Goal: Task Accomplishment & Management: Manage account settings

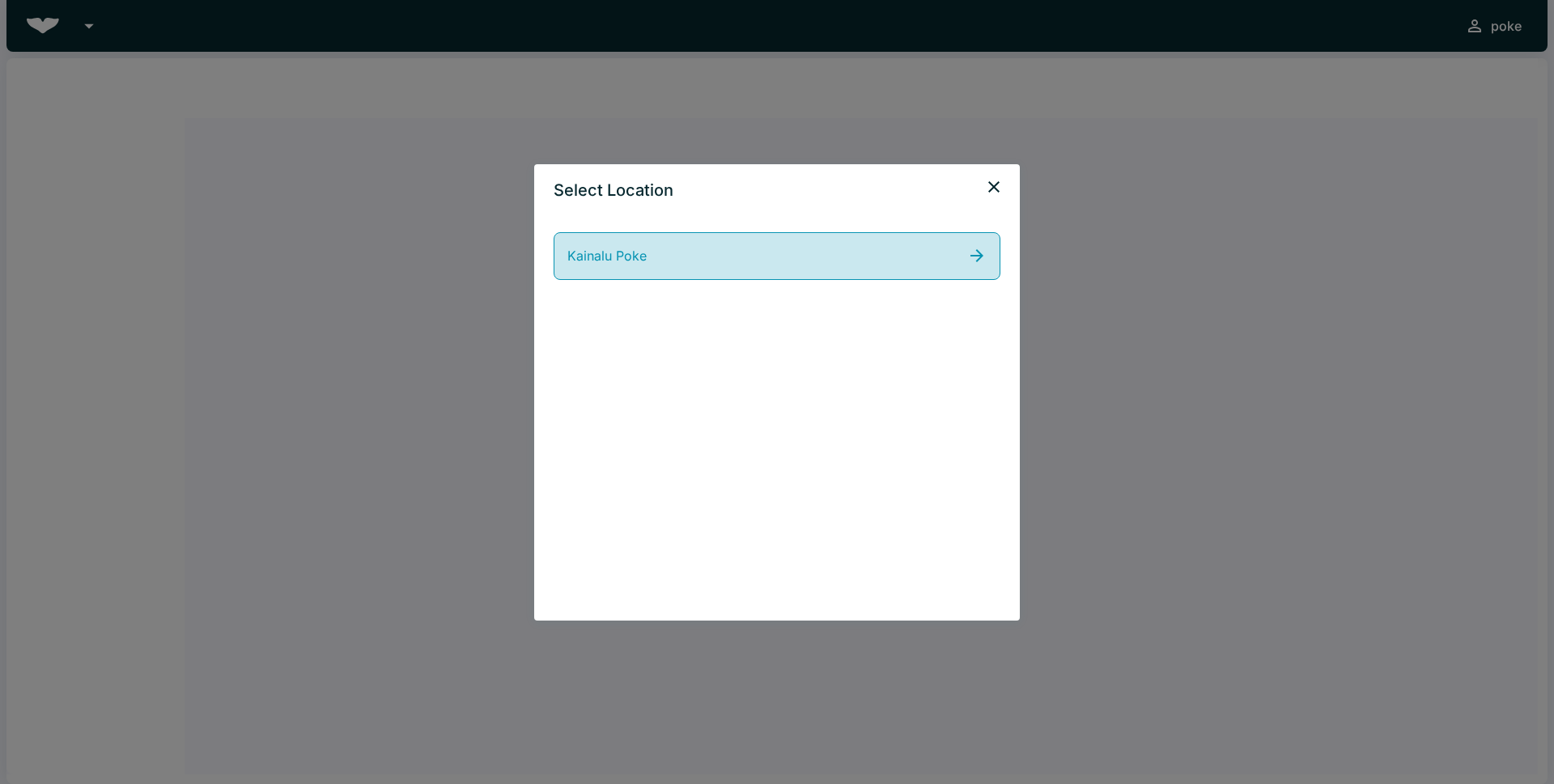
click at [981, 255] on icon at bounding box center [978, 256] width 13 height 13
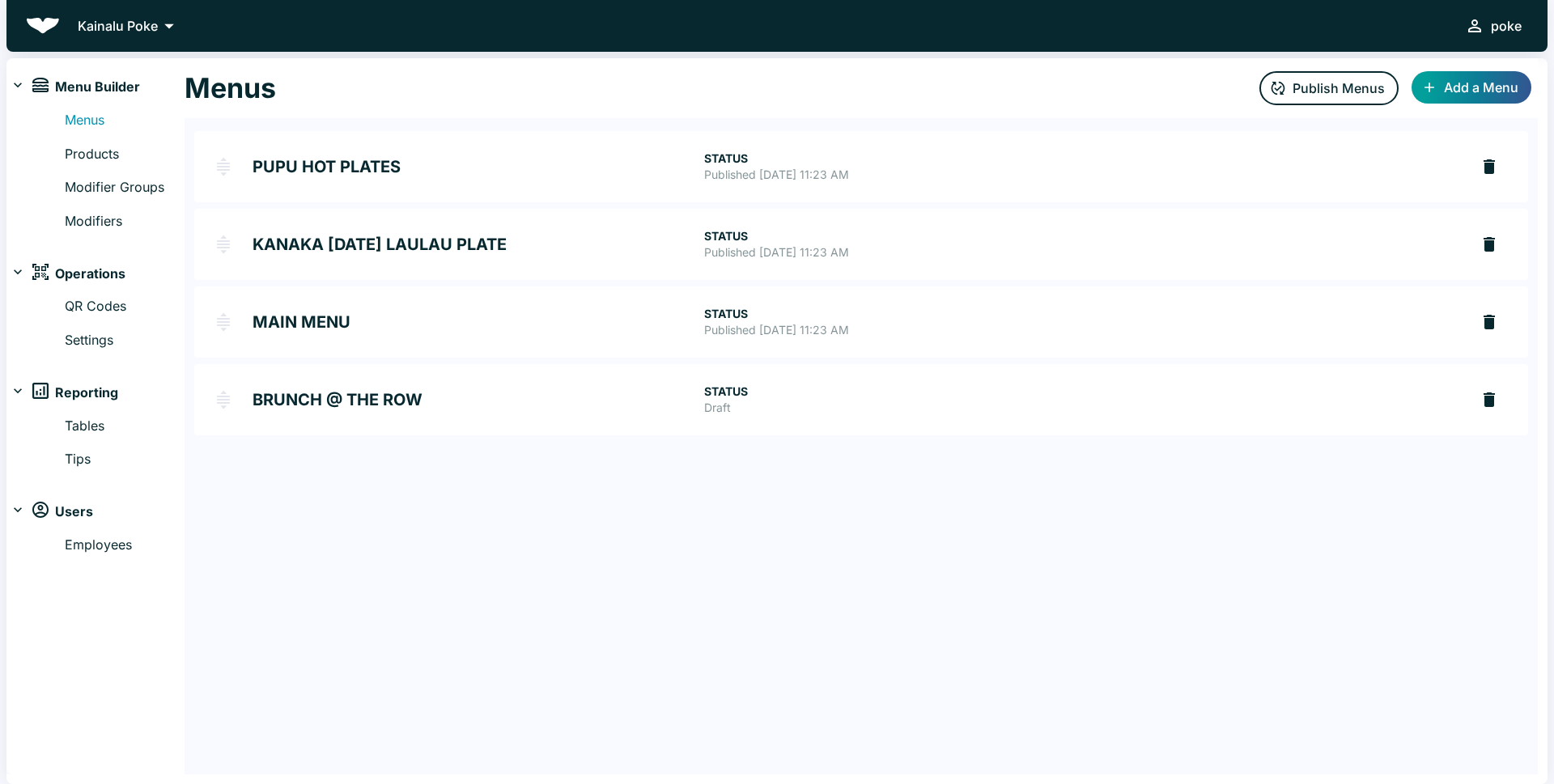
click at [288, 403] on h2 "BRUNCH @ THE ROW" at bounding box center [478, 399] width 452 height 16
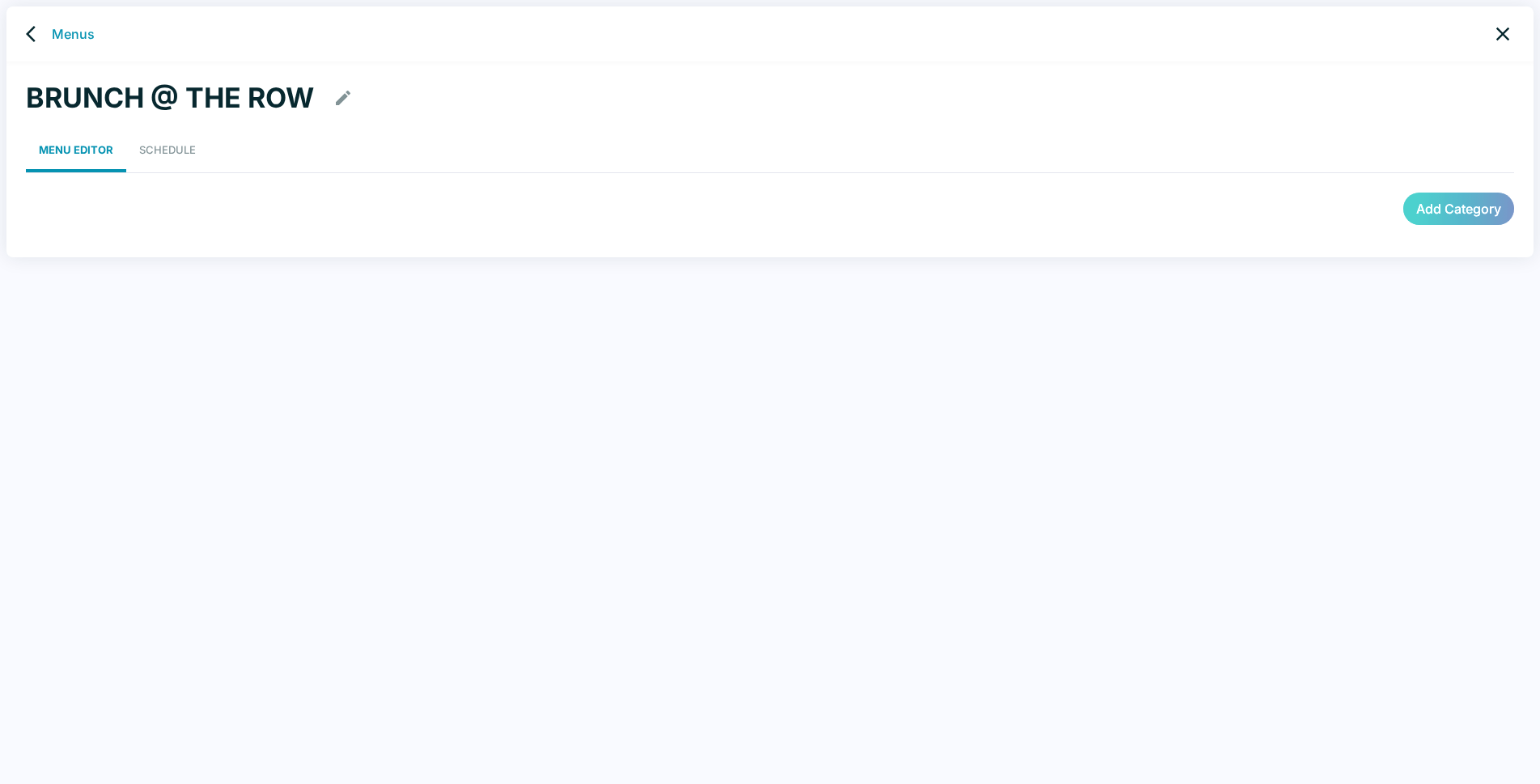
click at [1459, 205] on button "Add Category" at bounding box center [1459, 209] width 111 height 33
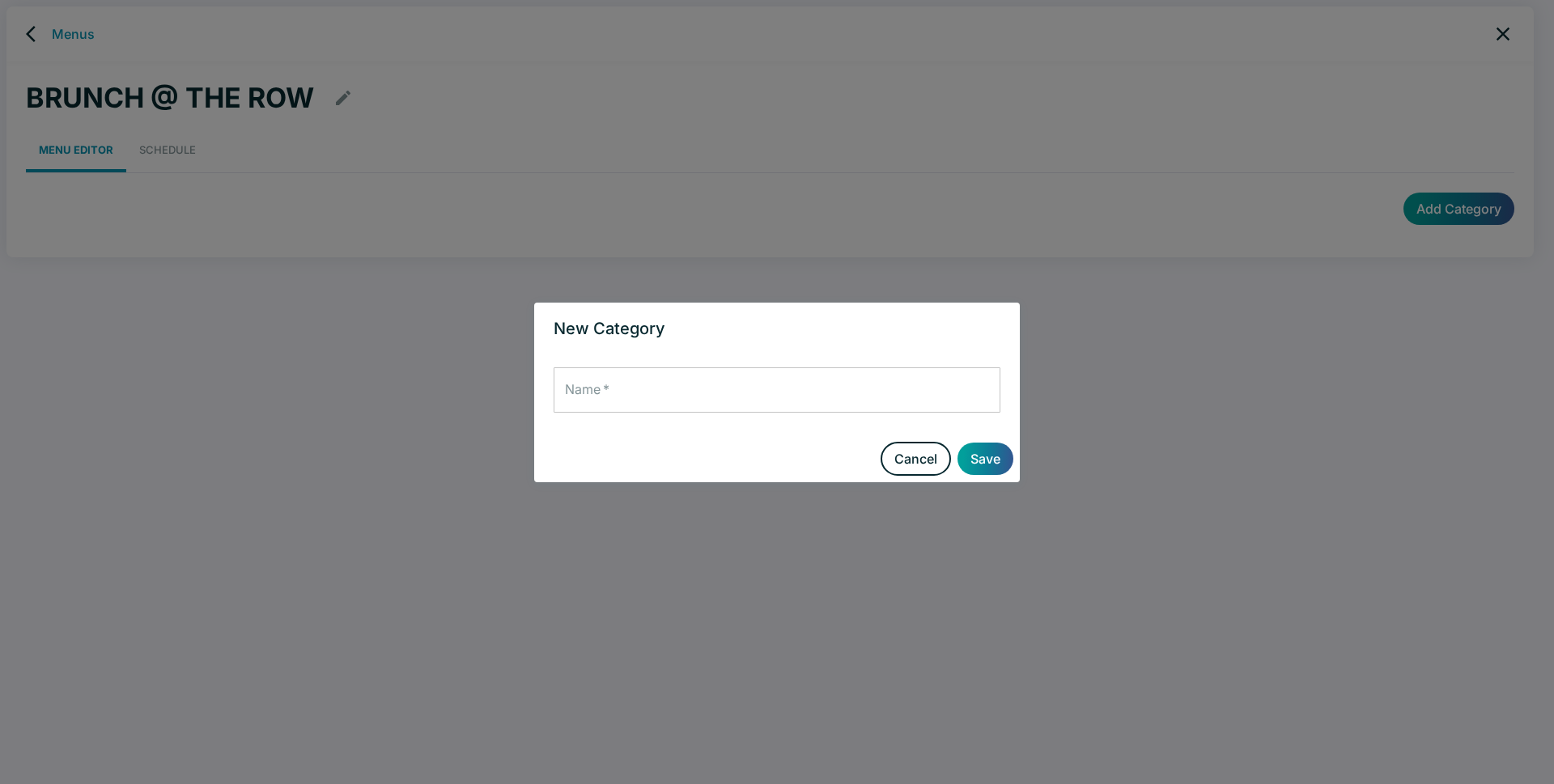
click at [662, 394] on input "Name   *" at bounding box center [777, 390] width 447 height 45
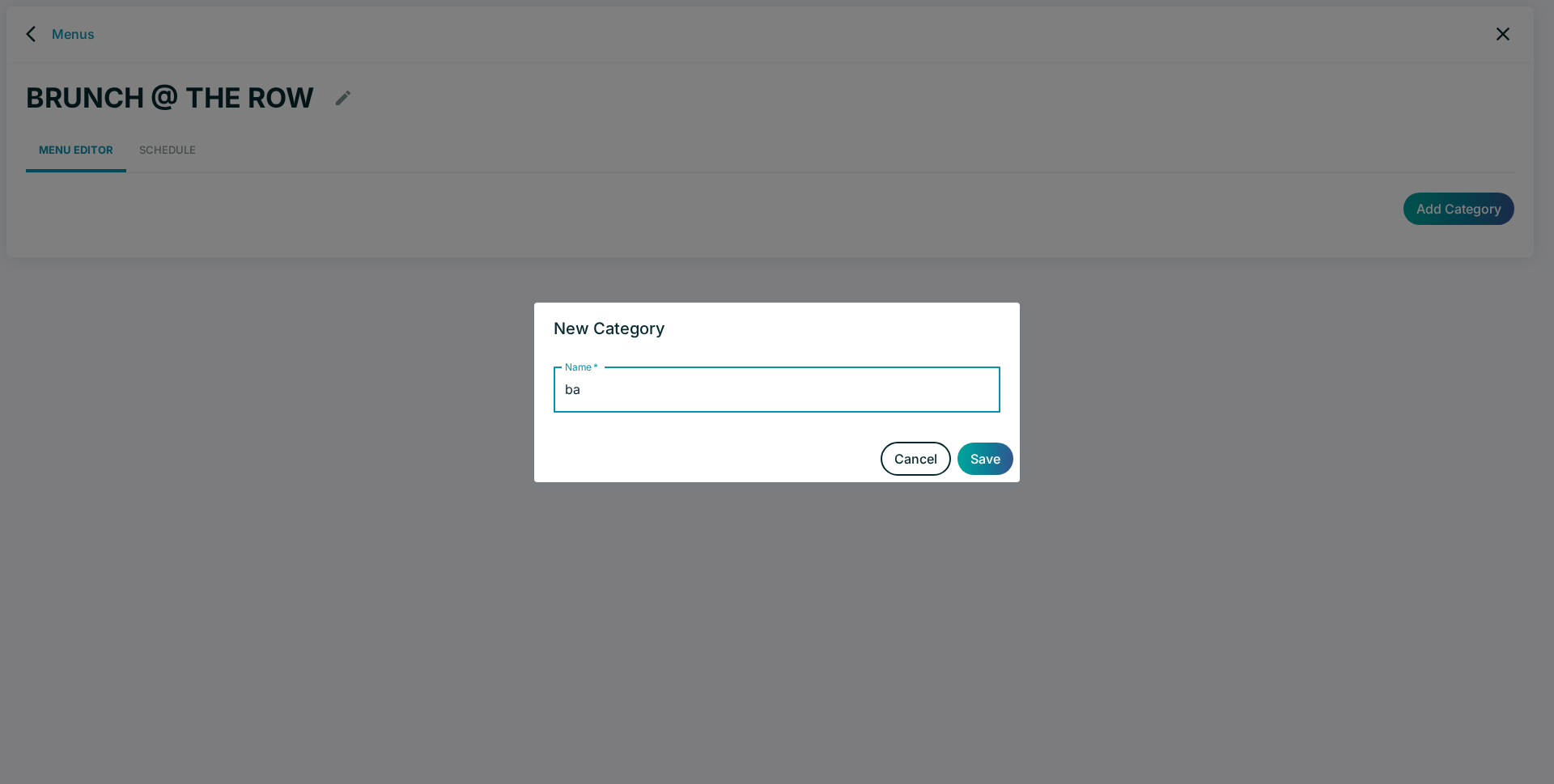
type input "b"
type input "BAGEL LOX"
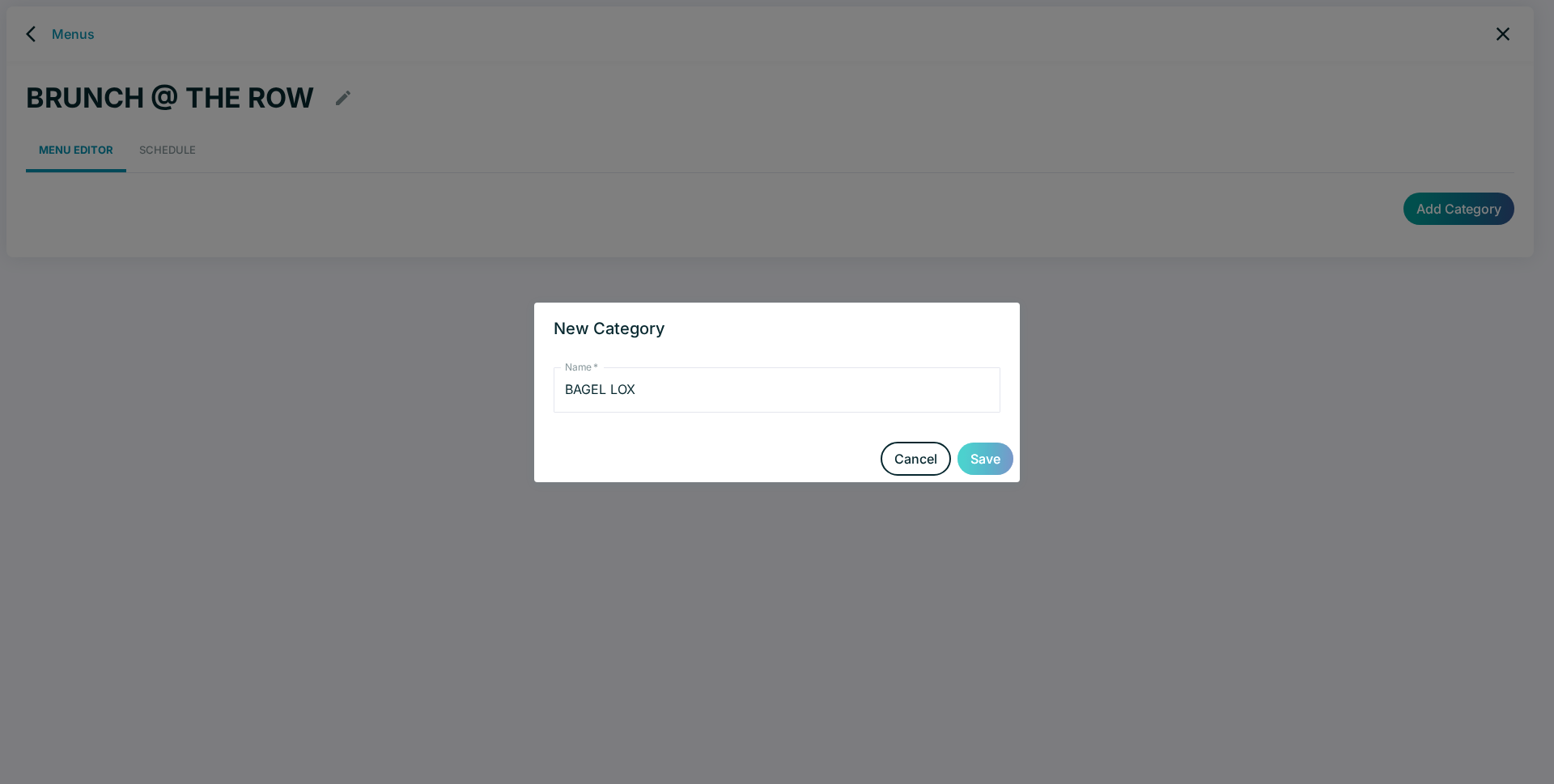
click at [975, 455] on button "Save" at bounding box center [986, 458] width 56 height 33
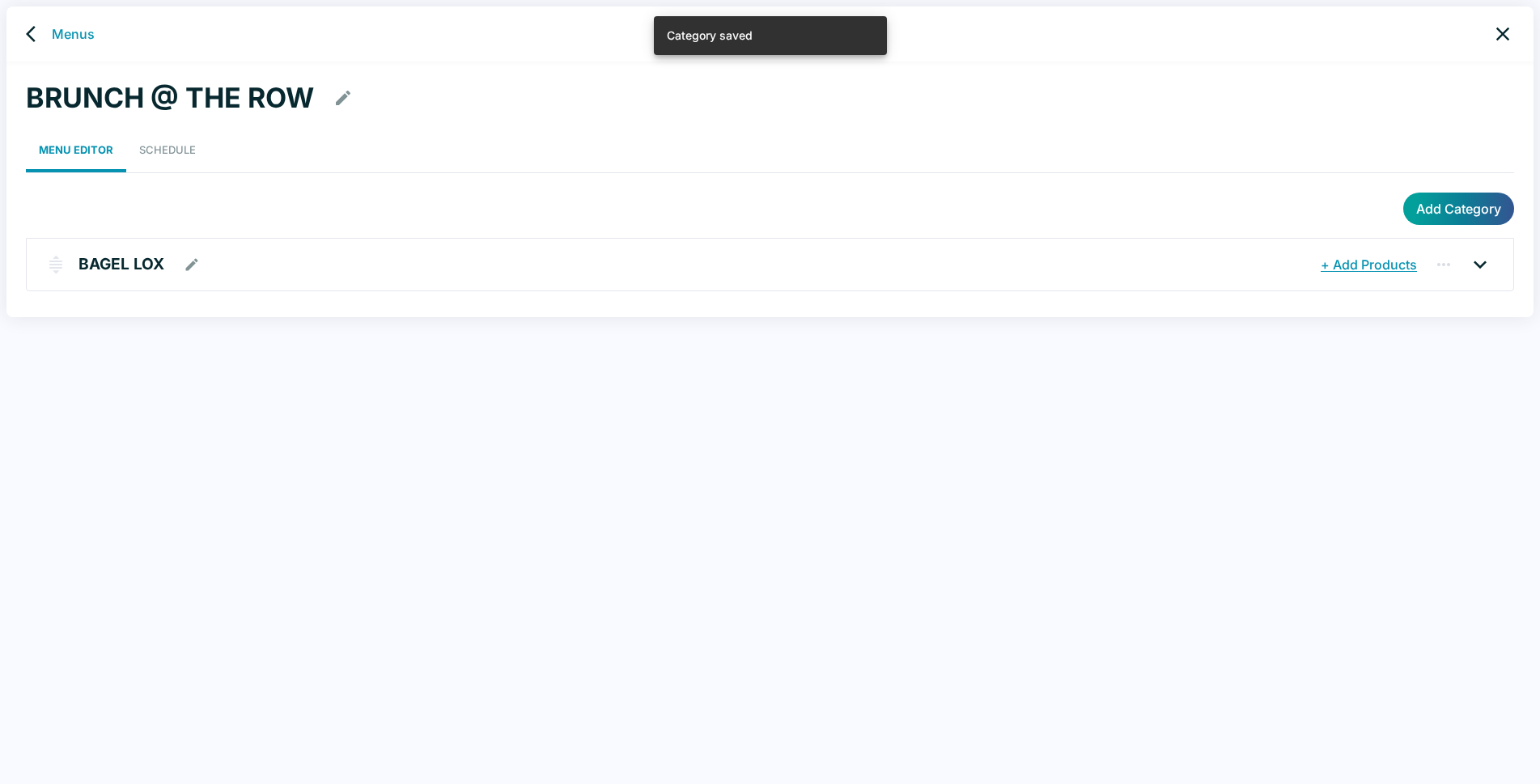
click at [1361, 264] on button "+ Add Products" at bounding box center [1368, 264] width 104 height 29
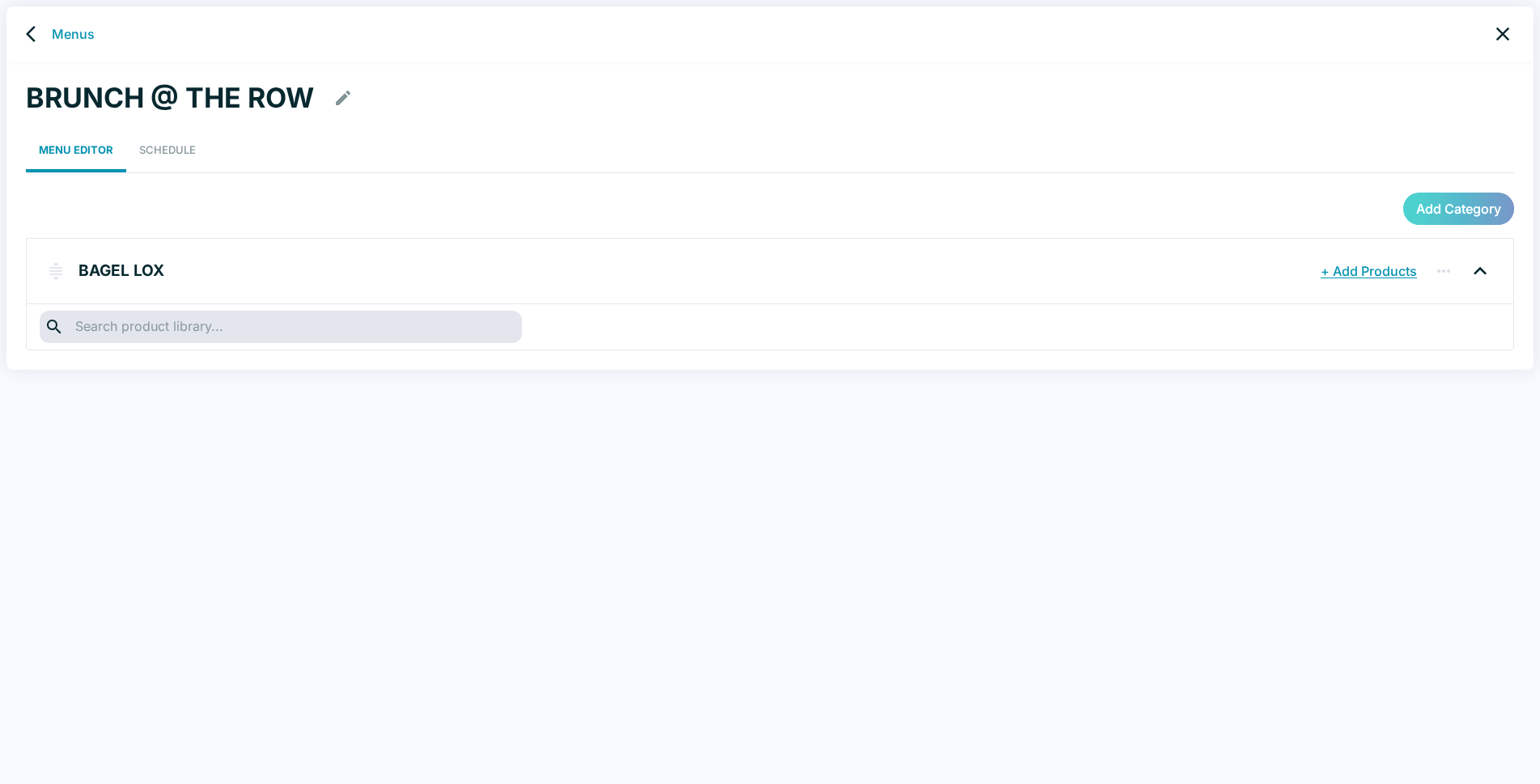
click at [1433, 207] on button "Add Category" at bounding box center [1459, 209] width 111 height 33
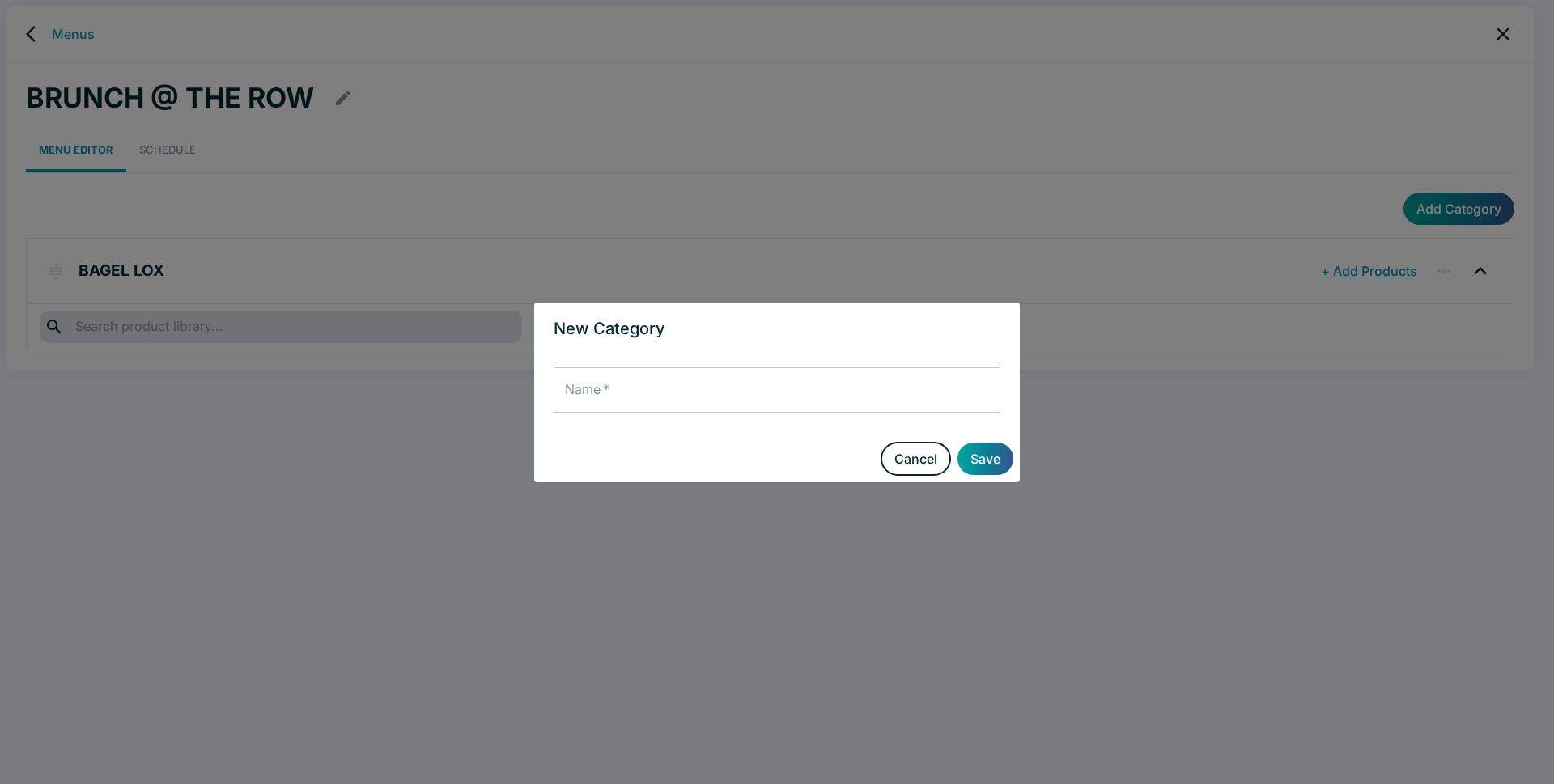
click at [612, 389] on input "Name   *" at bounding box center [777, 390] width 447 height 45
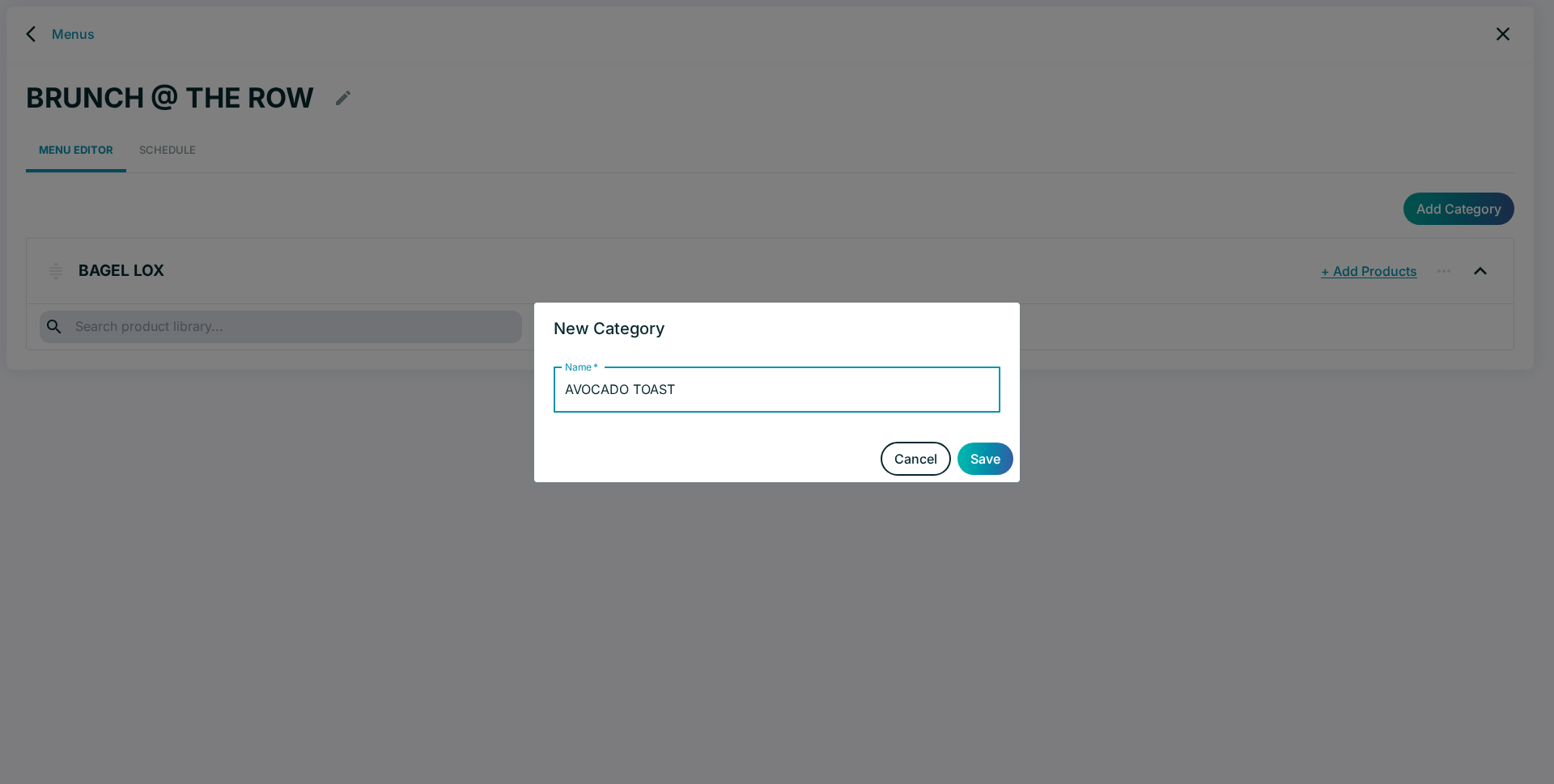
type input "AVOCADO TOAST"
click at [989, 459] on button "Save" at bounding box center [986, 458] width 56 height 33
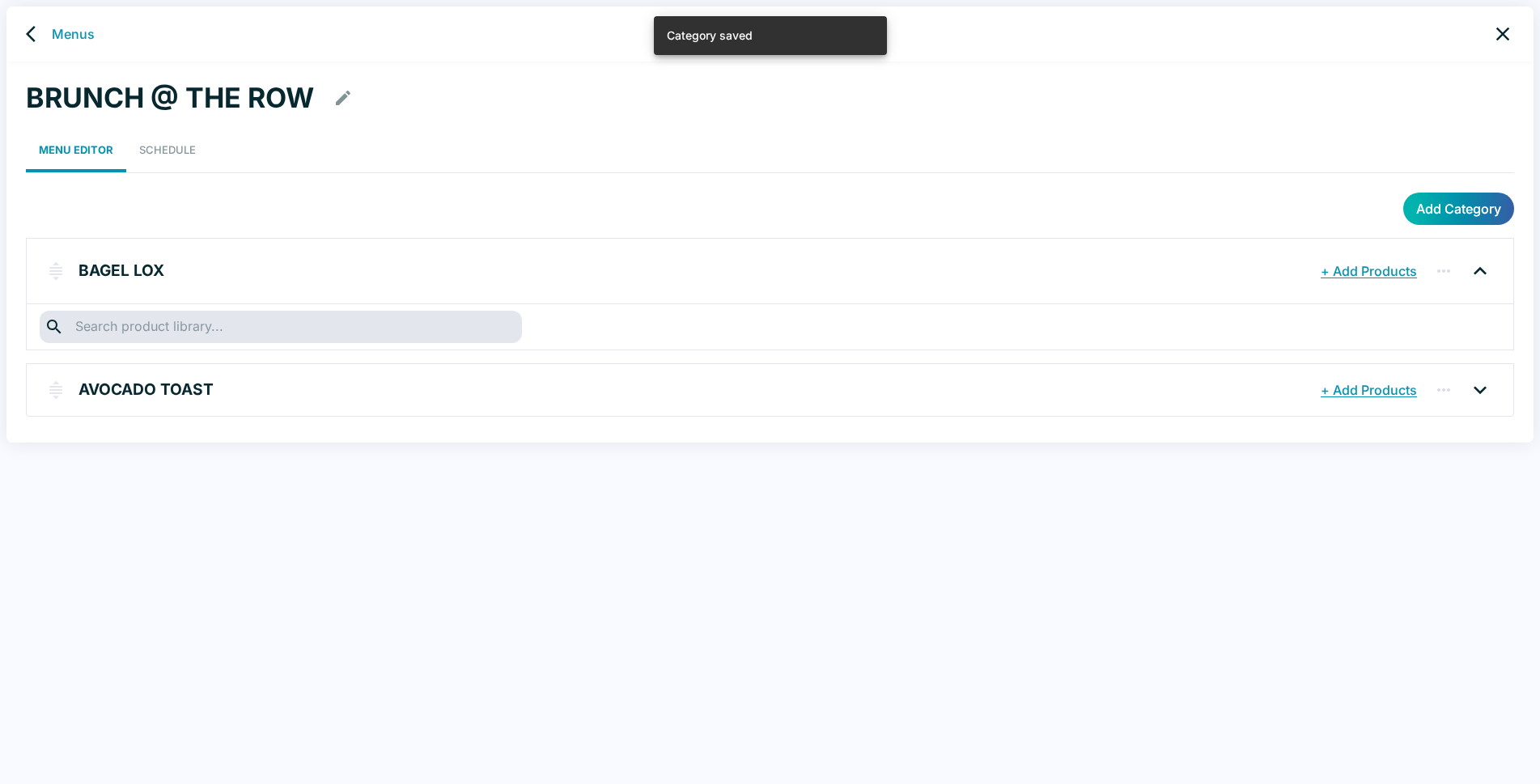
click at [1479, 208] on button "Add Category" at bounding box center [1459, 209] width 111 height 33
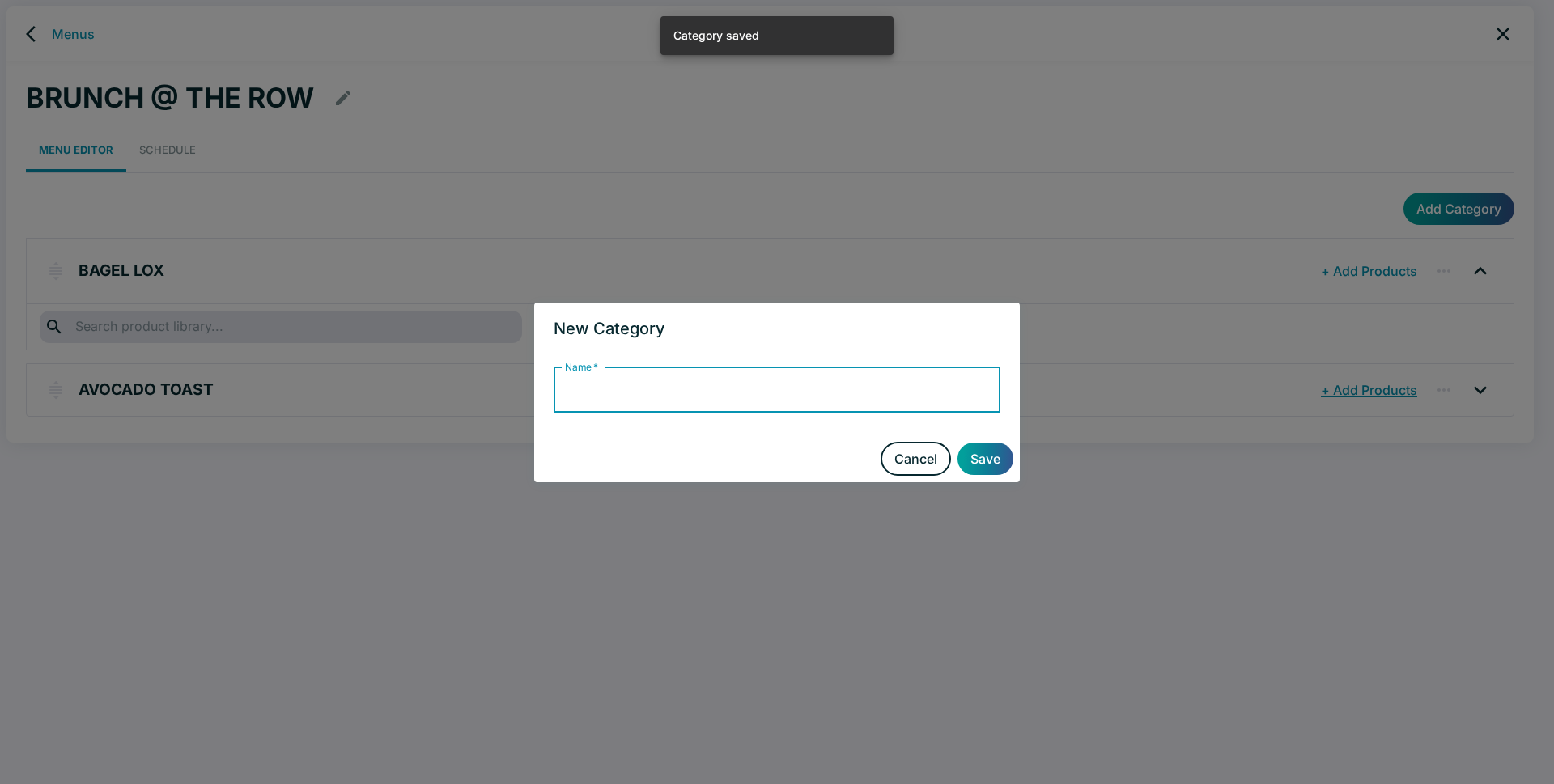
click at [646, 392] on input "Name   *" at bounding box center [777, 390] width 447 height 45
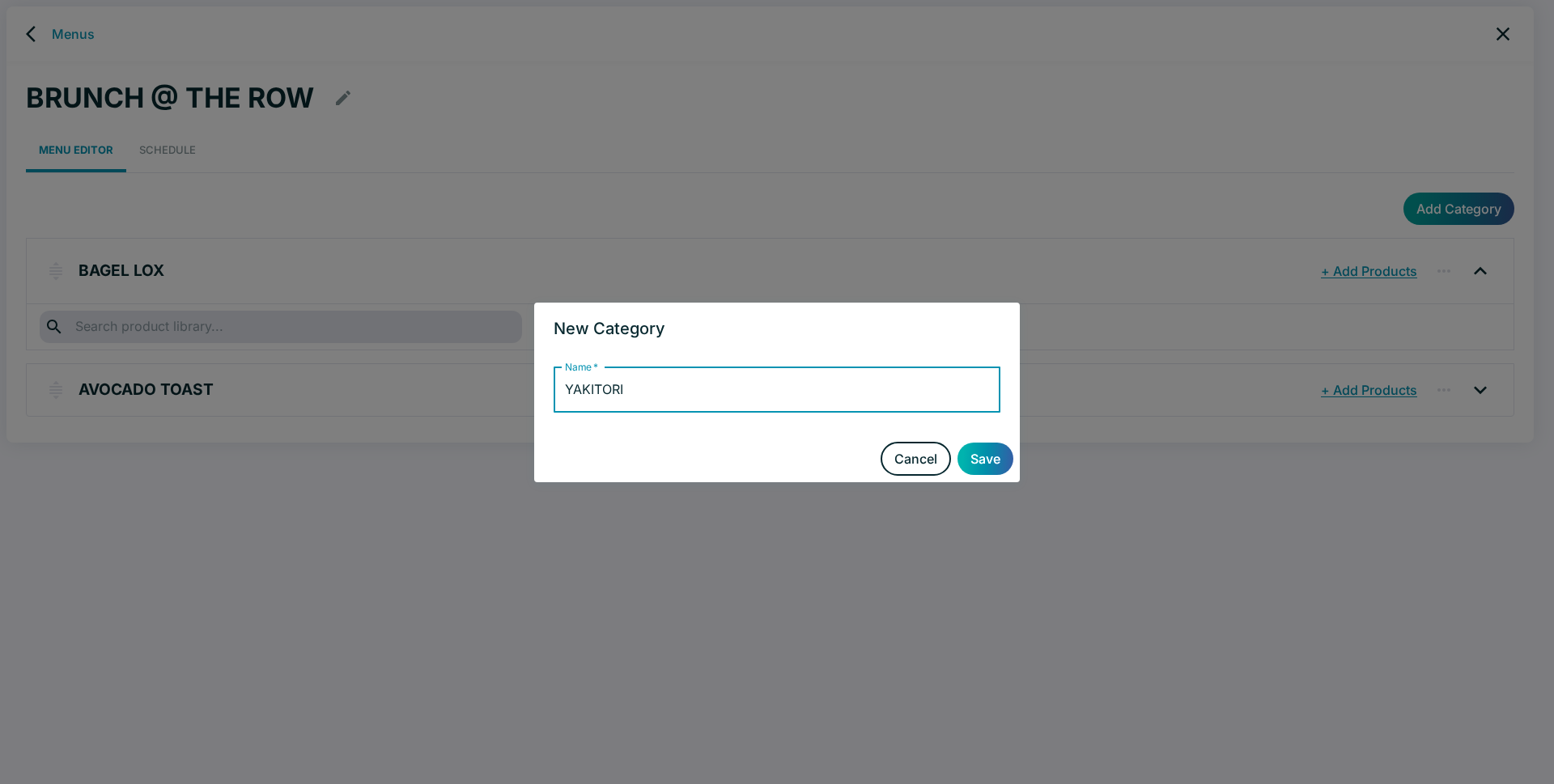
type input "YAKITORI"
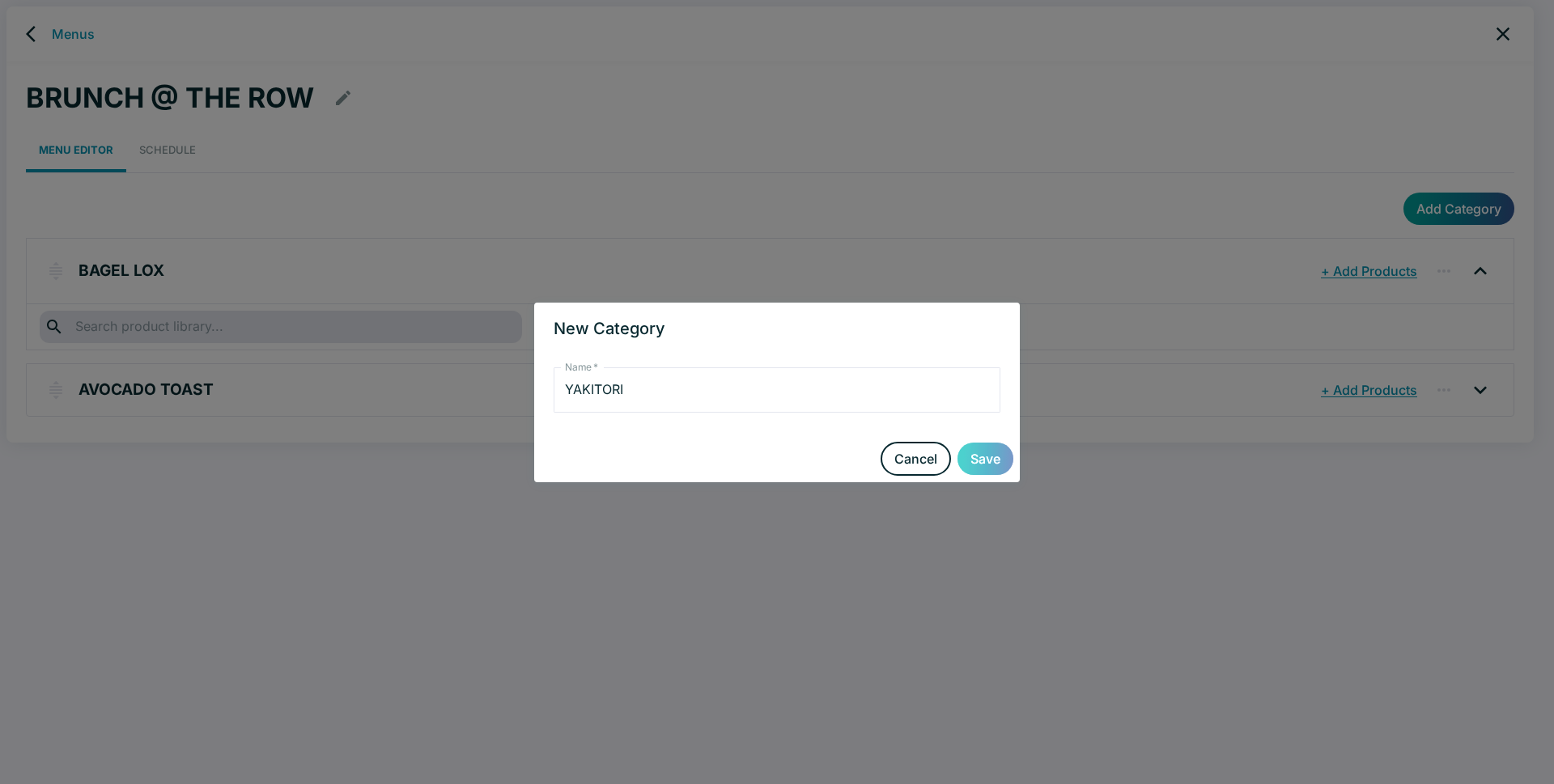
click at [989, 459] on button "Save" at bounding box center [986, 458] width 56 height 33
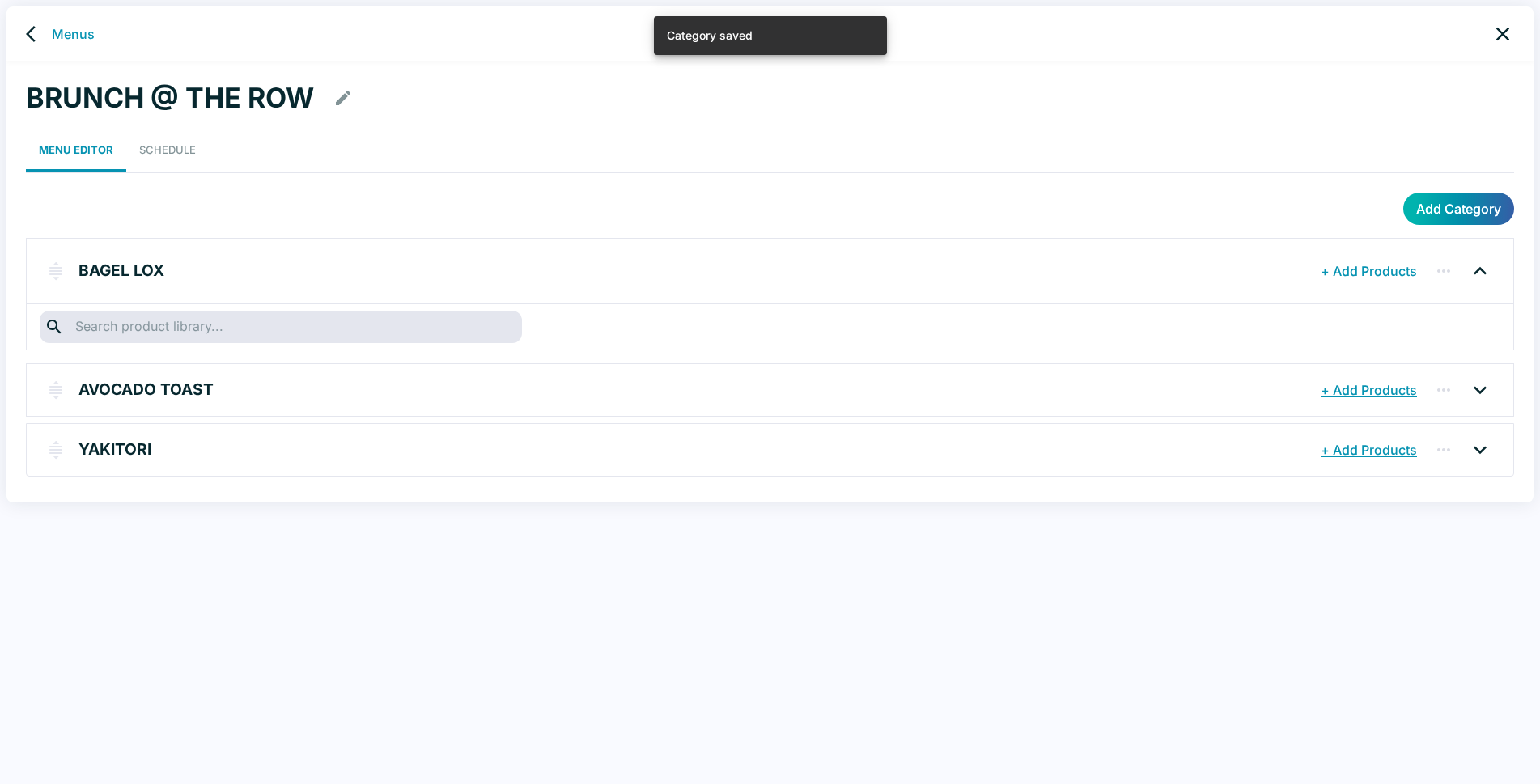
click at [1445, 211] on button "Add Category" at bounding box center [1459, 209] width 111 height 33
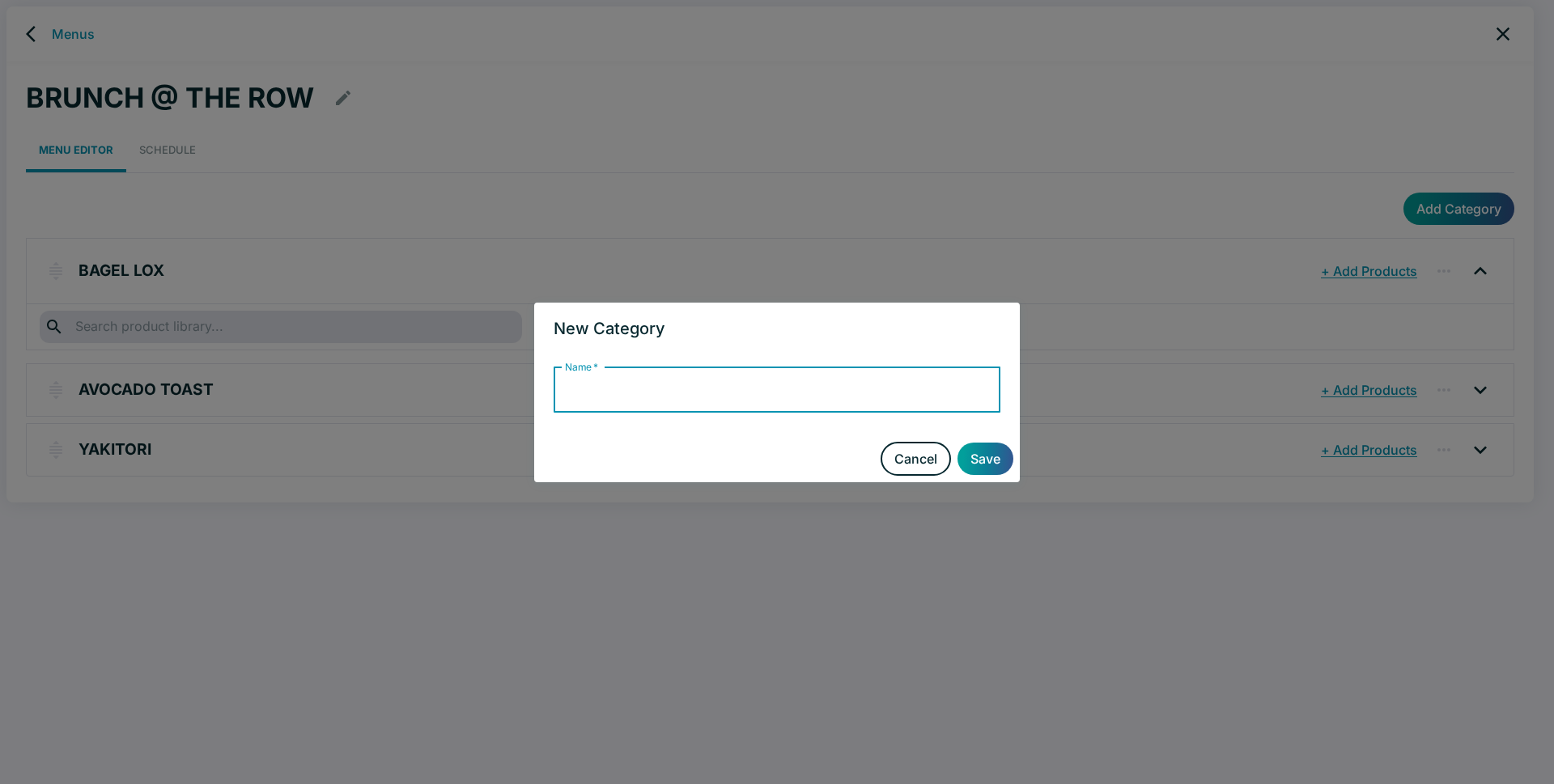
click at [622, 385] on input "Name   *" at bounding box center [777, 390] width 447 height 45
type input "LOCO MOCO"
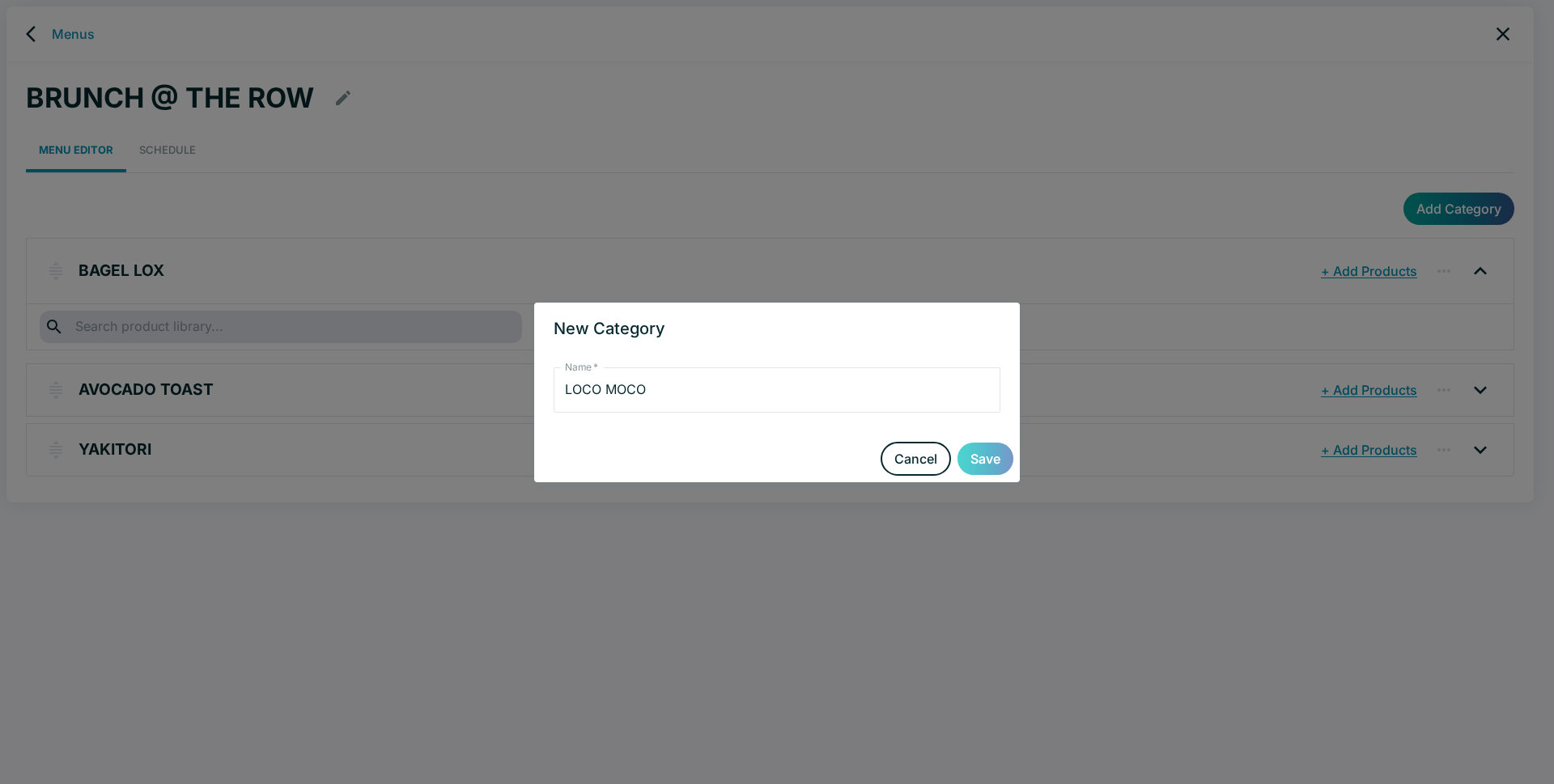
click at [978, 452] on button "Save" at bounding box center [986, 458] width 56 height 33
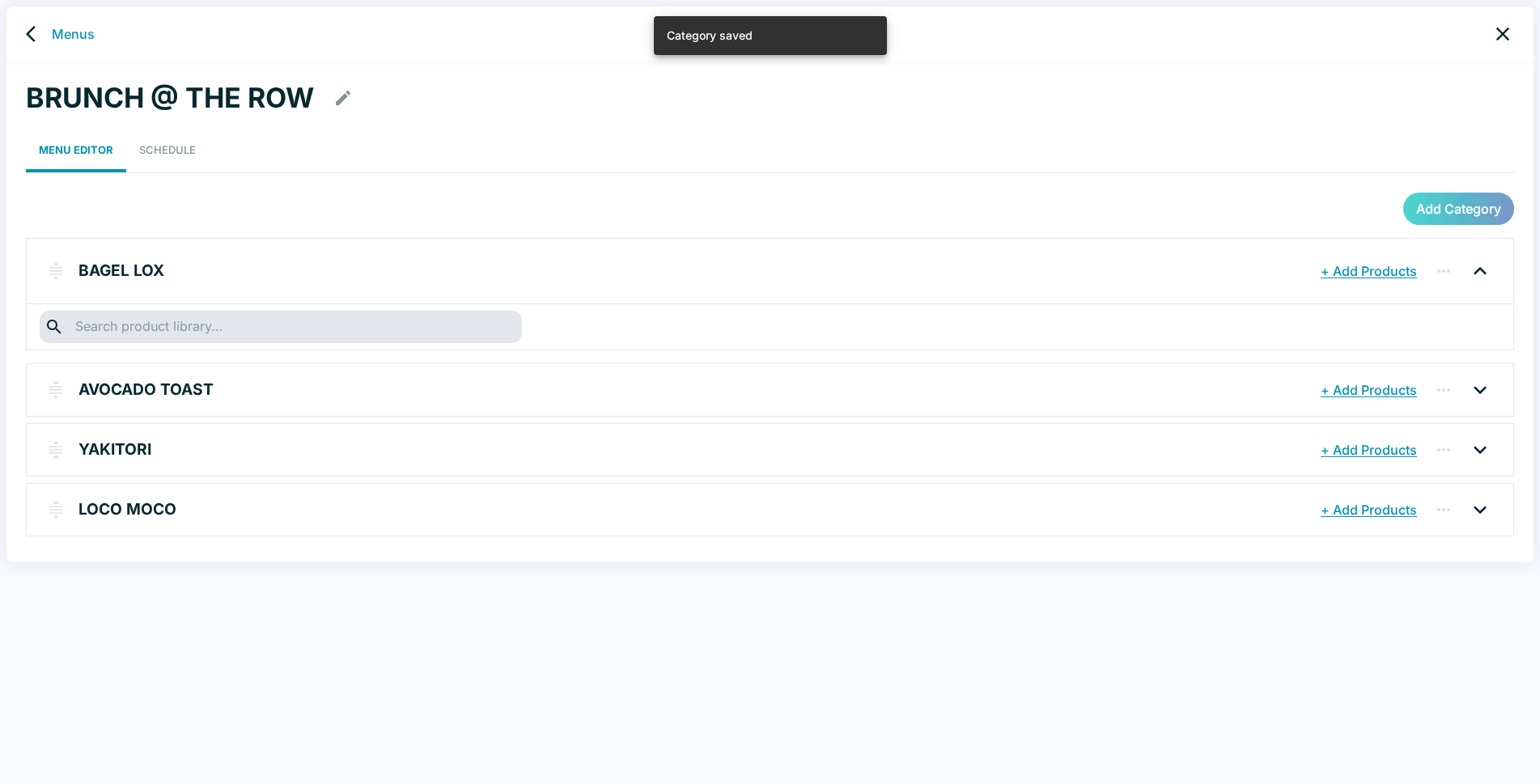
click at [1452, 208] on button "Add Category" at bounding box center [1459, 209] width 111 height 33
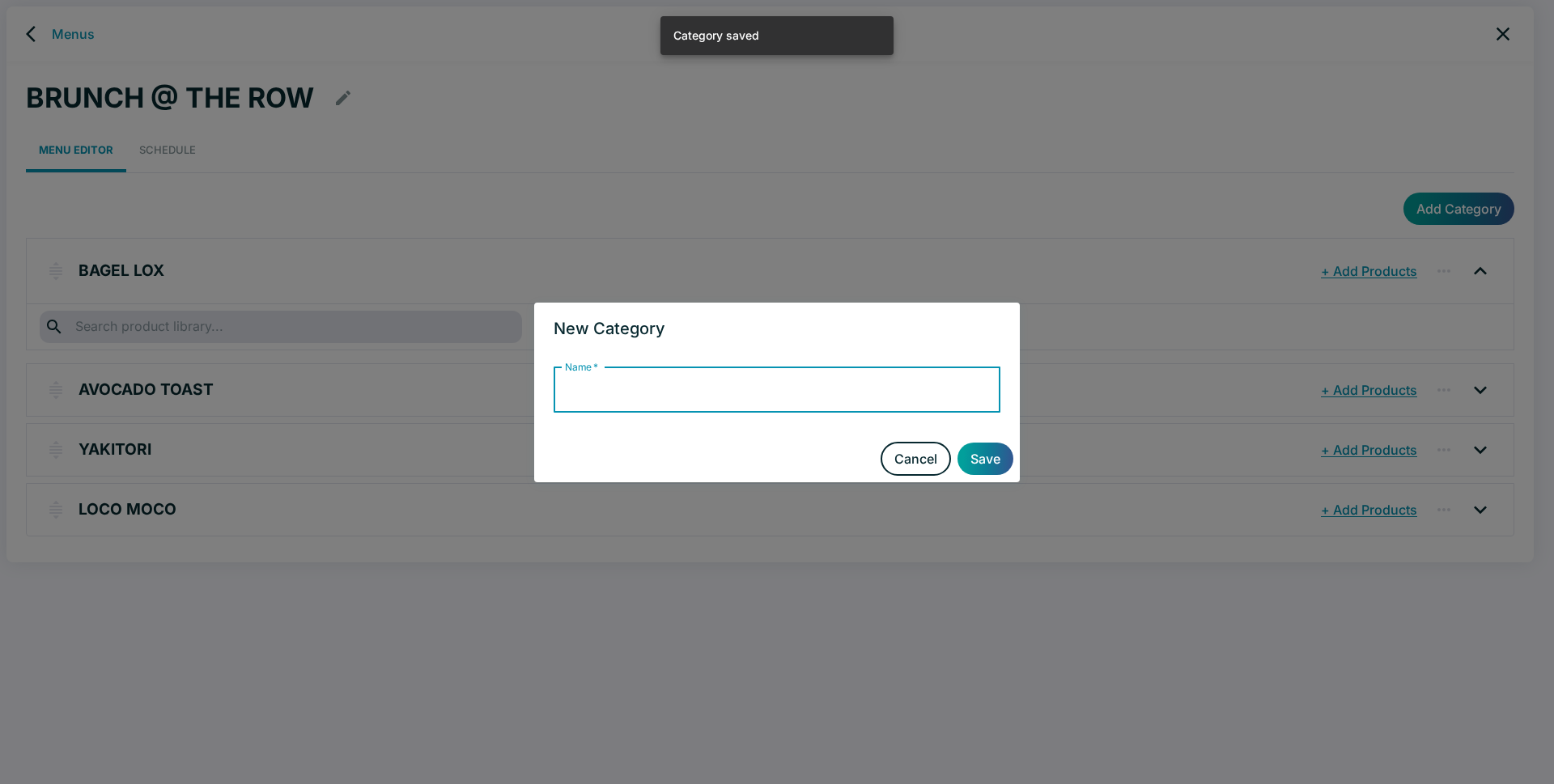
click at [636, 394] on input "Name   *" at bounding box center [777, 390] width 447 height 45
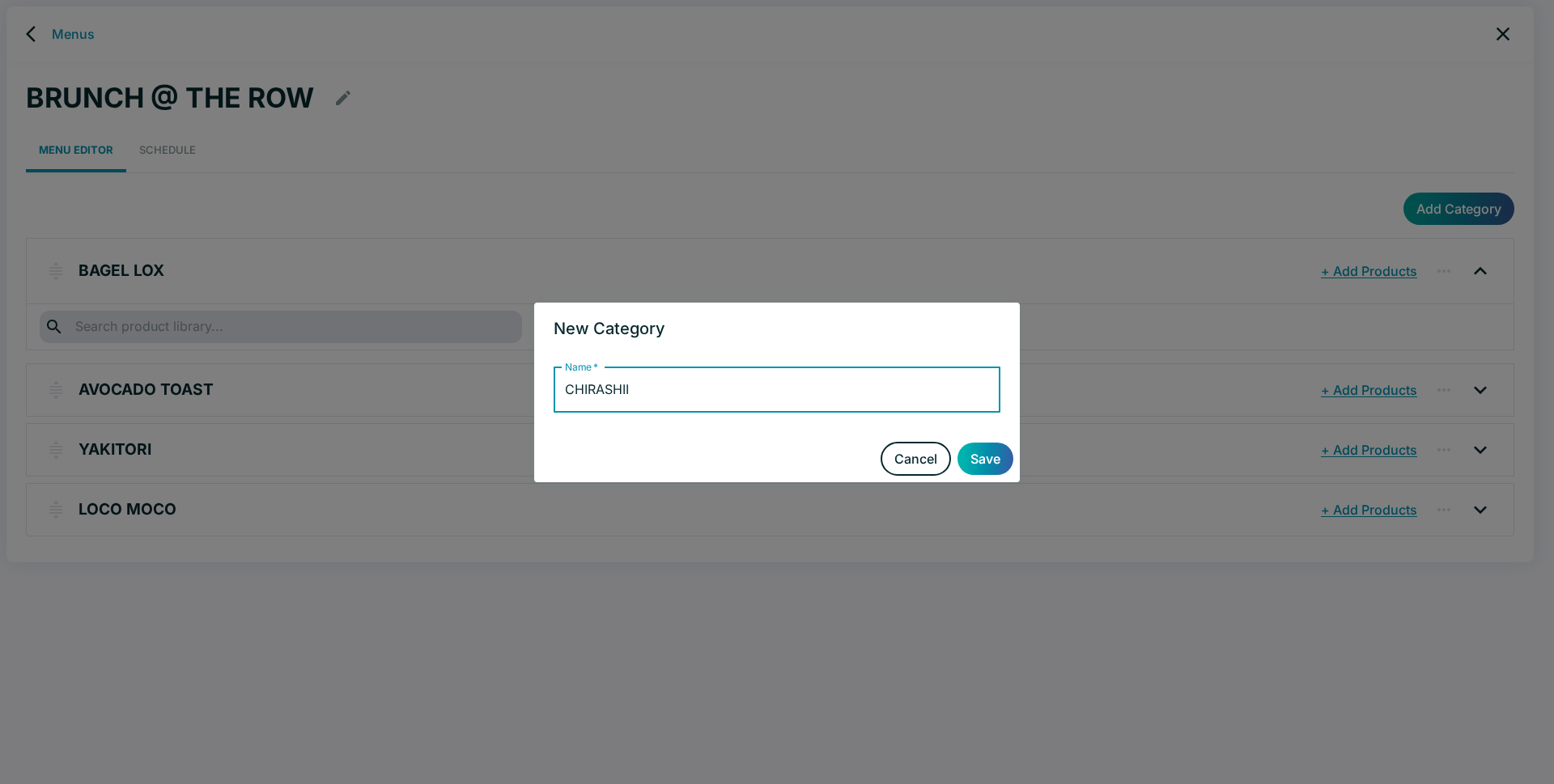
type input "CHIRASHII"
click at [984, 455] on button "Save" at bounding box center [986, 458] width 56 height 33
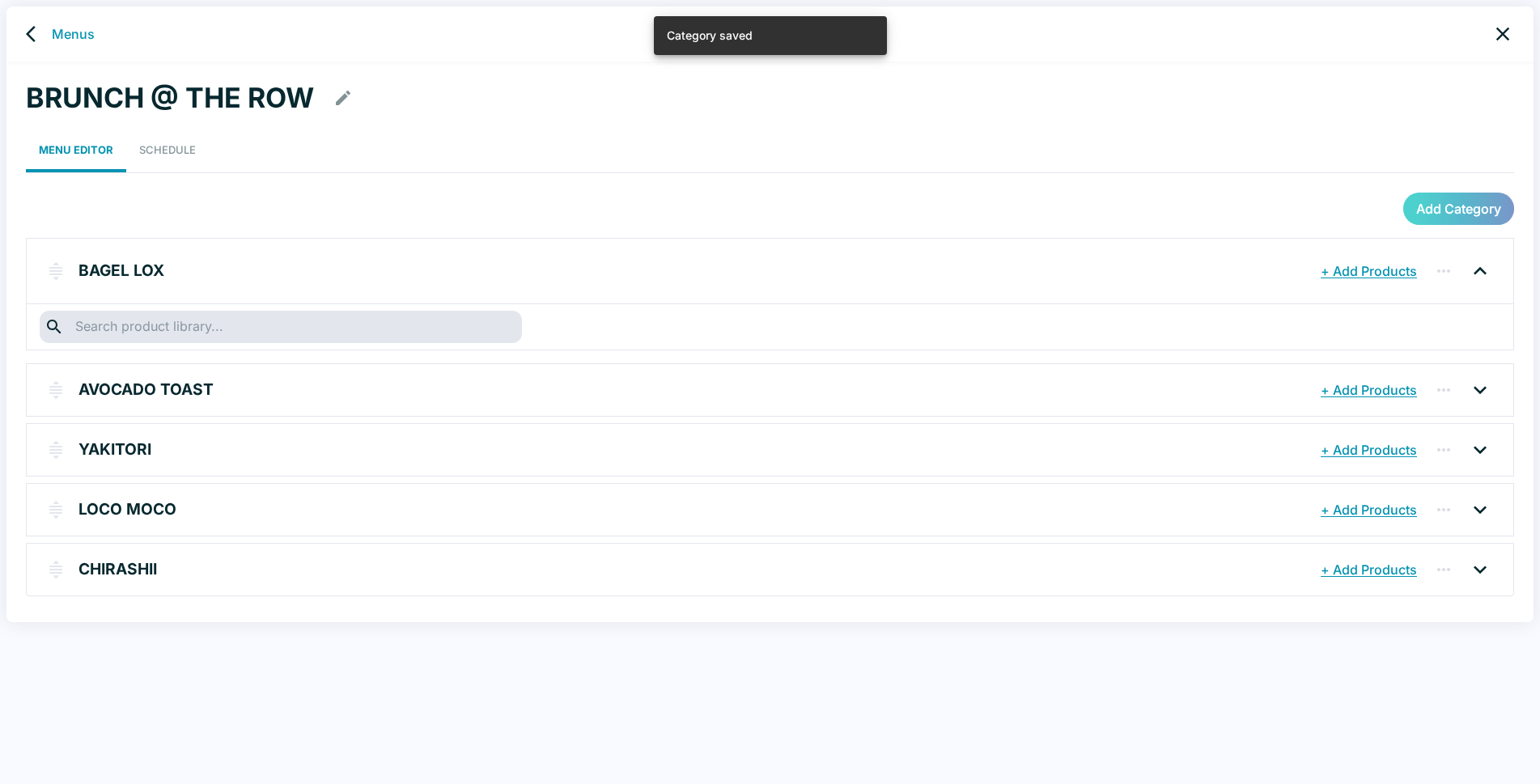
click at [1469, 204] on button "Add Category" at bounding box center [1459, 209] width 111 height 33
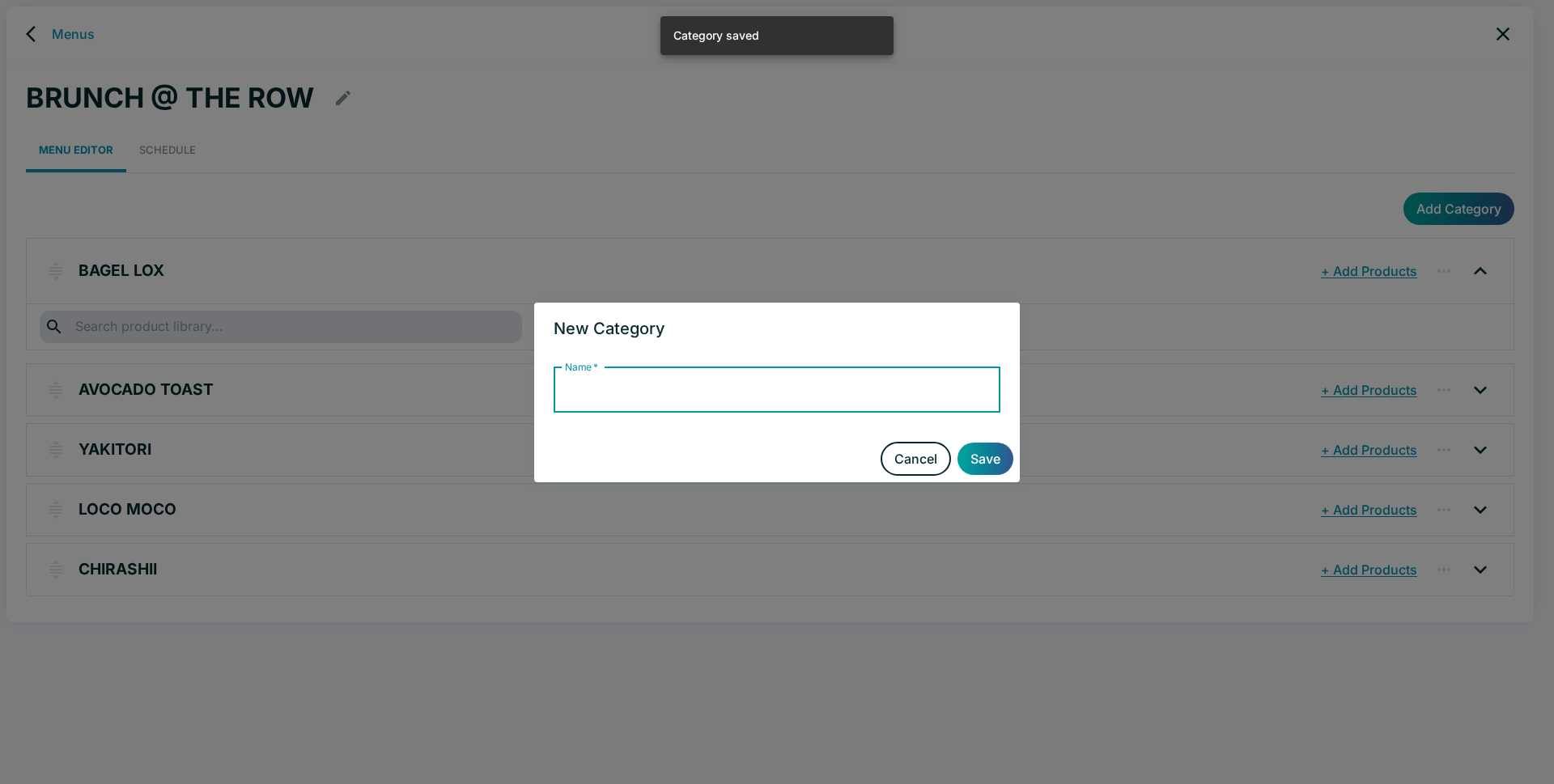
click at [652, 394] on input "Name   *" at bounding box center [777, 390] width 447 height 45
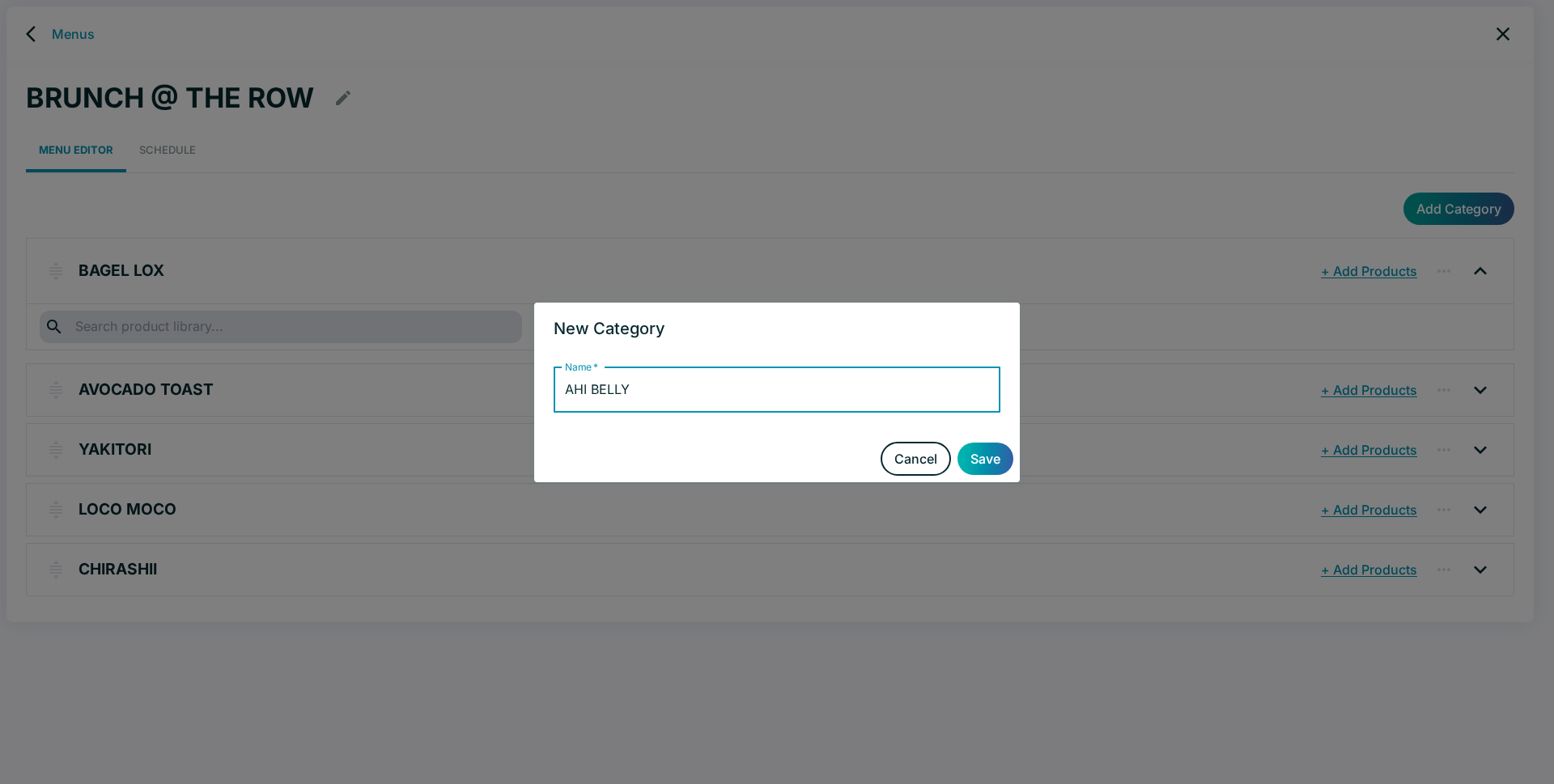
type input "AHI BELLY"
click at [977, 457] on button "Save" at bounding box center [986, 458] width 56 height 33
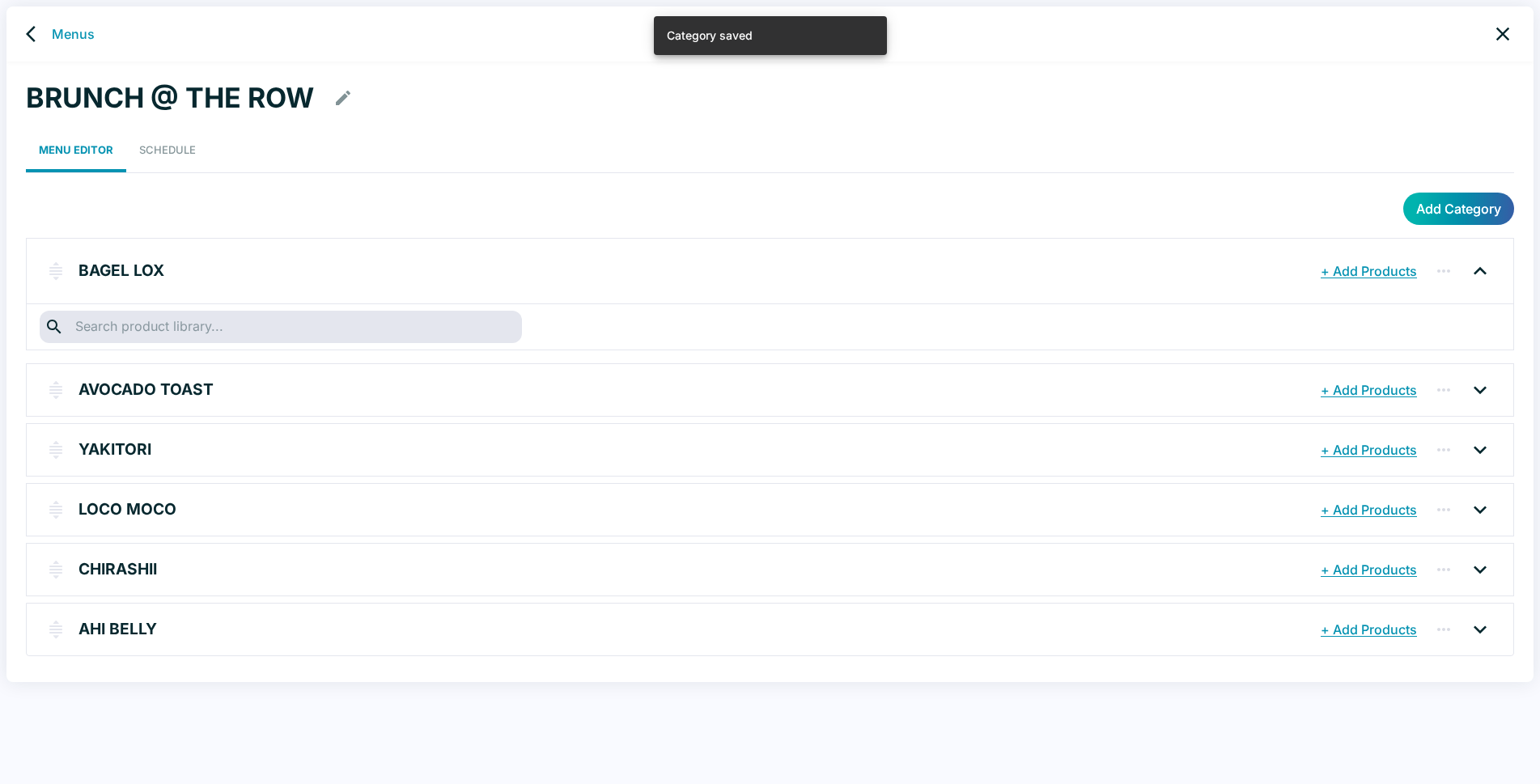
click at [1453, 202] on button "Add Category" at bounding box center [1459, 209] width 111 height 33
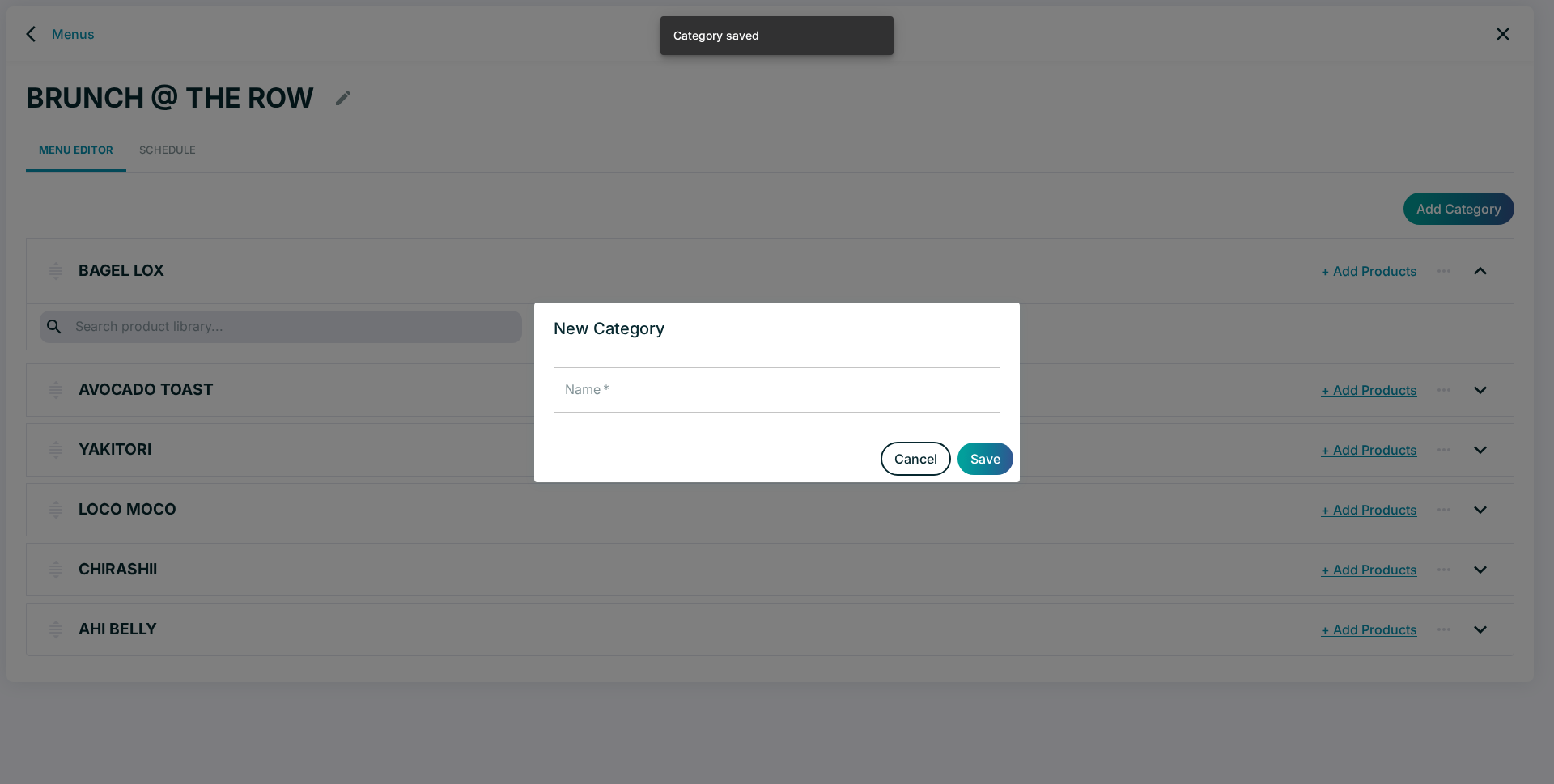
click at [611, 394] on input "Name   *" at bounding box center [777, 390] width 447 height 45
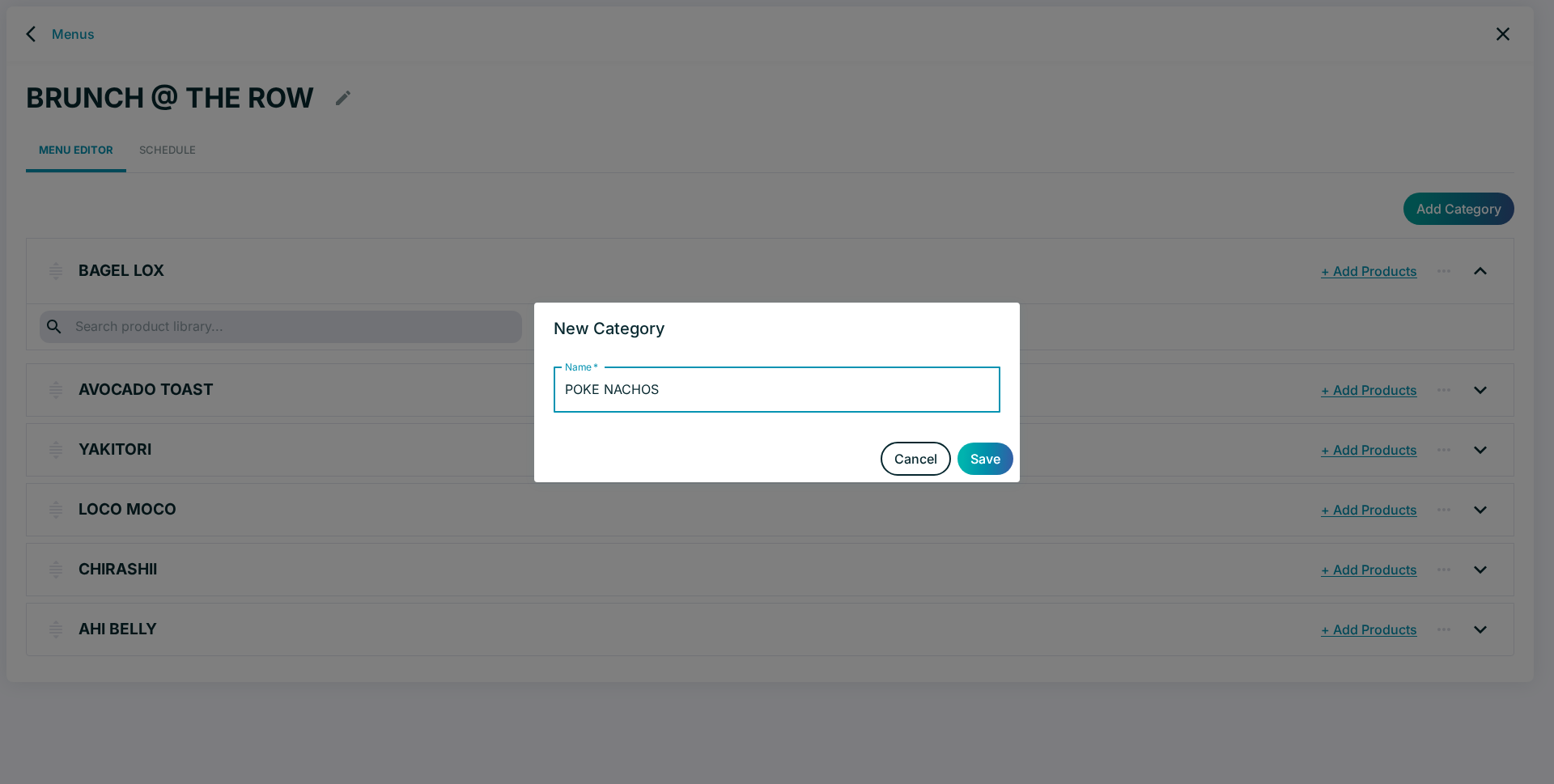
type input "POKE NACHOS"
click at [993, 443] on button "Save" at bounding box center [986, 458] width 56 height 33
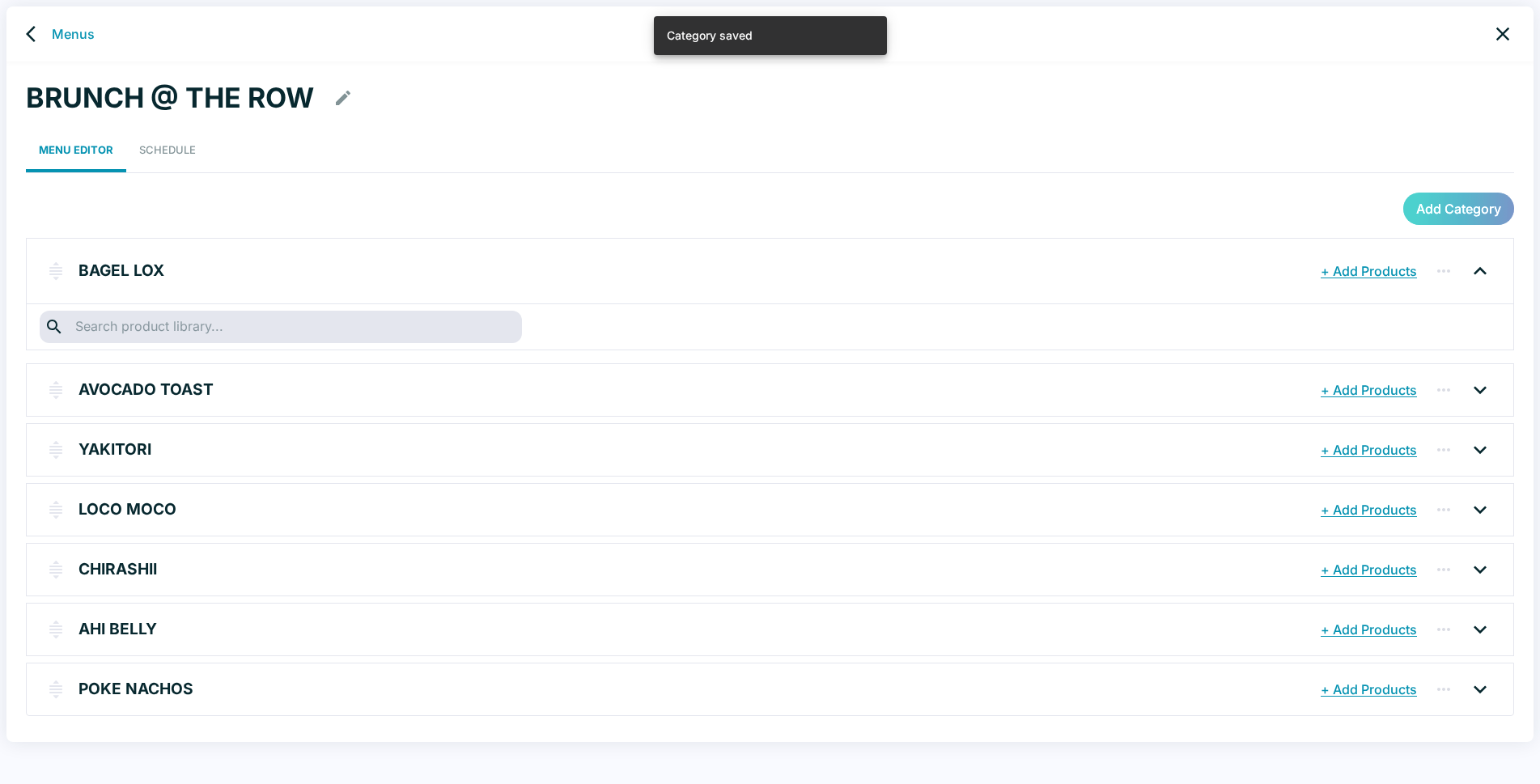
click at [1439, 208] on button "Add Category" at bounding box center [1459, 209] width 111 height 33
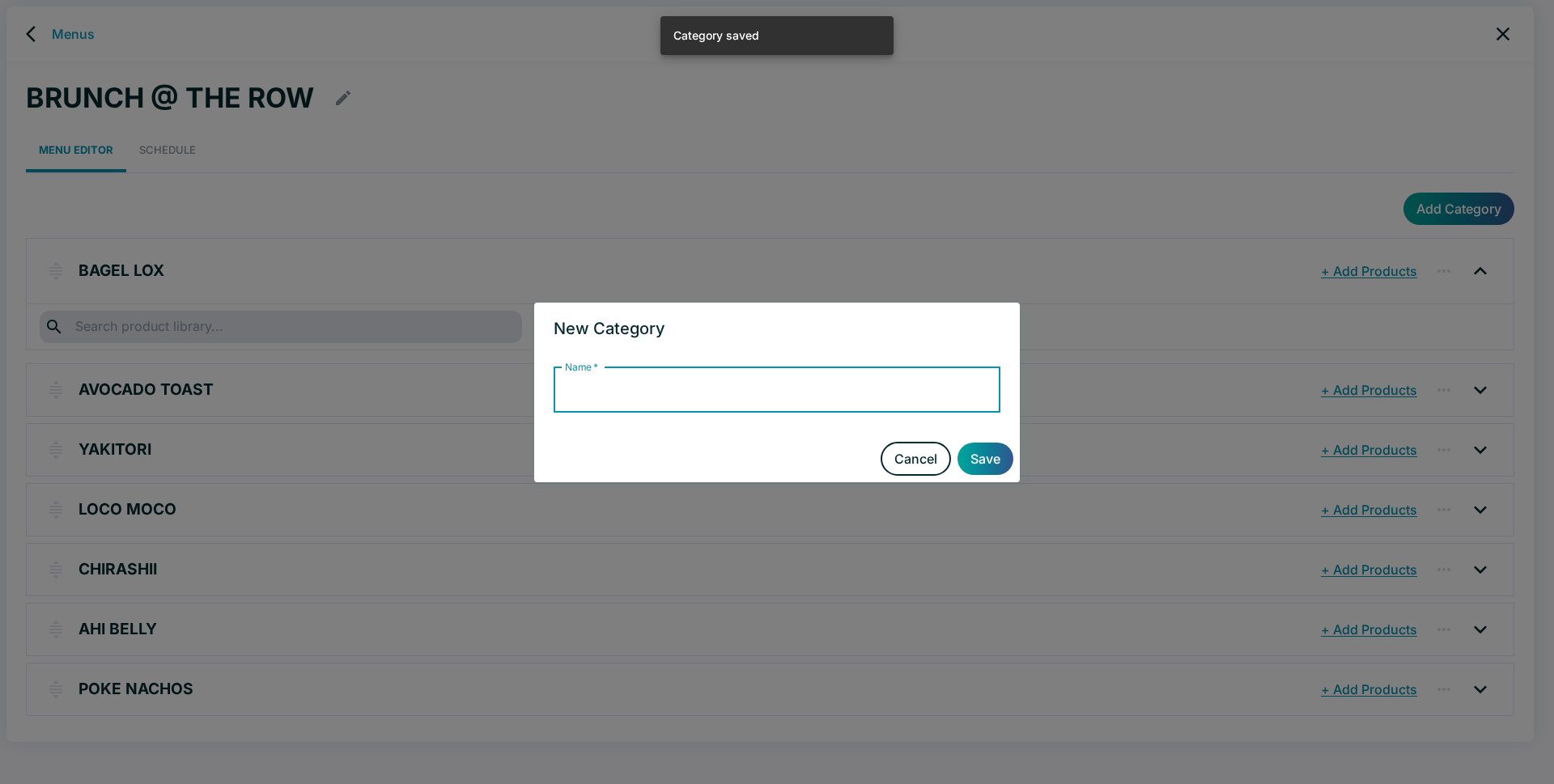
click at [636, 394] on input "Name   *" at bounding box center [777, 390] width 447 height 45
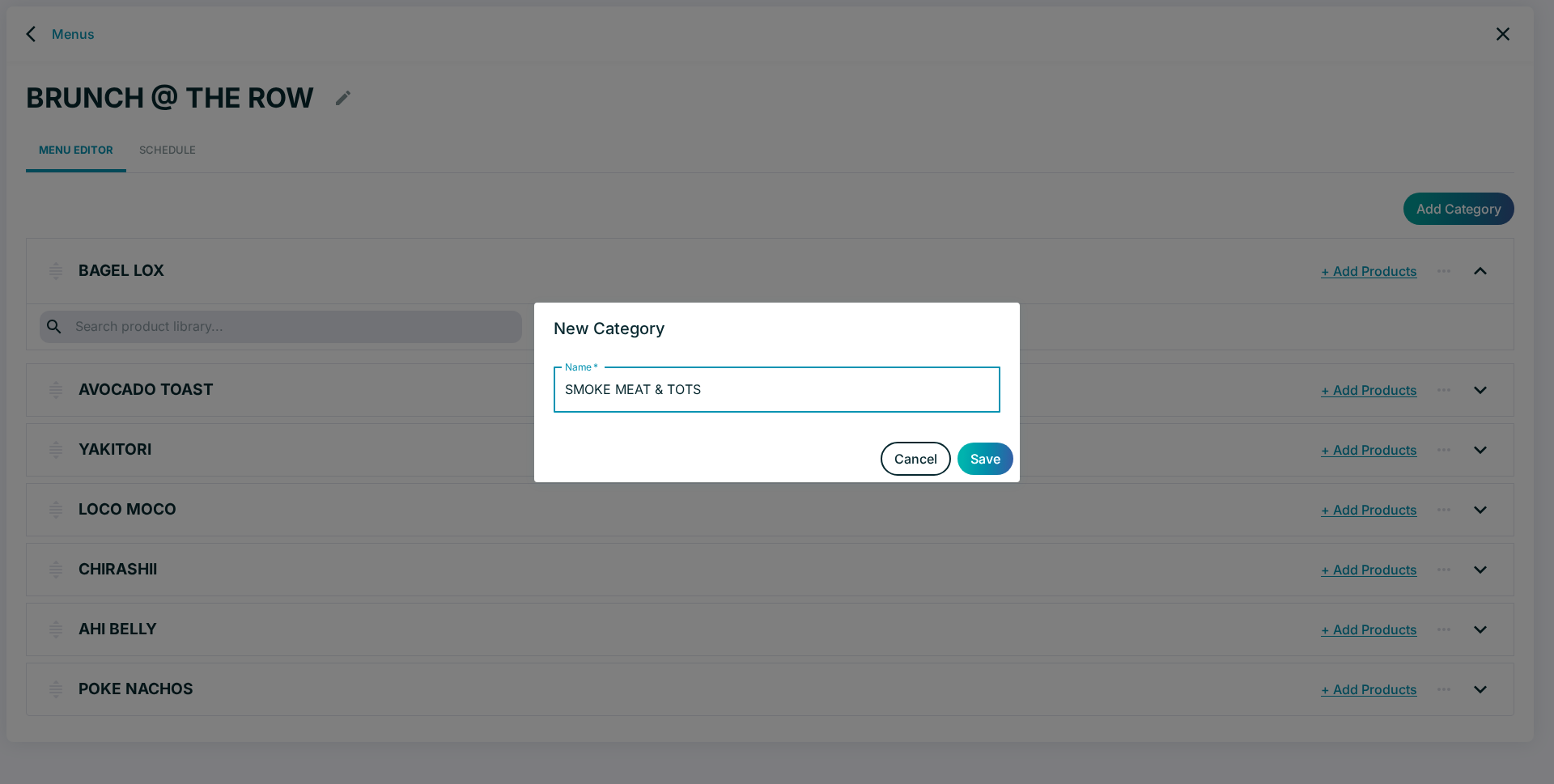
type input "SMOKE MEAT & TOTS"
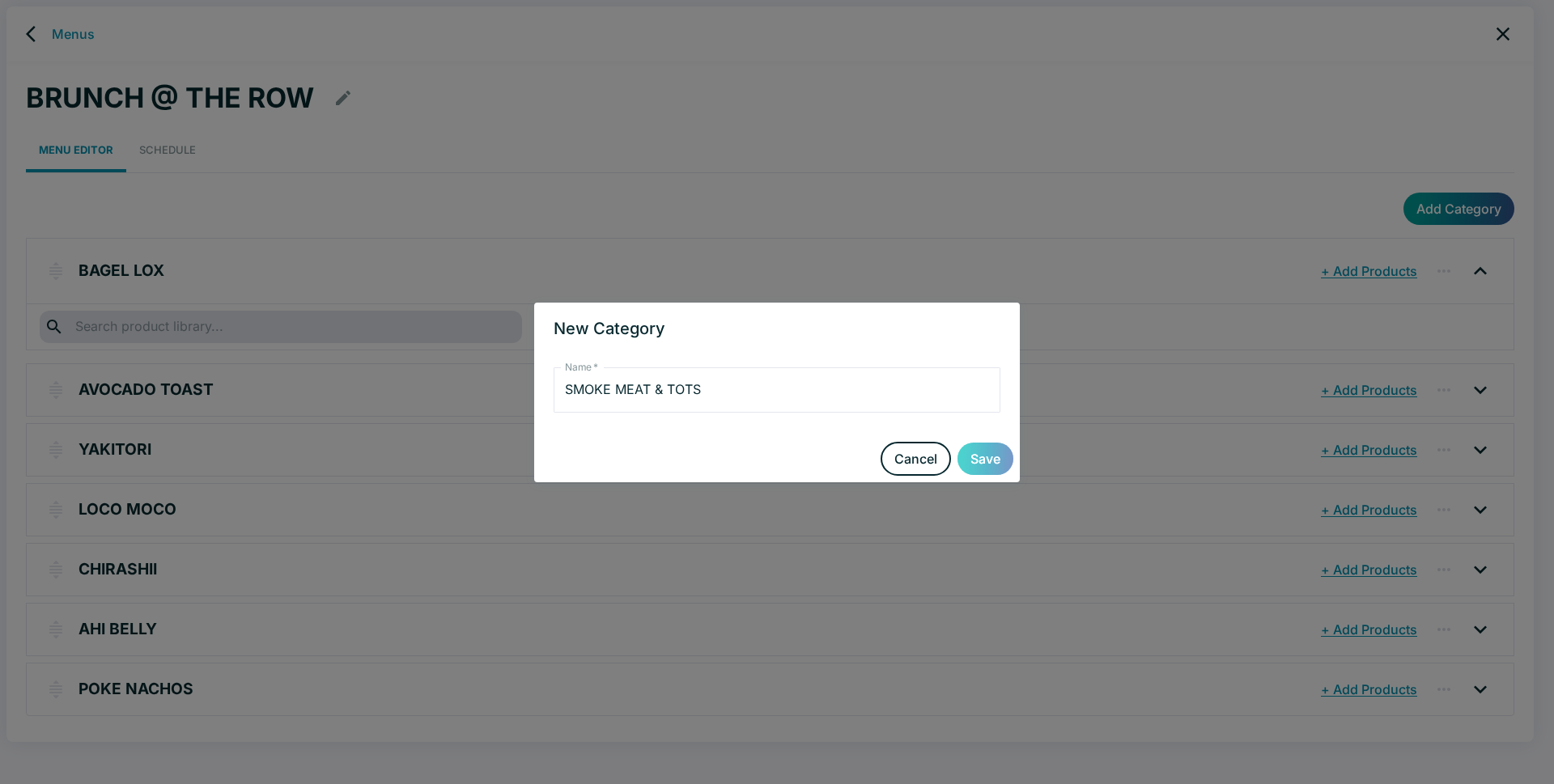
click at [977, 453] on button "Save" at bounding box center [986, 458] width 56 height 33
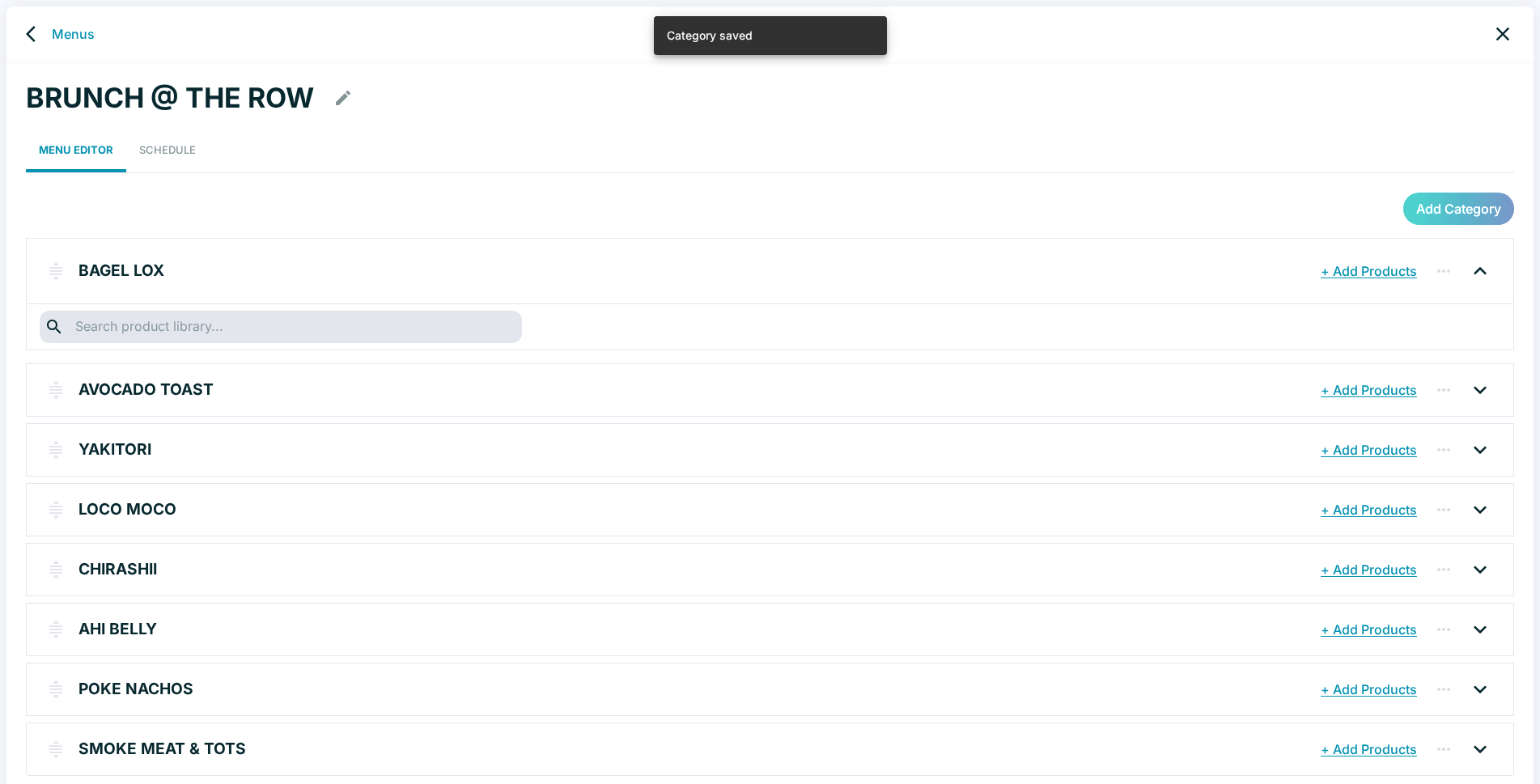
click at [1460, 204] on button "Add Category" at bounding box center [1459, 209] width 111 height 33
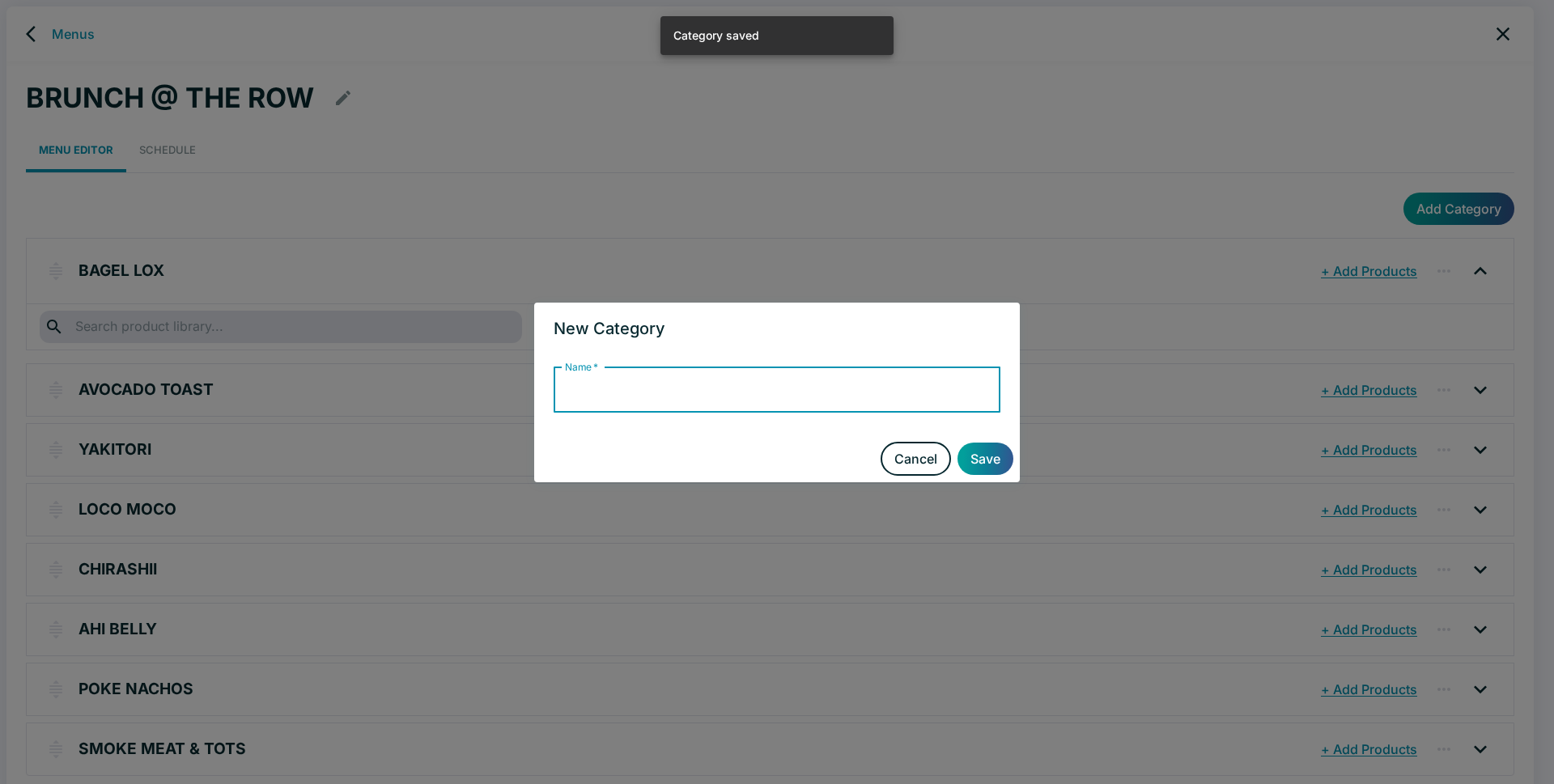
click at [652, 392] on input "Name   *" at bounding box center [777, 390] width 447 height 45
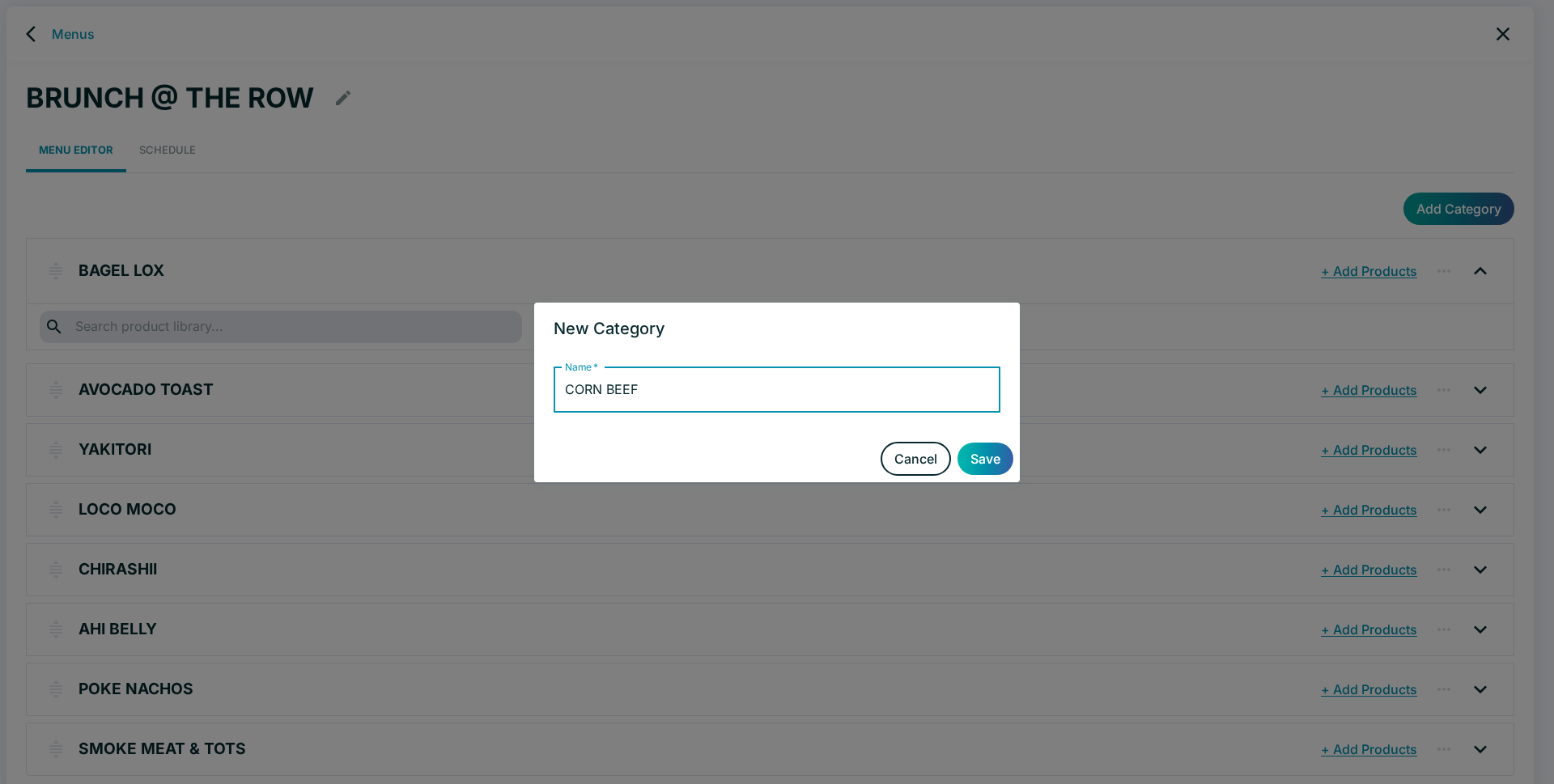
type input "CORN BEEF"
click at [989, 457] on button "Save" at bounding box center [986, 458] width 56 height 33
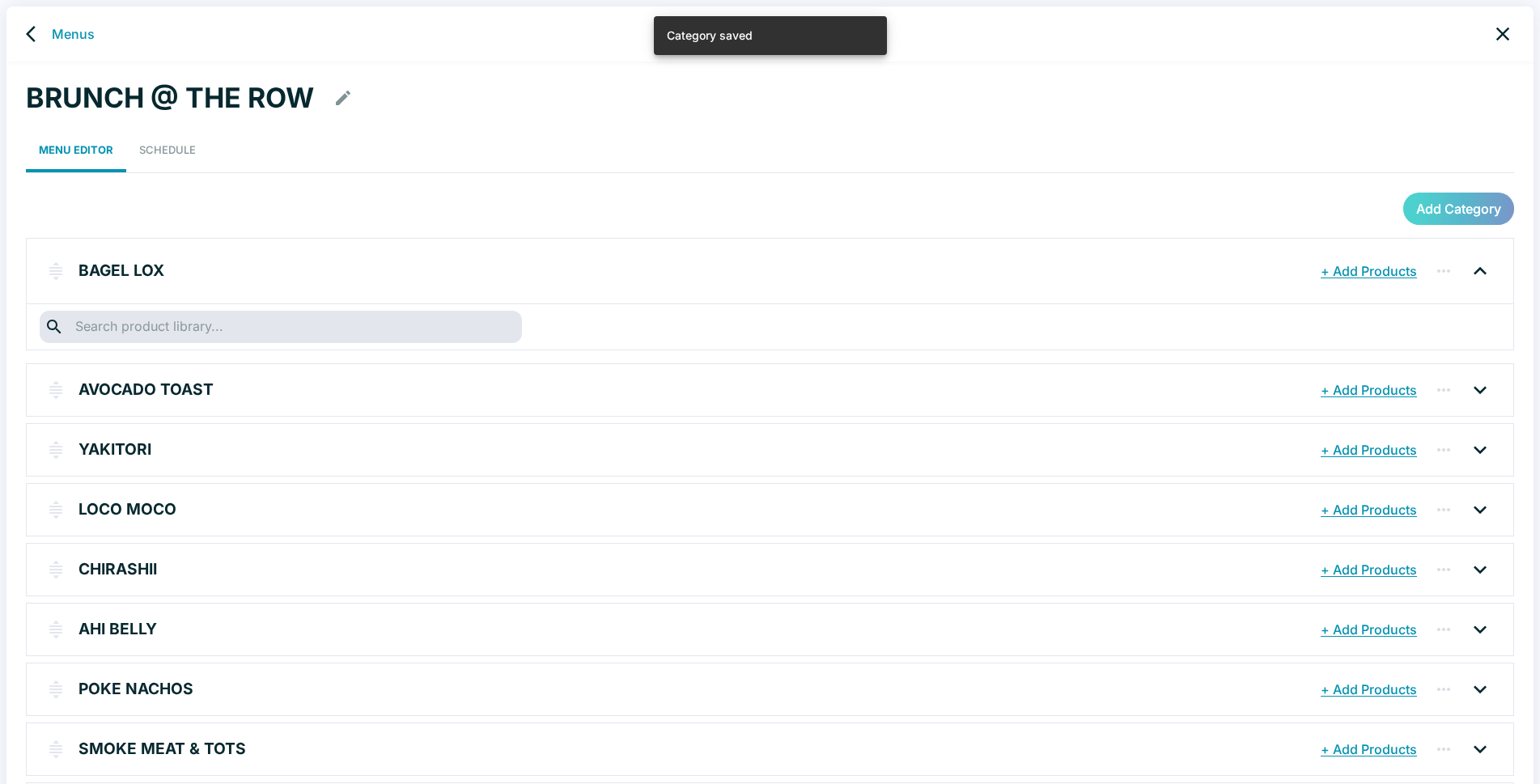
click at [1463, 205] on button "Add Category" at bounding box center [1459, 209] width 111 height 33
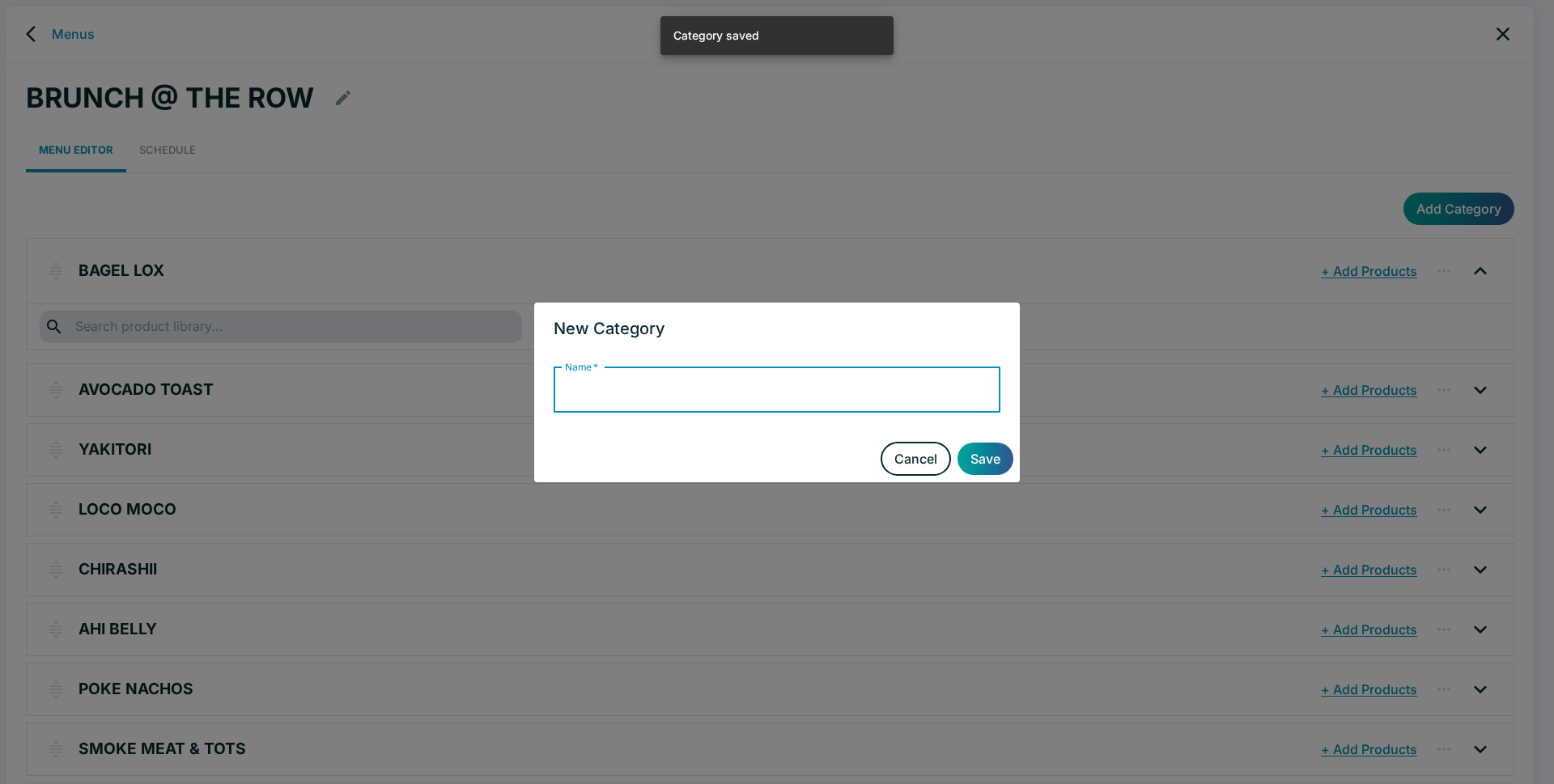
click at [633, 393] on input "Name   *" at bounding box center [777, 390] width 447 height 45
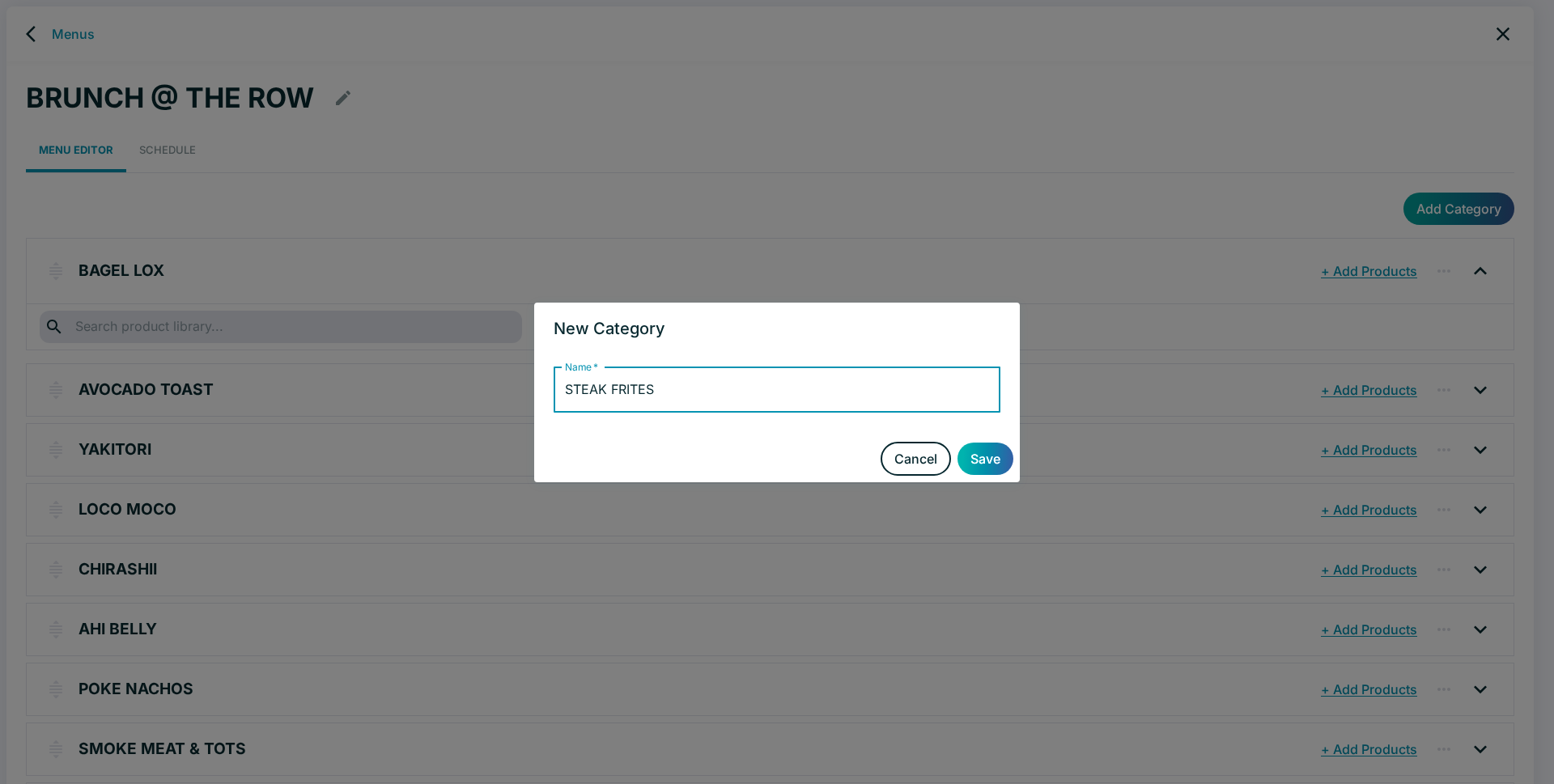
type input "STEAK FRITES"
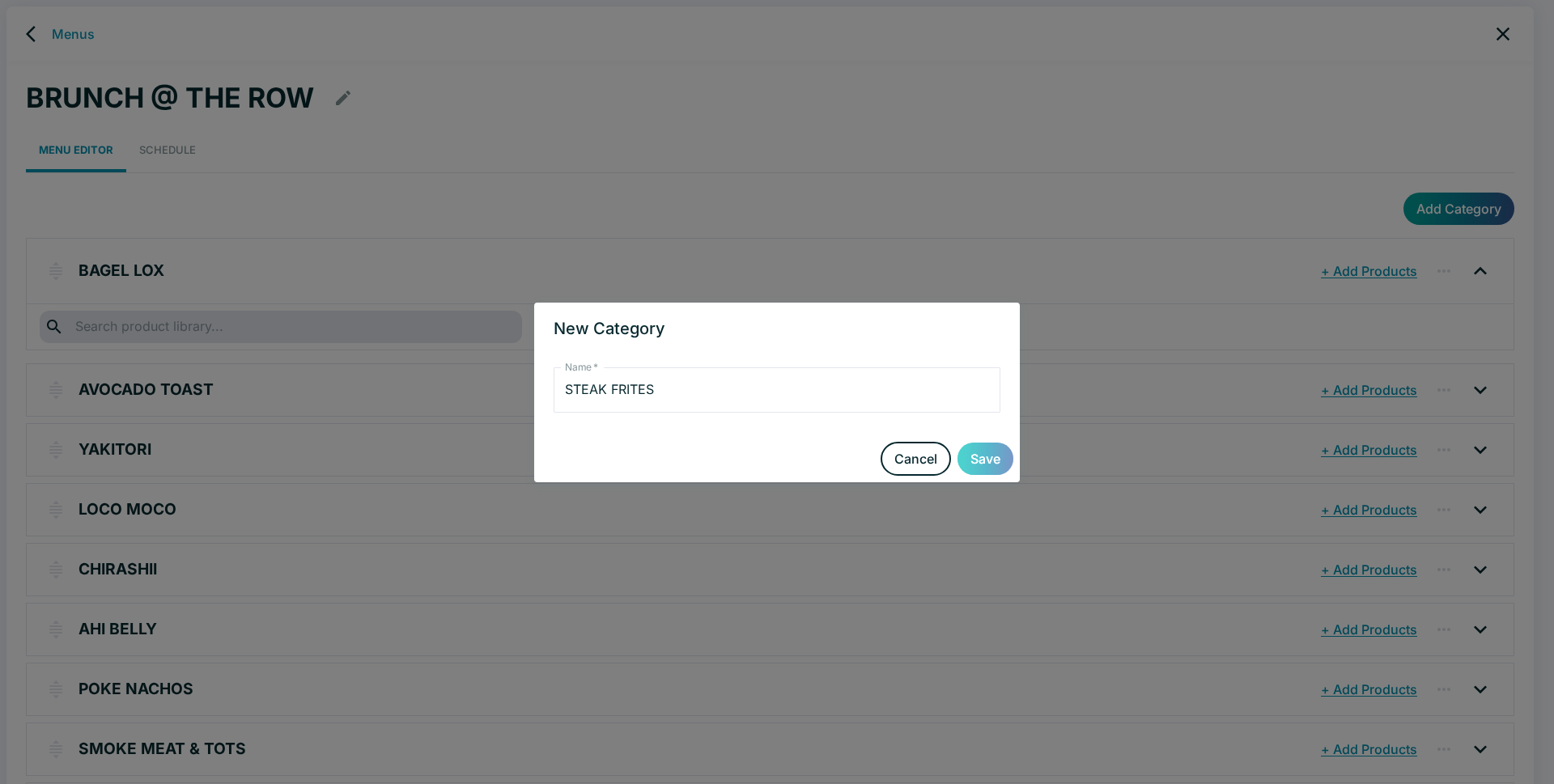
click at [983, 456] on button "Save" at bounding box center [986, 458] width 56 height 33
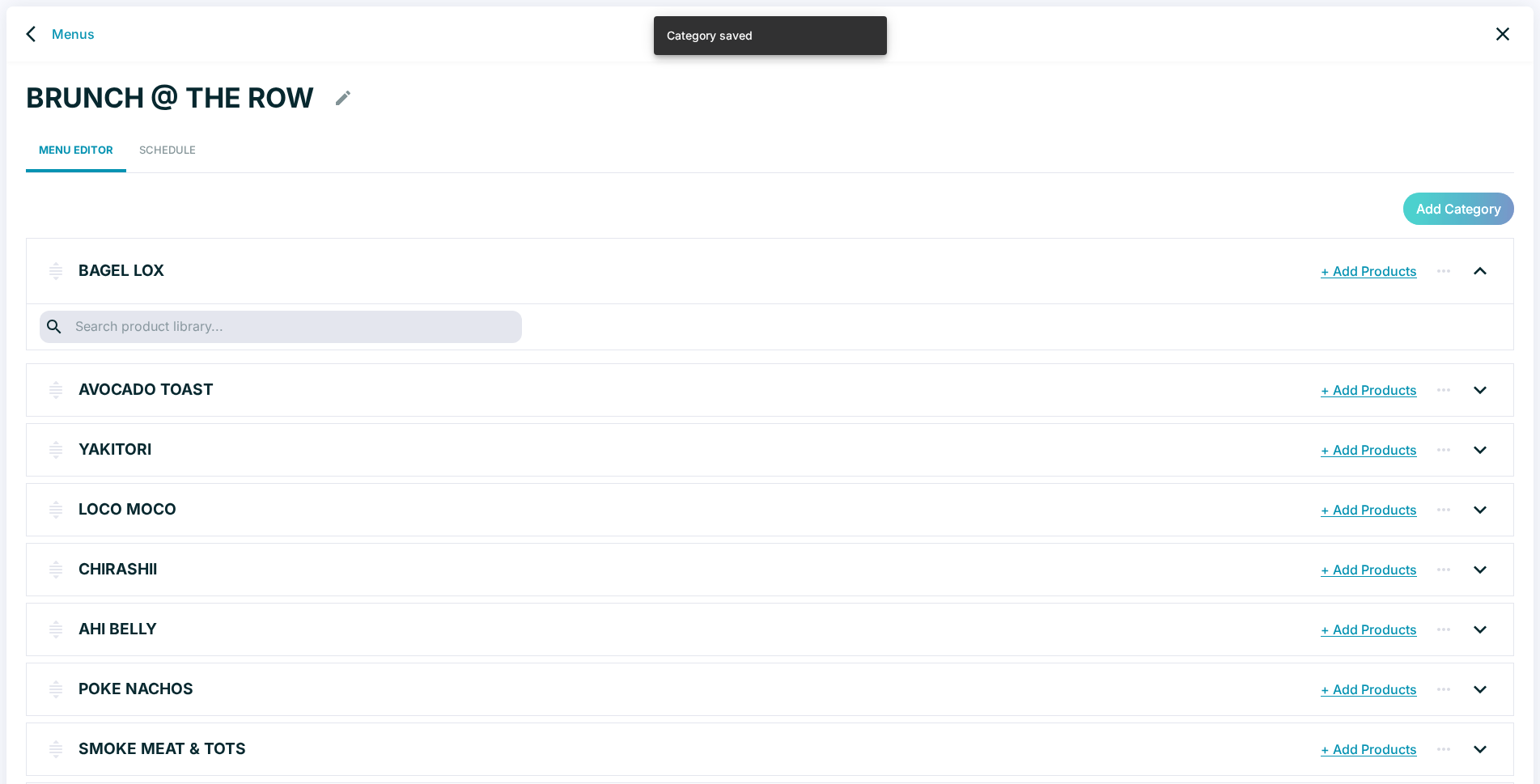
click at [1455, 210] on button "Add Category" at bounding box center [1459, 209] width 111 height 33
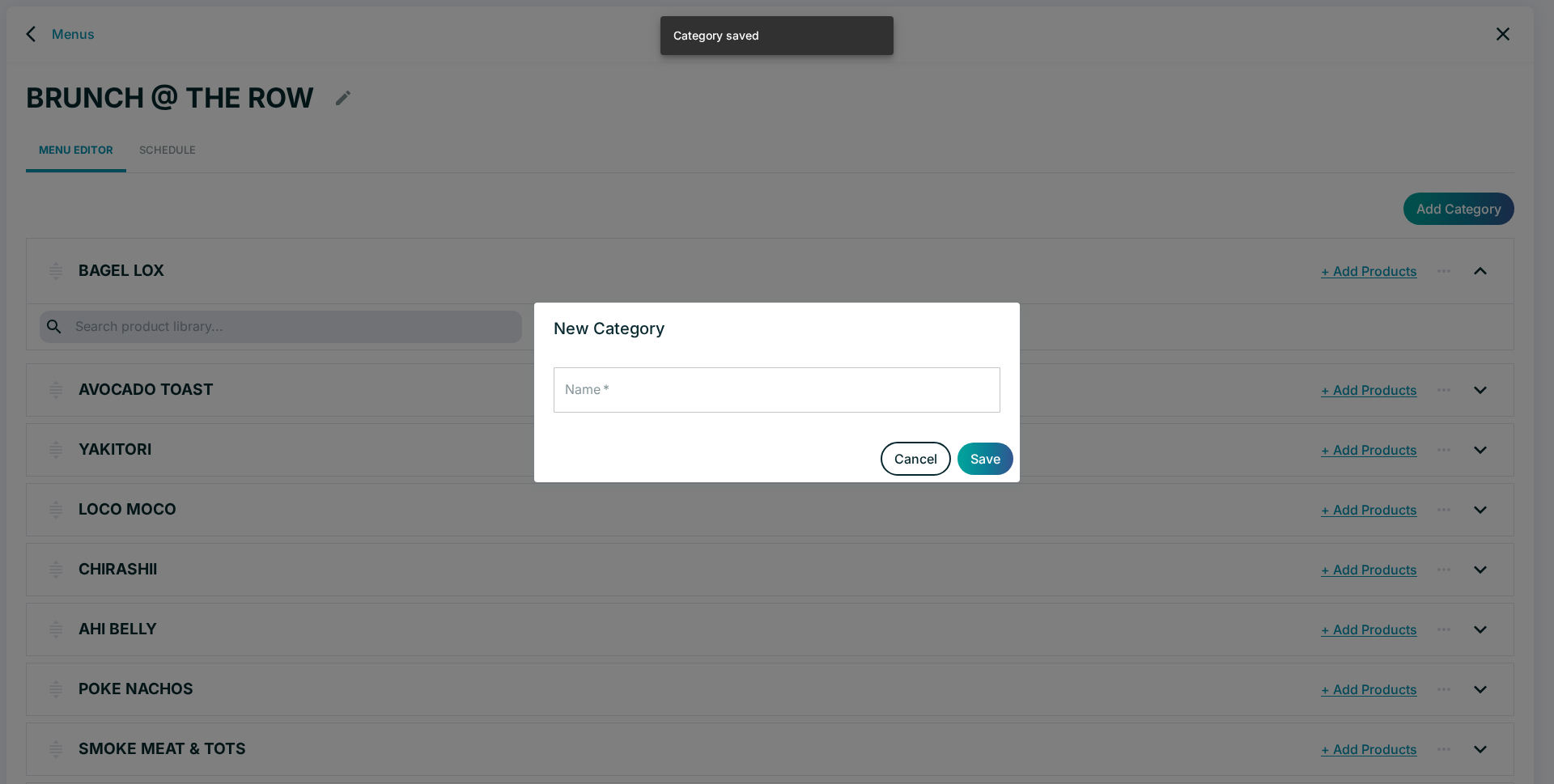
click at [650, 392] on input "Name   *" at bounding box center [777, 390] width 447 height 45
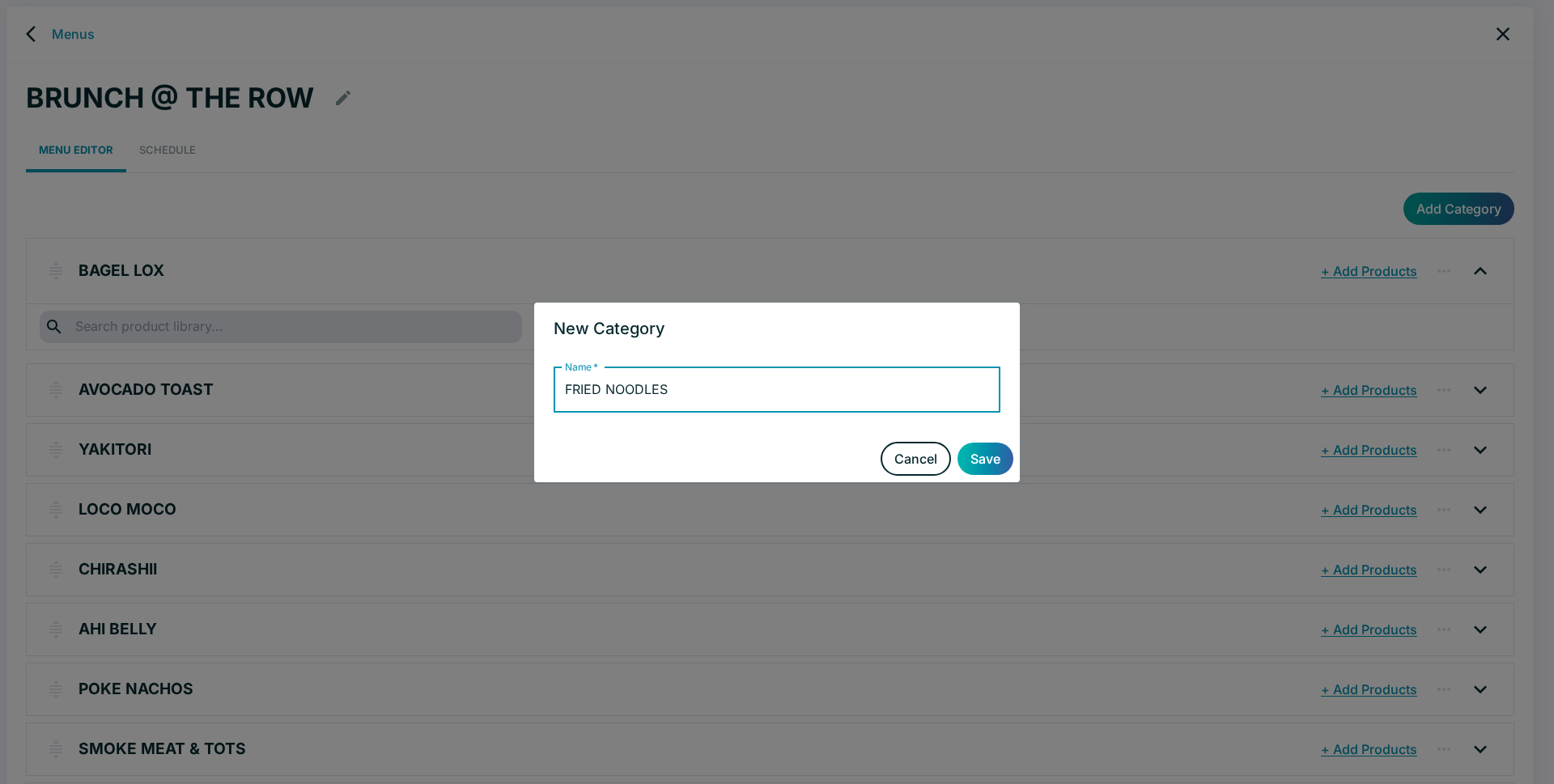
type input "FRIED NOODLES"
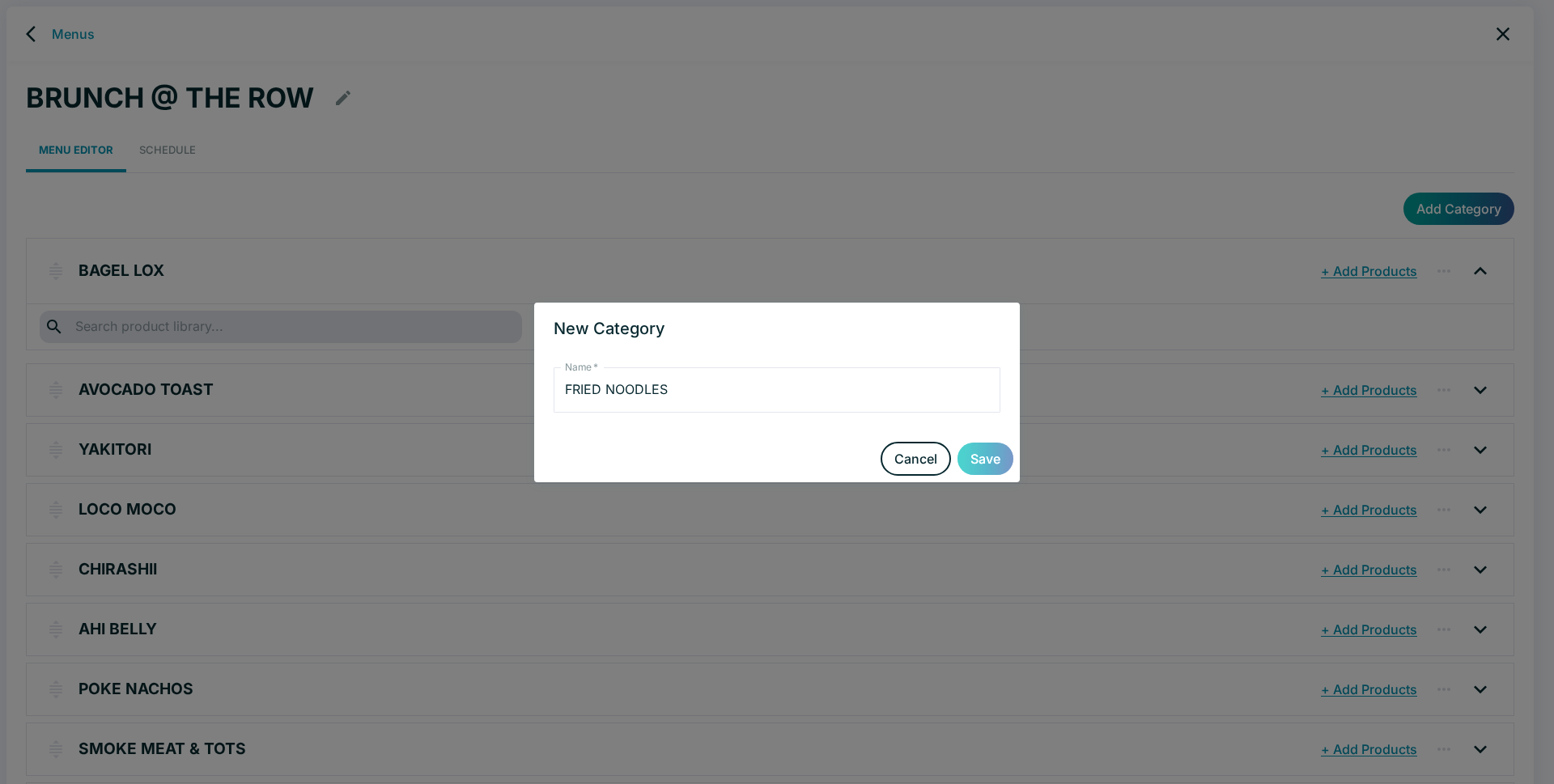
click at [991, 460] on button "Save" at bounding box center [986, 458] width 56 height 33
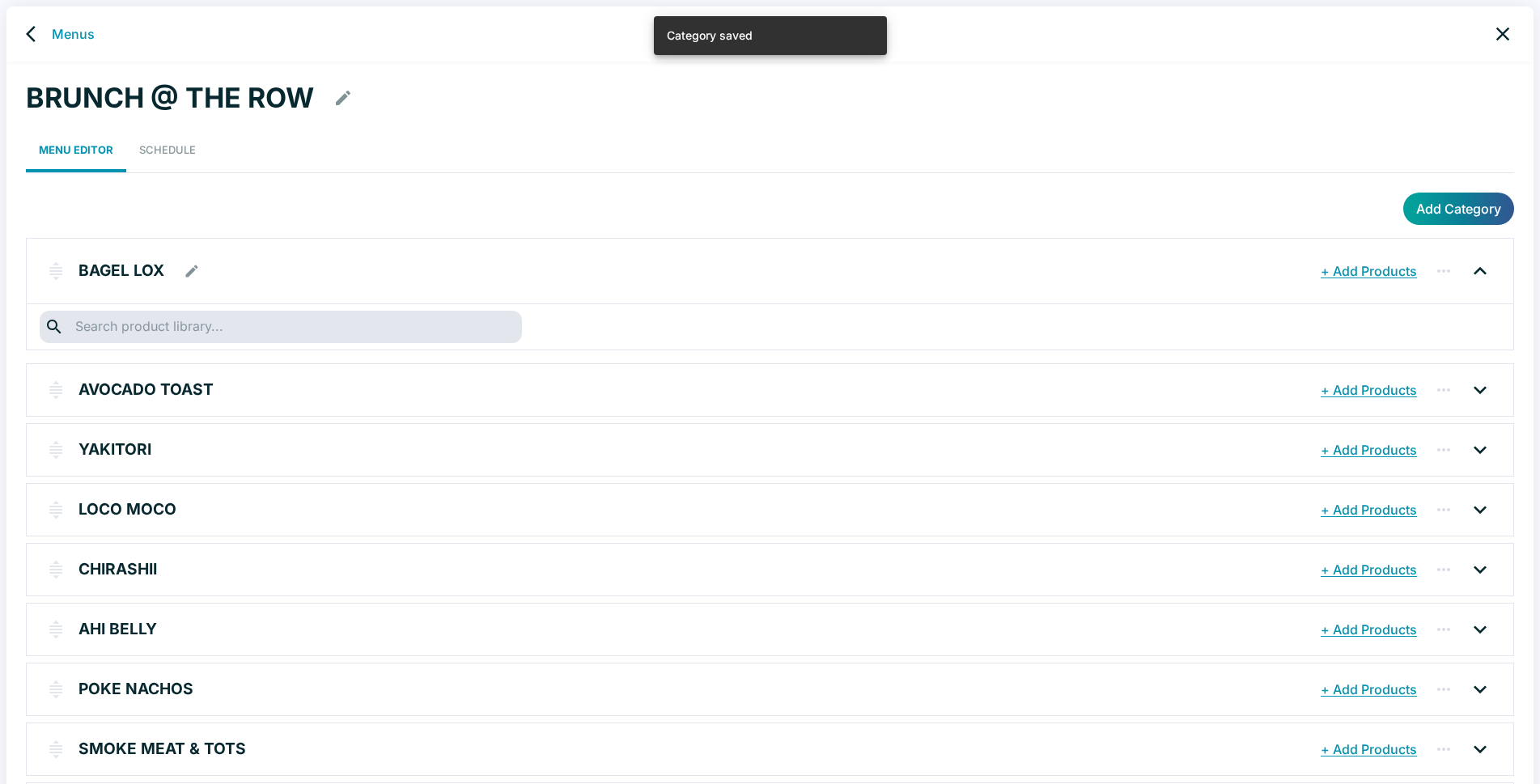
click at [1480, 265] on icon at bounding box center [1480, 272] width 26 height 26
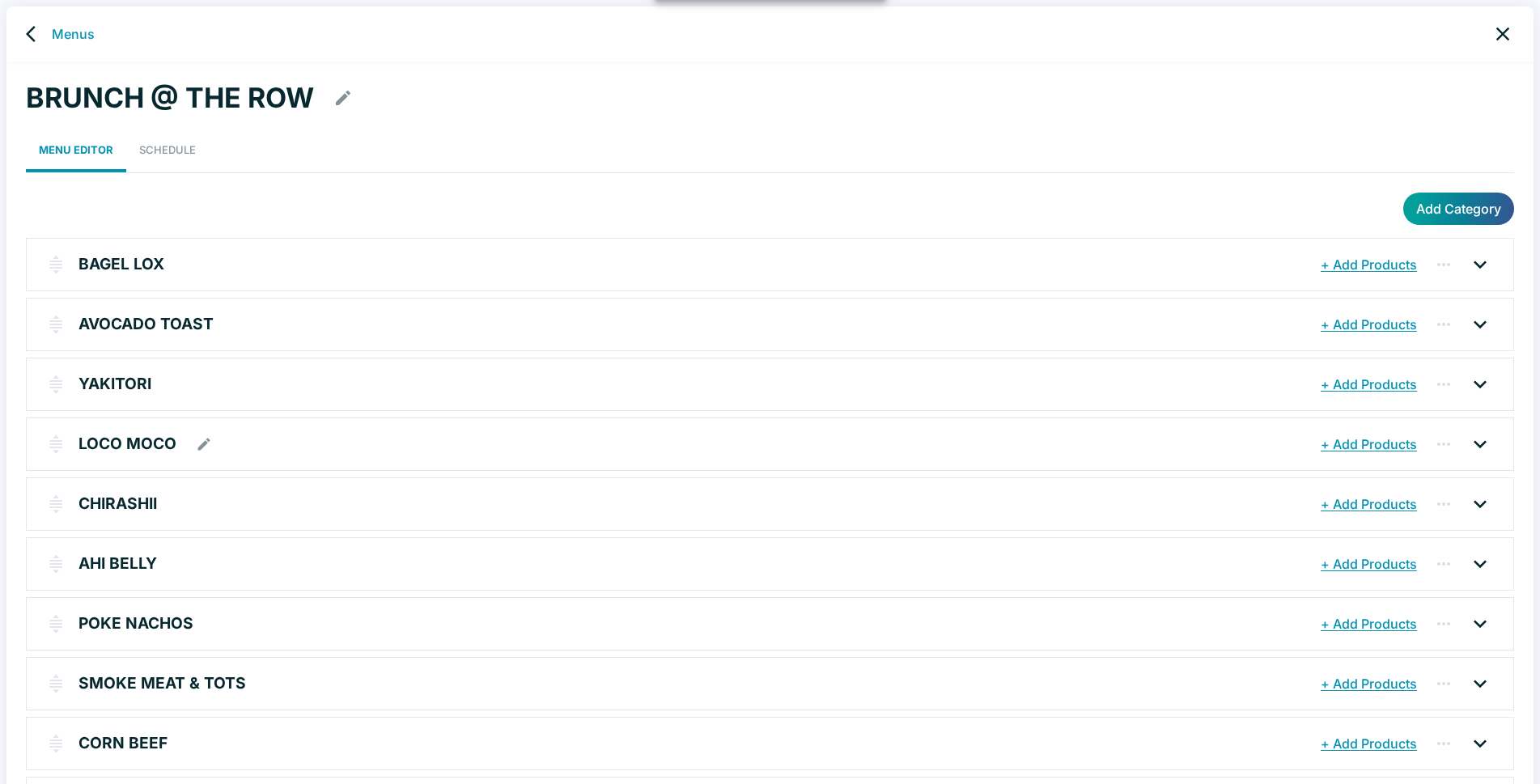
scroll to position [132, 0]
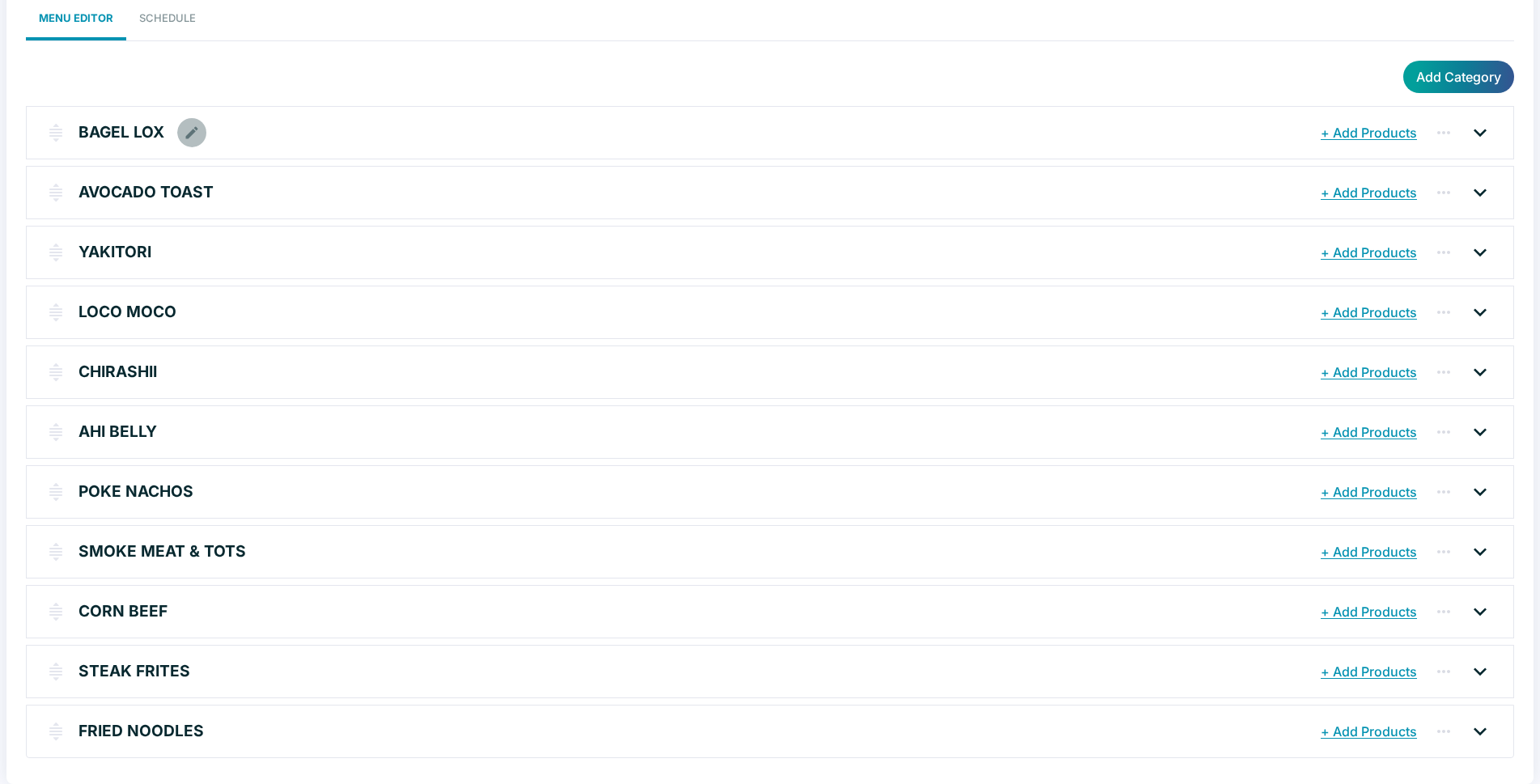
click at [192, 130] on icon "button" at bounding box center [191, 132] width 16 height 16
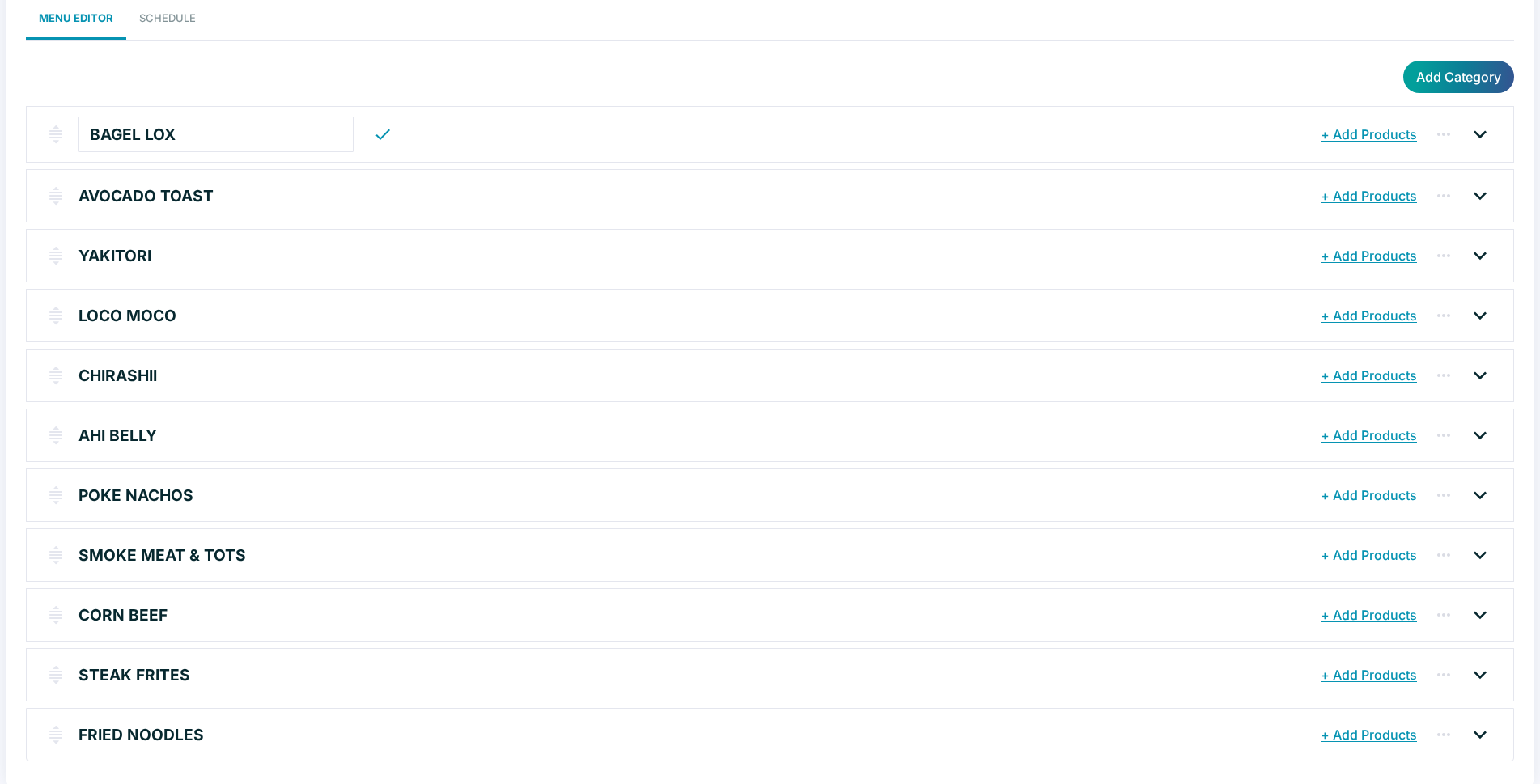
click at [552, 128] on div "BAGEL LOX ​" at bounding box center [697, 134] width 1237 height 37
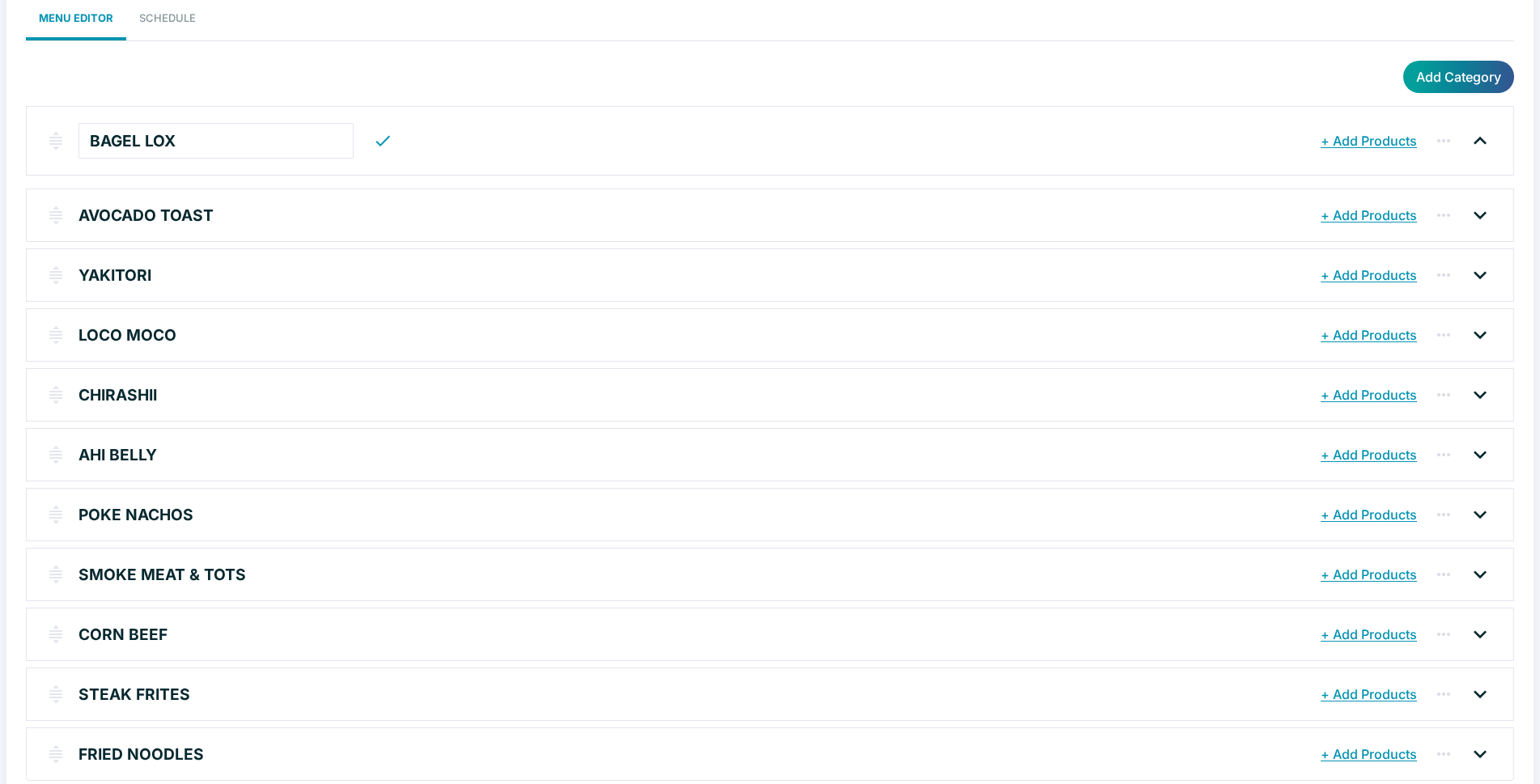
click at [1357, 145] on button "+ Add Products" at bounding box center [1368, 141] width 104 height 29
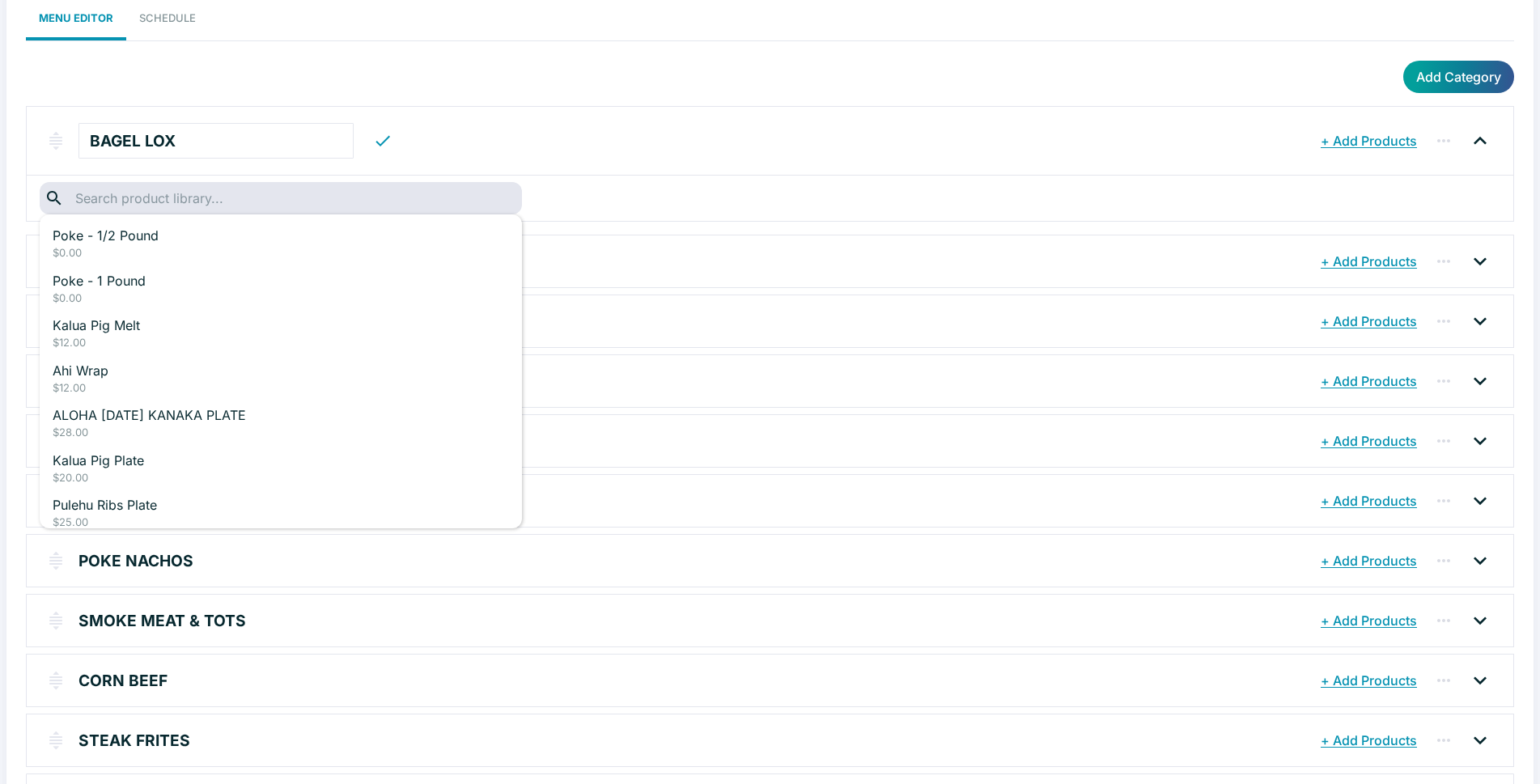
click at [110, 200] on input "text" at bounding box center [280, 199] width 420 height 22
type input "S"
click at [543, 73] on div "Add Category" at bounding box center [770, 77] width 1488 height 33
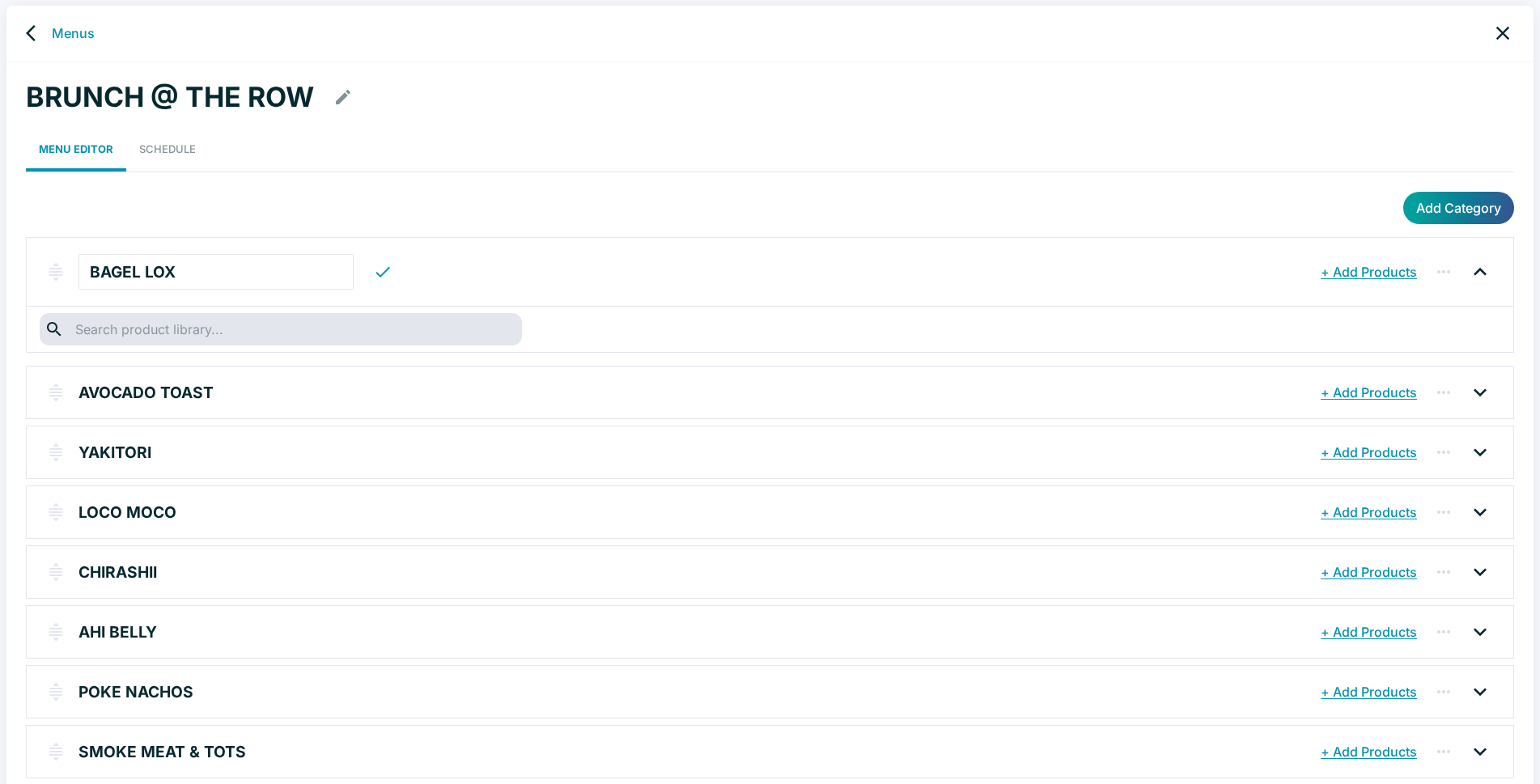
scroll to position [0, 0]
click at [170, 148] on link "Schedule" at bounding box center [168, 150] width 82 height 45
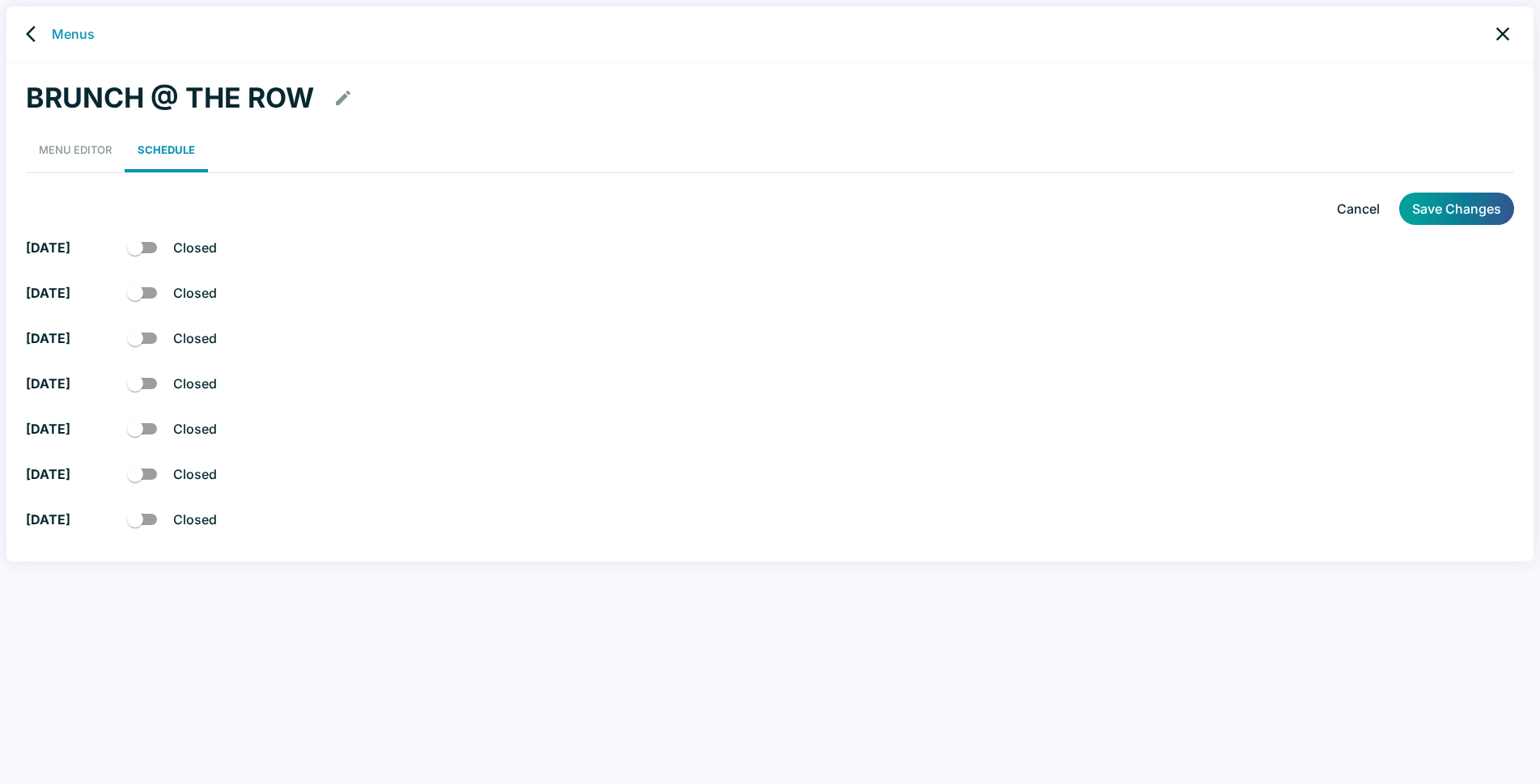
checkbox input "true"
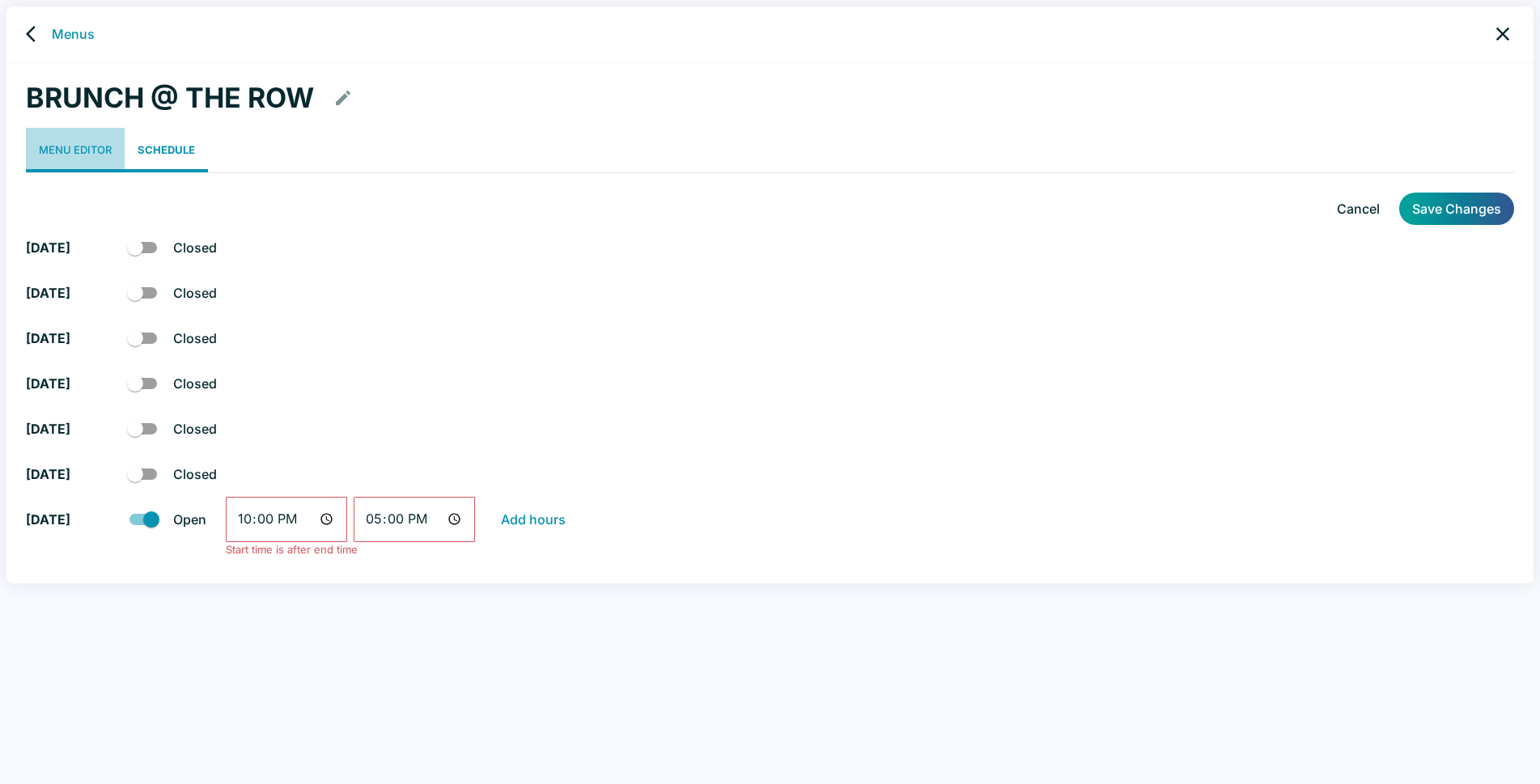
click at [68, 153] on link "Menu Editor" at bounding box center [75, 150] width 98 height 45
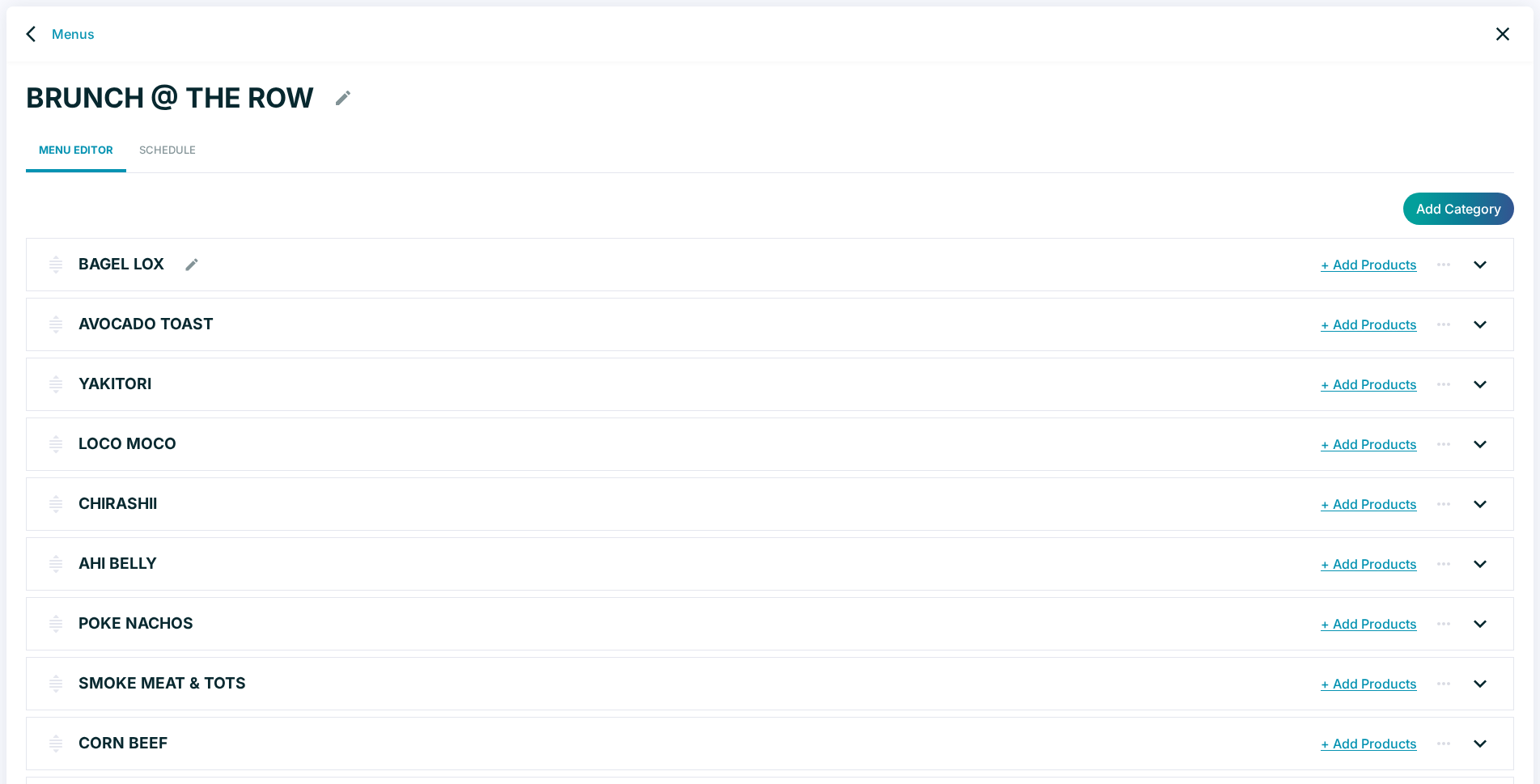
click at [1480, 264] on icon at bounding box center [1480, 265] width 26 height 26
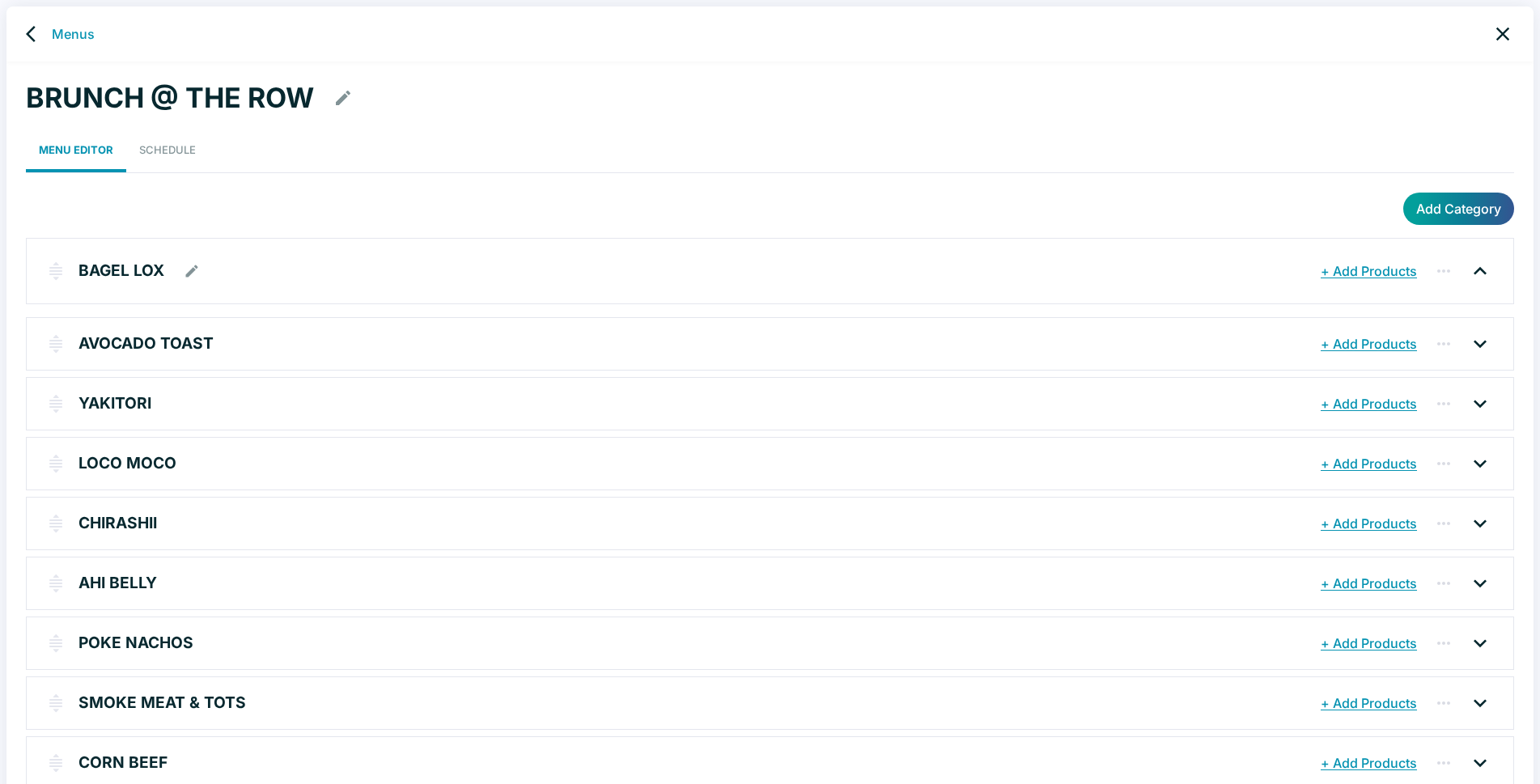
click at [1366, 268] on button "+ Add Products" at bounding box center [1368, 271] width 104 height 29
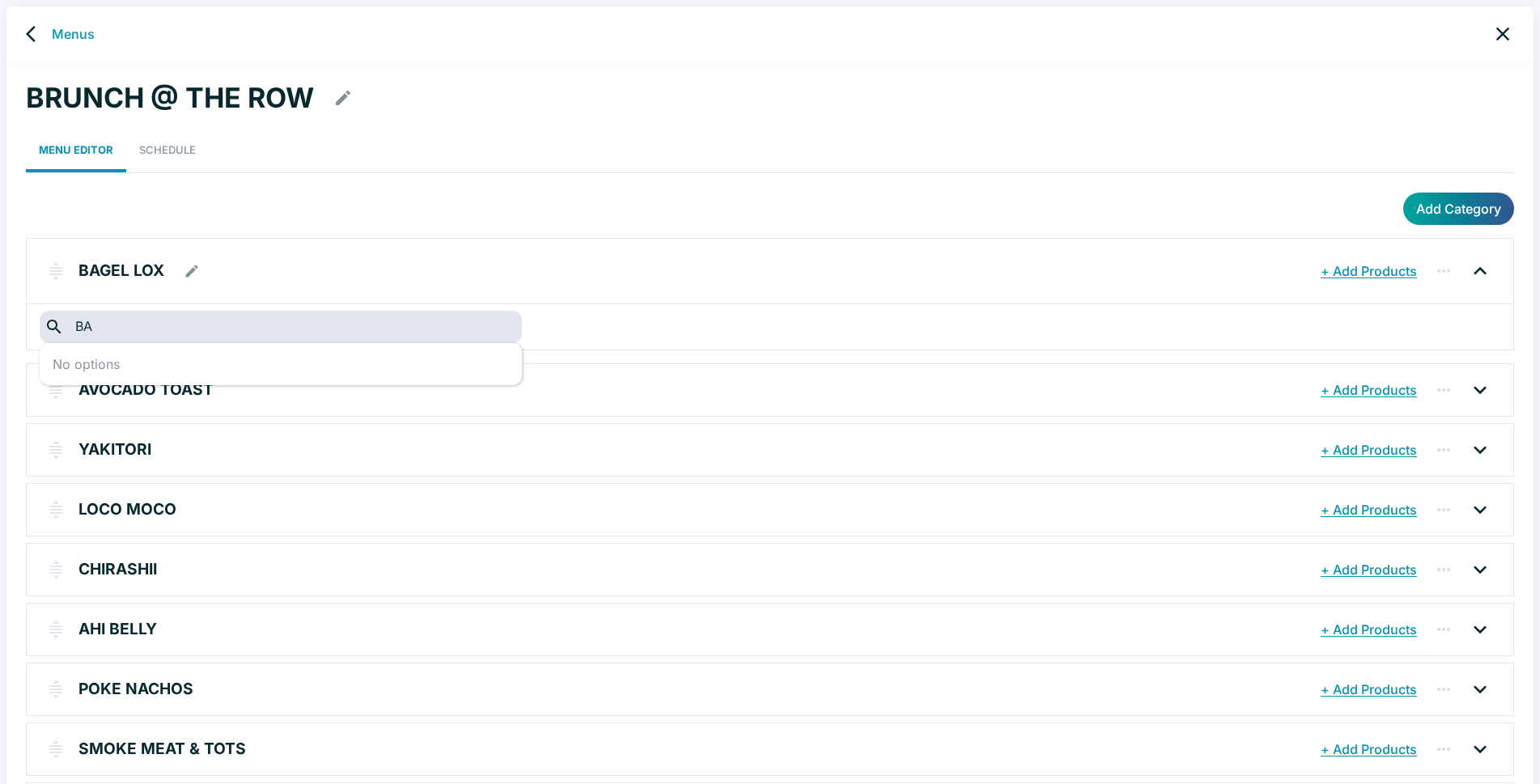
type input "B"
click at [54, 33] on link "Menus" at bounding box center [73, 34] width 43 height 20
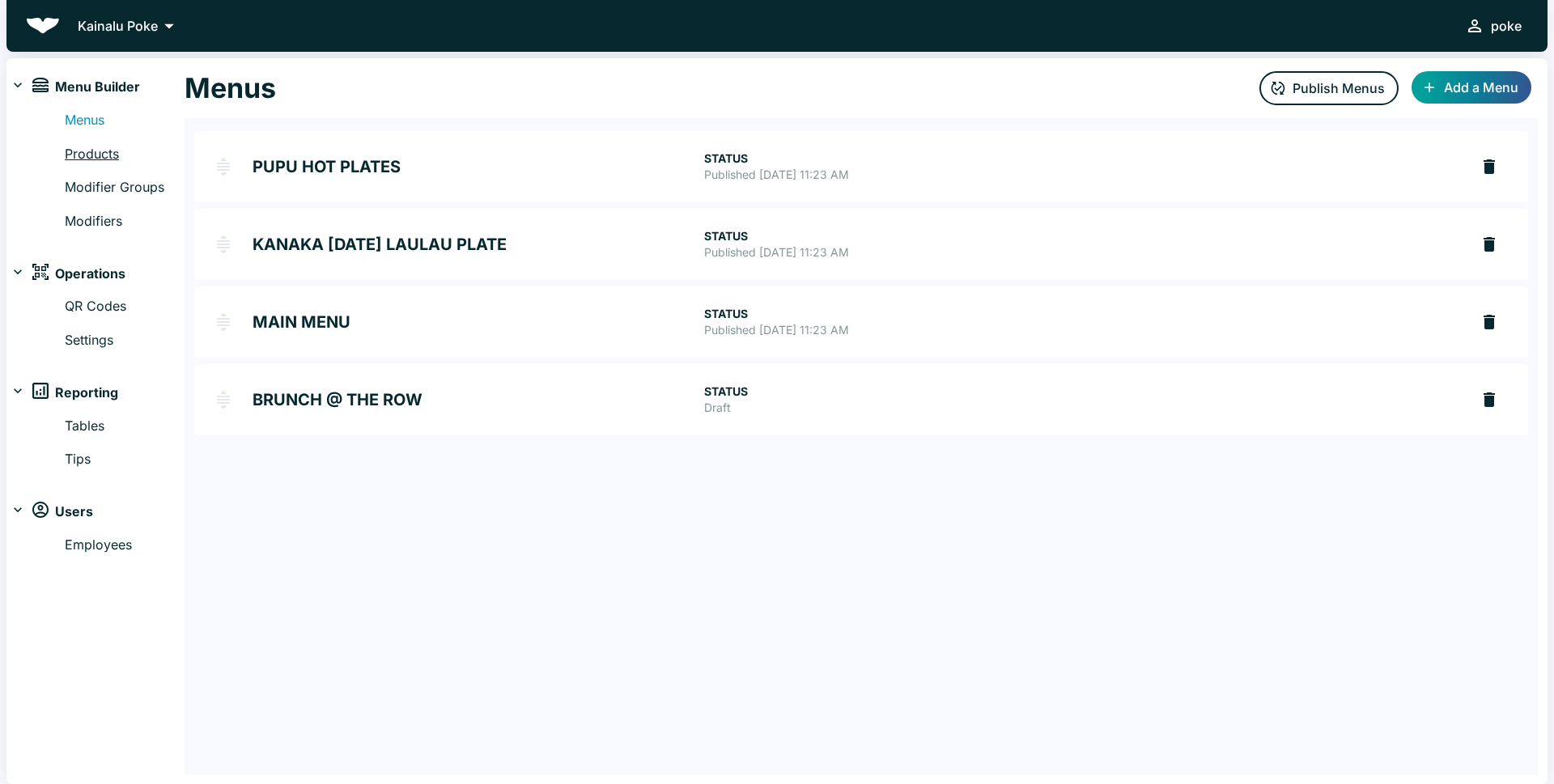
click at [83, 159] on link "Products" at bounding box center [125, 155] width 120 height 21
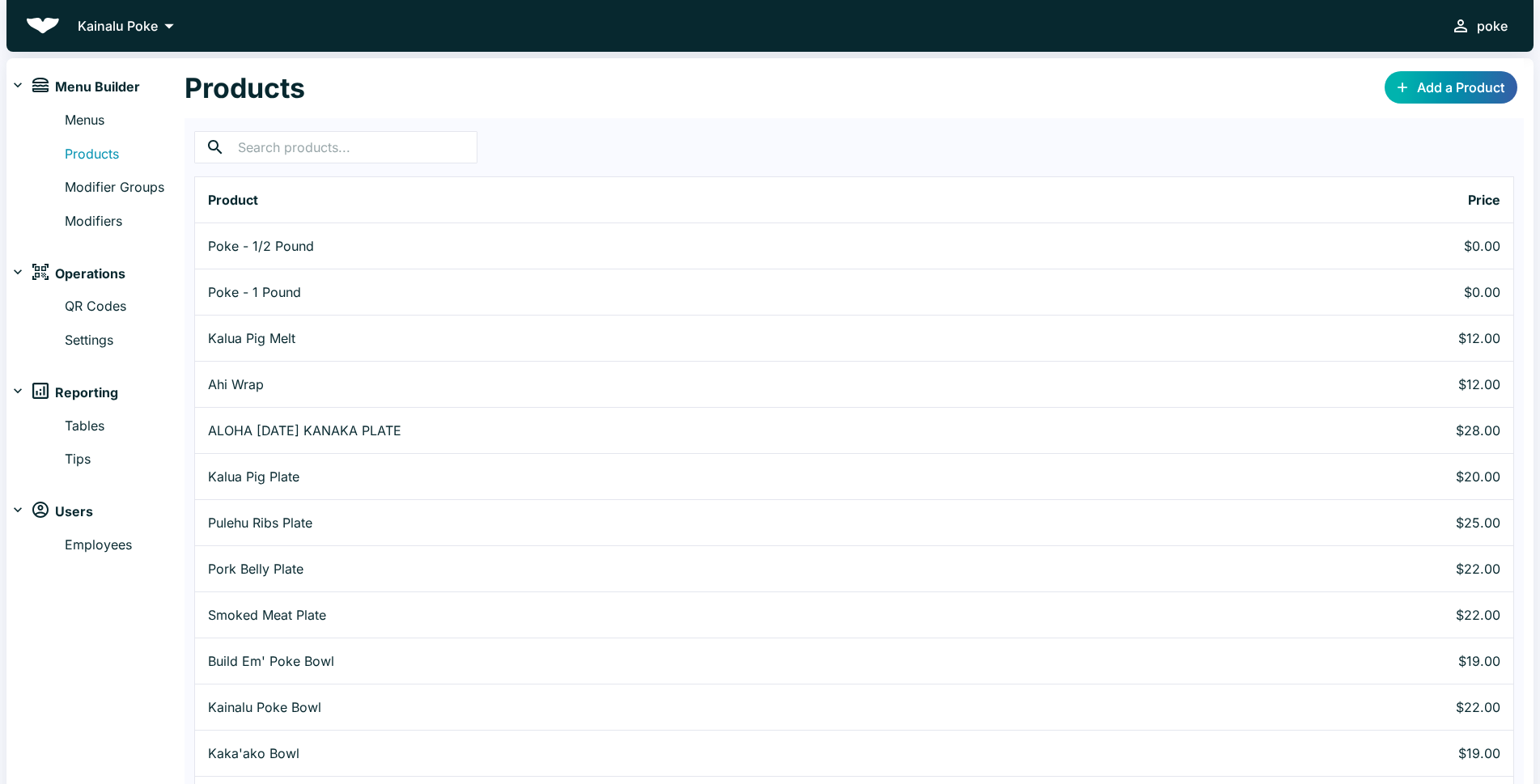
click at [1475, 80] on link "Add a Product" at bounding box center [1451, 87] width 133 height 33
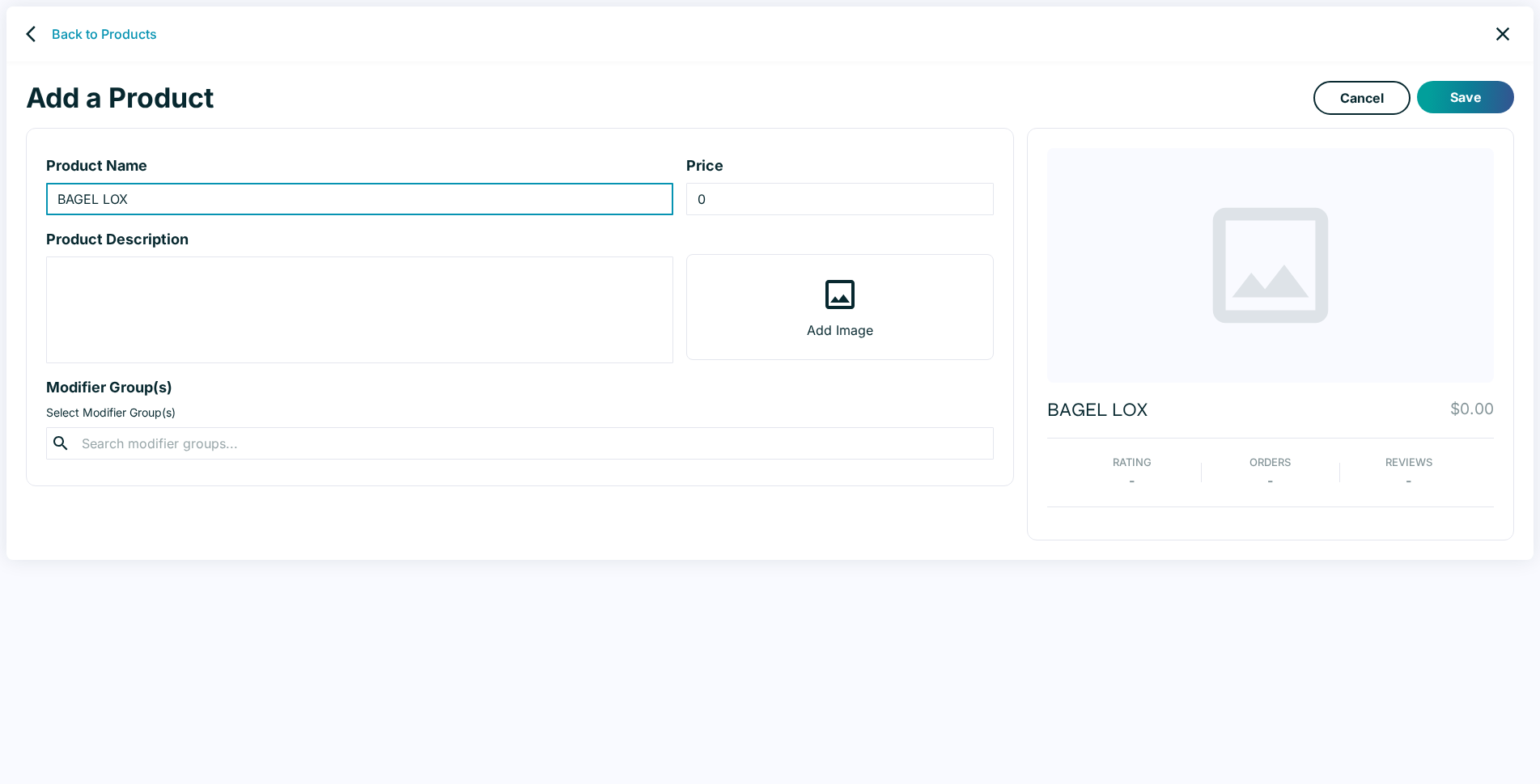
type input "BAGEL LOX"
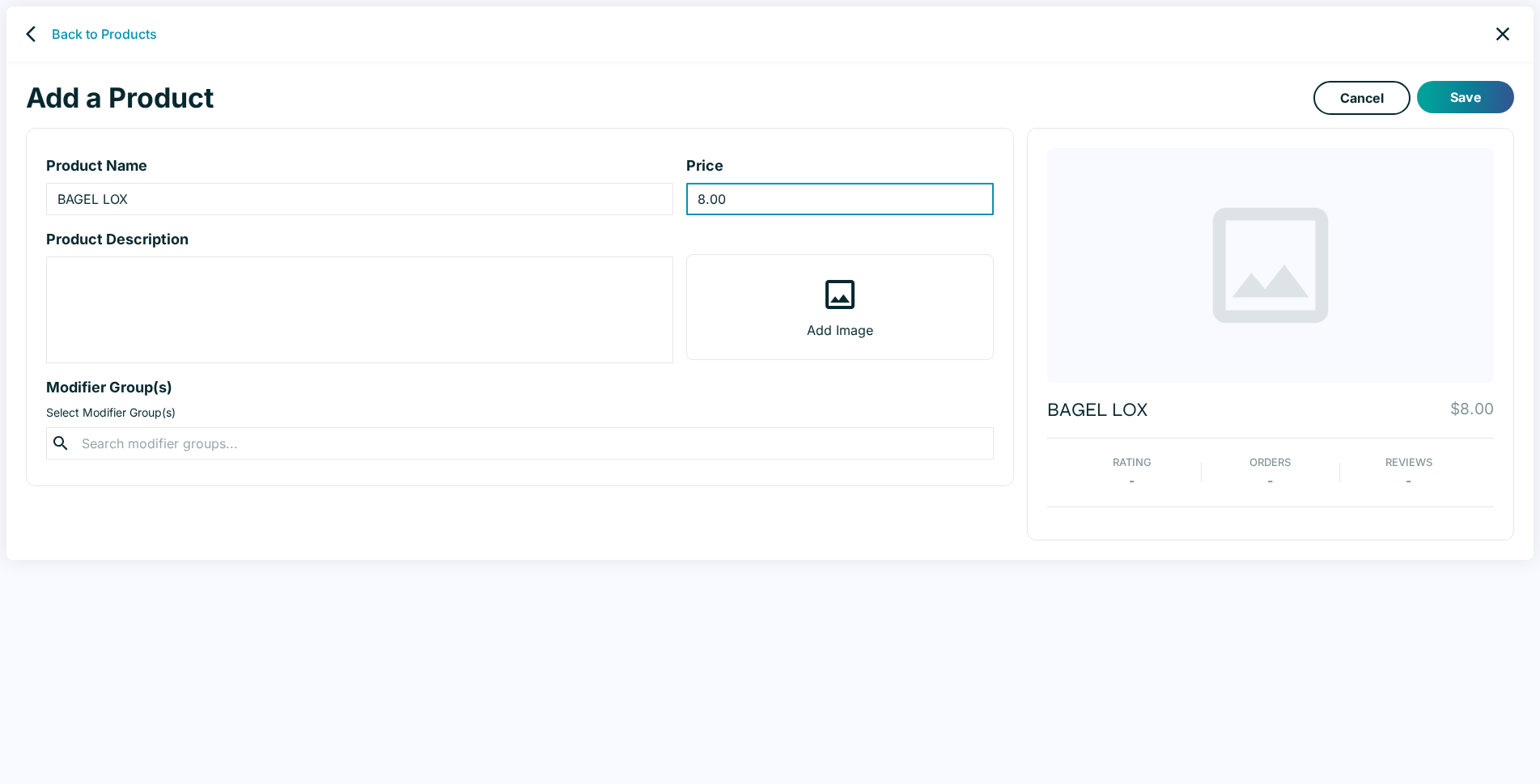
type input "8.00"
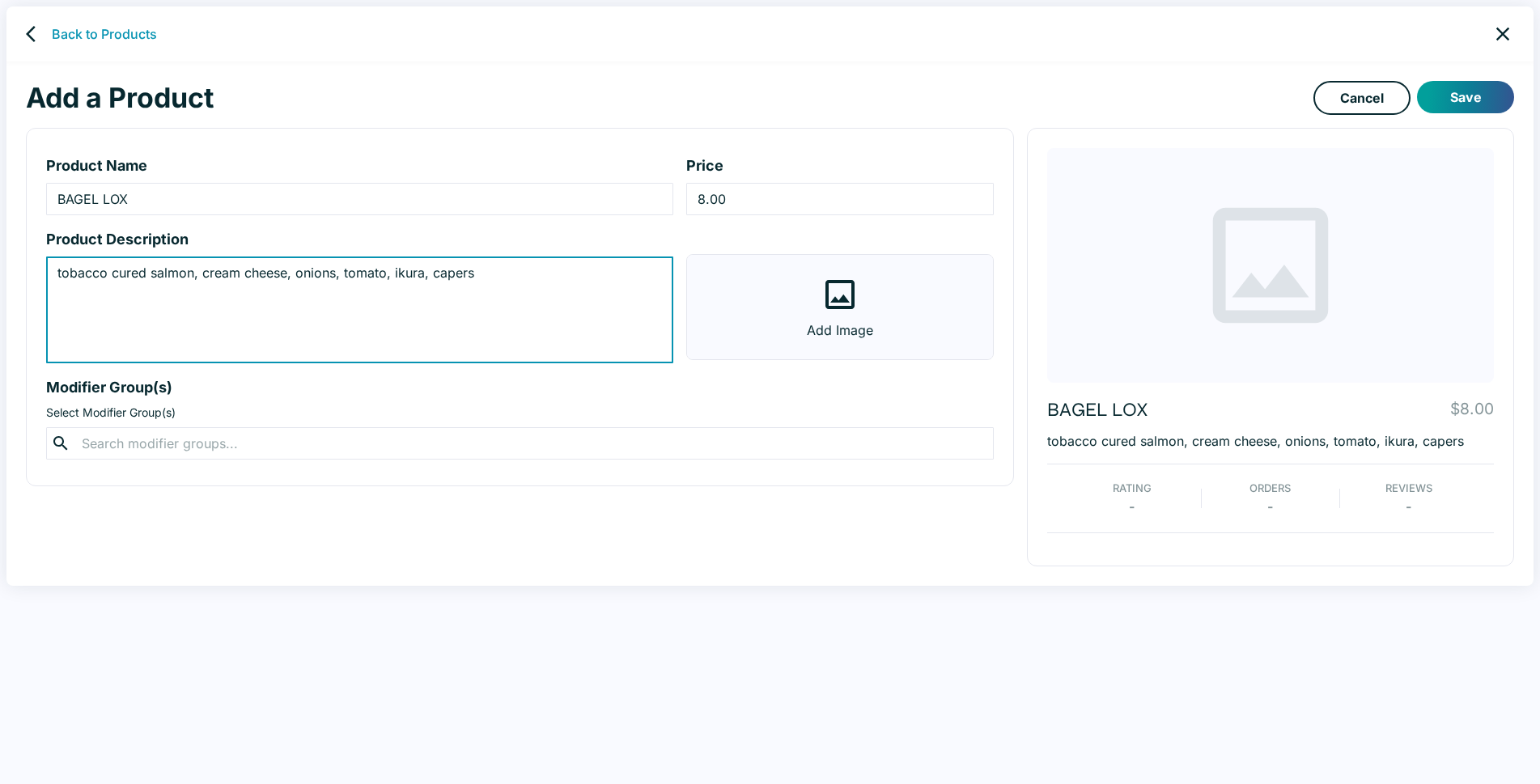
type textarea "tobacco cured salmon, cream cheese, onions, tomato, ikura, capers"
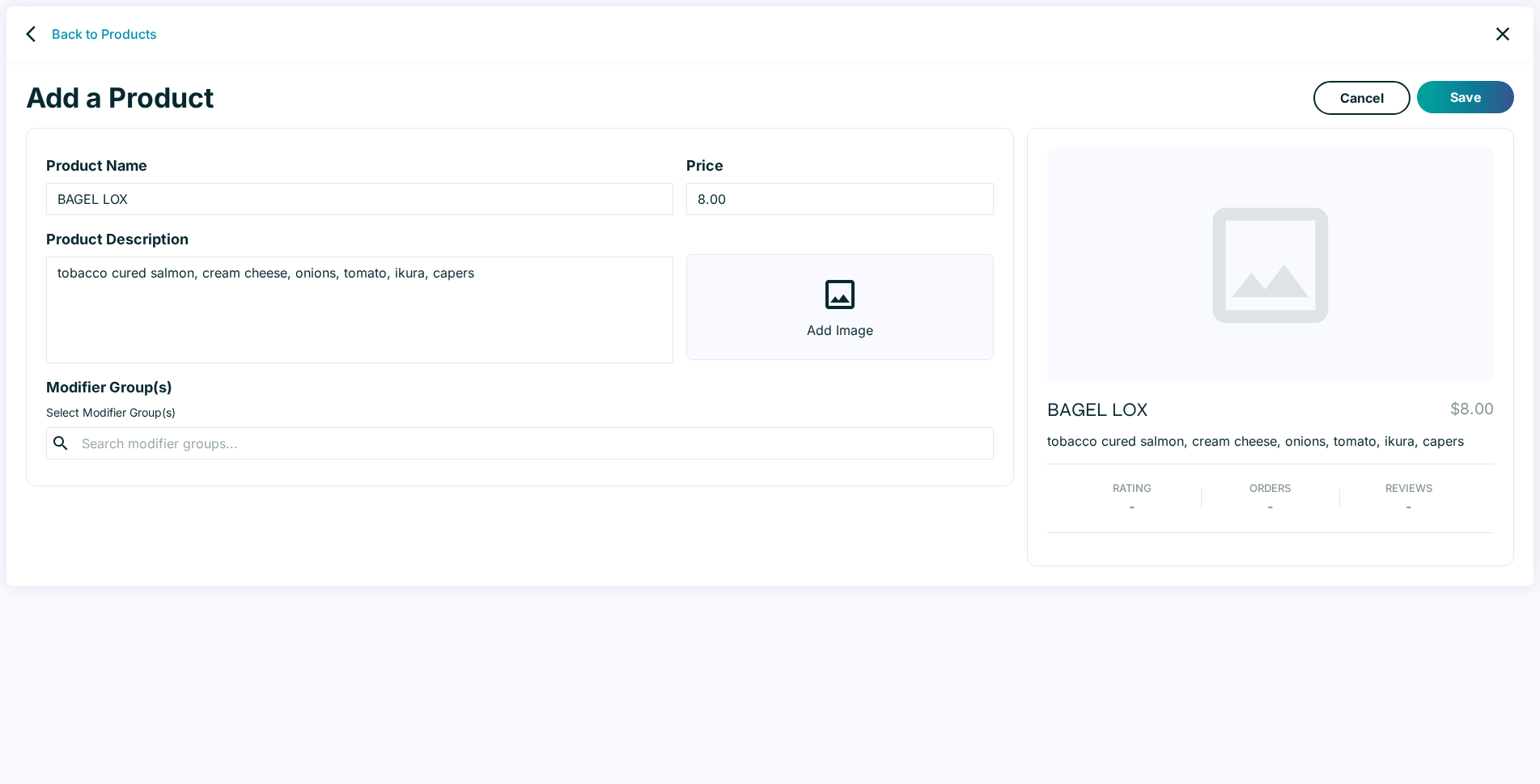
click at [842, 291] on icon at bounding box center [839, 294] width 38 height 38
click at [0, 0] on input "Add Image" at bounding box center [0, 0] width 0 height 0
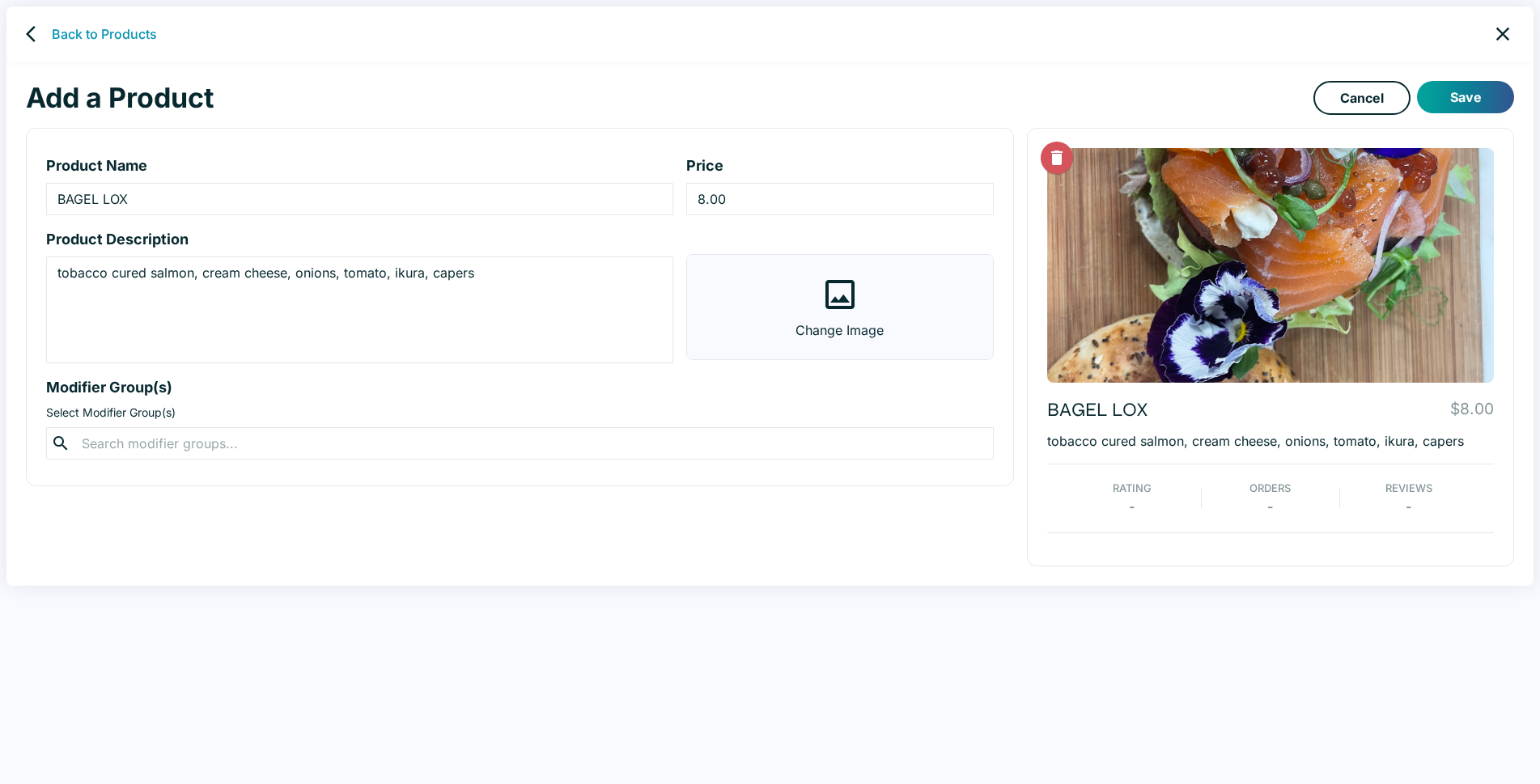
click at [1261, 273] on div at bounding box center [1270, 265] width 447 height 234
drag, startPoint x: 1269, startPoint y: 251, endPoint x: 1265, endPoint y: 241, distance: 10.8
click at [1265, 241] on div at bounding box center [1270, 265] width 447 height 234
drag, startPoint x: 1265, startPoint y: 241, endPoint x: 1251, endPoint y: 284, distance: 45.2
click at [1251, 284] on div at bounding box center [1270, 265] width 447 height 234
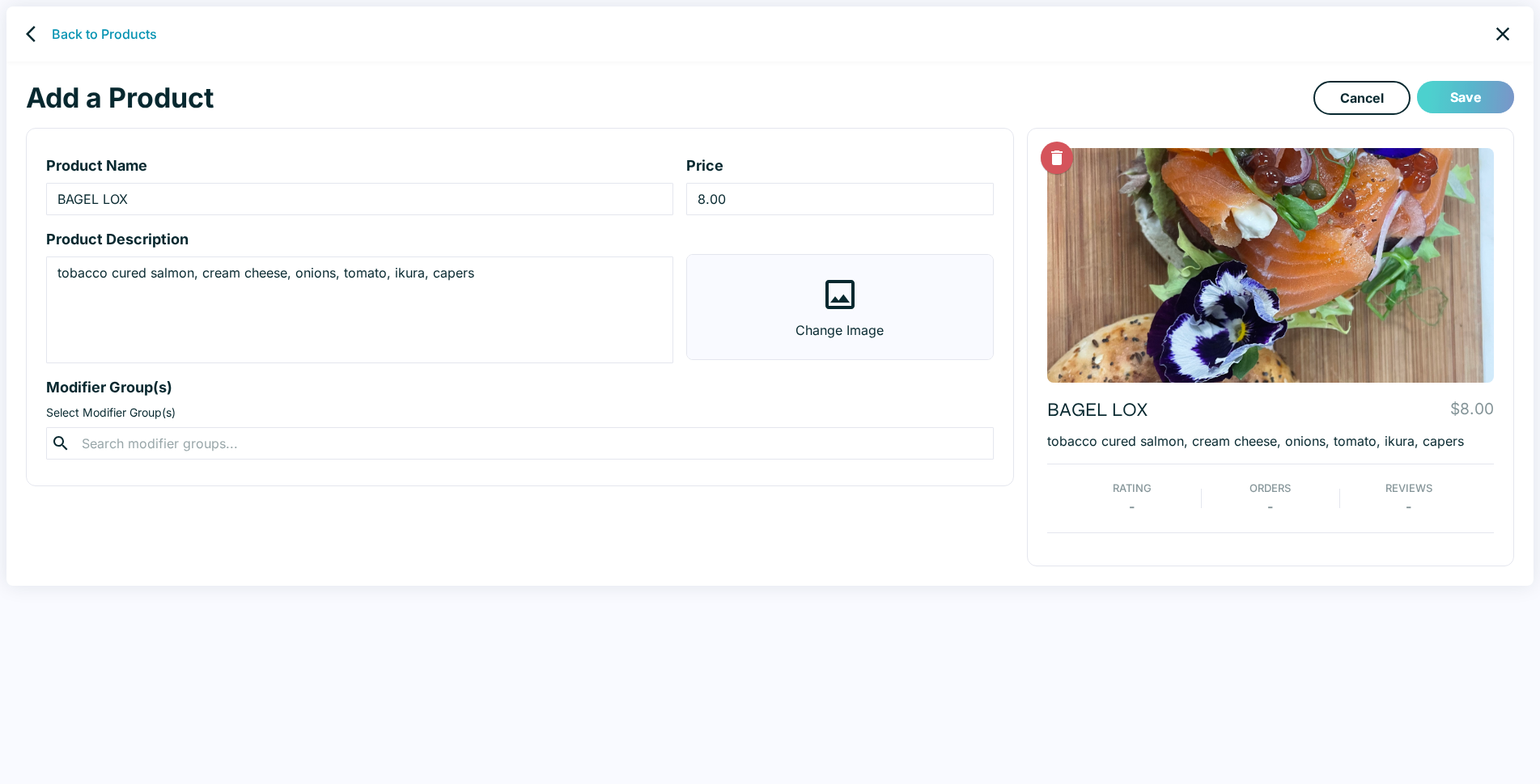
click at [1476, 102] on button "Save" at bounding box center [1465, 96] width 97 height 33
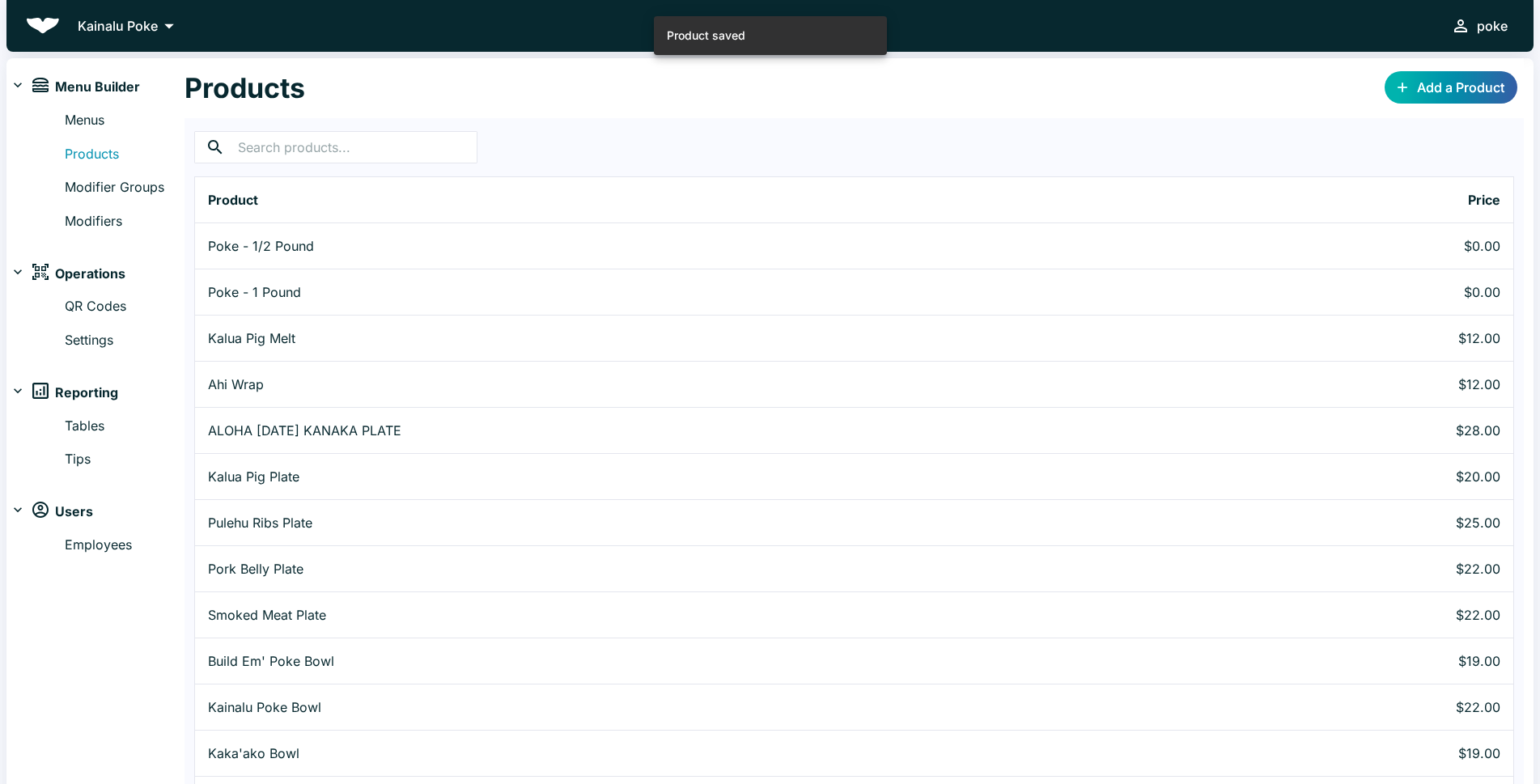
click at [1444, 87] on link "Add a Product" at bounding box center [1451, 87] width 133 height 33
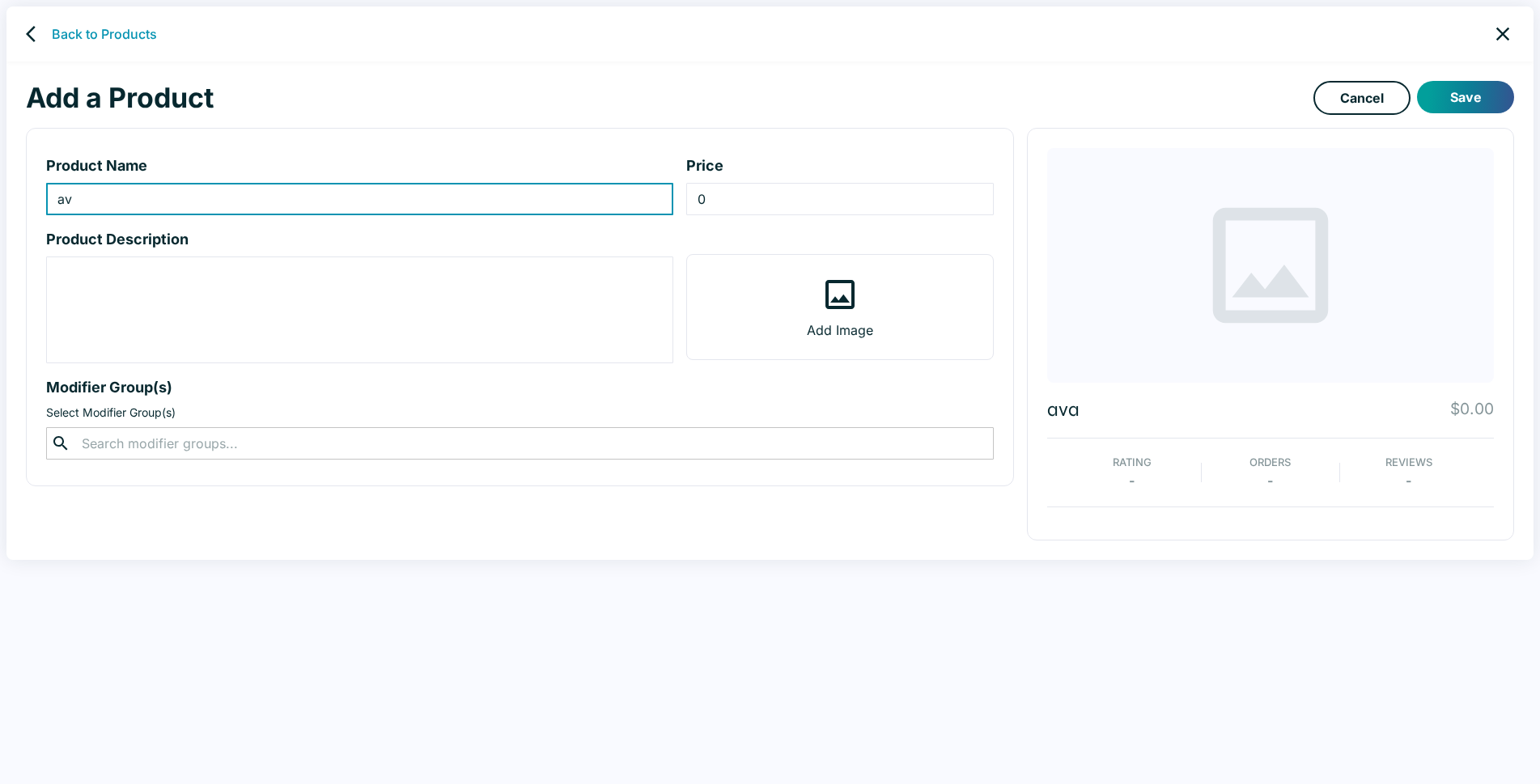
type input "a"
drag, startPoint x: 217, startPoint y: 194, endPoint x: 0, endPoint y: 196, distance: 217.0
click at [0, 196] on div "Back to Products Add a Product Cancel Save Product Name AVOCADO TOAST ​ Price 0…" at bounding box center [770, 398] width 1540 height 784
type input "YAKITORI (3) PC. ORDER"
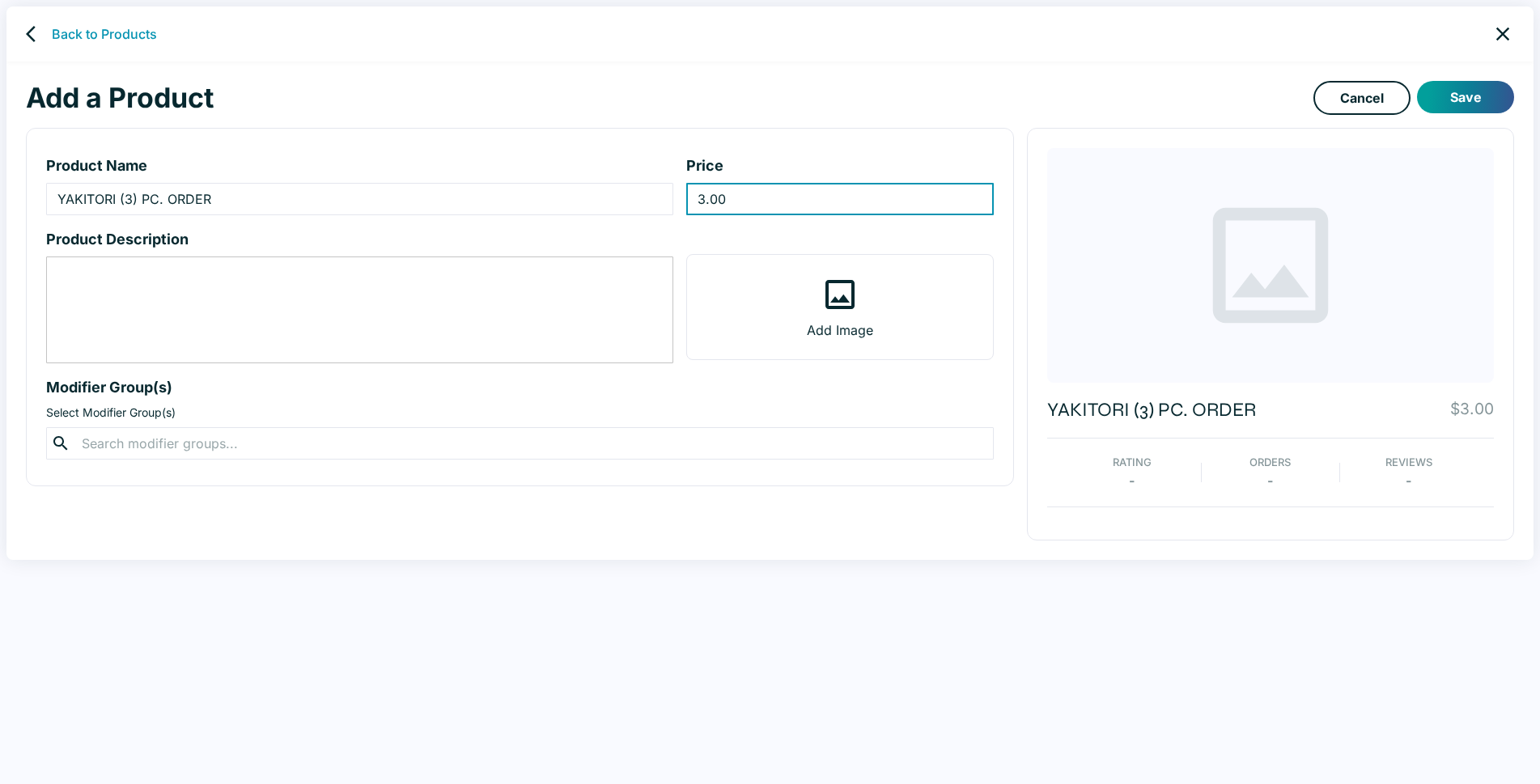
type input "3.00"
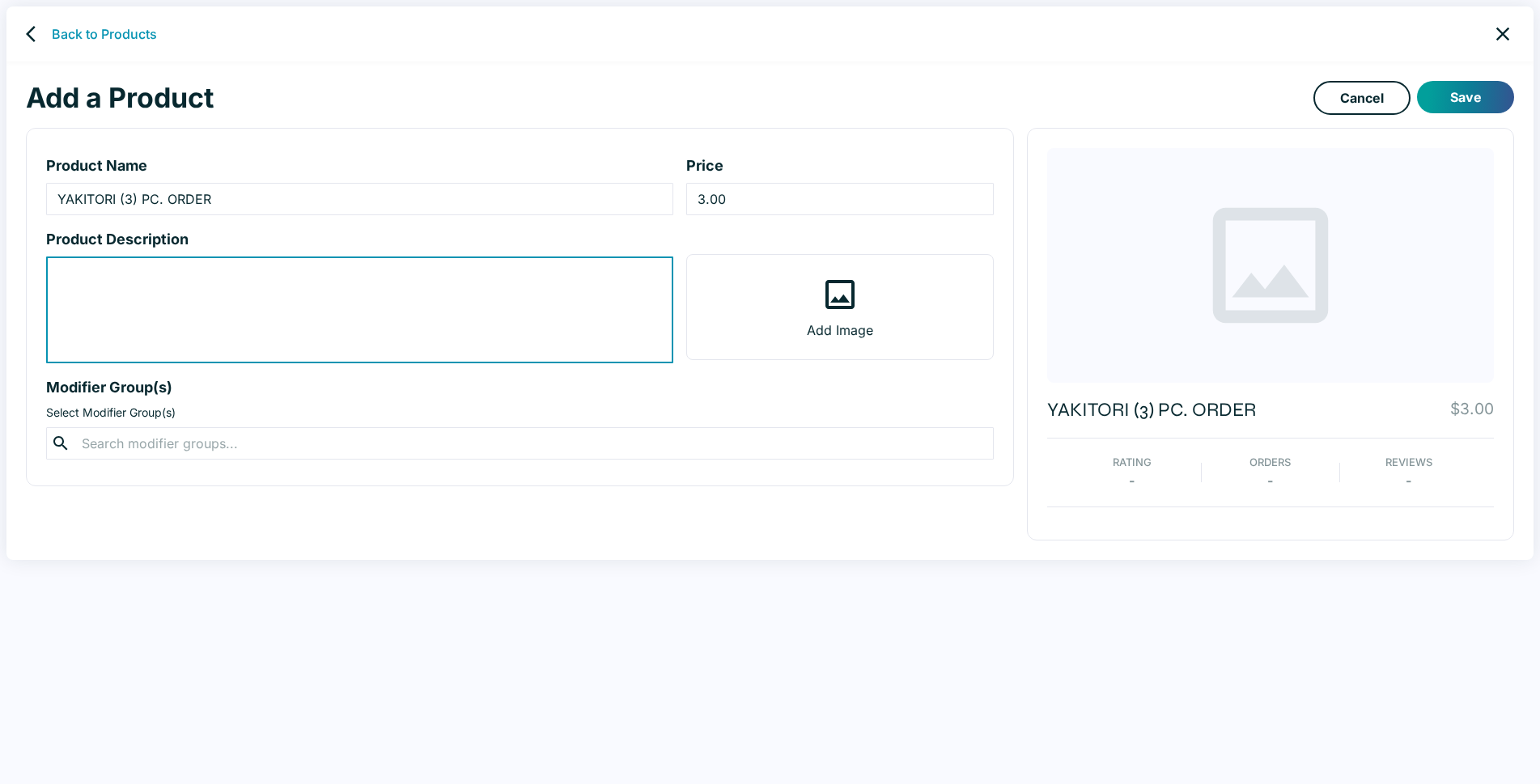
drag, startPoint x: 97, startPoint y: 284, endPoint x: 112, endPoint y: 302, distance: 23.4
click at [96, 284] on textarea "product-description-input" at bounding box center [359, 310] width 604 height 93
type textarea "M"
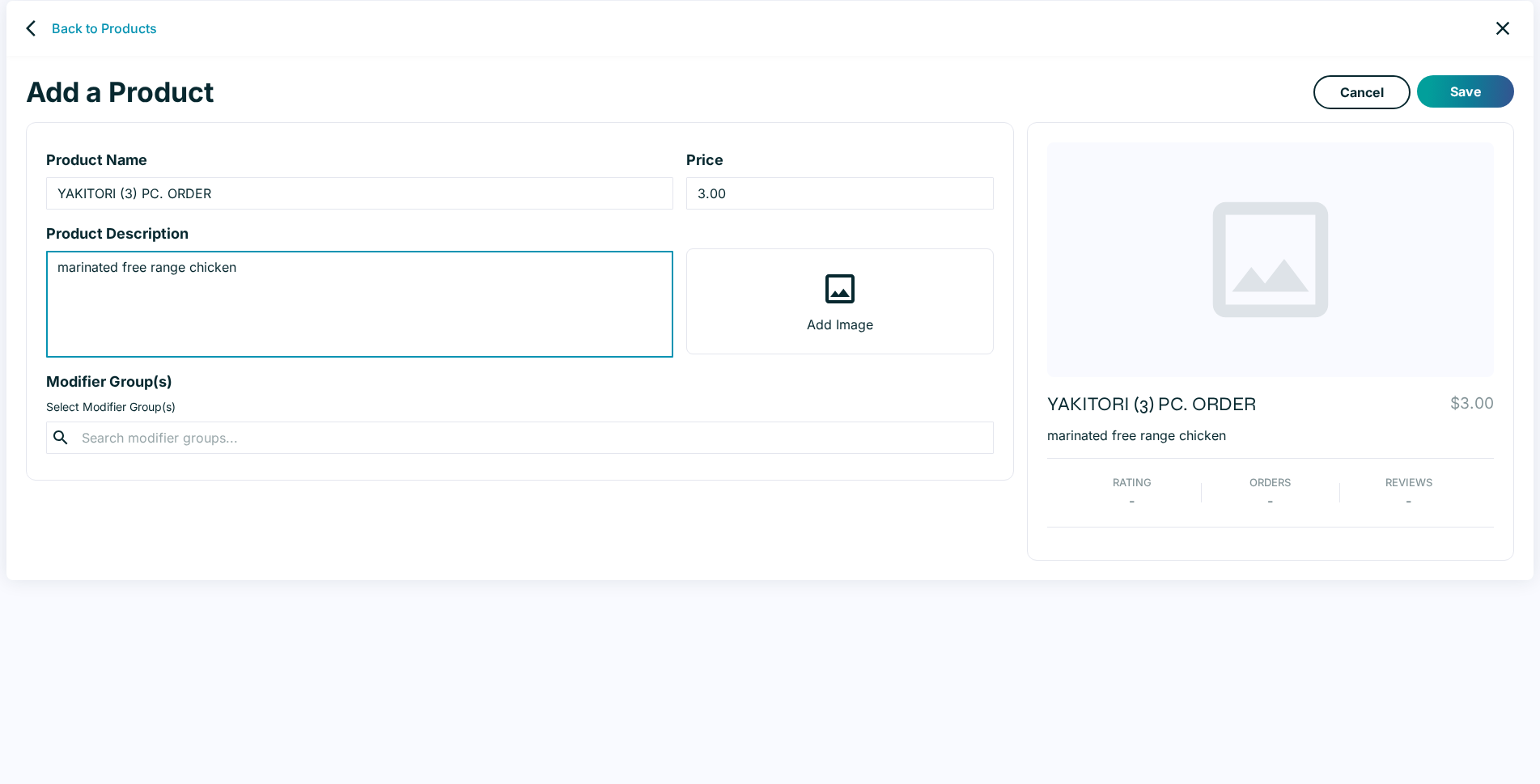
scroll to position [7, 0]
type textarea "marinated free range chicken"
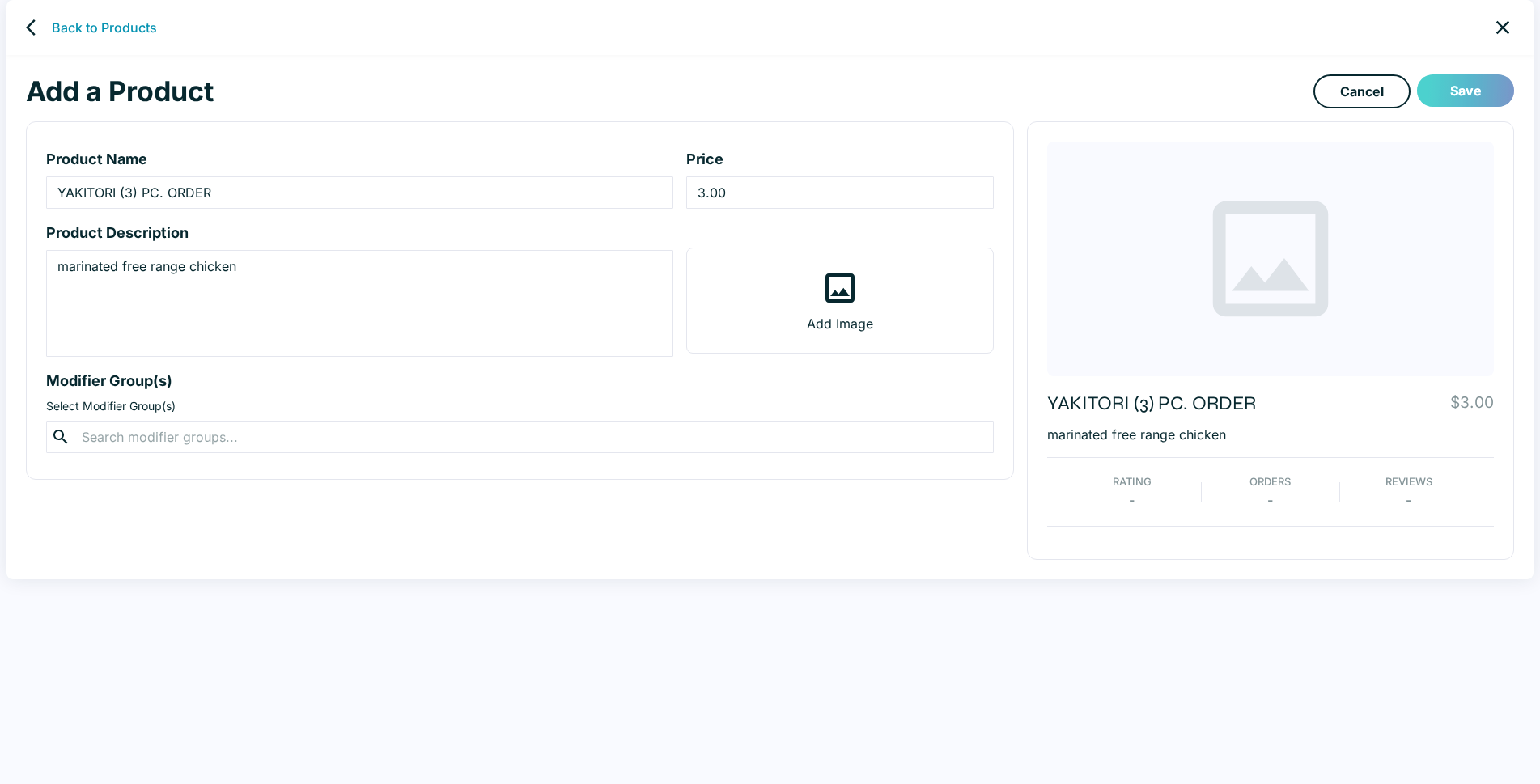
click at [1474, 86] on button "Save" at bounding box center [1465, 90] width 97 height 33
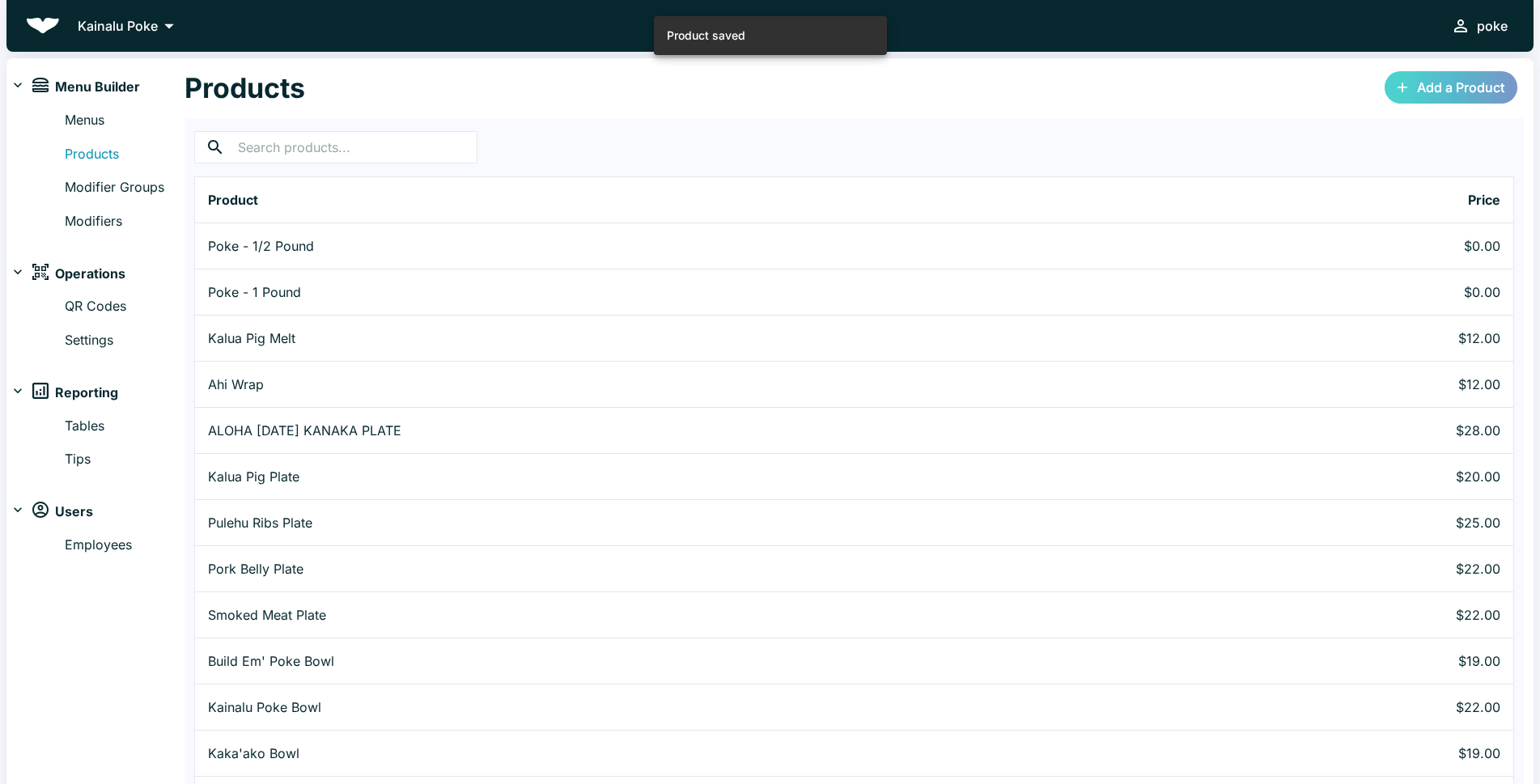
click at [1417, 85] on link "Add a Product" at bounding box center [1451, 87] width 133 height 33
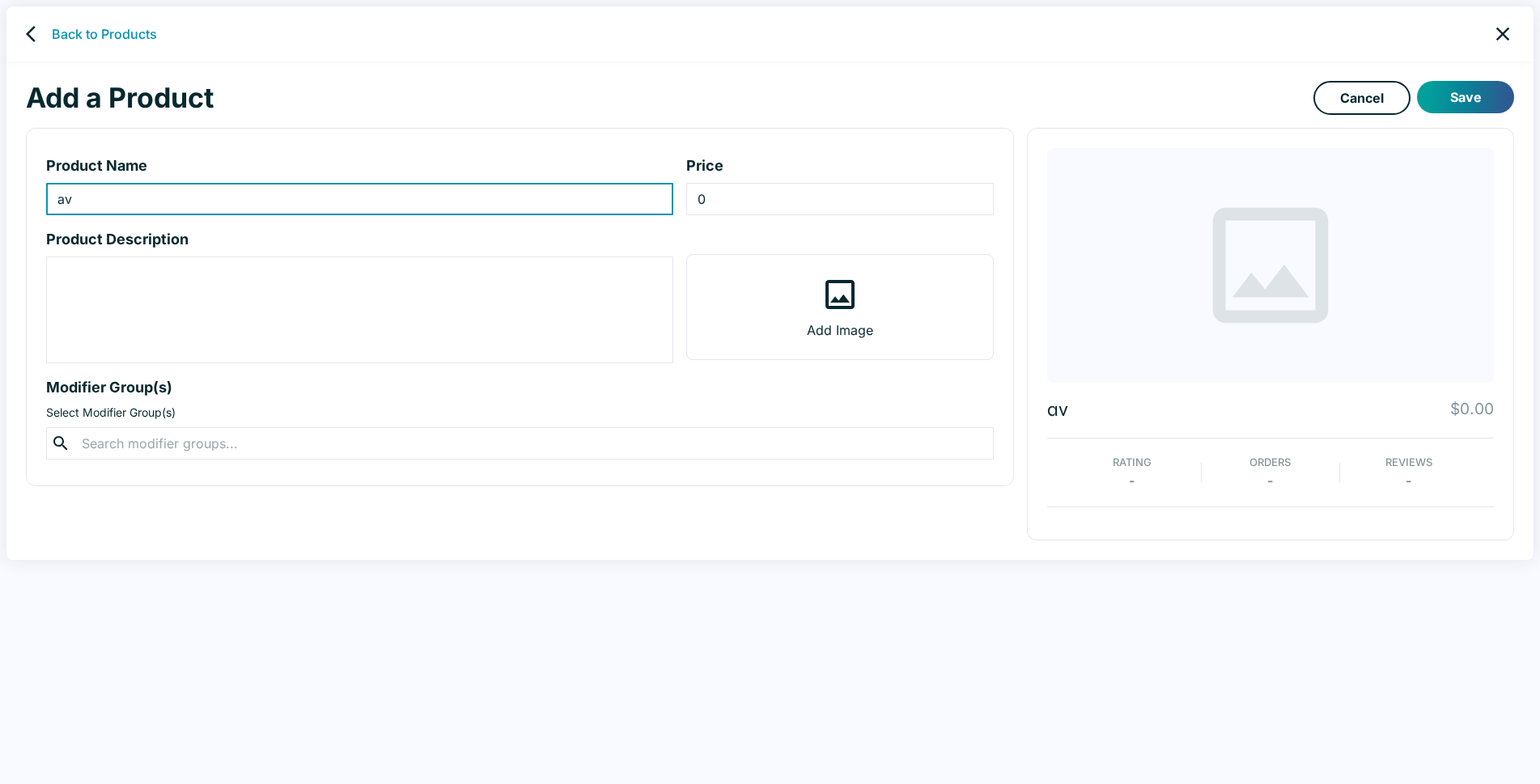
type input "a"
type input "AVOCADO TOAST"
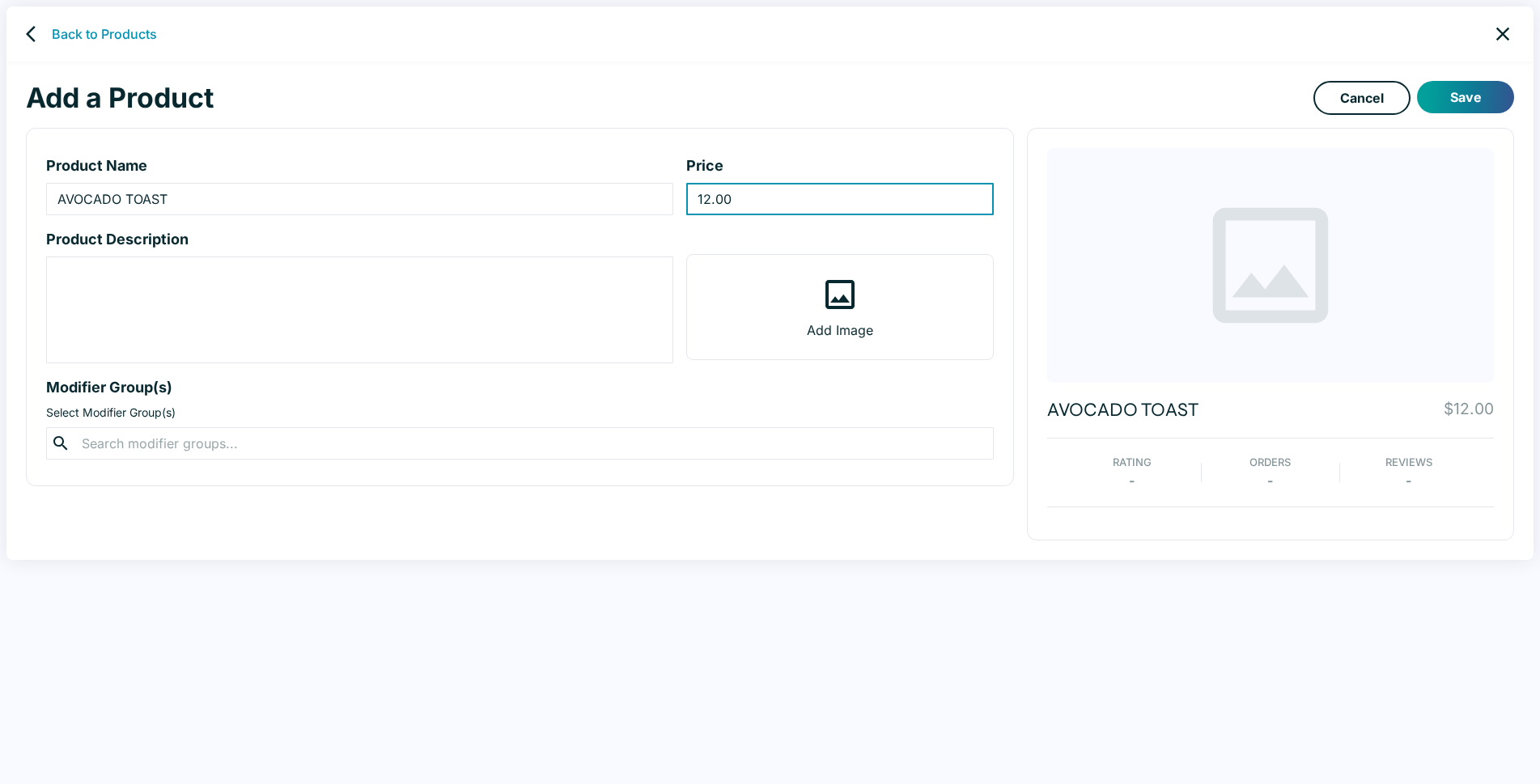
type input "12.00"
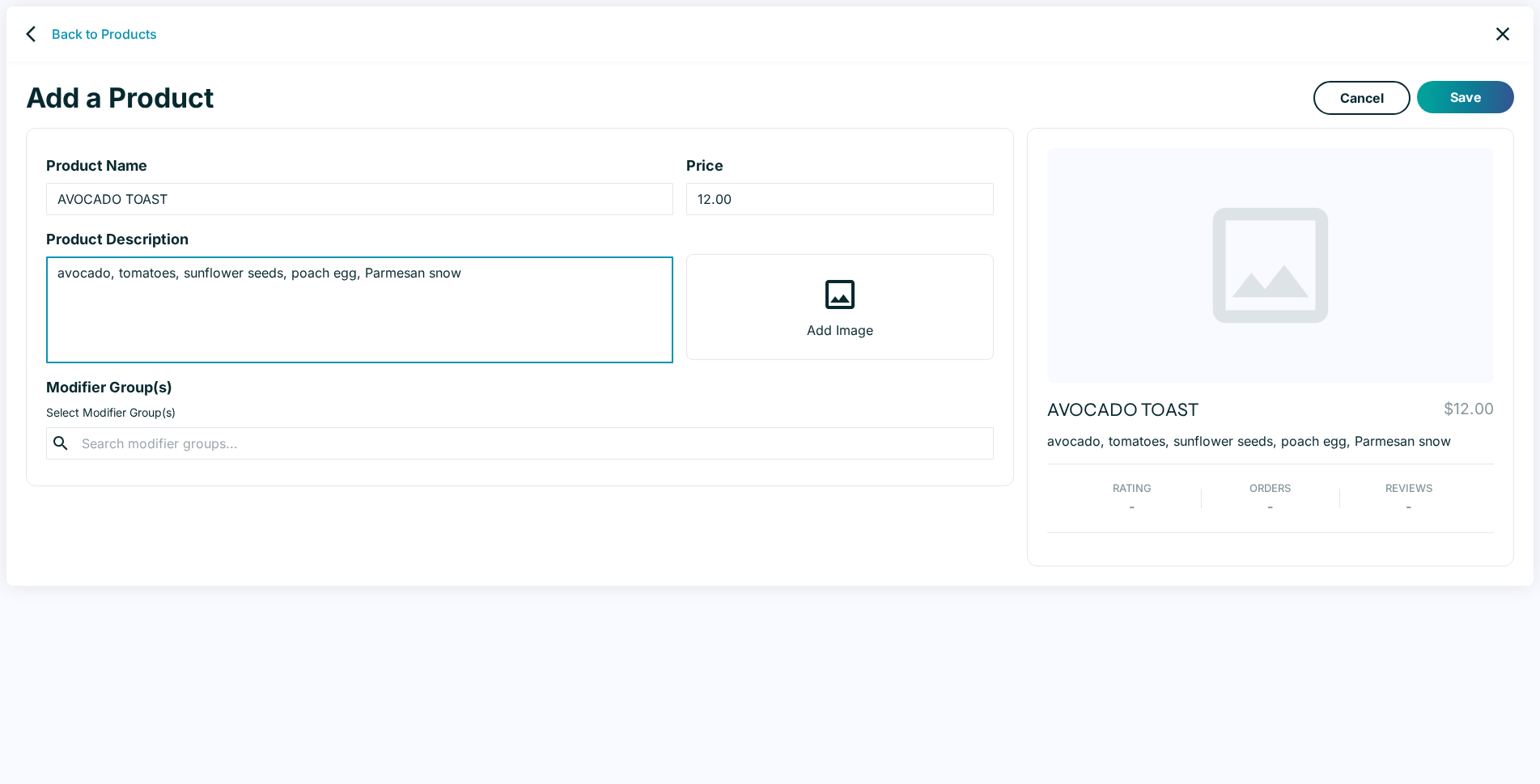
click at [372, 270] on textarea "avocado, tomatoes, sunflower seeds, poach egg, Parmesan snow" at bounding box center [359, 310] width 604 height 93
click at [536, 297] on textarea "avocado, tomatoes, sunflower seeds, poach egg, parmesan snow" at bounding box center [359, 310] width 604 height 93
type textarea "avocado, tomatoes, sunflower seeds, poach egg, parmesan snow"
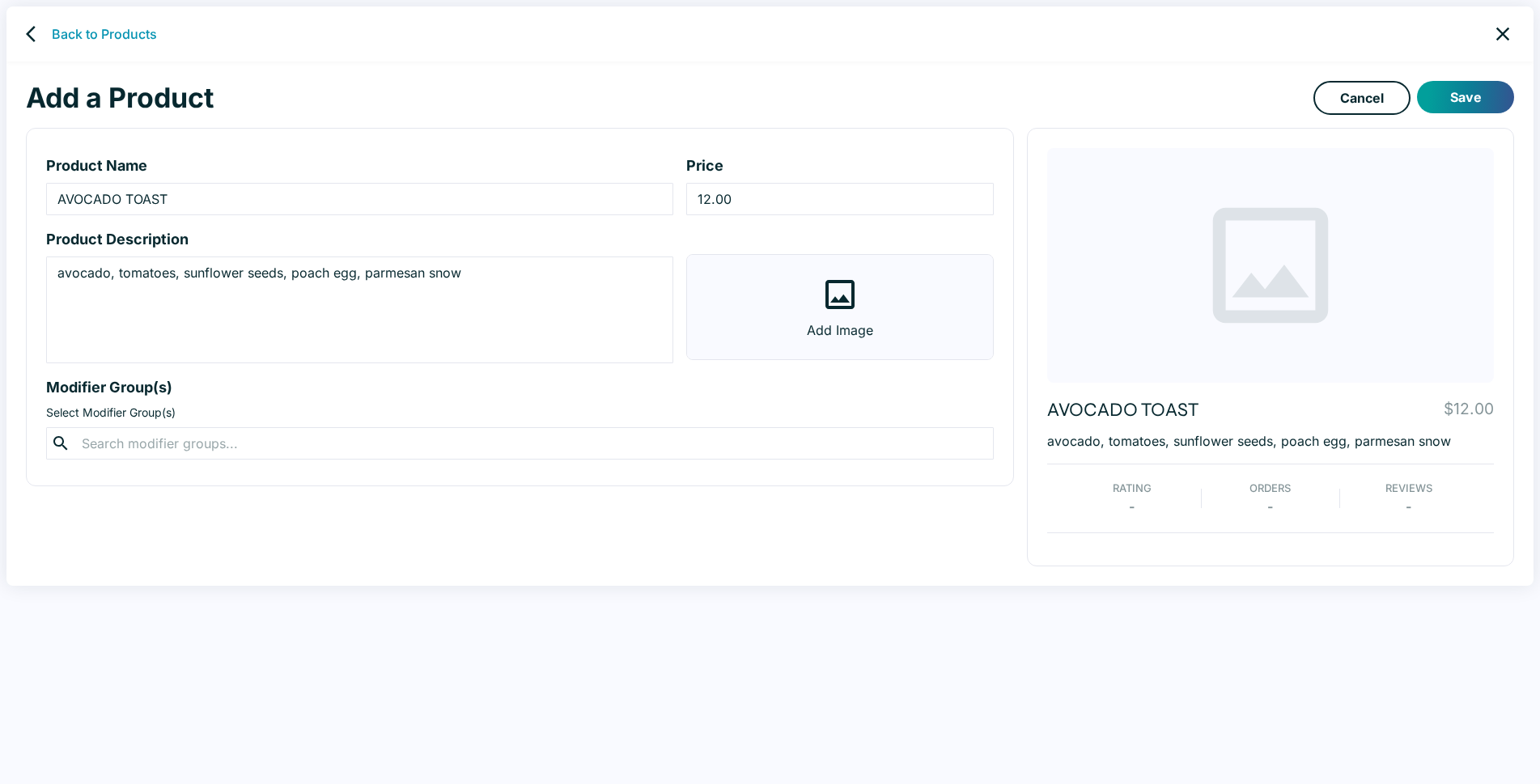
click at [840, 300] on icon at bounding box center [839, 294] width 29 height 29
click at [0, 0] on input "Add Image" at bounding box center [0, 0] width 0 height 0
click at [1451, 97] on button "Save" at bounding box center [1465, 96] width 97 height 33
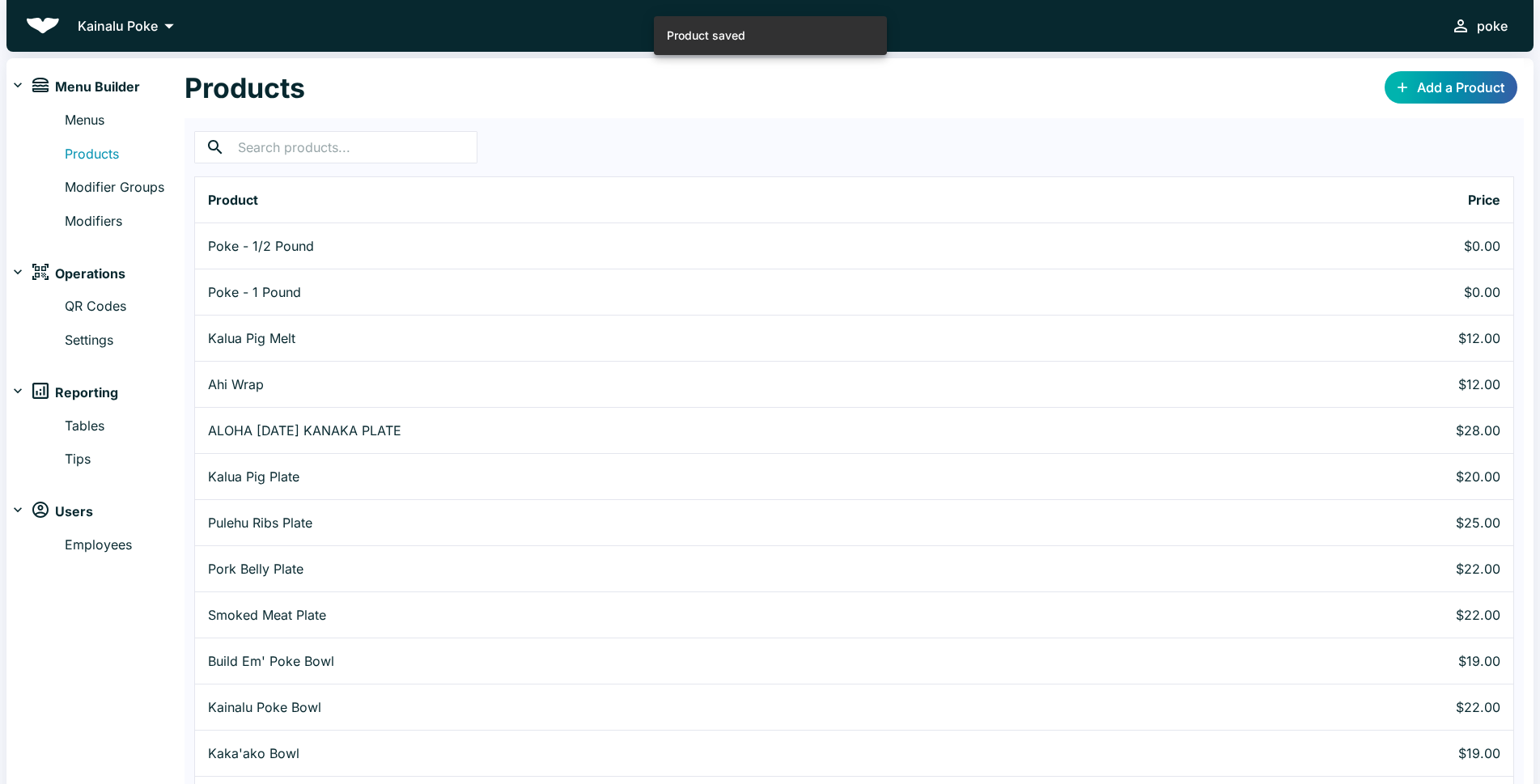
click at [1450, 88] on link "Add a Product" at bounding box center [1451, 87] width 133 height 33
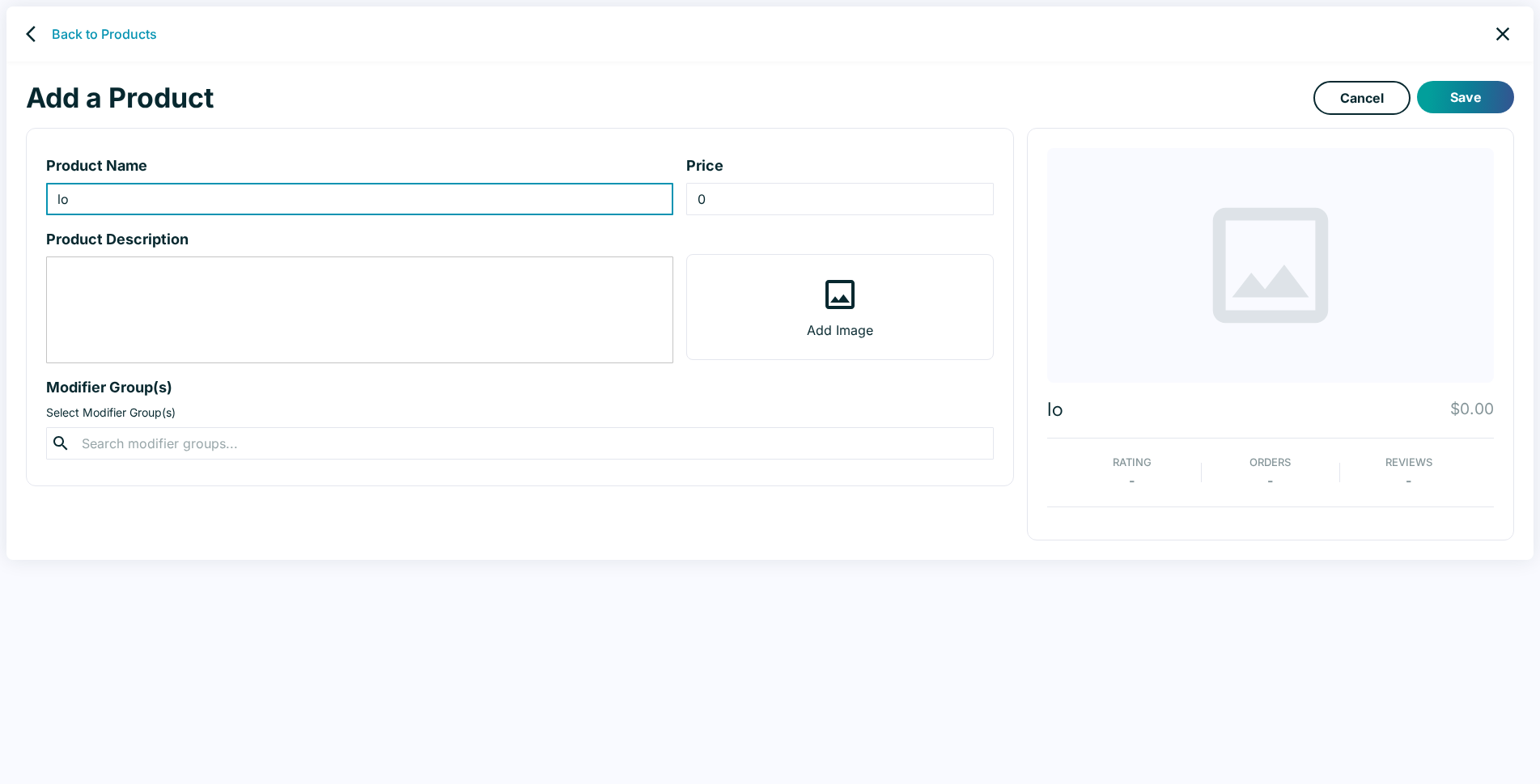
type input "l"
type input "LOCO MOCO"
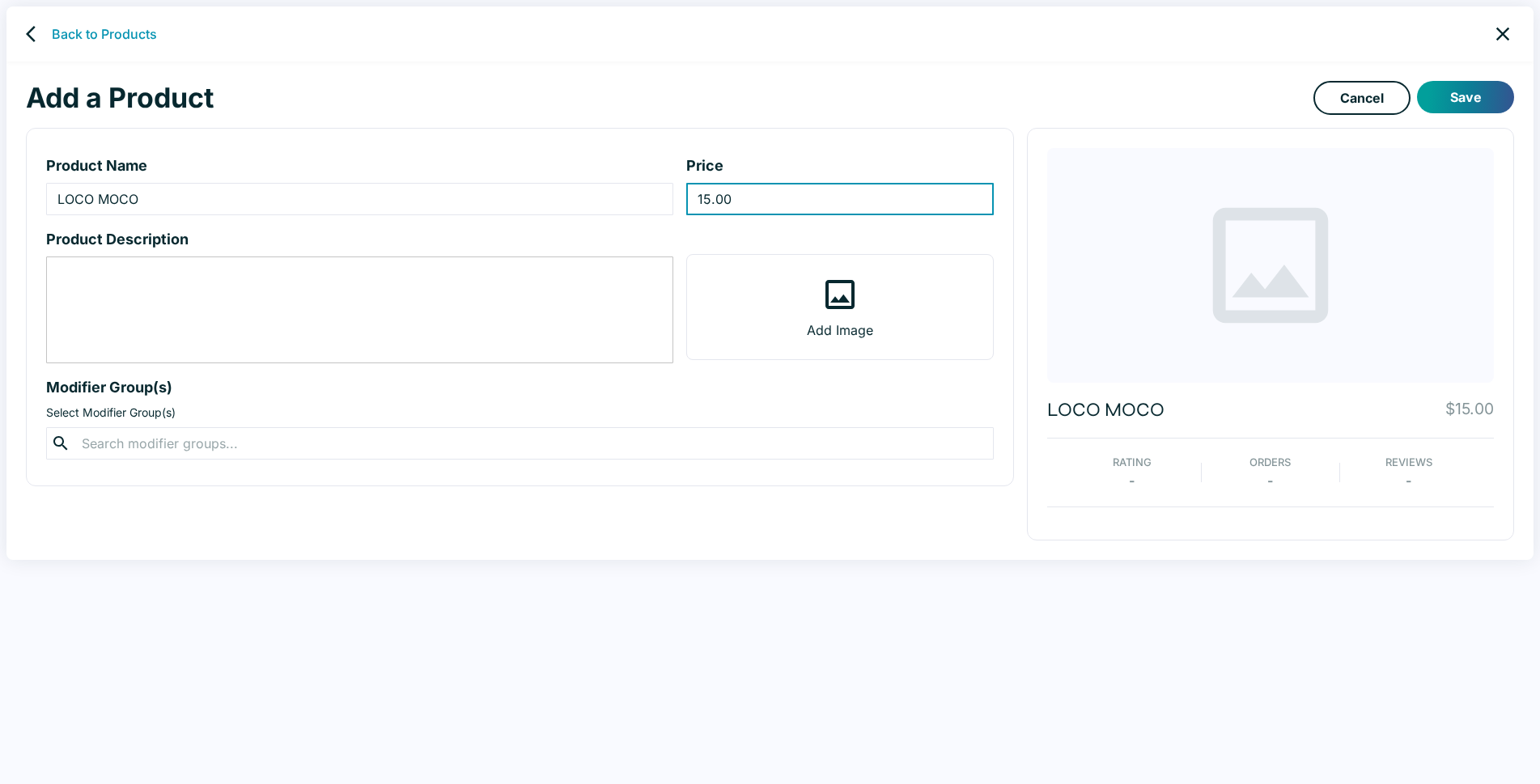
type input "15.00"
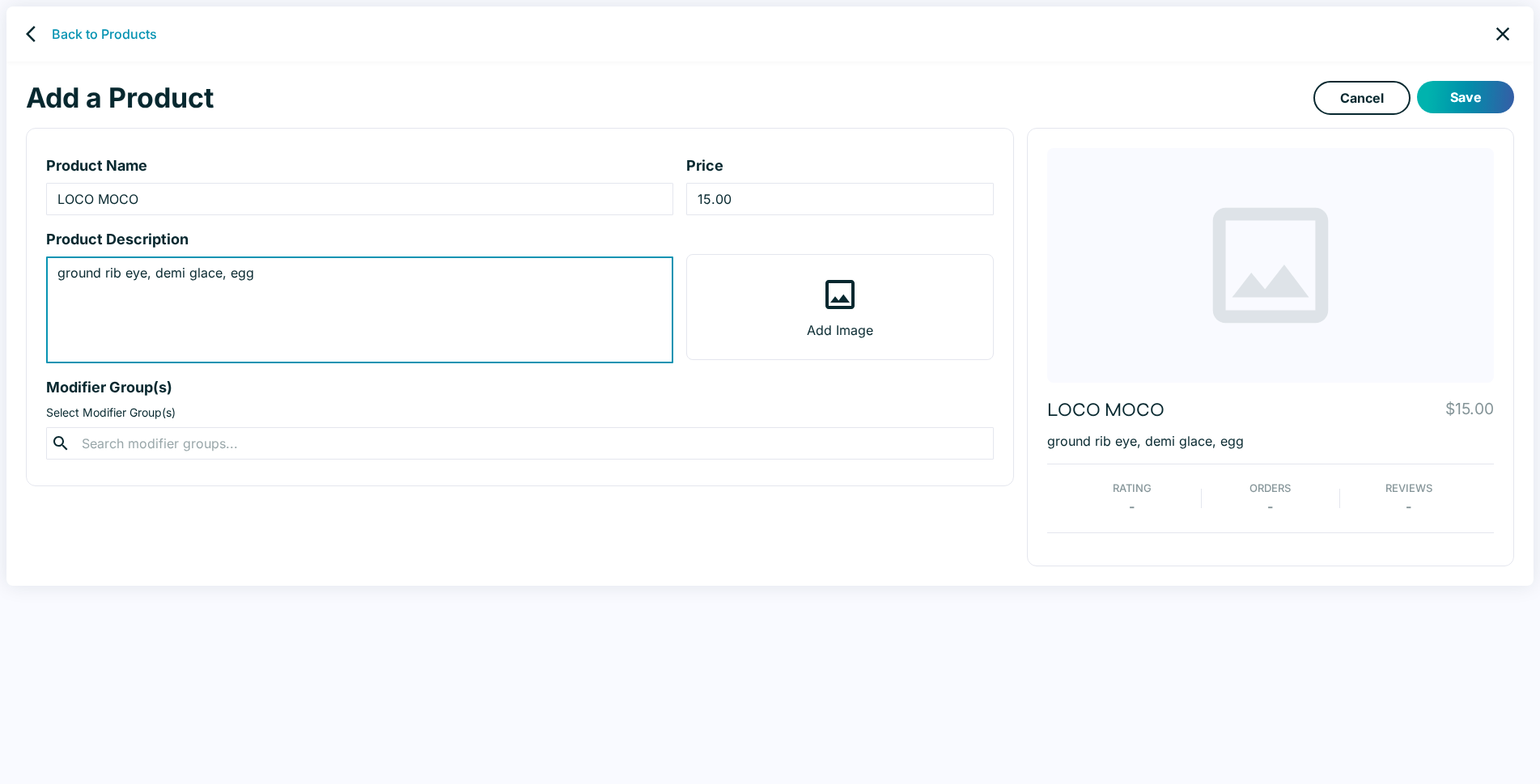
type textarea "ground rib eye, demi glace, egg"
click at [1460, 93] on button "Save" at bounding box center [1465, 96] width 97 height 33
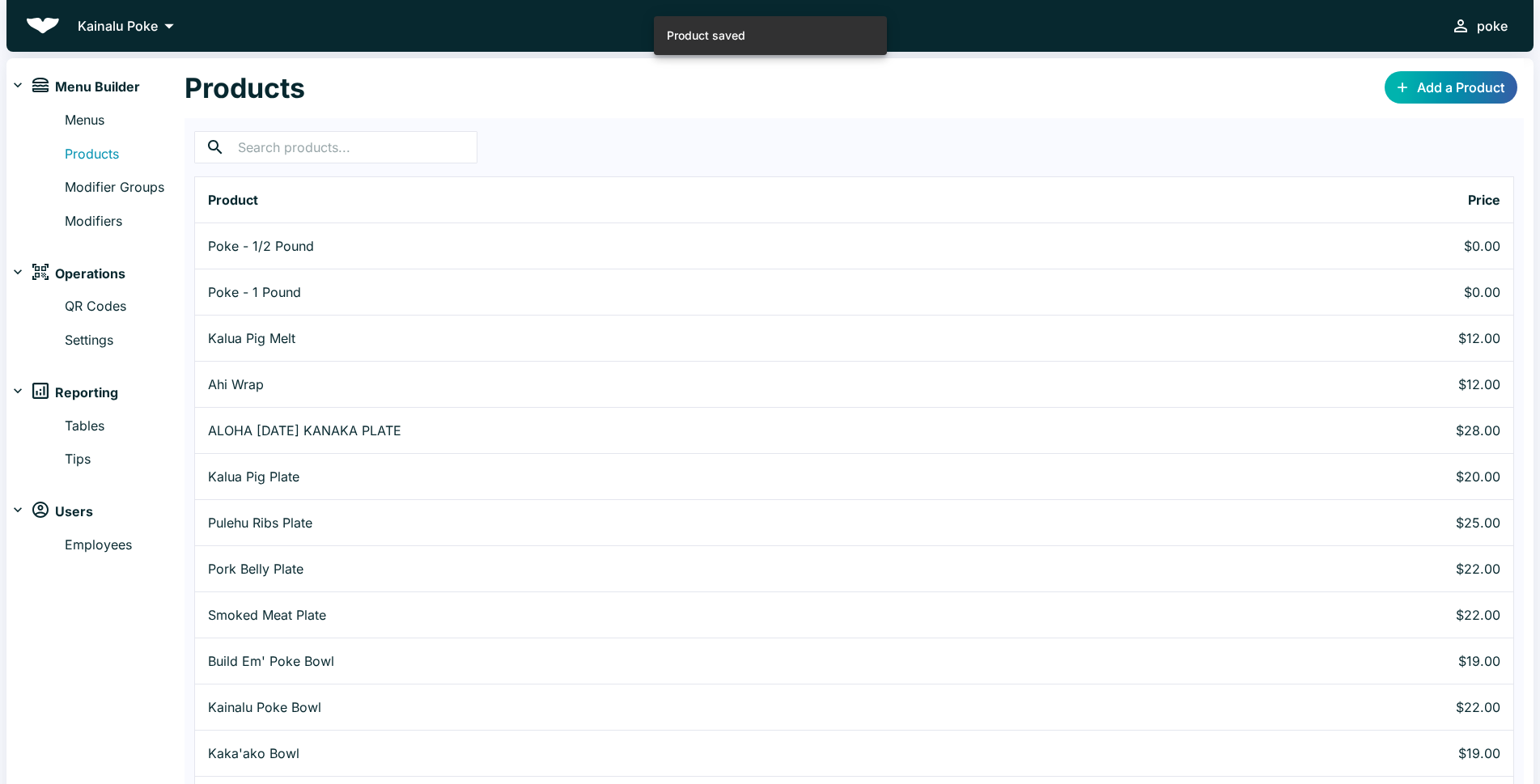
click at [1419, 81] on link "Add a Product" at bounding box center [1451, 87] width 133 height 33
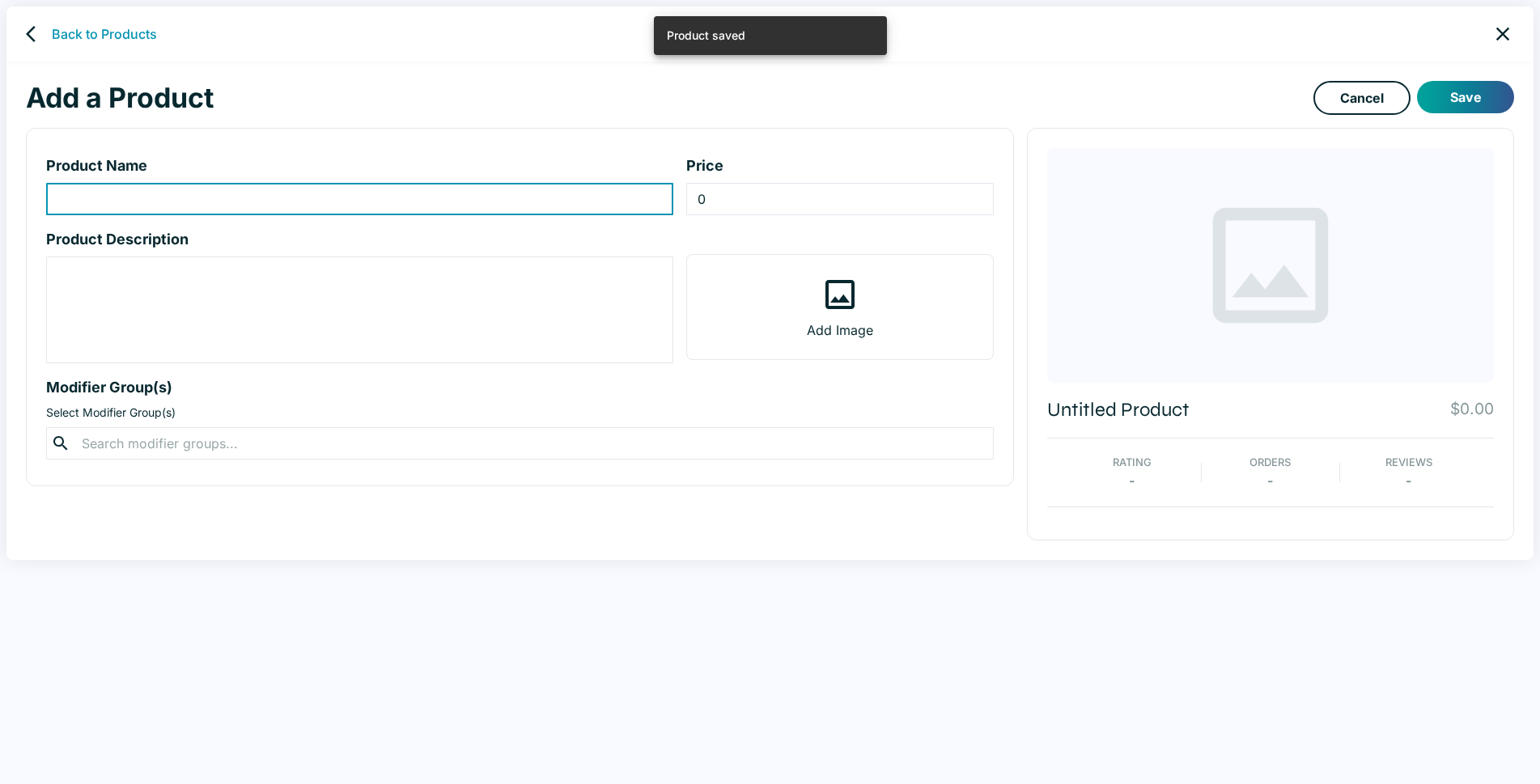
click at [123, 199] on input "product-name-input" at bounding box center [359, 199] width 627 height 33
type input "c"
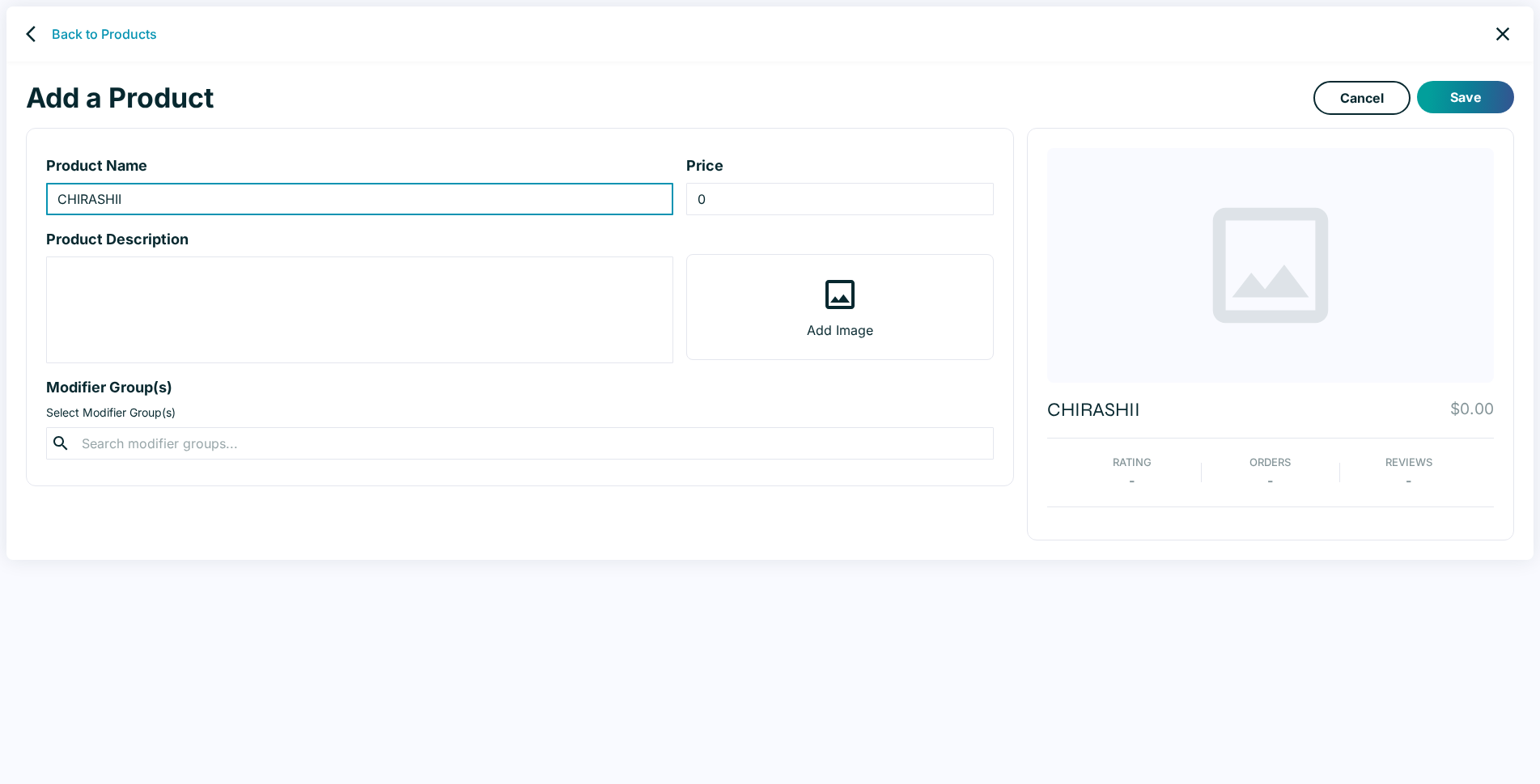
type input "CHIRASHII"
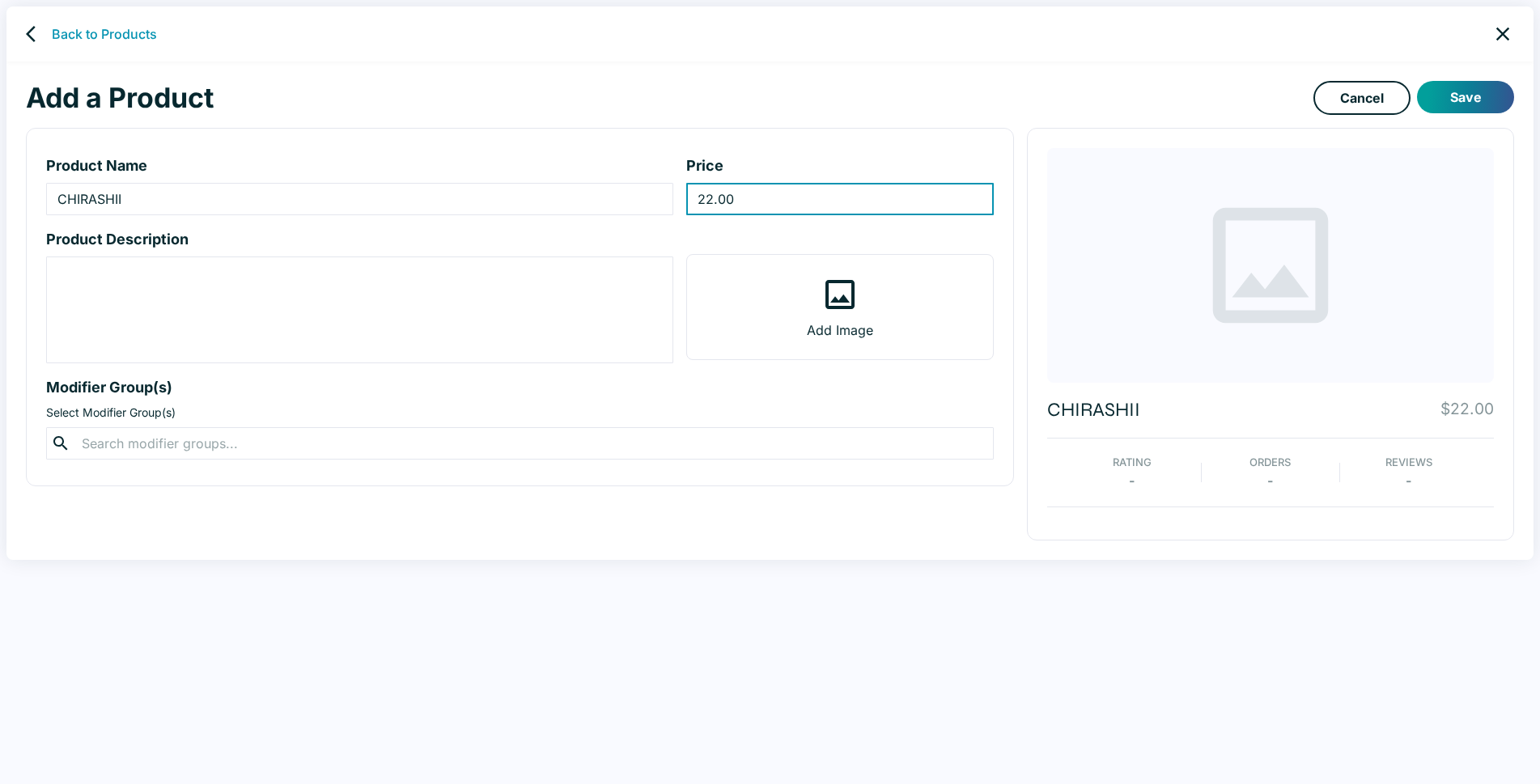
type input "22.00"
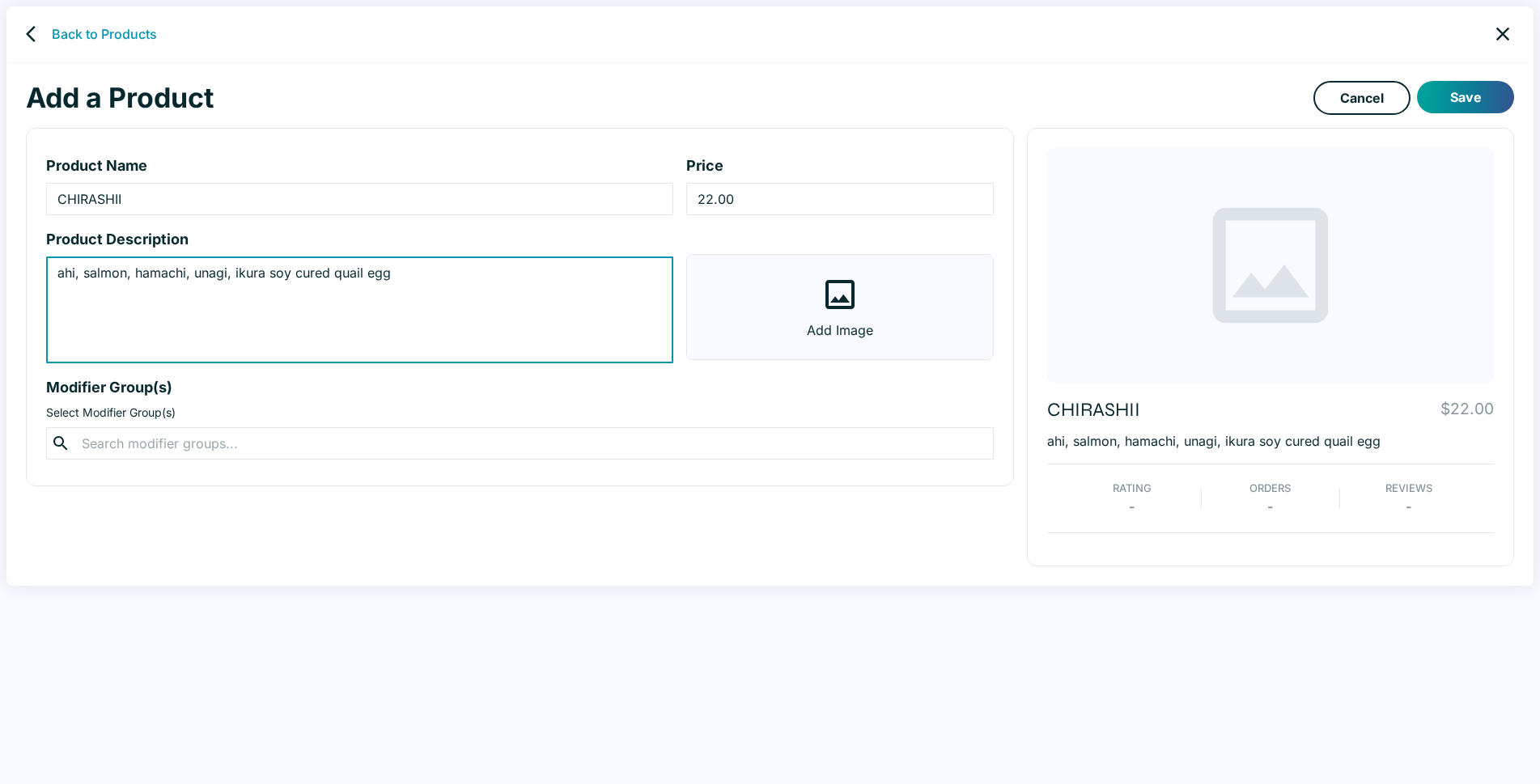
type textarea "ahi, salmon, hamachi, unagi, ikura soy cured quail egg"
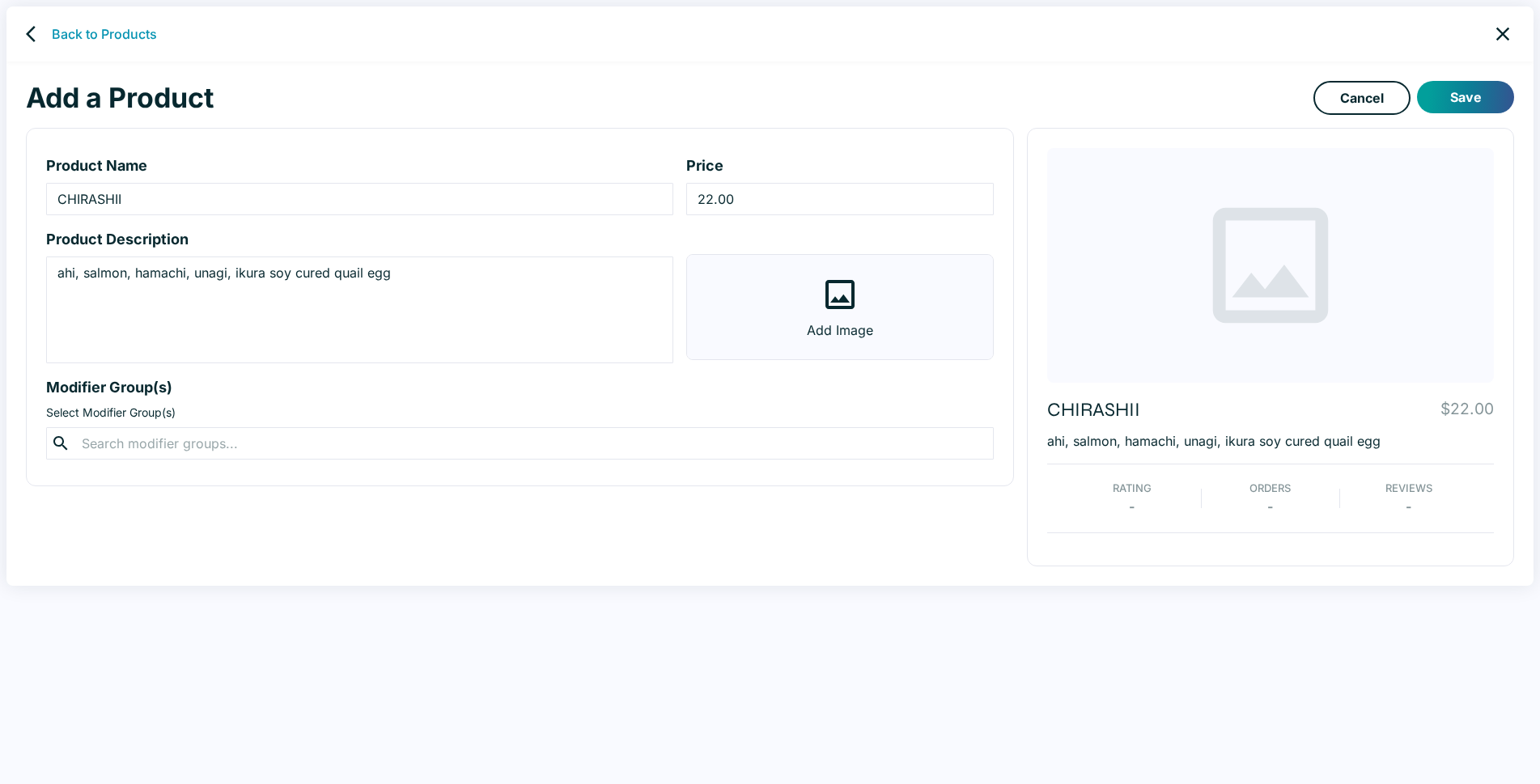
click at [851, 294] on icon at bounding box center [839, 294] width 38 height 38
click at [0, 0] on input "Add Image" at bounding box center [0, 0] width 0 height 0
click at [1473, 94] on button "Save" at bounding box center [1465, 96] width 97 height 33
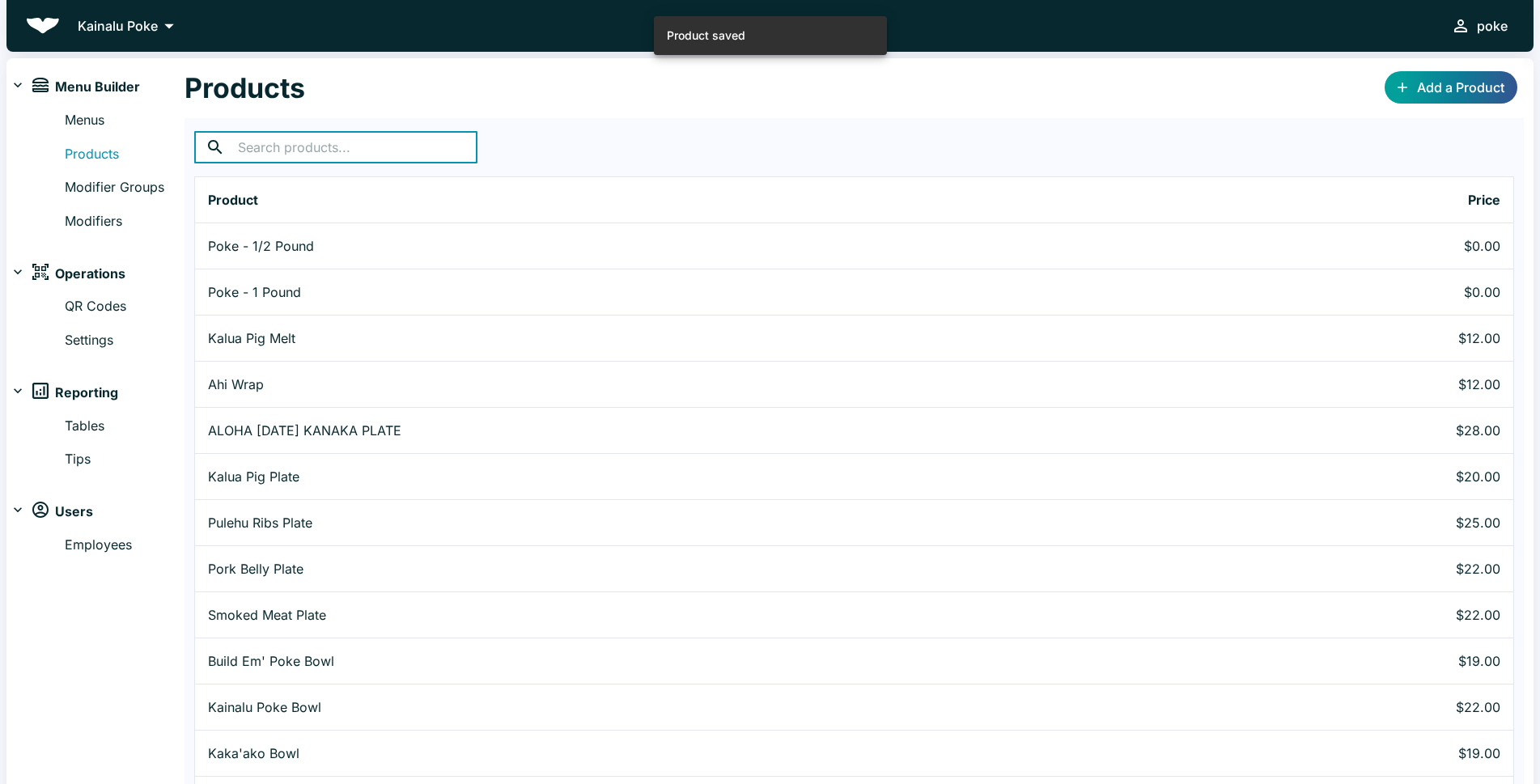
click at [281, 152] on input "text" at bounding box center [358, 147] width 240 height 33
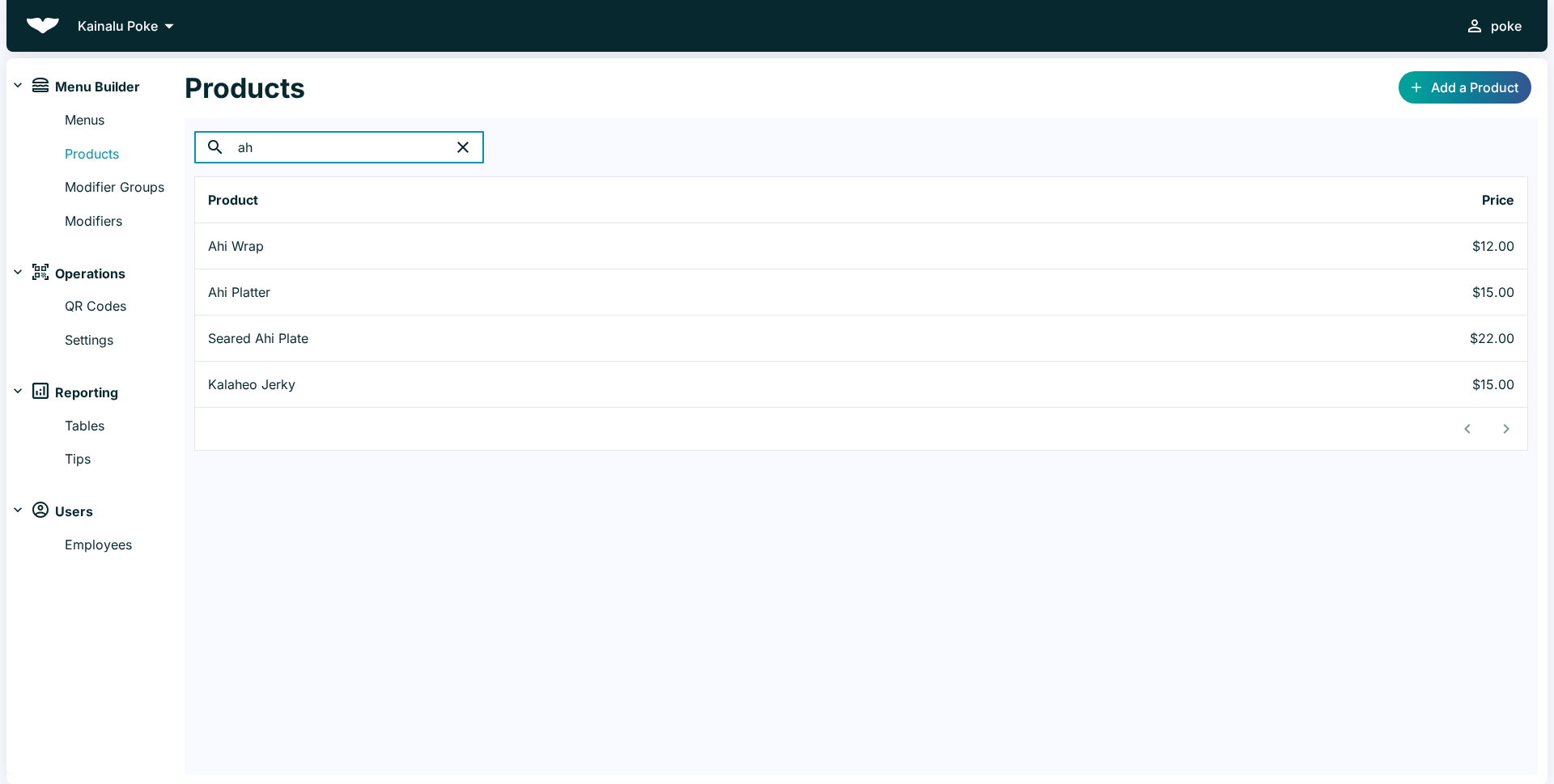
drag, startPoint x: 280, startPoint y: 145, endPoint x: 283, endPoint y: 160, distance: 15.3
click at [280, 145] on input "ah" at bounding box center [339, 147] width 202 height 33
type input "a"
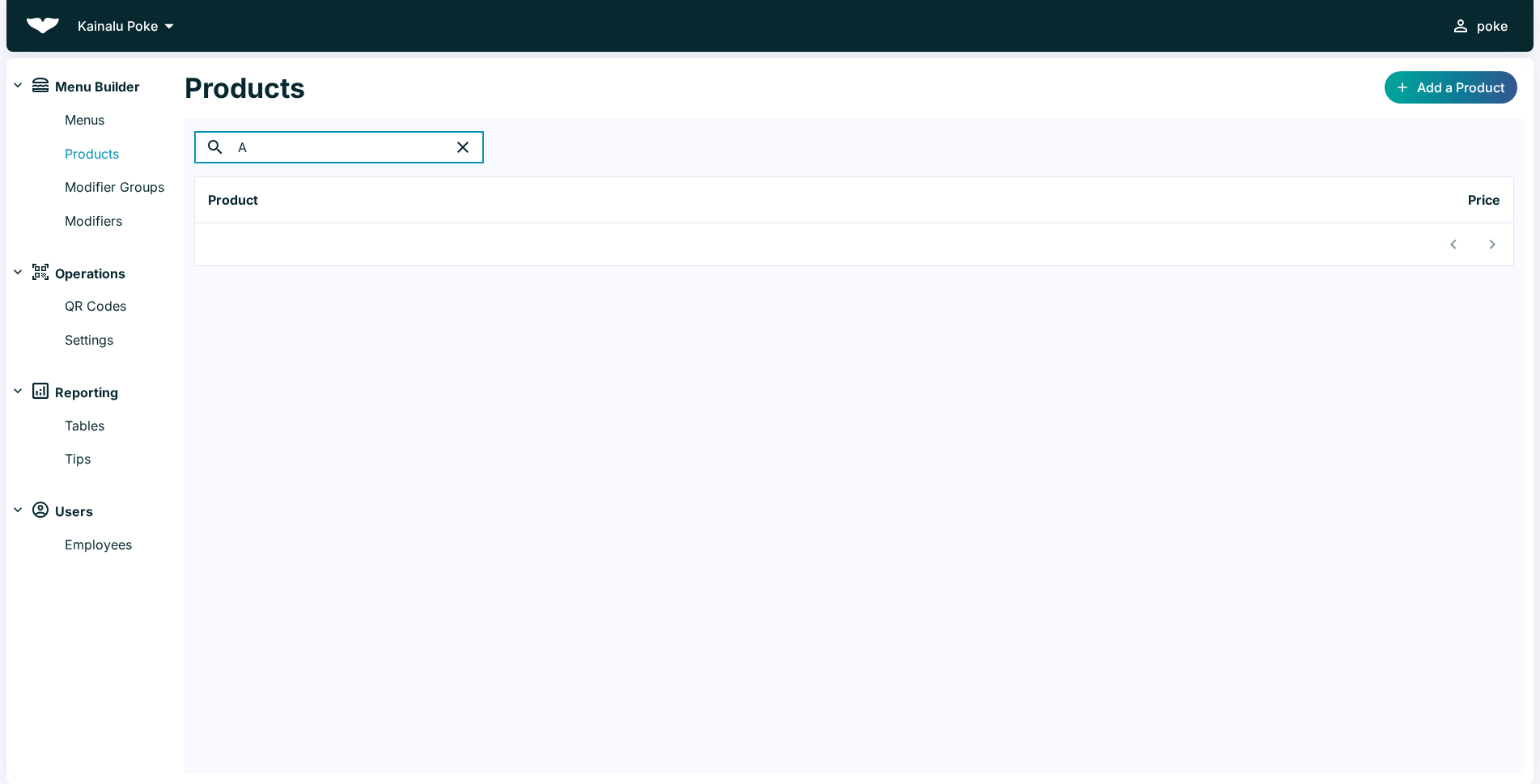
type input "A"
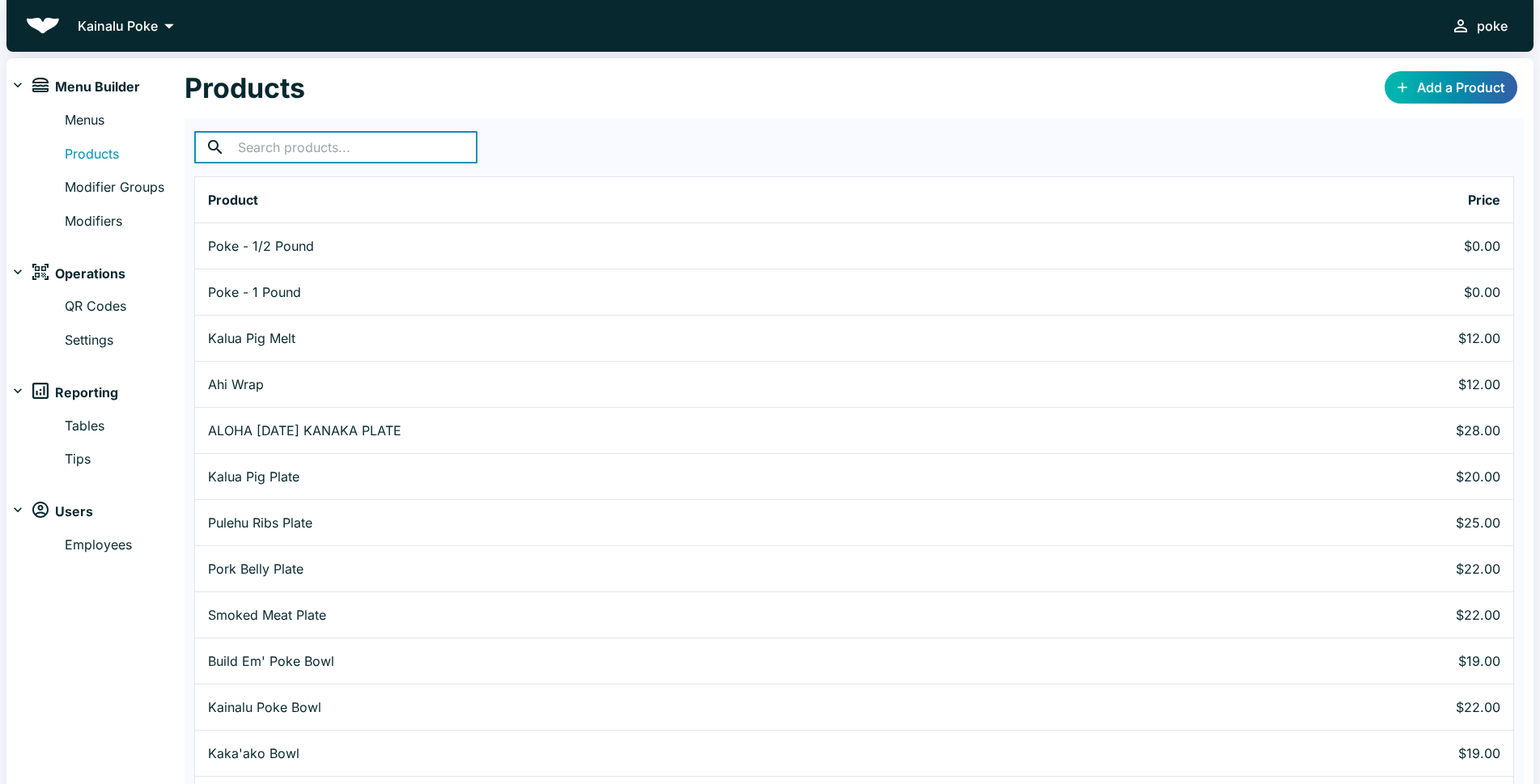
click at [1469, 81] on link "Add a Product" at bounding box center [1451, 87] width 133 height 33
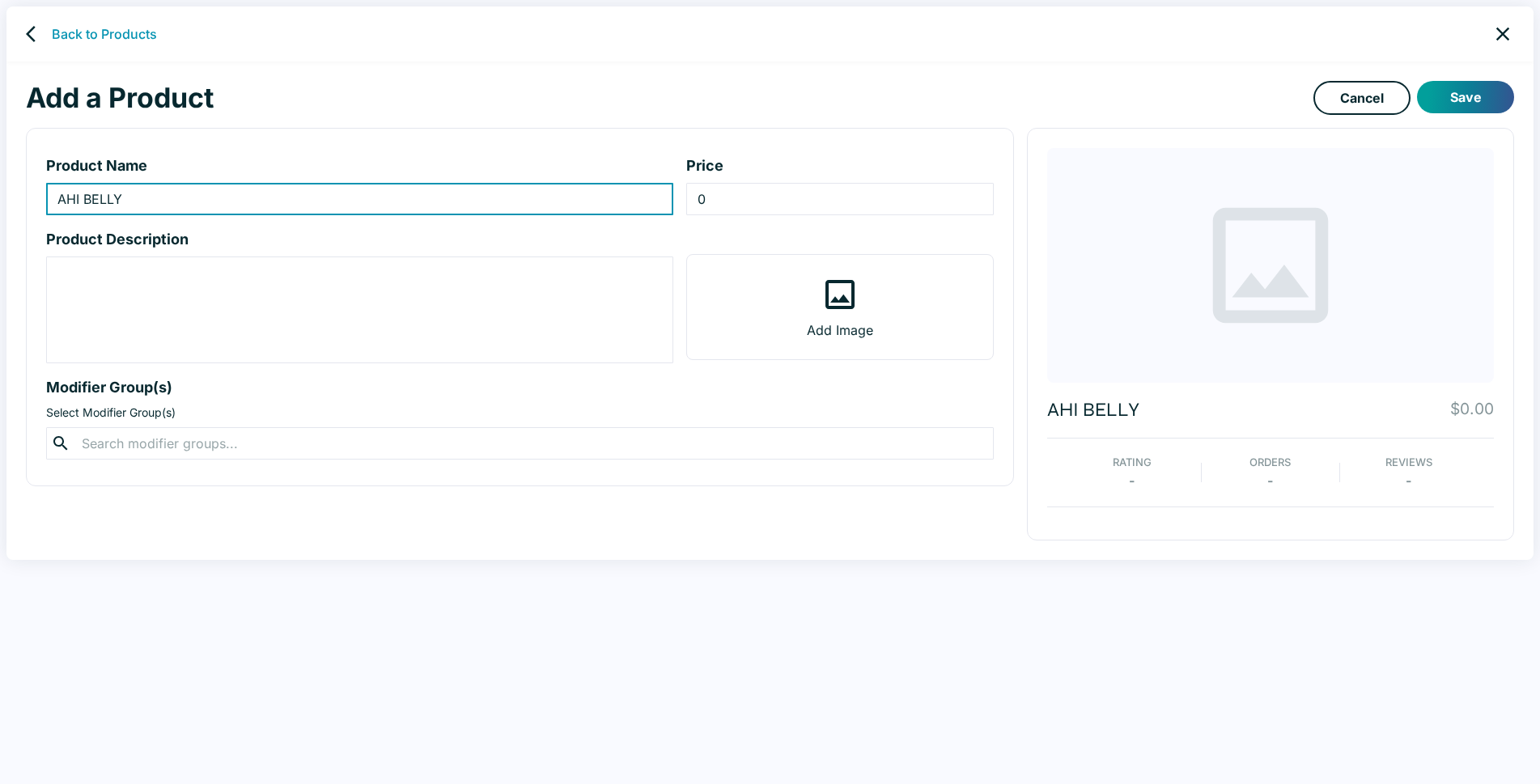
type input "AHI BELLY"
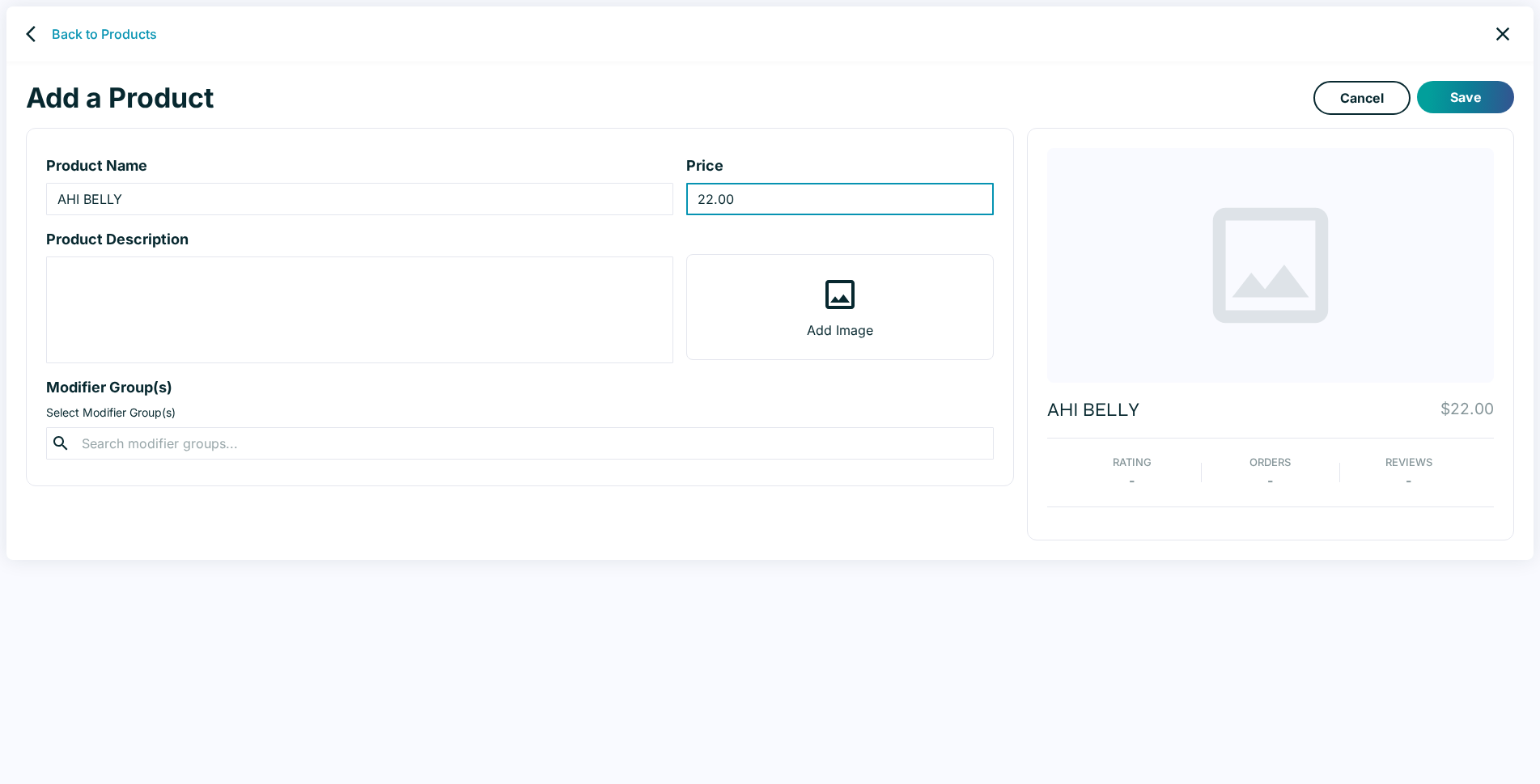
type input "22.00"
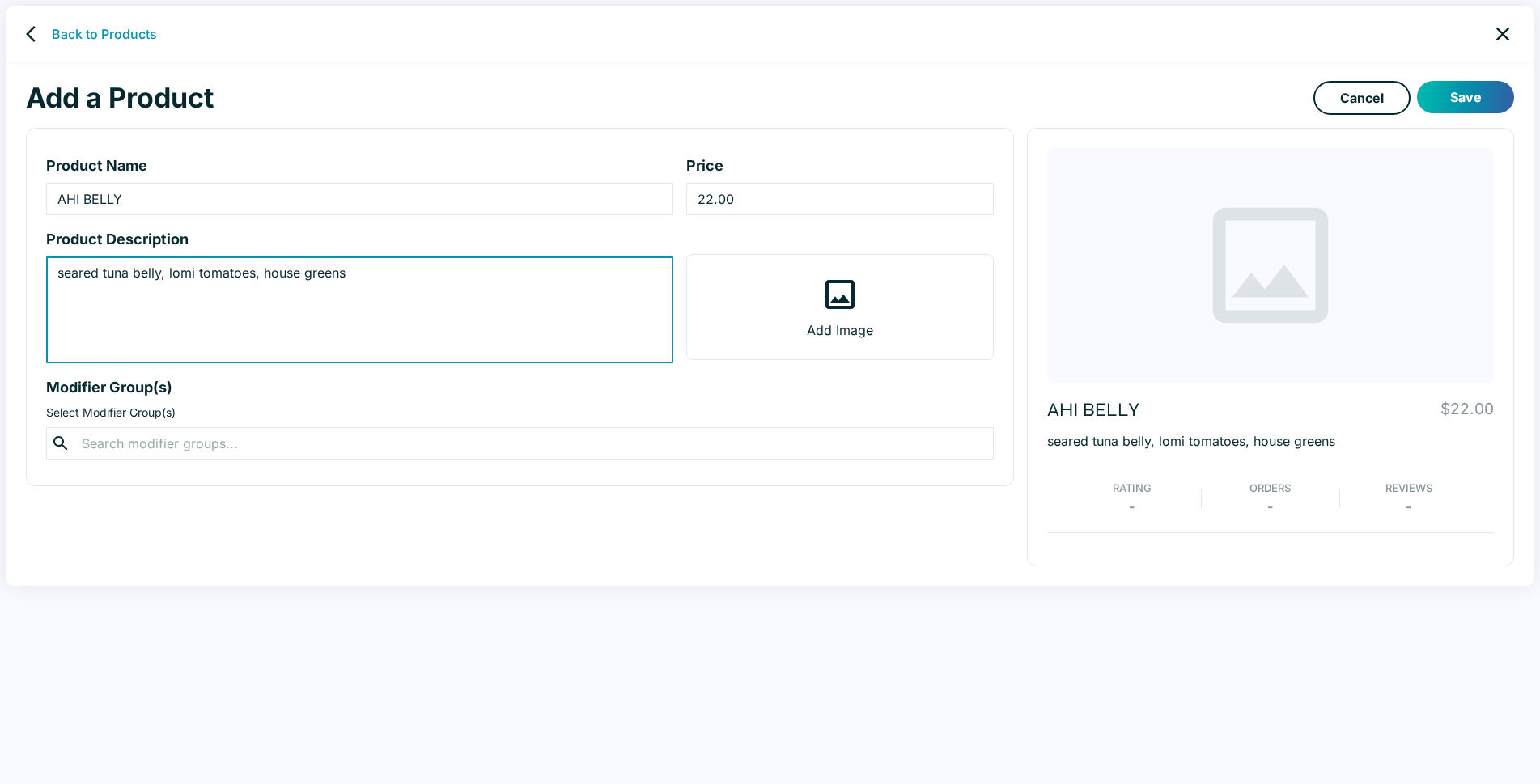
type textarea "seared tuna belly, lomi tomatoes, house greens"
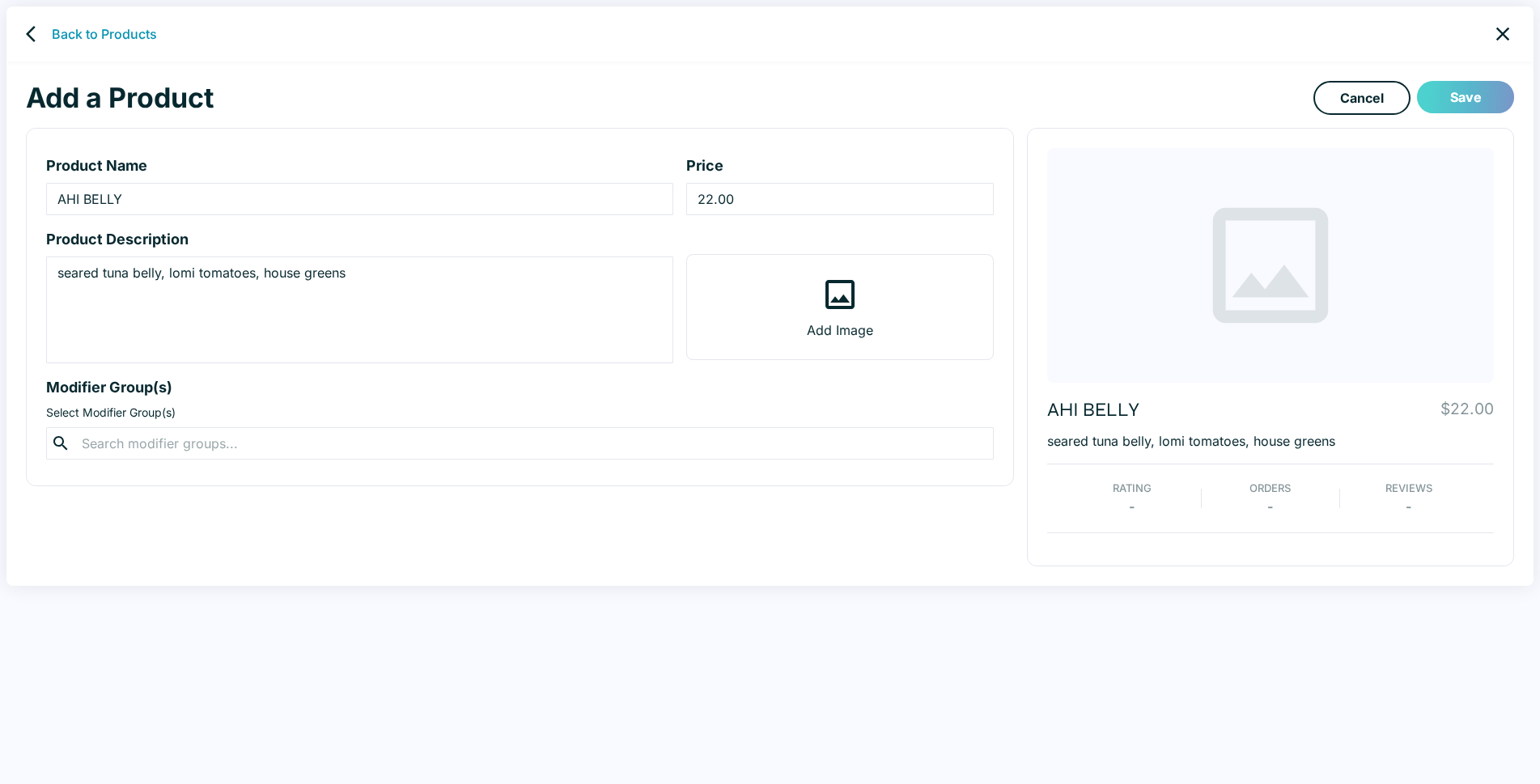
click at [1469, 98] on button "Save" at bounding box center [1465, 96] width 97 height 33
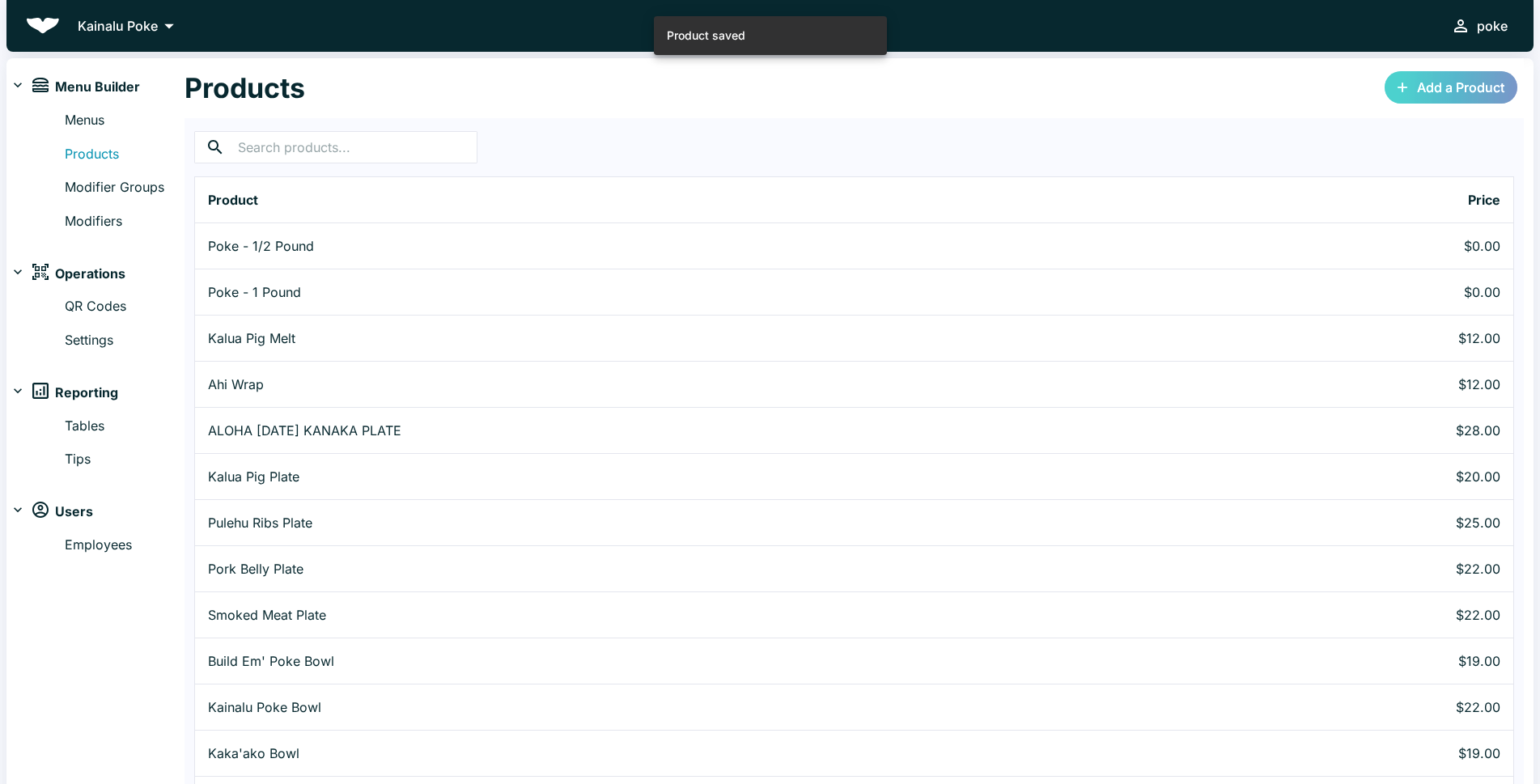
click at [1474, 86] on link "Add a Product" at bounding box center [1451, 87] width 133 height 33
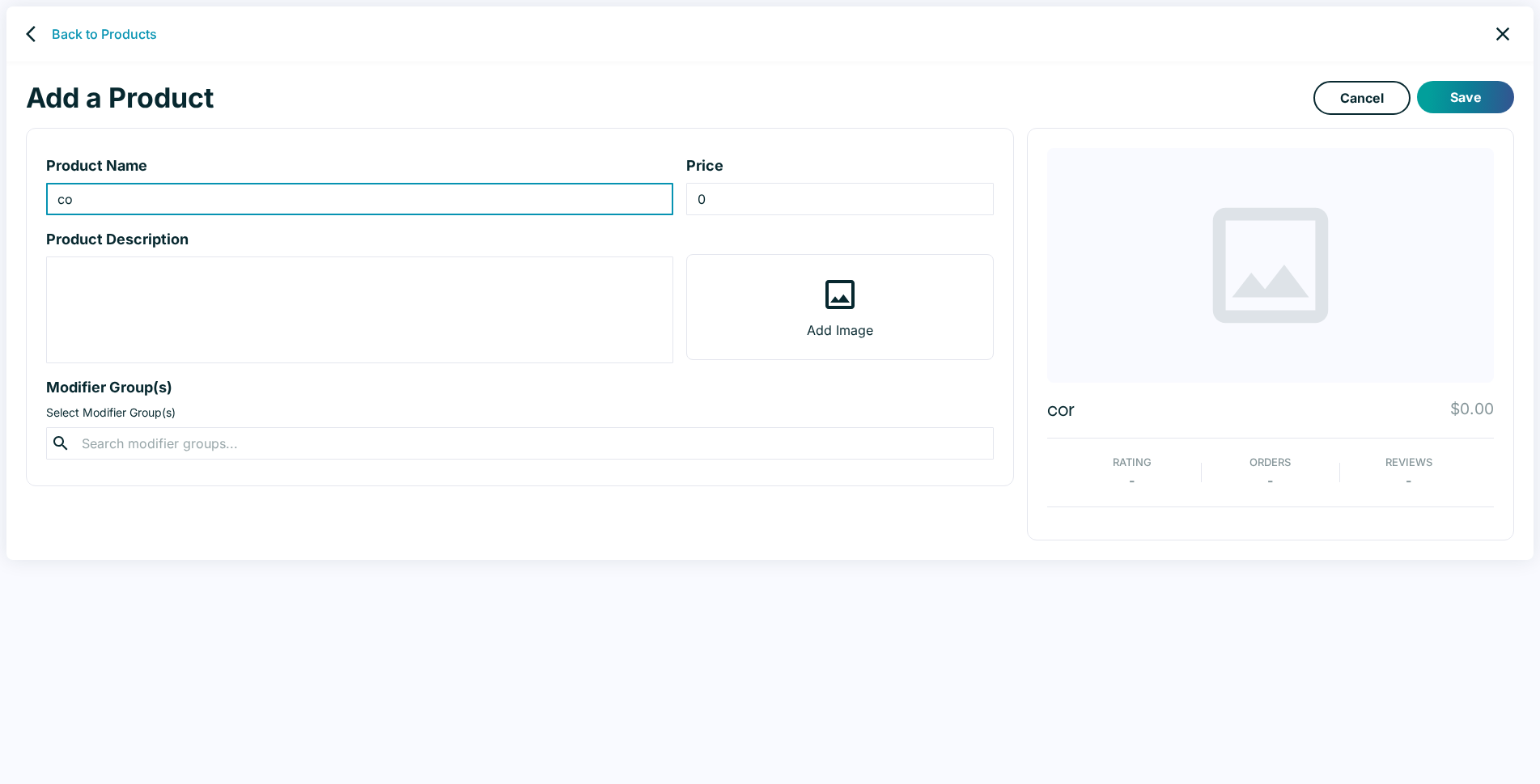
type input "c"
click at [158, 209] on input "CORN BEEG" at bounding box center [359, 199] width 627 height 33
type input "CORN BEEF"
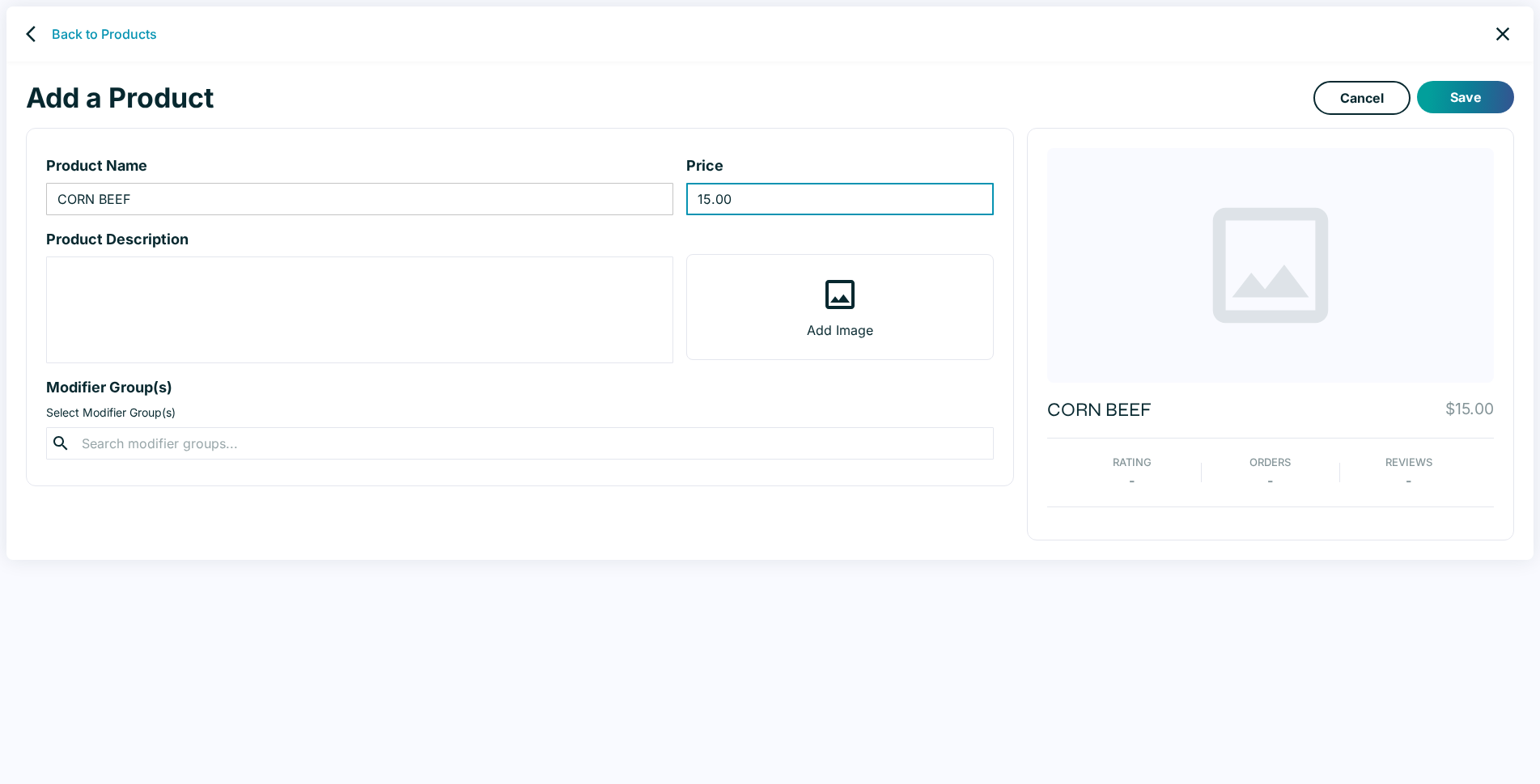
type input "15.00"
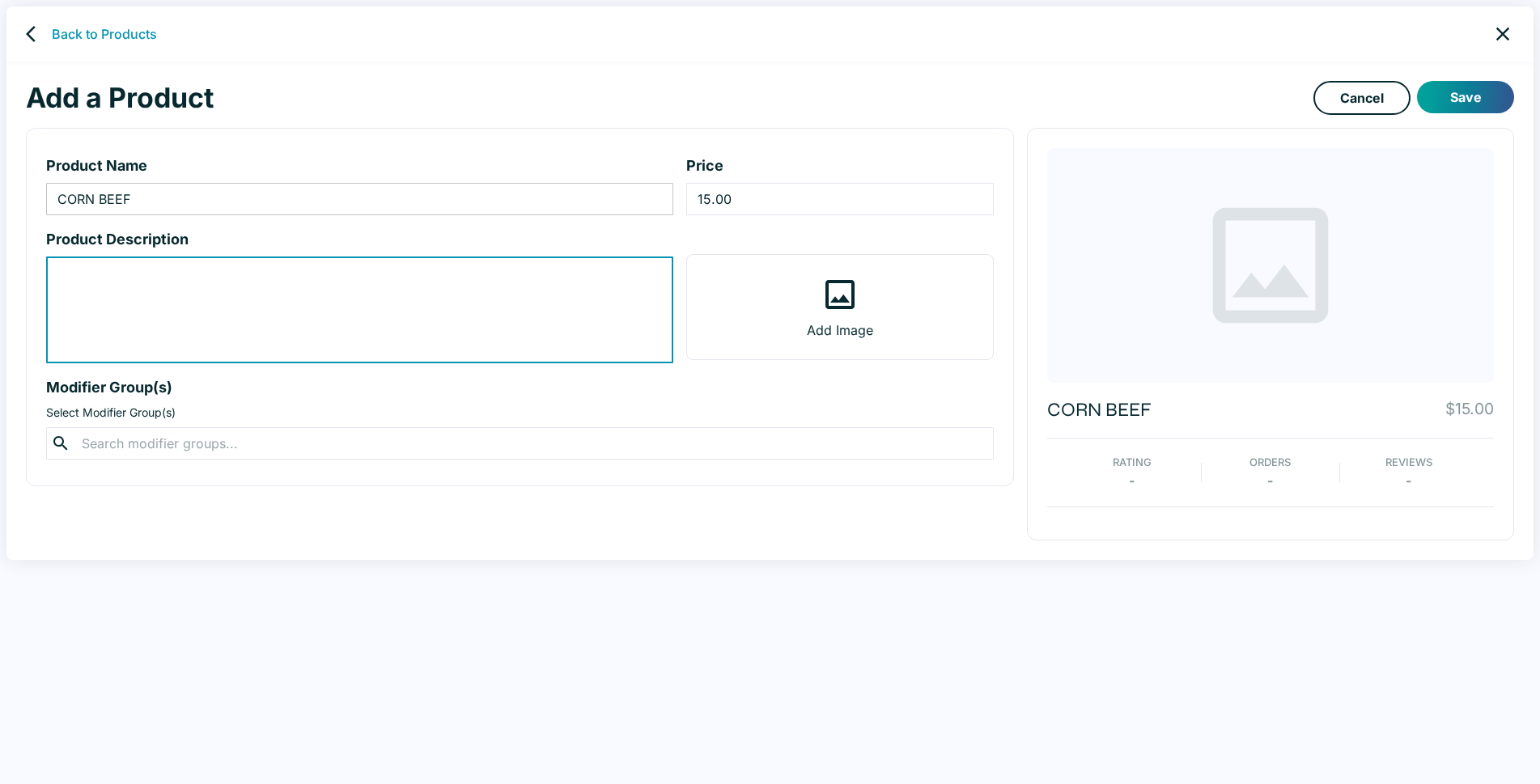
type textarea "C"
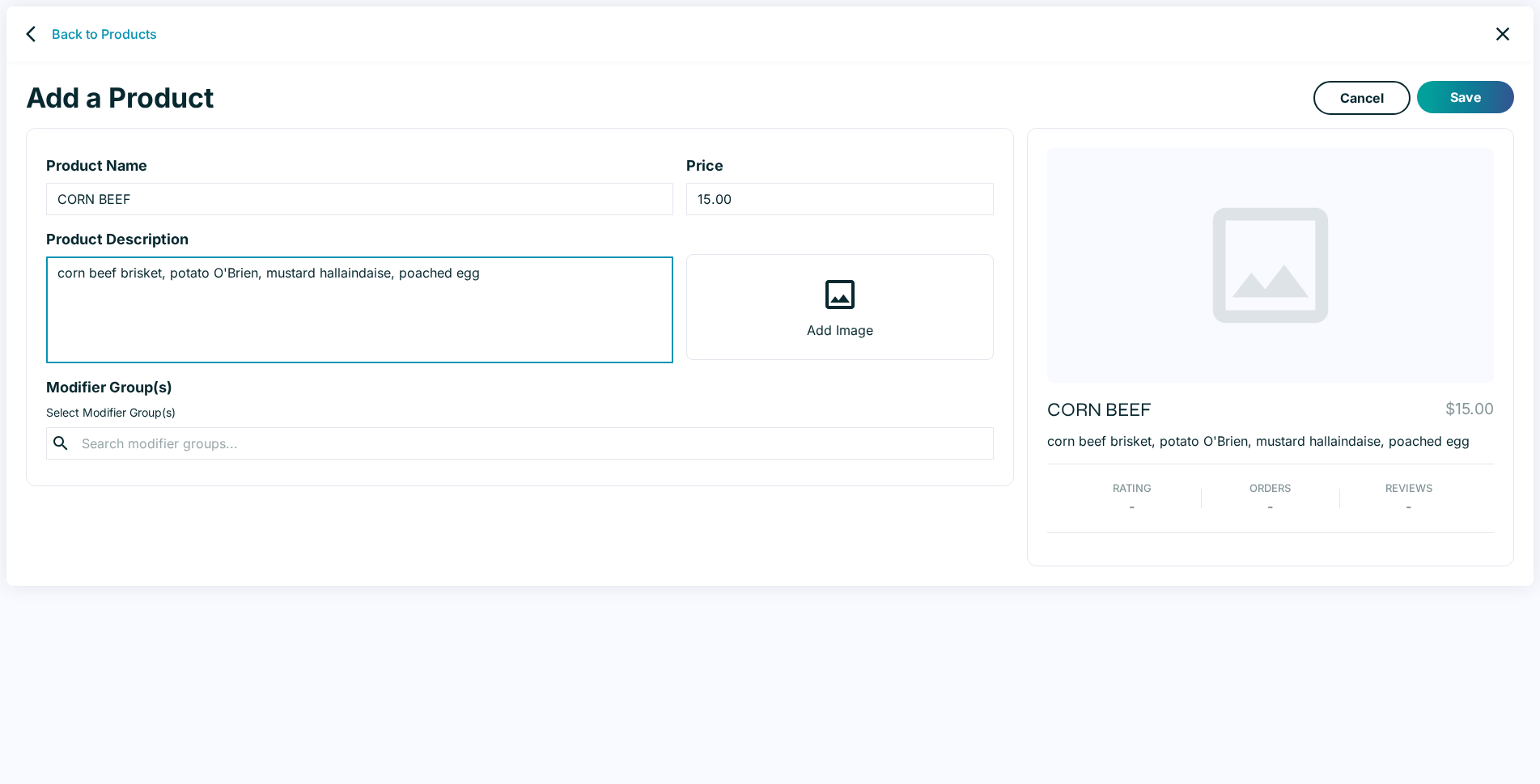
drag, startPoint x: 339, startPoint y: 276, endPoint x: 317, endPoint y: 343, distance: 70.5
click at [317, 343] on textarea "corn beef brisket, potato O'Brien, mustard hallaindaise, poached egg" at bounding box center [359, 310] width 604 height 93
type textarea "corn beef brisket, potato O'Brien, mustard hallaindaise, poached egg"
click at [851, 303] on icon at bounding box center [839, 294] width 29 height 29
click at [0, 0] on input "Add Image" at bounding box center [0, 0] width 0 height 0
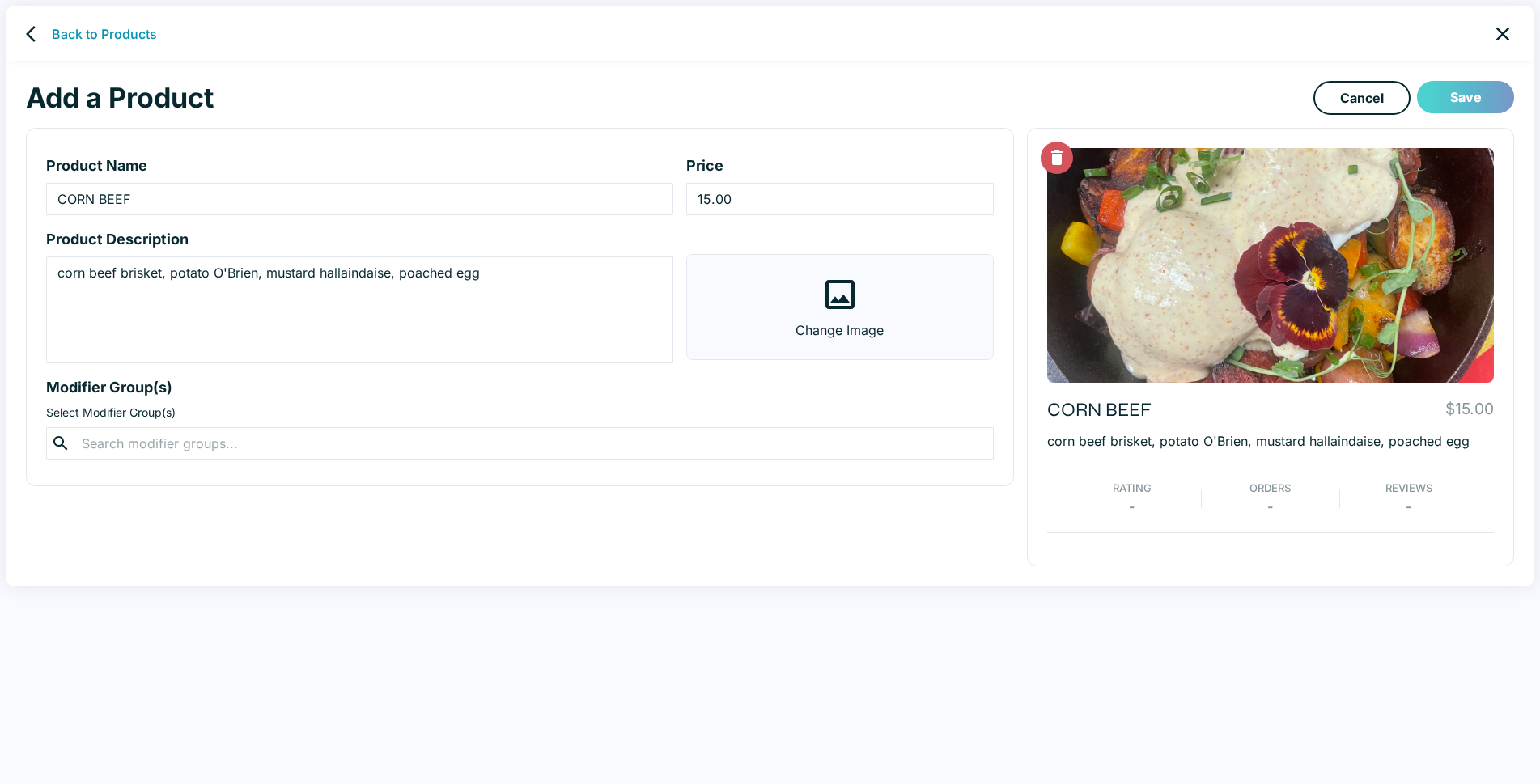
click at [1478, 96] on button "Save" at bounding box center [1465, 96] width 97 height 33
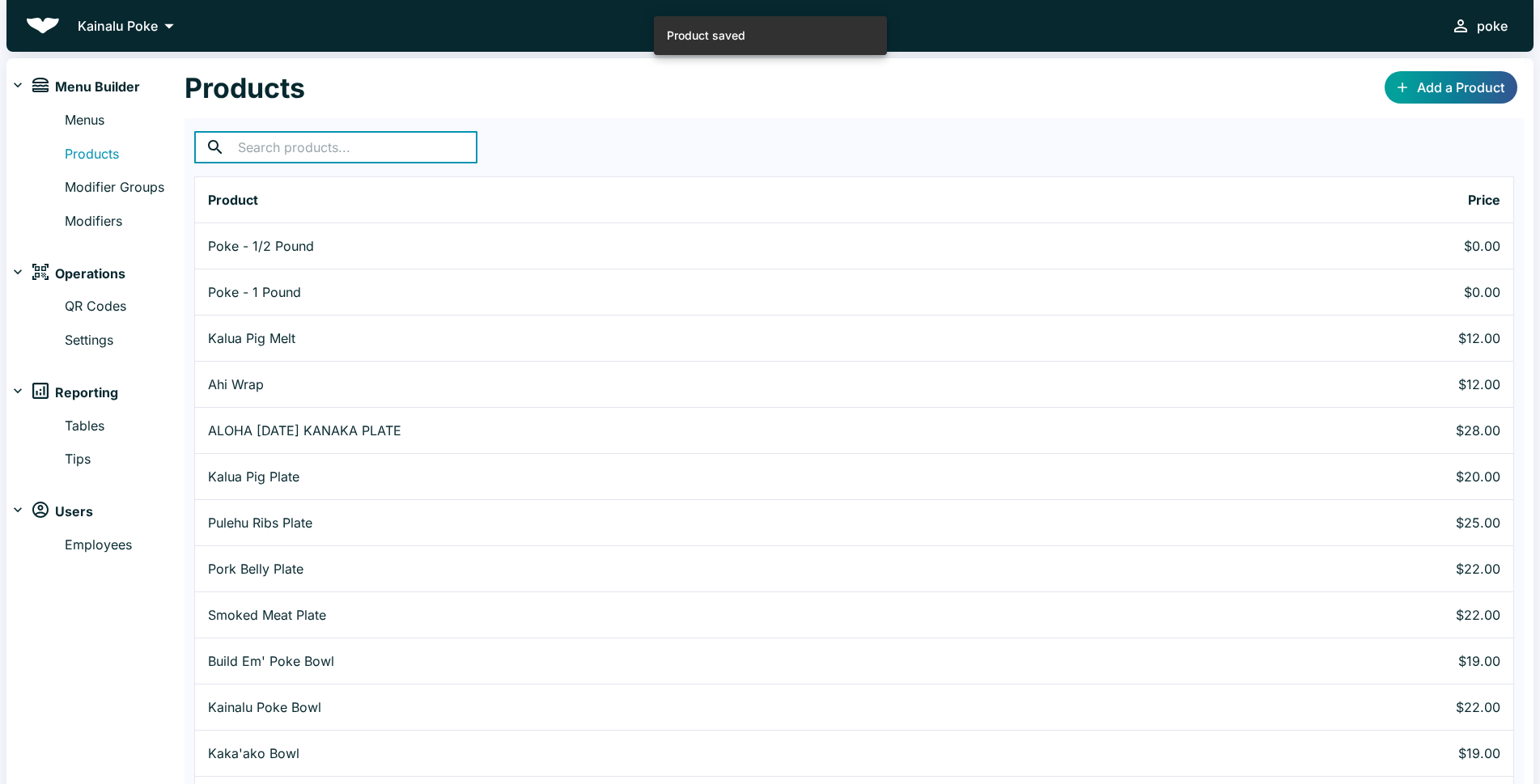
click at [330, 143] on input "text" at bounding box center [358, 147] width 240 height 33
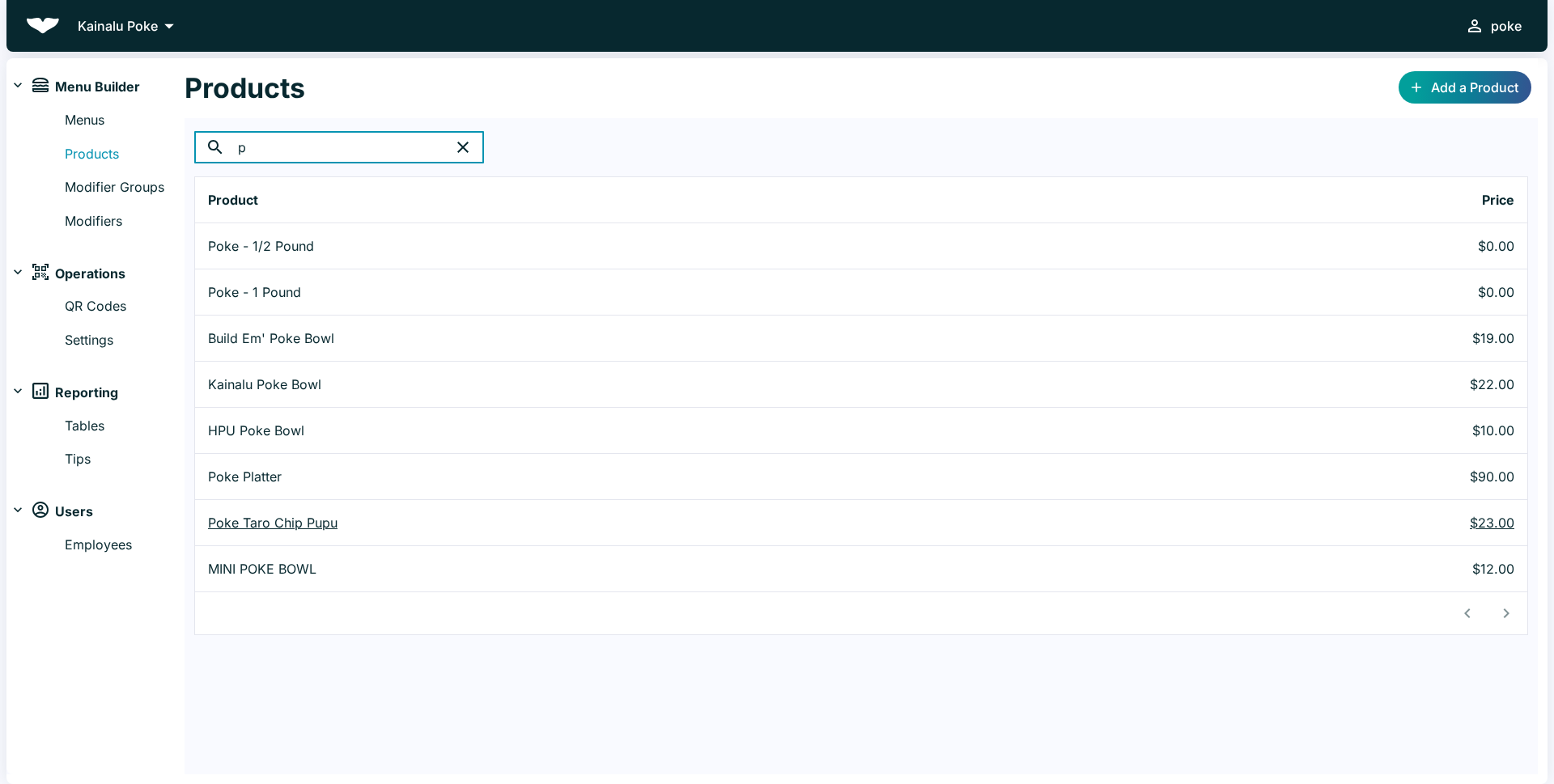
type input "p"
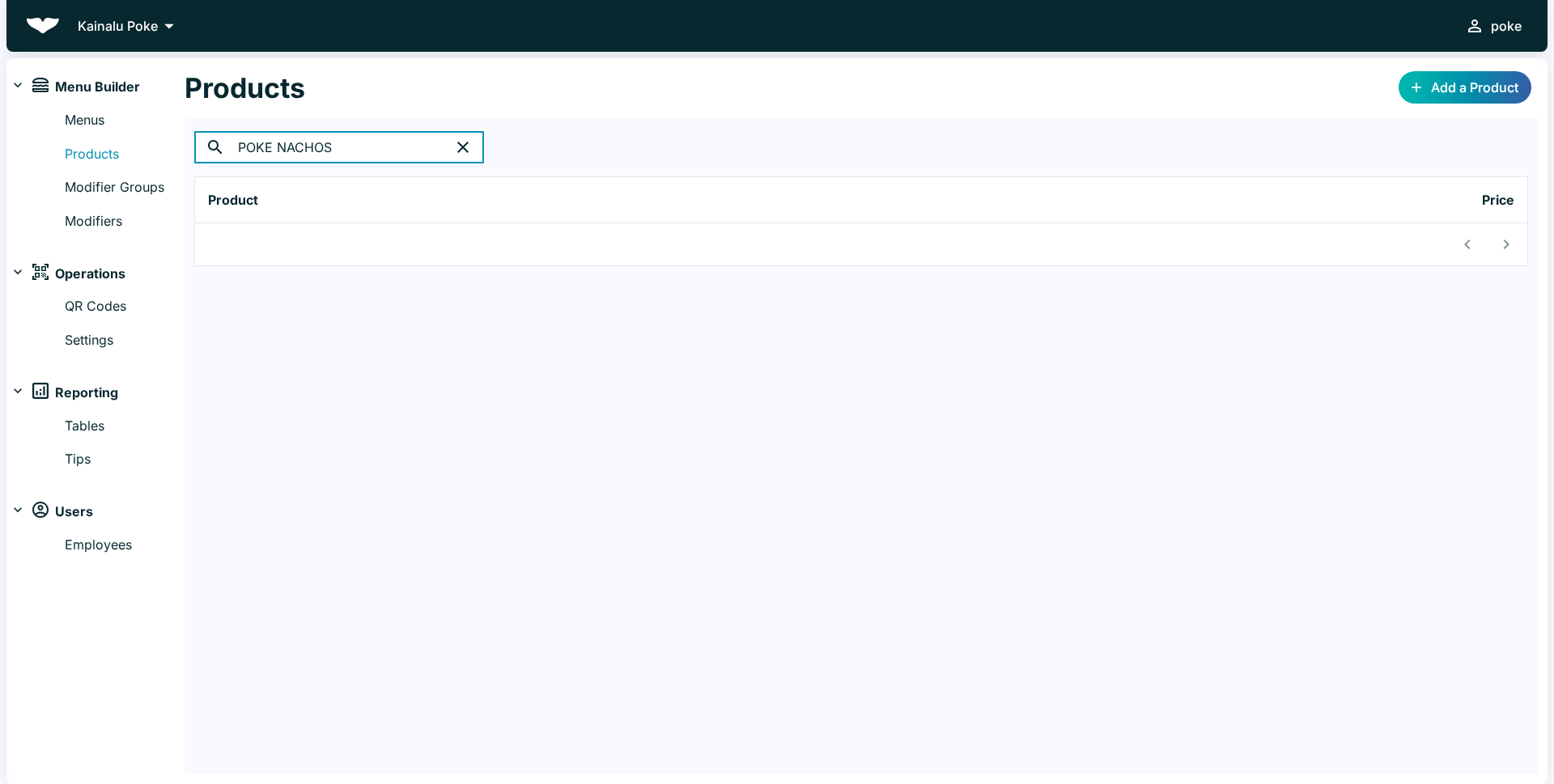
type input "POKE NACHOS"
click at [1437, 86] on link "Add a Product" at bounding box center [1465, 87] width 133 height 33
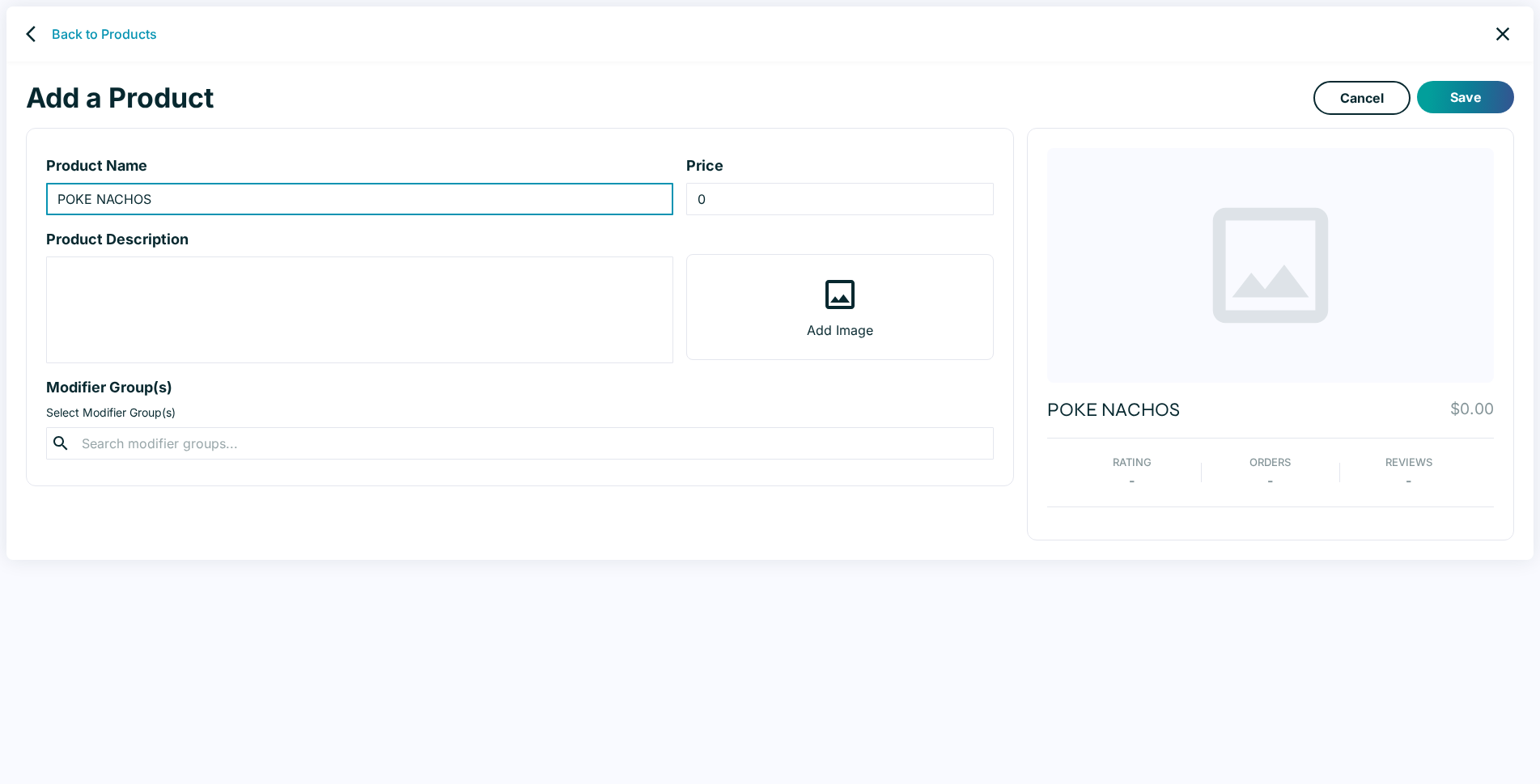
type input "POKE NACHOS"
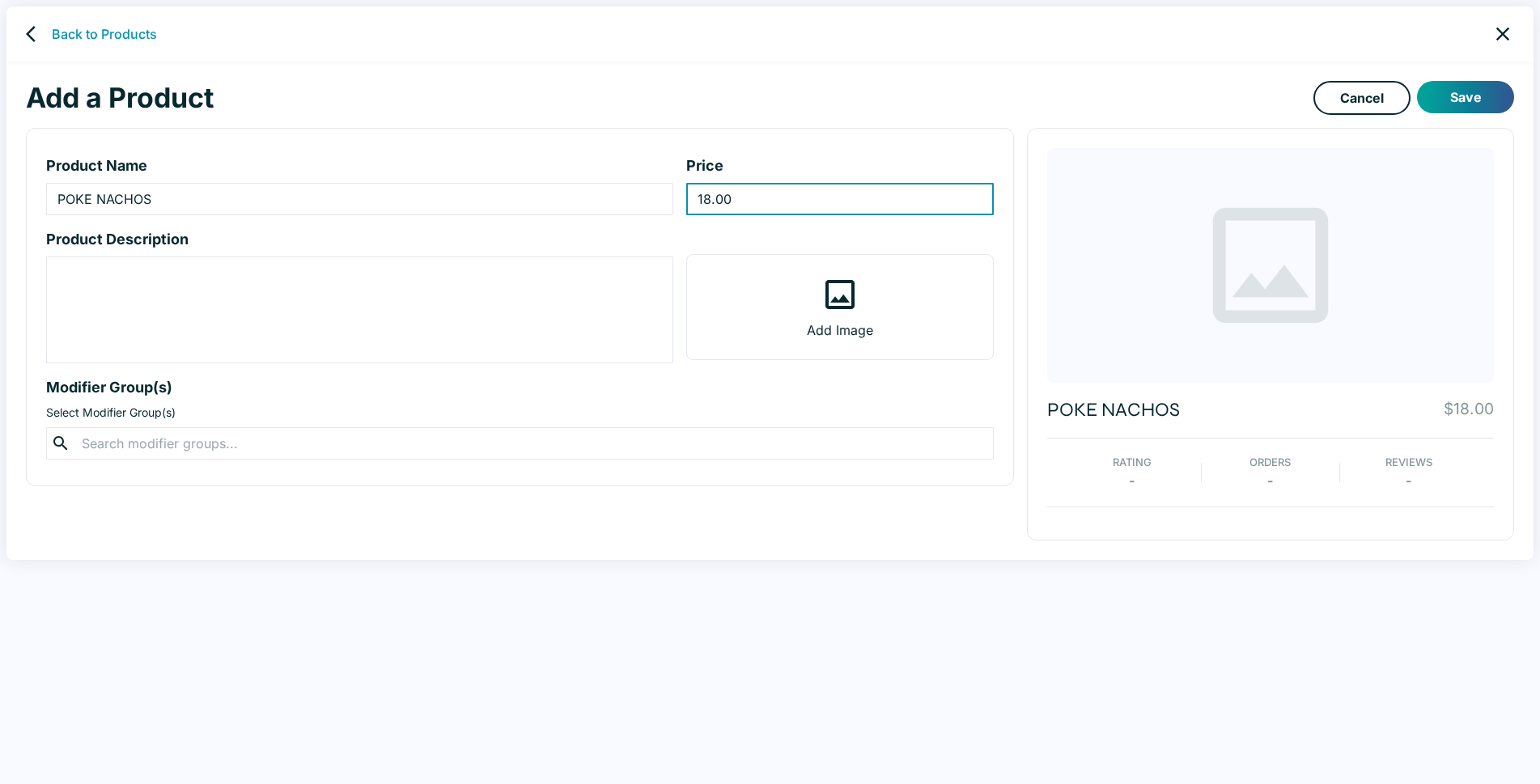
type input "18.00"
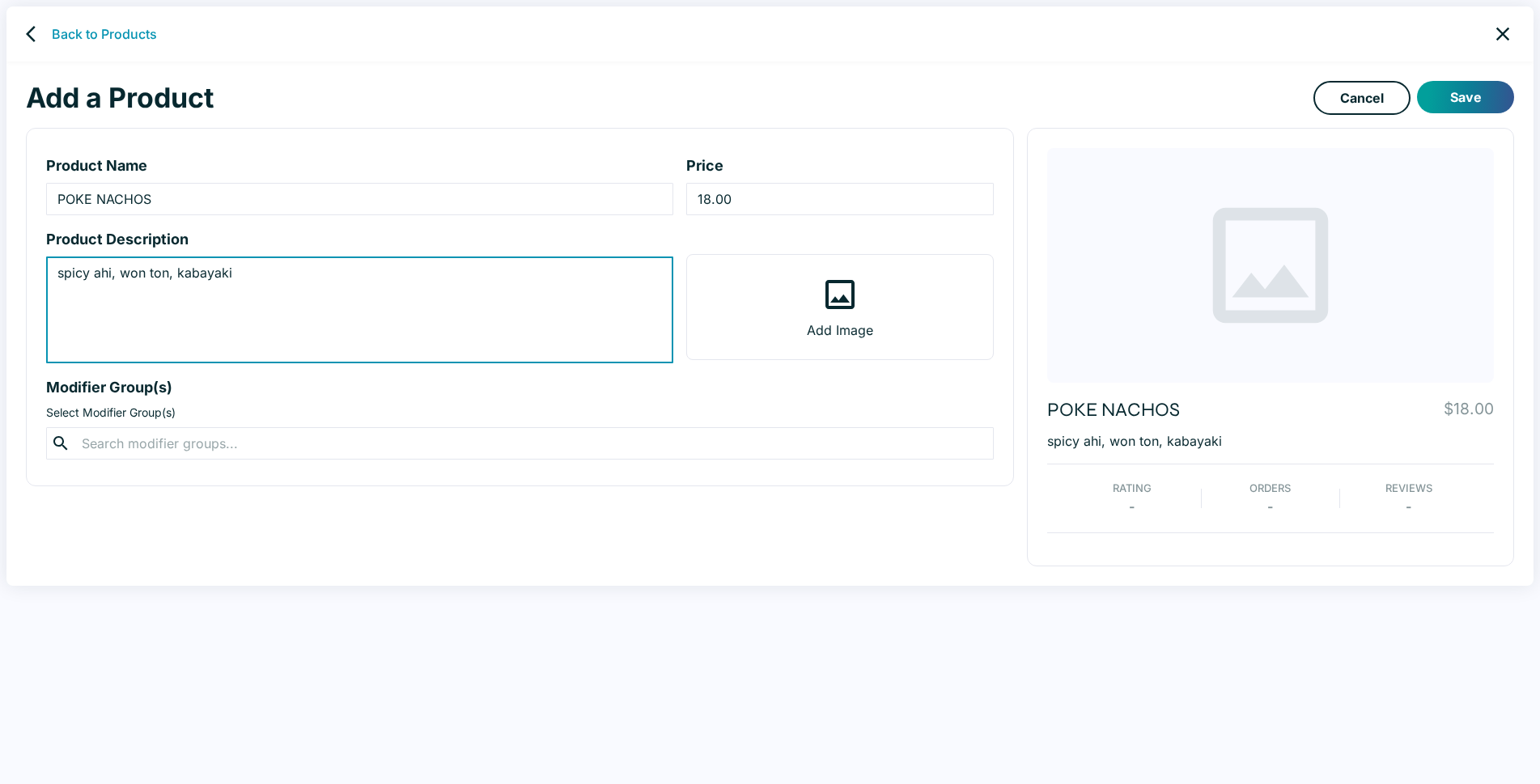
type textarea "spicy ahi, won ton, kabayaki"
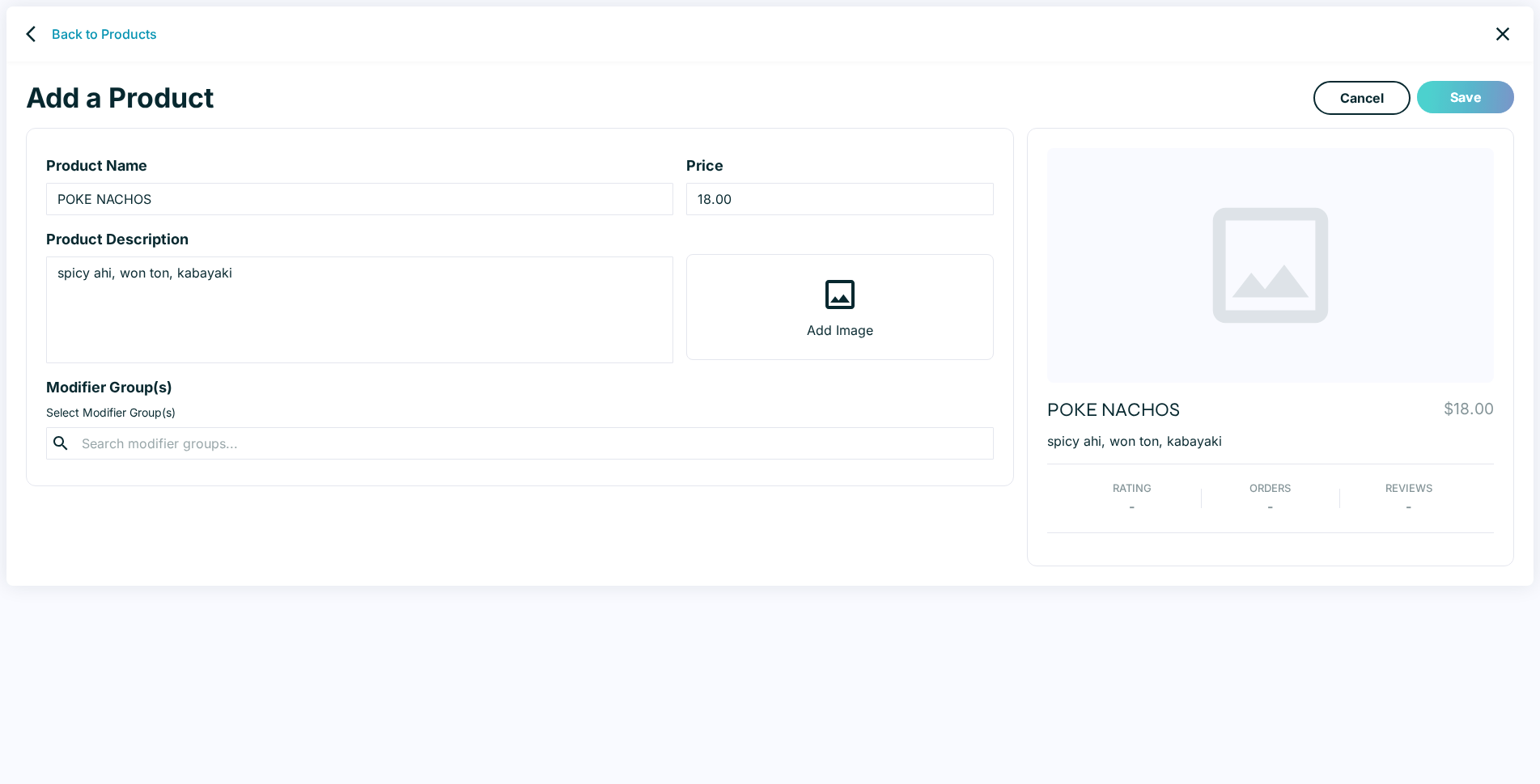
click at [1466, 95] on button "Save" at bounding box center [1465, 96] width 97 height 33
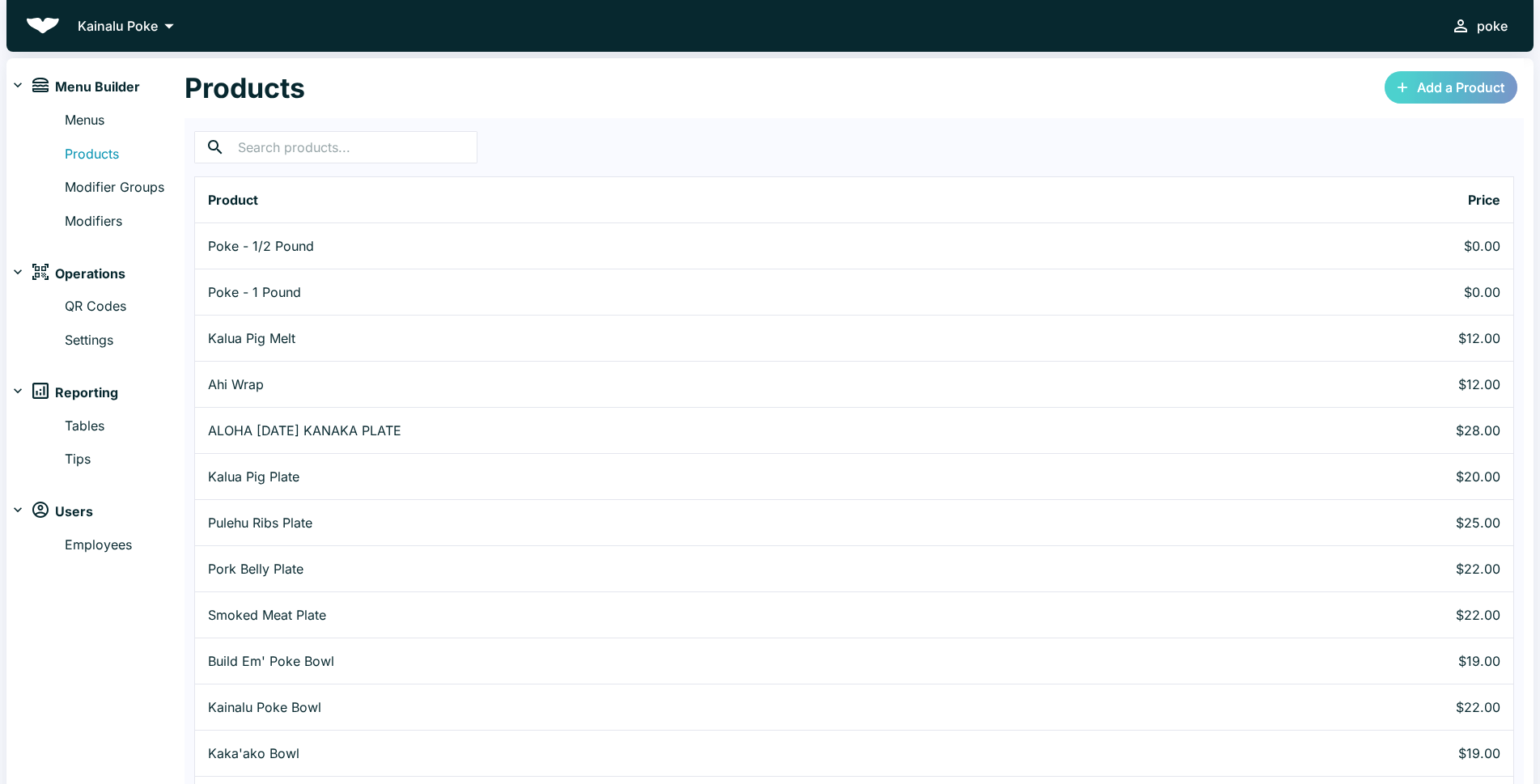
click at [1464, 86] on link "Add a Product" at bounding box center [1451, 87] width 133 height 33
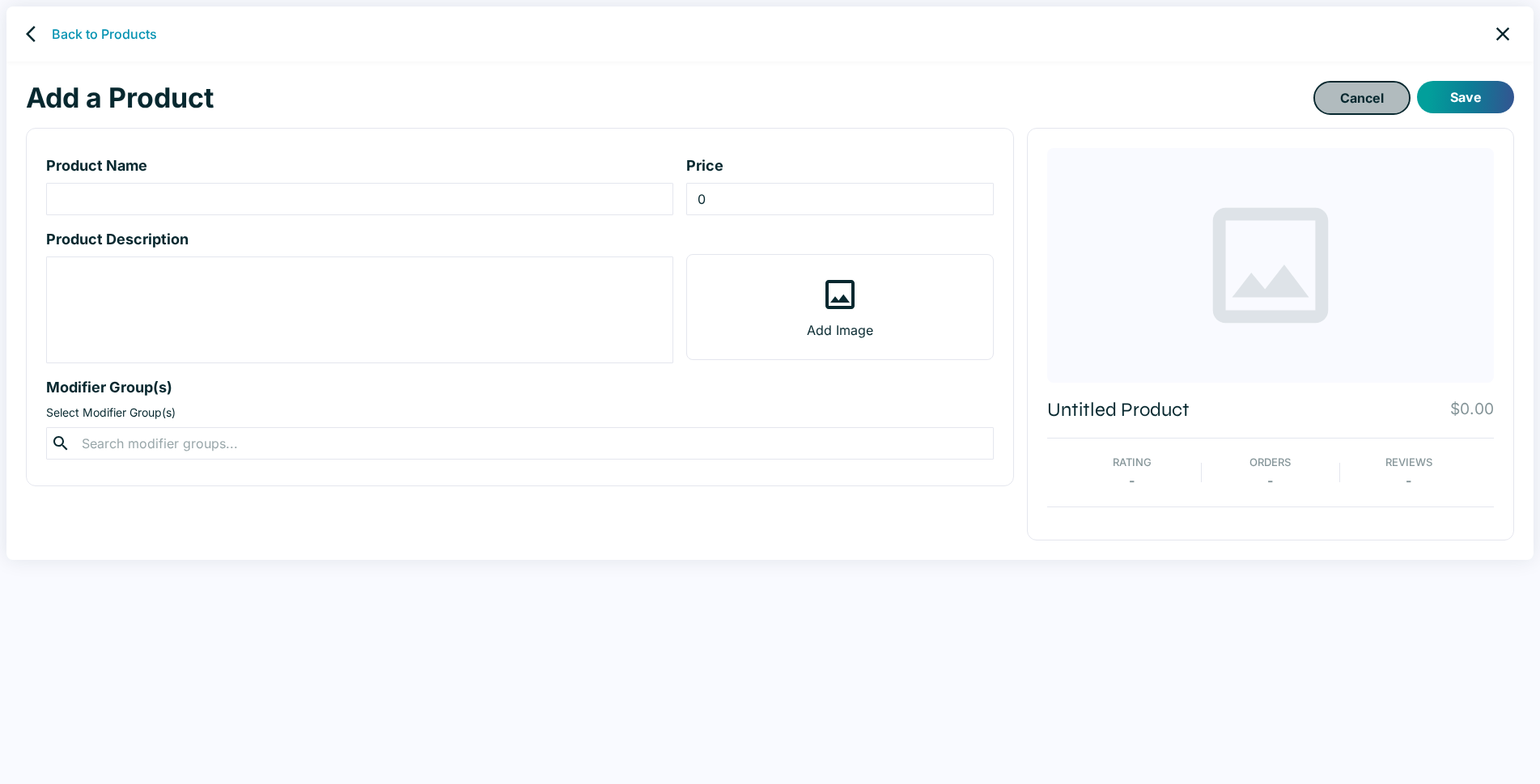
click at [1362, 92] on link "Cancel" at bounding box center [1362, 97] width 97 height 34
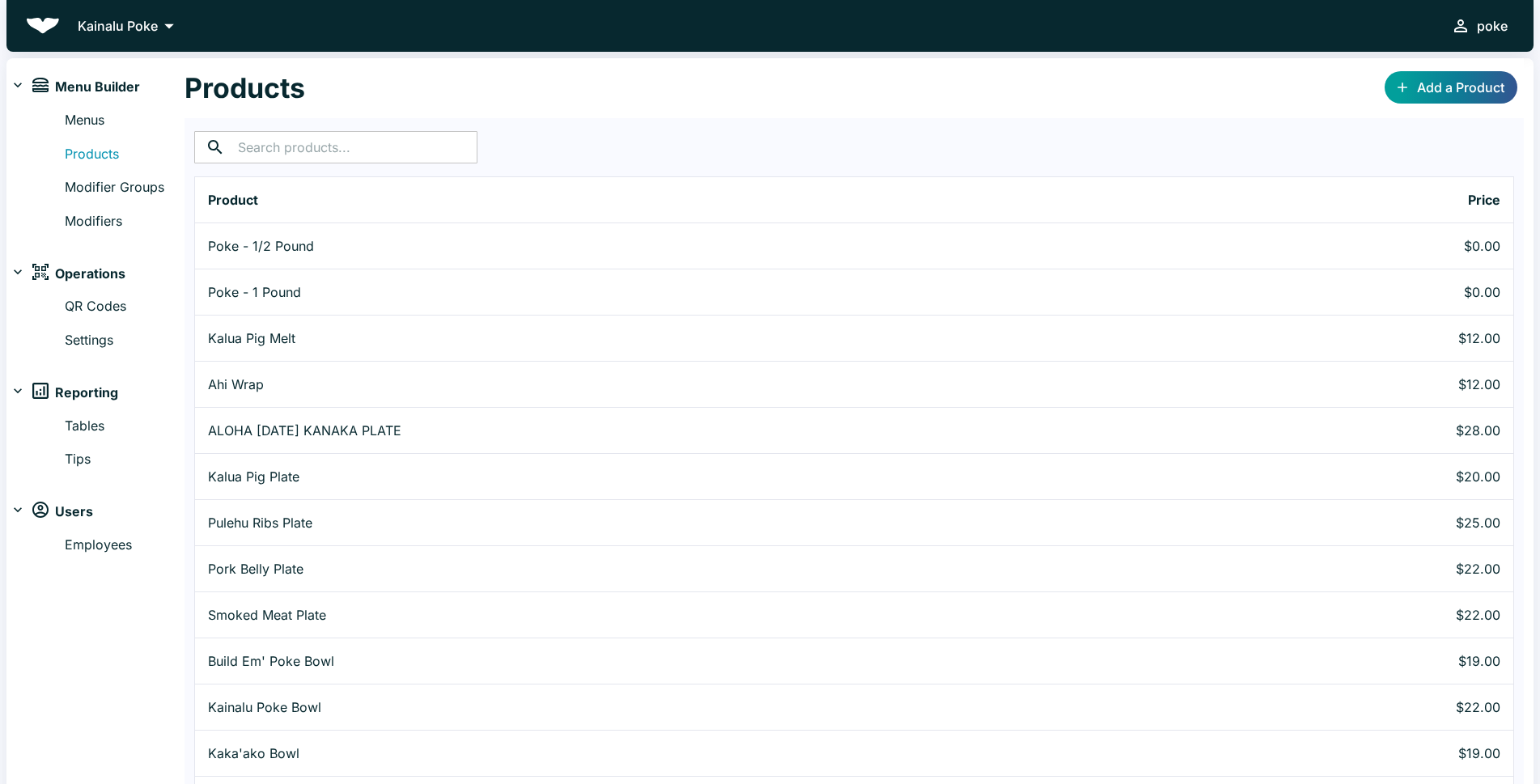
click at [296, 143] on input "text" at bounding box center [358, 147] width 240 height 33
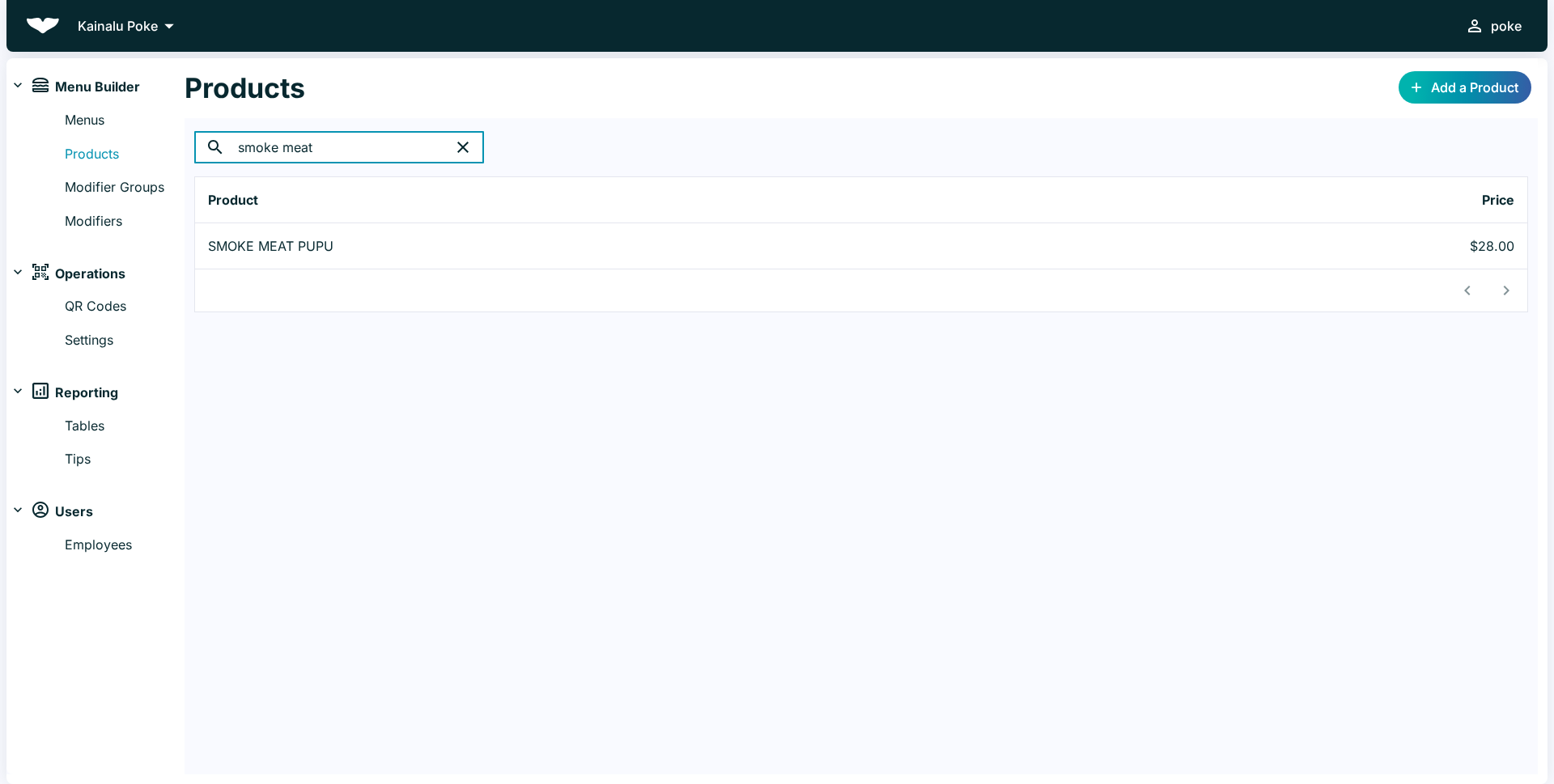
type input "smoke meat"
click at [1448, 94] on link "Add a Product" at bounding box center [1465, 87] width 133 height 33
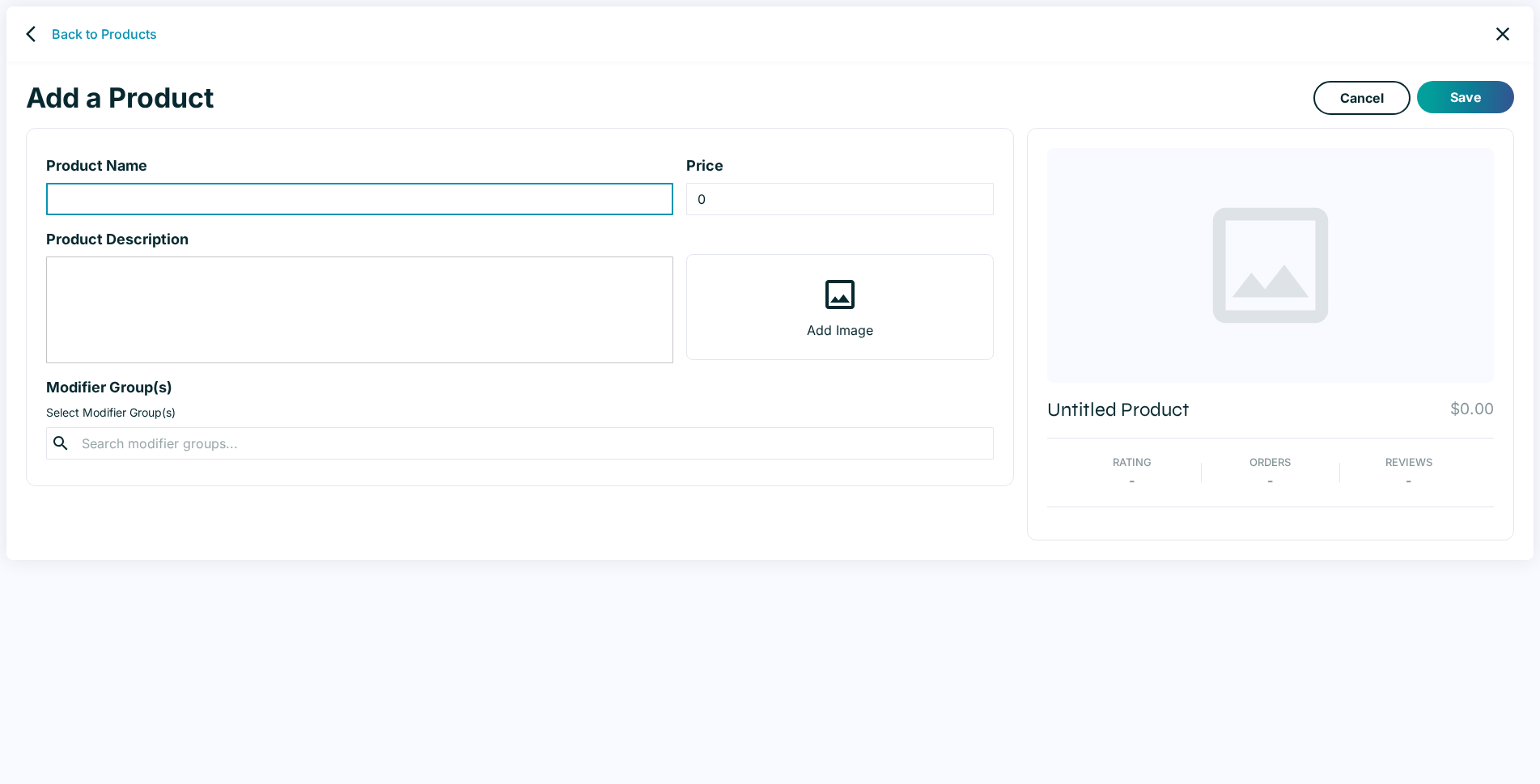
type input "s"
type input "SMOKE MEAT AND TOTS"
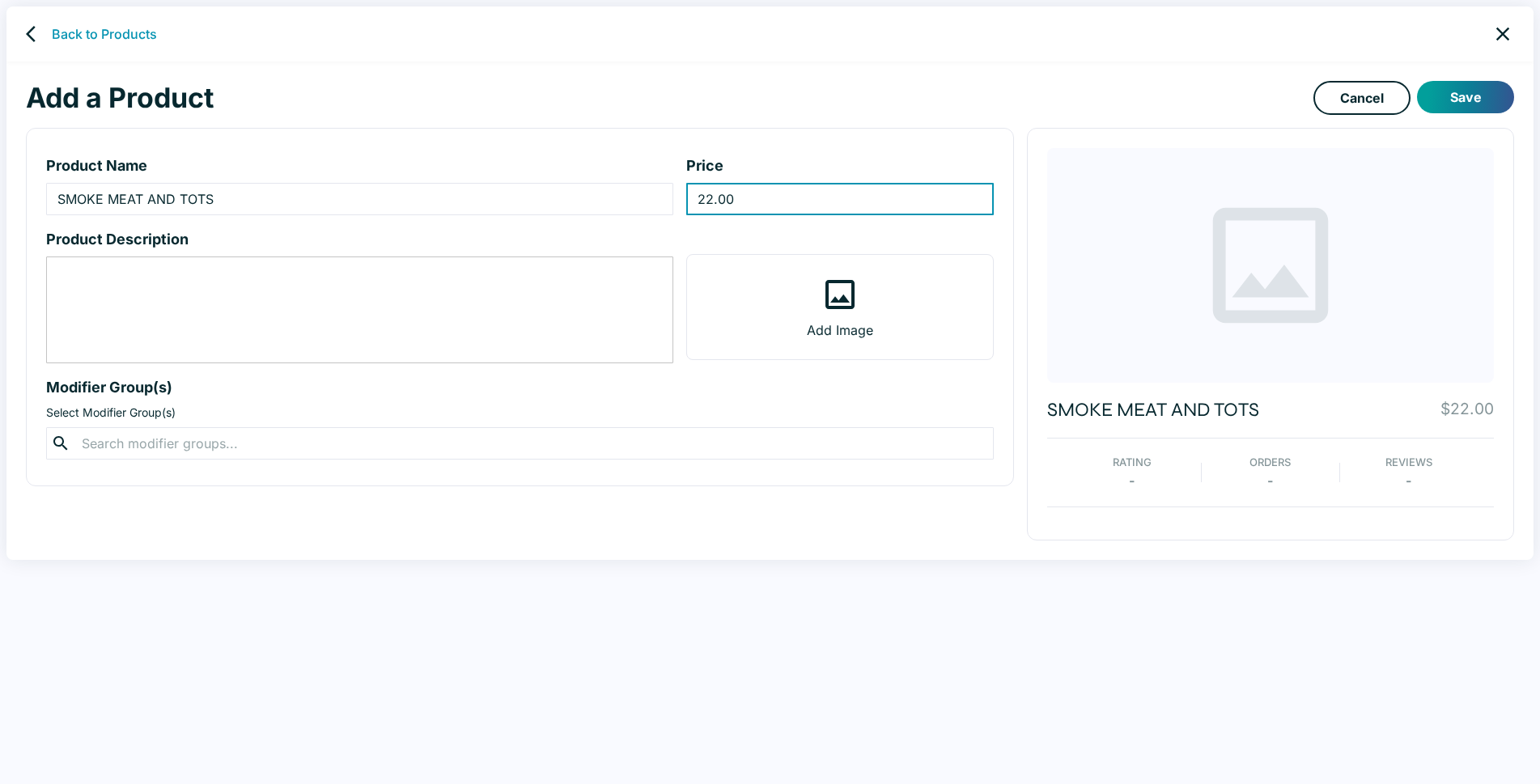
type input "22.00"
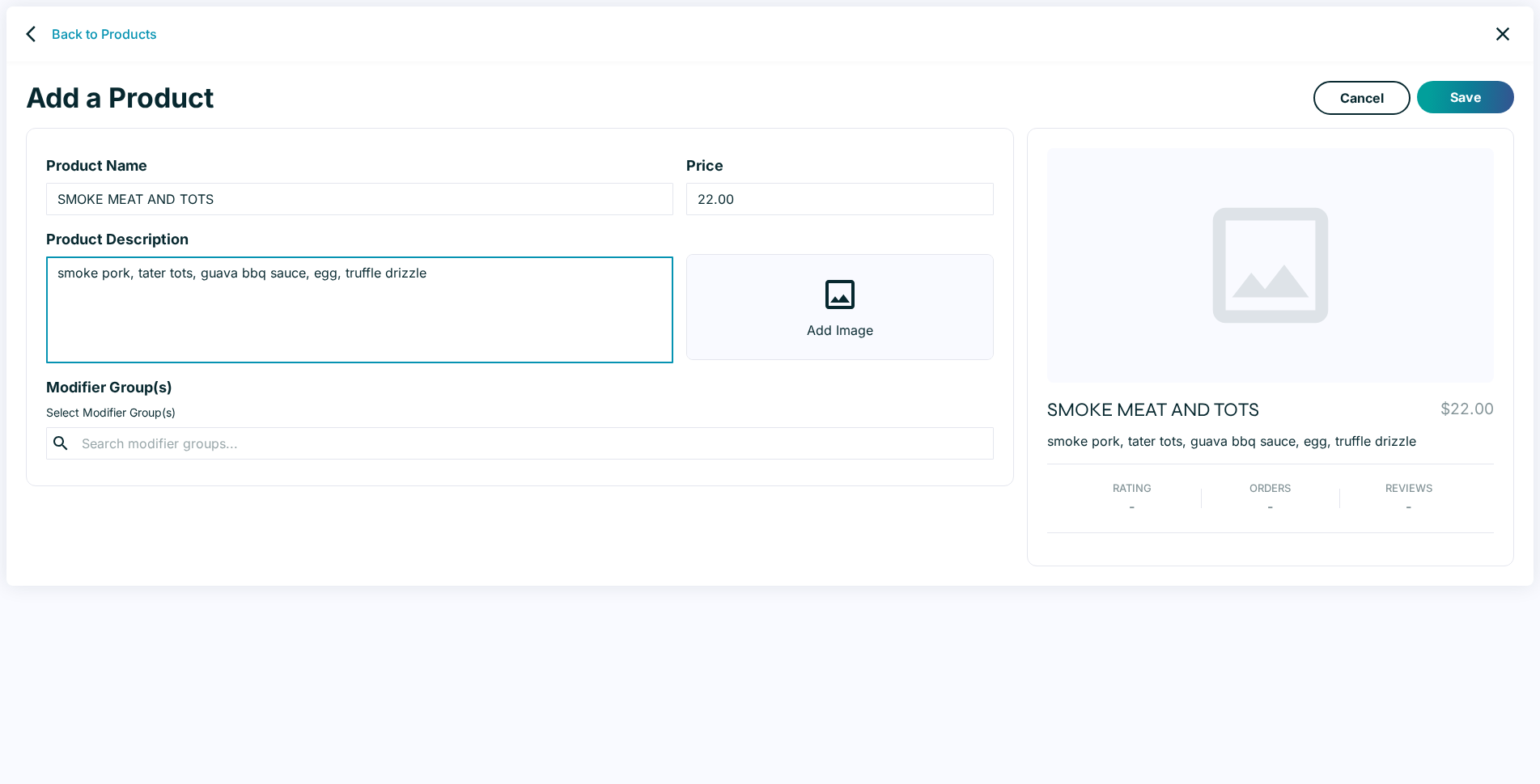
type textarea "smoke pork, tater tots, guava bbq sauce, egg, truffle drizzle"
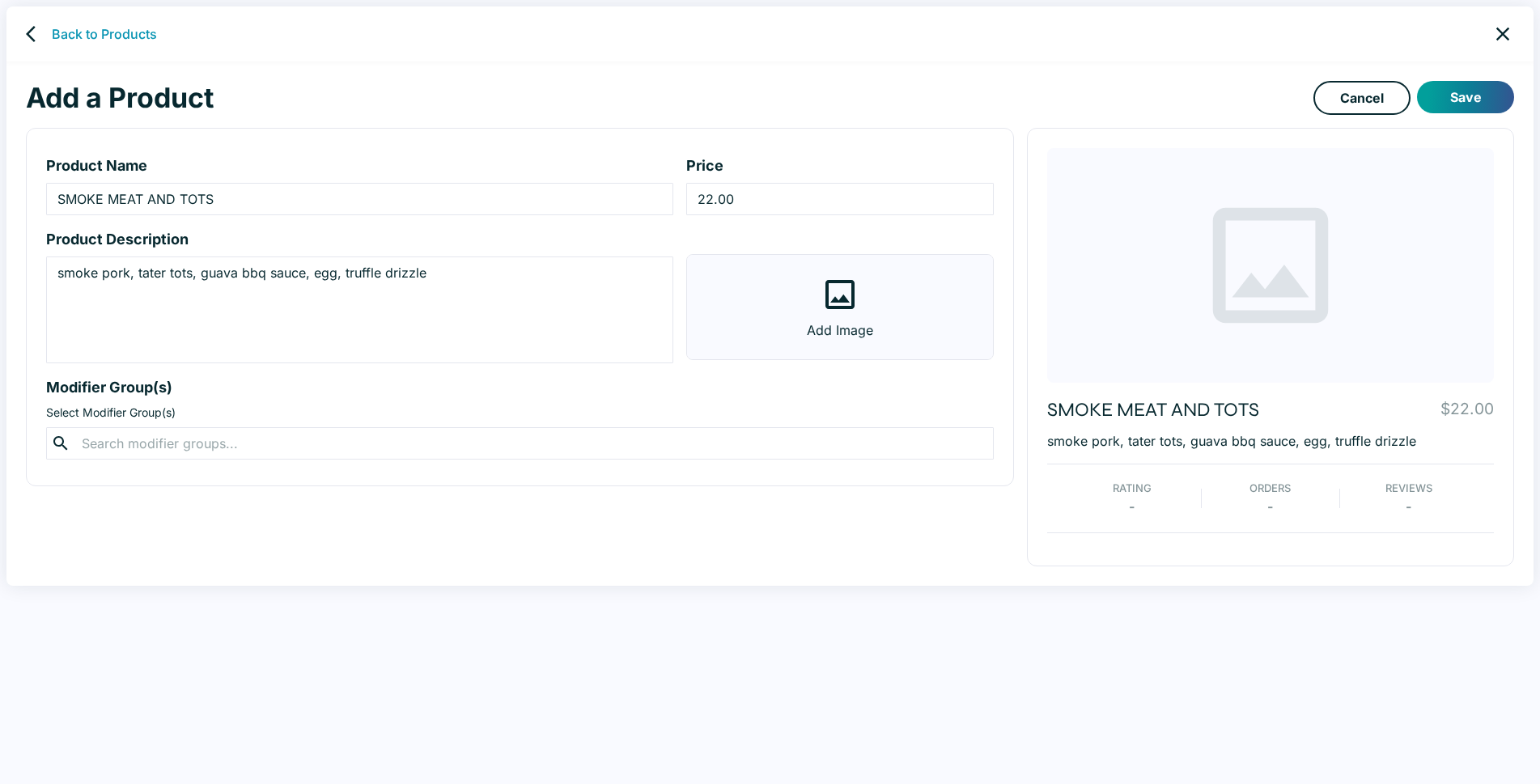
click at [835, 293] on icon at bounding box center [839, 294] width 38 height 38
click at [0, 0] on input "Add Image" at bounding box center [0, 0] width 0 height 0
click at [1473, 102] on button "Save" at bounding box center [1465, 96] width 97 height 33
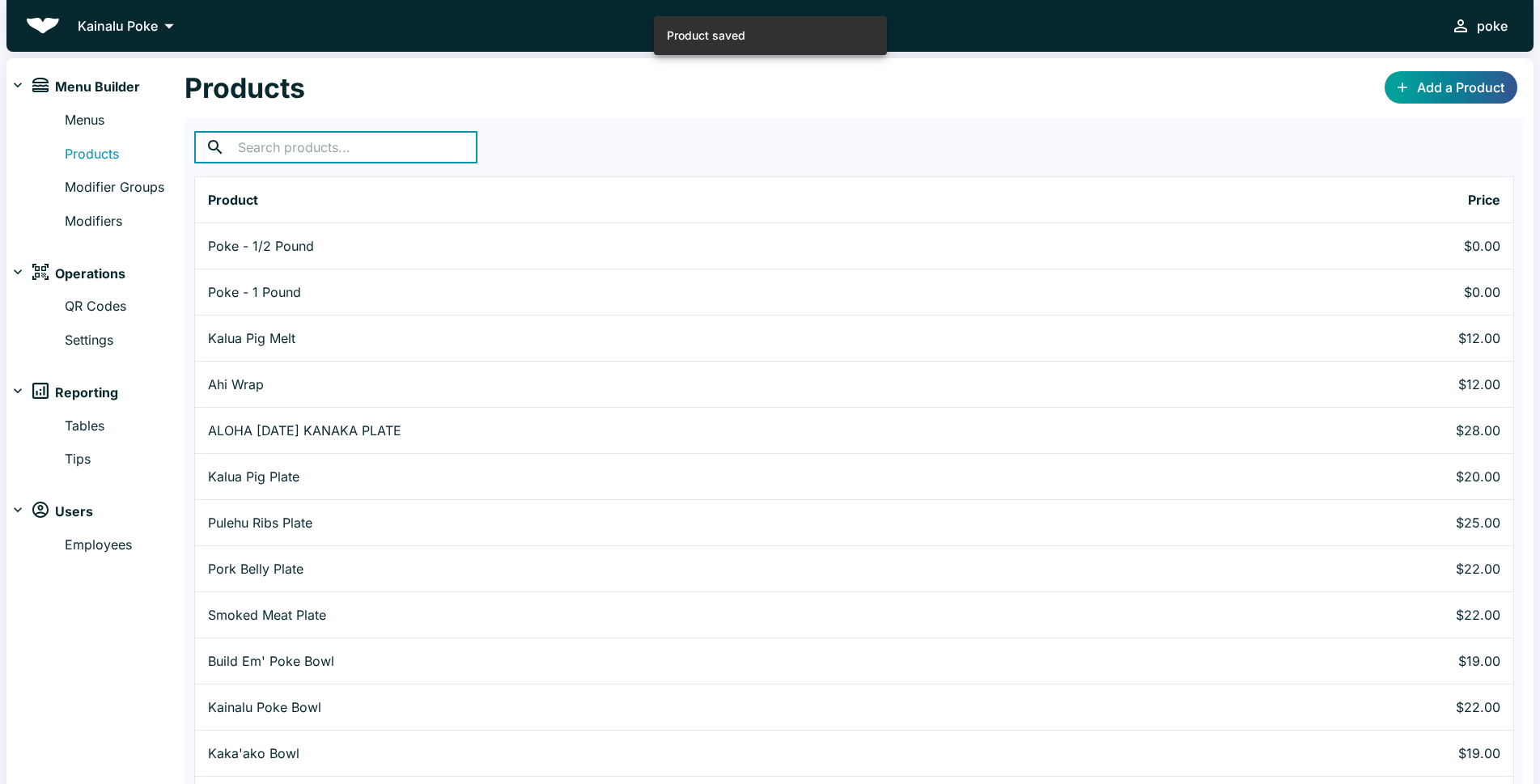
click at [295, 145] on input "text" at bounding box center [358, 147] width 240 height 33
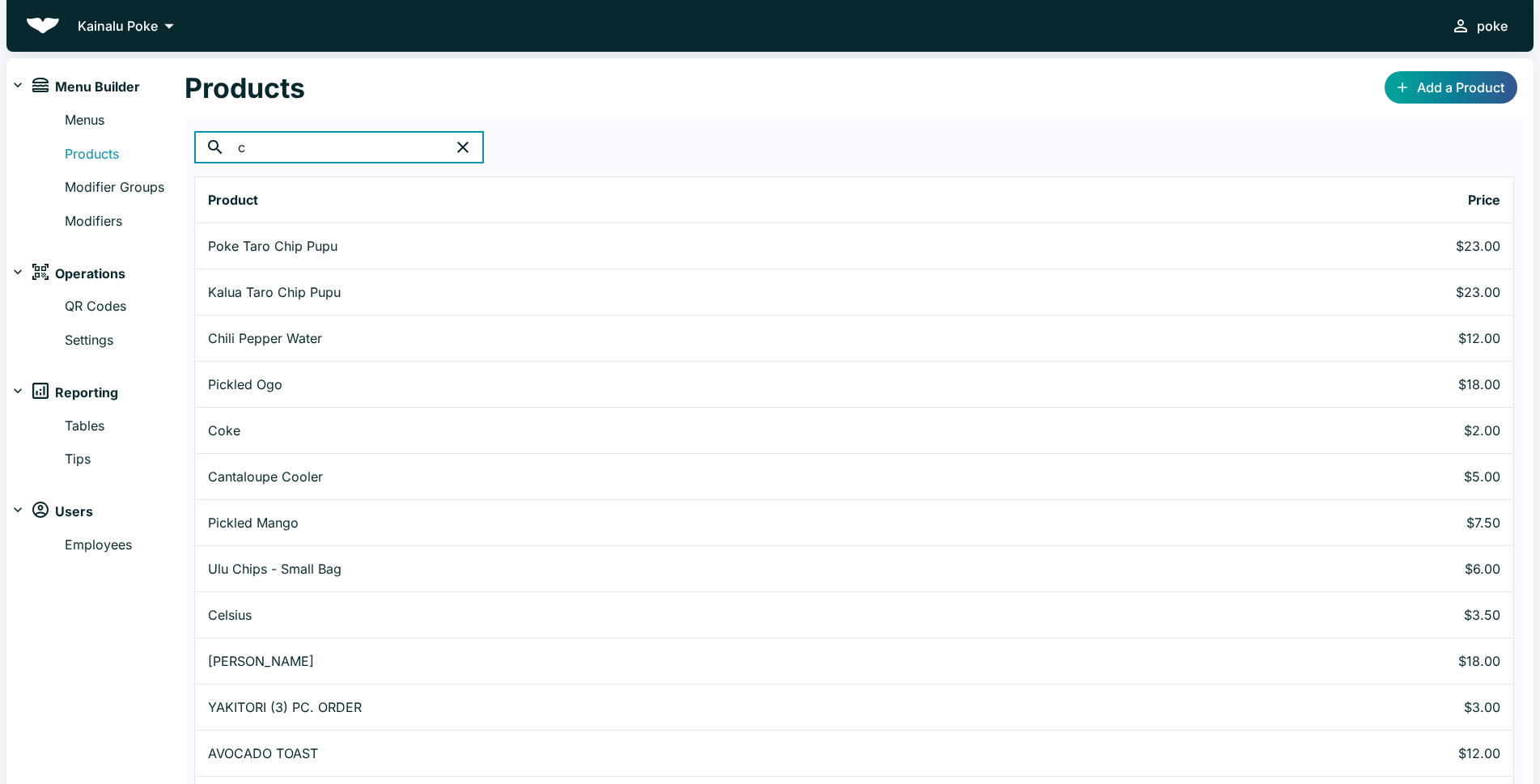
type input "c"
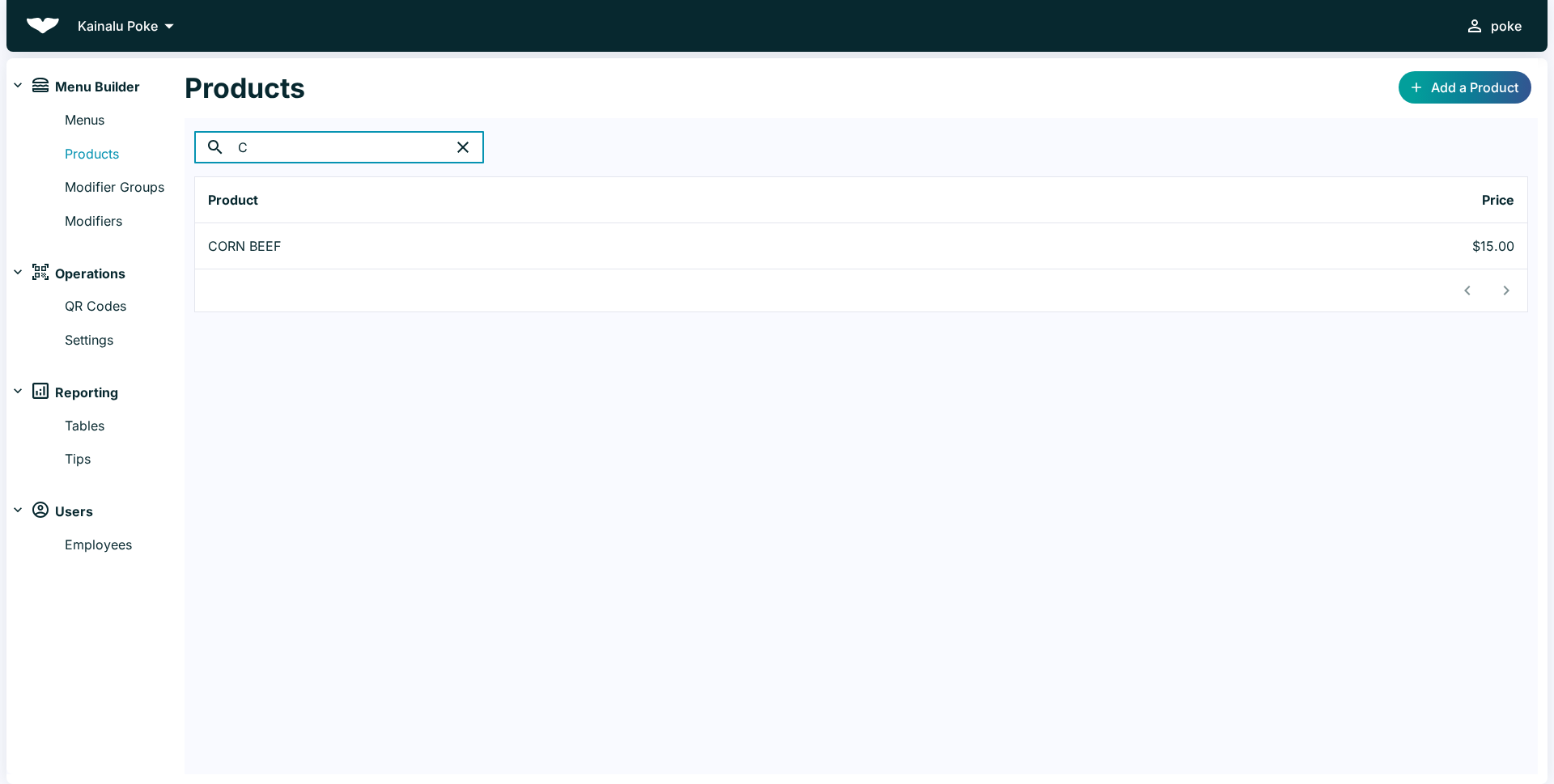
type input "C"
type input "S"
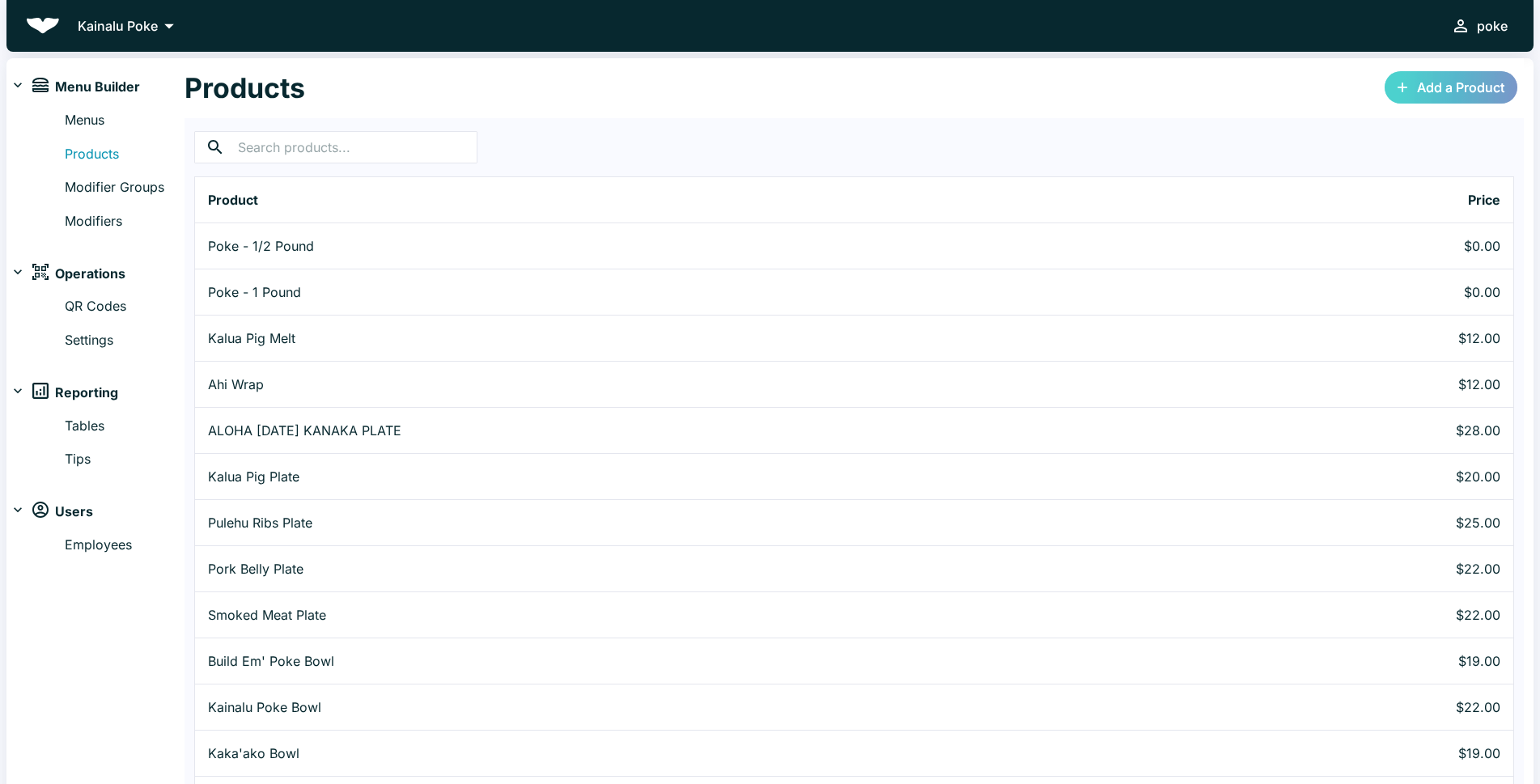
click at [1451, 96] on link "Add a Product" at bounding box center [1451, 87] width 133 height 33
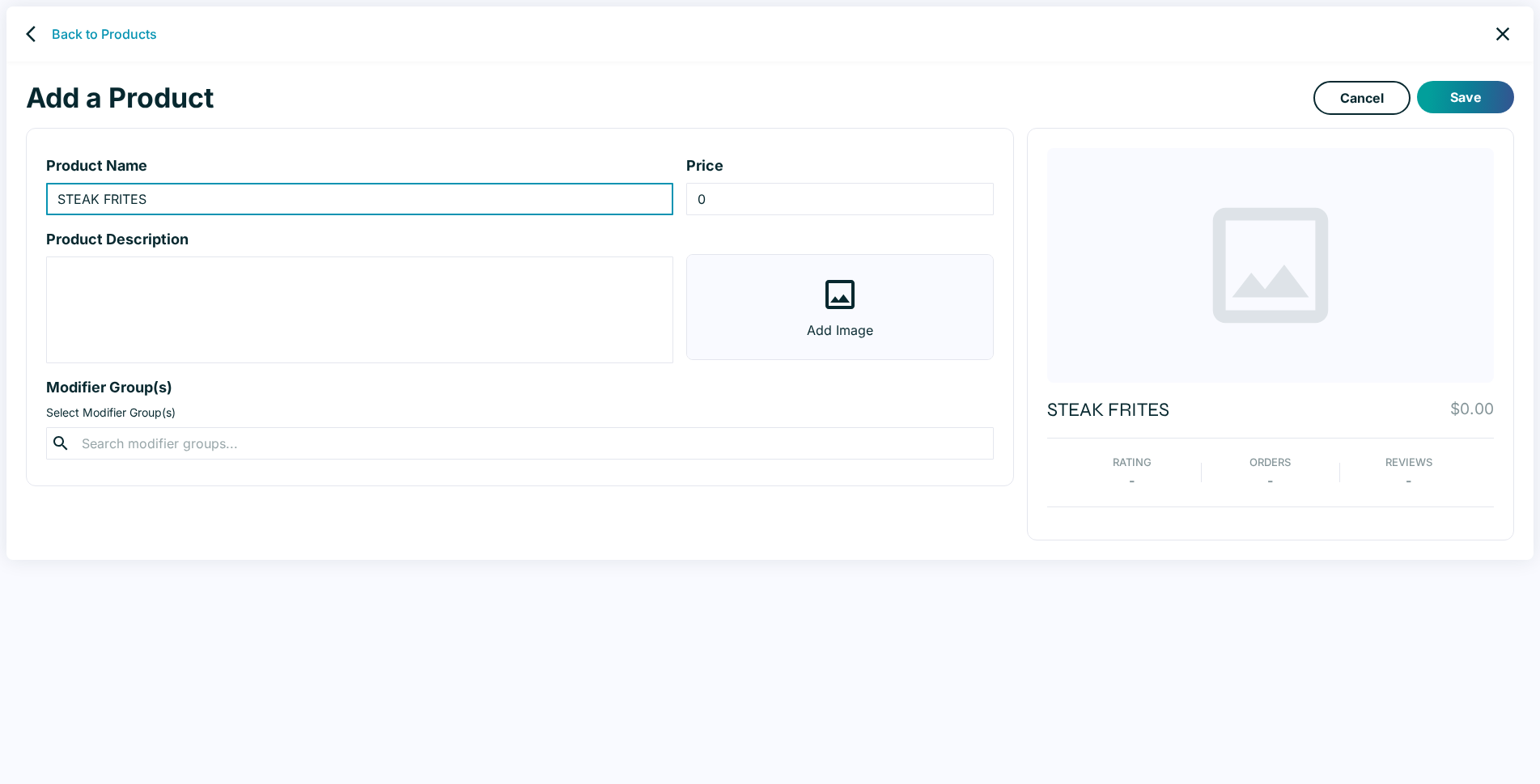
type input "STEAK FRITES"
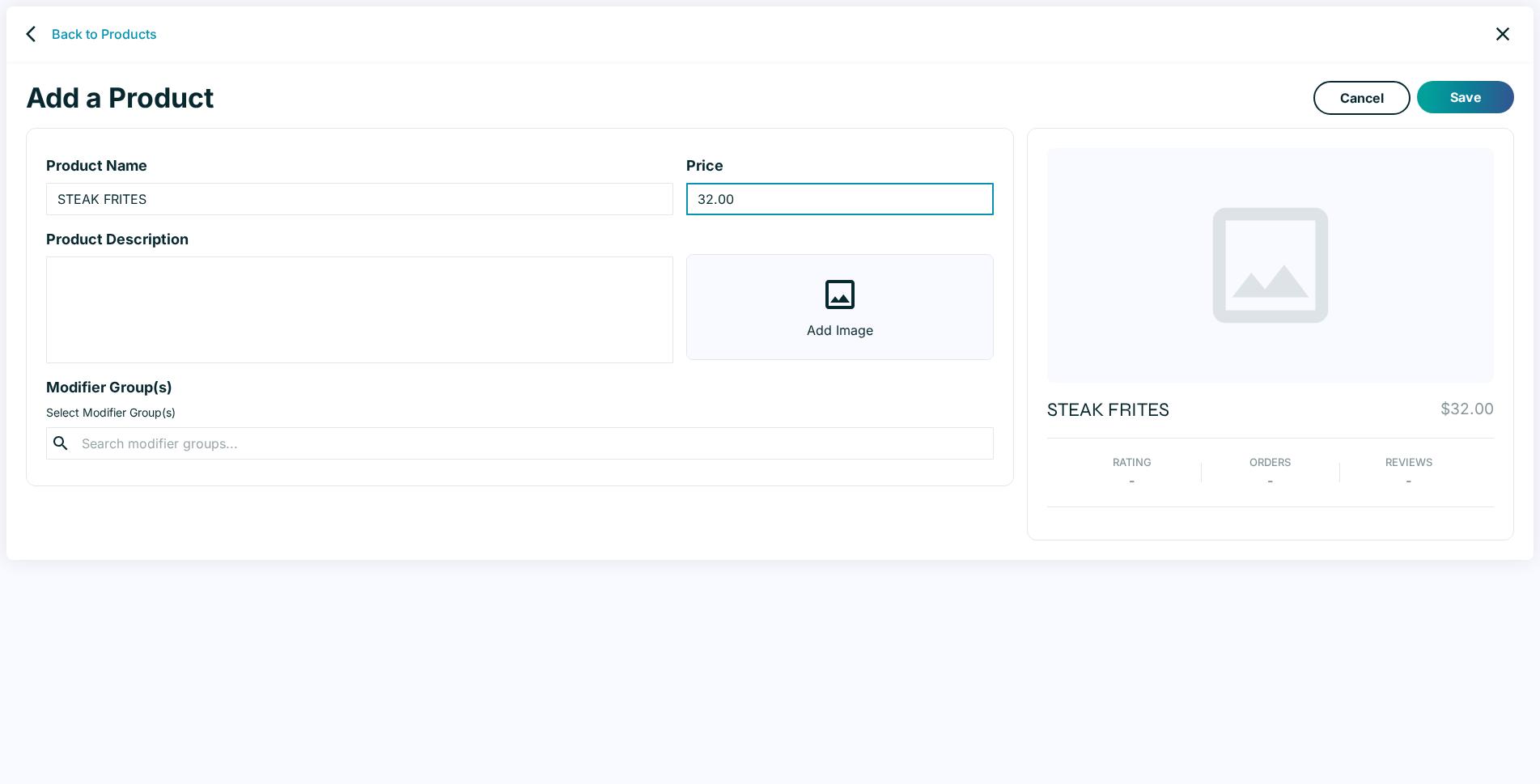
type input "32.00"
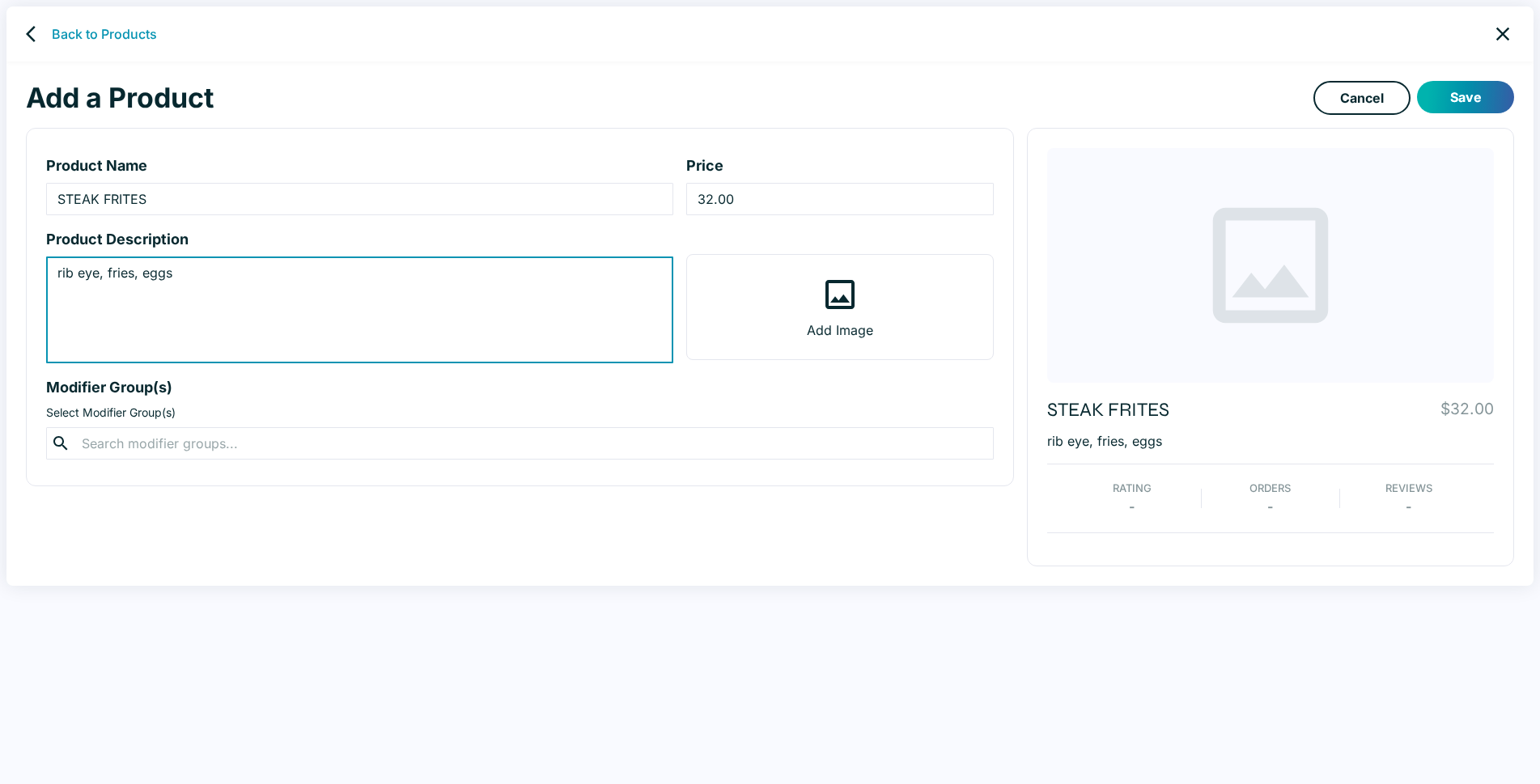
type textarea "rib eye, fries, eggs"
drag, startPoint x: 1471, startPoint y: 96, endPoint x: 1410, endPoint y: 155, distance: 84.9
click at [1470, 96] on button "Save" at bounding box center [1465, 96] width 97 height 33
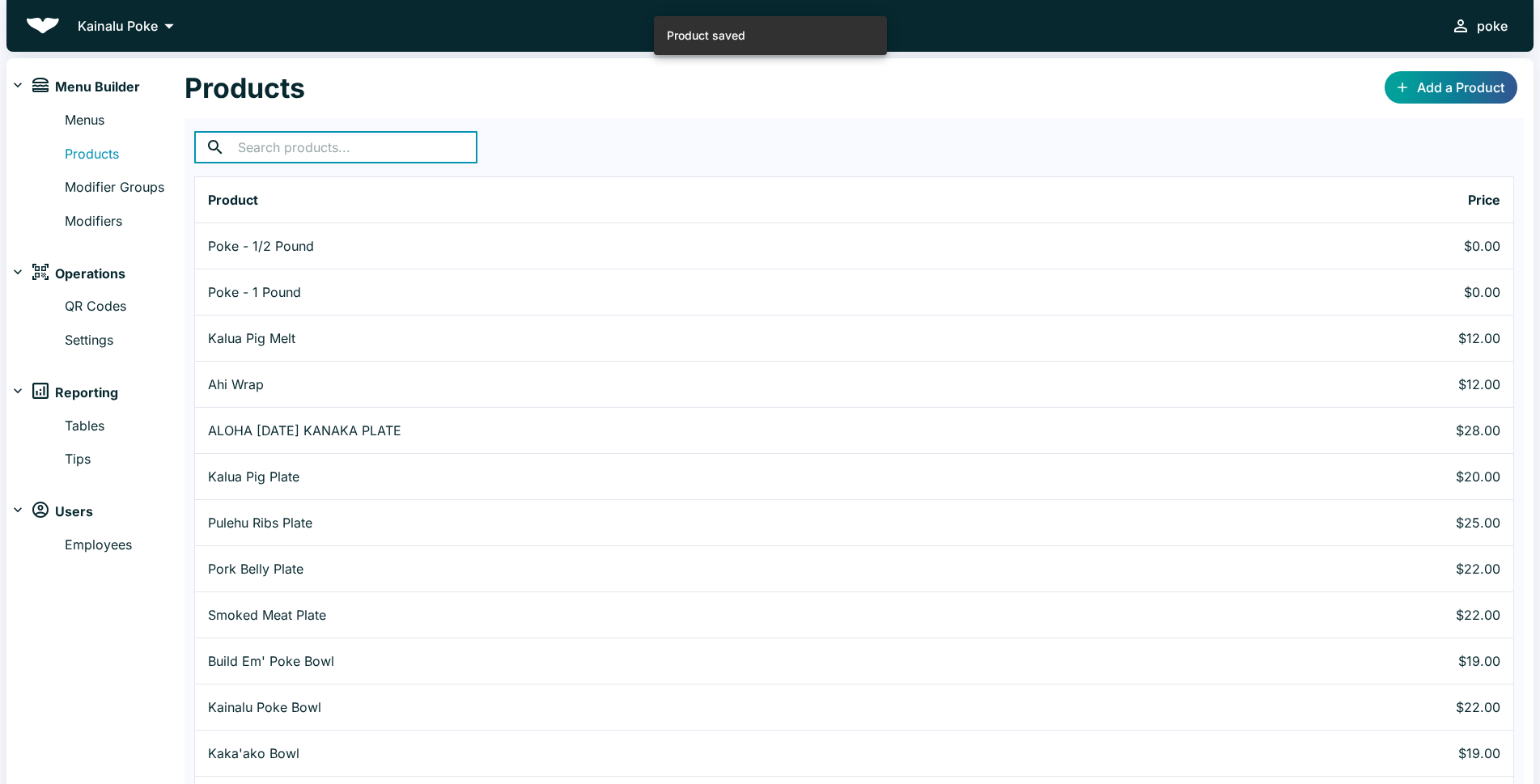
click at [292, 151] on input "text" at bounding box center [358, 147] width 240 height 33
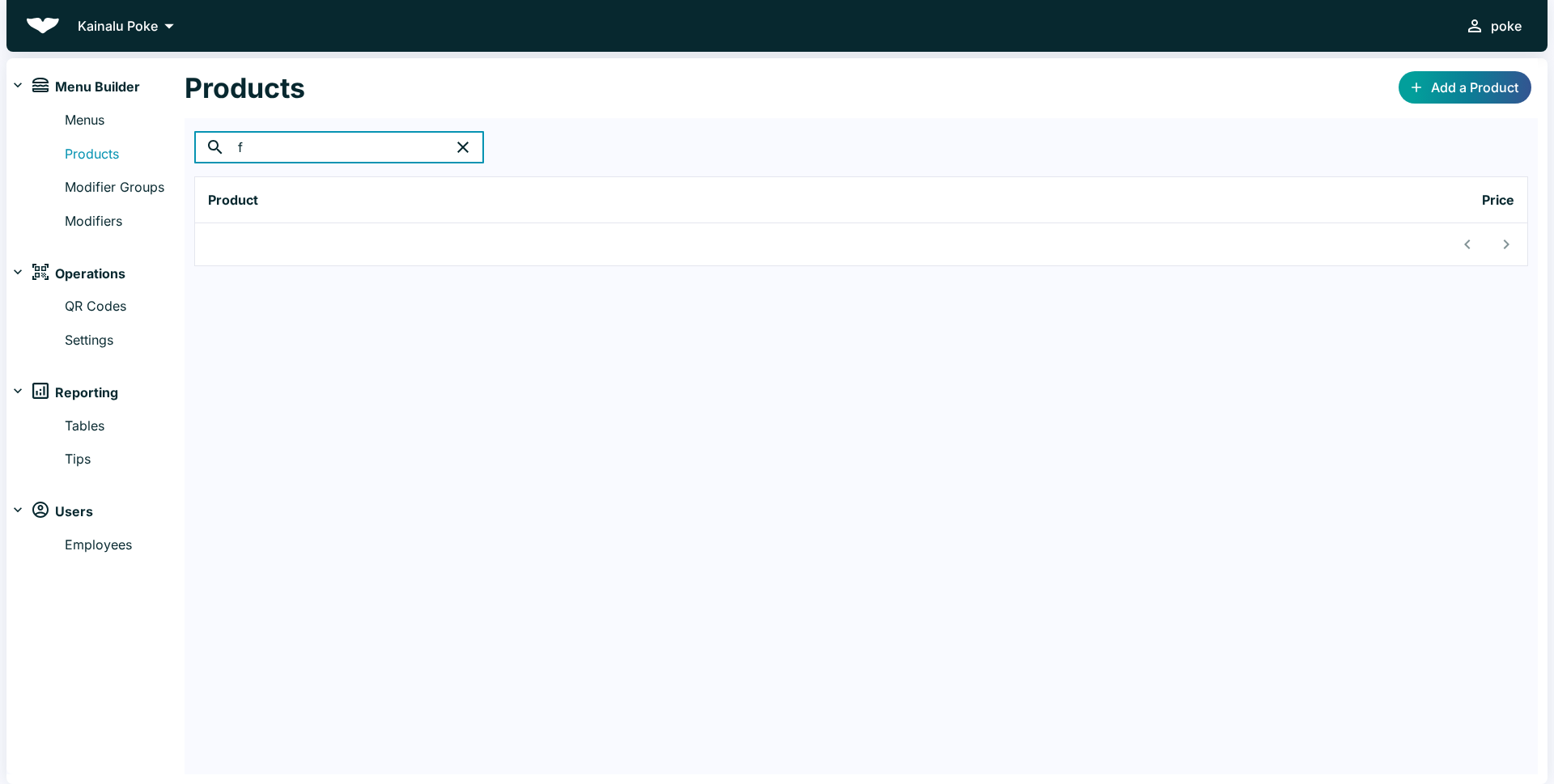
type input "f"
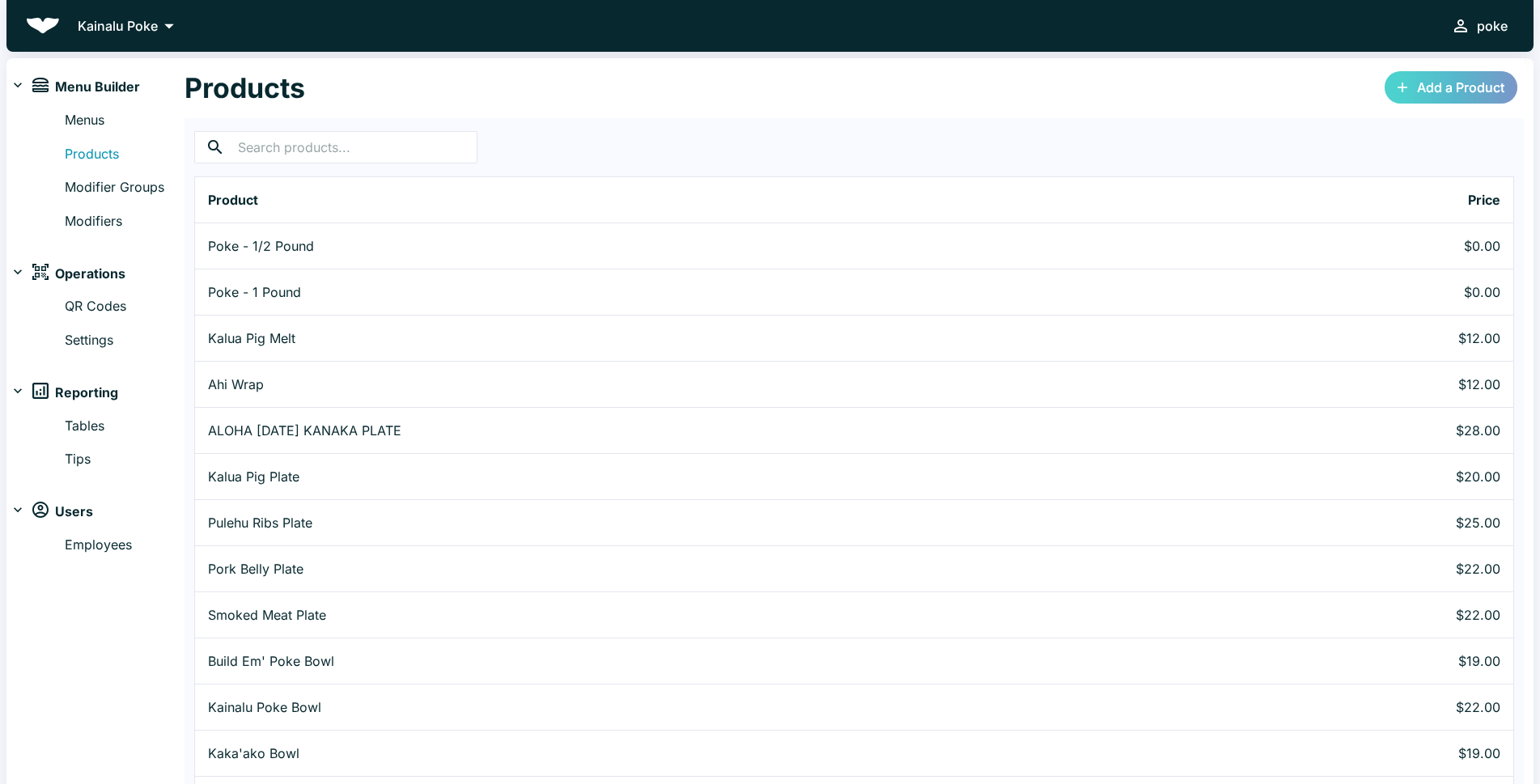
click at [1452, 88] on link "Add a Product" at bounding box center [1451, 87] width 133 height 33
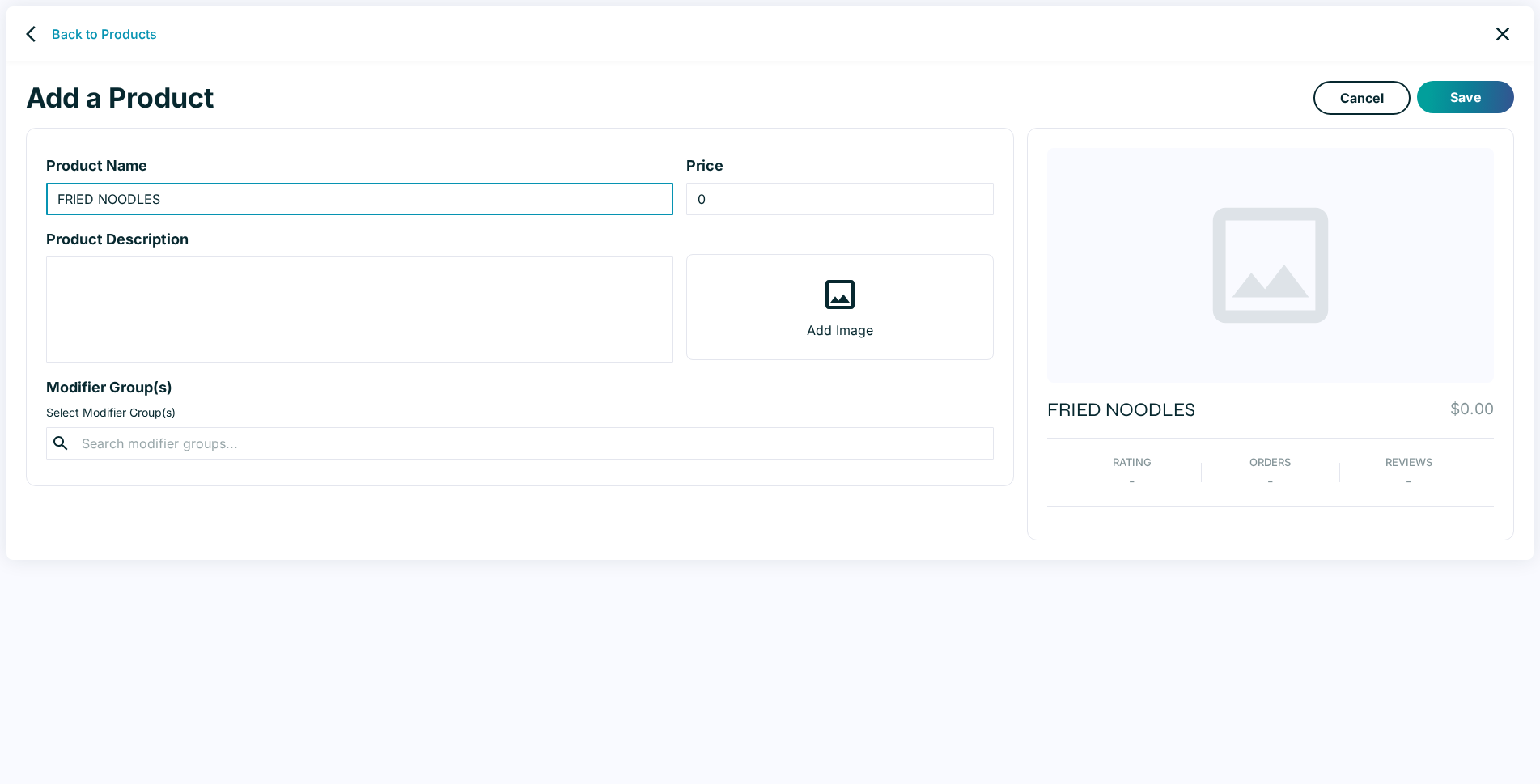
type input "FRIED NOODLES"
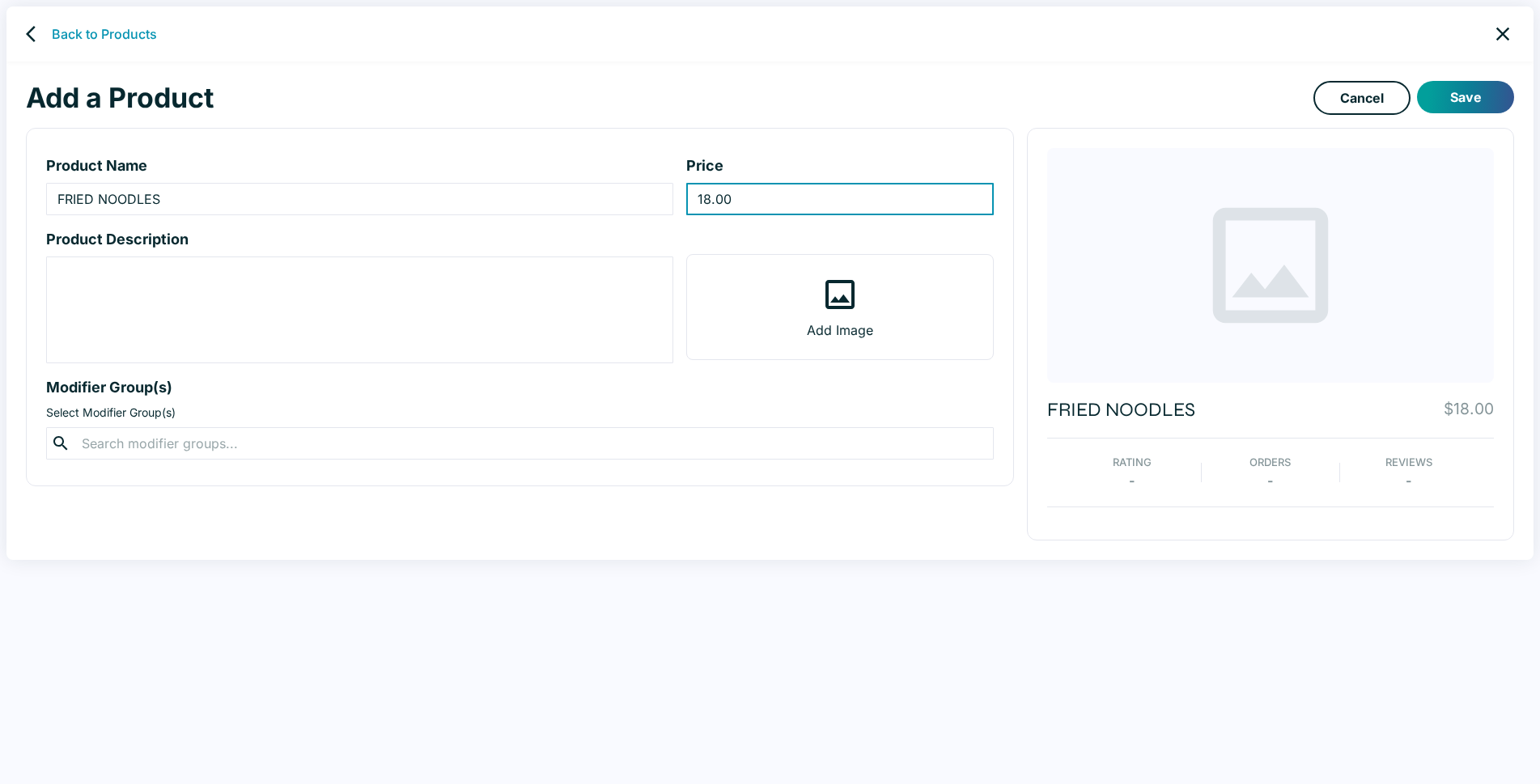
type input "18.00"
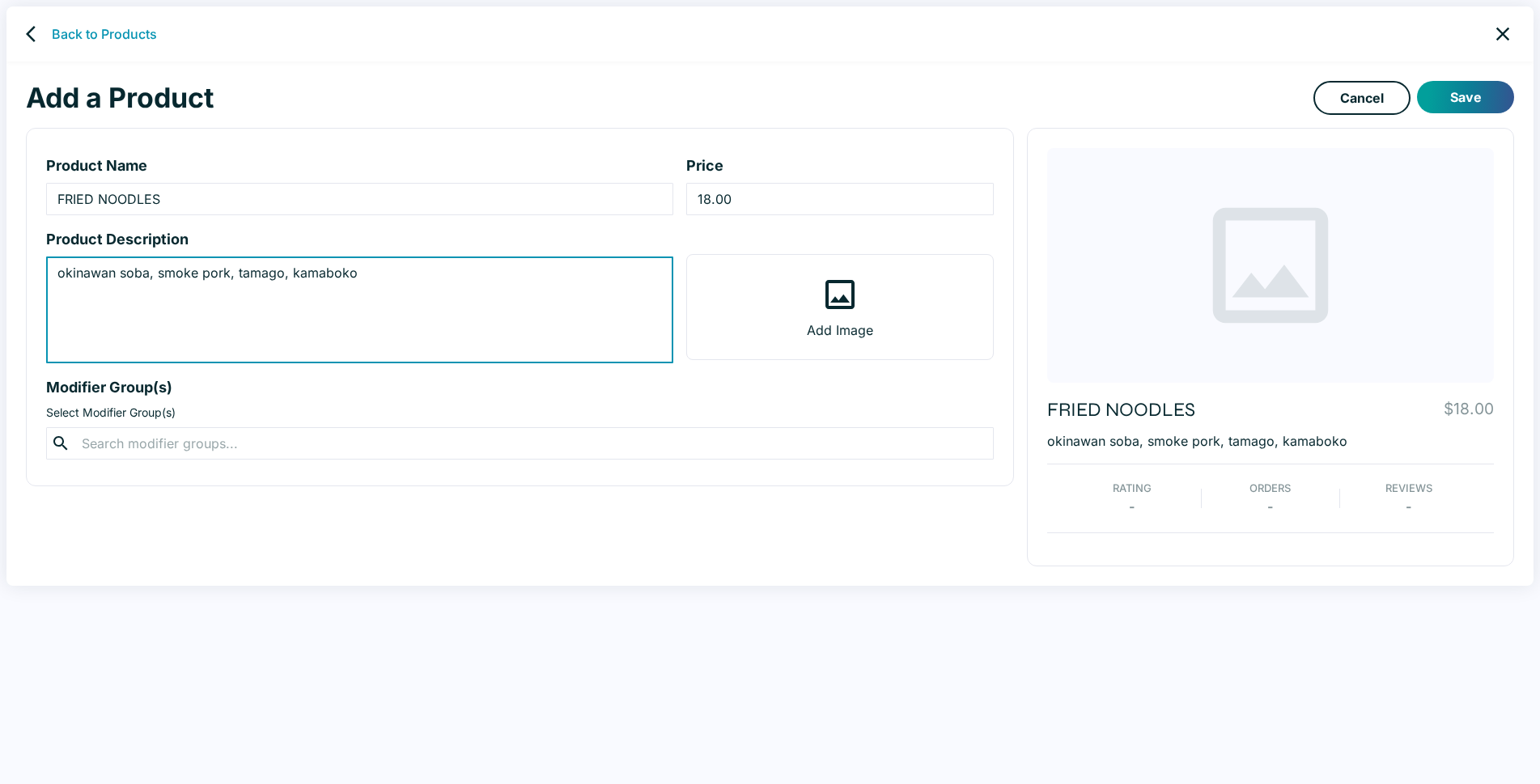
click at [82, 277] on textarea "okinawan soba, smoke pork, tamago, kamaboko" at bounding box center [359, 310] width 604 height 93
type textarea "Okinawan soba, smoke pork, tamago, kamaboko"
click at [836, 309] on icon at bounding box center [839, 294] width 38 height 38
click at [0, 0] on input "Add Image" at bounding box center [0, 0] width 0 height 0
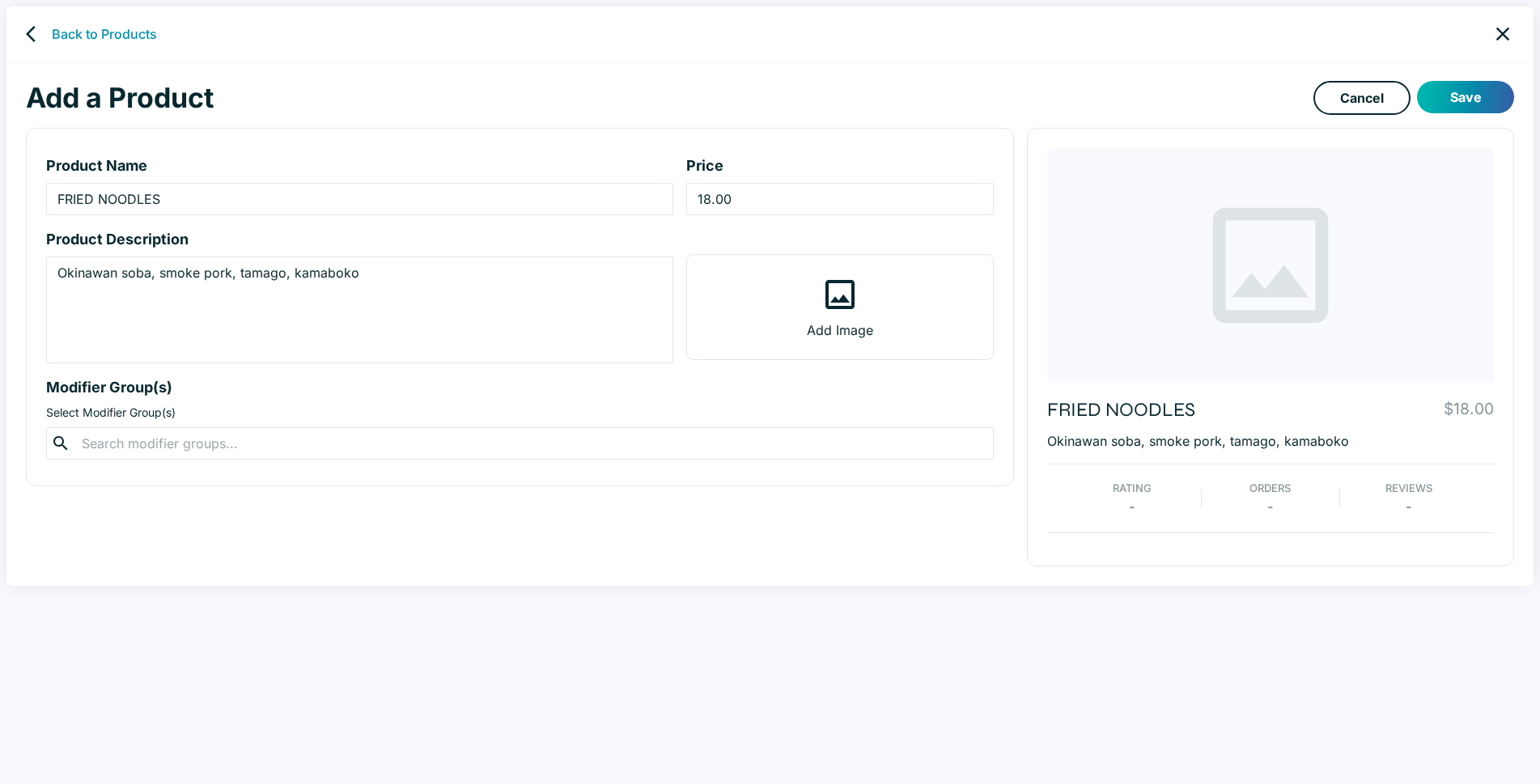
click at [1476, 96] on button "Save" at bounding box center [1465, 96] width 97 height 33
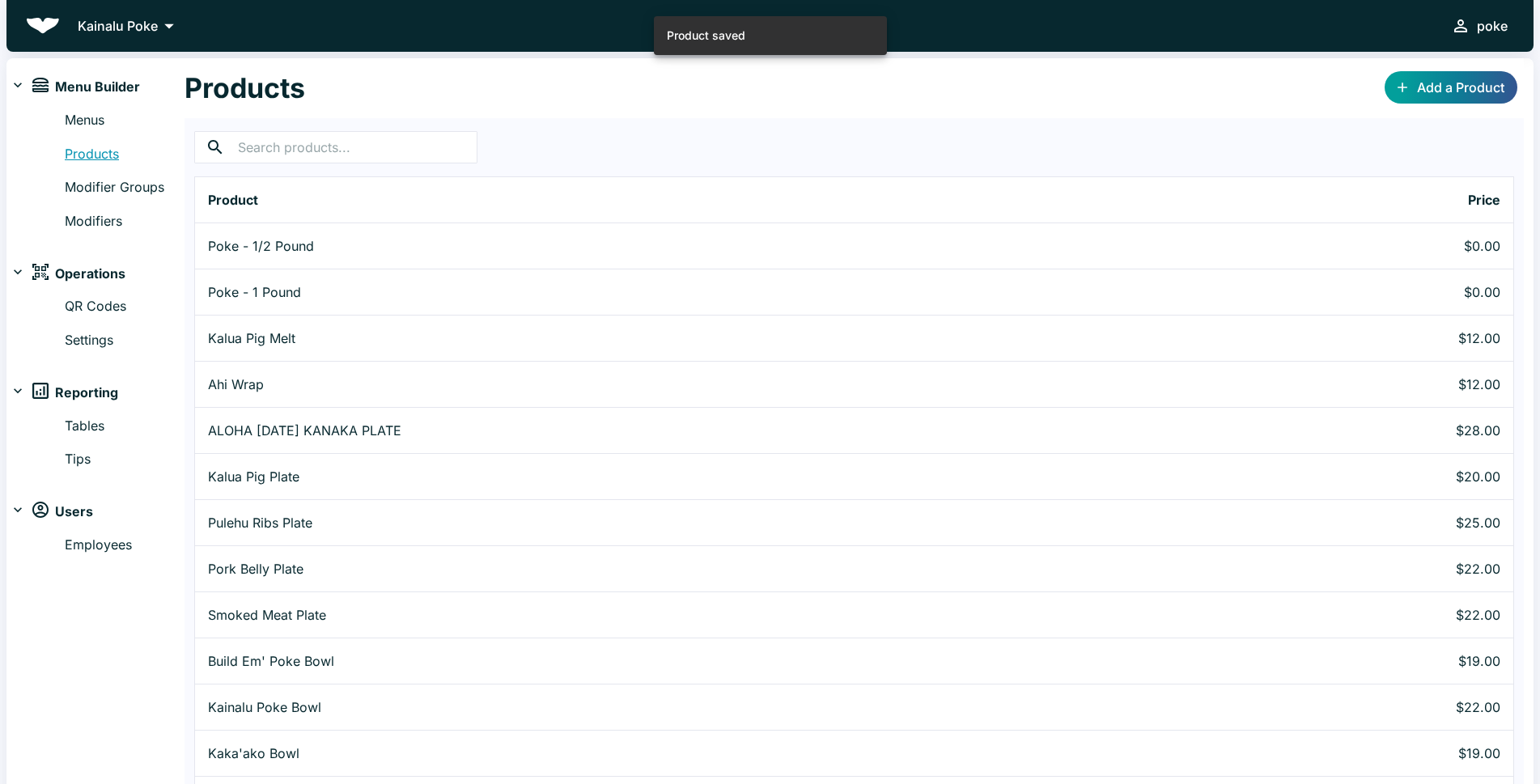
click at [87, 148] on link "Products" at bounding box center [125, 155] width 120 height 21
click at [76, 117] on link "Menus" at bounding box center [125, 120] width 120 height 21
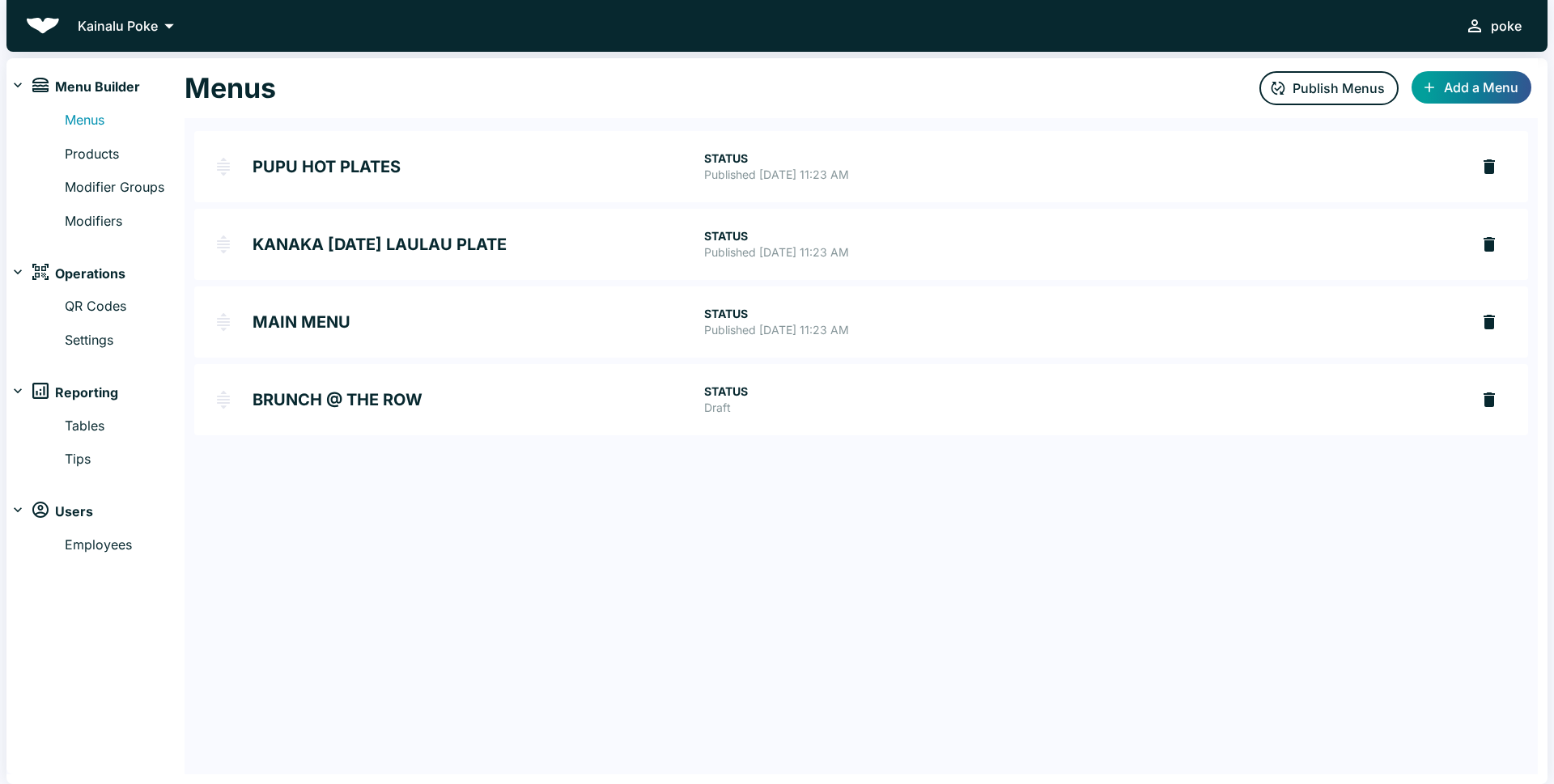
click at [341, 402] on h2 "BRUNCH @ THE ROW" at bounding box center [478, 399] width 452 height 16
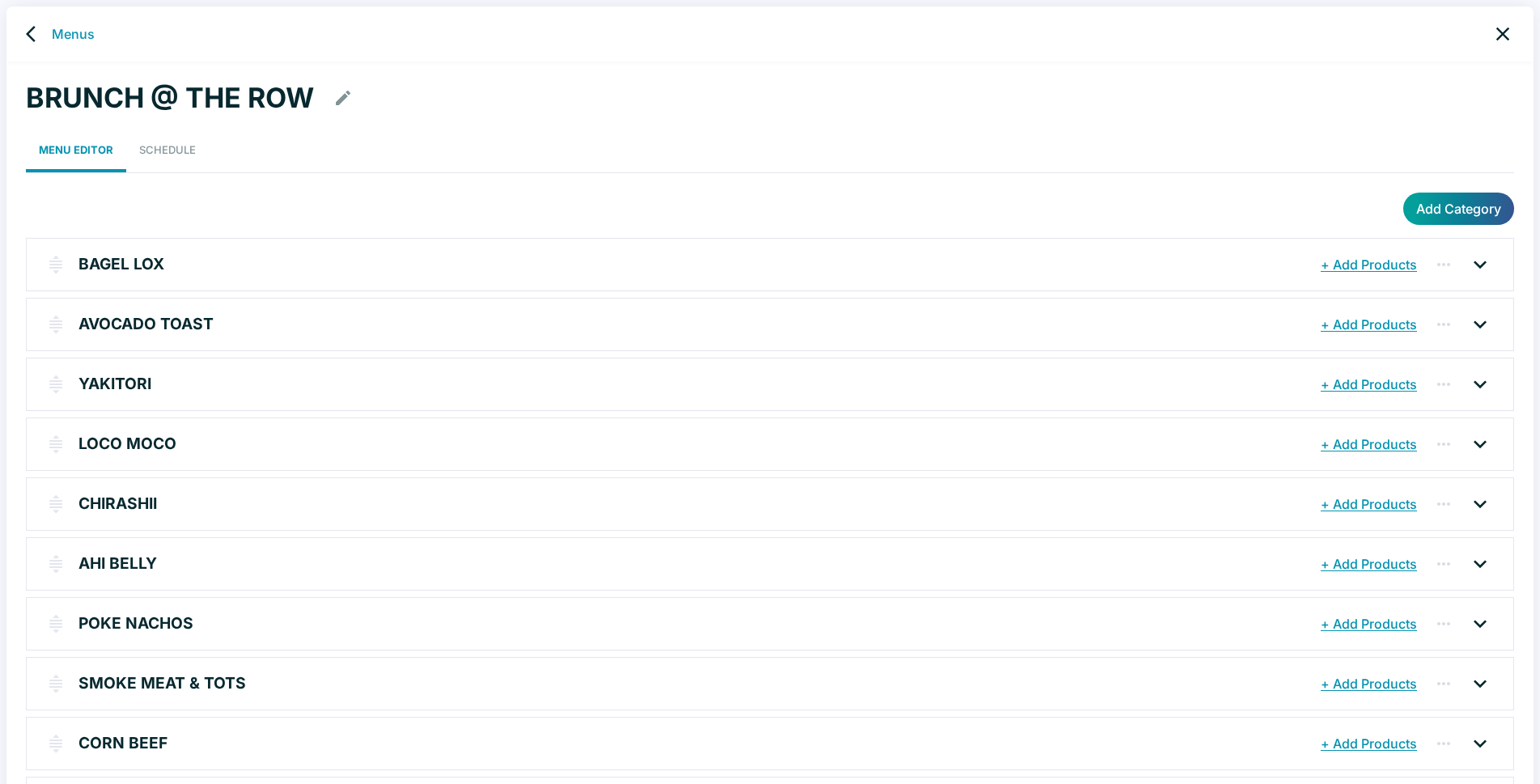
click at [1439, 186] on div "BRUNCH @ THE ROW Menu Editor Schedule Add Category BAGEL LOX + Add Products AVO…" at bounding box center [770, 489] width 1527 height 854
click at [1438, 200] on button "Add Category" at bounding box center [1459, 209] width 111 height 33
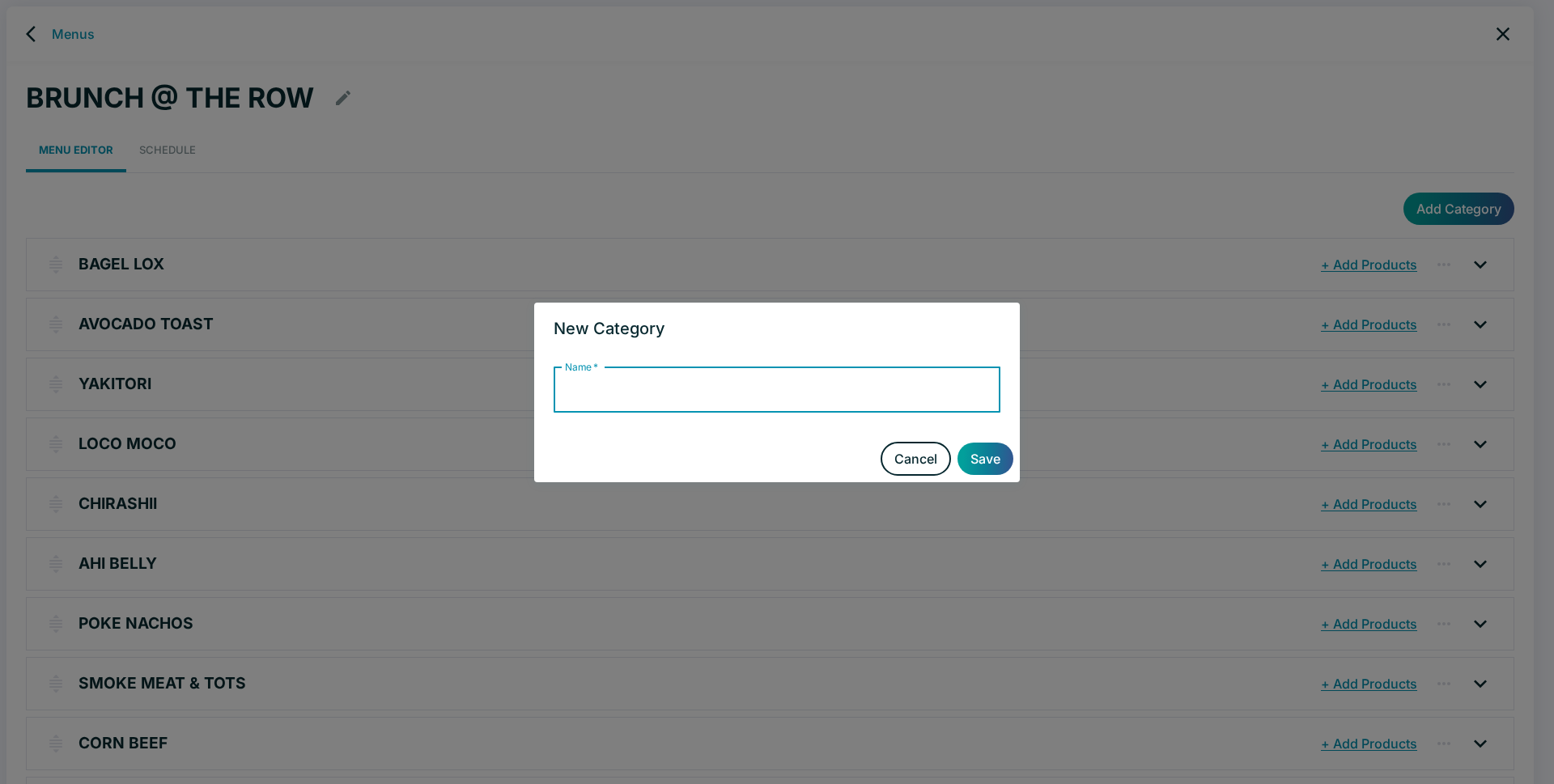
click at [681, 396] on input "Name   *" at bounding box center [777, 390] width 447 height 45
type input "b"
type input "BA"
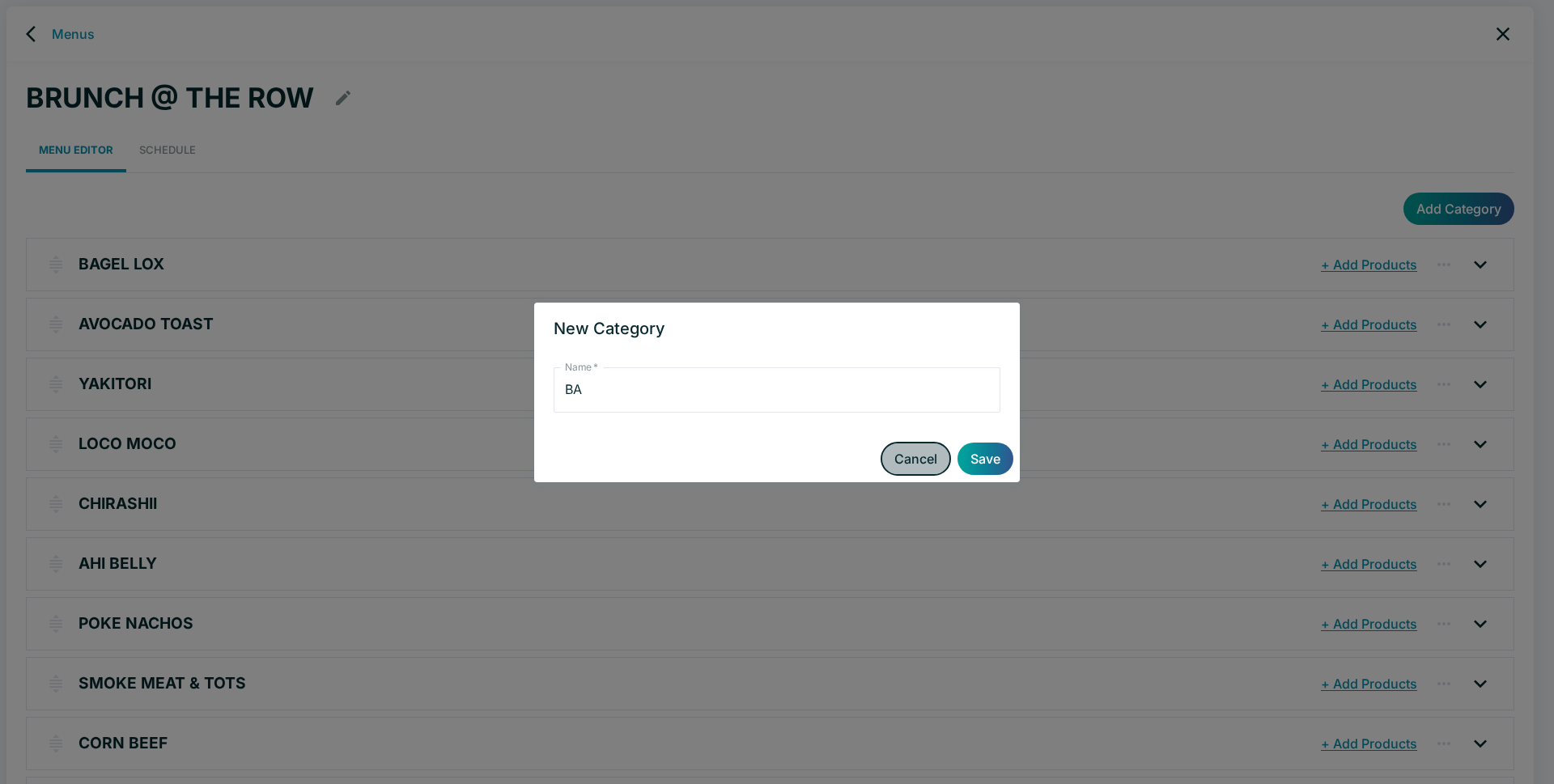
click at [912, 466] on button "Cancel" at bounding box center [916, 459] width 70 height 34
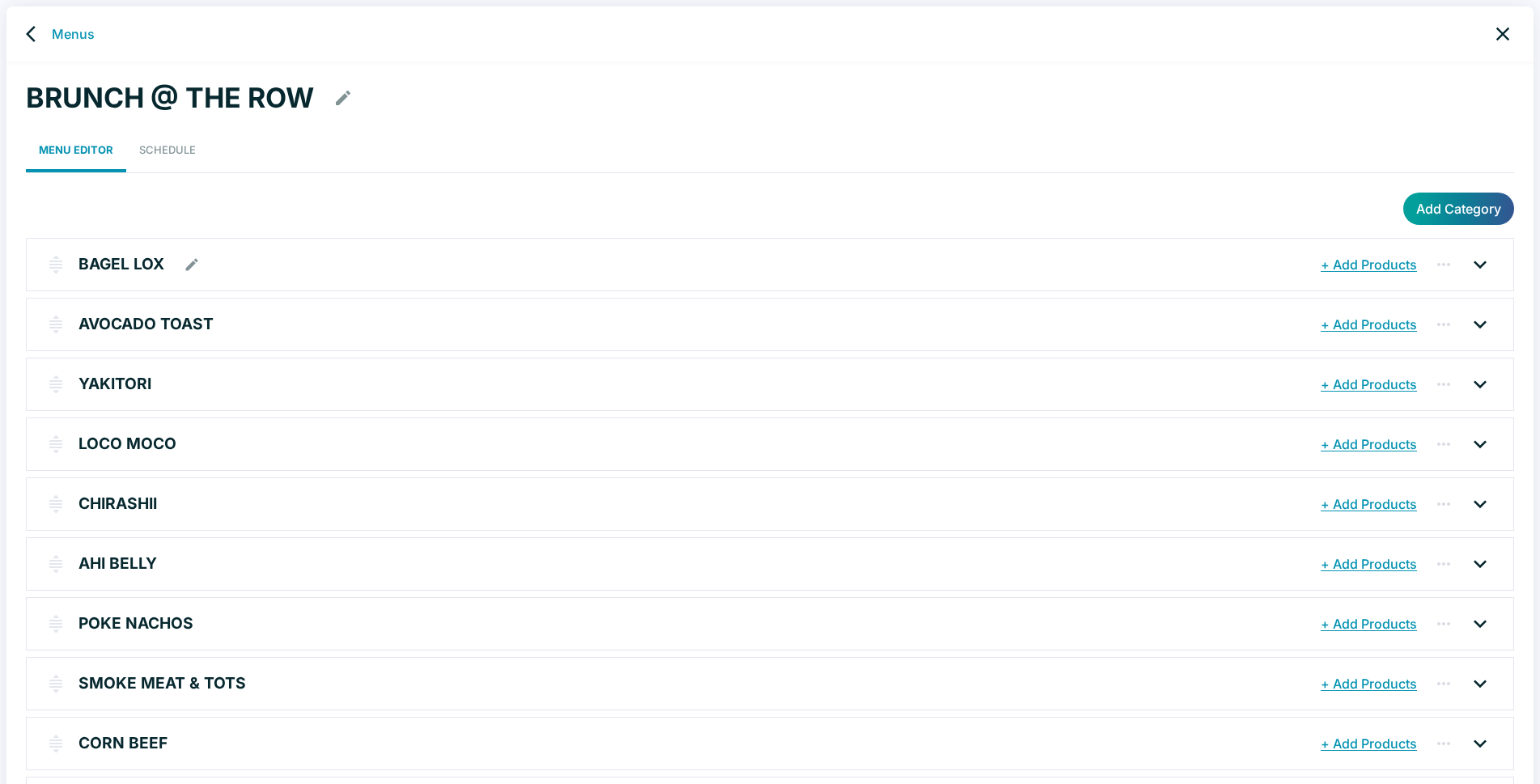
click at [1368, 264] on button "+ Add Products" at bounding box center [1368, 264] width 104 height 29
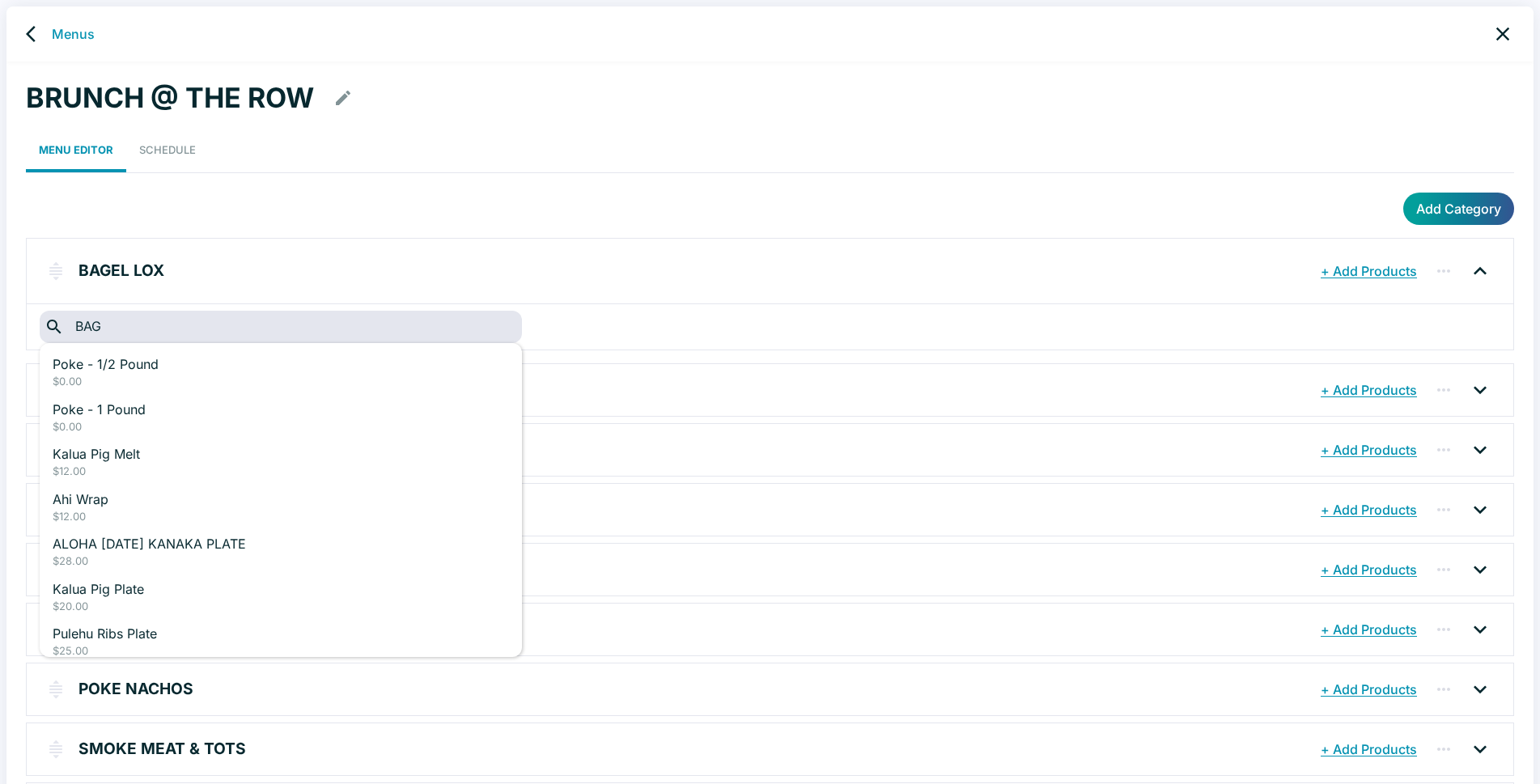
type input "BAGE"
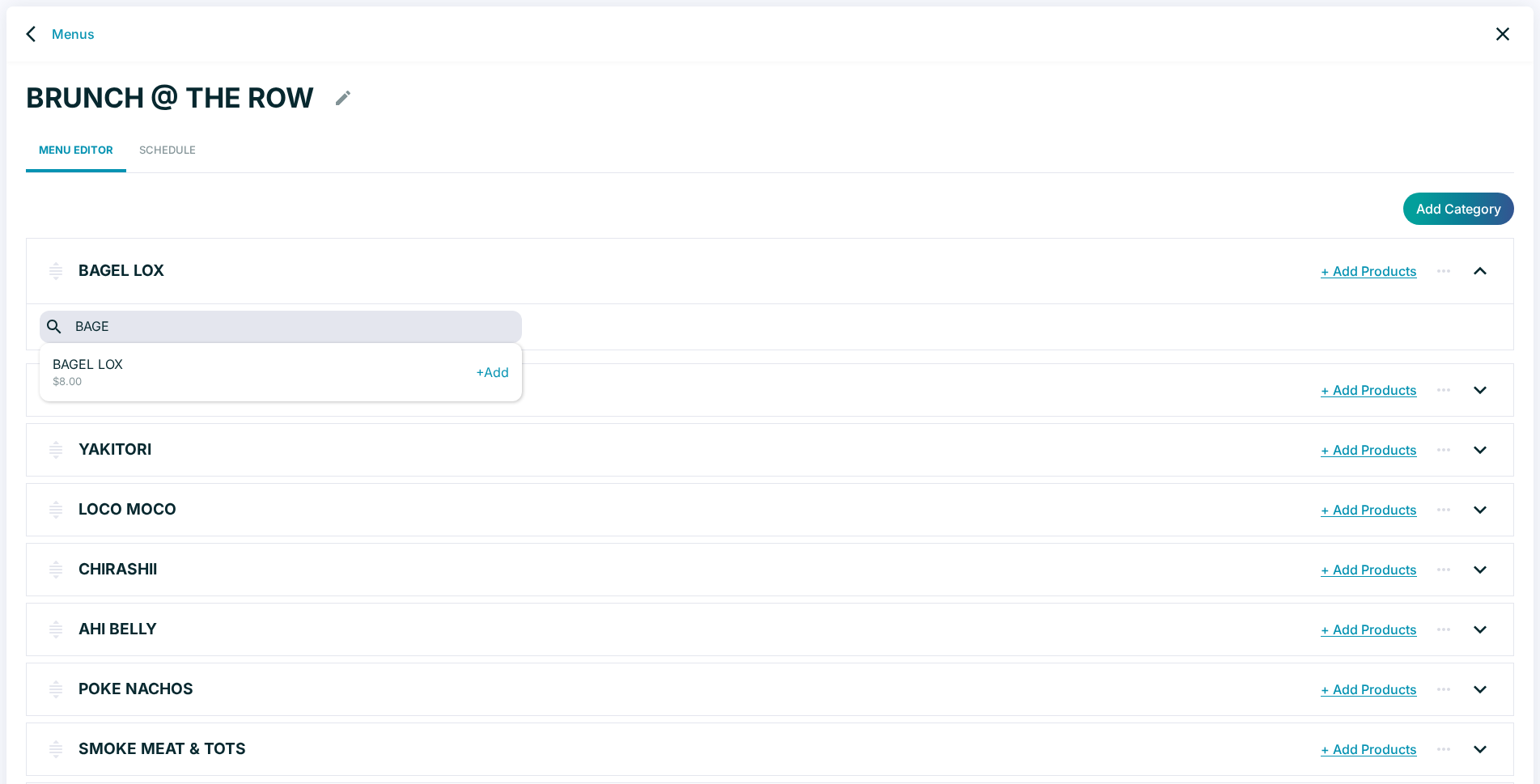
click at [79, 369] on p "BAGEL LOX" at bounding box center [264, 363] width 423 height 20
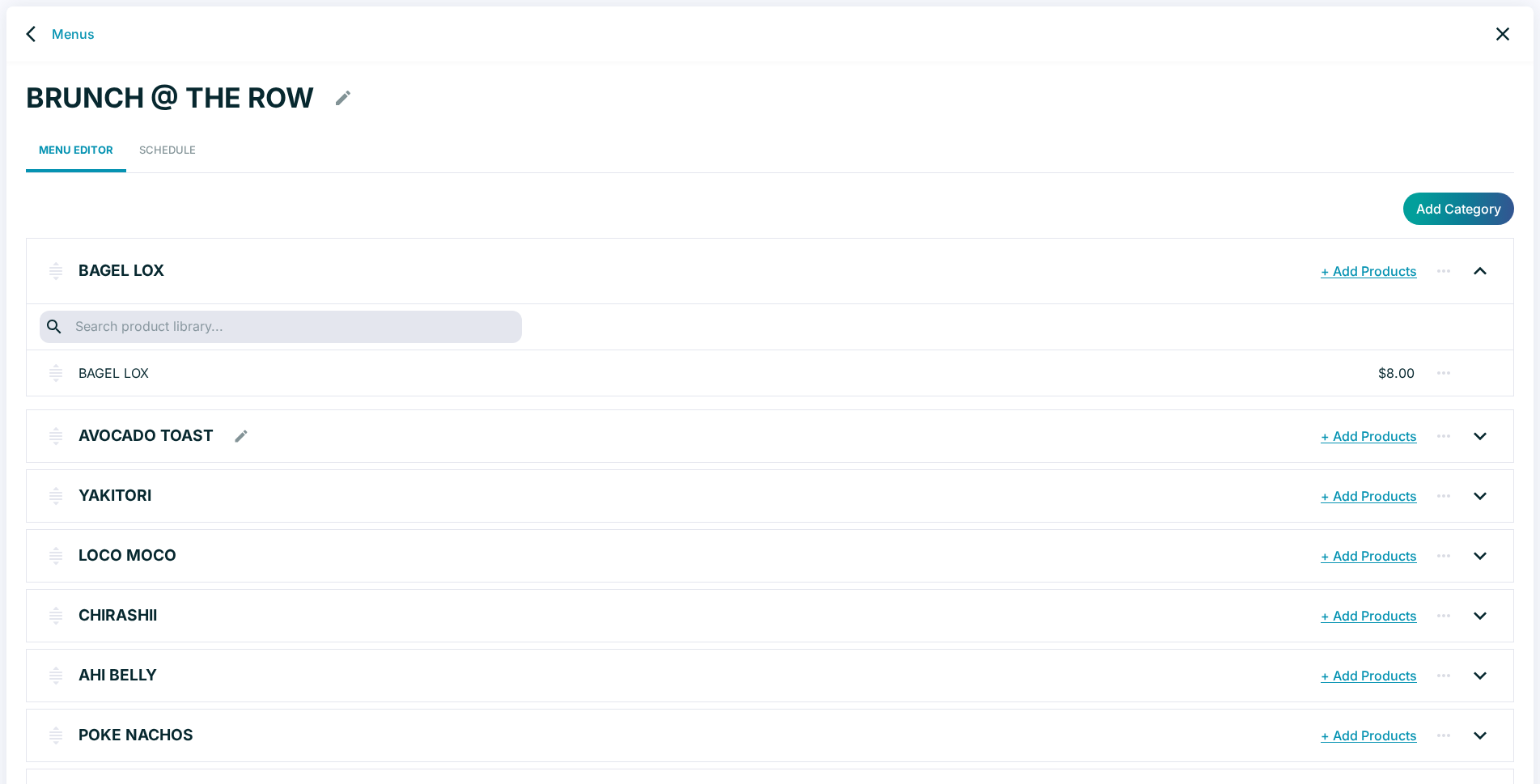
click at [1353, 436] on button "+ Add Products" at bounding box center [1368, 436] width 104 height 29
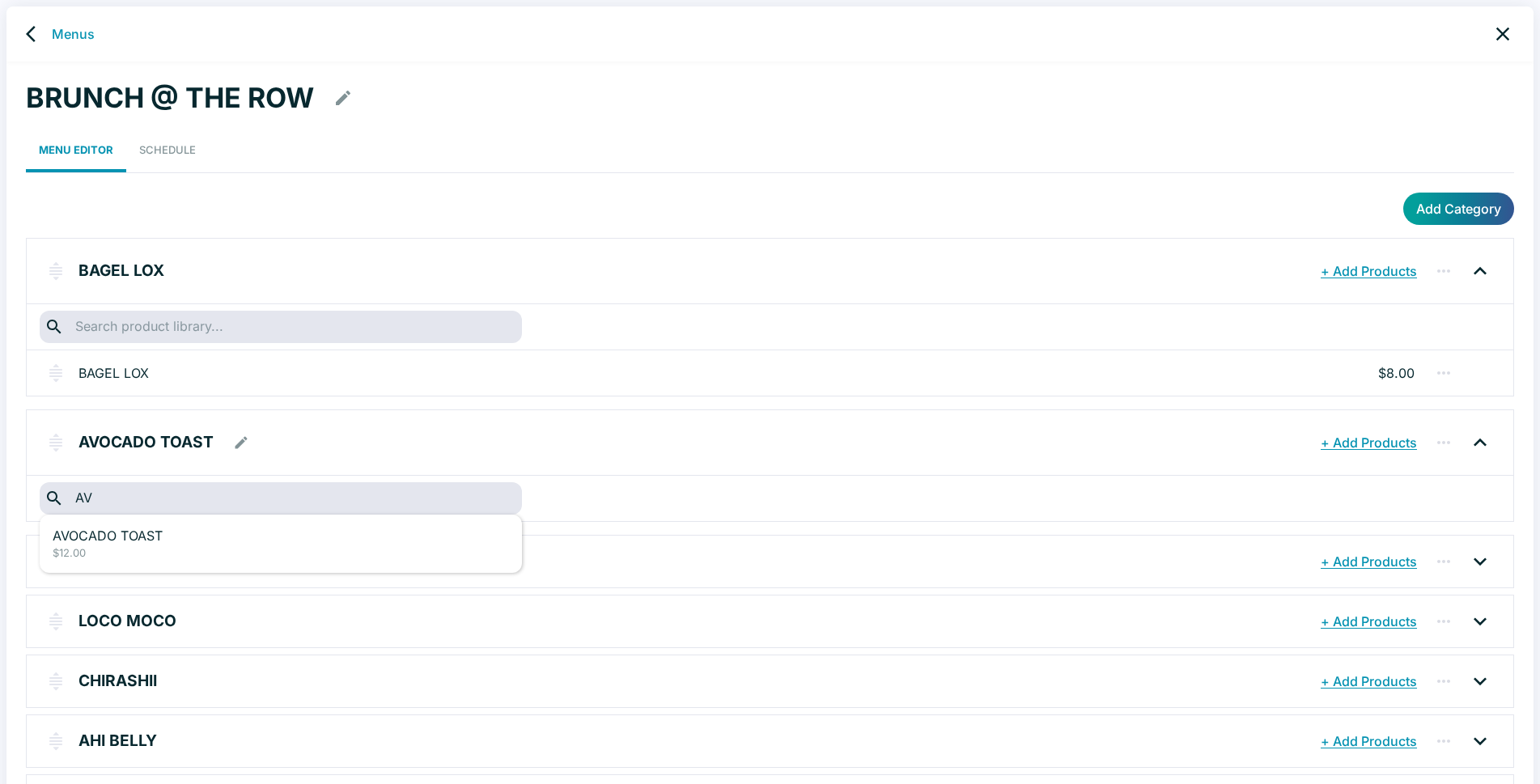
type input "AVO"
click at [191, 536] on p "AVOCADO TOAST" at bounding box center [264, 535] width 423 height 20
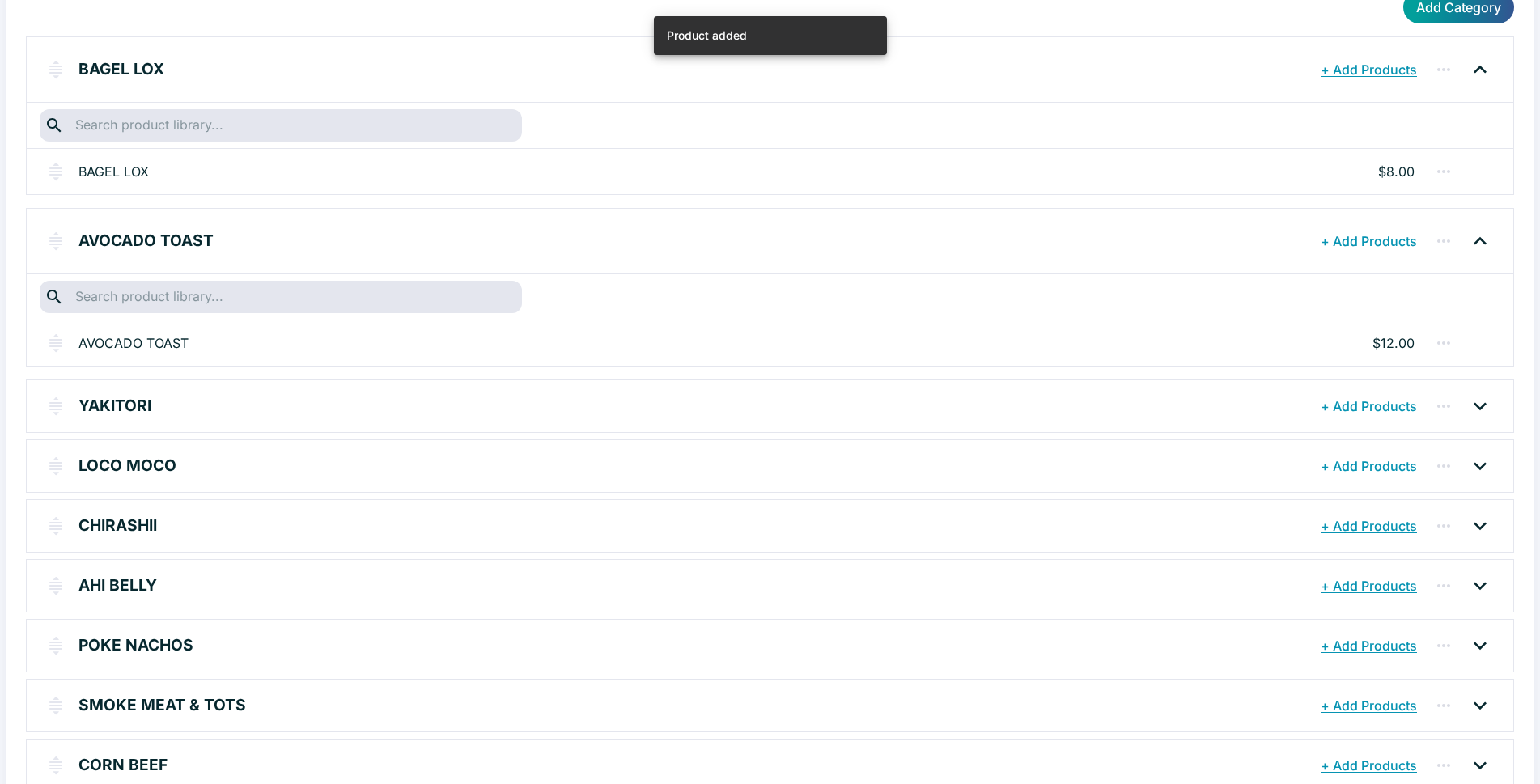
scroll to position [323, 0]
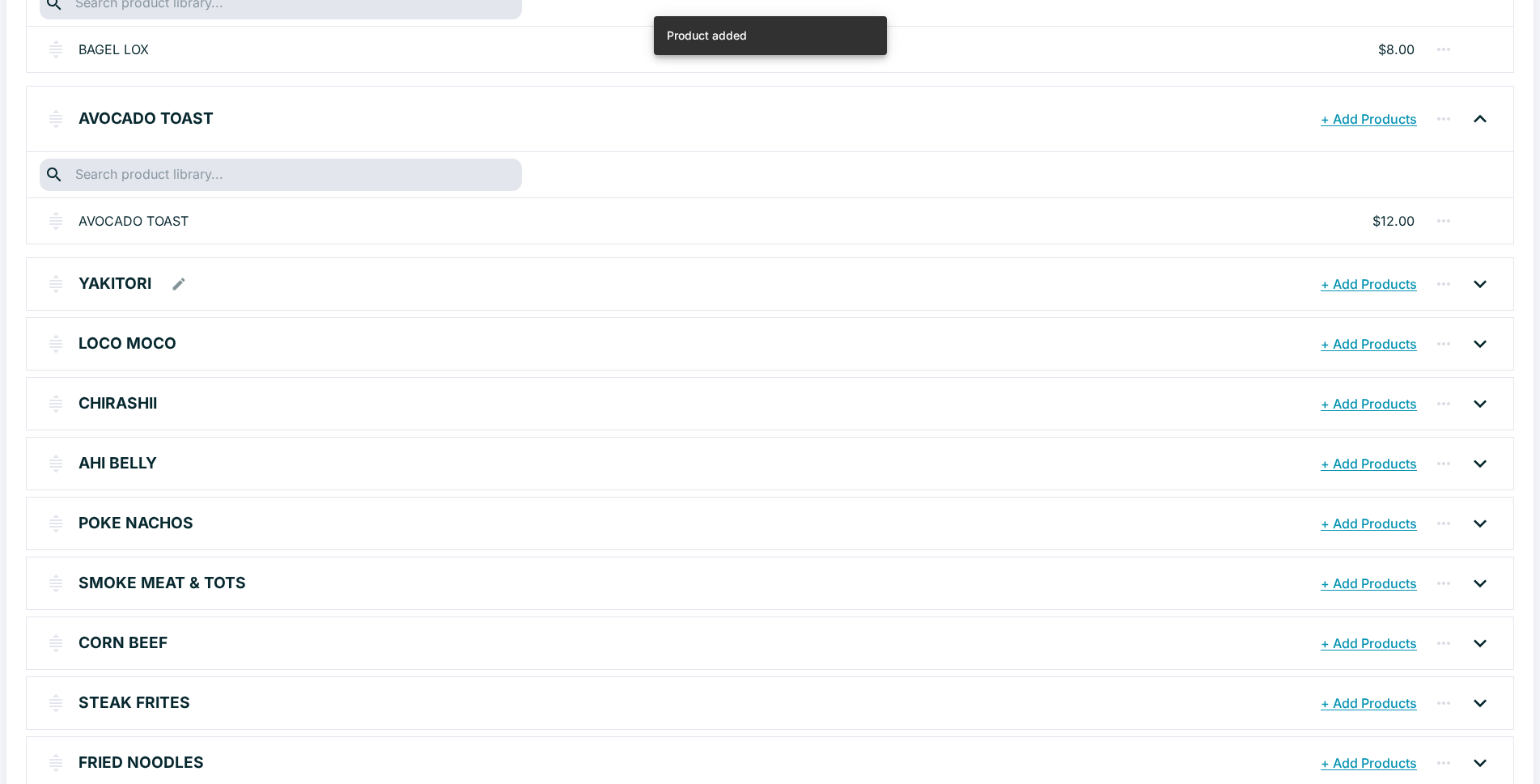
click at [1348, 285] on button "+ Add Products" at bounding box center [1368, 284] width 104 height 29
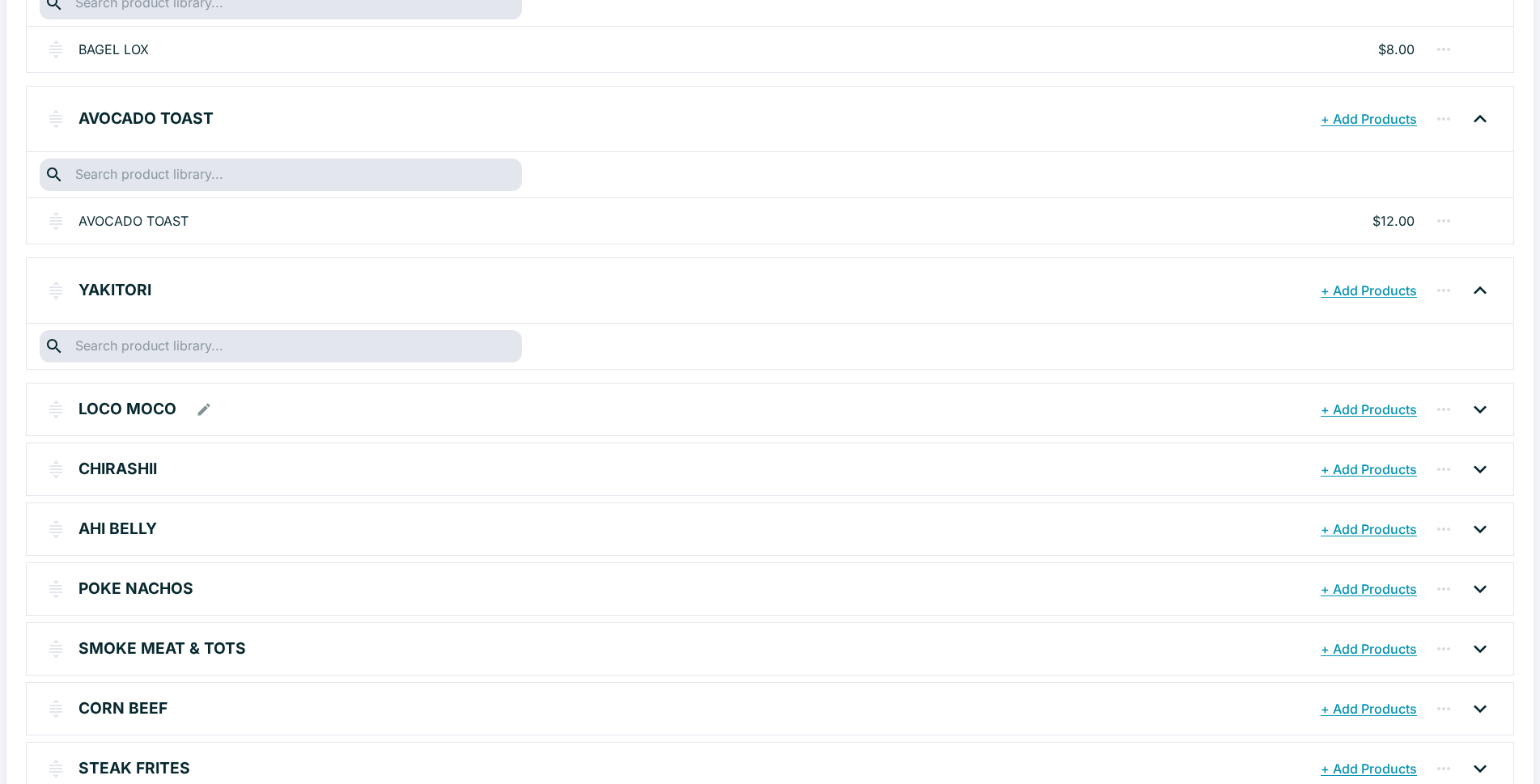
type input "U"
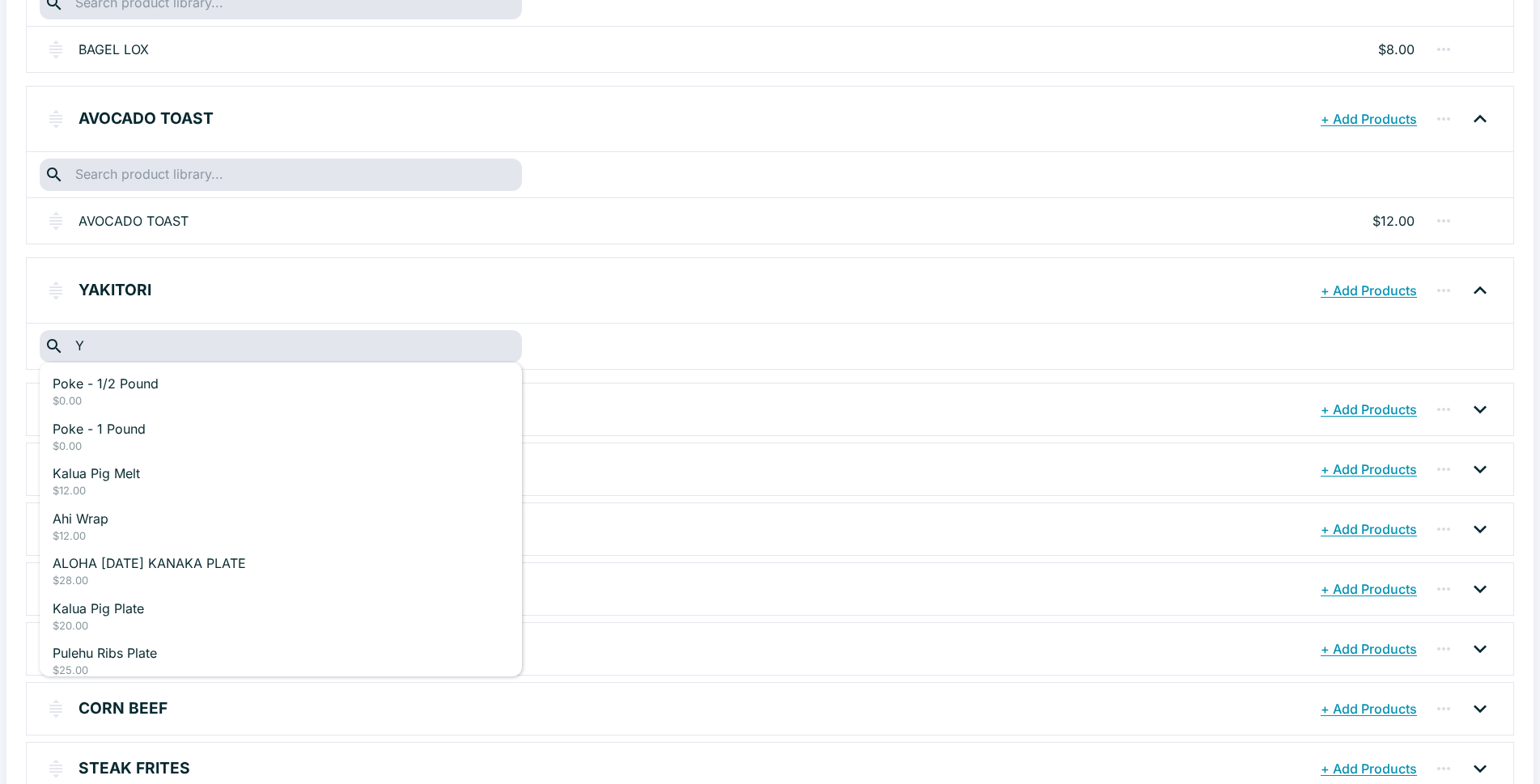
type input "YA"
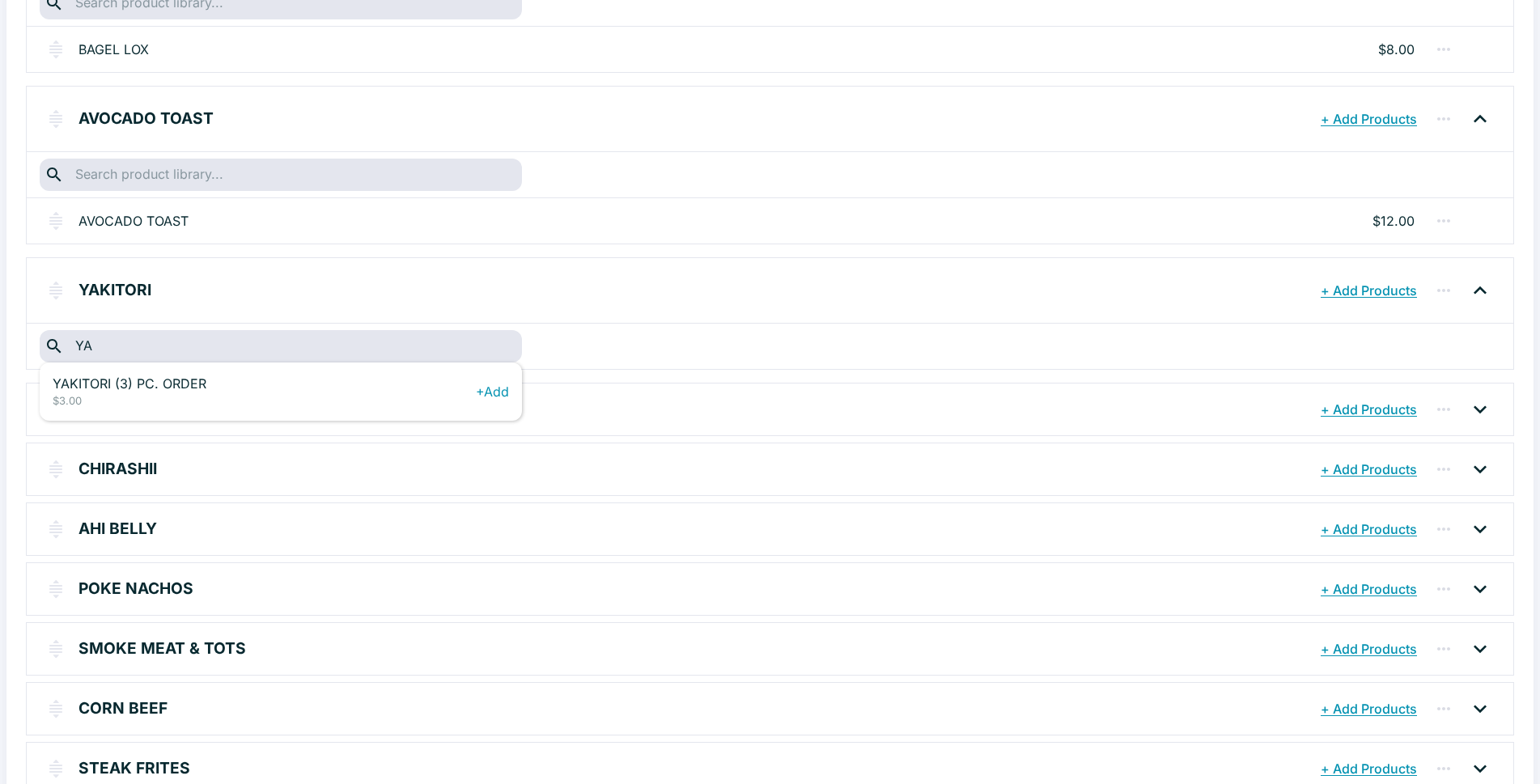
click at [140, 389] on p "YAKITORI (3) PC. ORDER" at bounding box center [264, 383] width 423 height 20
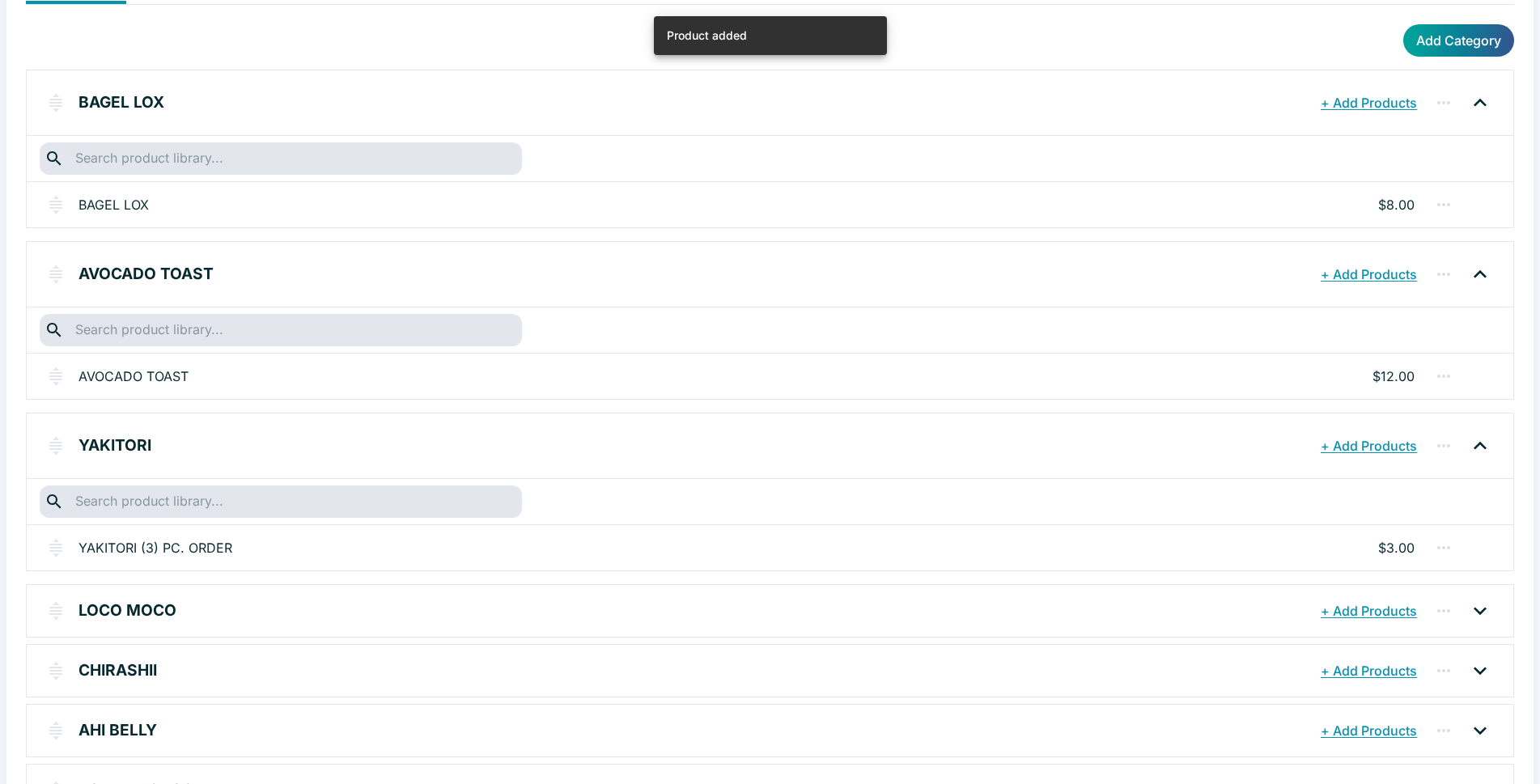
scroll to position [0, 0]
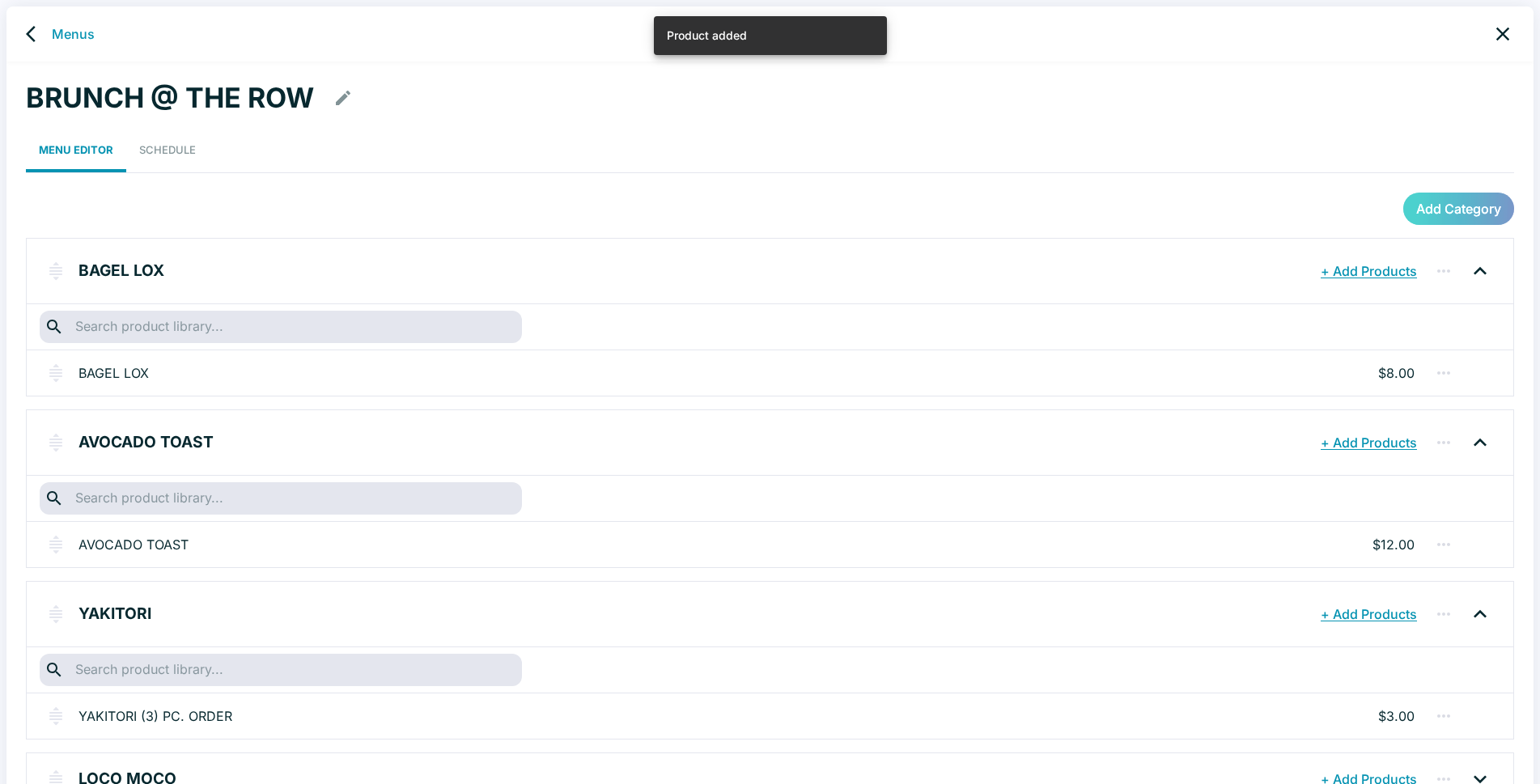
click at [1444, 205] on button "Add Category" at bounding box center [1459, 209] width 111 height 33
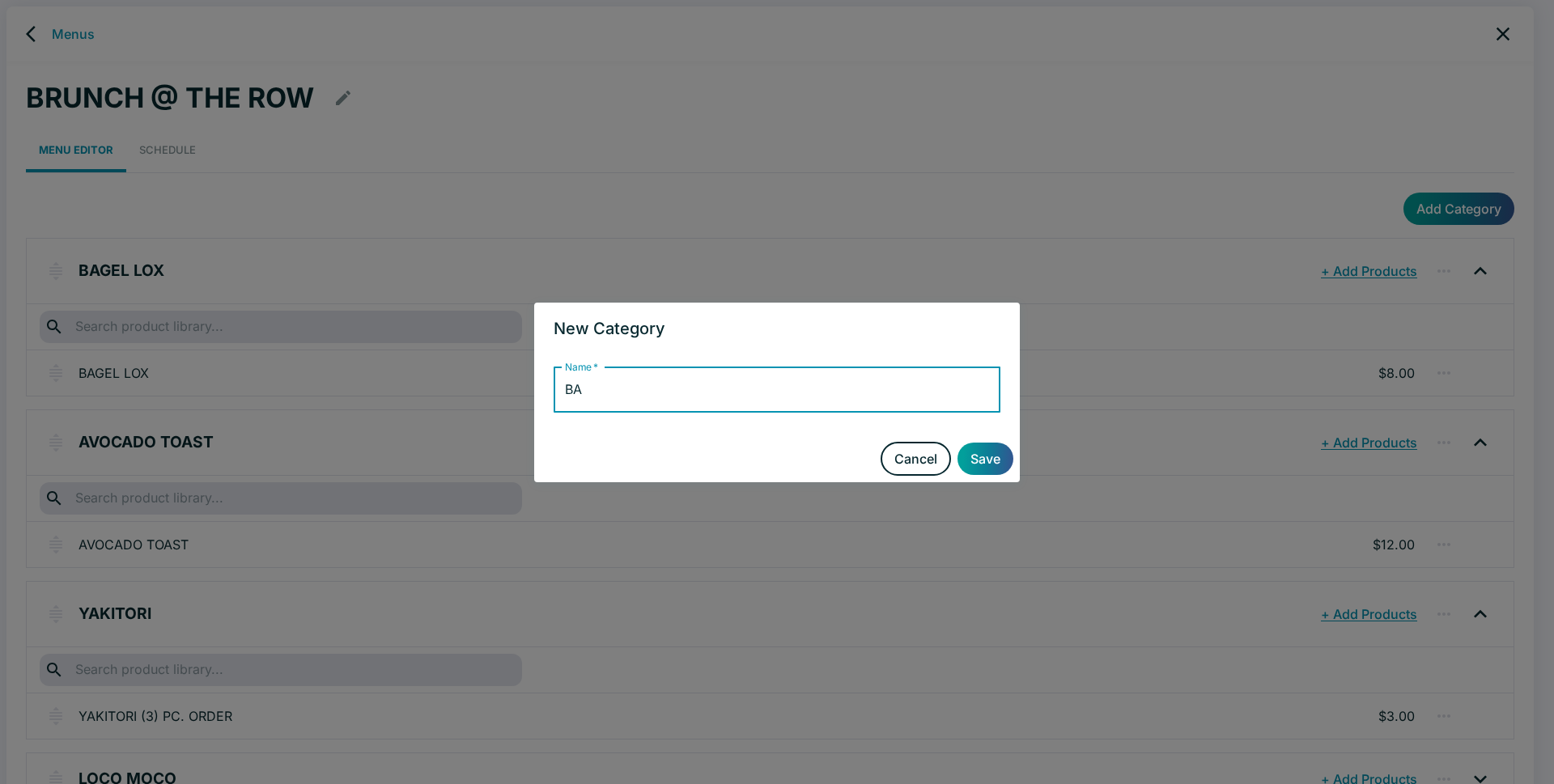
drag, startPoint x: 604, startPoint y: 394, endPoint x: 533, endPoint y: 388, distance: 71.3
click at [533, 388] on div "New Category Name   * BA Name * Cancel Save" at bounding box center [777, 392] width 1554 height 784
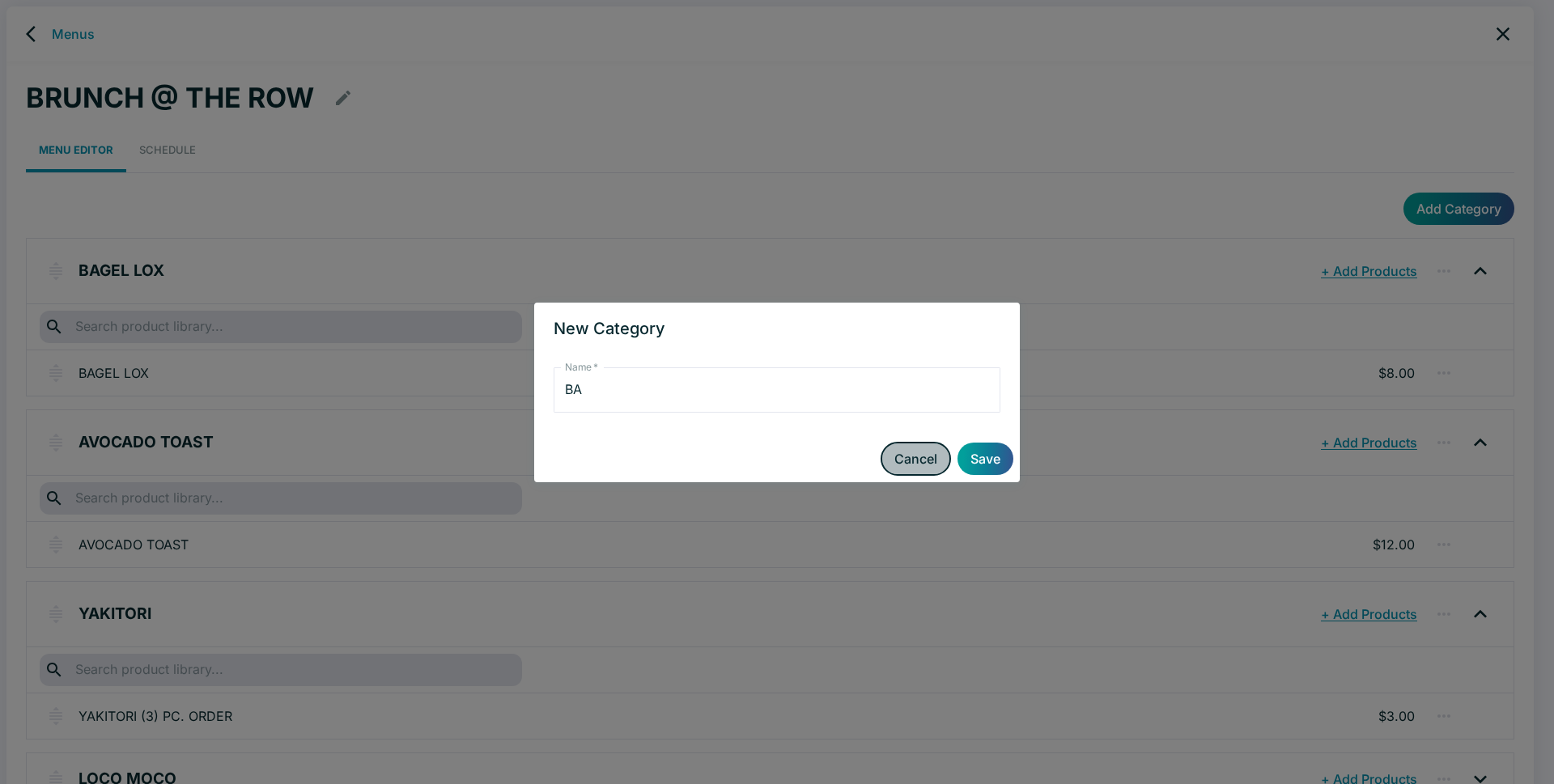
click at [899, 461] on button "Cancel" at bounding box center [916, 459] width 70 height 34
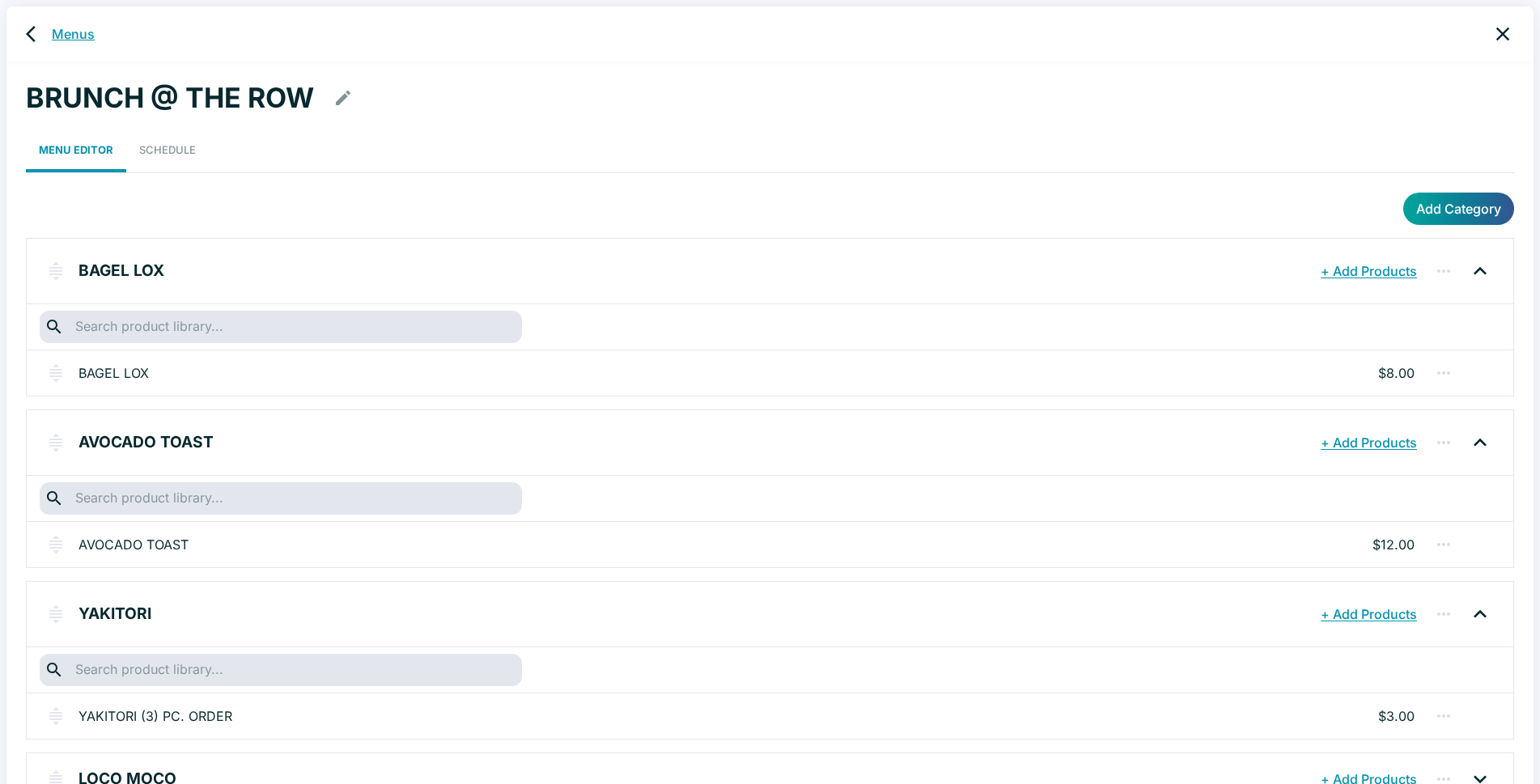
click at [56, 33] on link "Menus" at bounding box center [73, 34] width 43 height 20
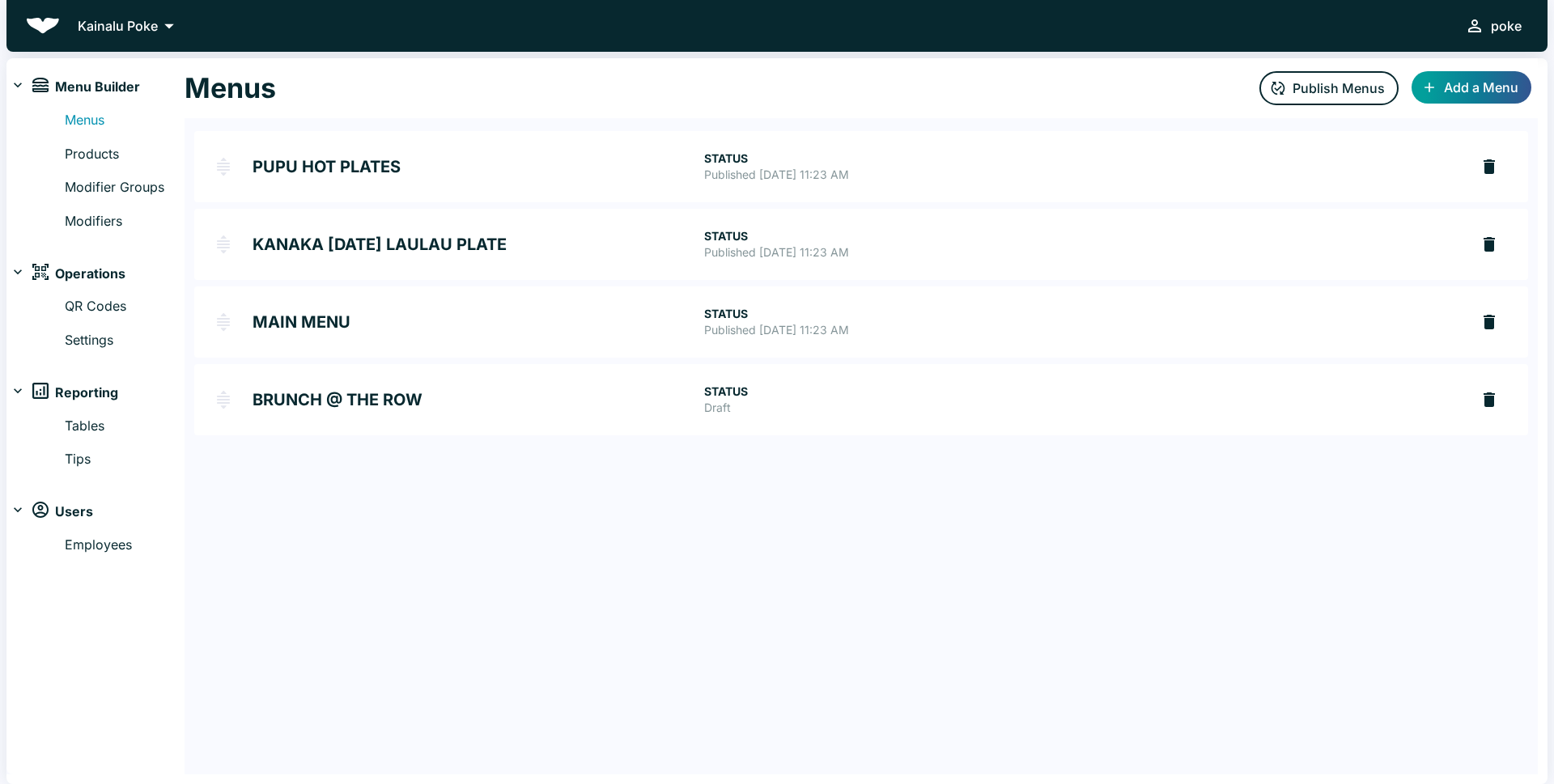
click at [352, 402] on h2 "BRUNCH @ THE ROW" at bounding box center [478, 399] width 452 height 16
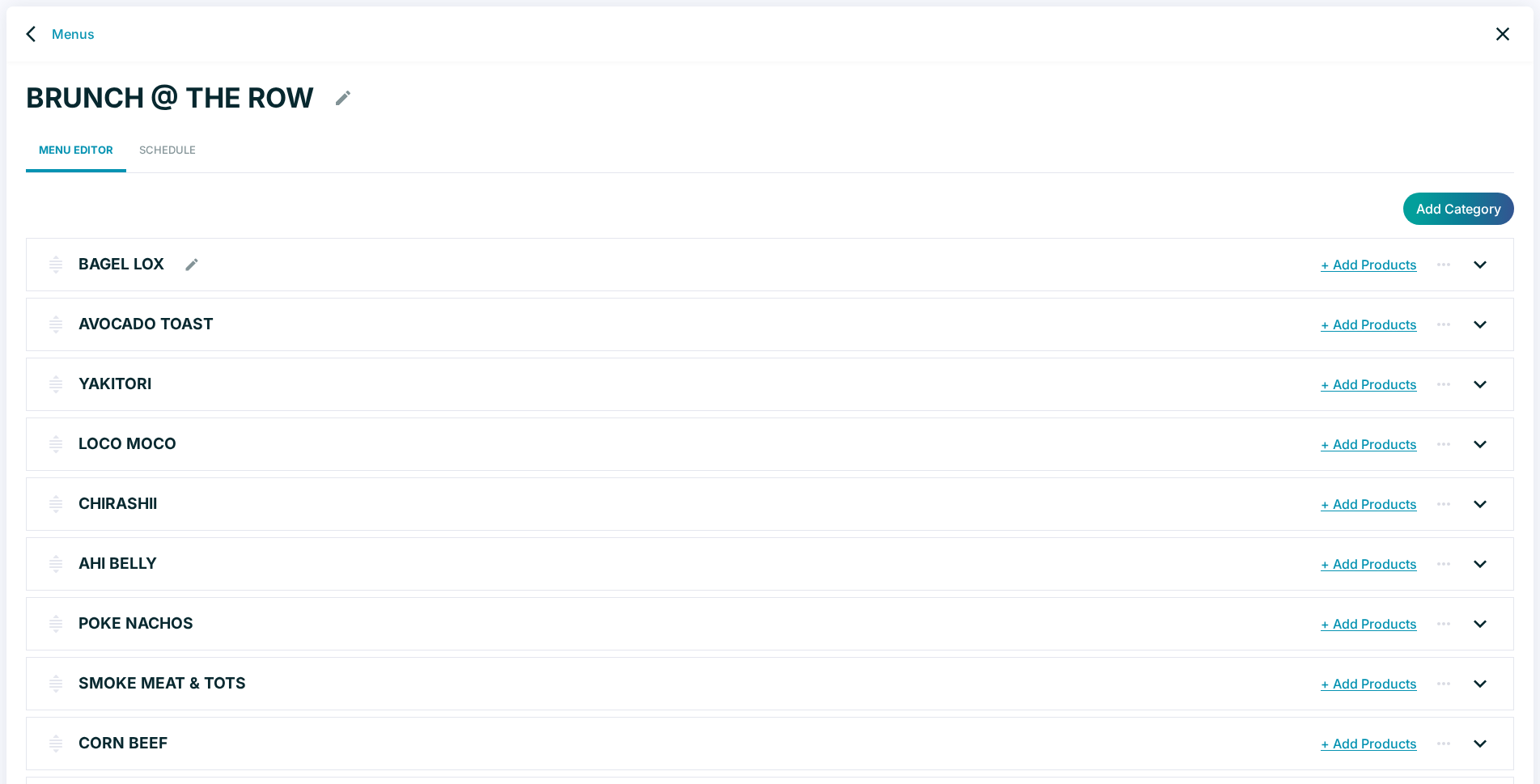
click at [1478, 260] on icon at bounding box center [1480, 265] width 26 height 26
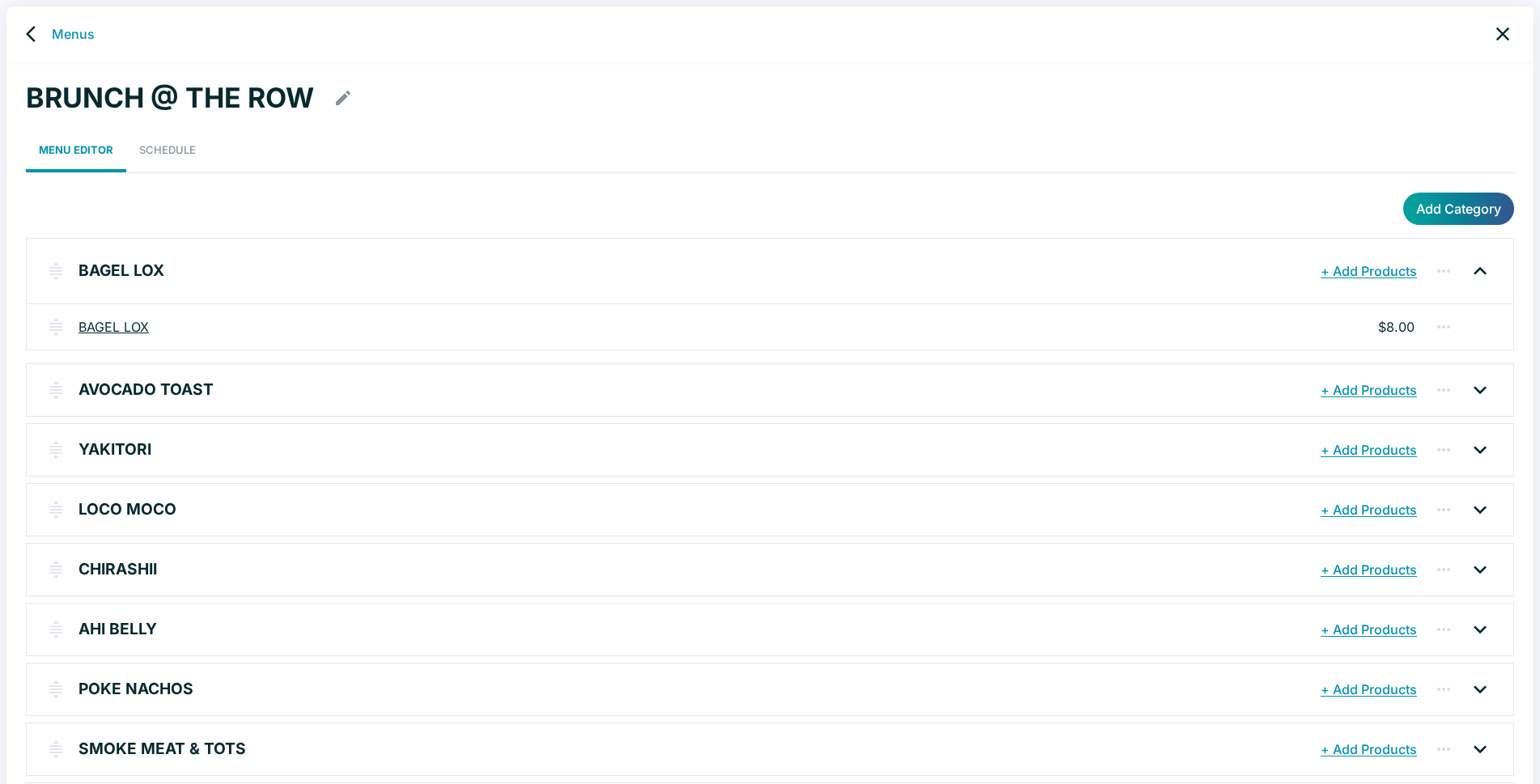
click at [134, 329] on link "BAGEL LOX" at bounding box center [113, 327] width 70 height 20
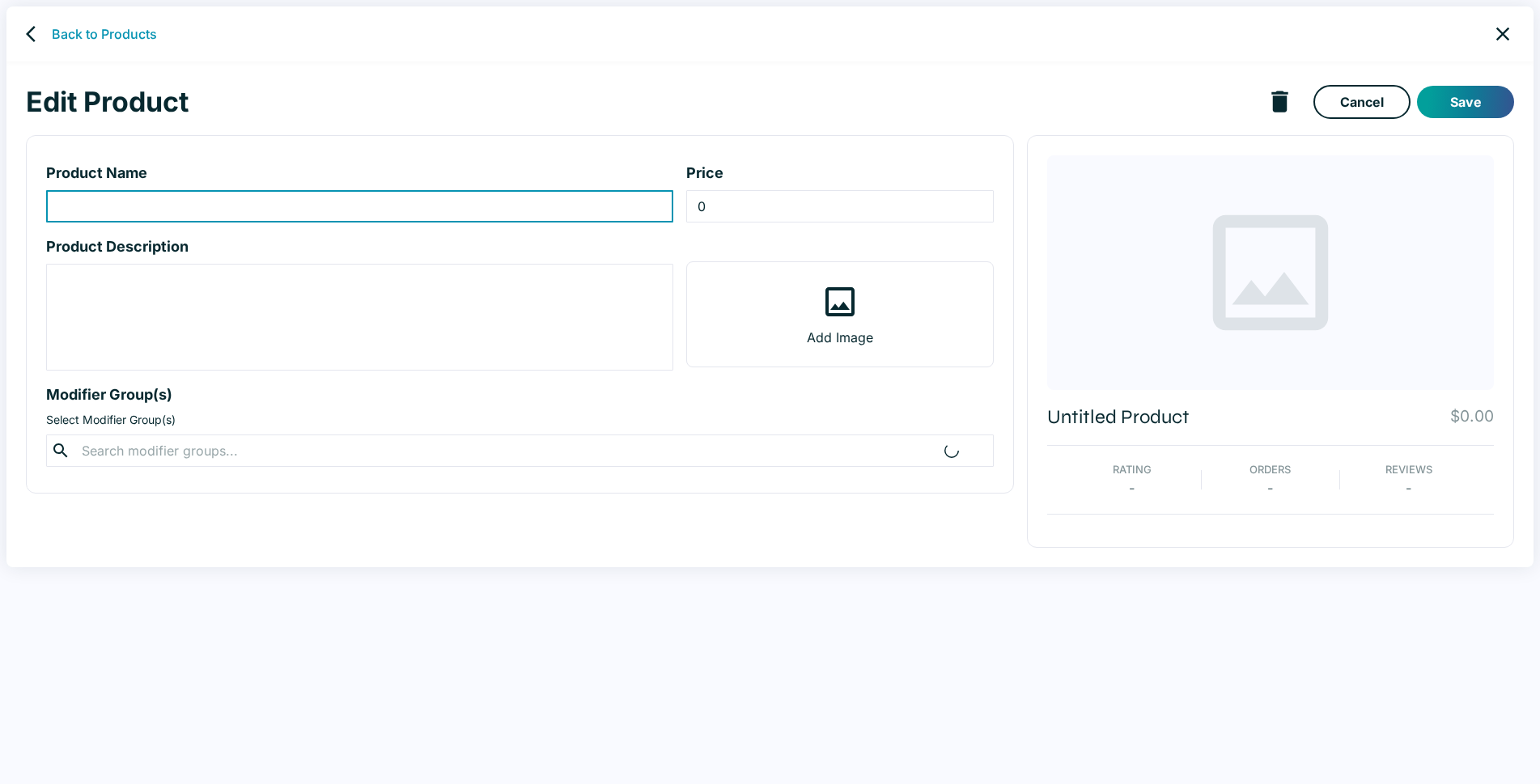
type input "BAGEL LOX"
type input "8"
type textarea "tobacco cured salmon, cream cheese, onions, tomato, ikura, capers"
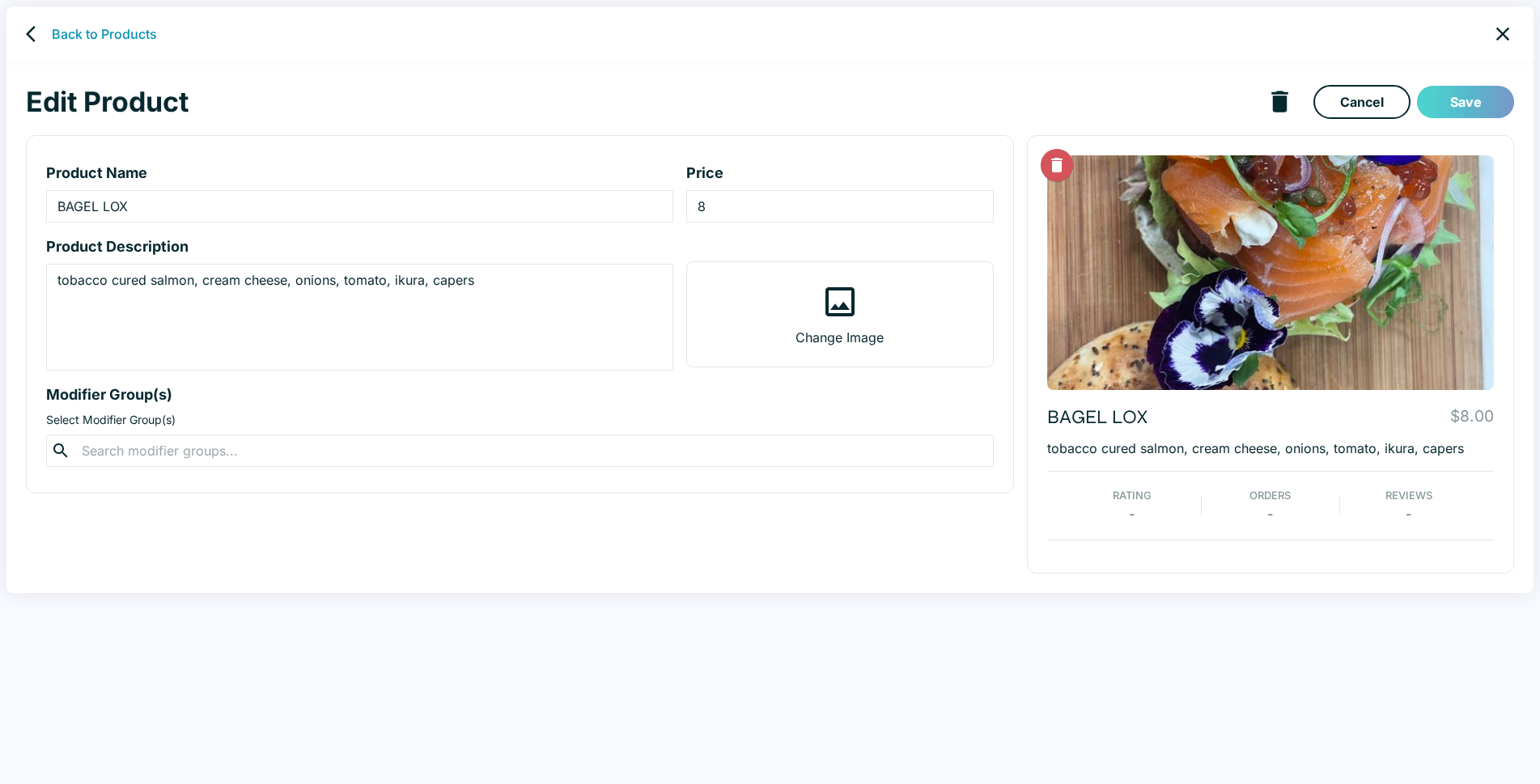
click at [1480, 101] on button "Save" at bounding box center [1465, 102] width 97 height 33
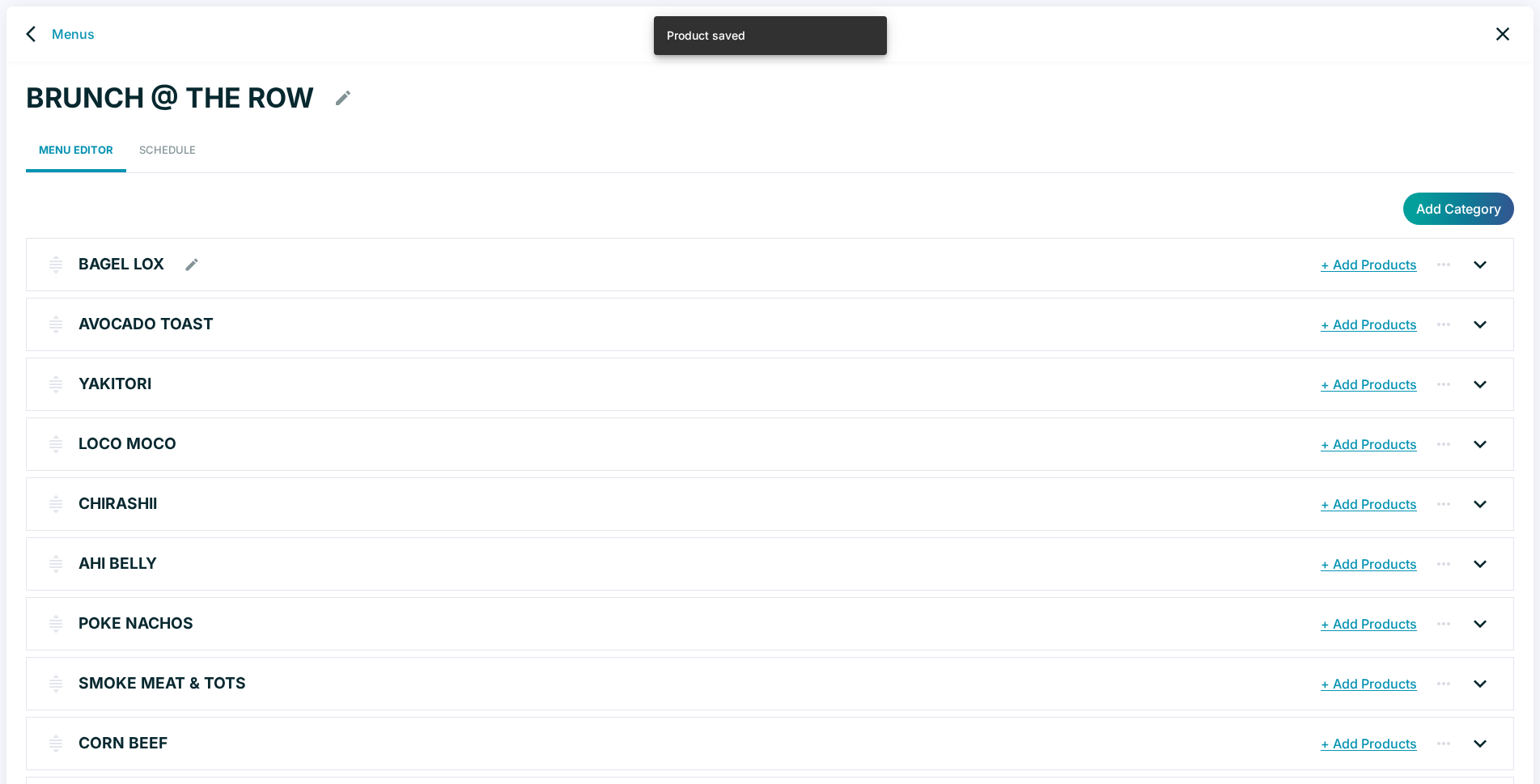
click at [1478, 266] on icon at bounding box center [1480, 264] width 13 height 8
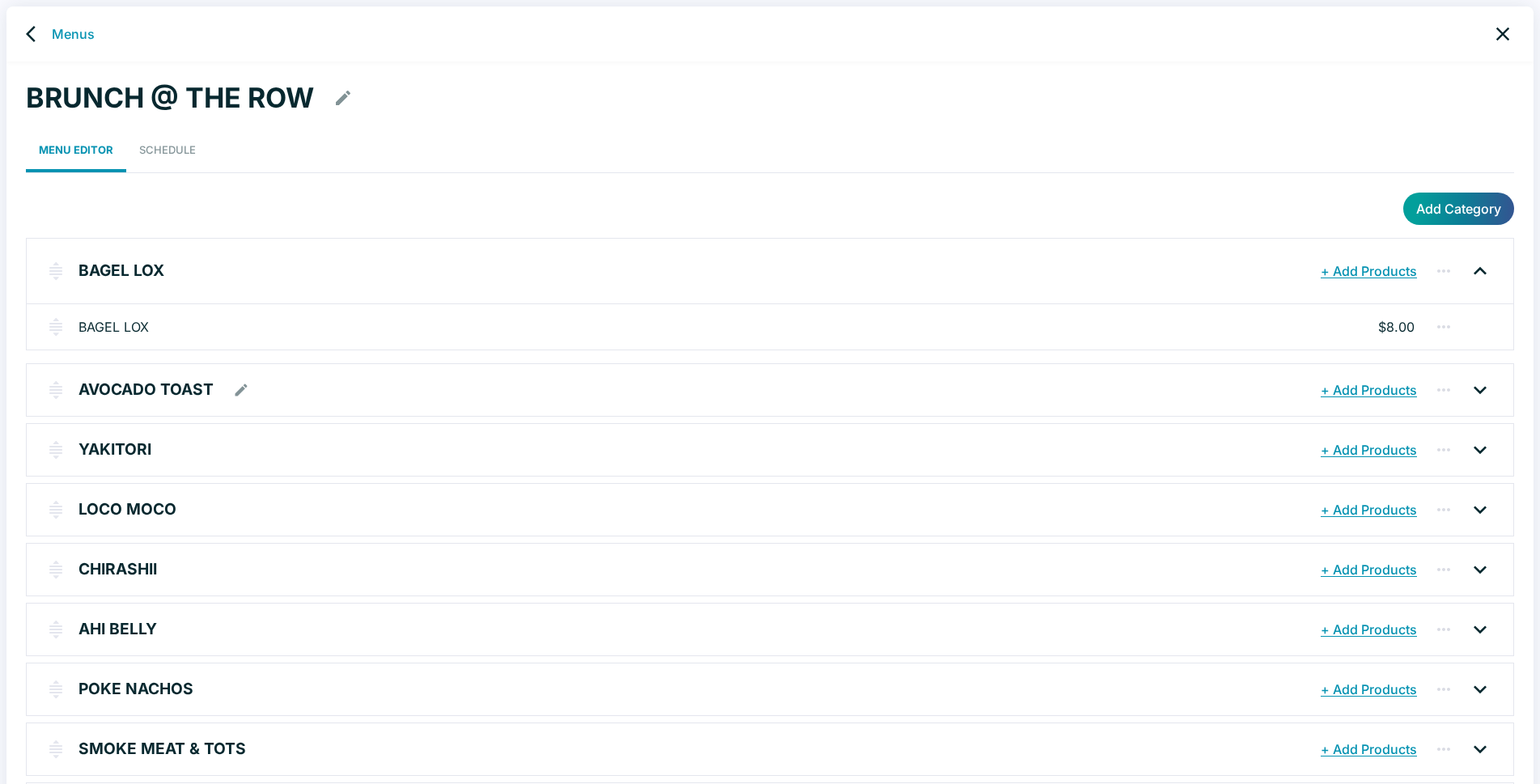
click at [1477, 392] on icon at bounding box center [1480, 390] width 26 height 26
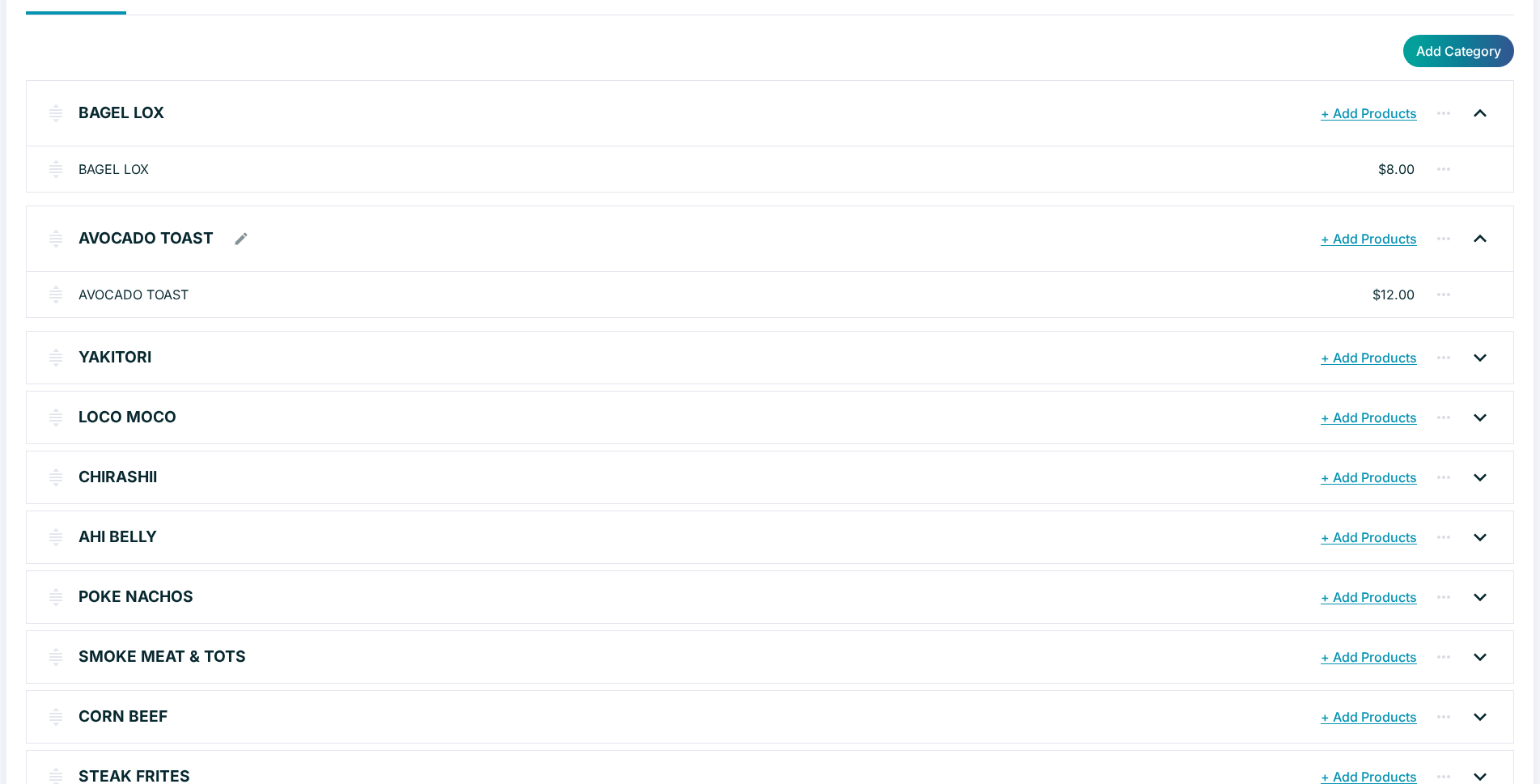
scroll to position [162, 0]
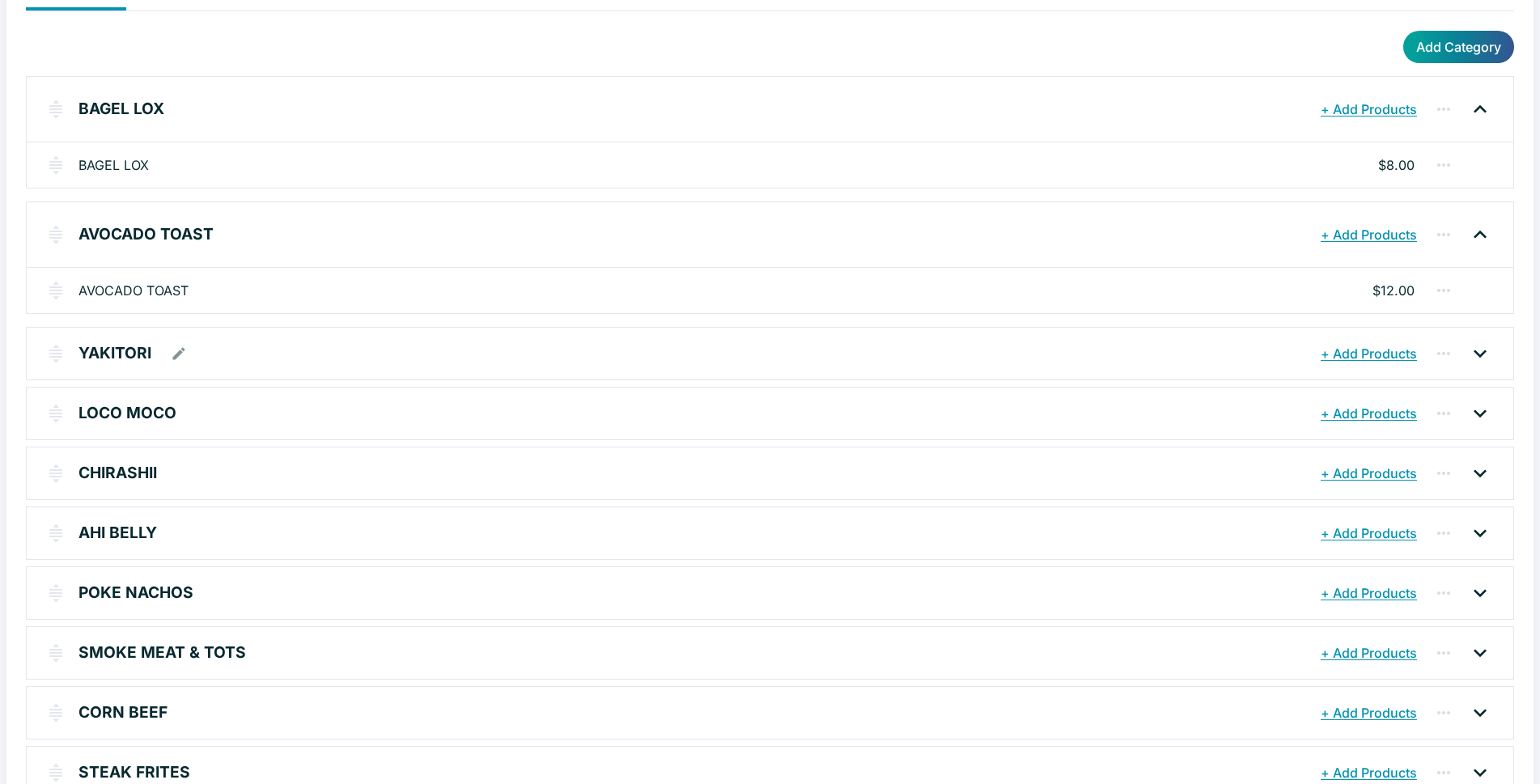
click at [1480, 354] on icon at bounding box center [1480, 354] width 26 height 26
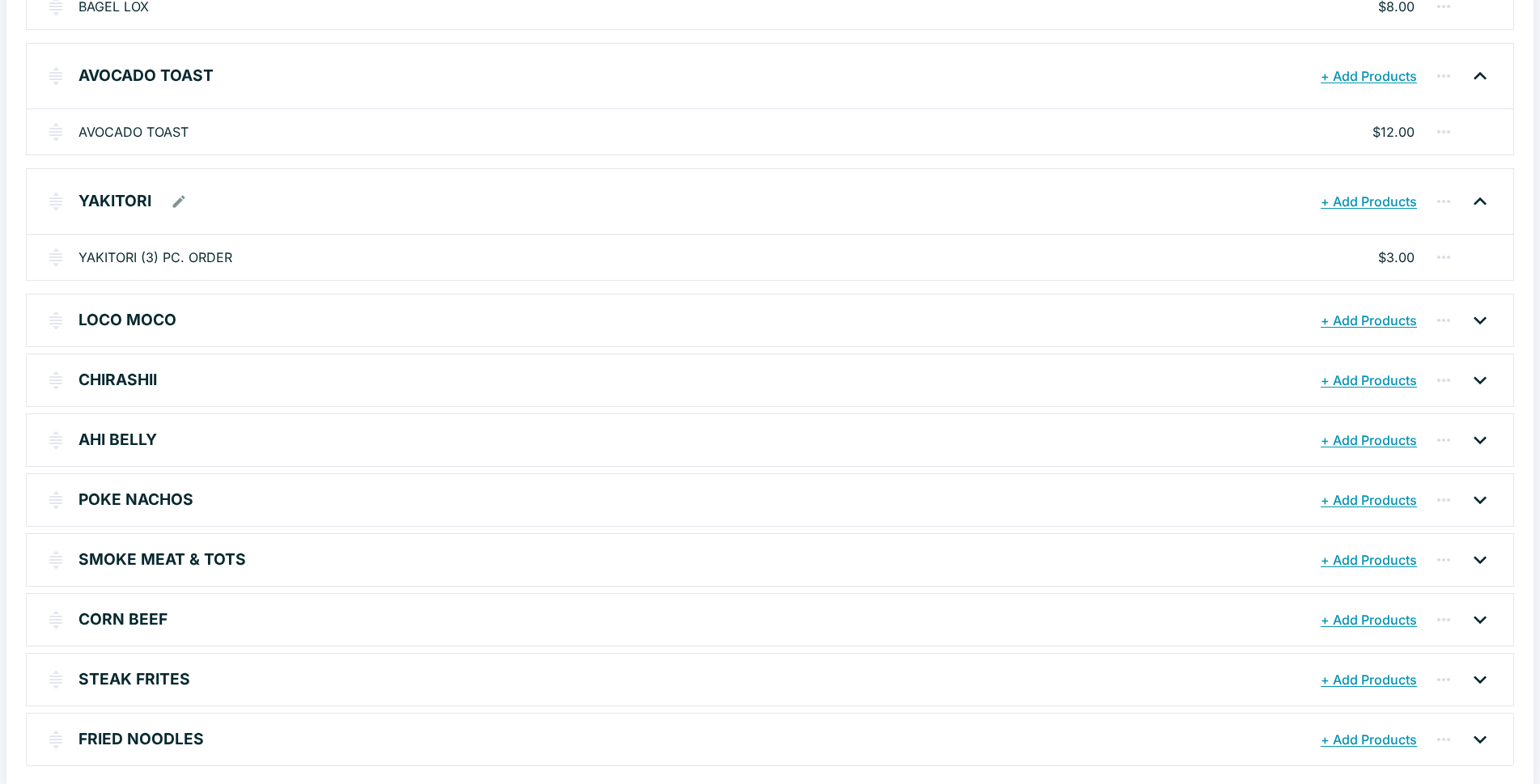
scroll to position [323, 0]
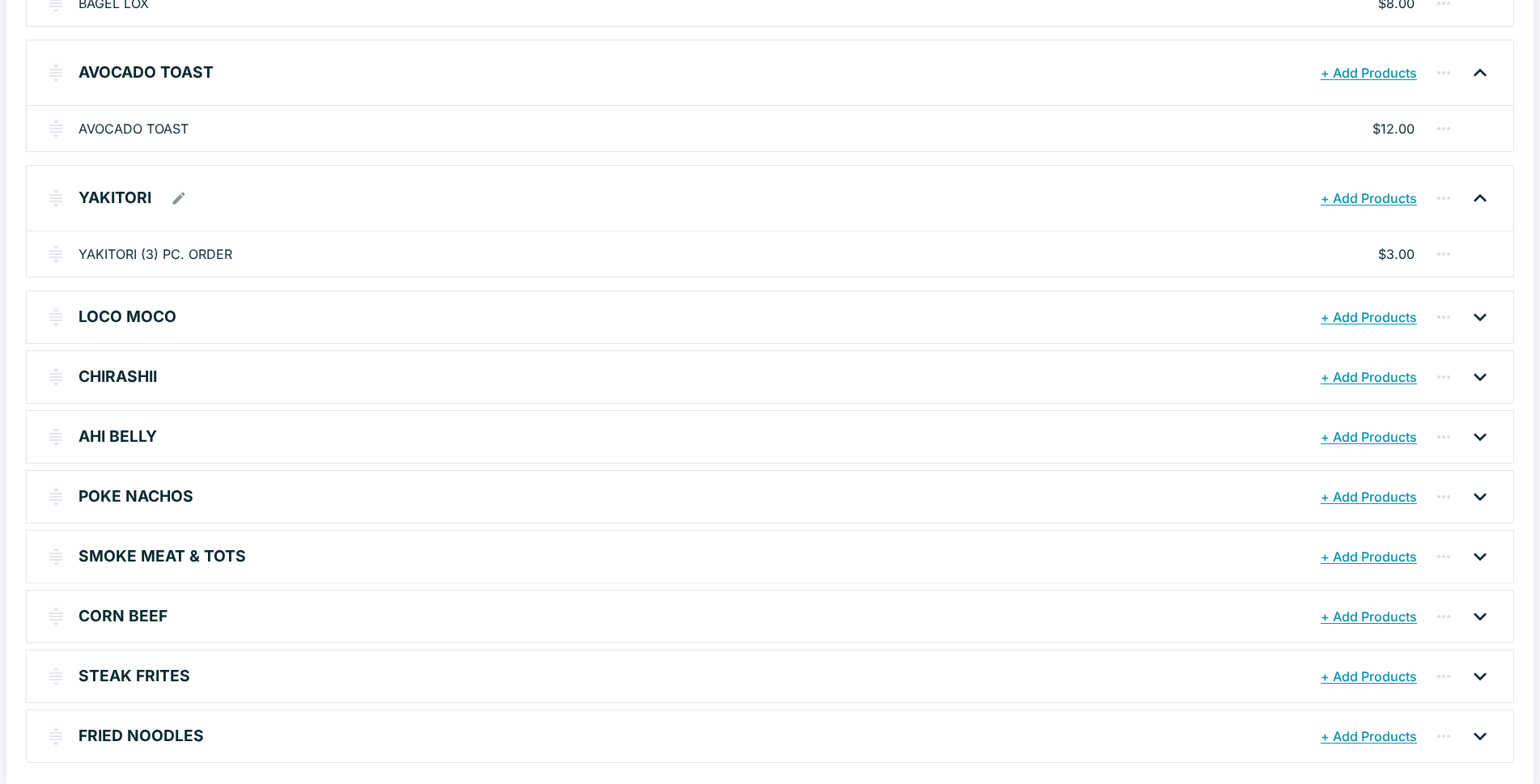
click at [1383, 200] on button "+ Add Products" at bounding box center [1368, 198] width 104 height 29
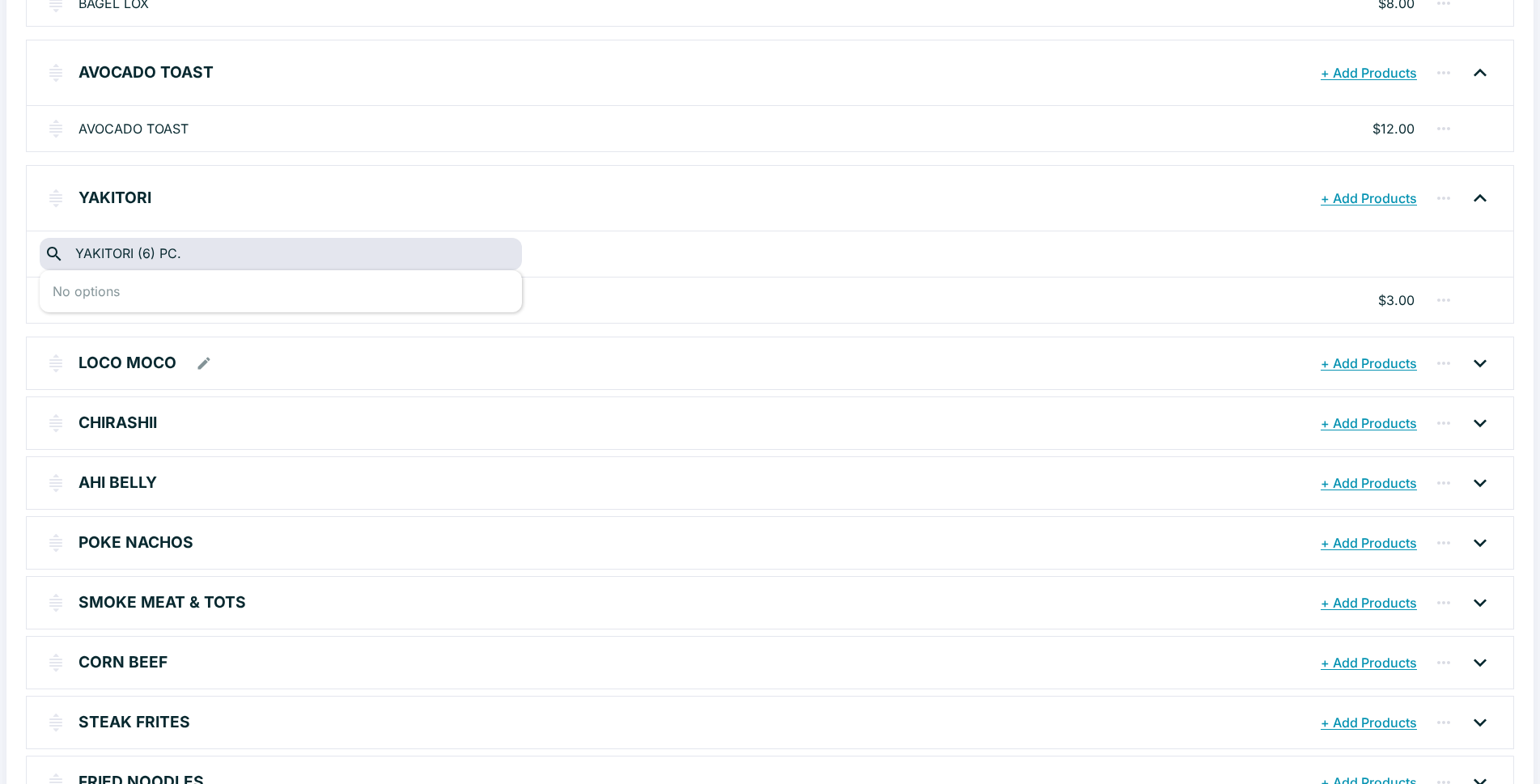
type input "YAKITORI (6) PC."
drag, startPoint x: 205, startPoint y: 258, endPoint x: 0, endPoint y: 242, distance: 205.6
click at [0, 241] on div "Menus BRUNCH @ THE ROW Menu Editor Schedule Add Category BAGEL LOX + Add Produc…" at bounding box center [770, 74] width 1540 height 784
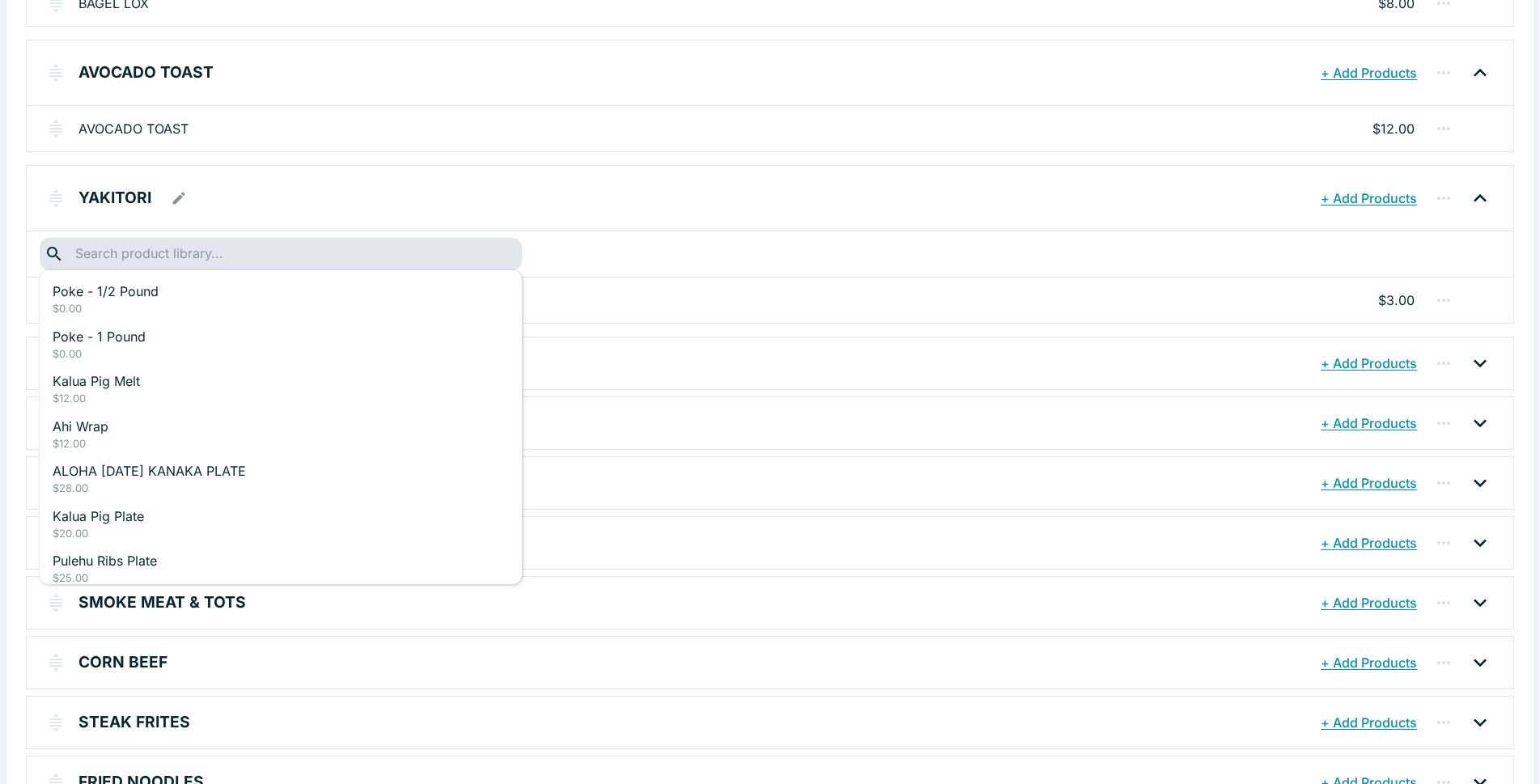
click at [1480, 198] on icon at bounding box center [1480, 199] width 26 height 26
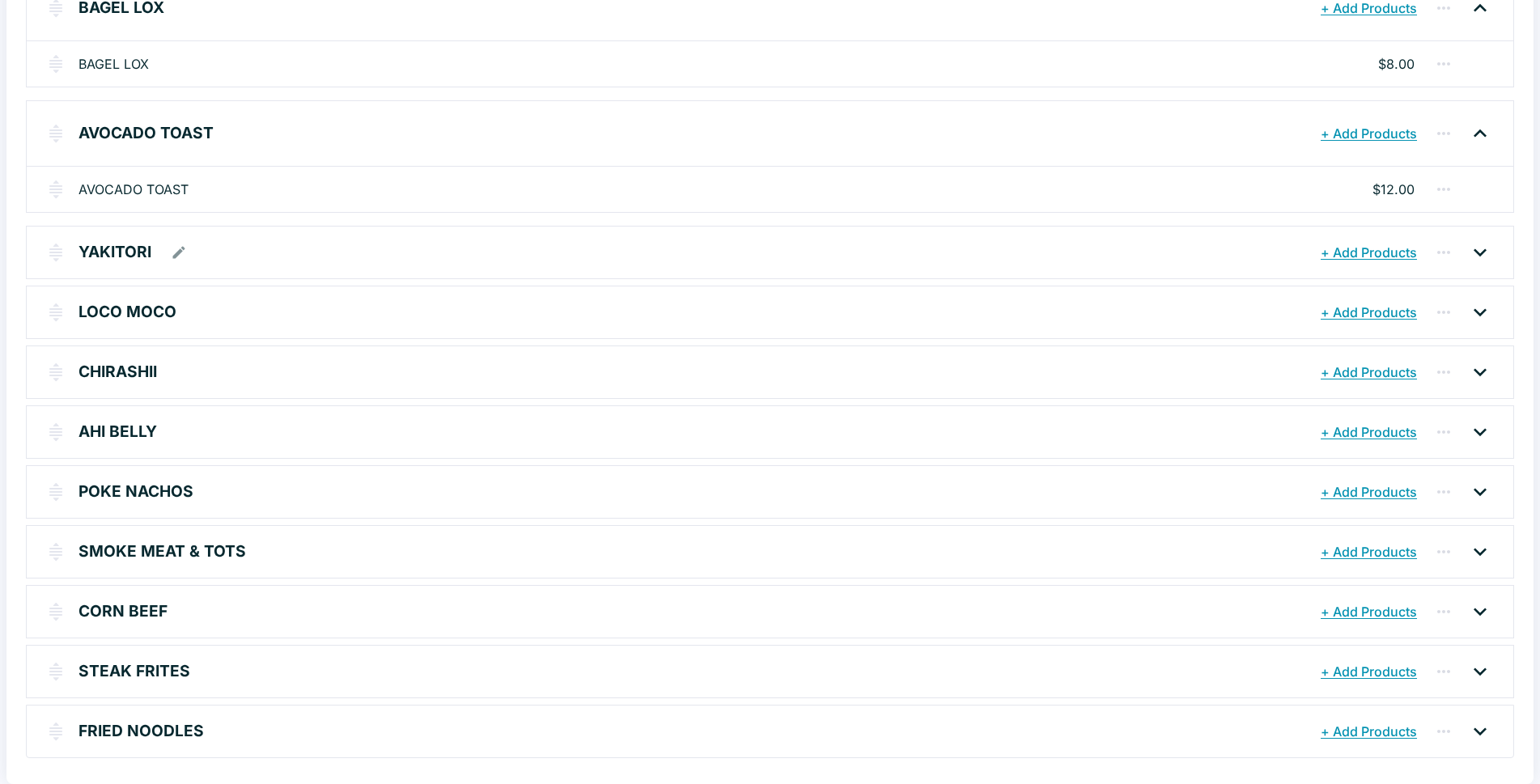
scroll to position [263, 0]
click at [1485, 251] on icon at bounding box center [1480, 252] width 13 height 8
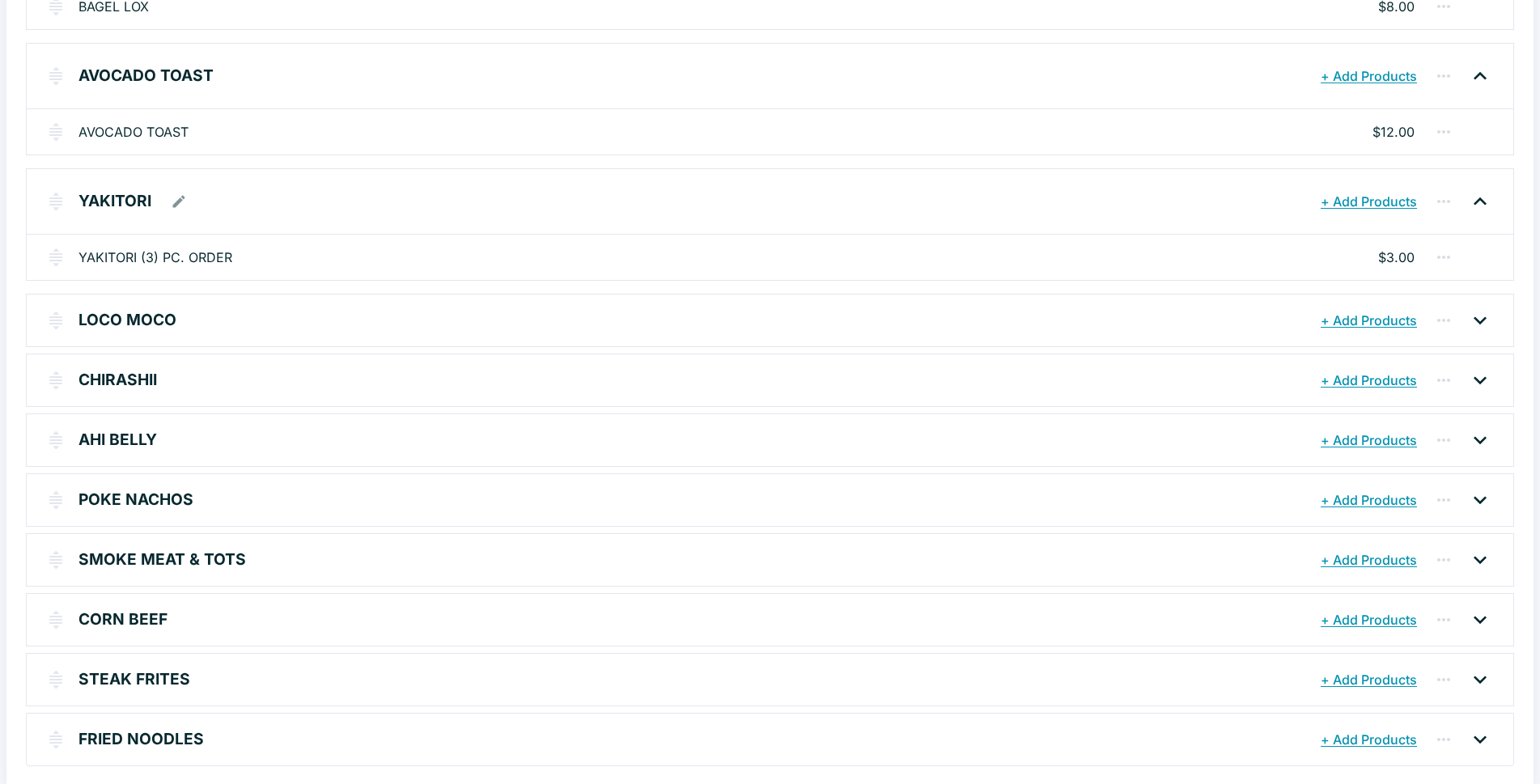
scroll to position [323, 0]
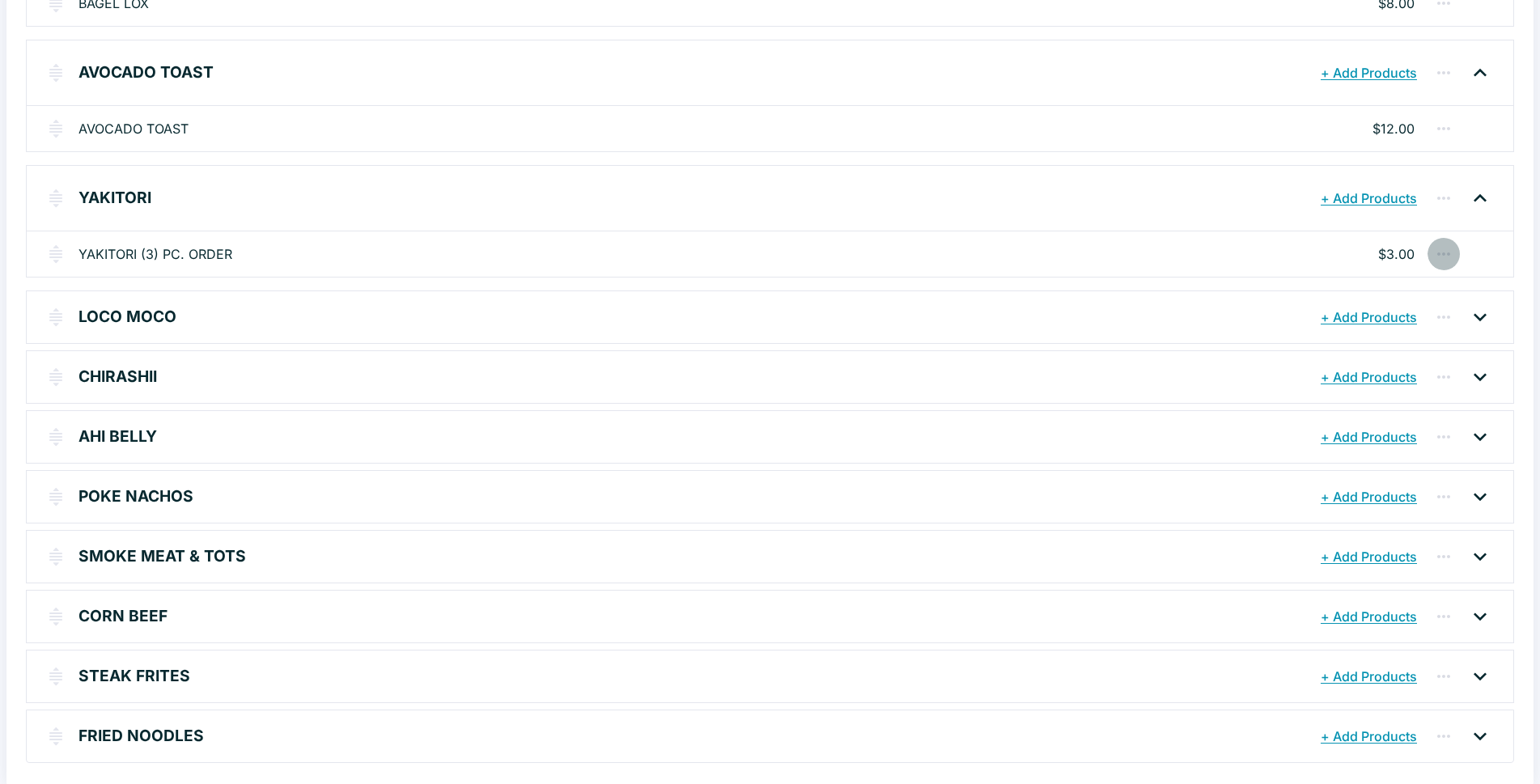
click at [1442, 251] on icon "button" at bounding box center [1443, 254] width 20 height 20
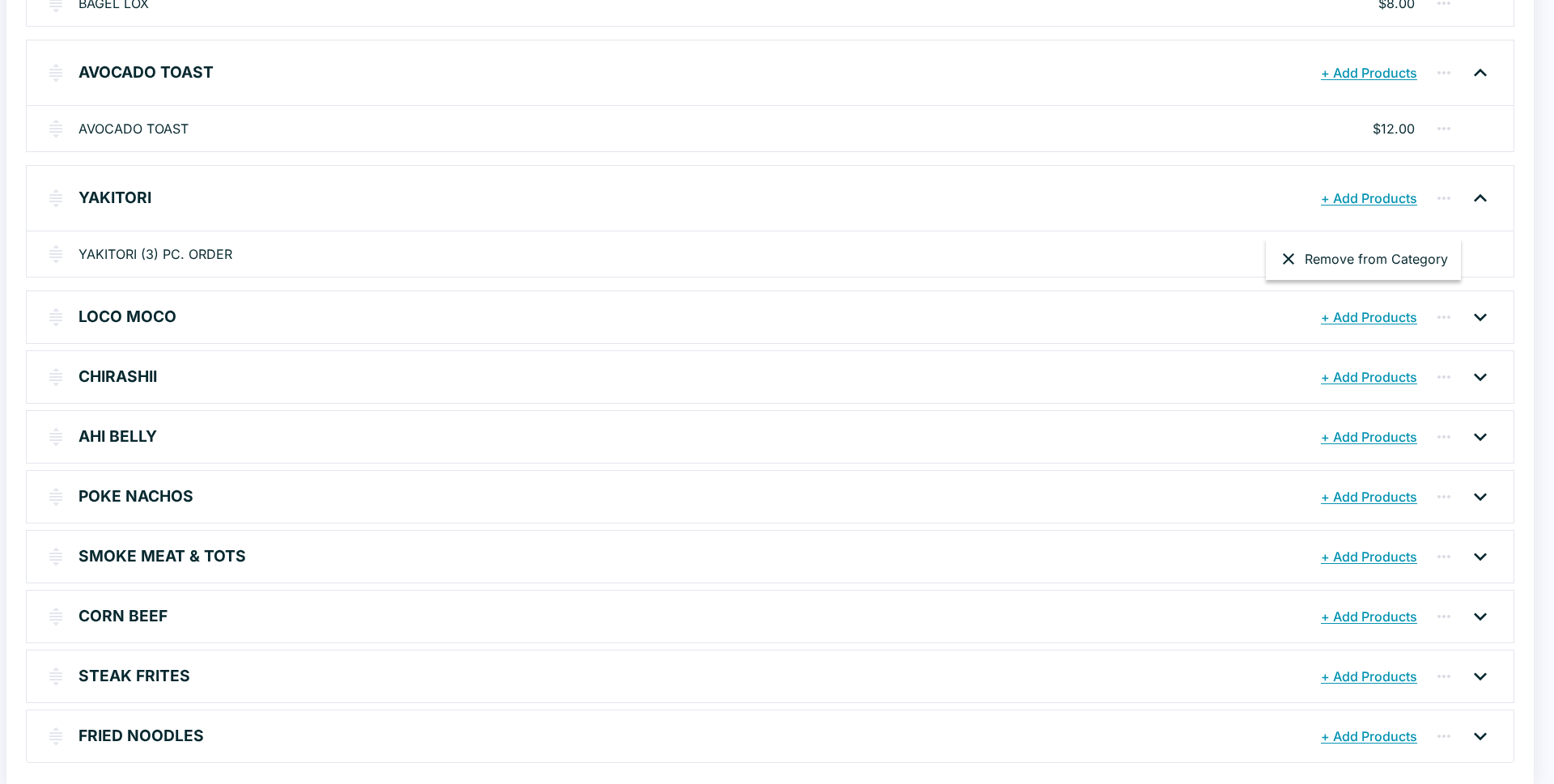
click at [1482, 196] on div at bounding box center [777, 392] width 1554 height 784
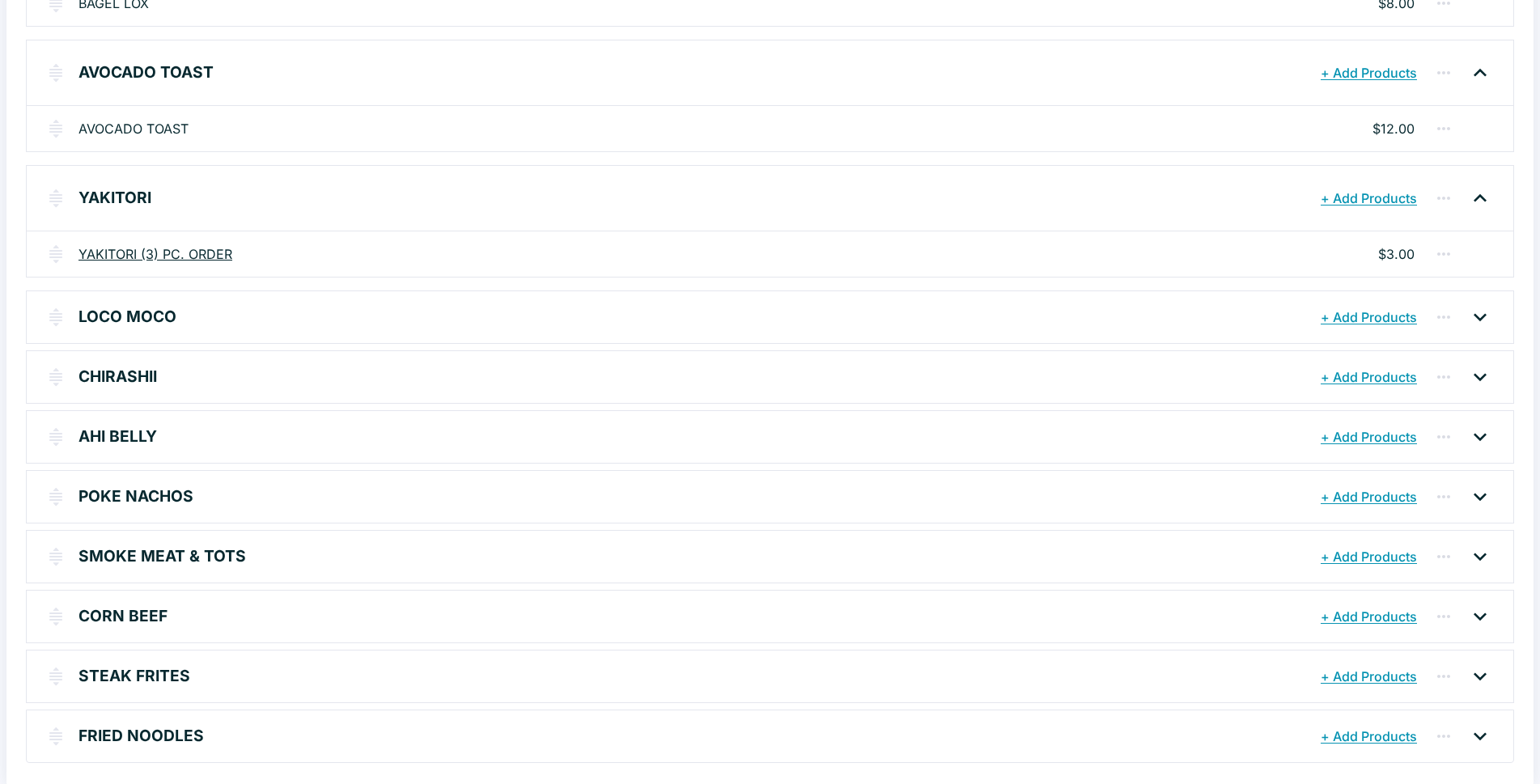
click at [210, 252] on link "YAKITORI (3) PC. ORDER" at bounding box center [155, 254] width 154 height 20
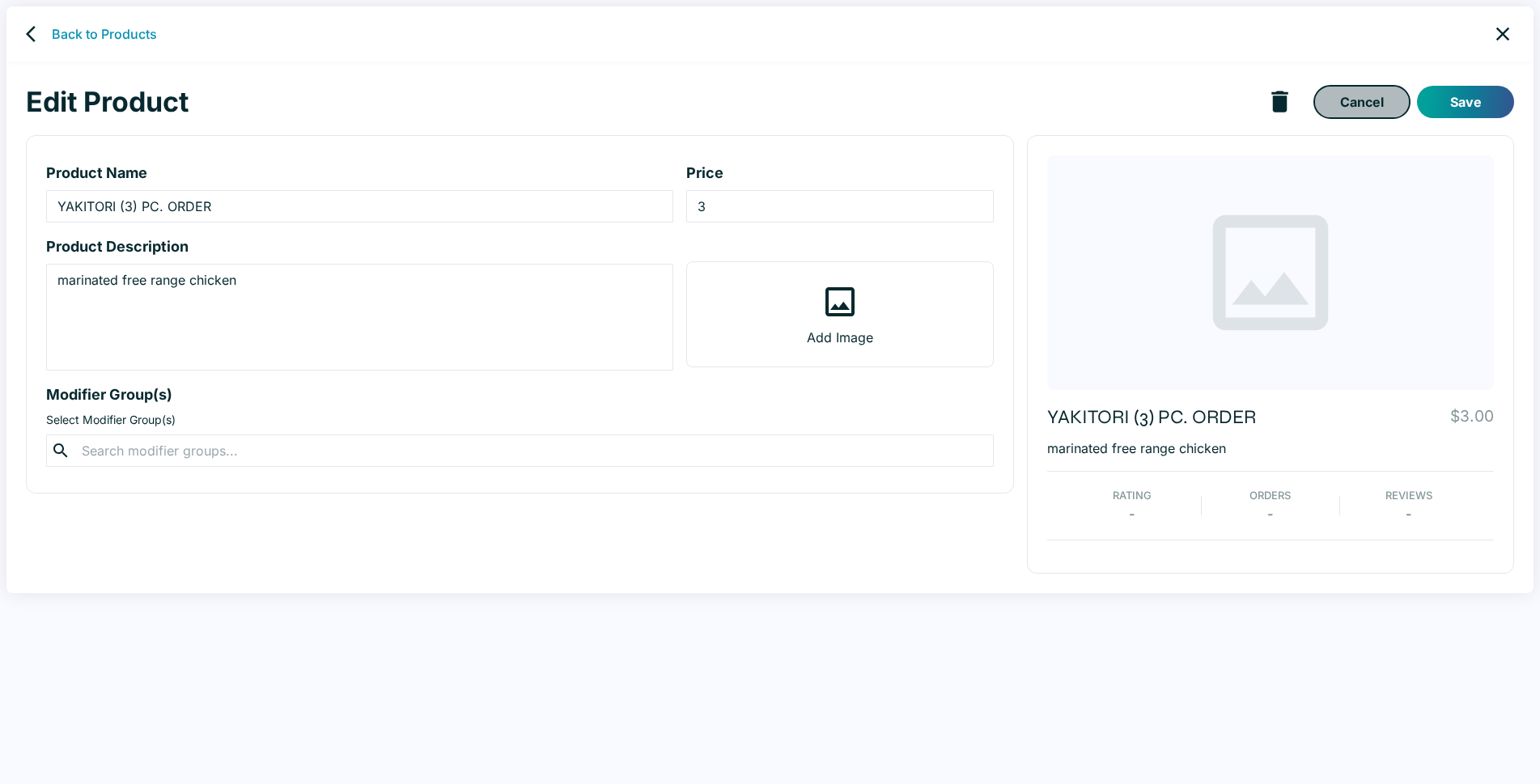
click at [1370, 100] on link "Cancel" at bounding box center [1362, 102] width 97 height 34
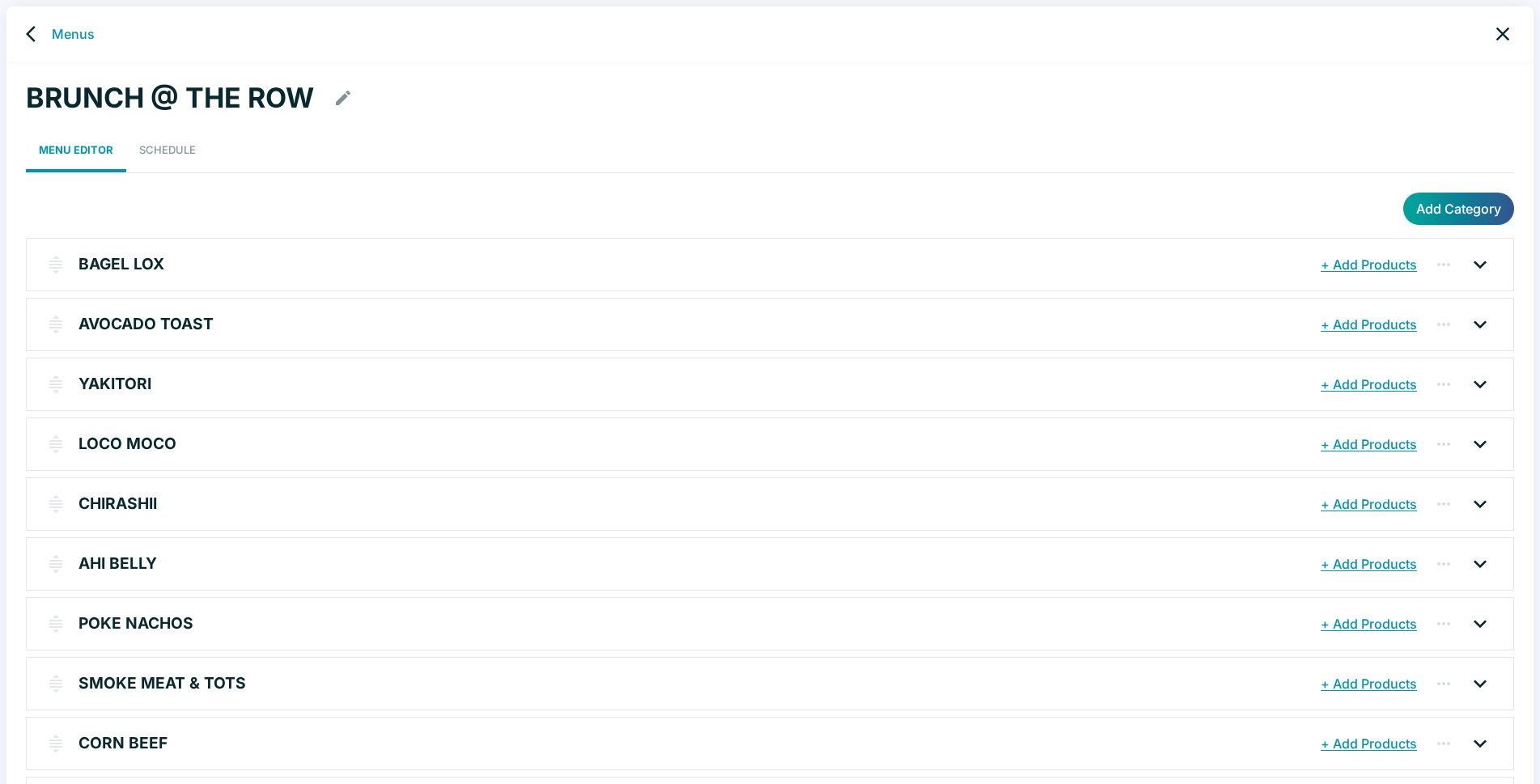
click at [32, 28] on icon "back" at bounding box center [31, 34] width 9 height 16
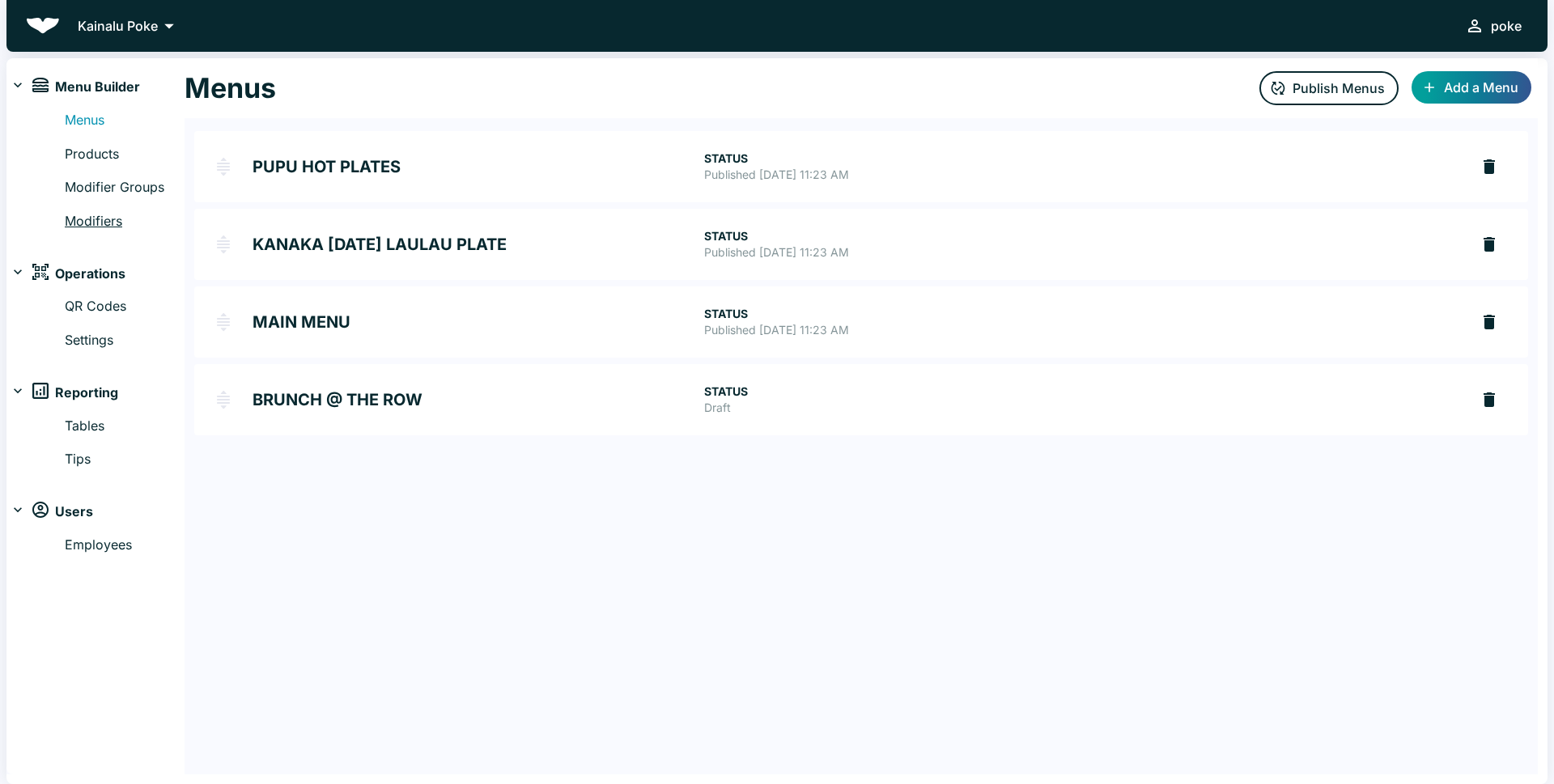
click at [86, 219] on link "Modifiers" at bounding box center [125, 221] width 120 height 21
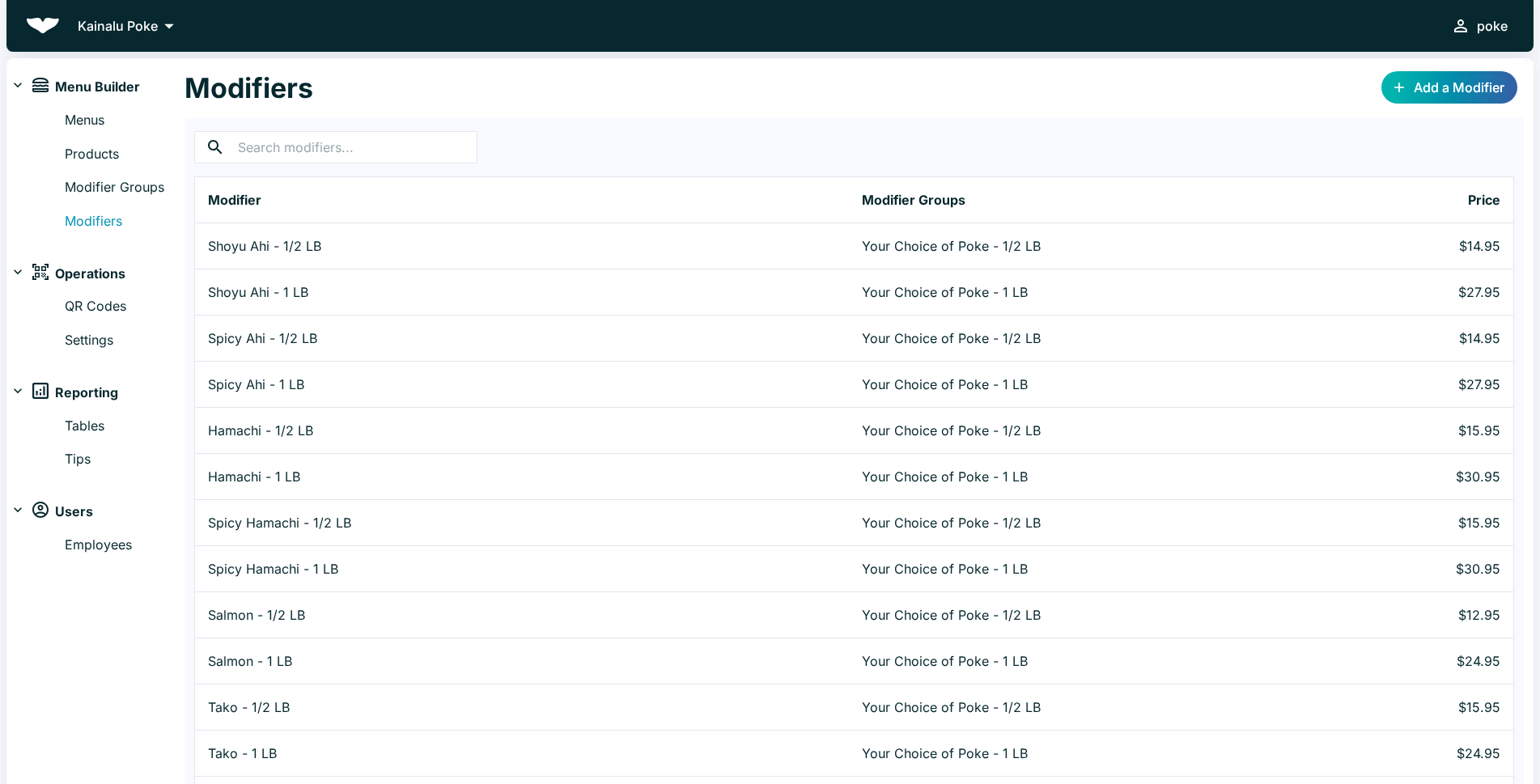
click at [1448, 84] on link "Add a Modifier" at bounding box center [1448, 87] width 136 height 33
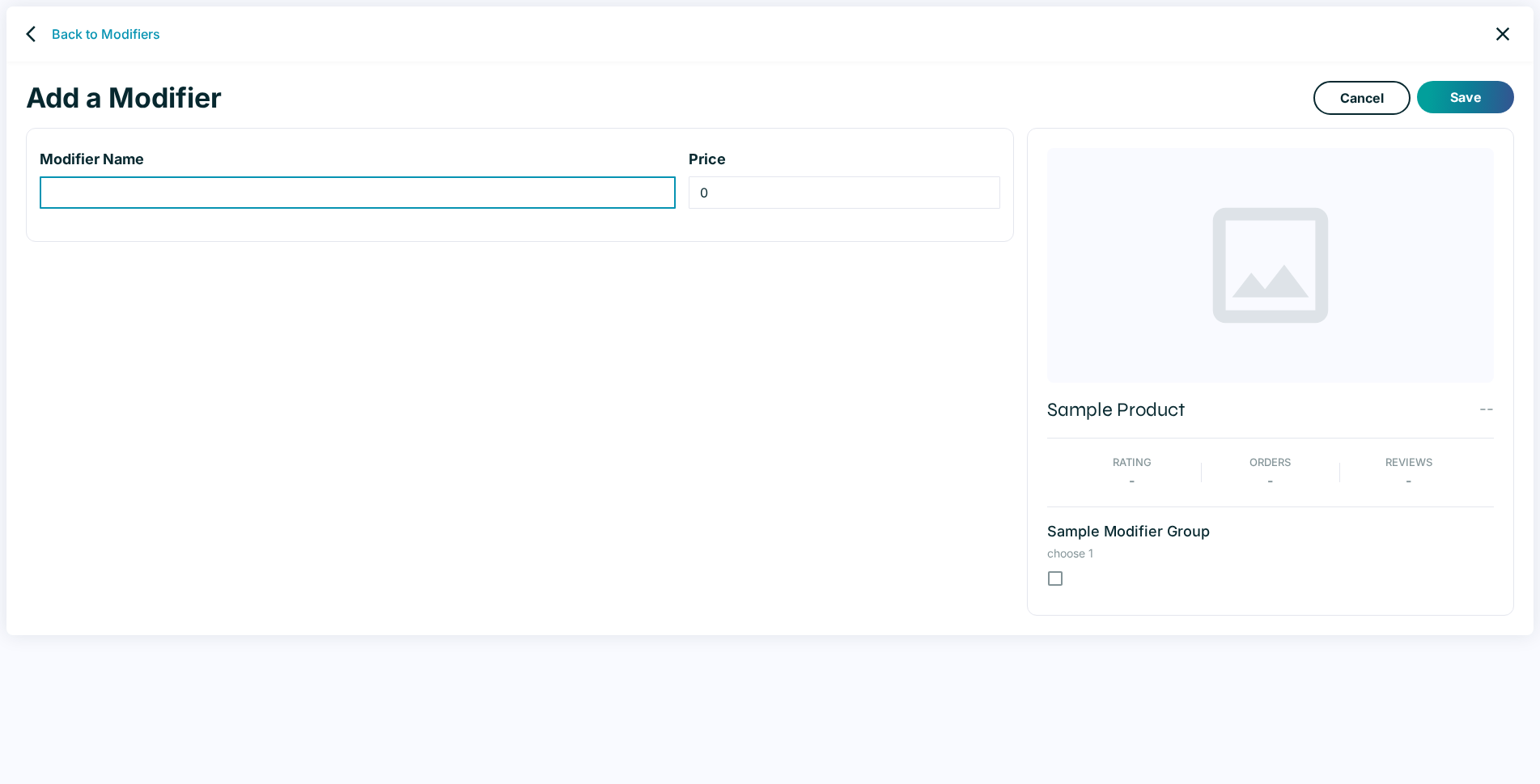
click at [140, 194] on input "modifier-name-input" at bounding box center [357, 192] width 636 height 33
type input "1"
type input "6"
type input "(6) PC."
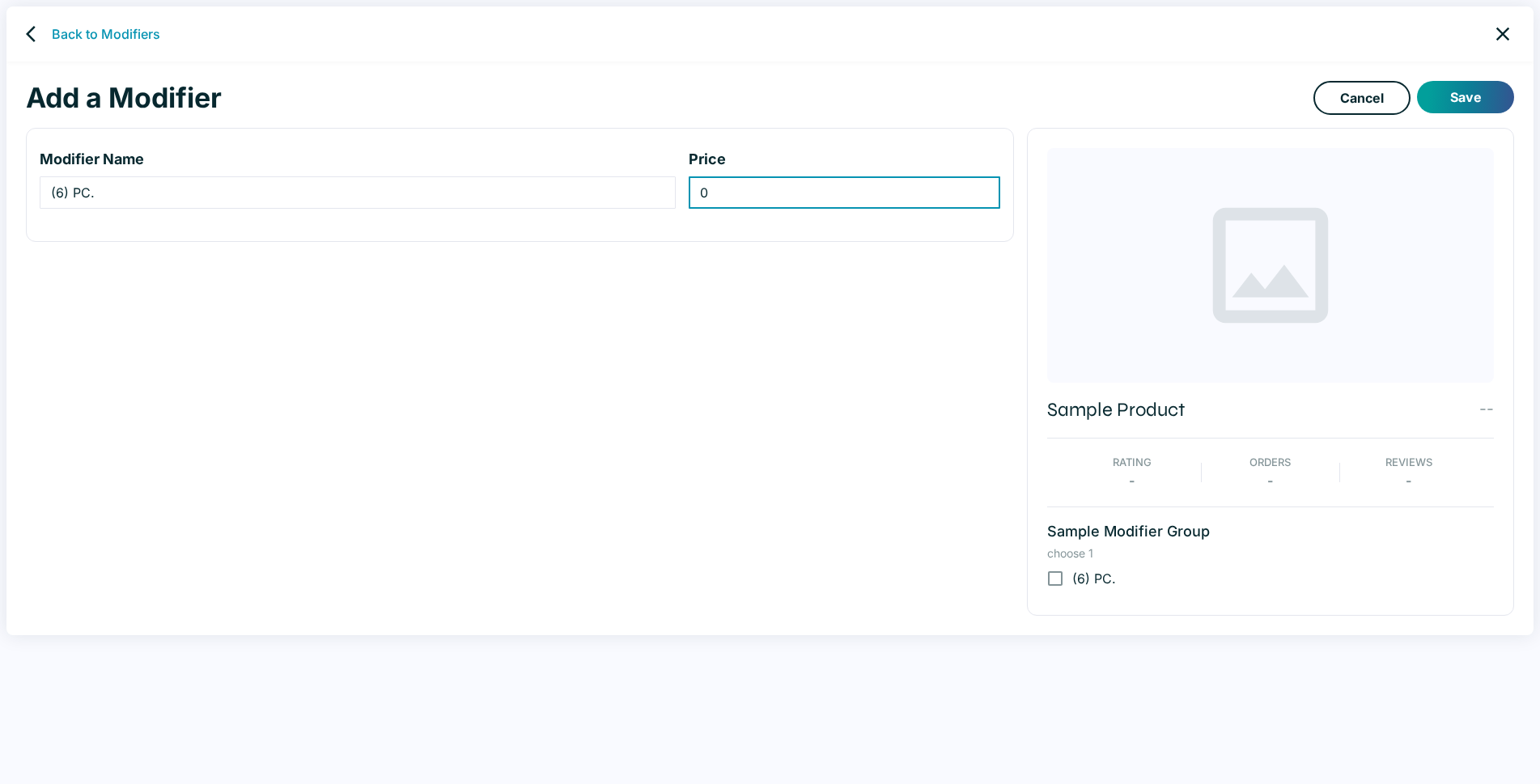
click at [727, 189] on input "0" at bounding box center [844, 192] width 312 height 33
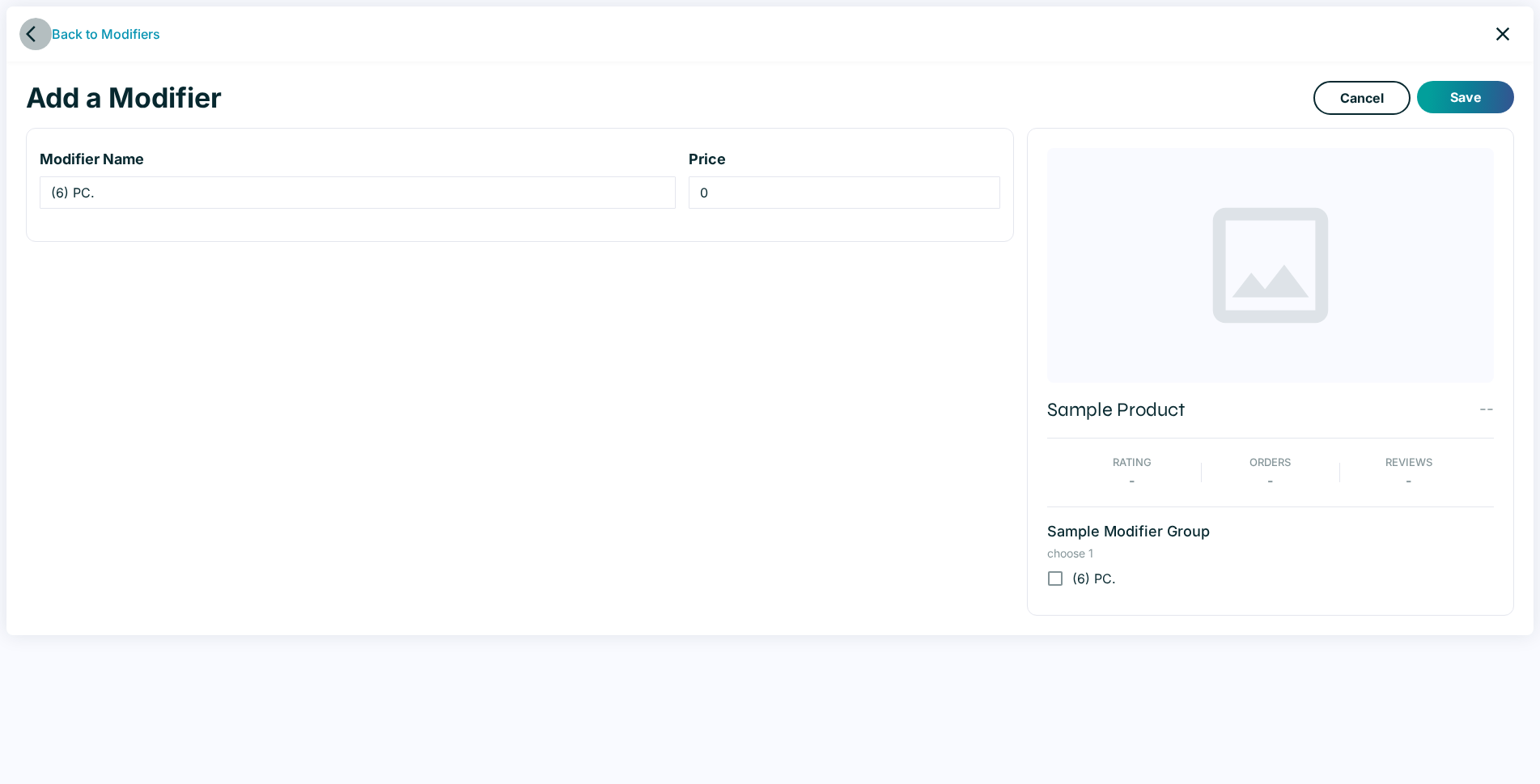
click at [26, 30] on icon "back" at bounding box center [36, 34] width 20 height 20
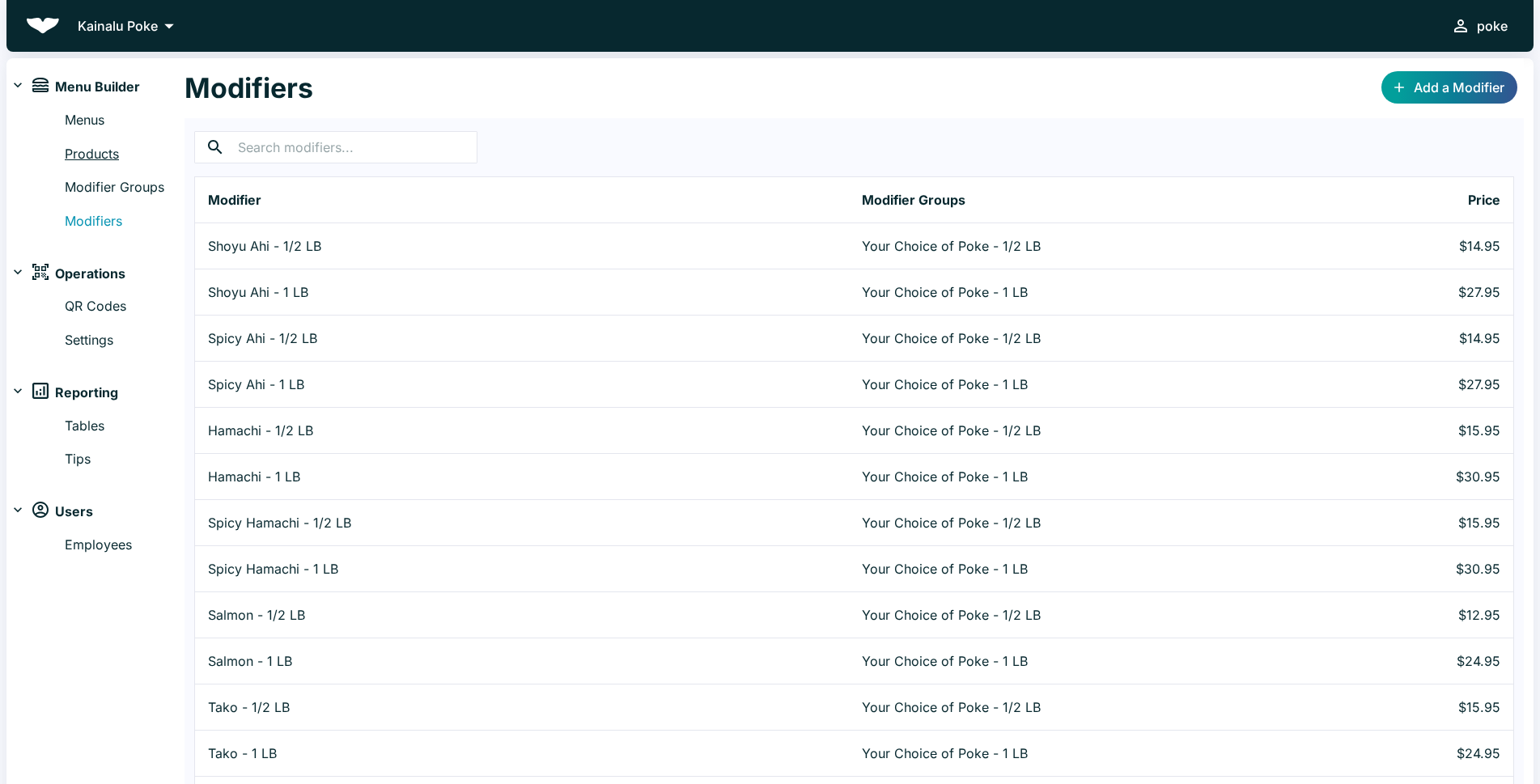
click at [92, 157] on link "Products" at bounding box center [125, 155] width 120 height 21
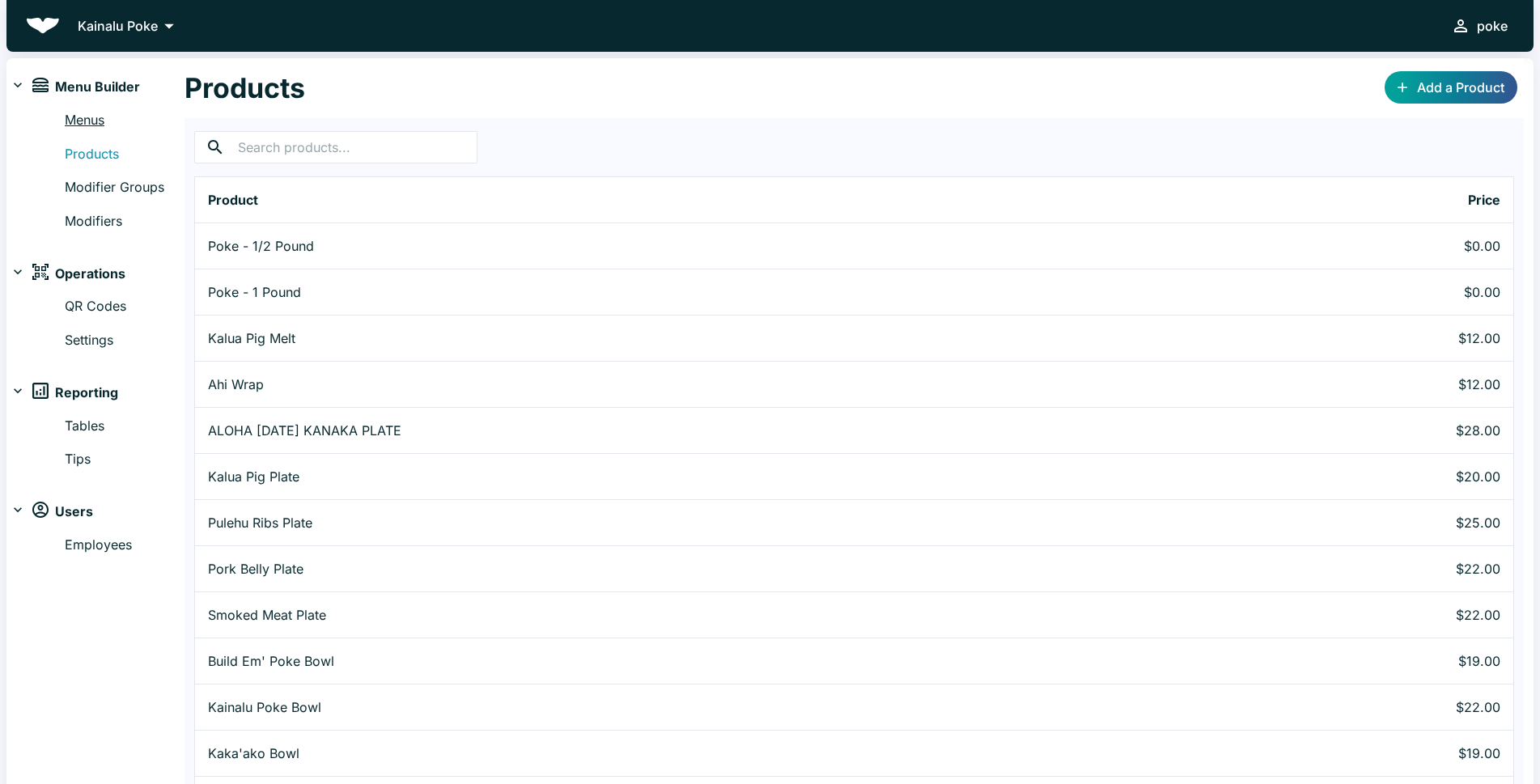
click at [67, 113] on link "Menus" at bounding box center [125, 120] width 120 height 21
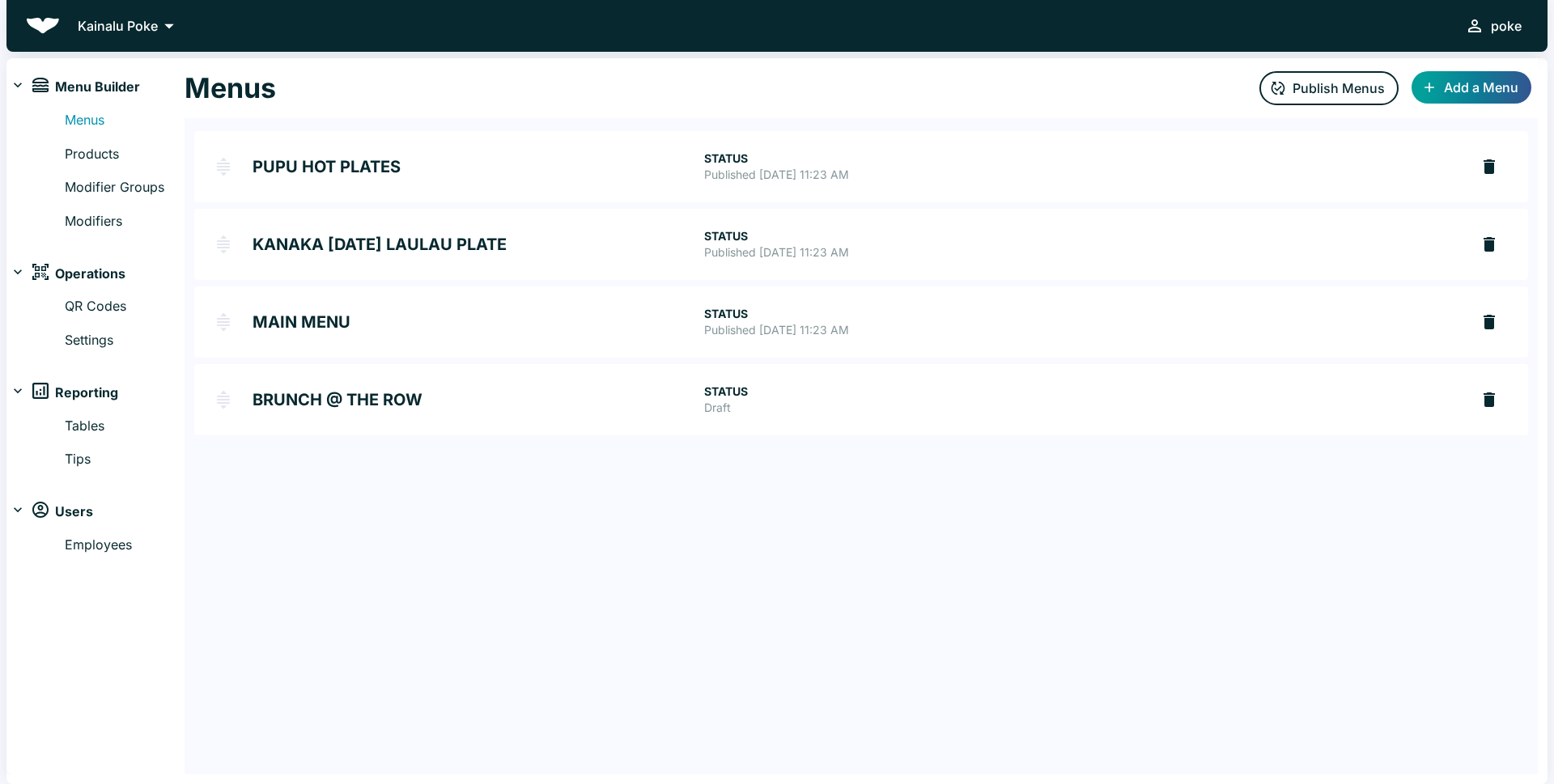
click at [339, 401] on h2 "BRUNCH @ THE ROW" at bounding box center [478, 399] width 452 height 16
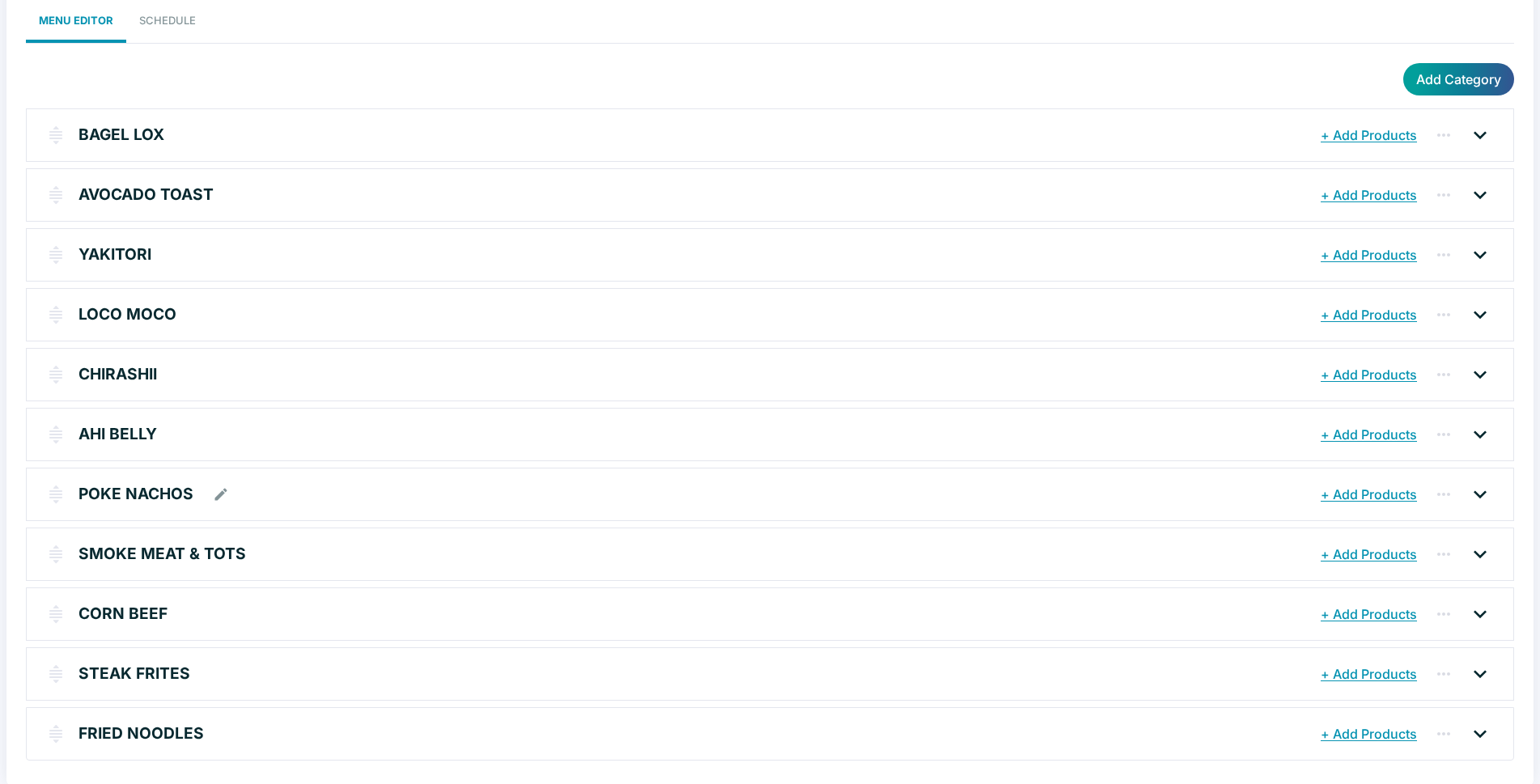
scroll to position [132, 0]
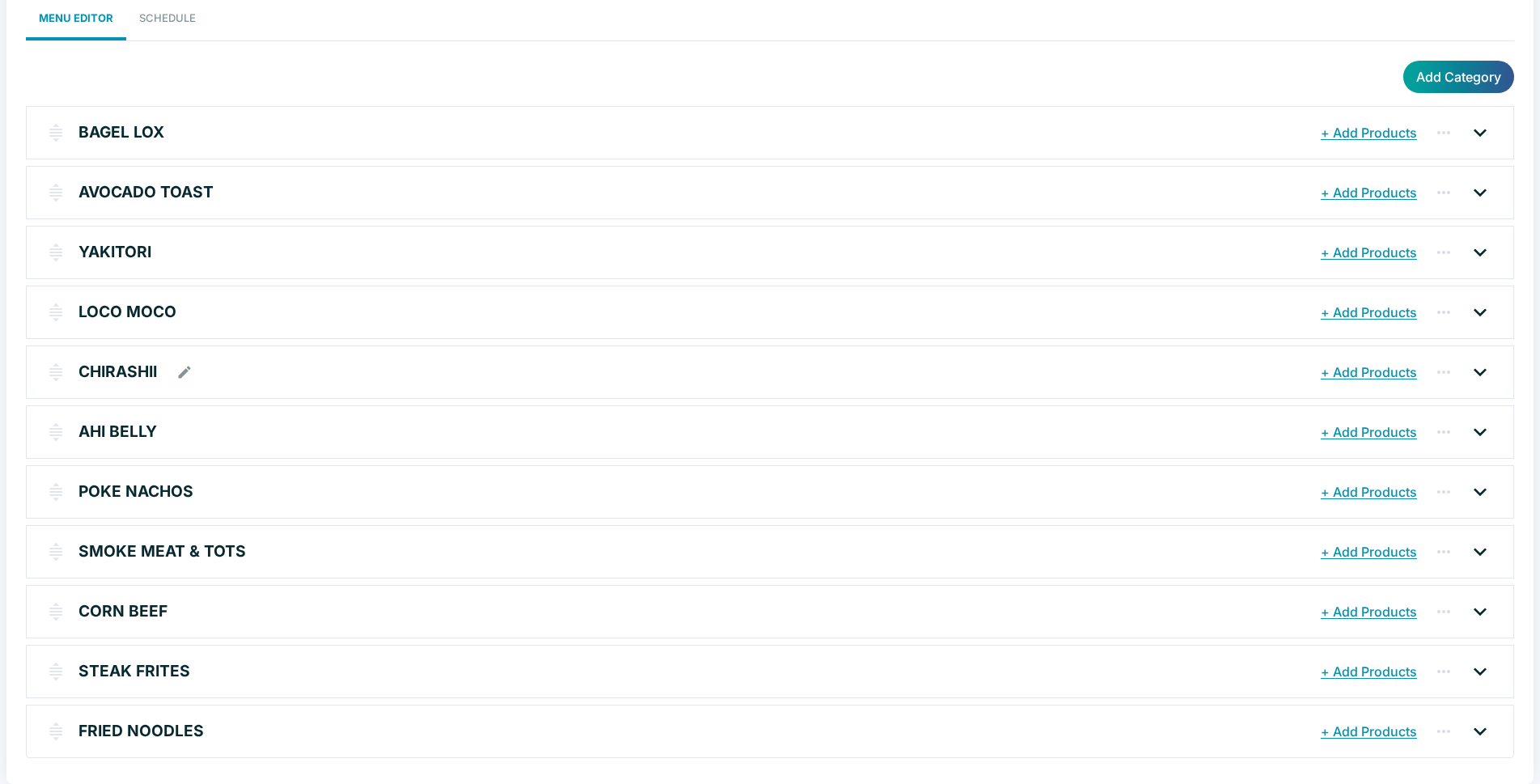
click at [106, 371] on p "CHIRASHII" at bounding box center [118, 371] width 79 height 23
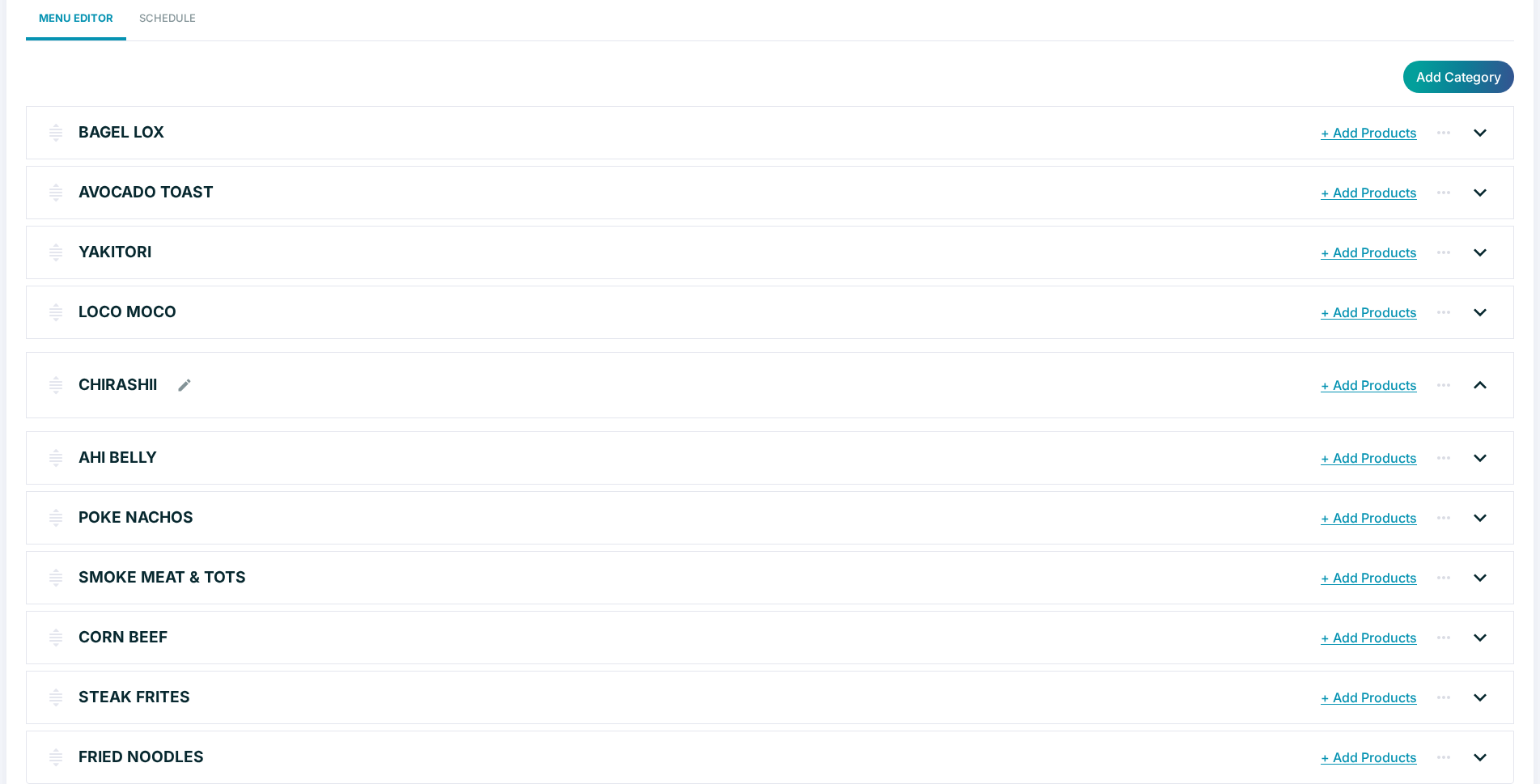
click at [115, 383] on p "CHIRASHII" at bounding box center [118, 384] width 79 height 23
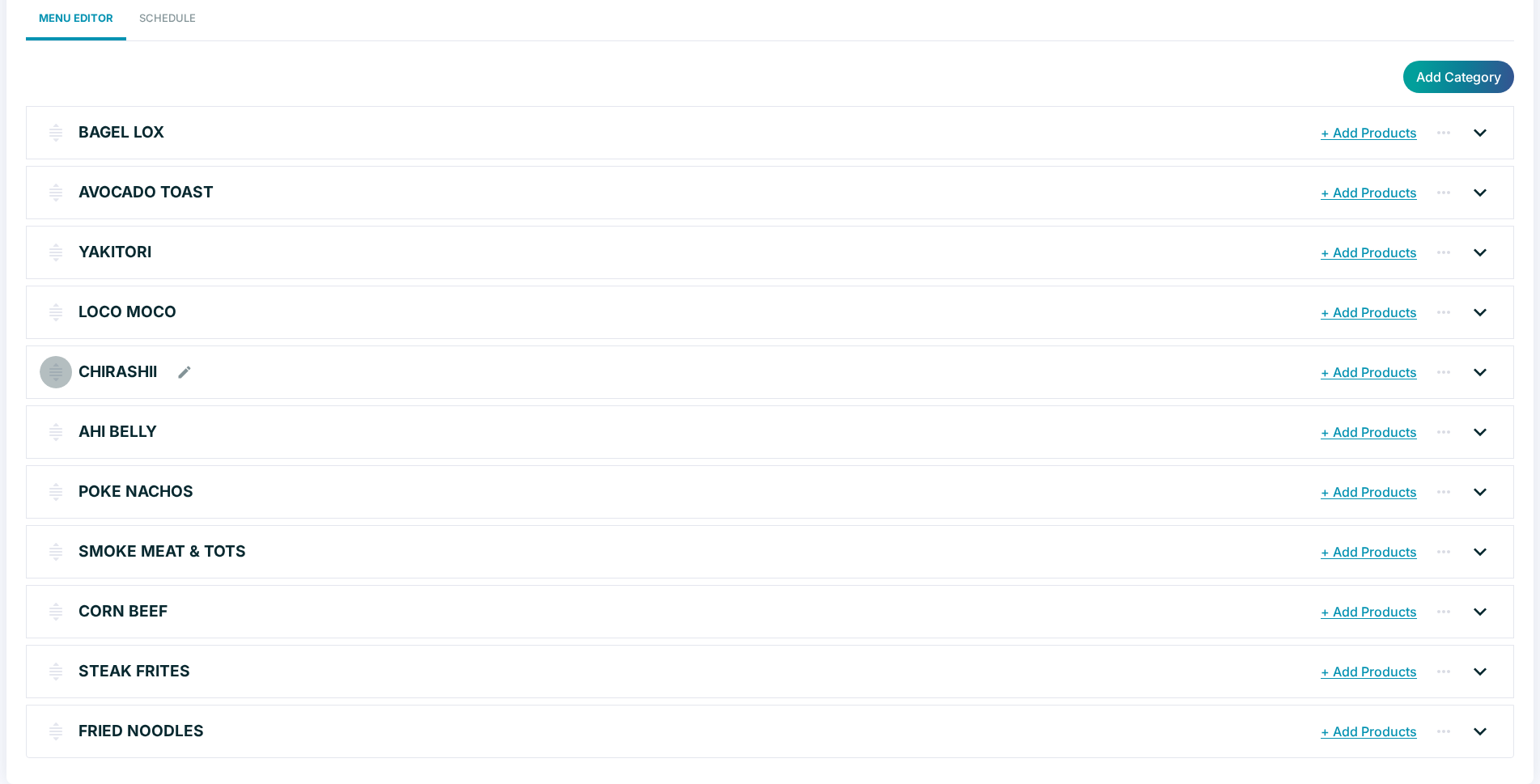
click at [60, 367] on img "button" at bounding box center [55, 372] width 20 height 20
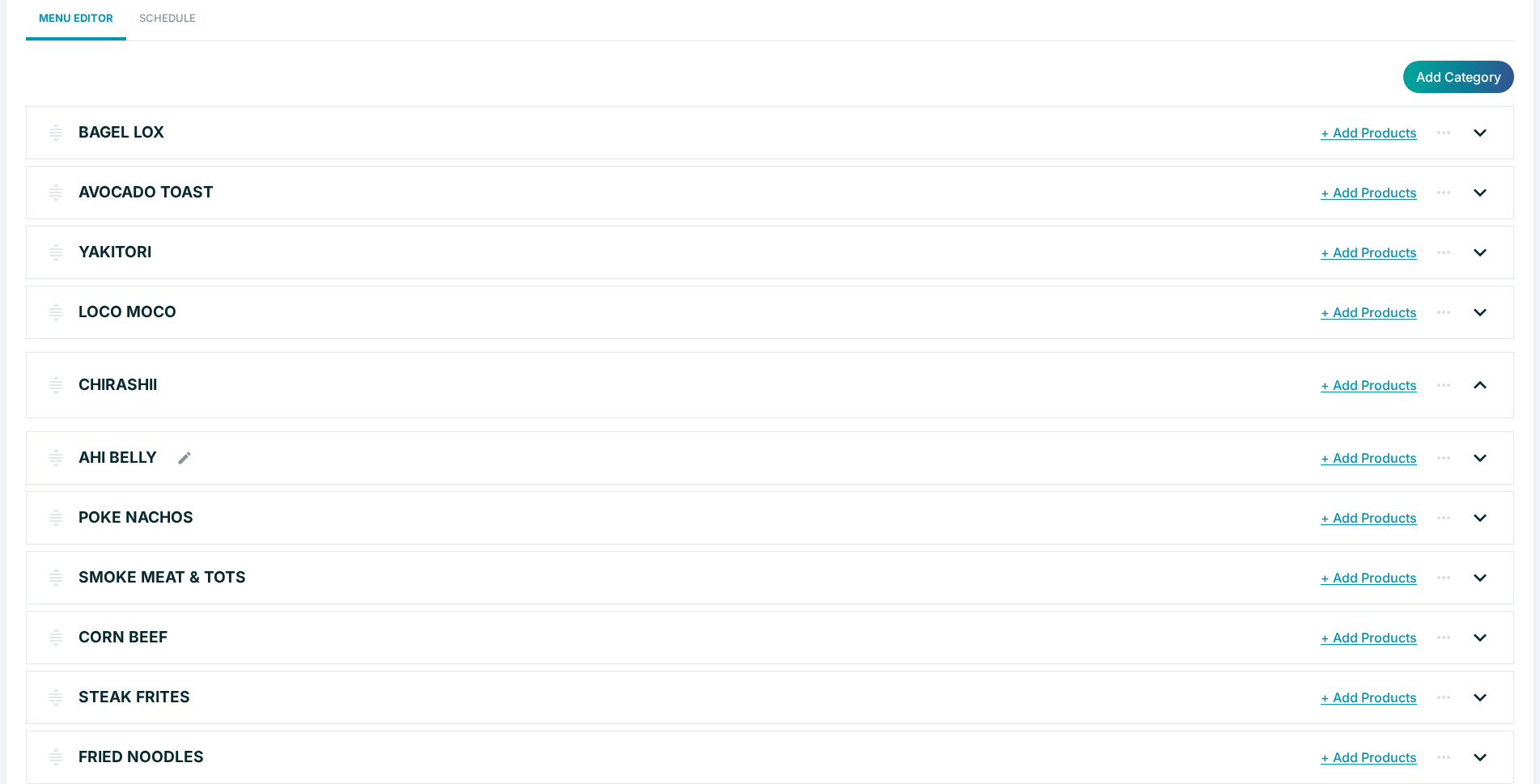
click at [111, 454] on p "AHI BELLY" at bounding box center [118, 457] width 79 height 23
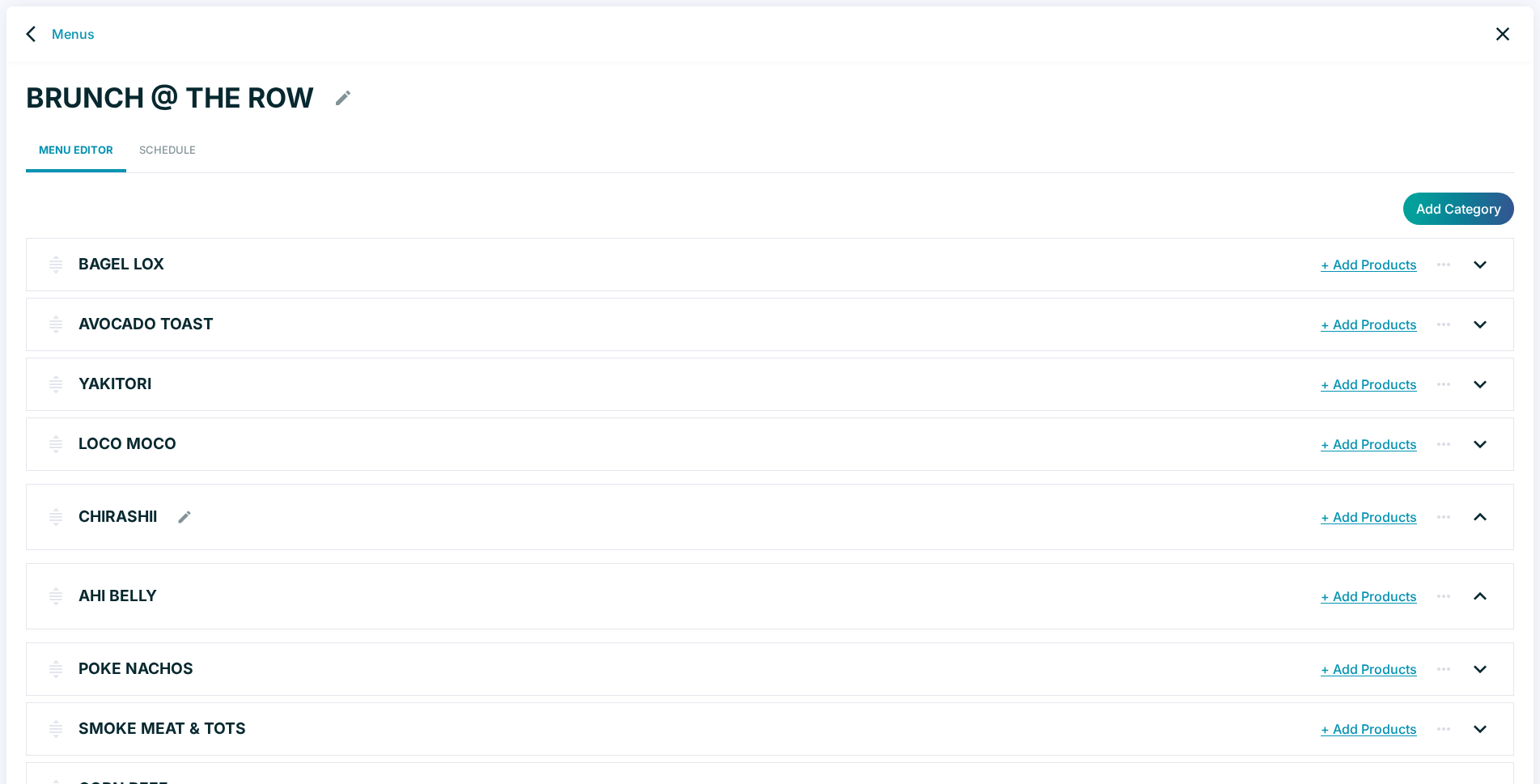
scroll to position [81, 0]
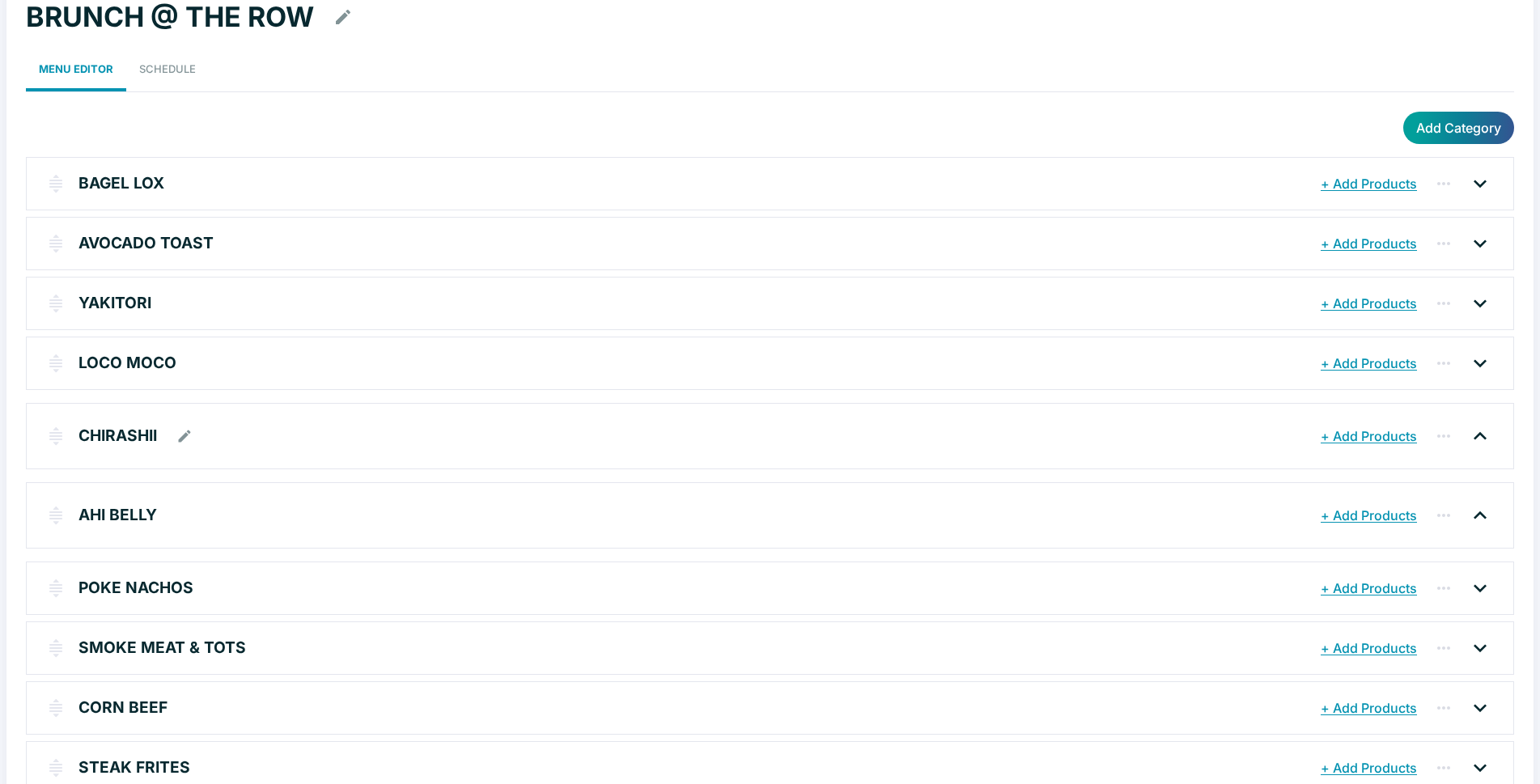
click at [1366, 436] on button "+ Add Products" at bounding box center [1368, 436] width 104 height 29
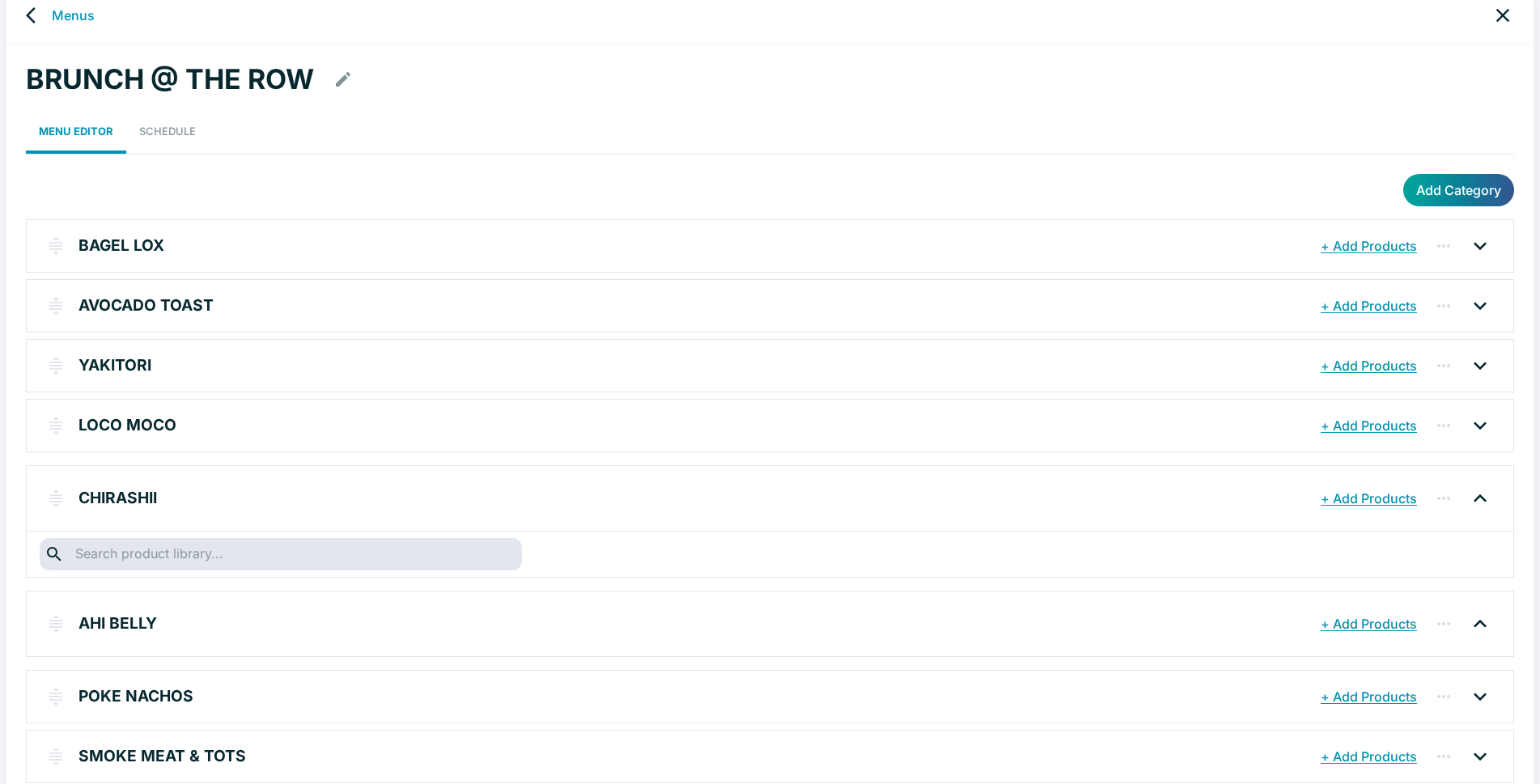
scroll to position [0, 0]
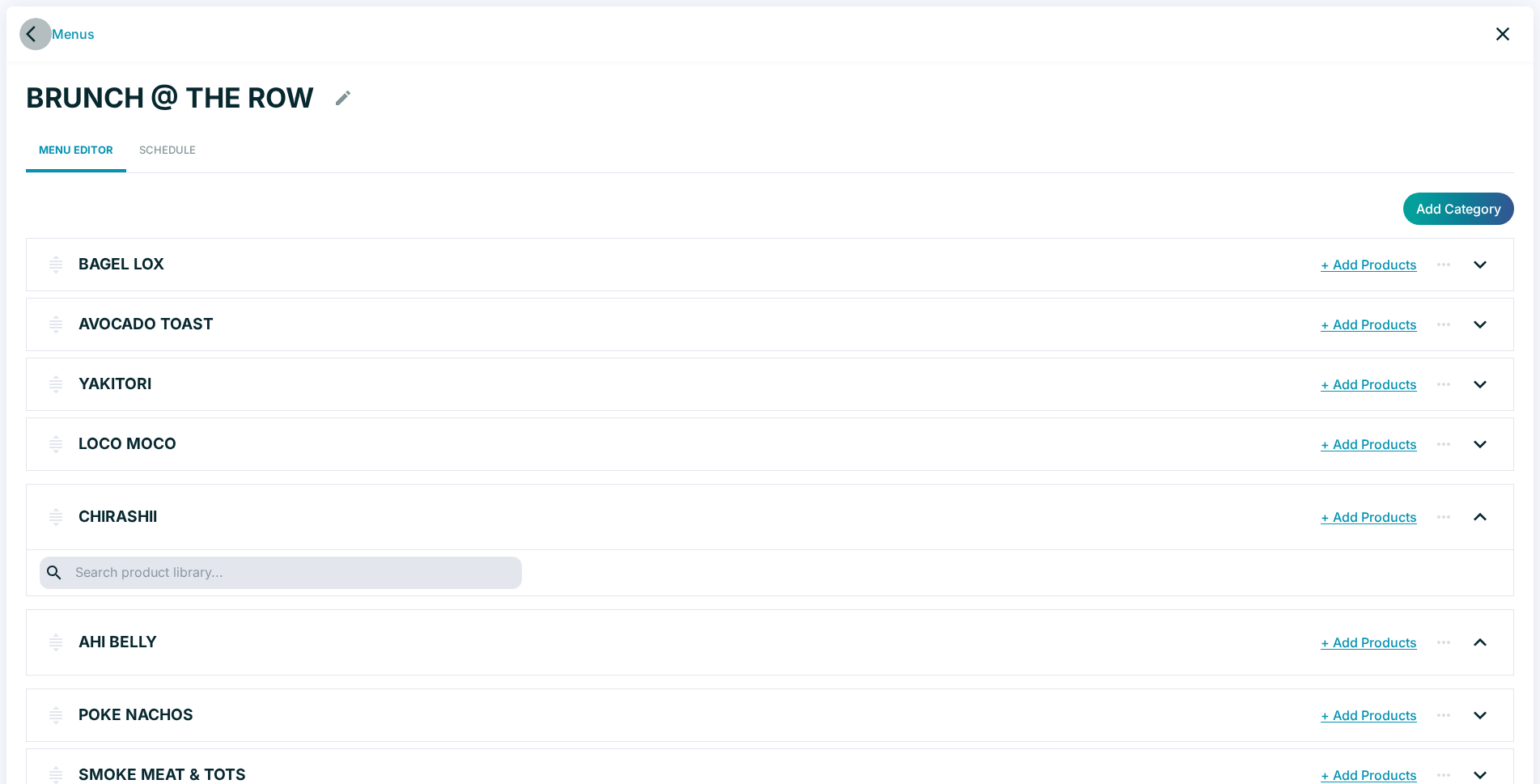
click at [30, 31] on icon "back" at bounding box center [31, 34] width 9 height 16
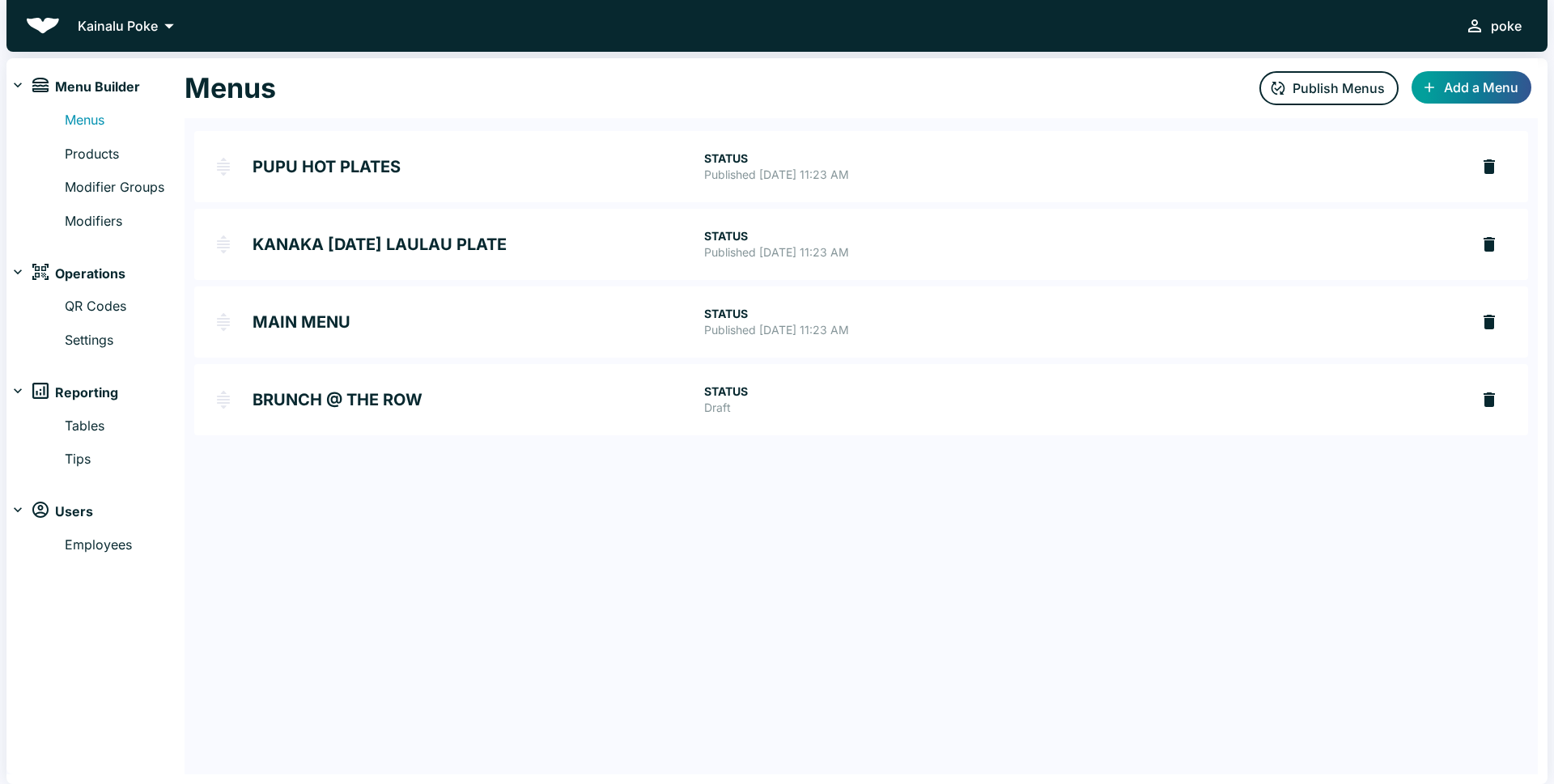
click at [398, 394] on h2 "BRUNCH @ THE ROW" at bounding box center [478, 399] width 452 height 16
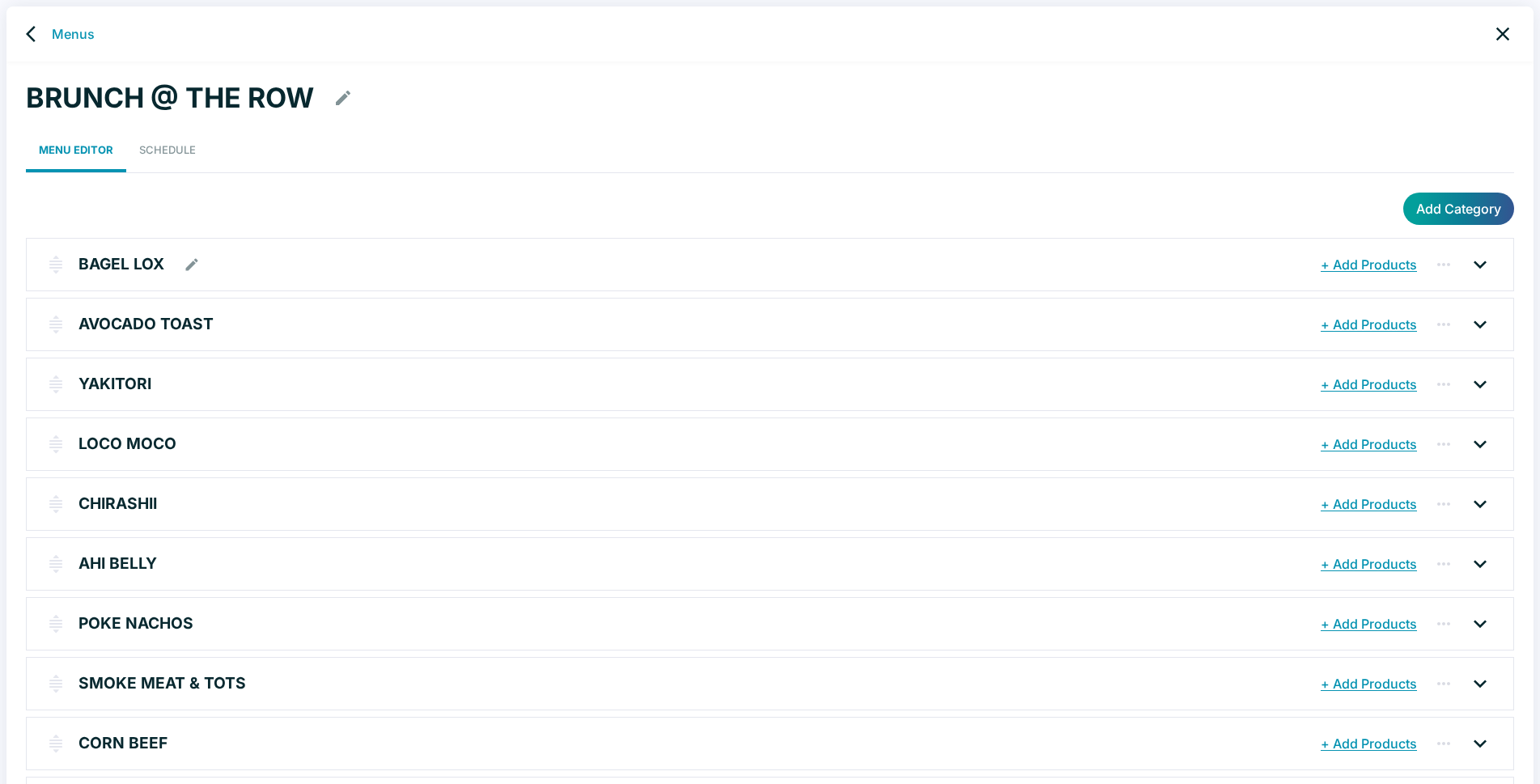
click at [1482, 260] on icon at bounding box center [1480, 265] width 26 height 26
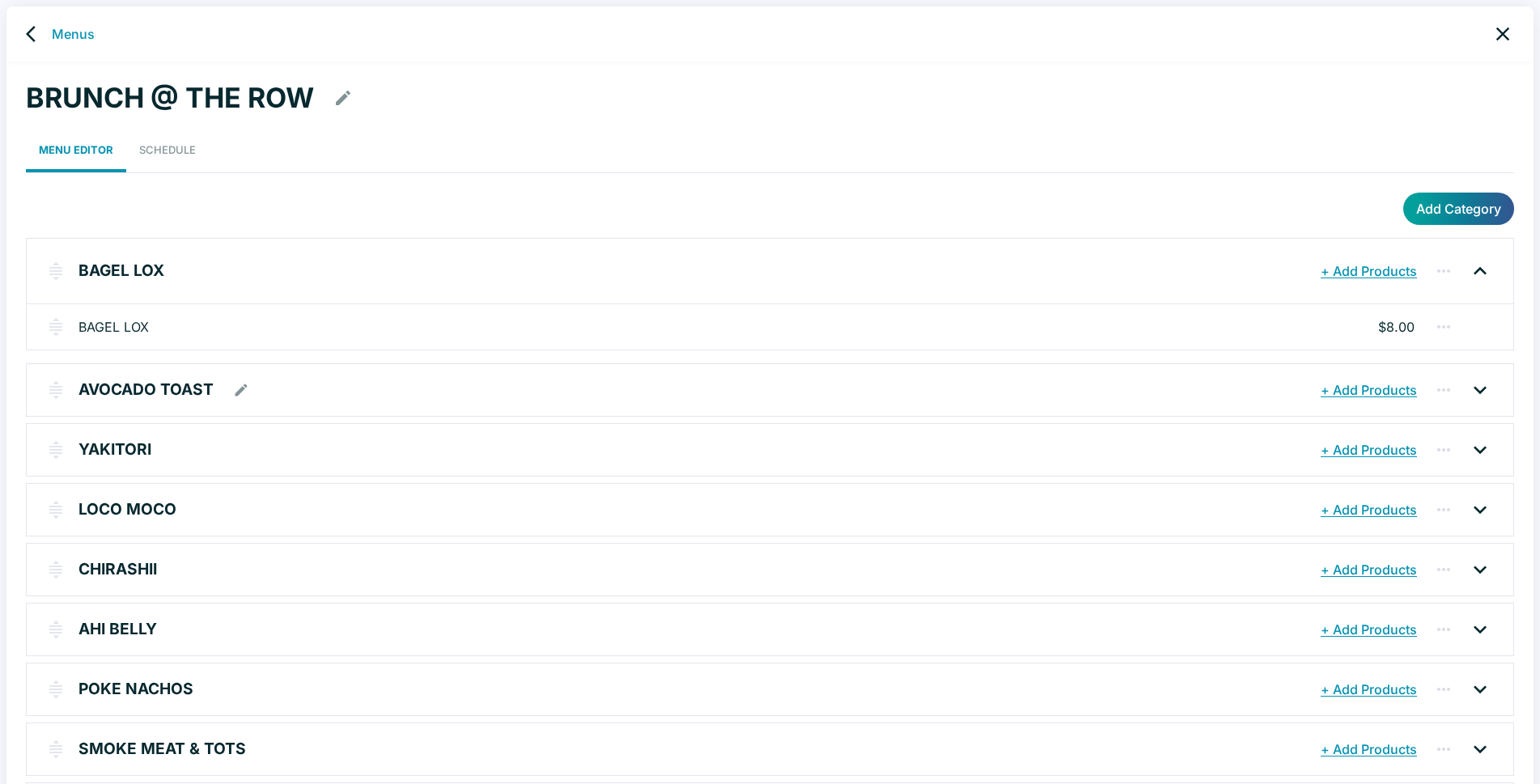
click at [1481, 389] on icon at bounding box center [1480, 390] width 26 height 26
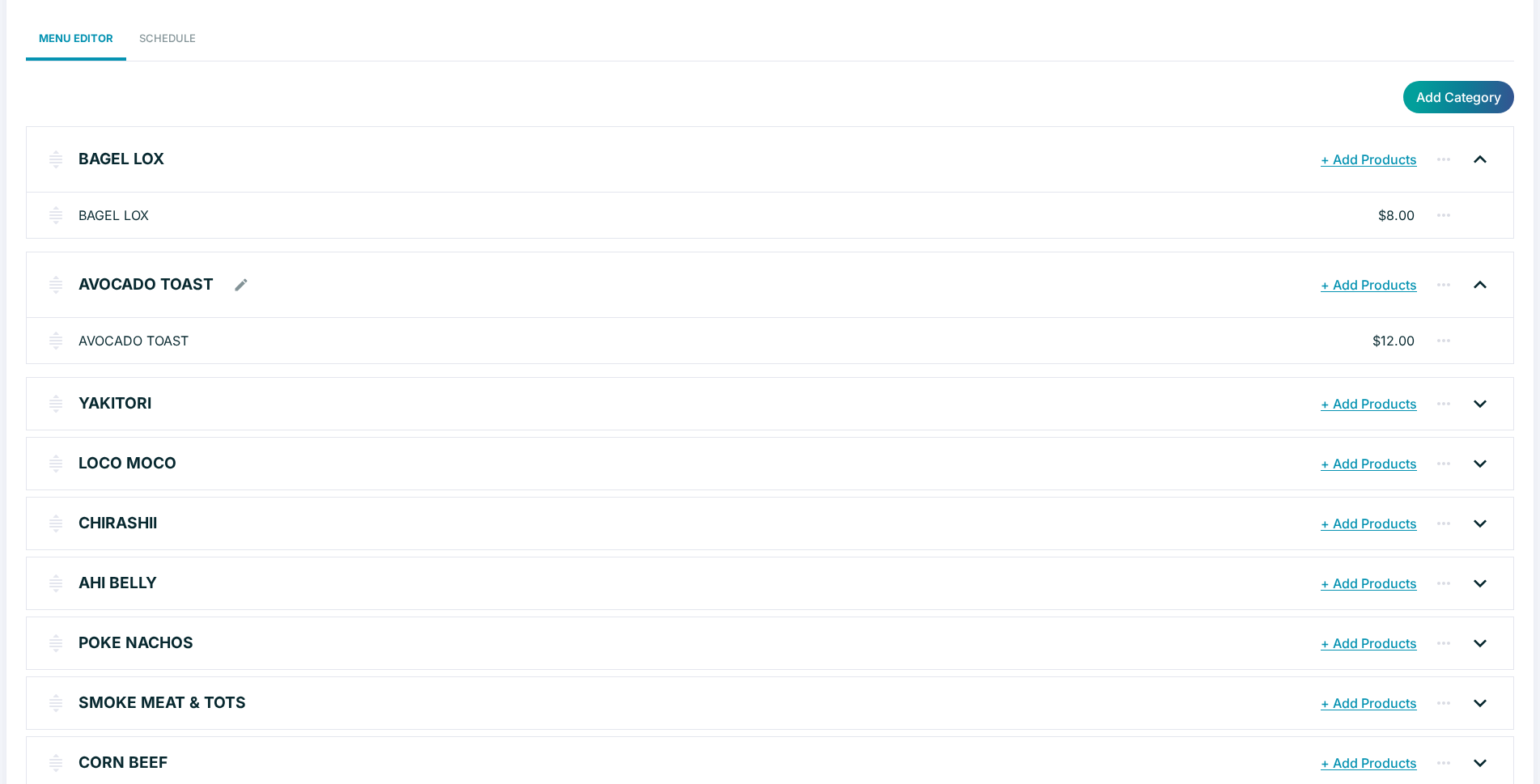
scroll to position [162, 0]
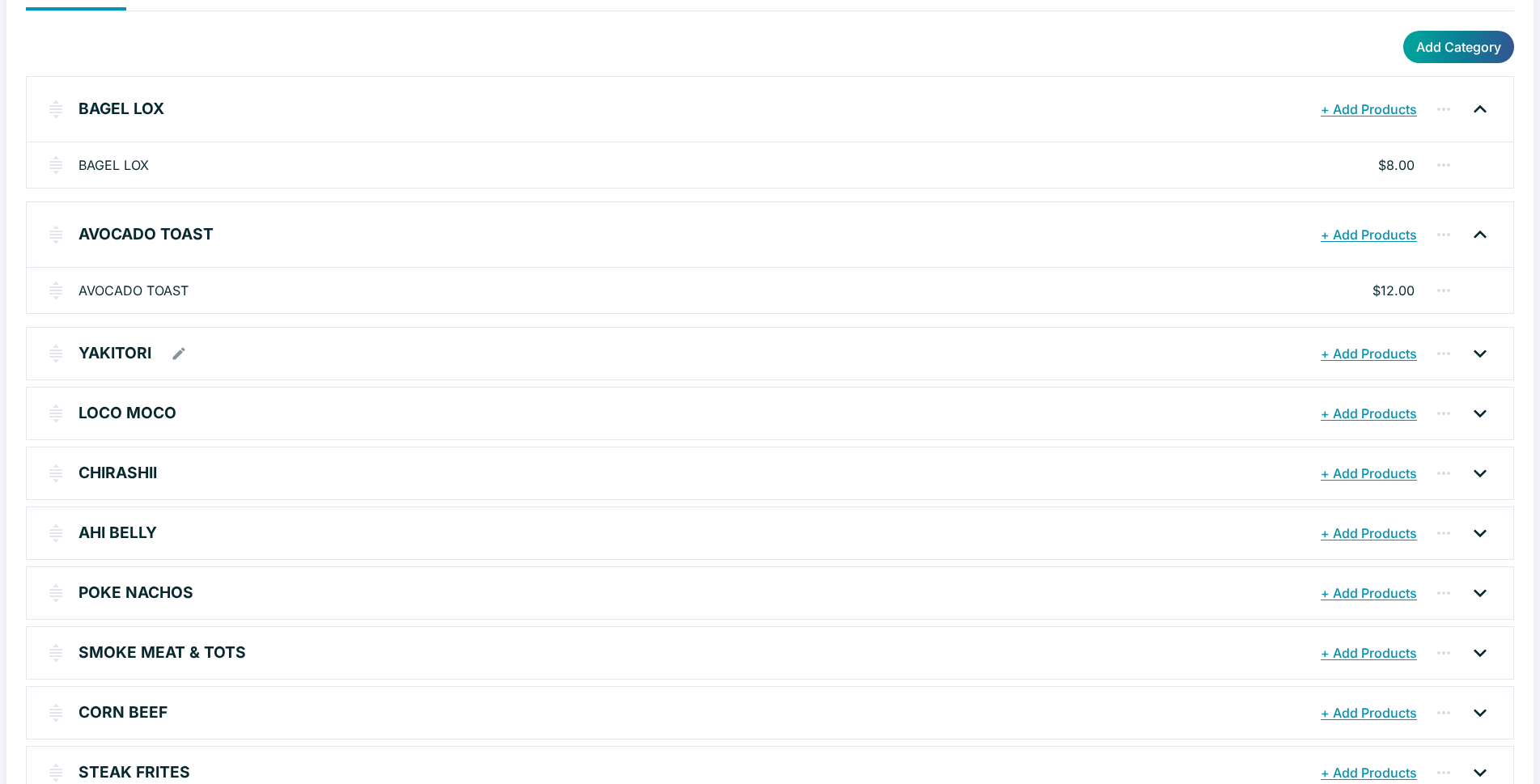
click at [1474, 351] on icon at bounding box center [1480, 353] width 13 height 8
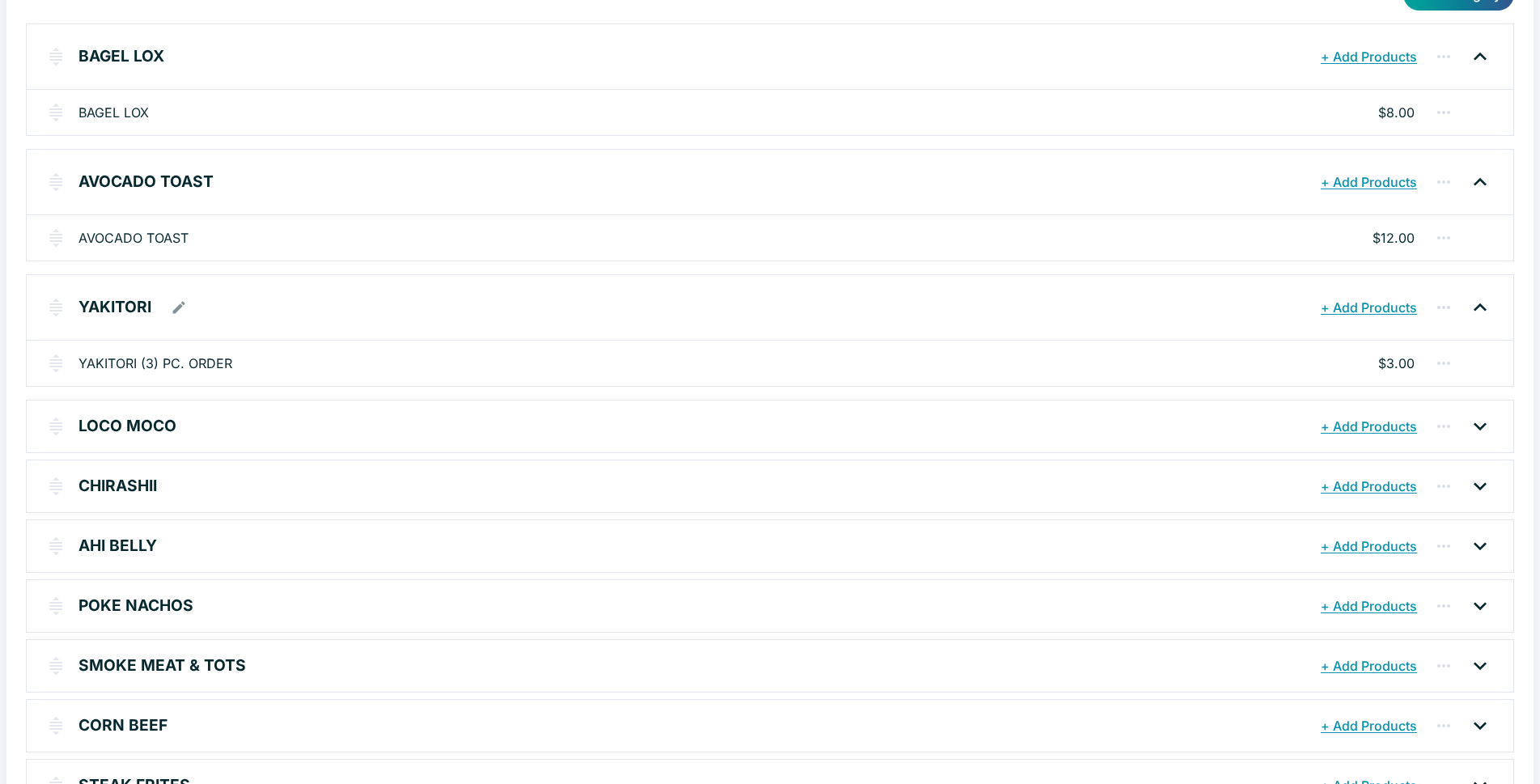
scroll to position [243, 0]
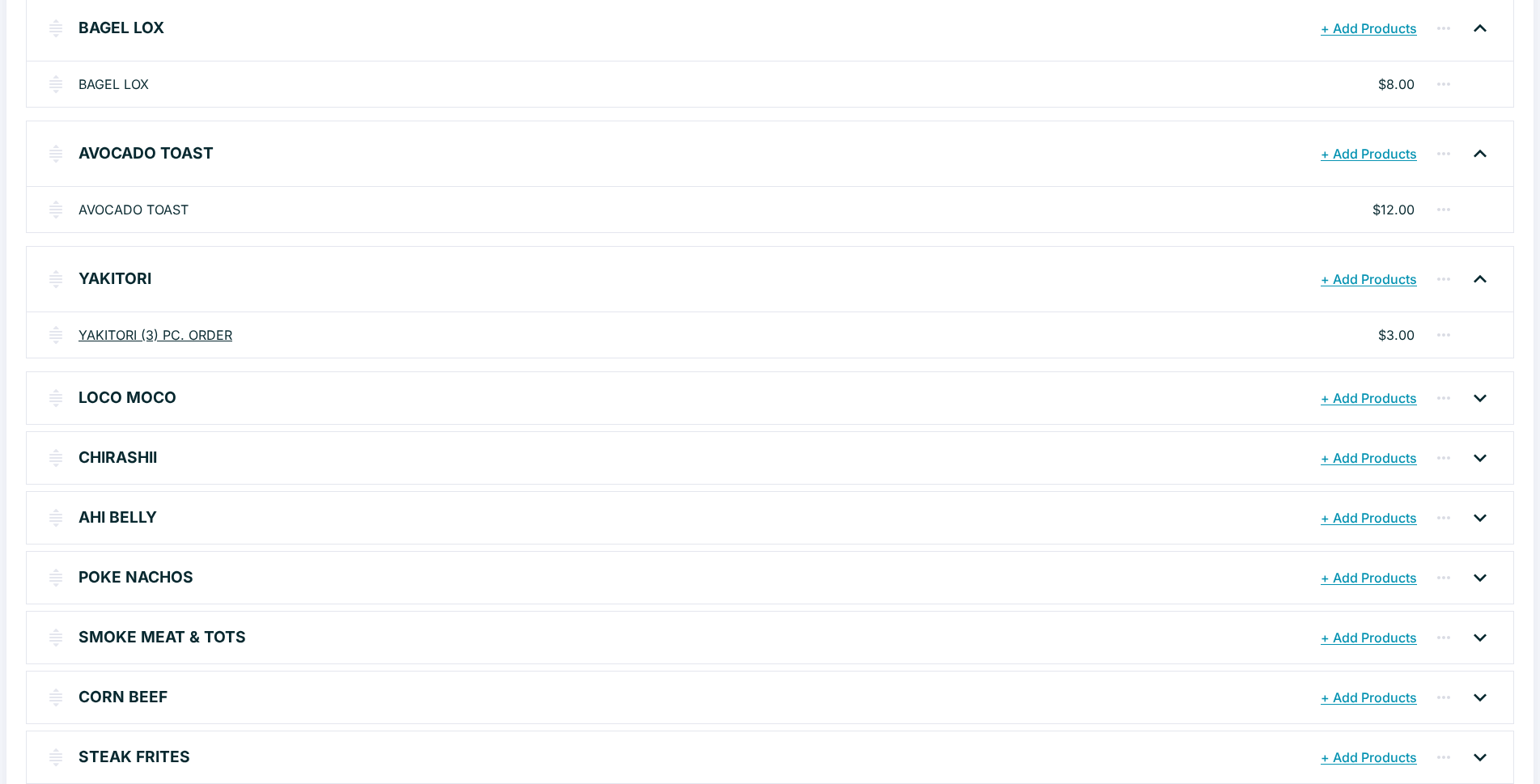
click at [221, 334] on link "YAKITORI (3) PC. ORDER" at bounding box center [155, 334] width 154 height 20
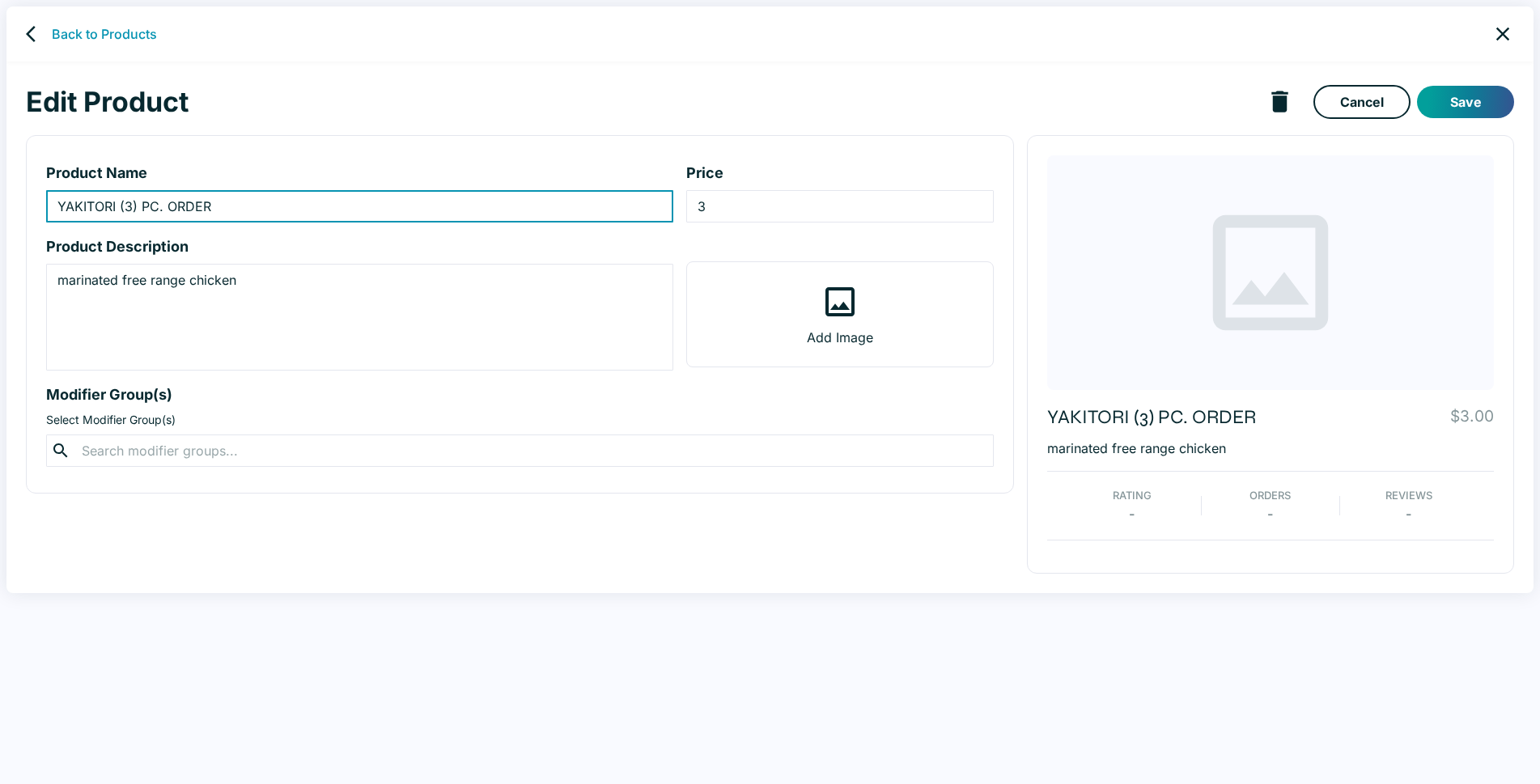
click at [133, 205] on input "YAKITORI (3) PC. ORDER" at bounding box center [359, 206] width 627 height 33
type input "YAKITORI (1) PC. ORDER"
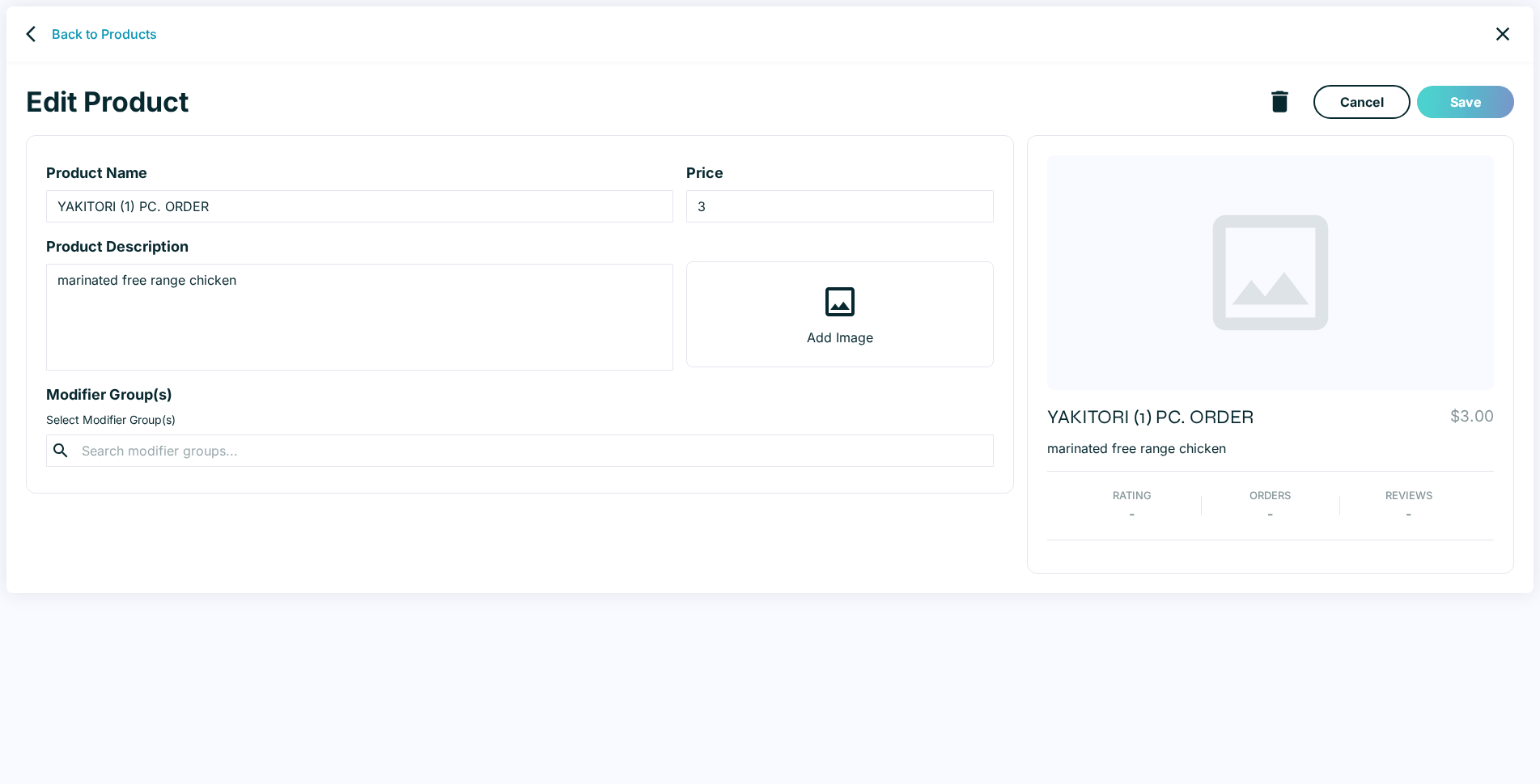
click at [1461, 101] on button "Save" at bounding box center [1465, 102] width 97 height 33
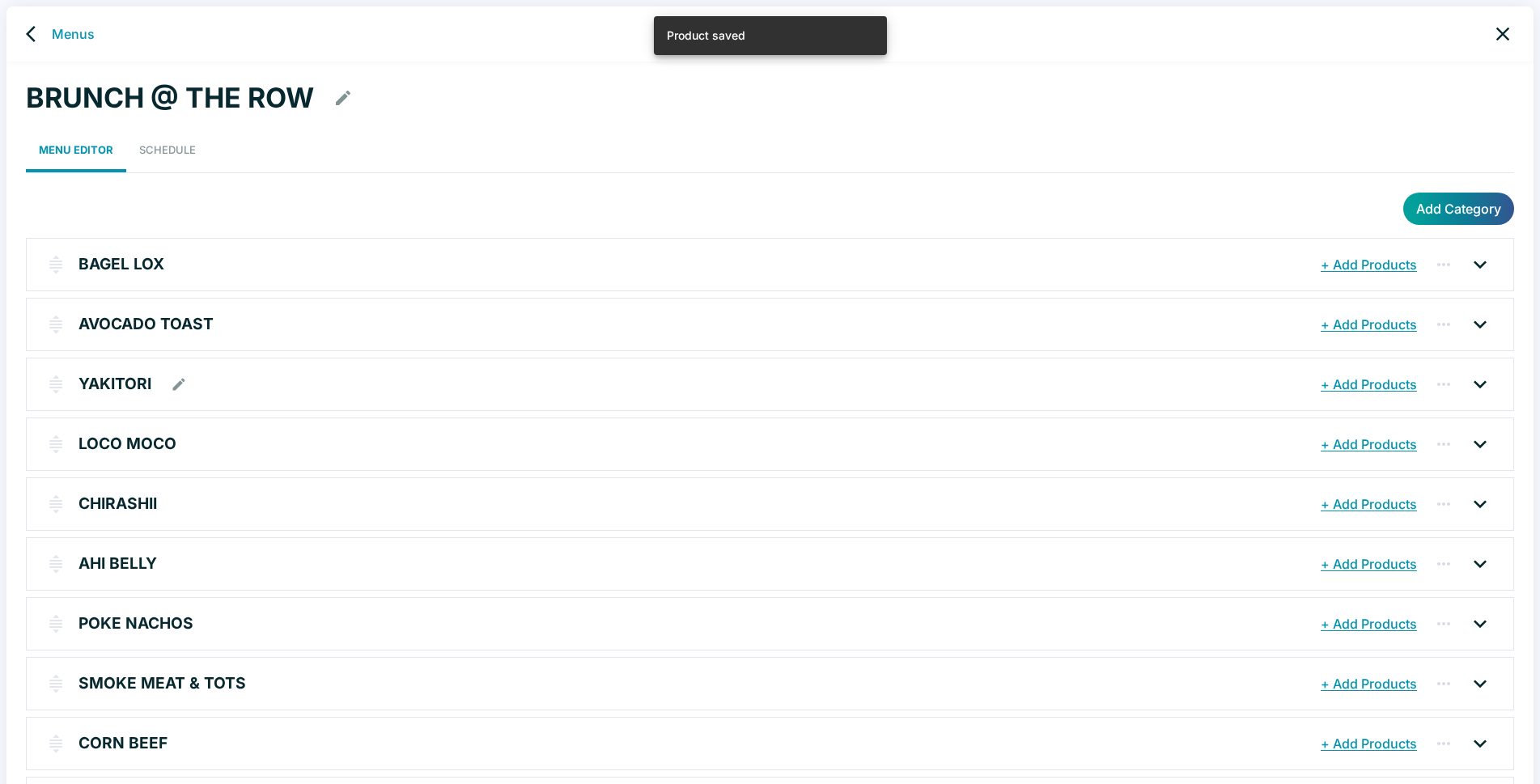
click at [1475, 380] on icon at bounding box center [1480, 384] width 26 height 26
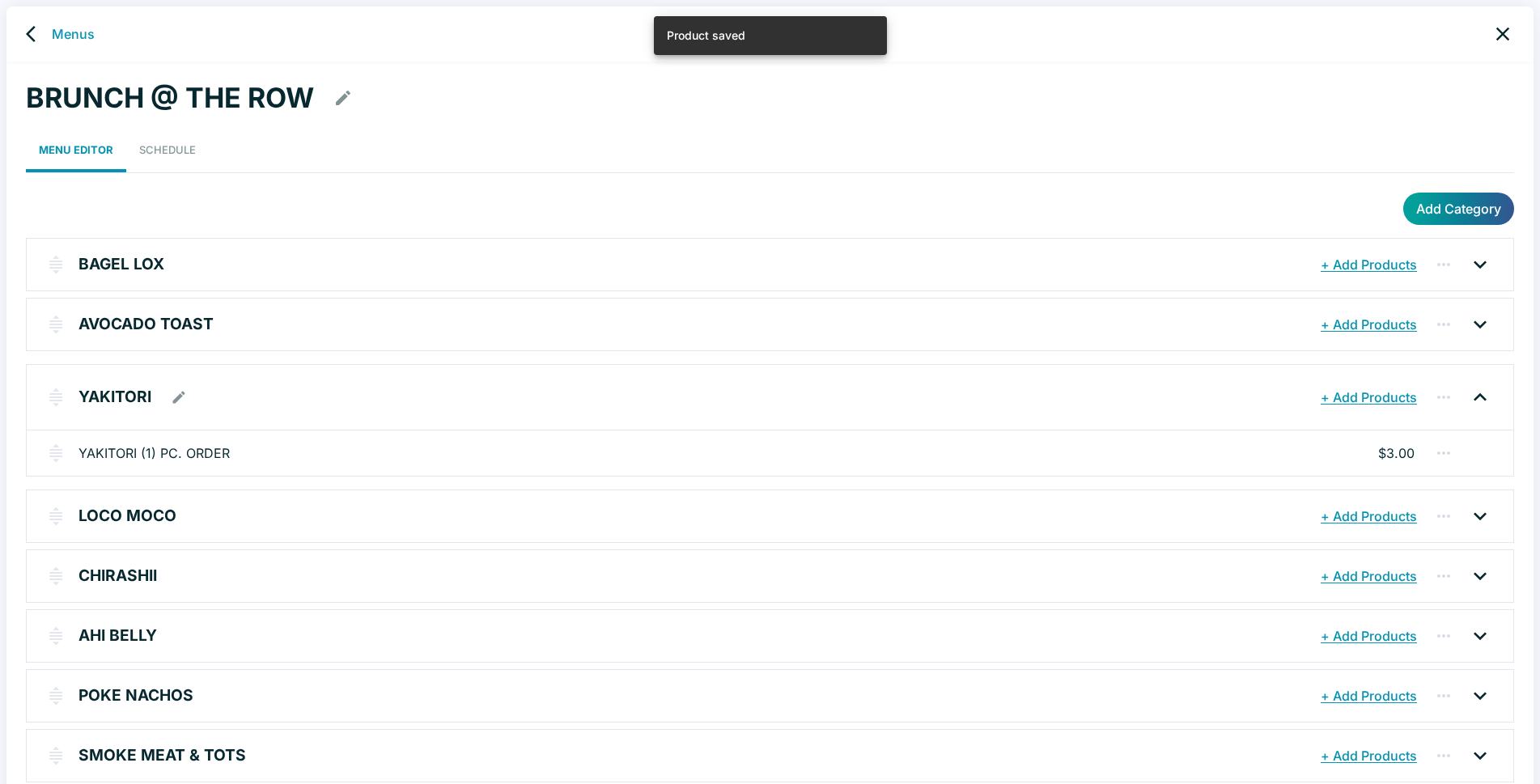
click at [1365, 396] on button "+ Add Products" at bounding box center [1368, 397] width 104 height 29
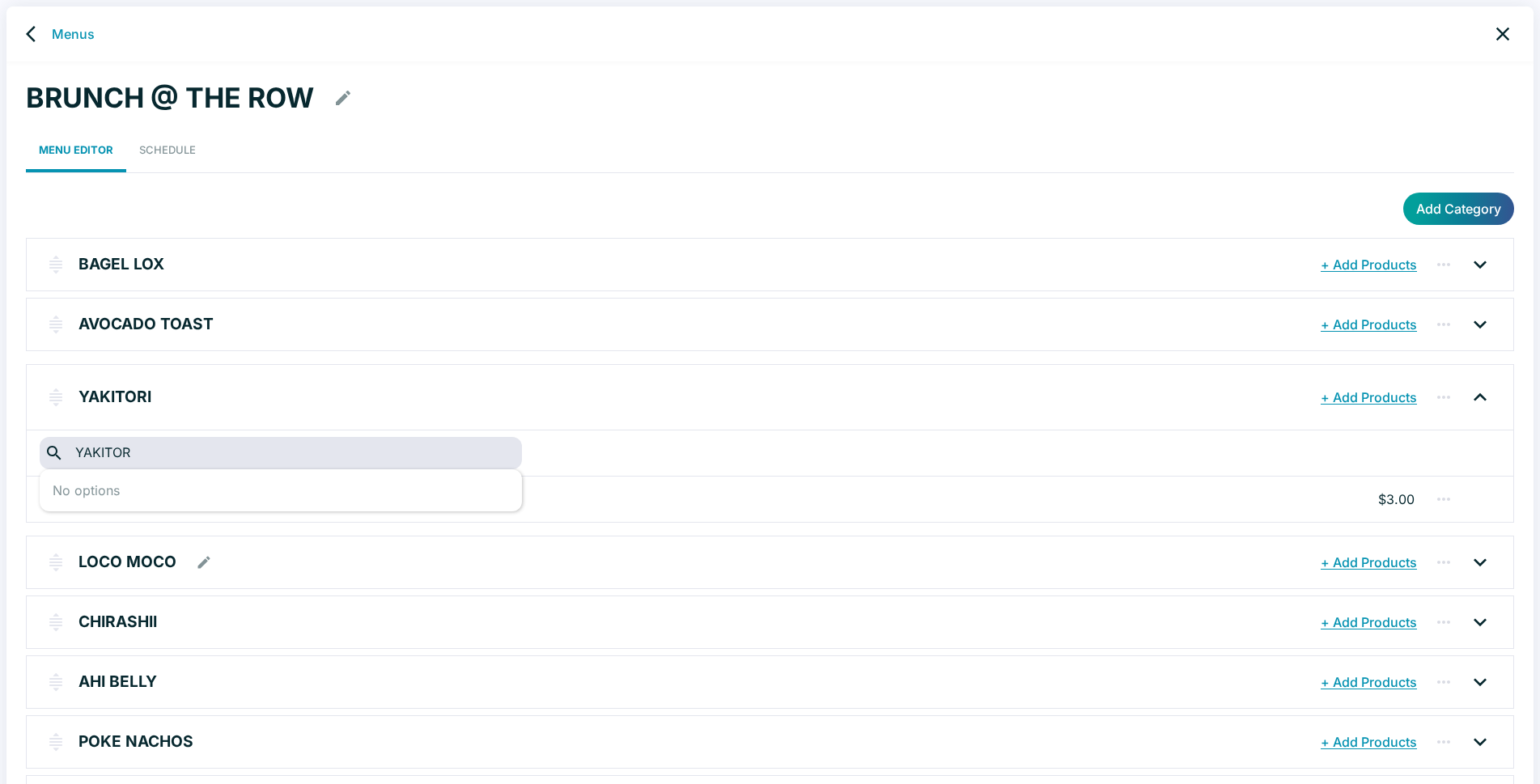
type input "YAKITORI"
drag, startPoint x: 159, startPoint y: 452, endPoint x: 32, endPoint y: 446, distance: 127.1
click at [32, 446] on div "​ YAKITORI ​" at bounding box center [770, 452] width 1487 height 46
type input "Y"
click at [1451, 208] on button "Add Category" at bounding box center [1459, 209] width 111 height 33
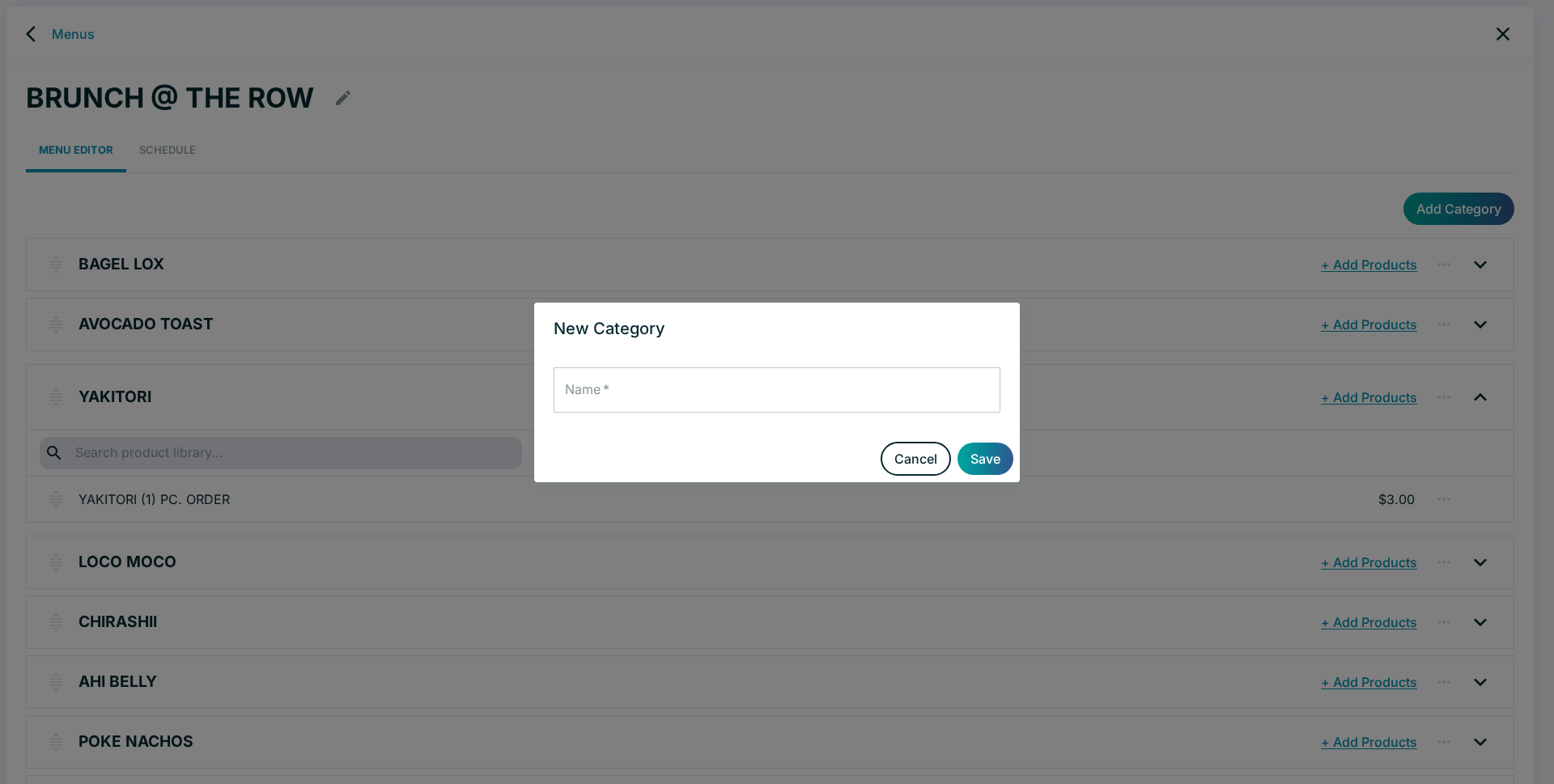
click at [677, 389] on input "Name   *" at bounding box center [777, 390] width 447 height 45
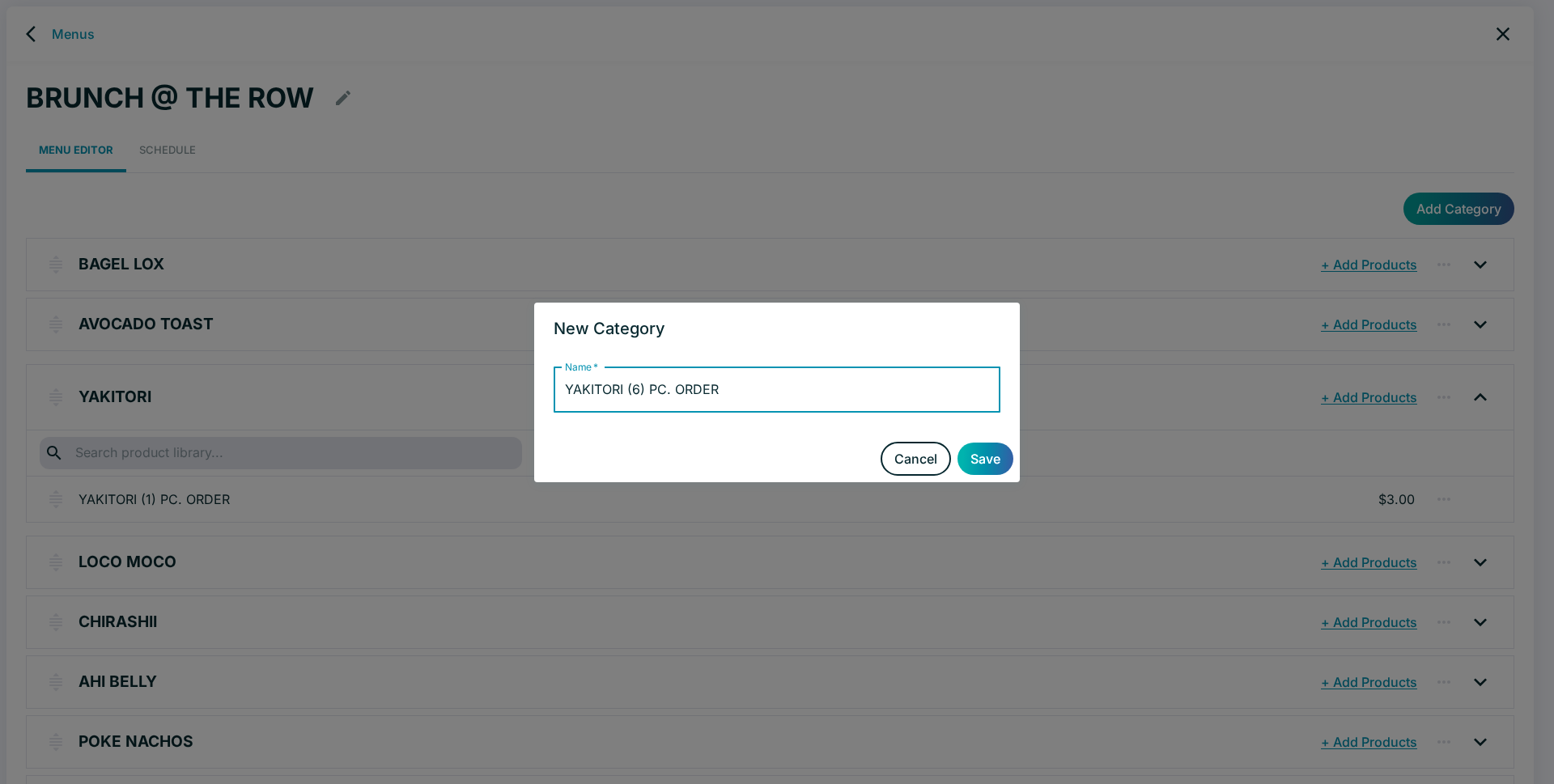
type input "YAKITORI (6) PC. ORDER"
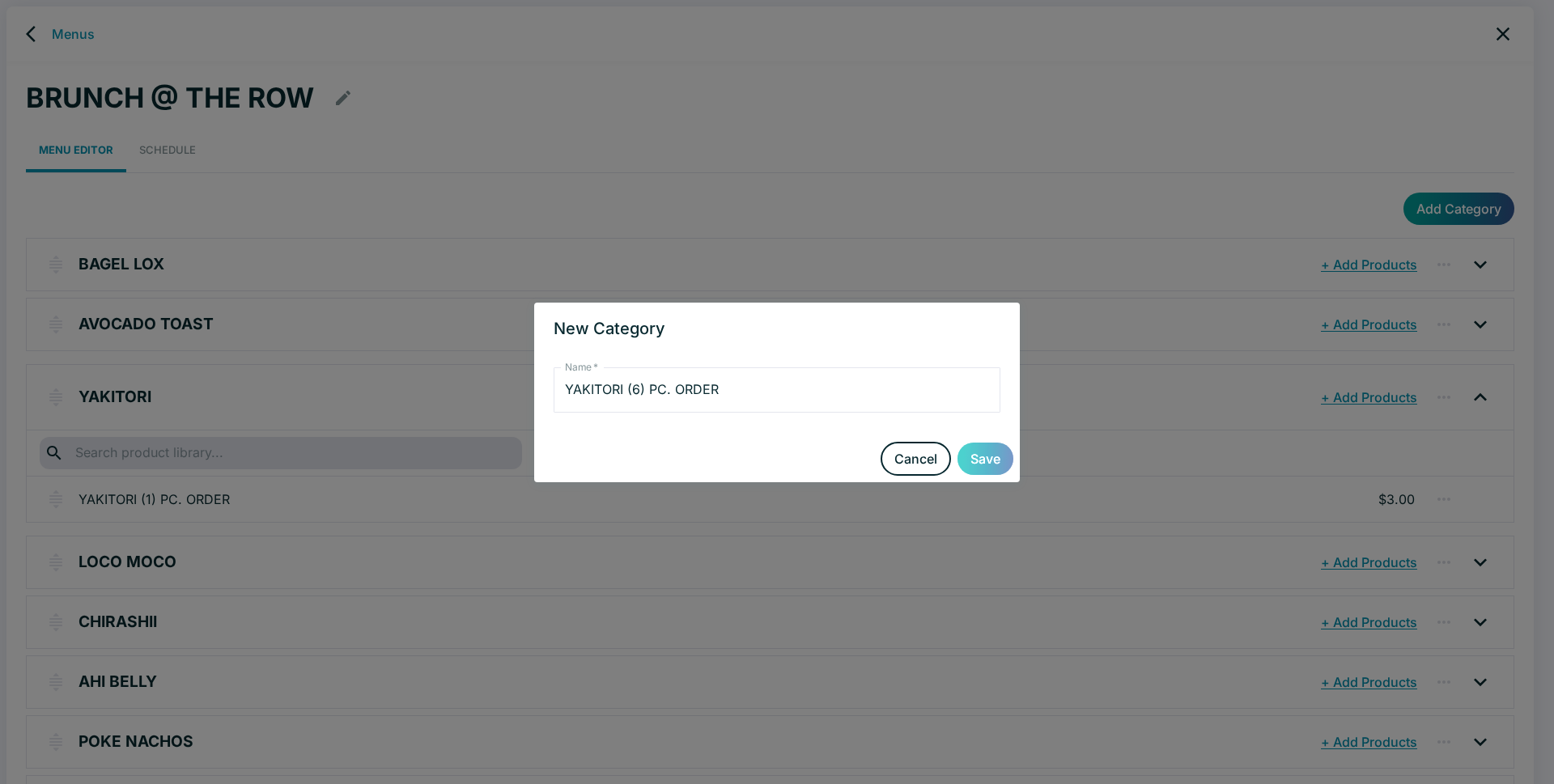
click at [991, 458] on button "Save" at bounding box center [986, 458] width 56 height 33
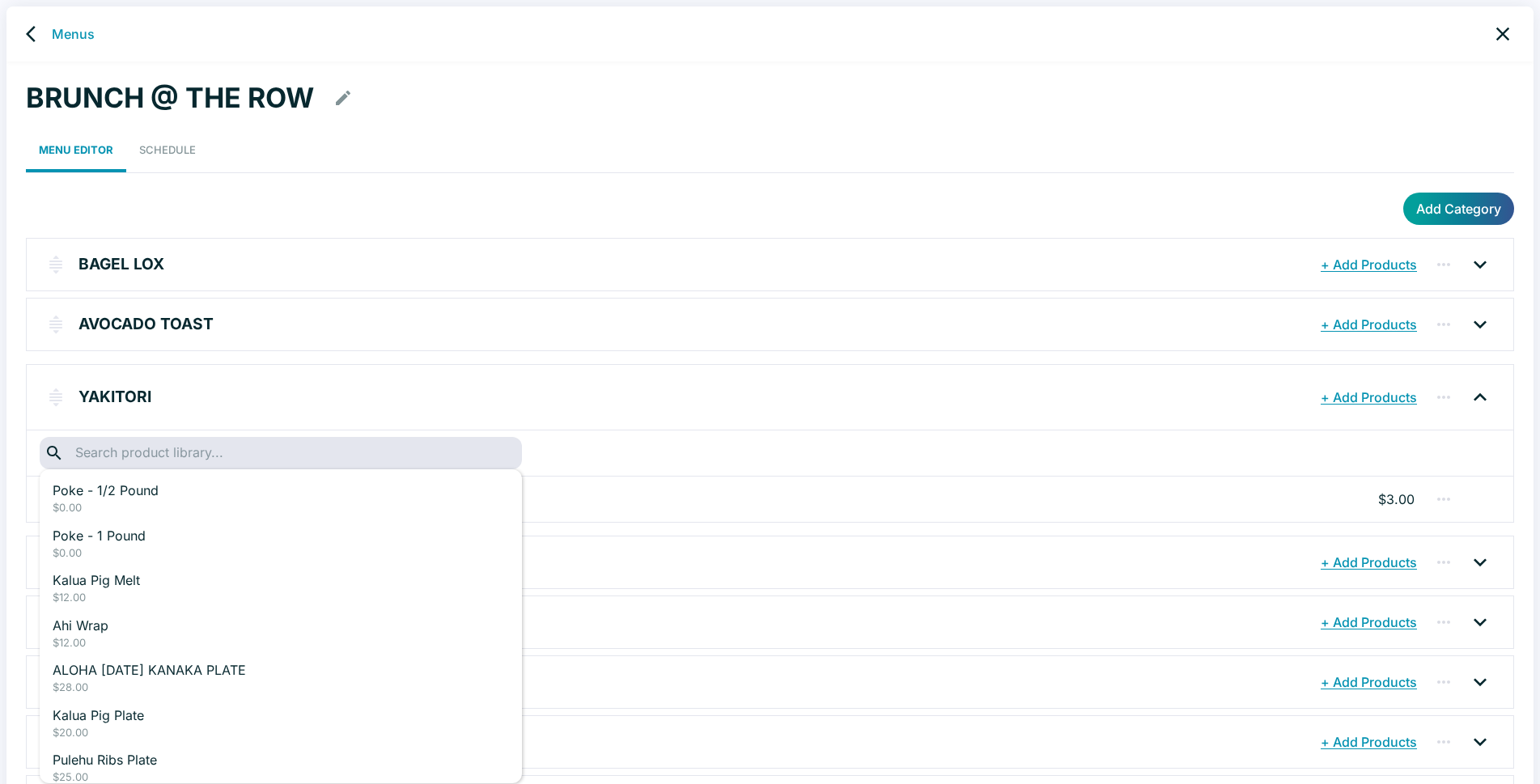
click at [194, 456] on input "text" at bounding box center [280, 453] width 420 height 22
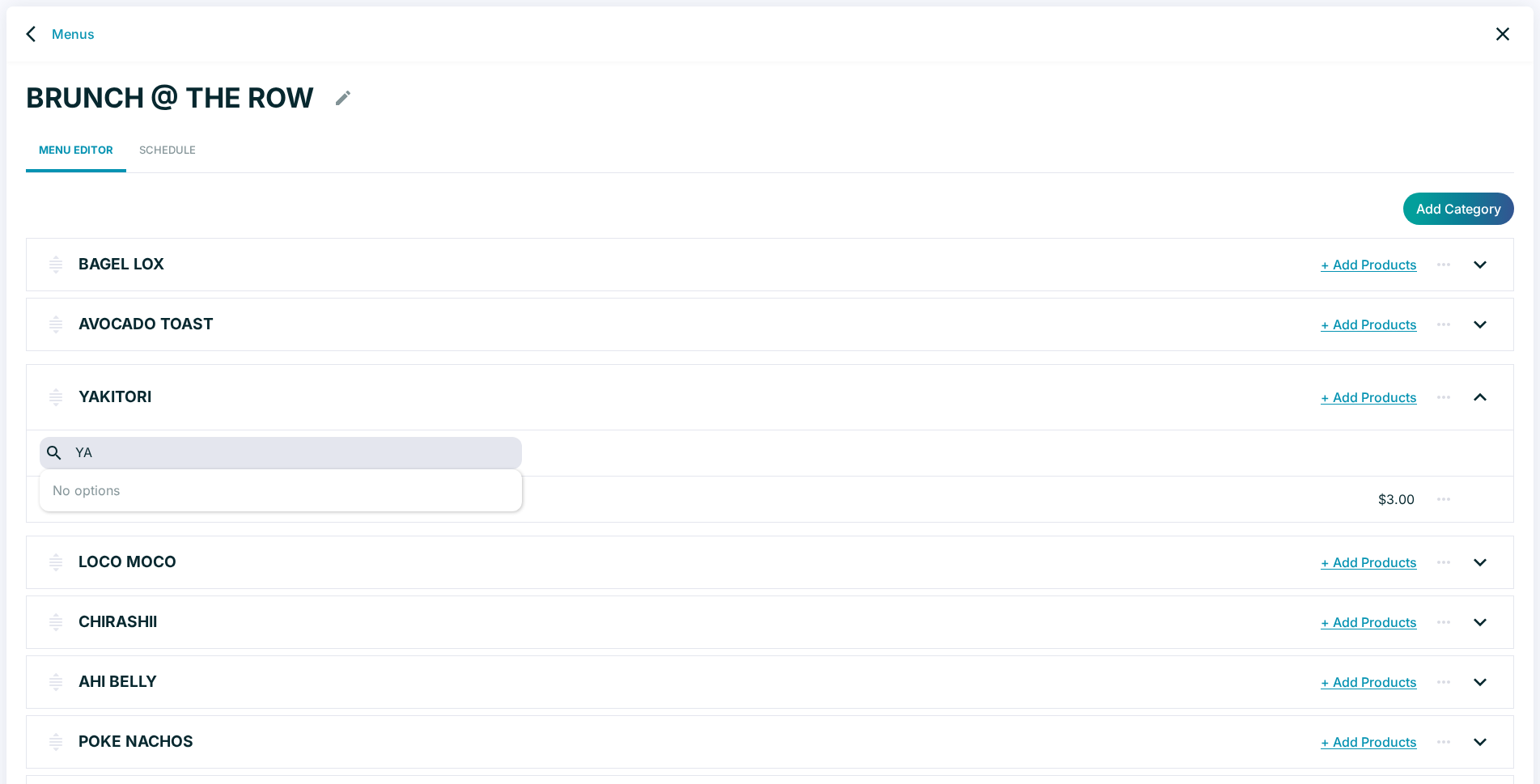
type input "Y"
click at [1362, 401] on button "+ Add Products" at bounding box center [1368, 397] width 104 height 29
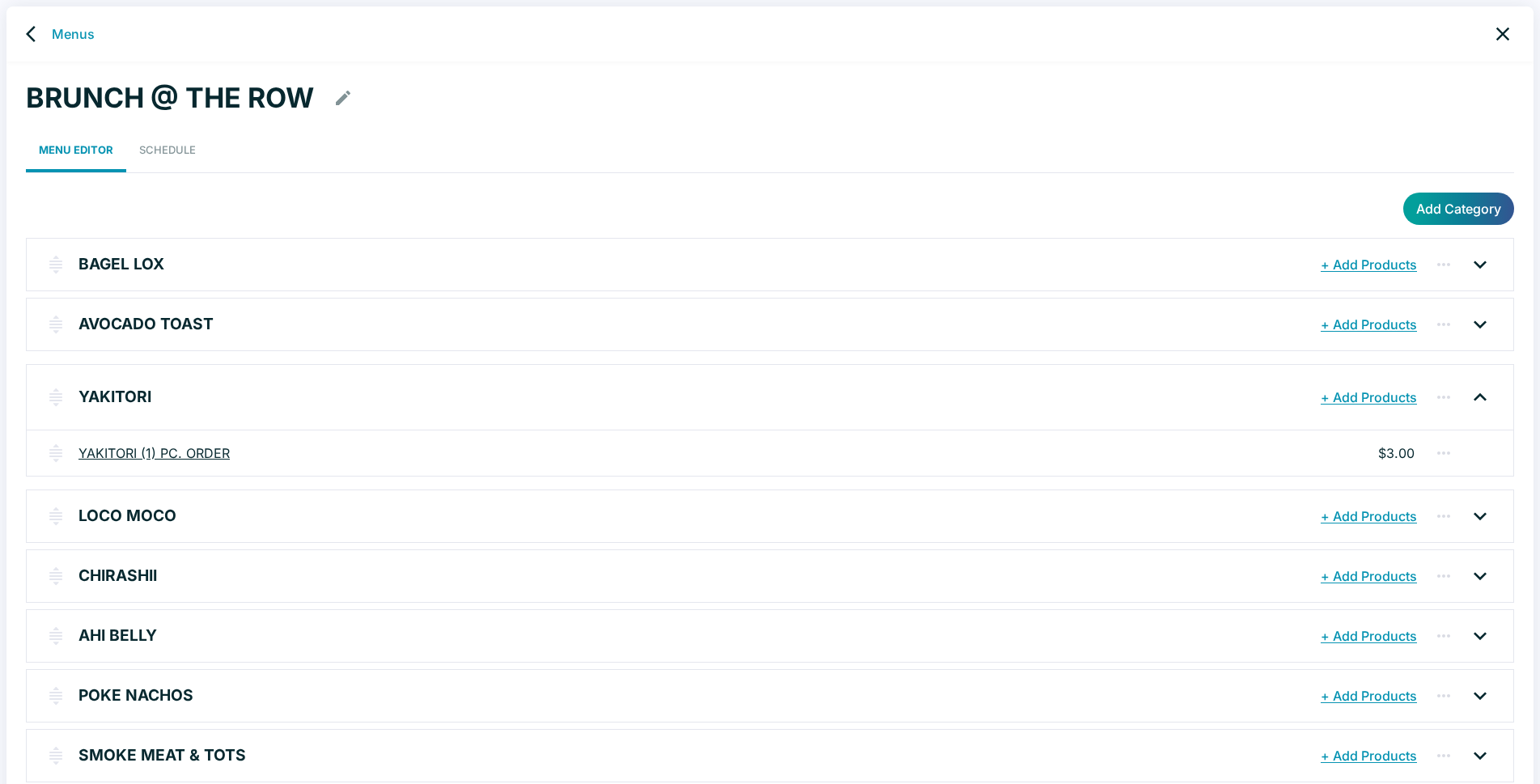
click at [195, 446] on link "YAKITORI (1) PC. ORDER" at bounding box center [155, 452] width 152 height 20
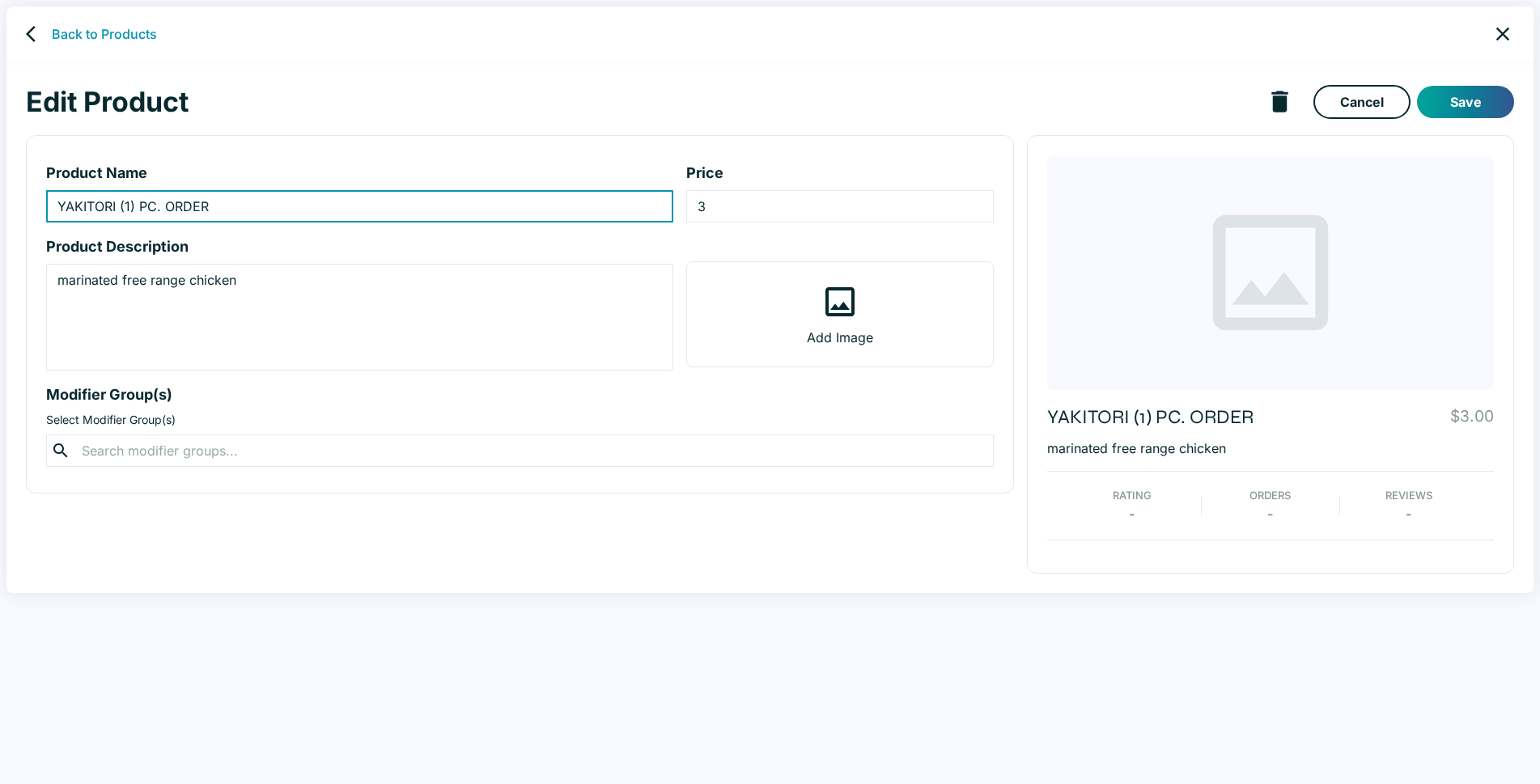
click at [130, 205] on input "YAKITORI (1) PC. ORDER" at bounding box center [359, 206] width 627 height 33
type input "YAKITORI (6) PC. ORDER"
click at [716, 202] on input "3" at bounding box center [839, 206] width 307 height 33
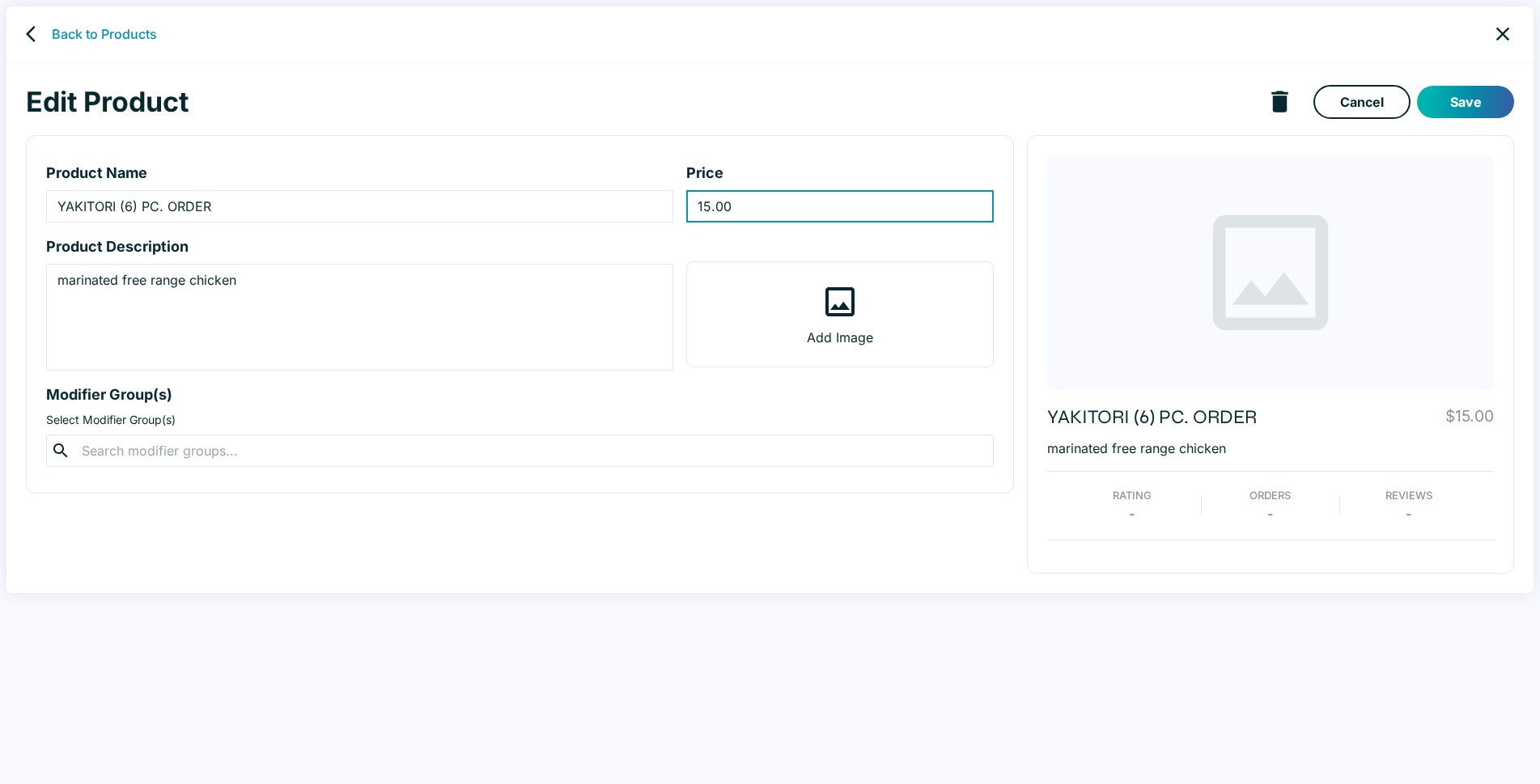
type input "15.00"
click at [1486, 99] on button "Save" at bounding box center [1465, 102] width 97 height 33
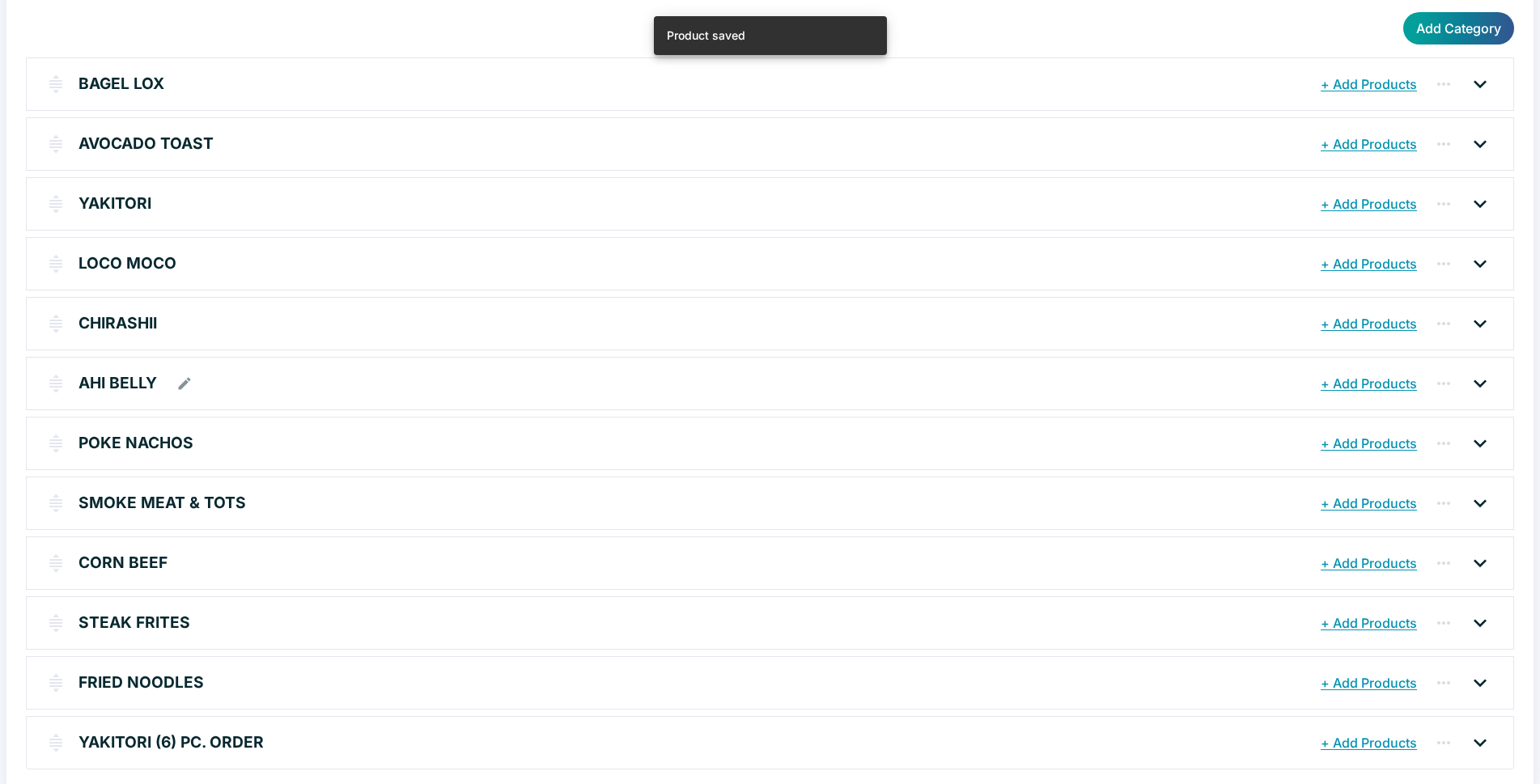
scroll to position [192, 0]
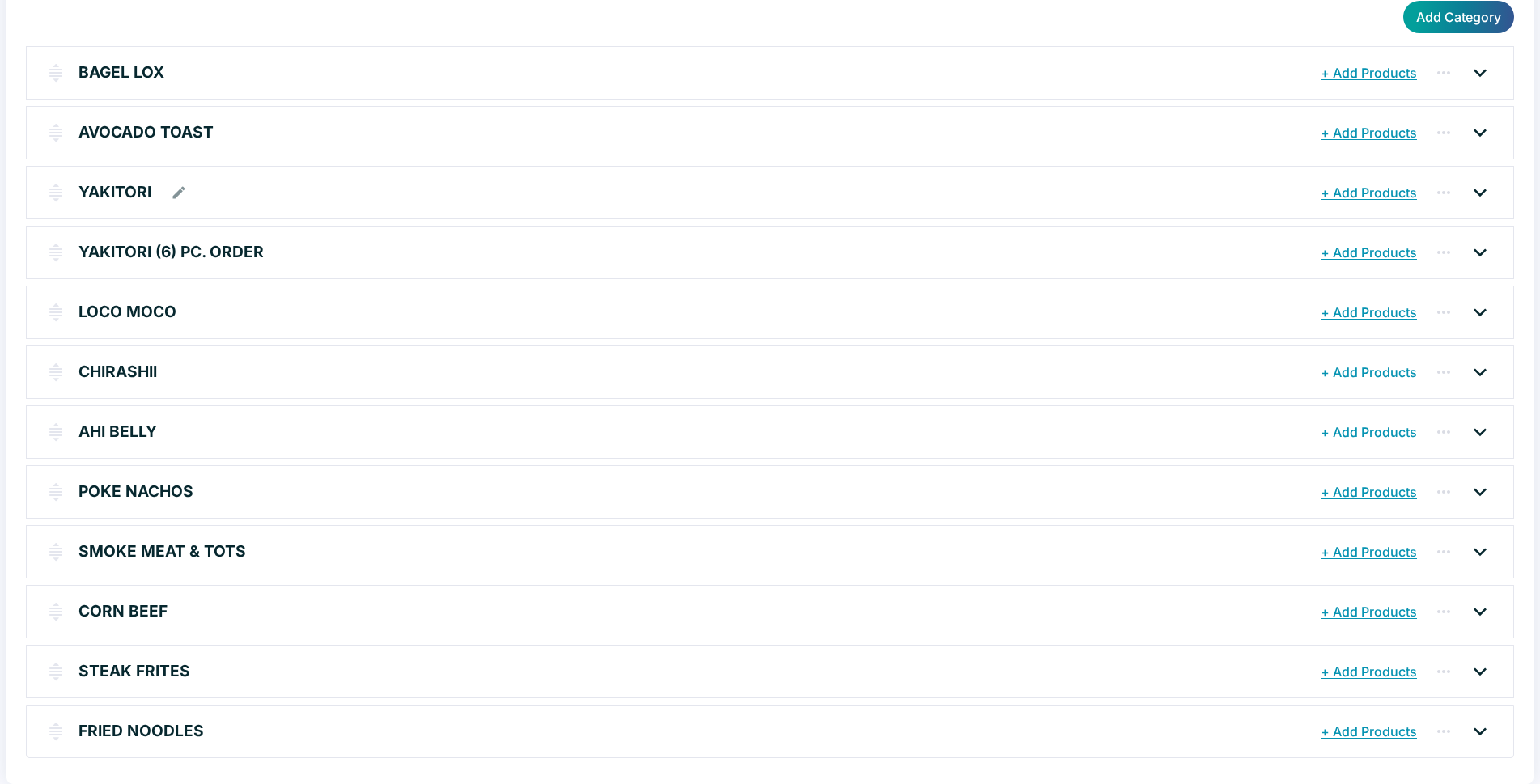
click at [181, 188] on icon "button" at bounding box center [178, 192] width 16 height 16
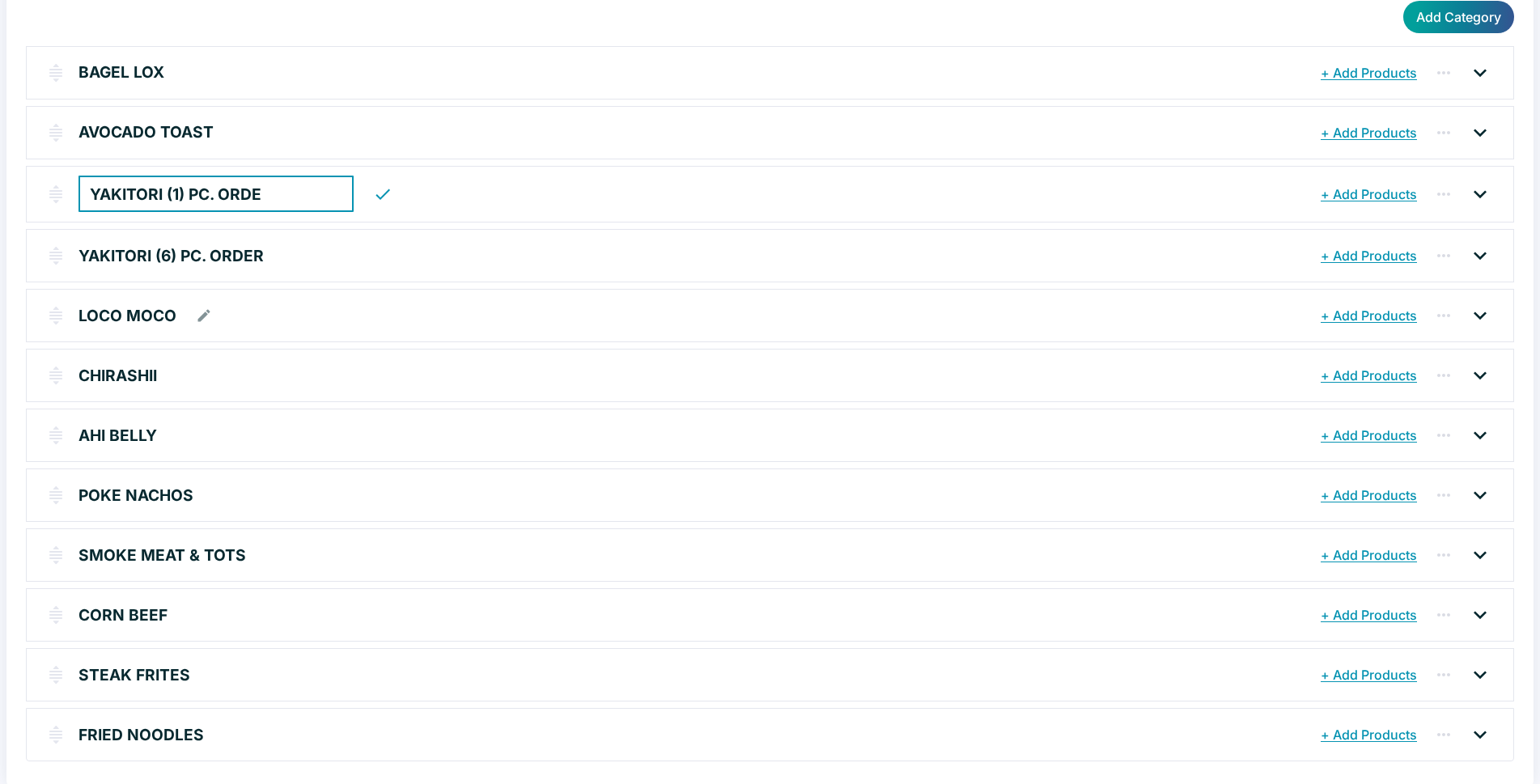
type input "YAKITORI (1) PC. ORDER"
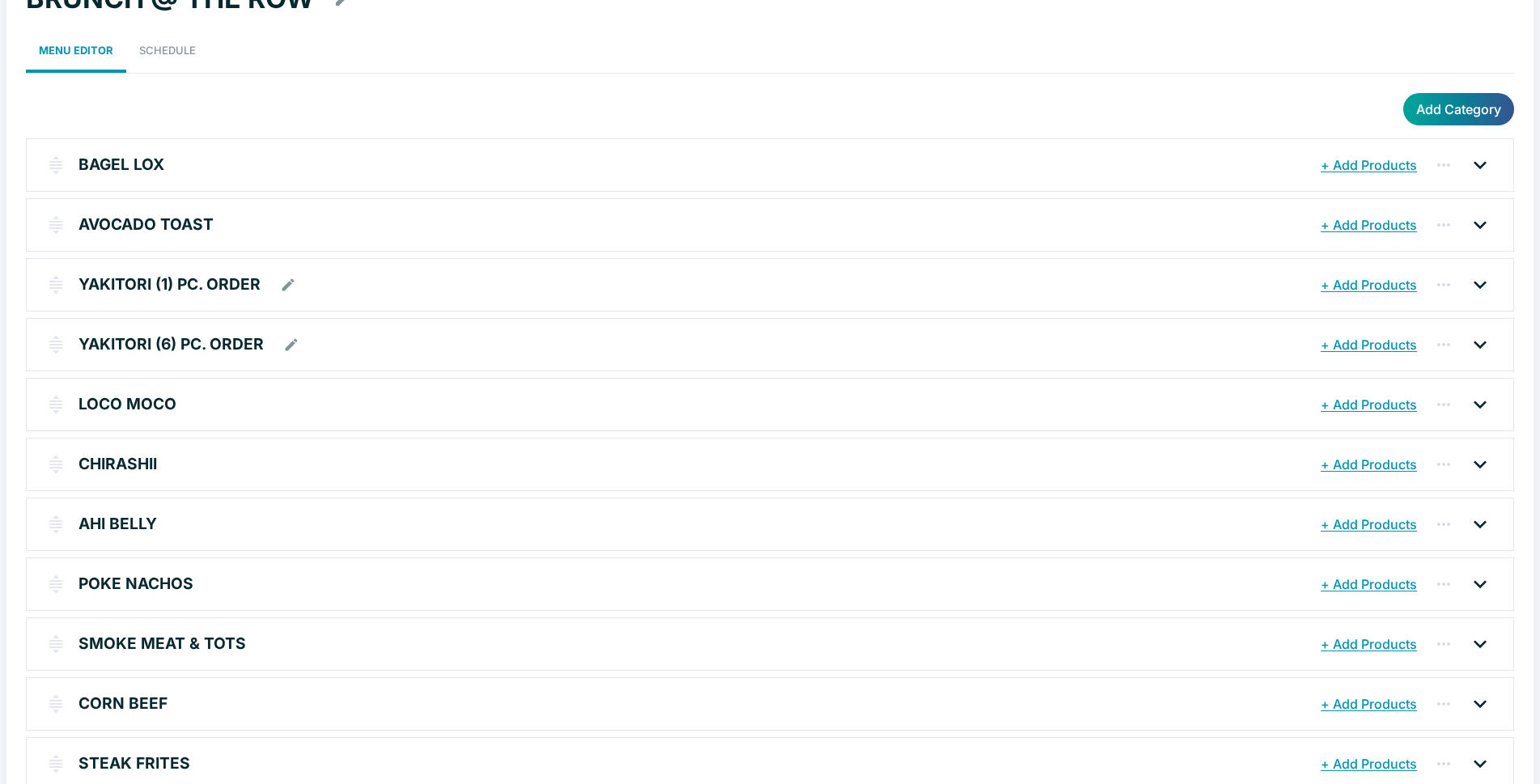
scroll to position [0, 0]
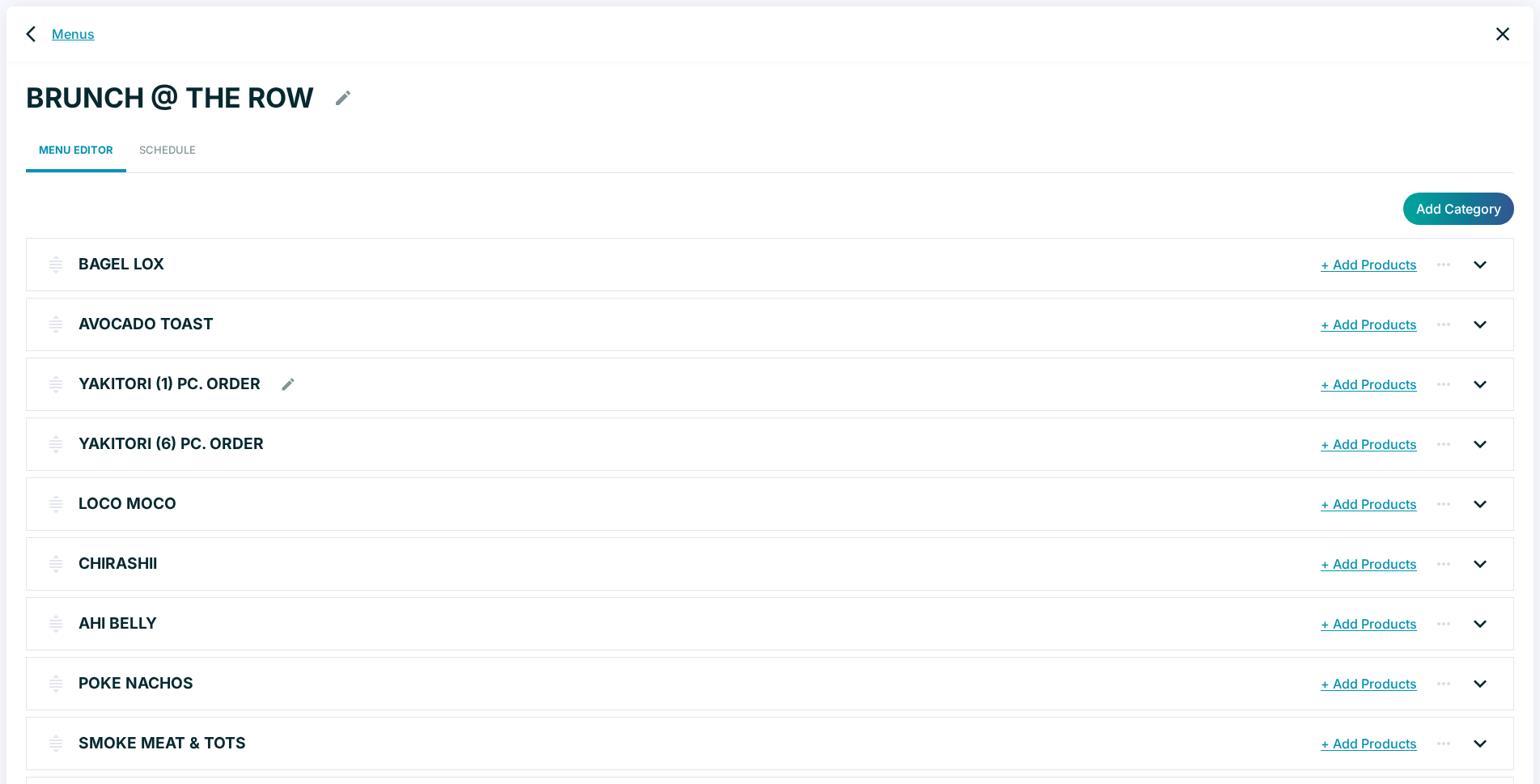
click at [74, 35] on link "Menus" at bounding box center [73, 34] width 43 height 20
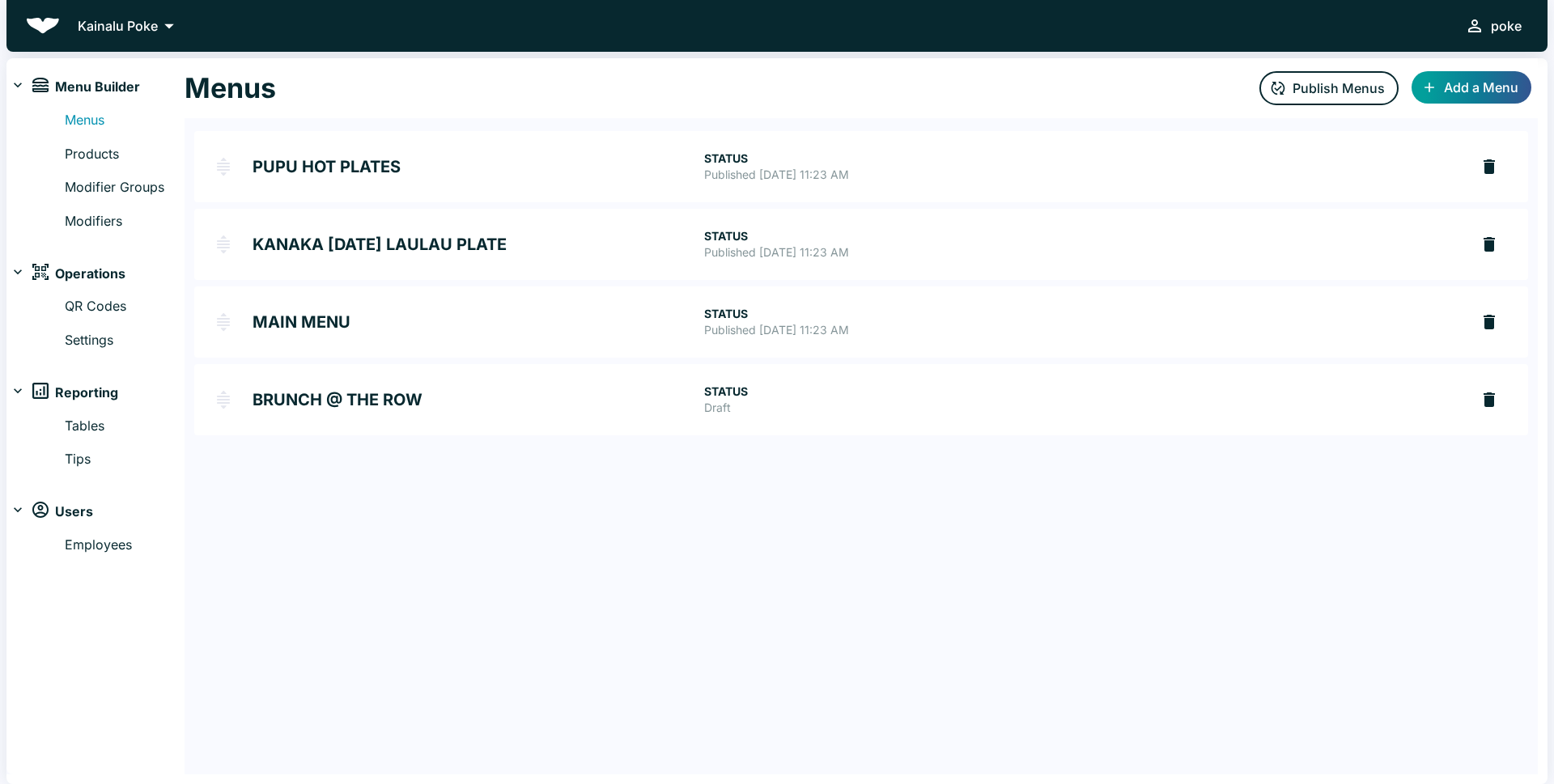
click at [159, 26] on icon at bounding box center [169, 26] width 22 height 22
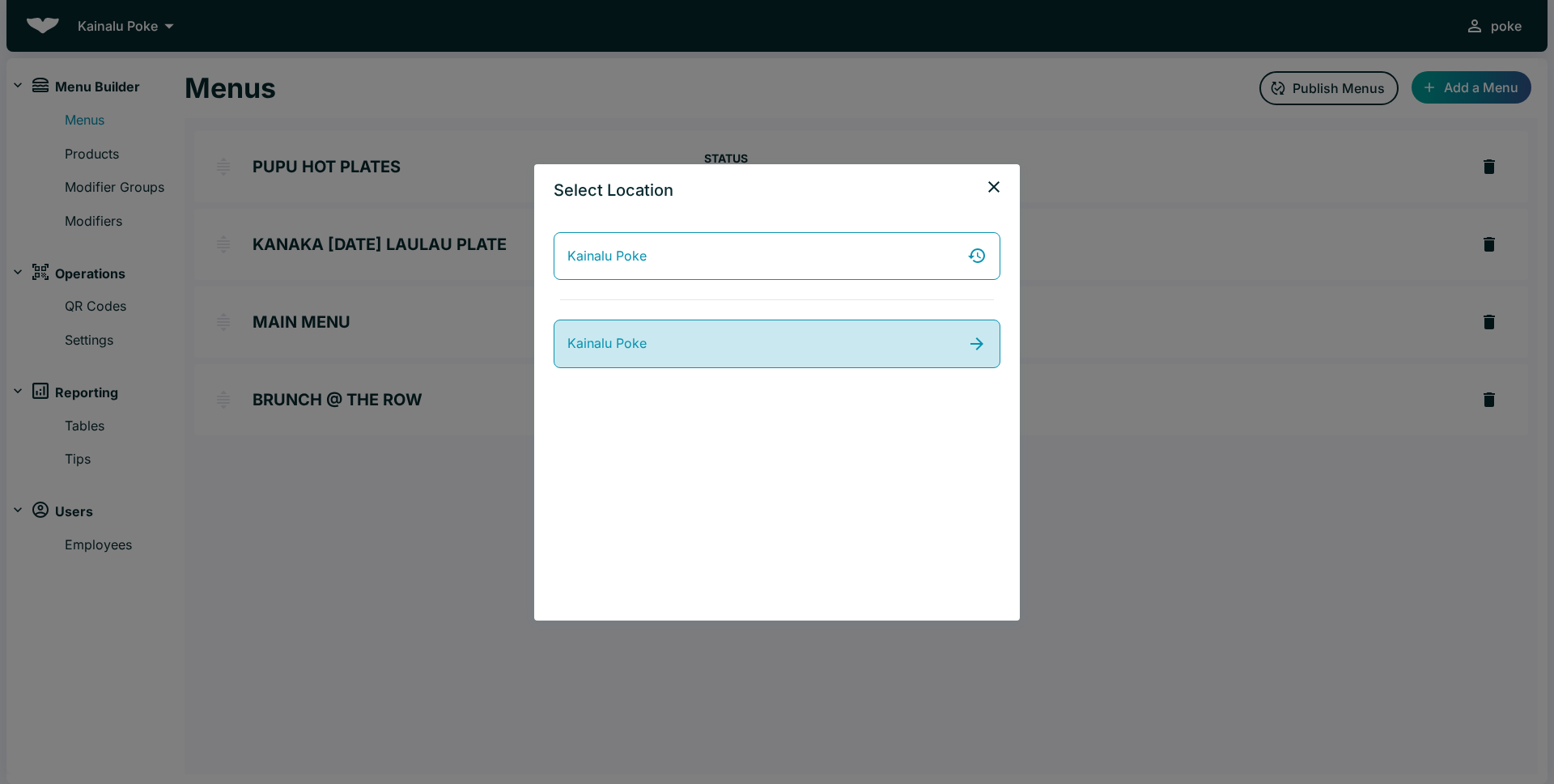
click at [727, 342] on link "Kainalu Poke" at bounding box center [777, 344] width 447 height 49
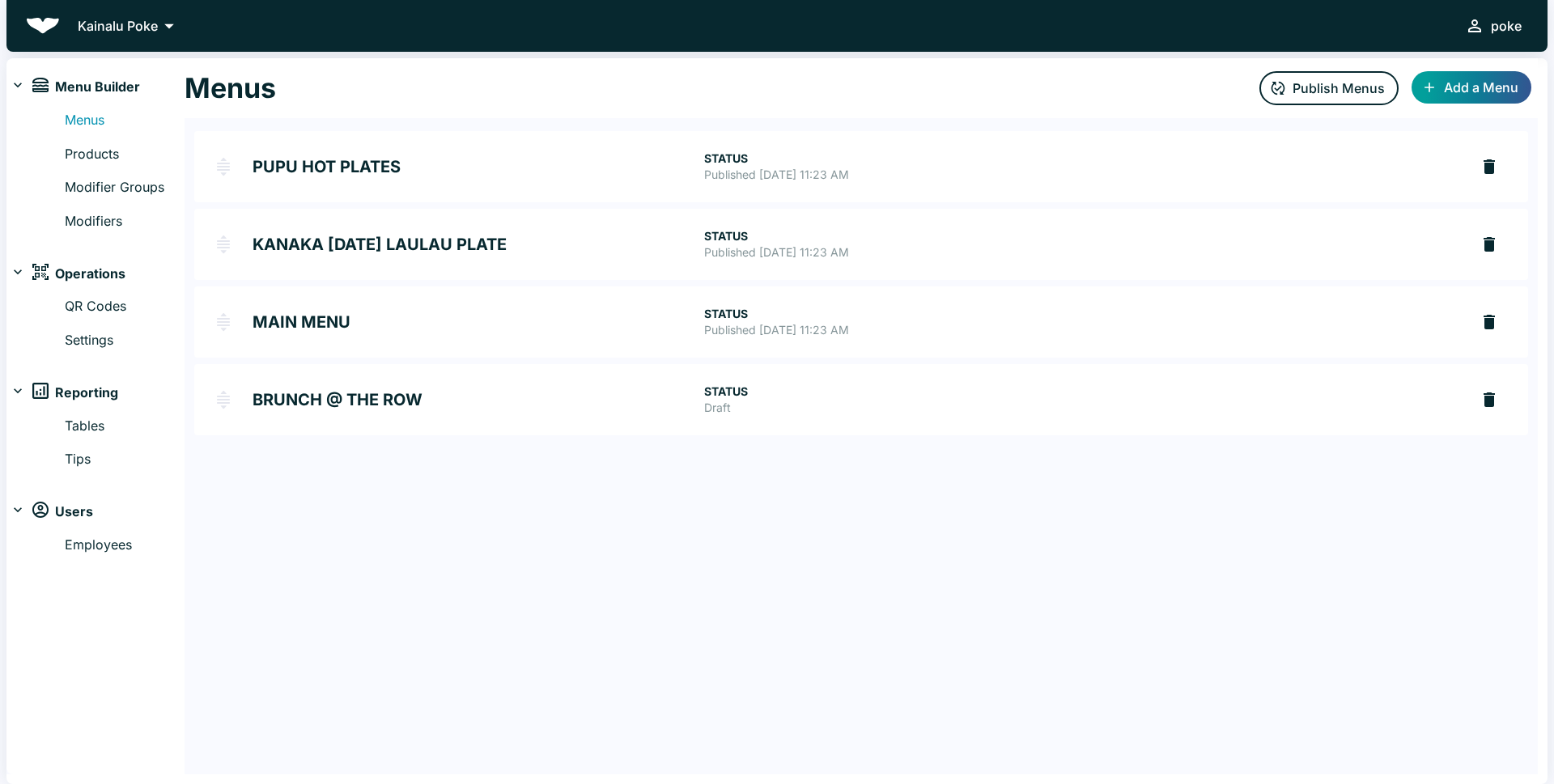
click at [1500, 26] on div "poke" at bounding box center [1506, 26] width 31 height 22
click at [143, 26] on div at bounding box center [777, 392] width 1554 height 784
click at [167, 28] on icon at bounding box center [169, 26] width 22 height 22
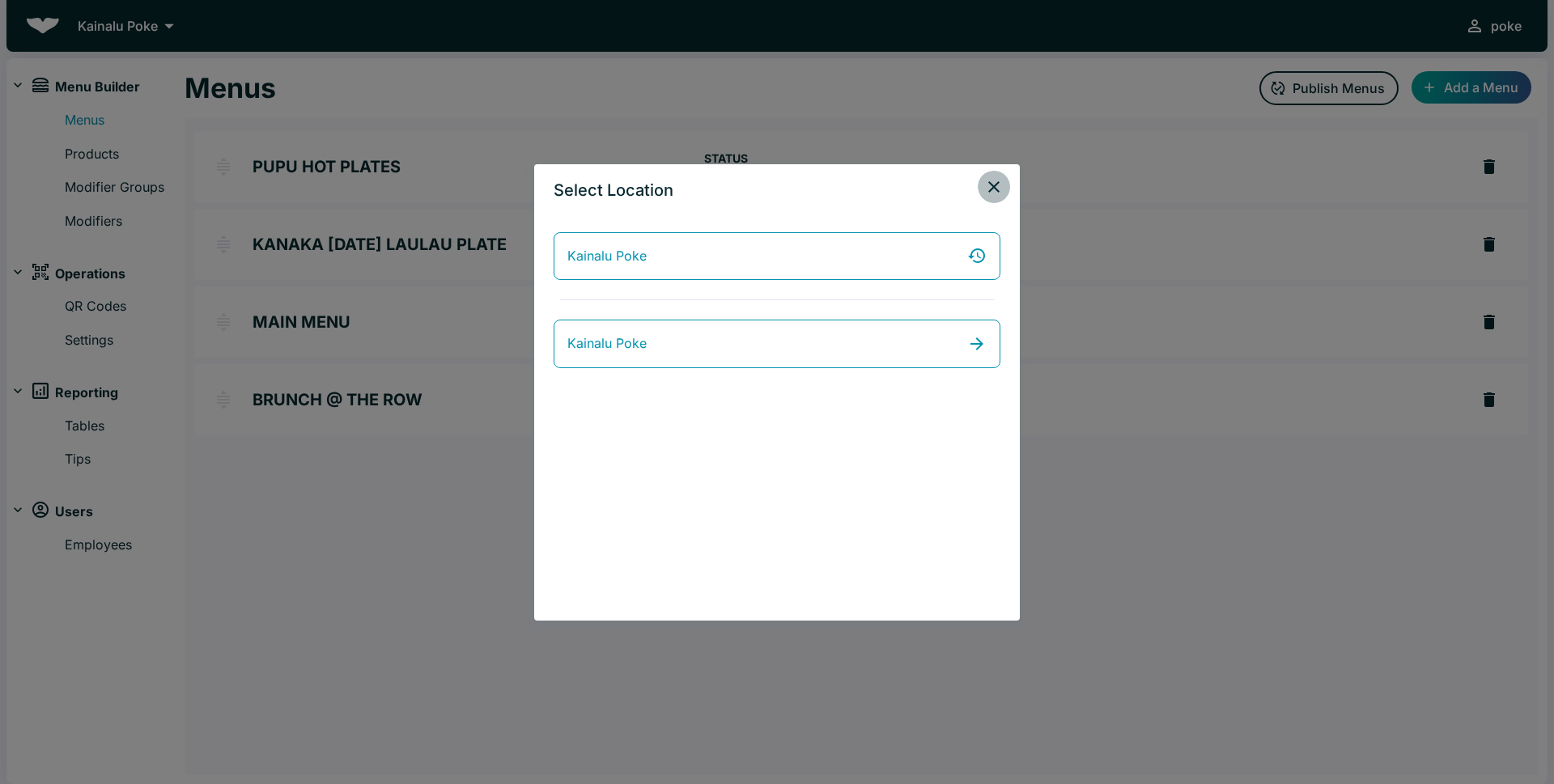
click at [998, 187] on icon "close" at bounding box center [994, 186] width 20 height 20
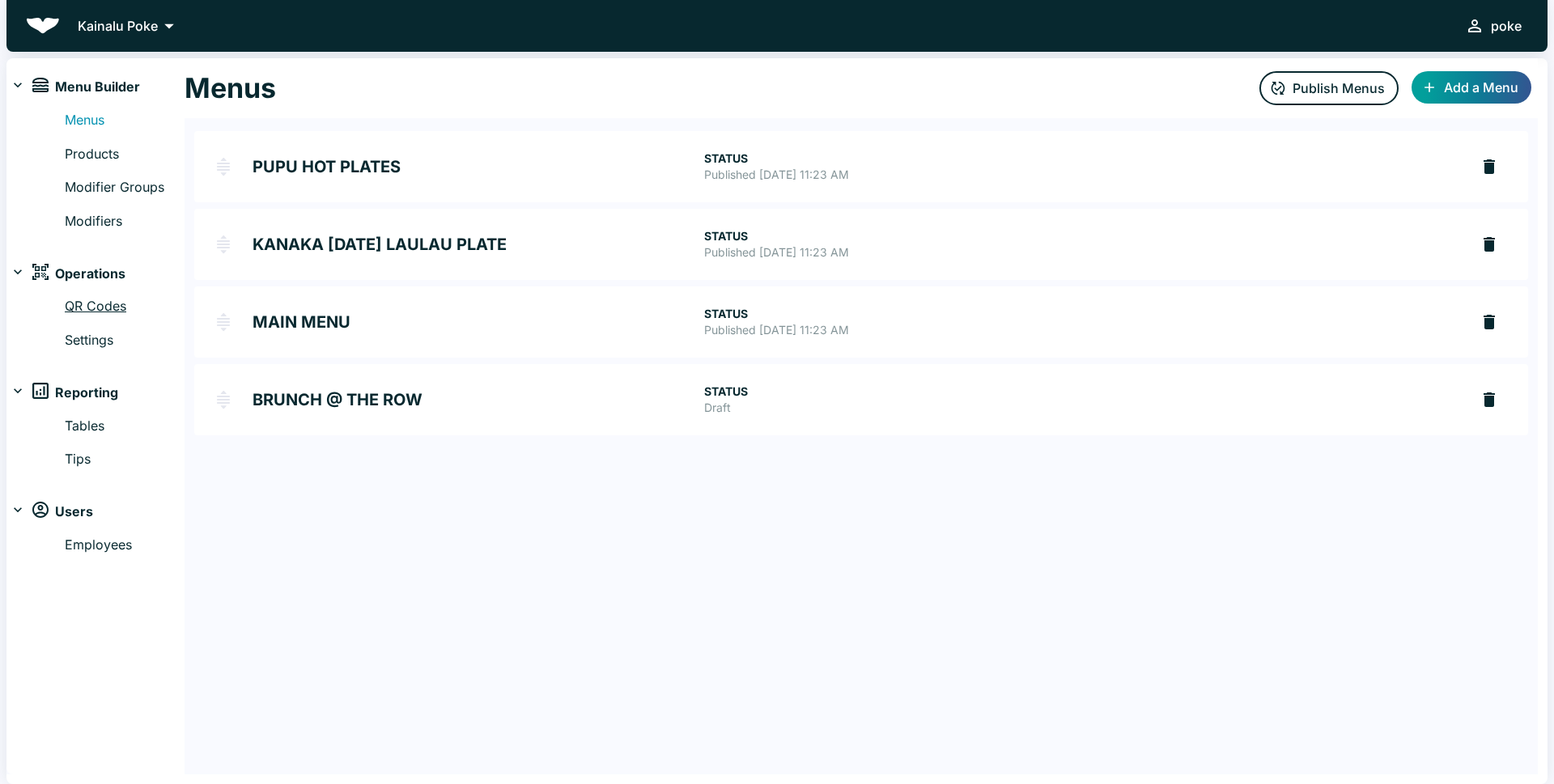
click at [96, 305] on link "QR Codes" at bounding box center [125, 306] width 120 height 21
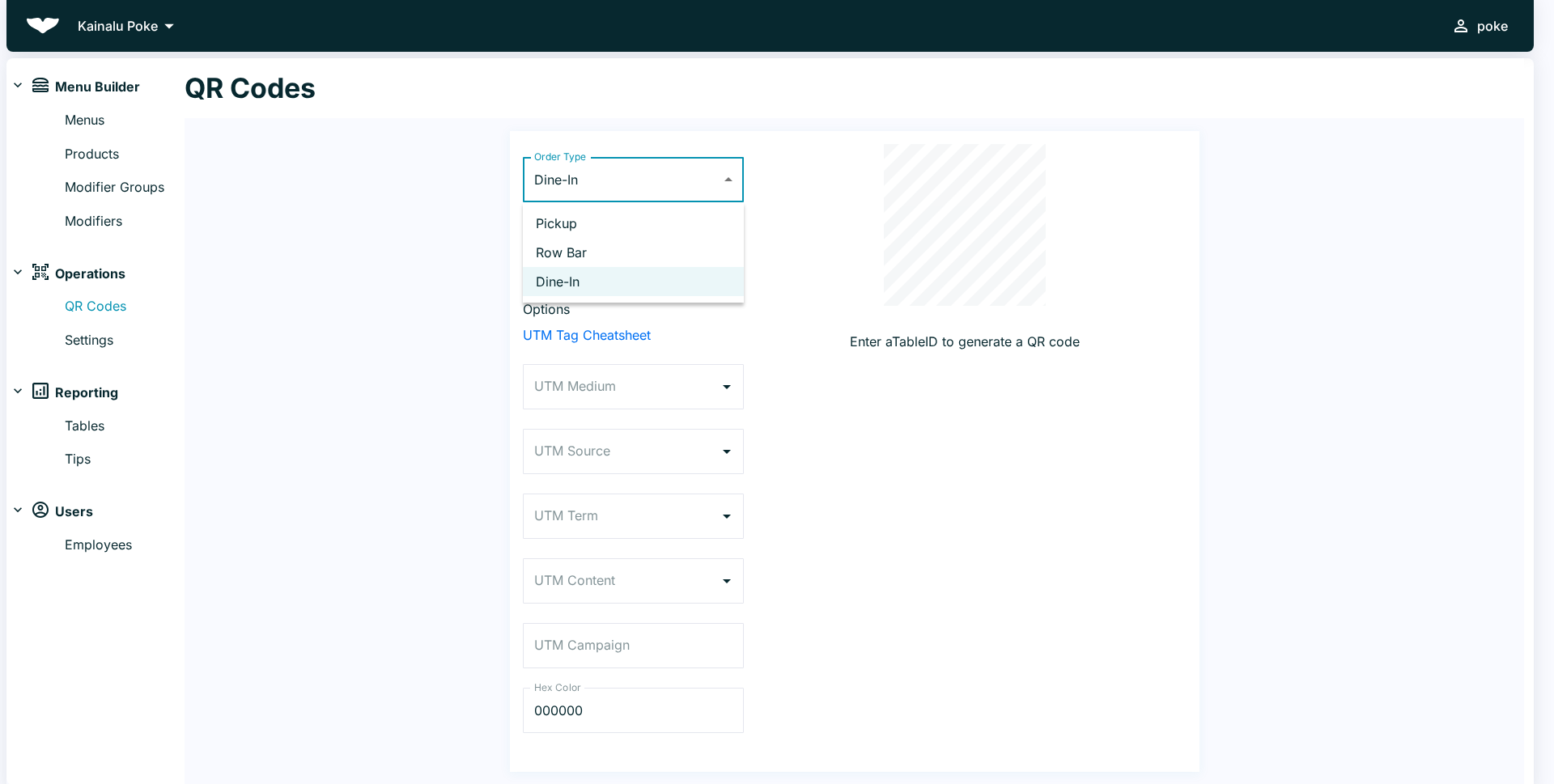
click at [727, 179] on body "Kainalu Poke poke Menu Builder Menus Products Modifier Groups Modifiers Operati…" at bounding box center [777, 392] width 1554 height 784
click at [558, 255] on li "Row Bar" at bounding box center [634, 252] width 221 height 29
type input "ROOM_SERVICE"
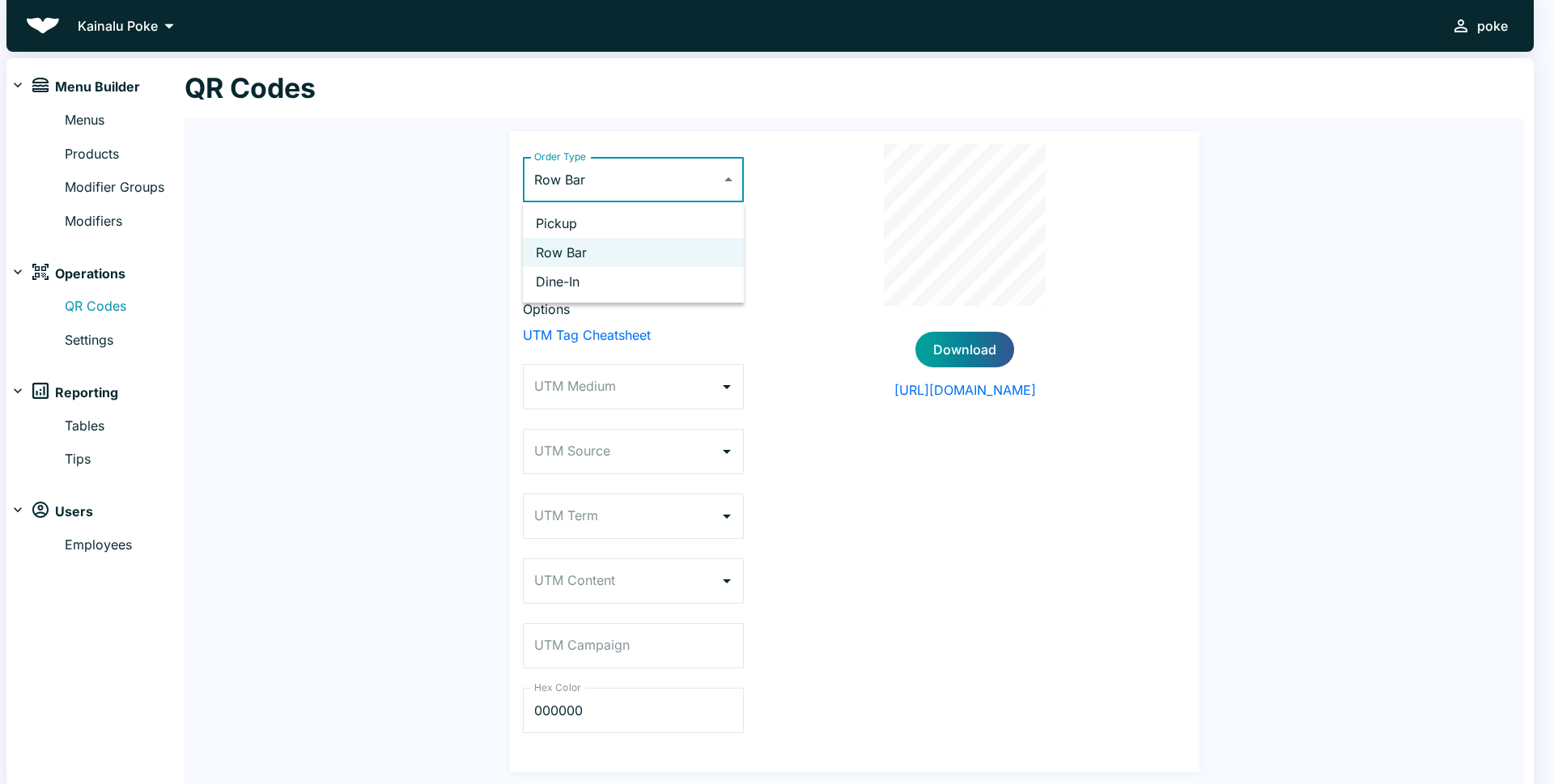
click at [723, 179] on body "Kainalu Poke poke Menu Builder Menus Products Modifier Groups Modifiers Operati…" at bounding box center [777, 392] width 1554 height 784
click at [600, 253] on li "Row Bar" at bounding box center [634, 252] width 221 height 29
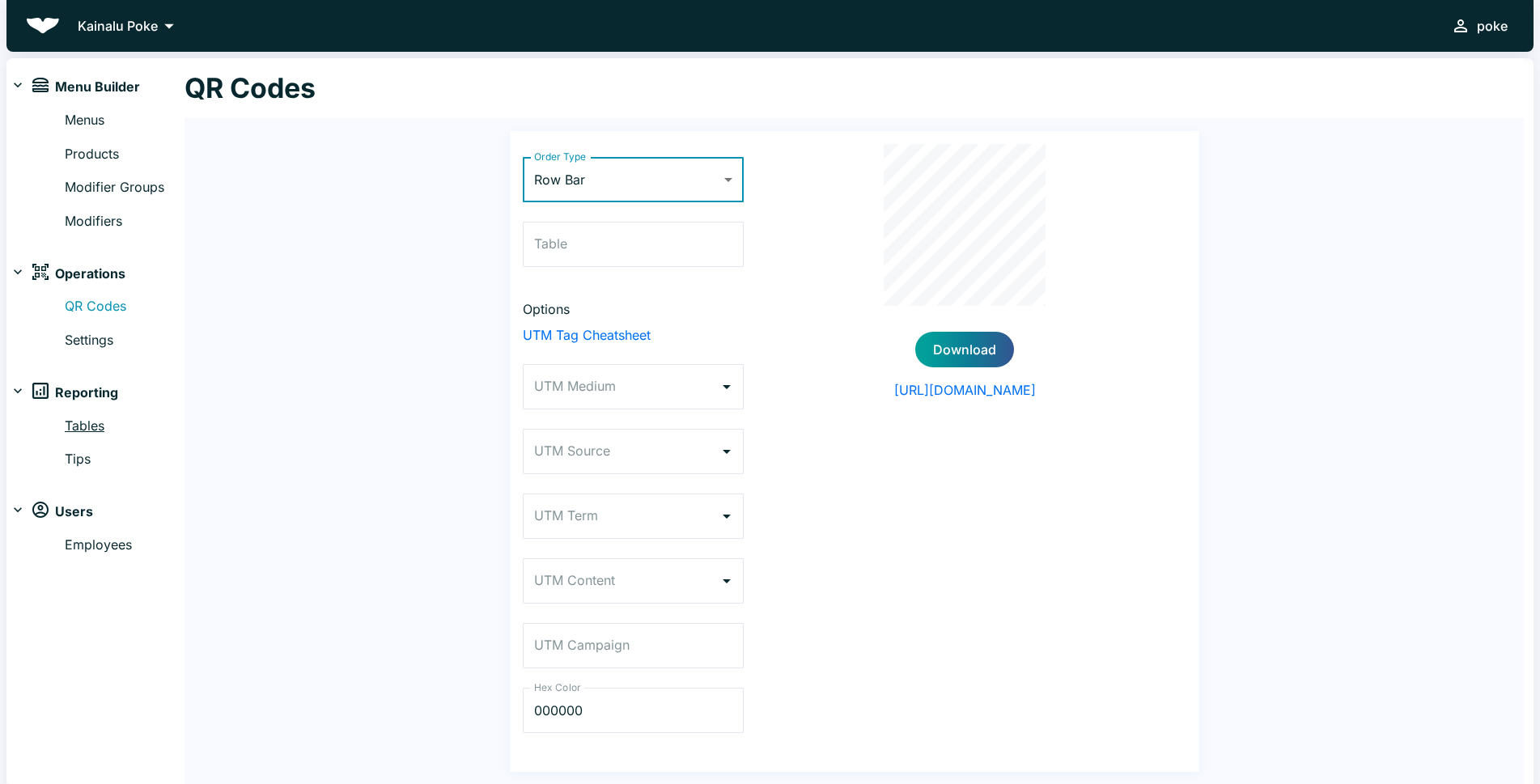
click at [83, 425] on link "Tables" at bounding box center [125, 426] width 120 height 21
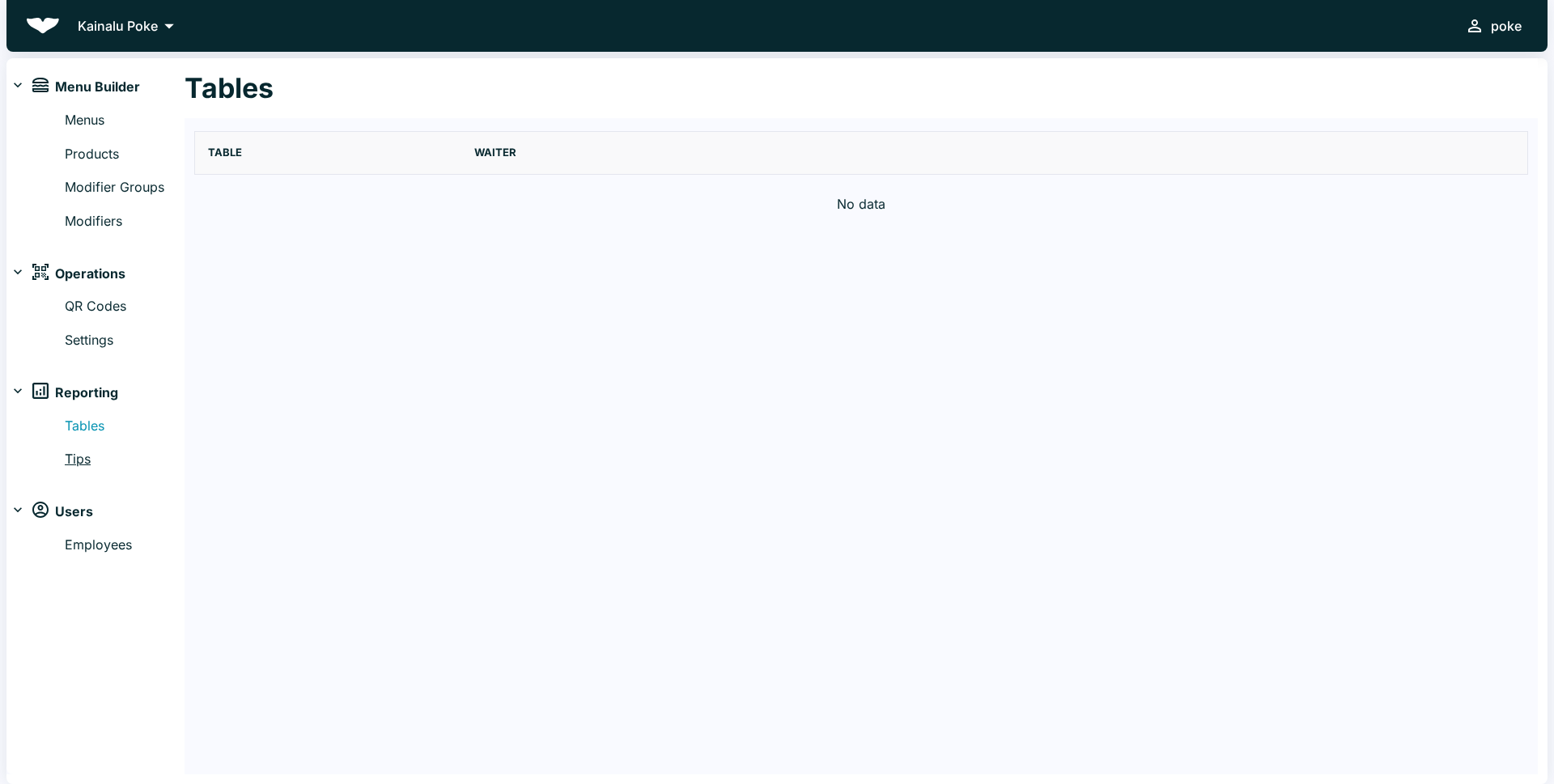
click at [71, 458] on link "Tips" at bounding box center [125, 459] width 120 height 21
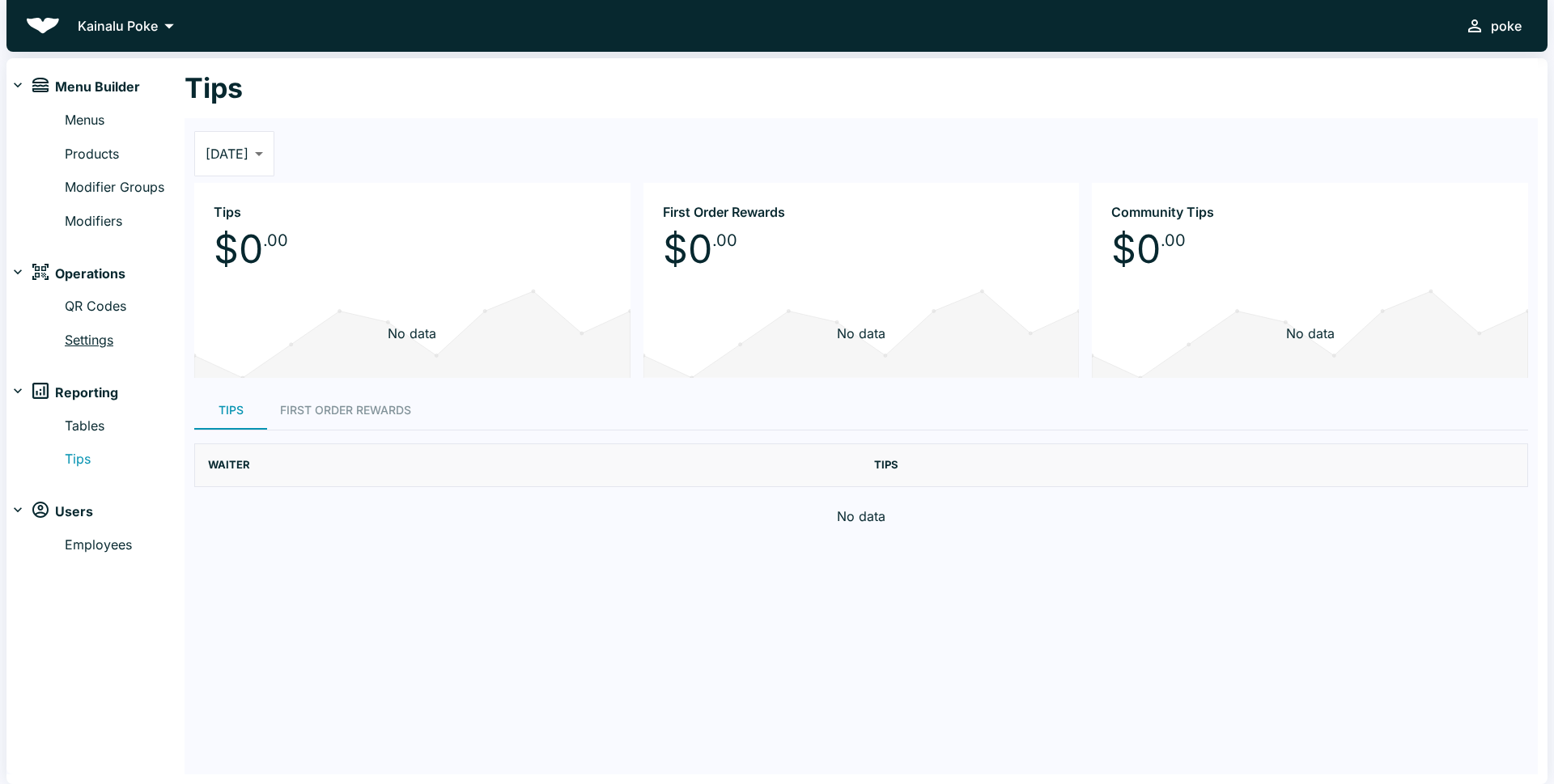
click at [96, 337] on link "Settings" at bounding box center [125, 340] width 120 height 21
select select "RESTAURANT"
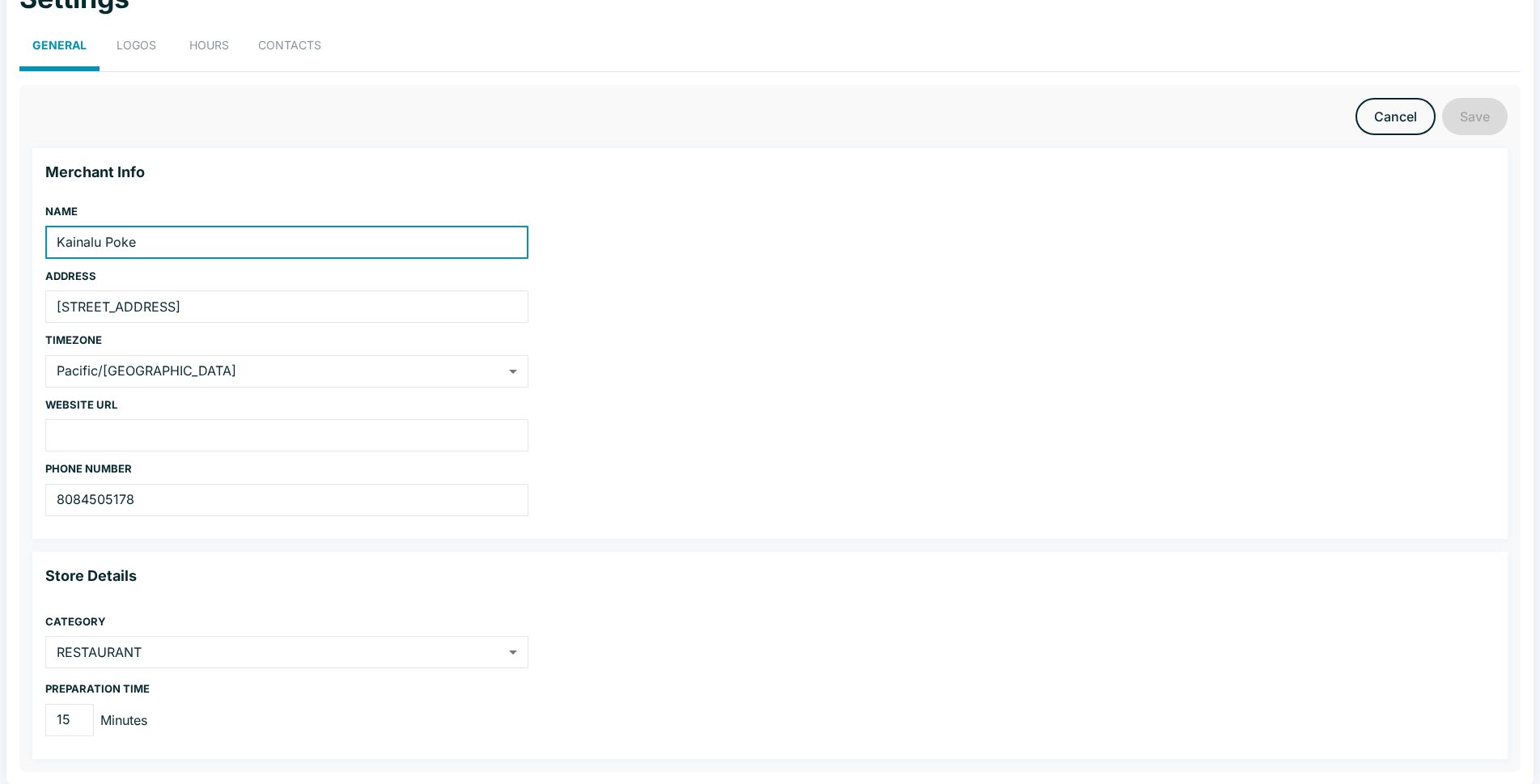
scroll to position [94, 0]
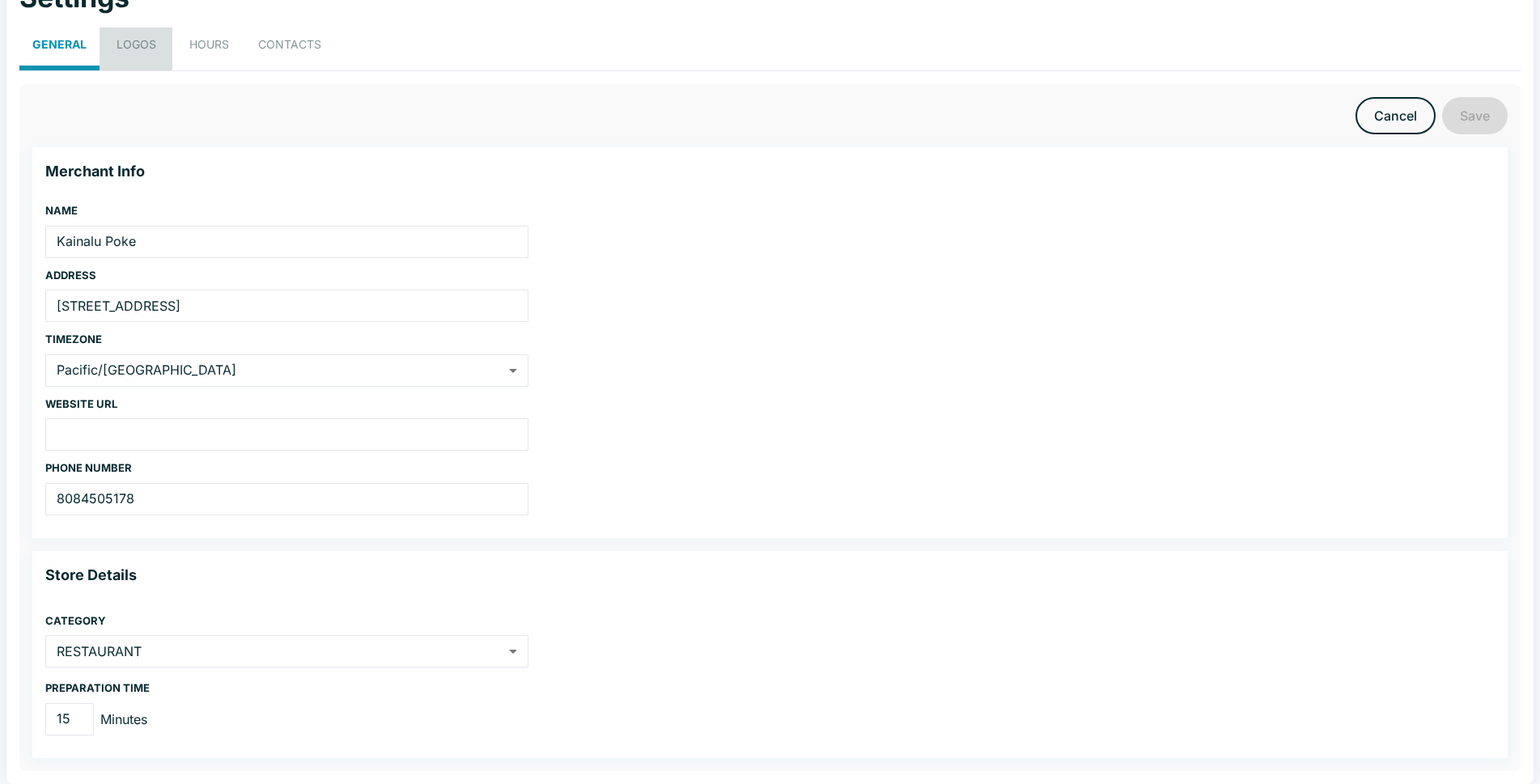
click at [137, 47] on button "LOGOS" at bounding box center [136, 49] width 73 height 44
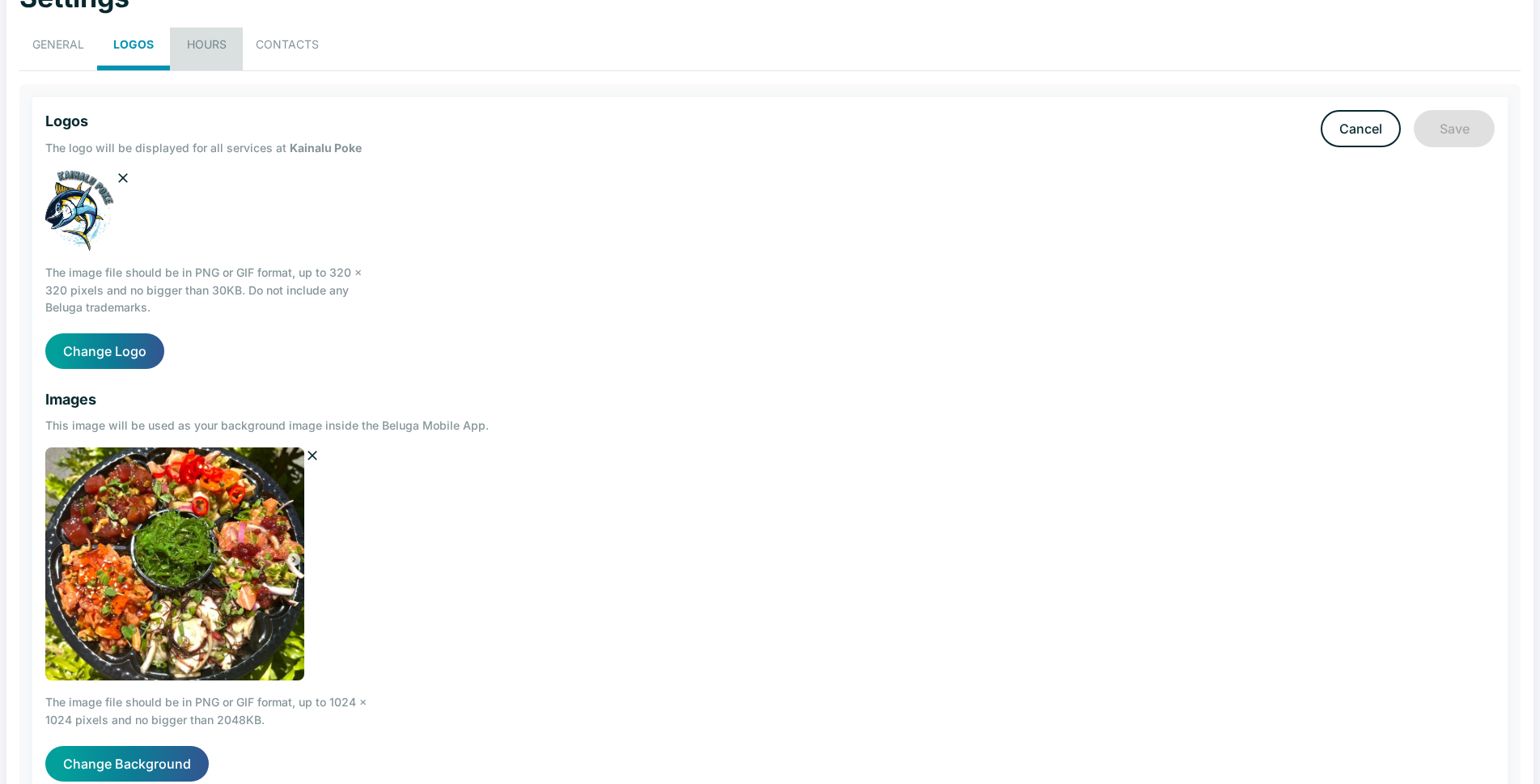
click at [205, 44] on button "HOURS" at bounding box center [206, 49] width 73 height 44
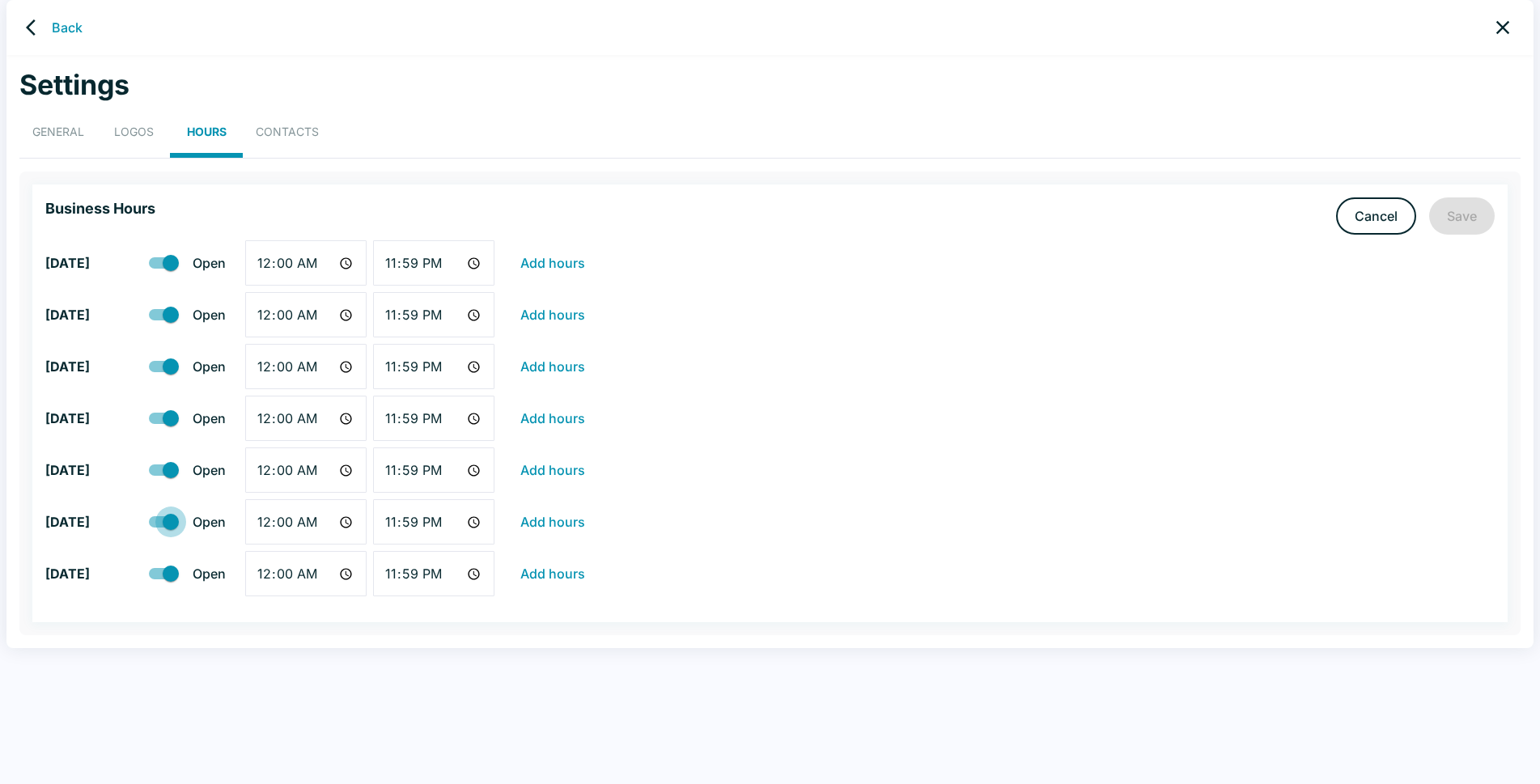
click at [163, 524] on input "checkbox" at bounding box center [170, 522] width 92 height 31
checkbox input "false"
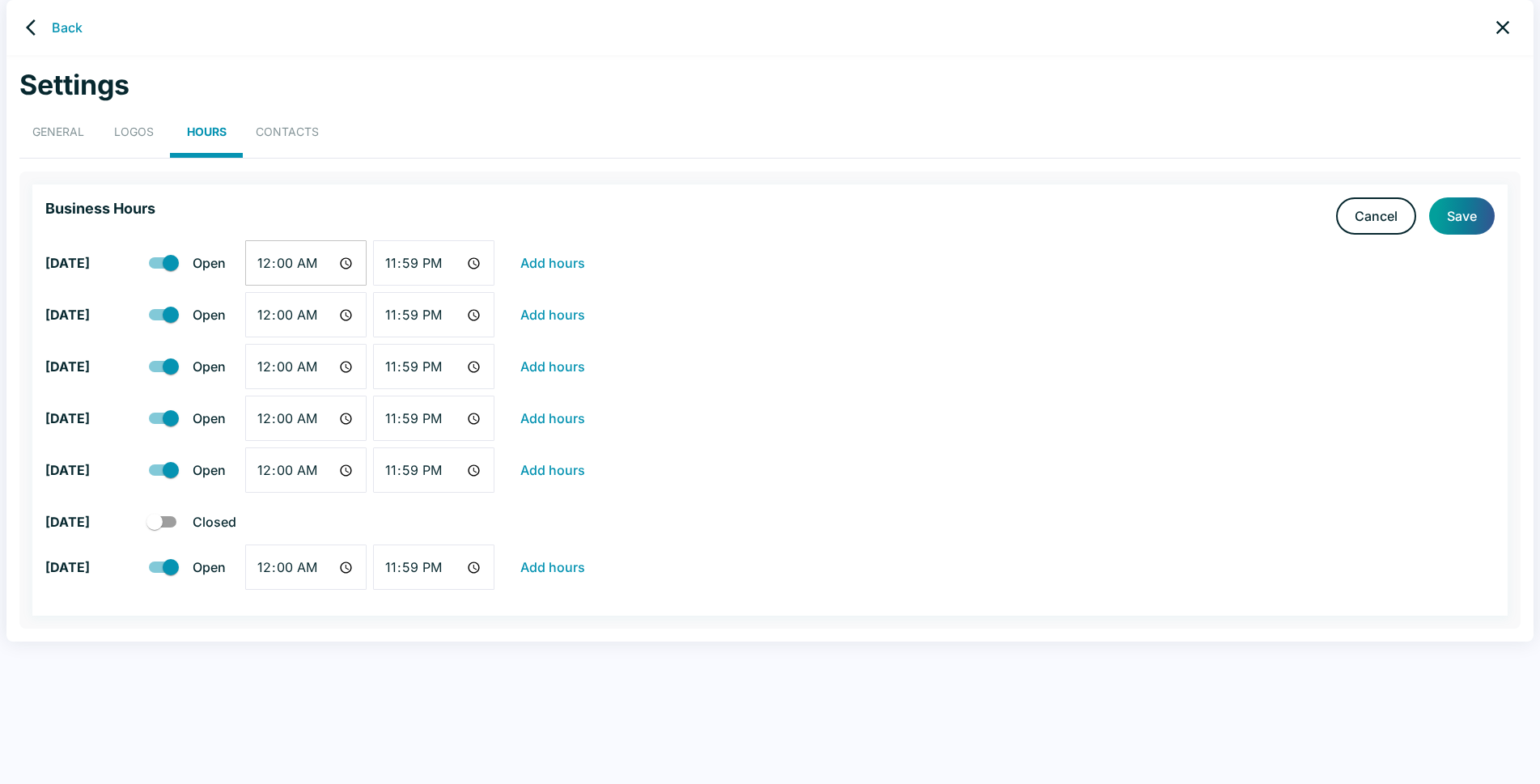
click at [289, 263] on input "00:00" at bounding box center [306, 263] width 122 height 45
click at [343, 261] on input "00:00" at bounding box center [306, 263] width 122 height 45
type input "10:30"
click at [473, 260] on input "23:59" at bounding box center [434, 263] width 122 height 45
type input "18:00"
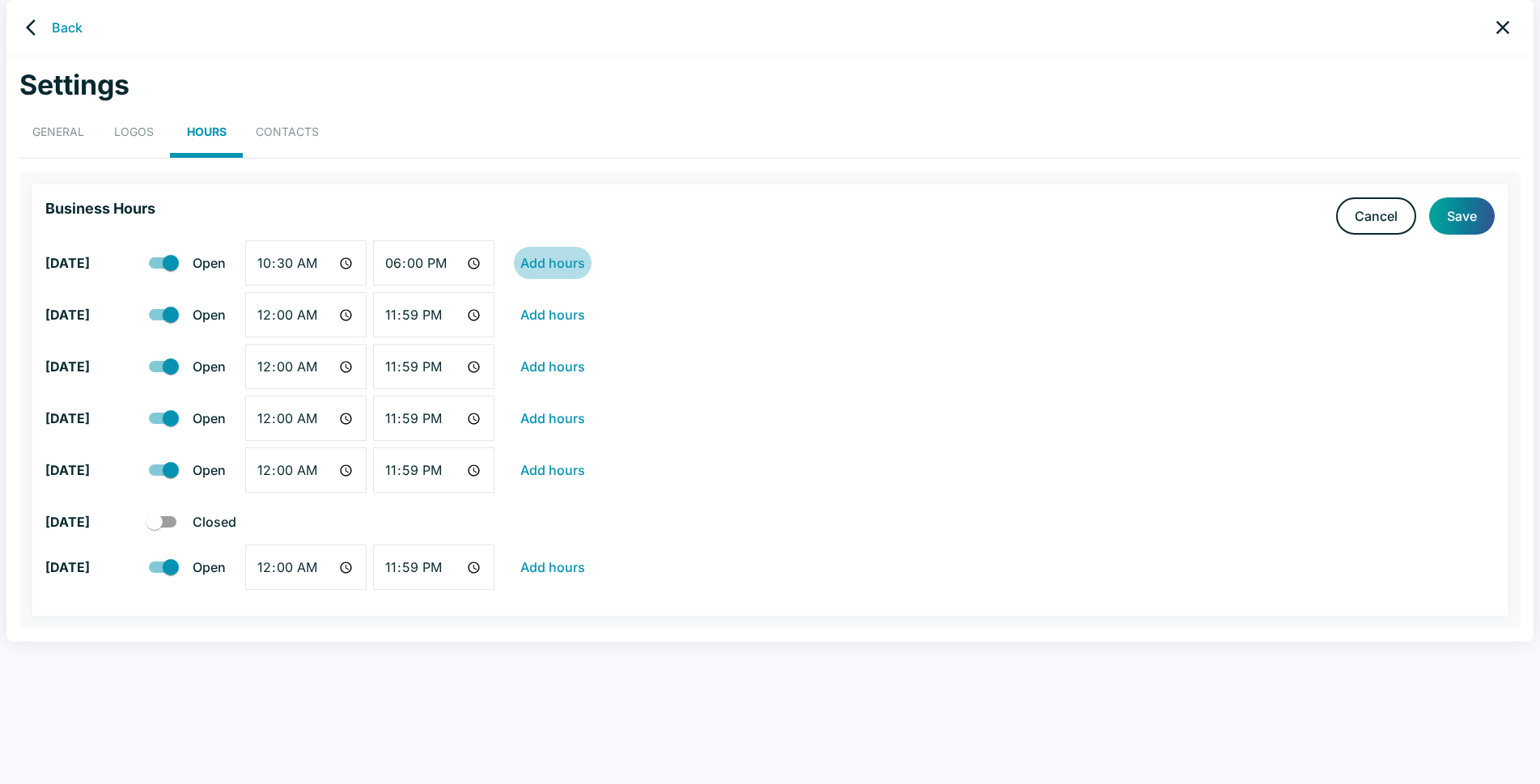
click at [562, 260] on button "Add hours" at bounding box center [552, 262] width 78 height 33
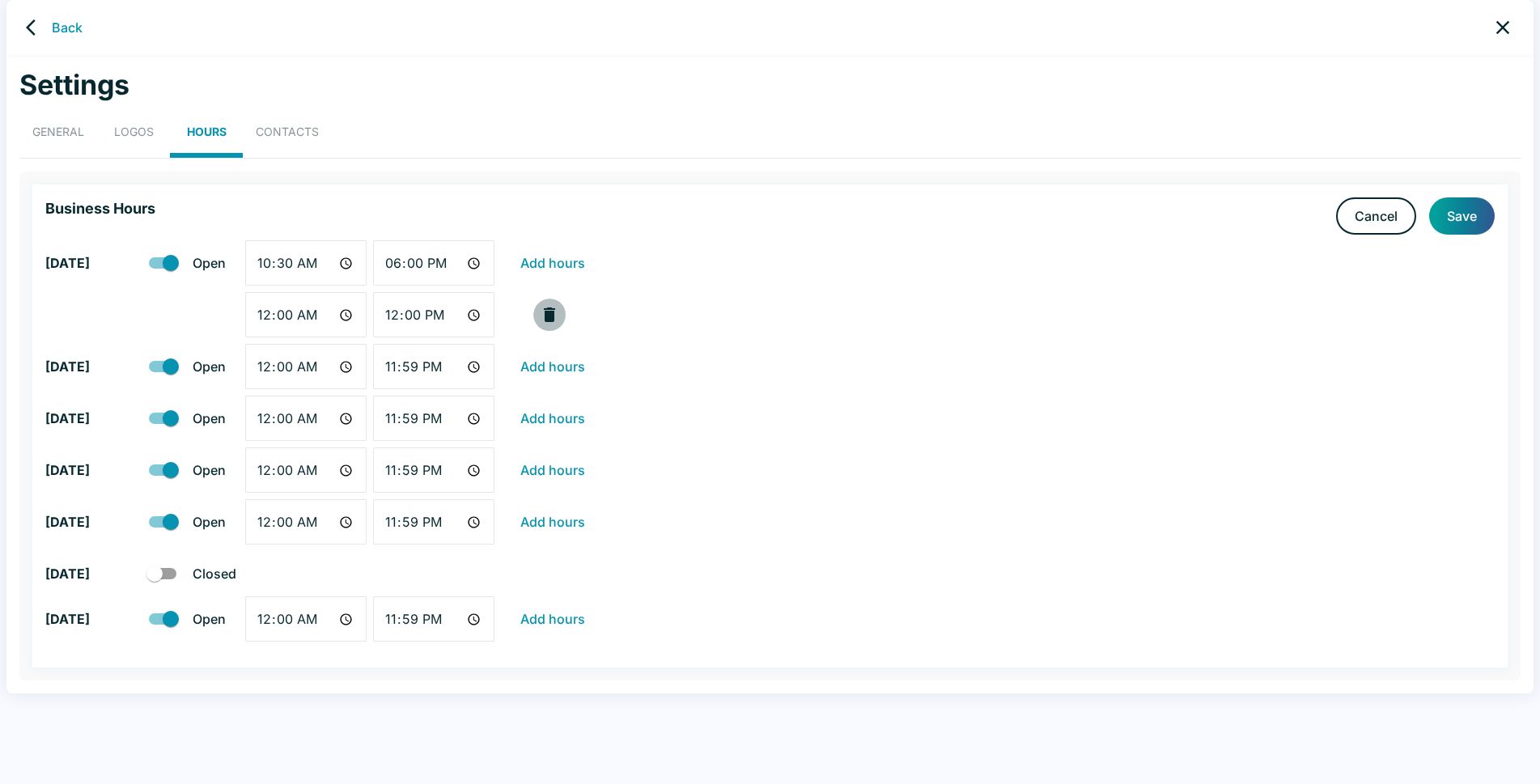
click at [546, 314] on icon "button" at bounding box center [549, 315] width 11 height 15
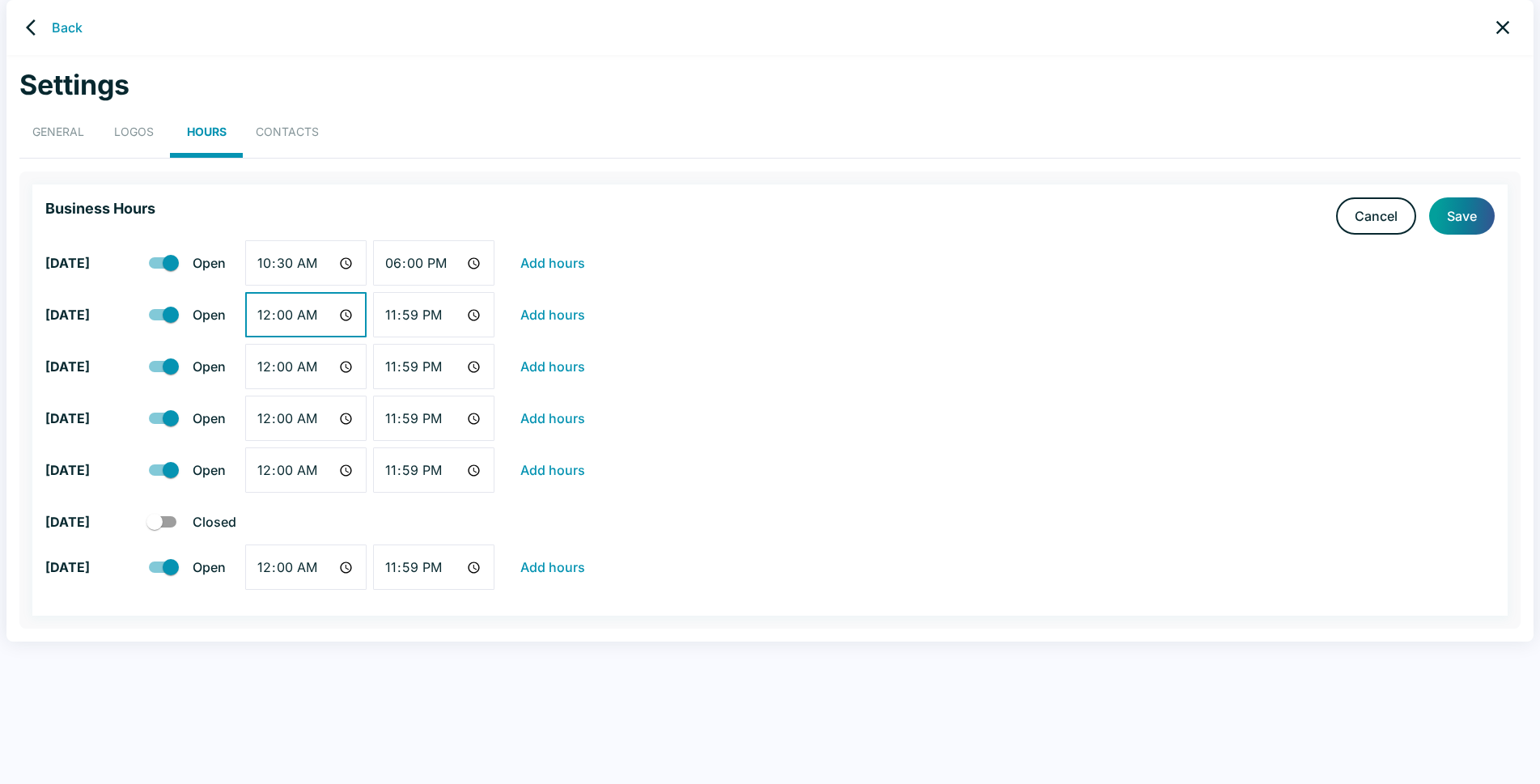
click at [343, 316] on input "00:00" at bounding box center [306, 315] width 122 height 45
type input "10:30"
click at [472, 312] on input "23:59" at bounding box center [434, 315] width 122 height 45
type input "18:00"
click at [343, 365] on input "00:00" at bounding box center [306, 366] width 122 height 45
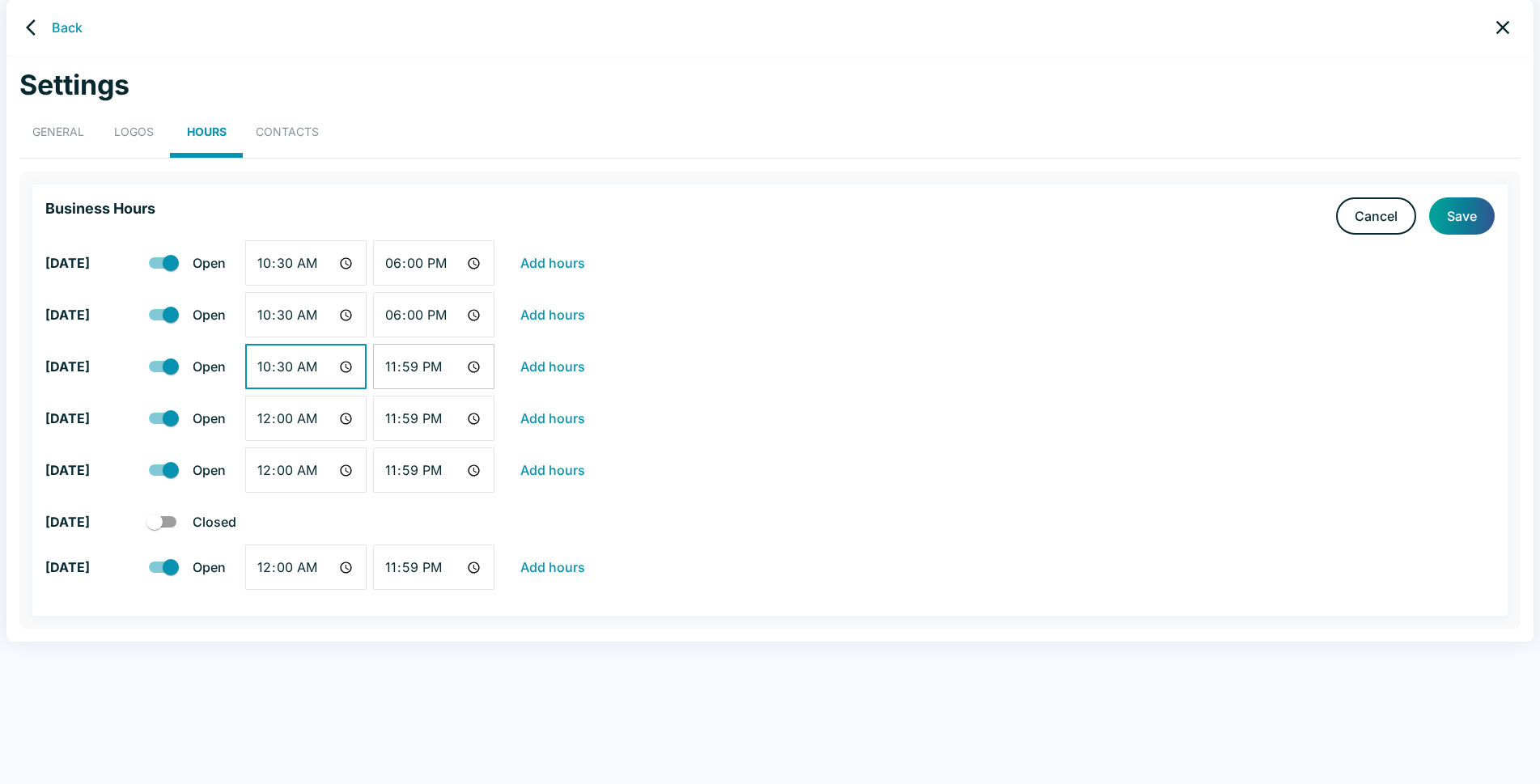
type input "10:30"
click at [471, 363] on input "23:59" at bounding box center [434, 366] width 122 height 45
type input "18:00"
click at [348, 416] on input "00:00" at bounding box center [306, 418] width 122 height 45
type input "10:30"
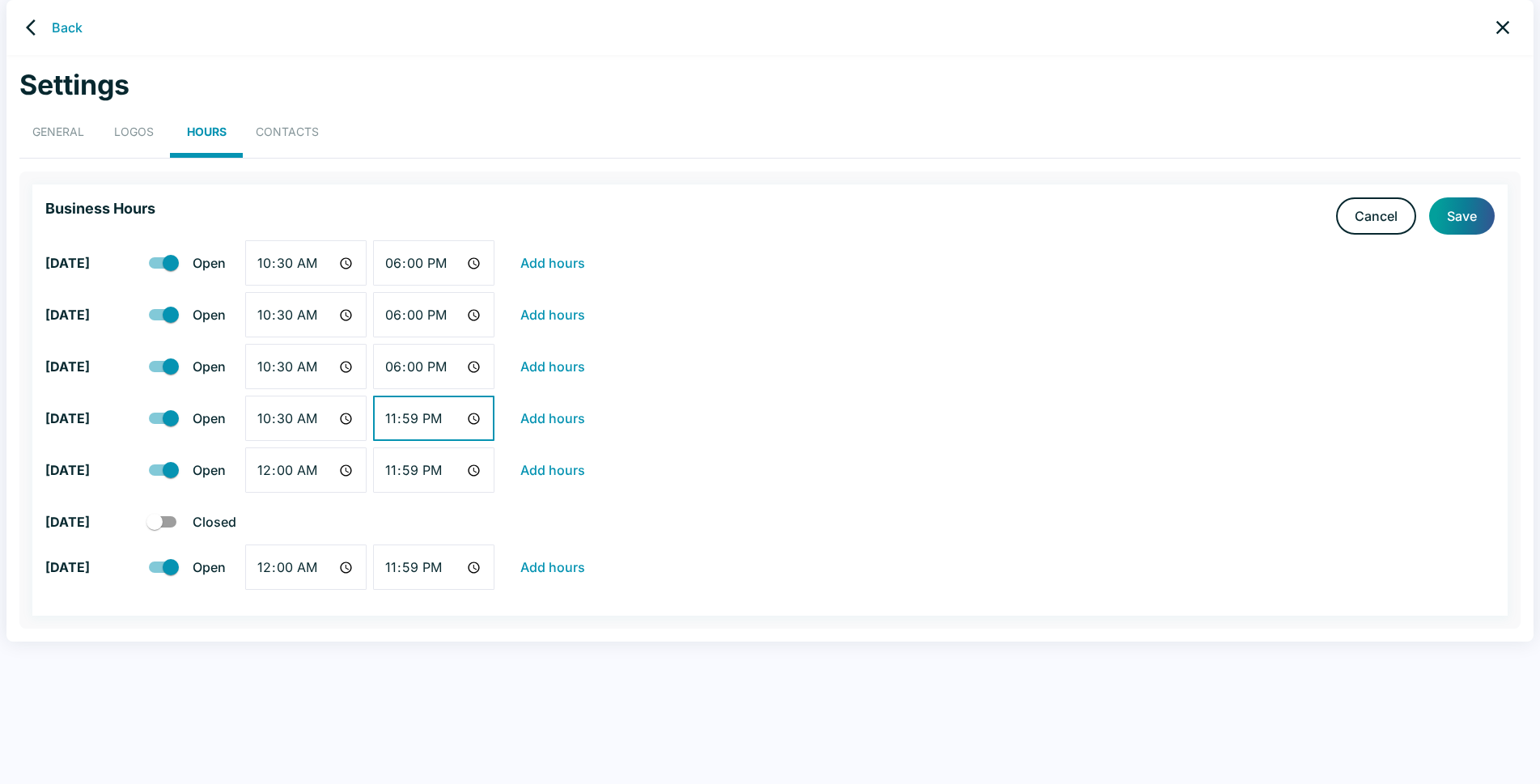
click at [471, 418] on input "23:59" at bounding box center [434, 418] width 122 height 45
type input "18:00"
click at [342, 466] on input "00:00" at bounding box center [306, 470] width 122 height 45
type input "10:30"
click at [472, 469] on input "23:59" at bounding box center [434, 470] width 122 height 45
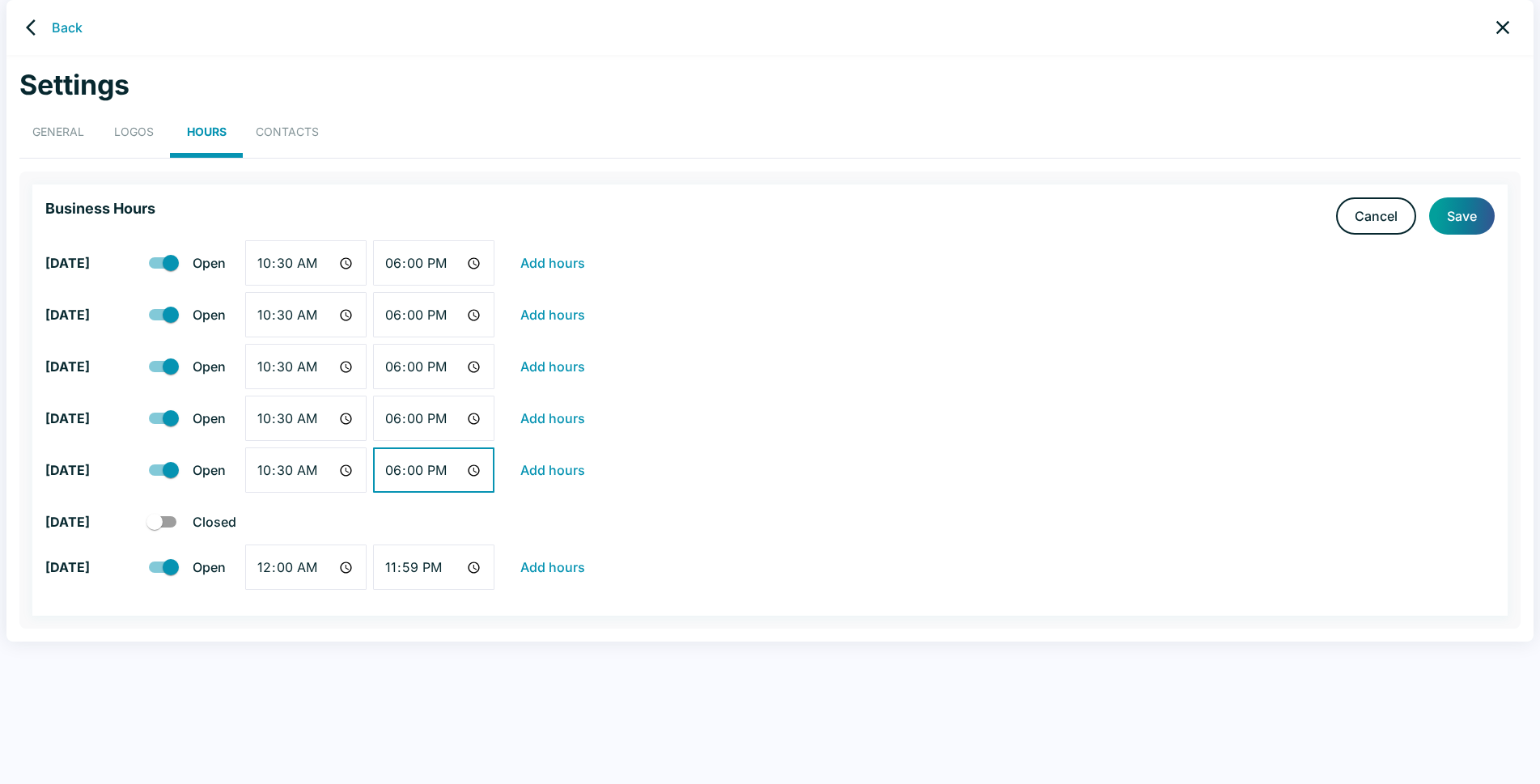
type input "18:00"
click at [711, 511] on div "[DATE] Closed" at bounding box center [769, 522] width 1449 height 45
click at [343, 567] on input "00:00" at bounding box center [306, 567] width 122 height 45
type input "10:00"
click at [473, 567] on input "23:59" at bounding box center [434, 567] width 122 height 45
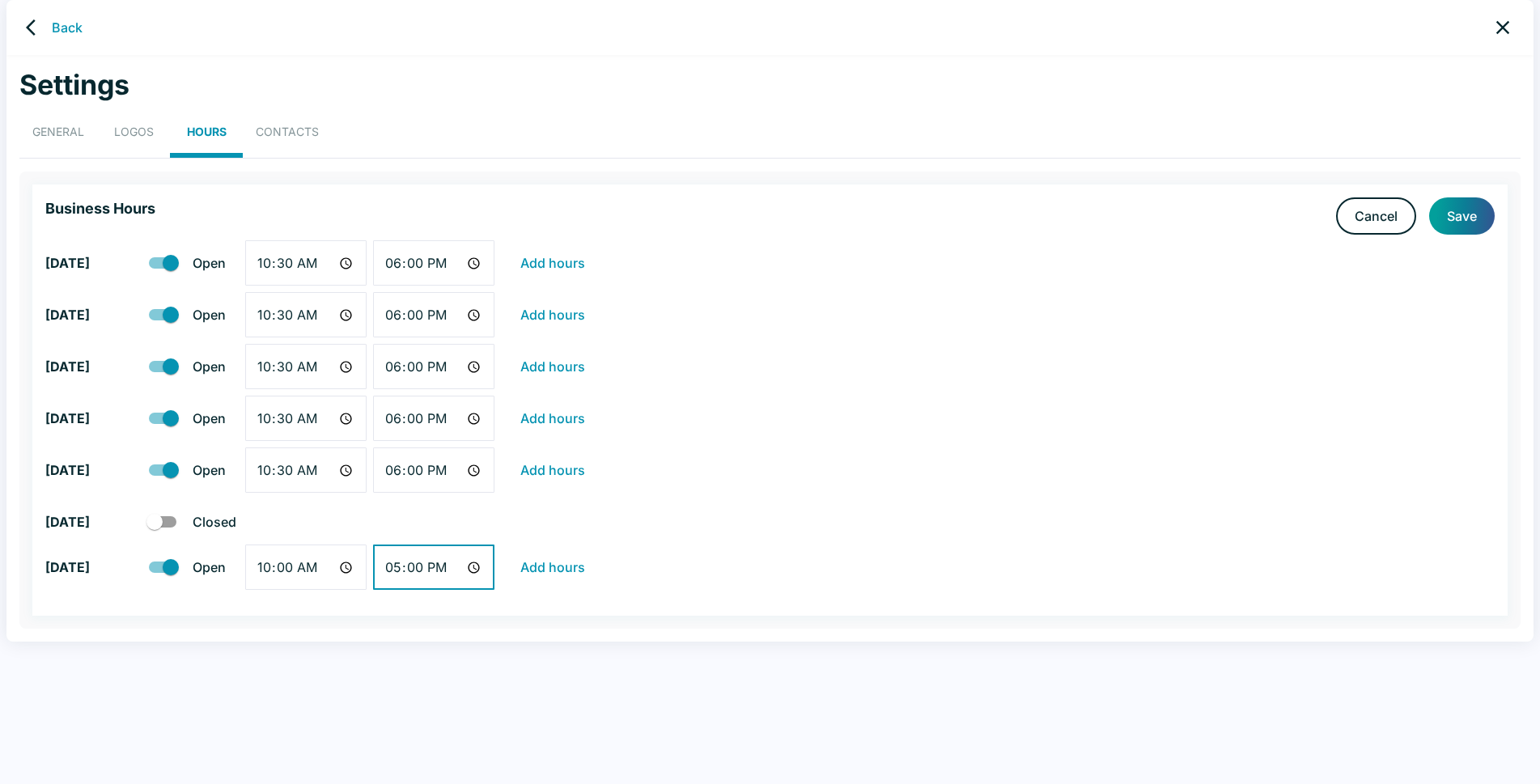
type input "17:00"
drag, startPoint x: 735, startPoint y: 501, endPoint x: 767, endPoint y: 500, distance: 32.0
click at [735, 501] on div "[DATE] Closed" at bounding box center [769, 522] width 1449 height 45
click at [1466, 222] on button "Save" at bounding box center [1461, 216] width 66 height 37
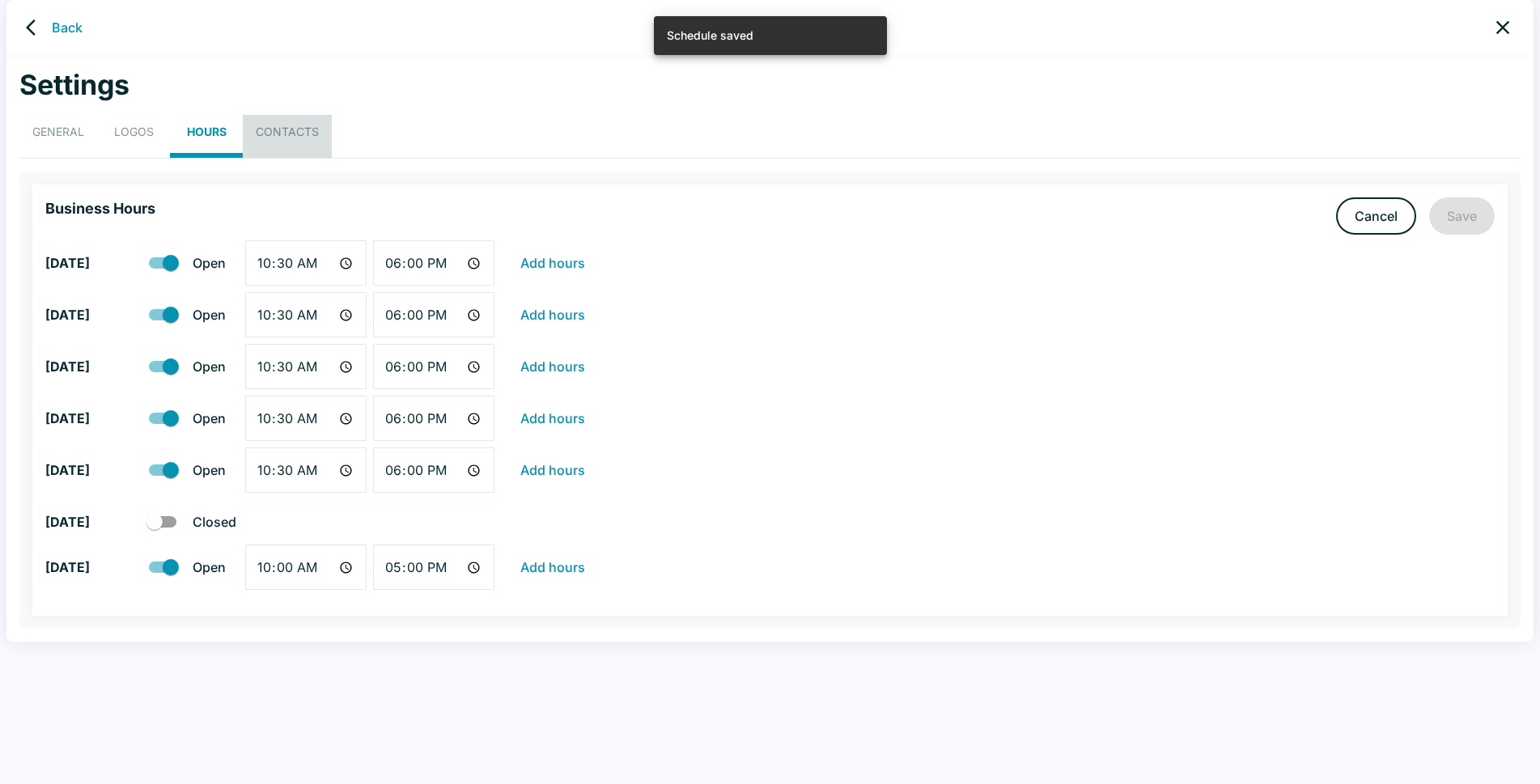
click at [298, 131] on button "Contacts" at bounding box center [287, 137] width 89 height 44
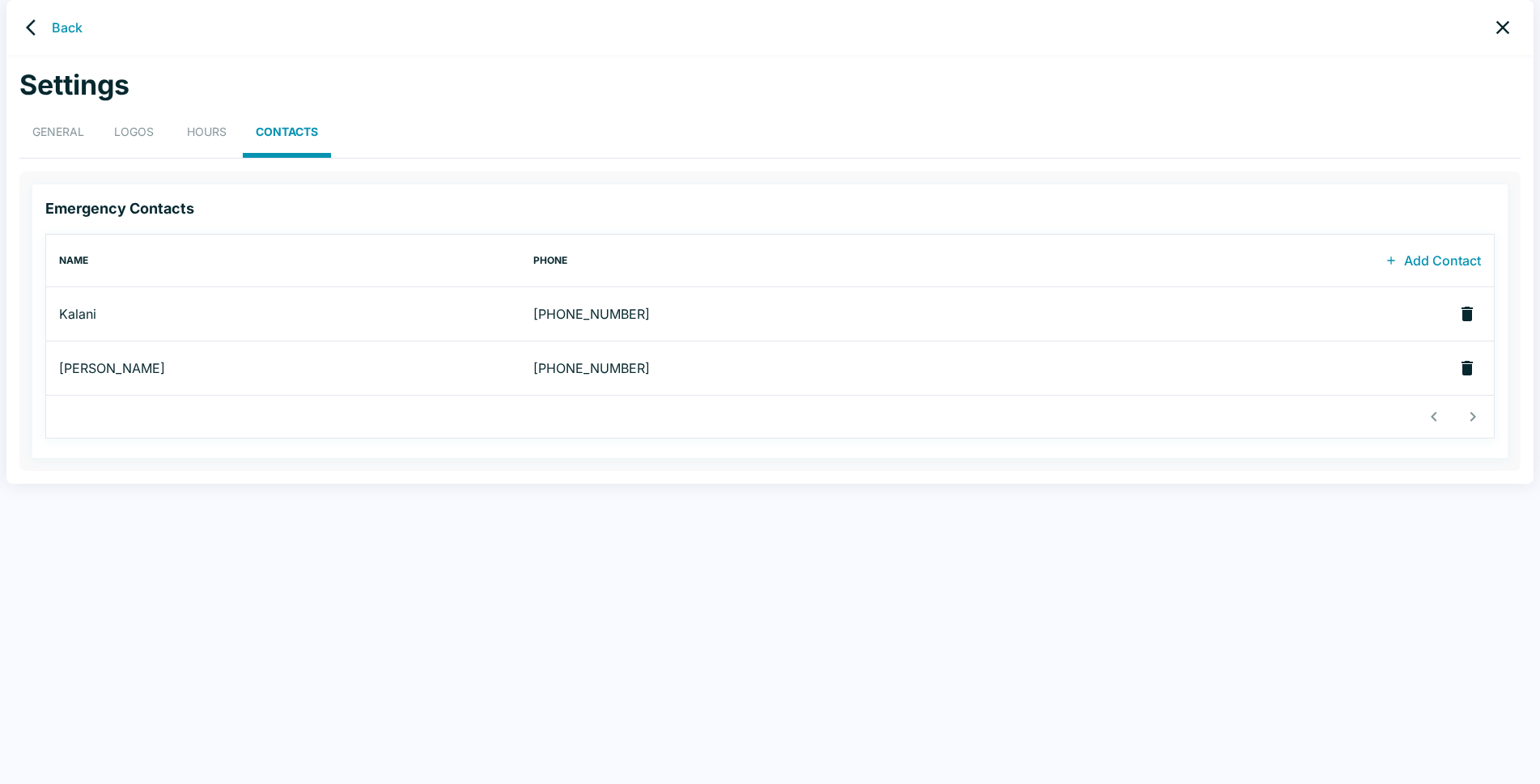
click at [49, 134] on button "GENERAL" at bounding box center [58, 137] width 78 height 44
select select "RESTAURANT"
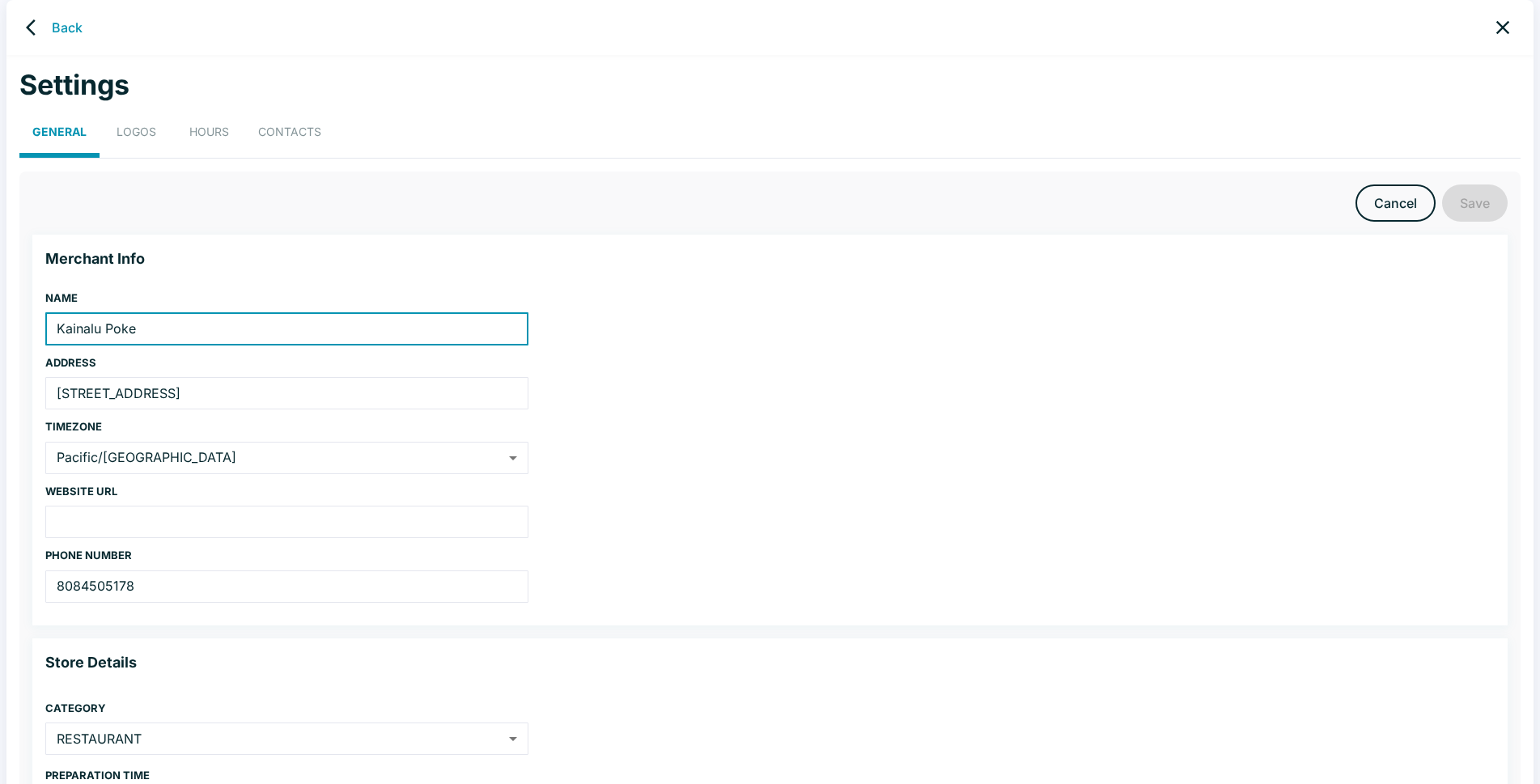
scroll to position [87, 0]
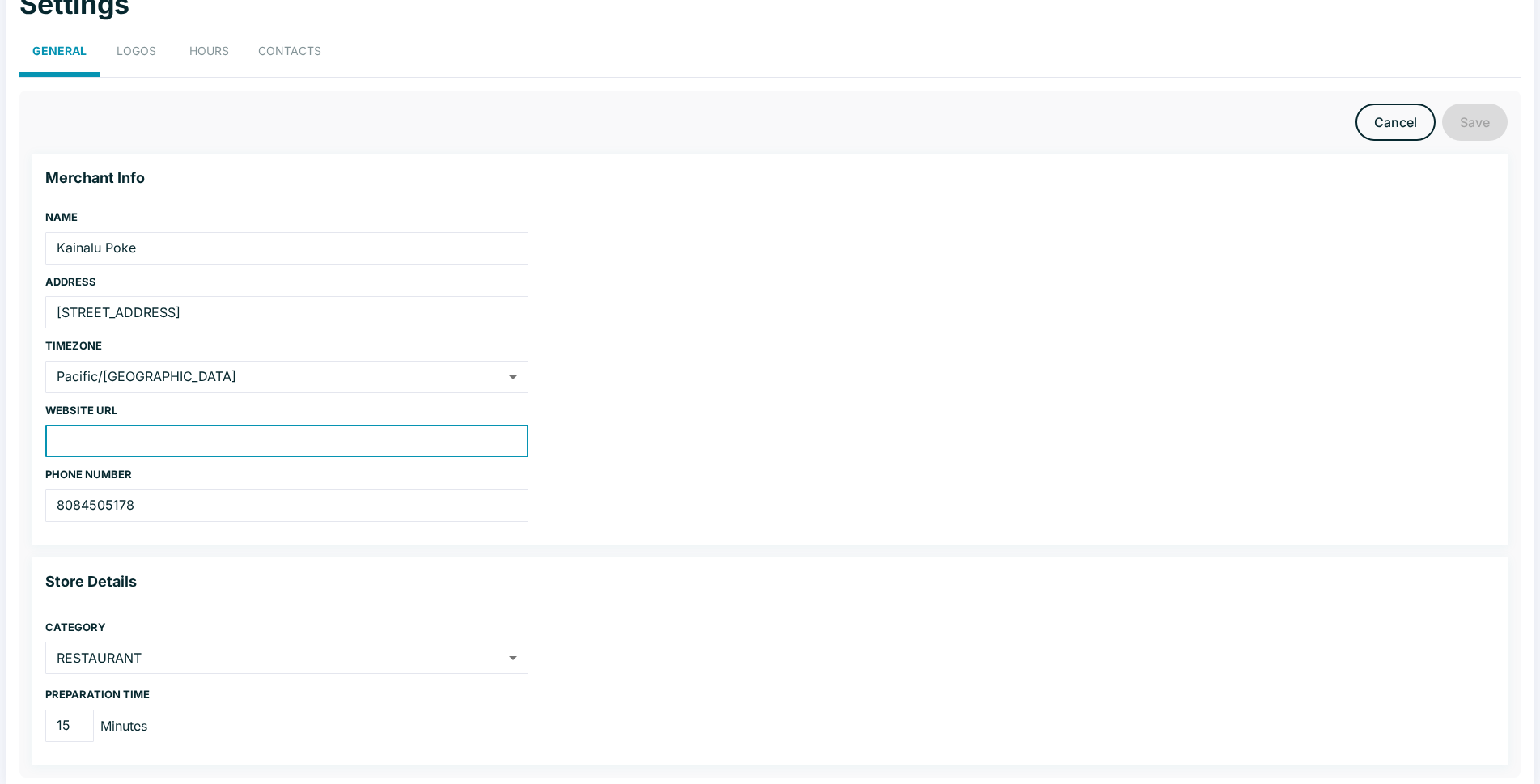
click at [107, 435] on input "text" at bounding box center [287, 440] width 483 height 33
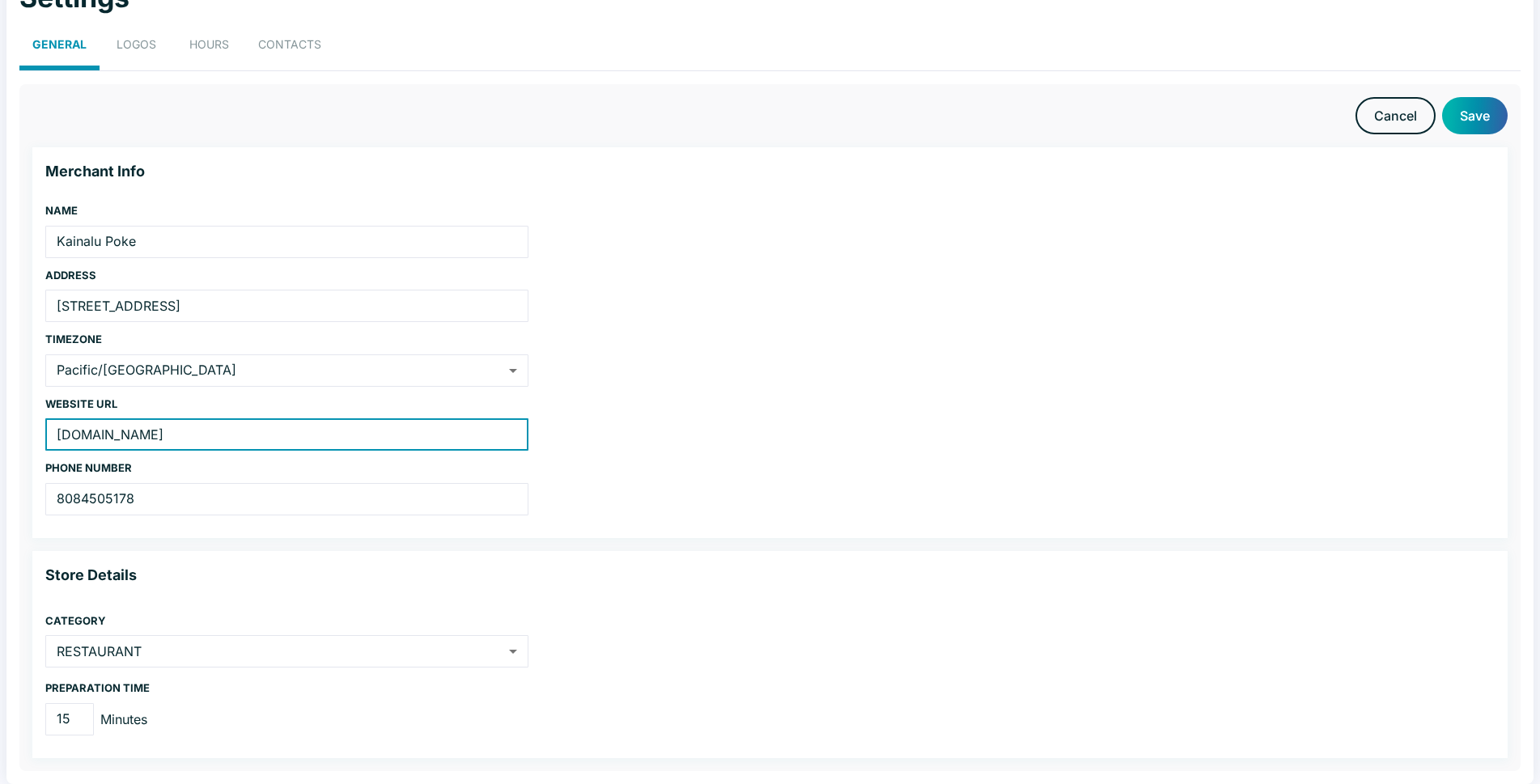
type input "[DOMAIN_NAME]"
click at [1477, 116] on button "Save" at bounding box center [1474, 116] width 66 height 37
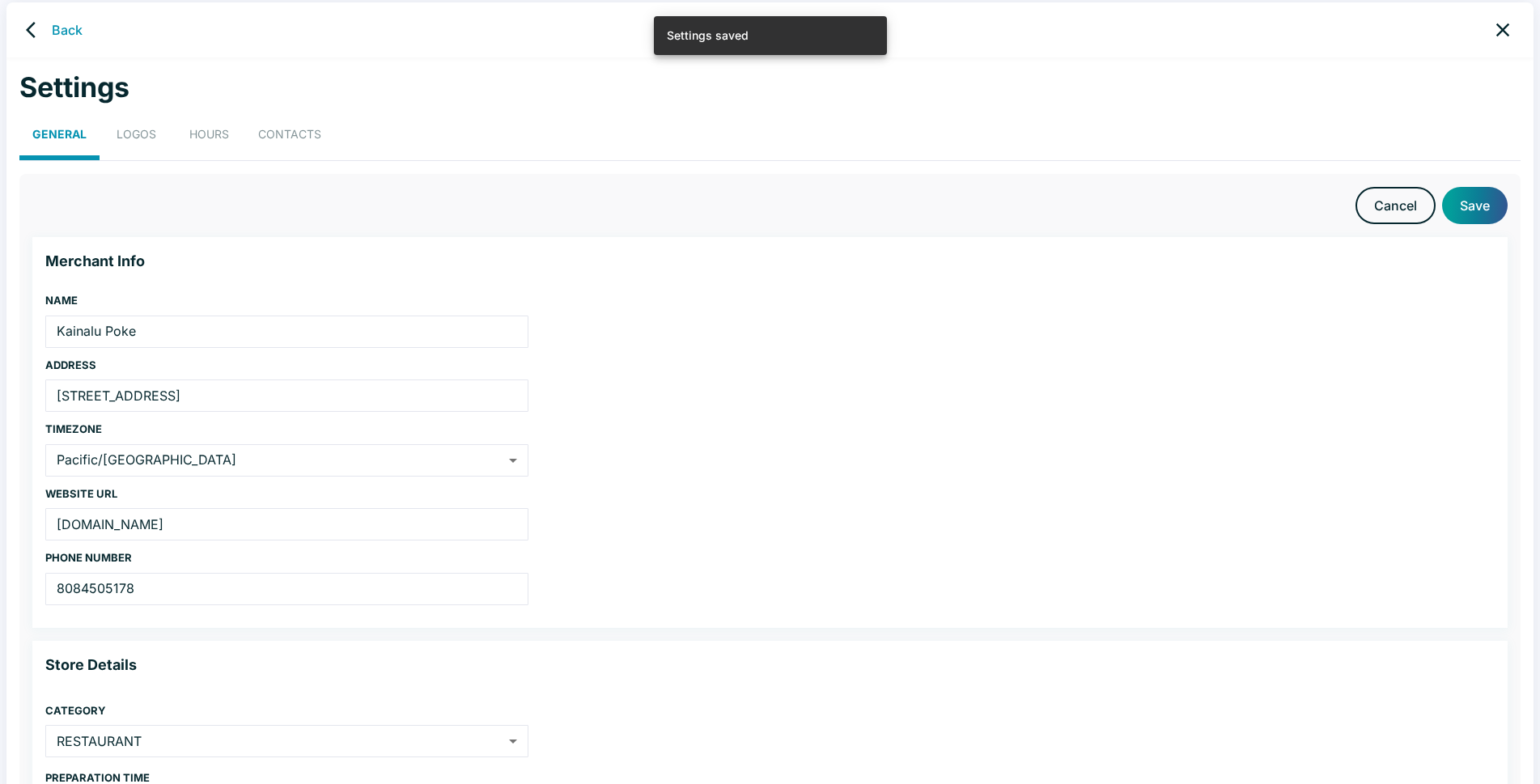
scroll to position [0, 0]
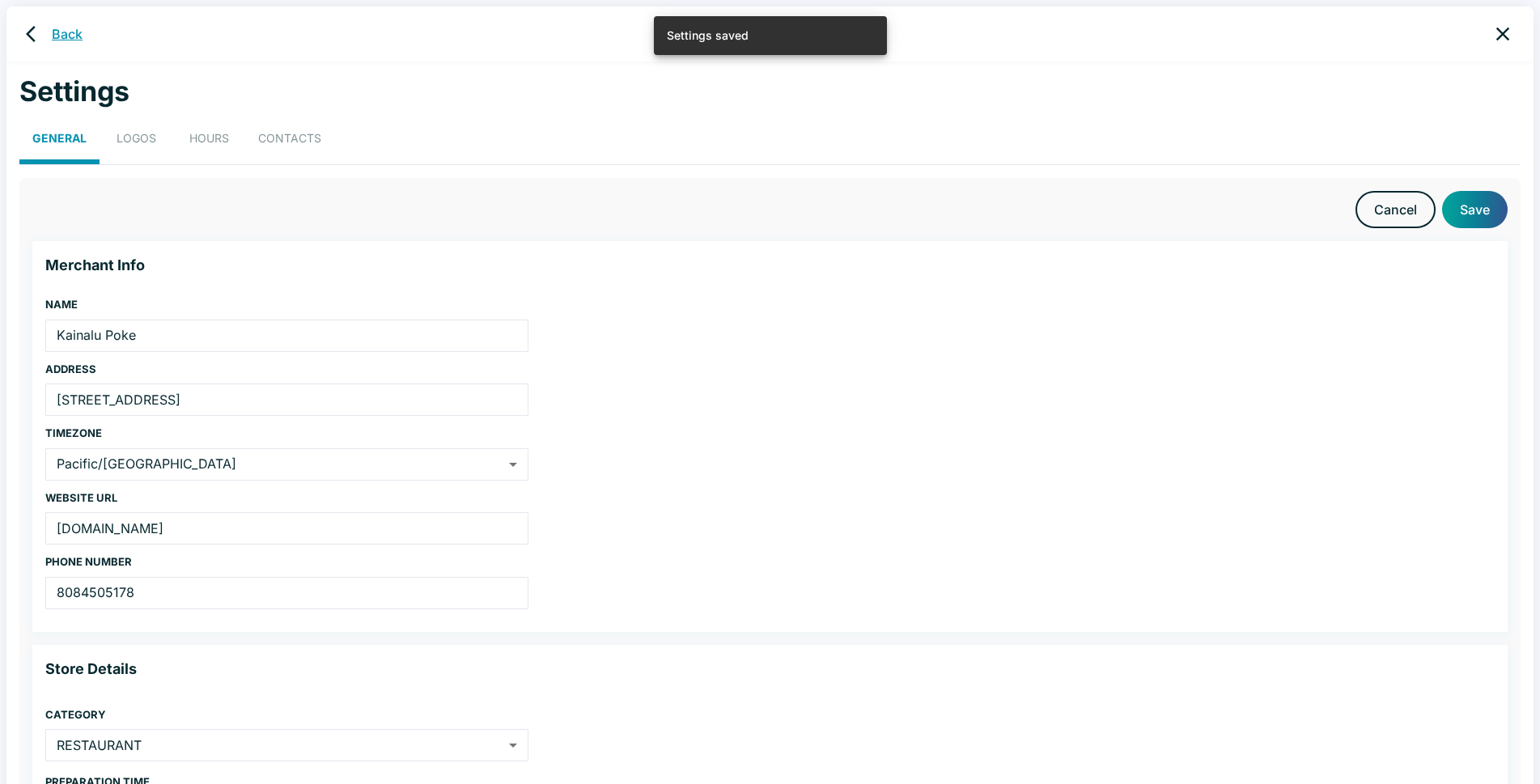
click at [56, 32] on link "Back" at bounding box center [67, 34] width 31 height 20
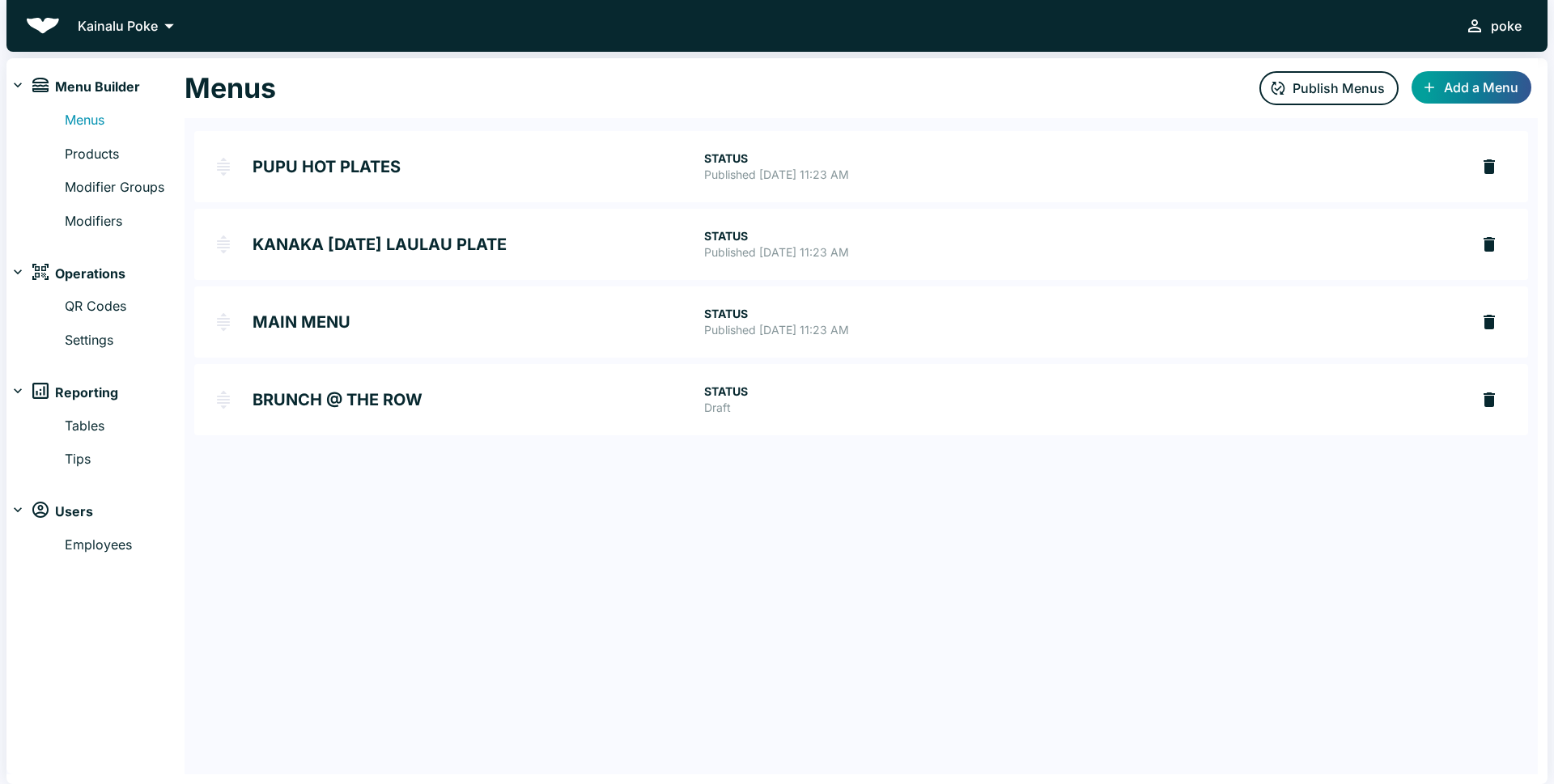
click at [714, 396] on p "STATUS" at bounding box center [1080, 391] width 753 height 16
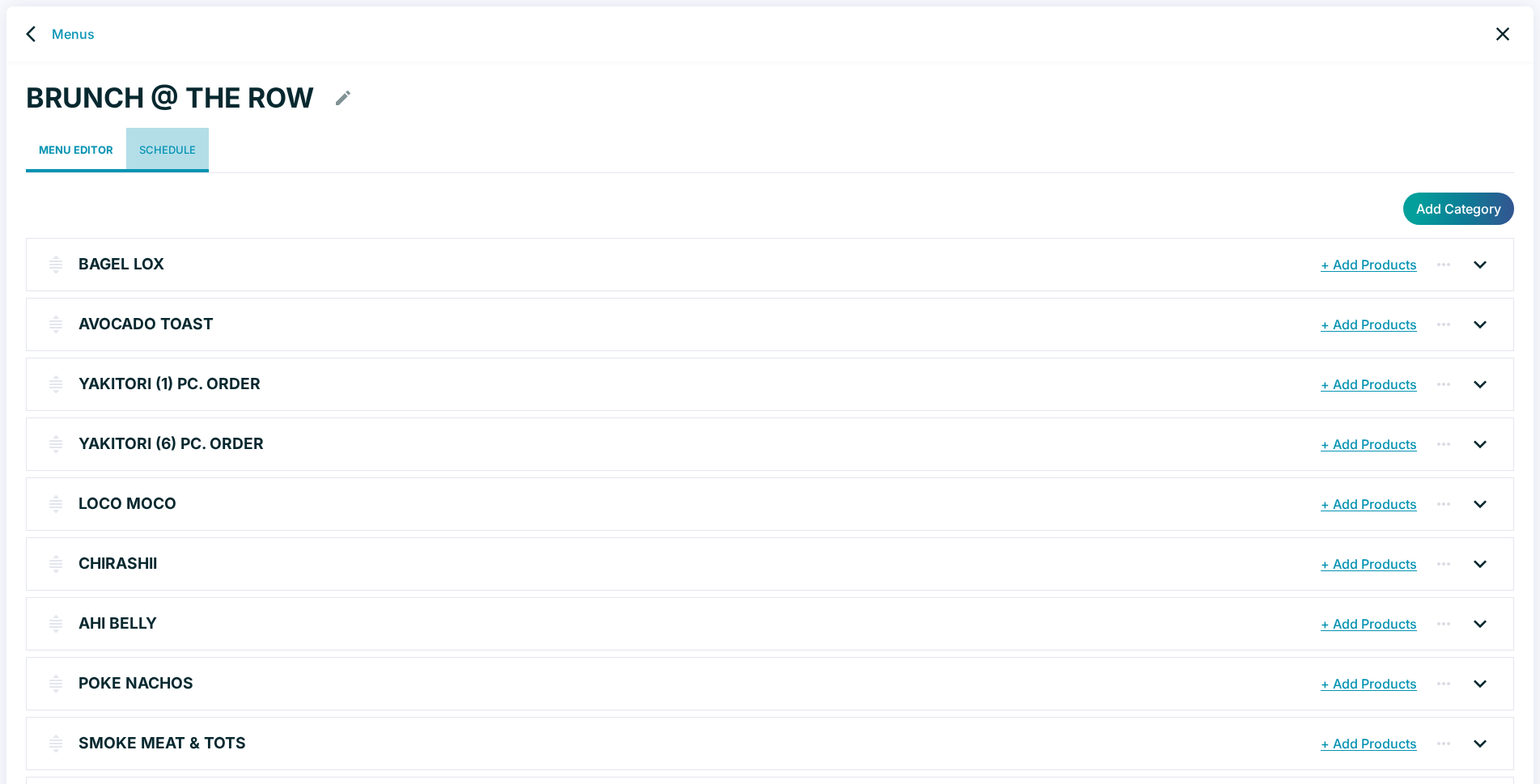
click at [161, 150] on link "Schedule" at bounding box center [168, 150] width 82 height 45
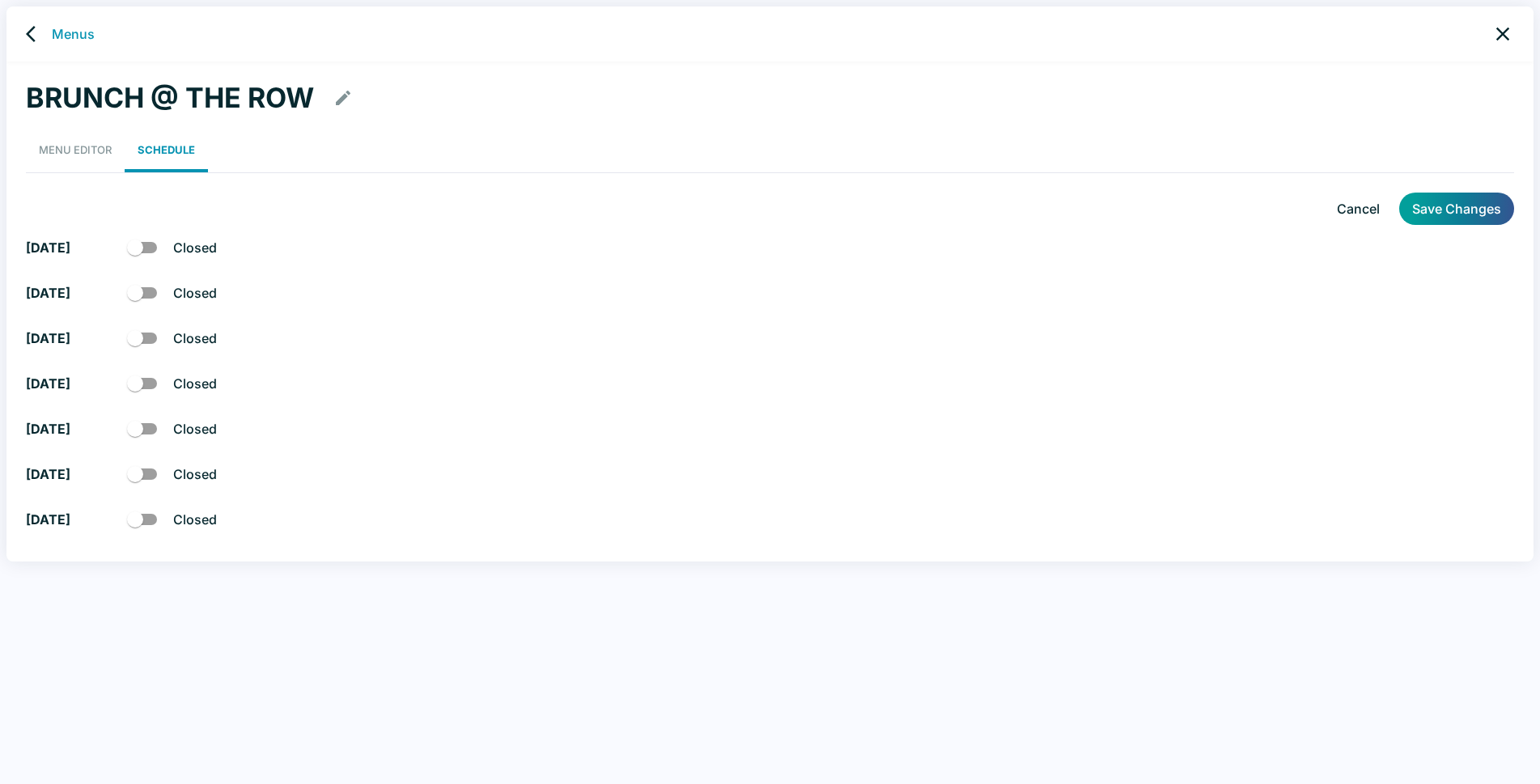
checkbox input "true"
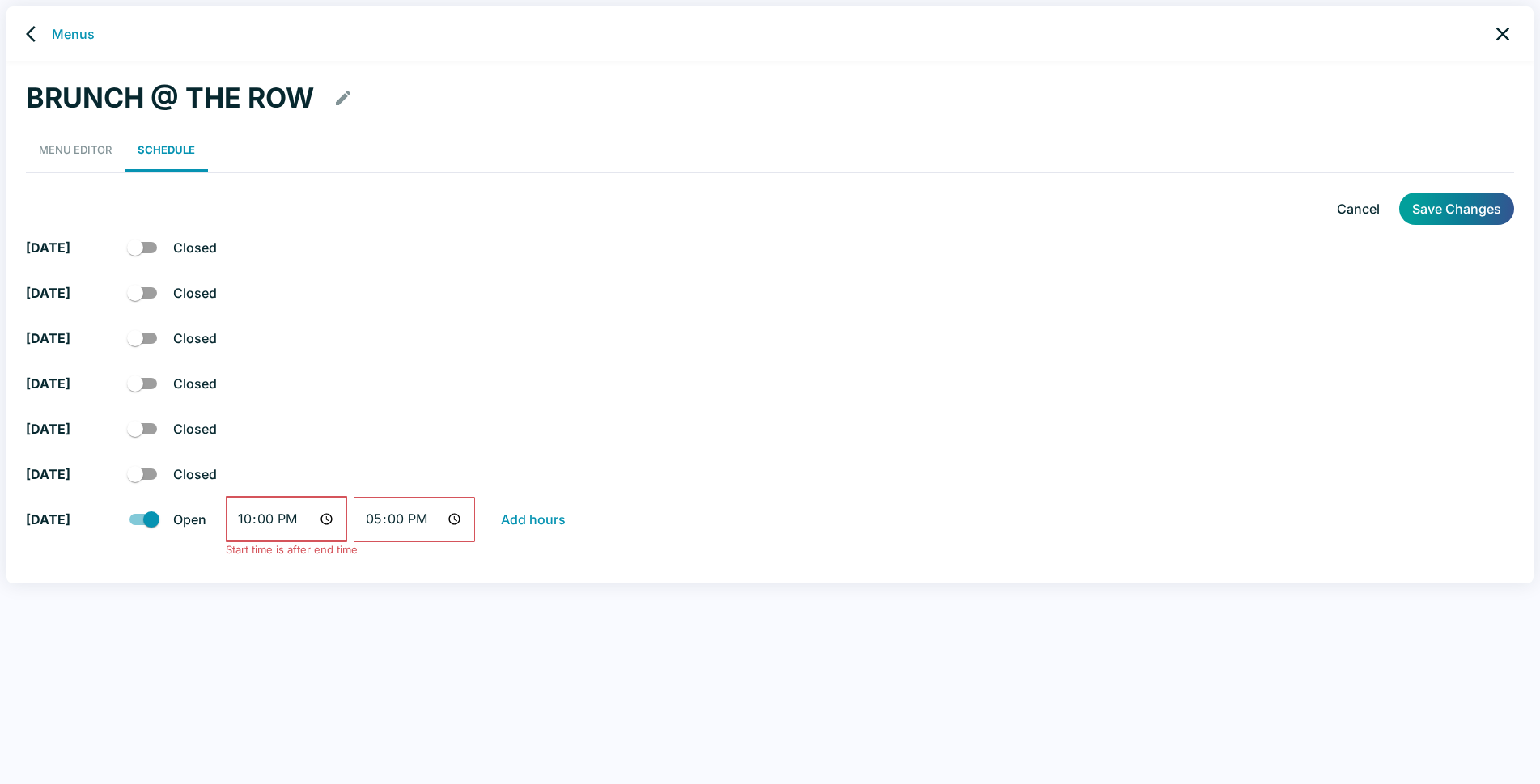
click at [324, 518] on input "22:00" at bounding box center [287, 519] width 122 height 45
type input "10:00"
click at [454, 518] on input "17:00" at bounding box center [414, 519] width 122 height 45
click at [738, 502] on div "[DATE] Open 10:00 ​ 17:00 ​ Add hours" at bounding box center [770, 522] width 1488 height 52
click at [1466, 202] on button "Save Changes" at bounding box center [1456, 209] width 115 height 33
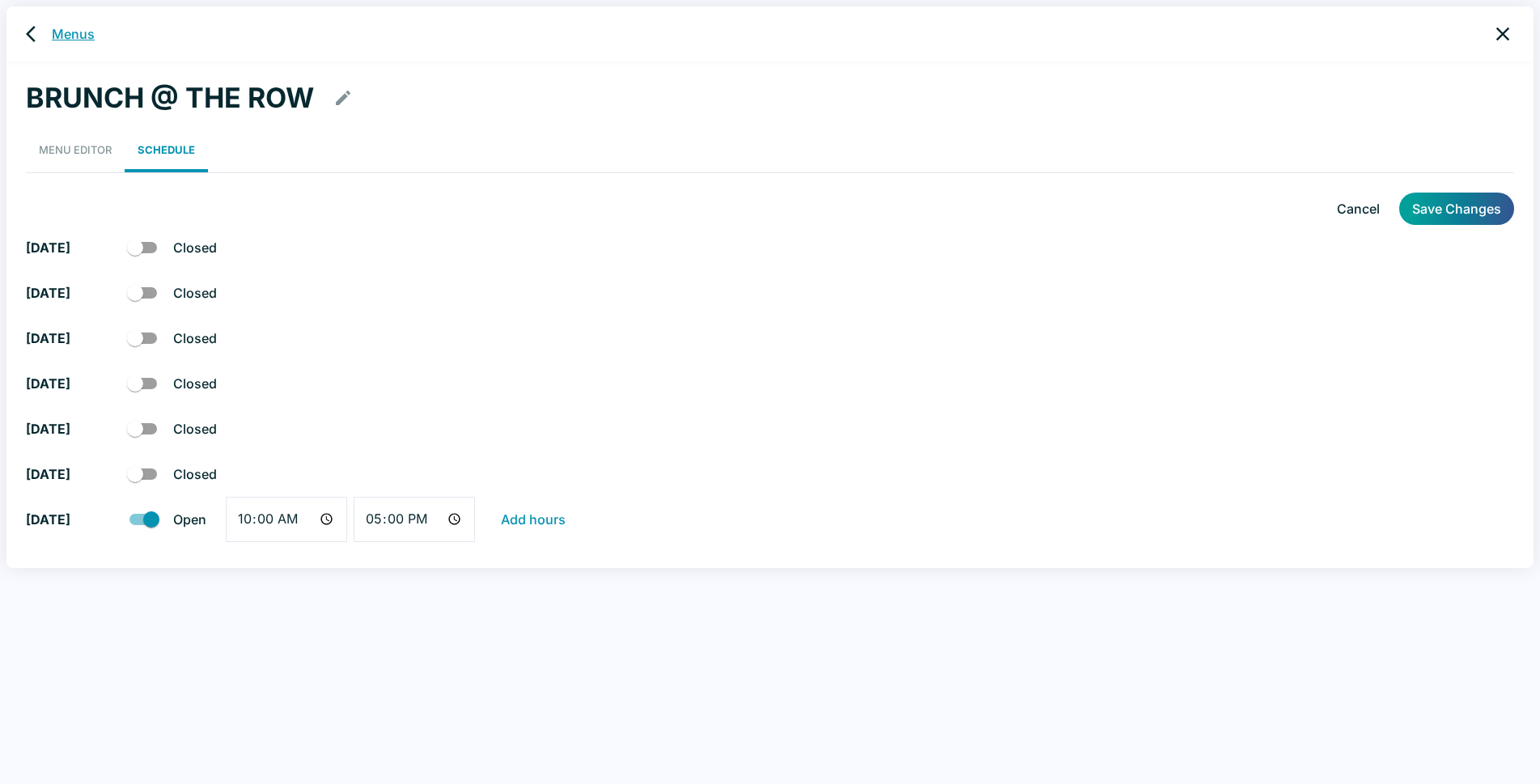
click at [55, 32] on link "Menus" at bounding box center [73, 34] width 43 height 20
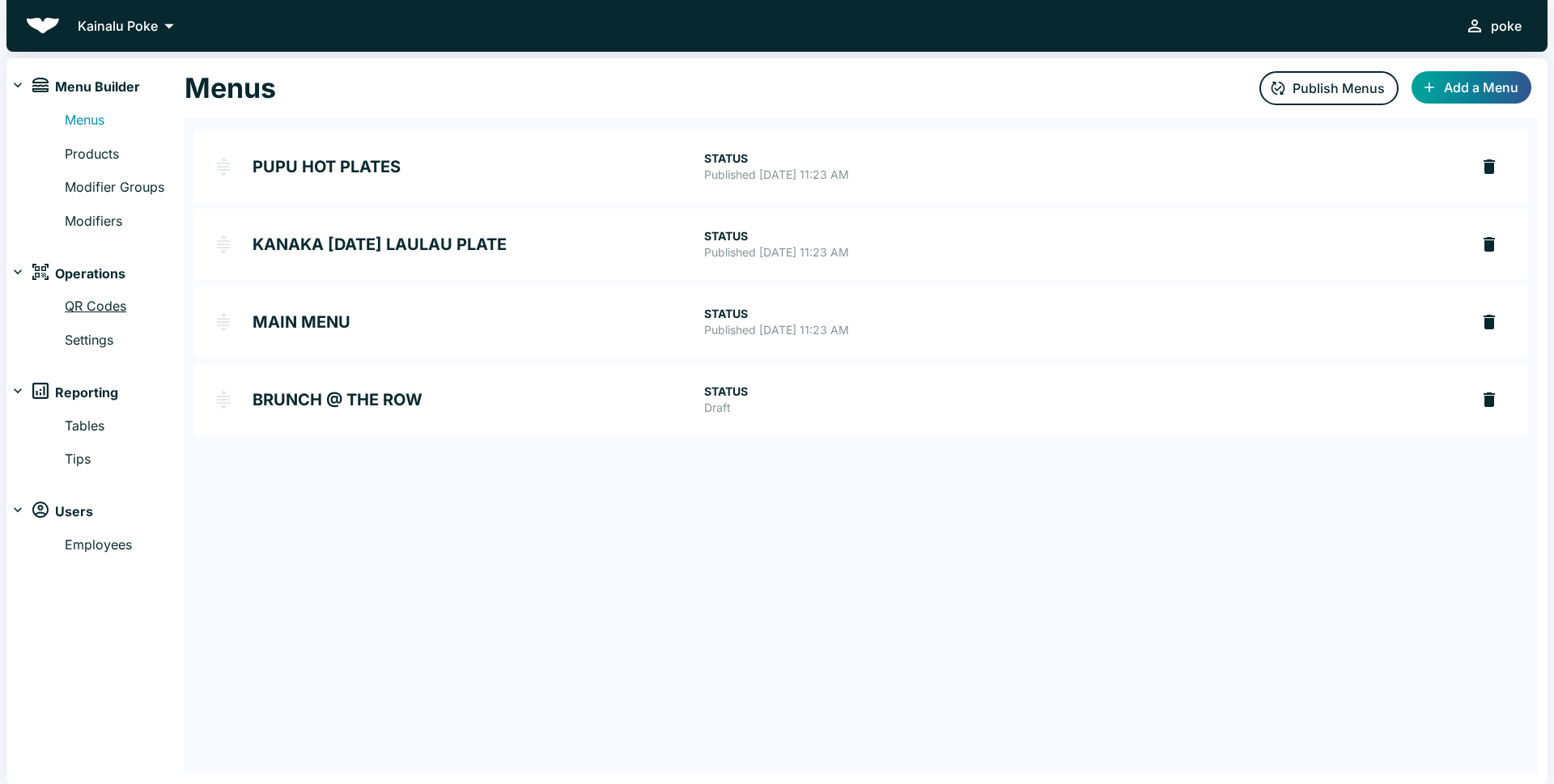
click at [92, 303] on link "QR Codes" at bounding box center [125, 306] width 120 height 21
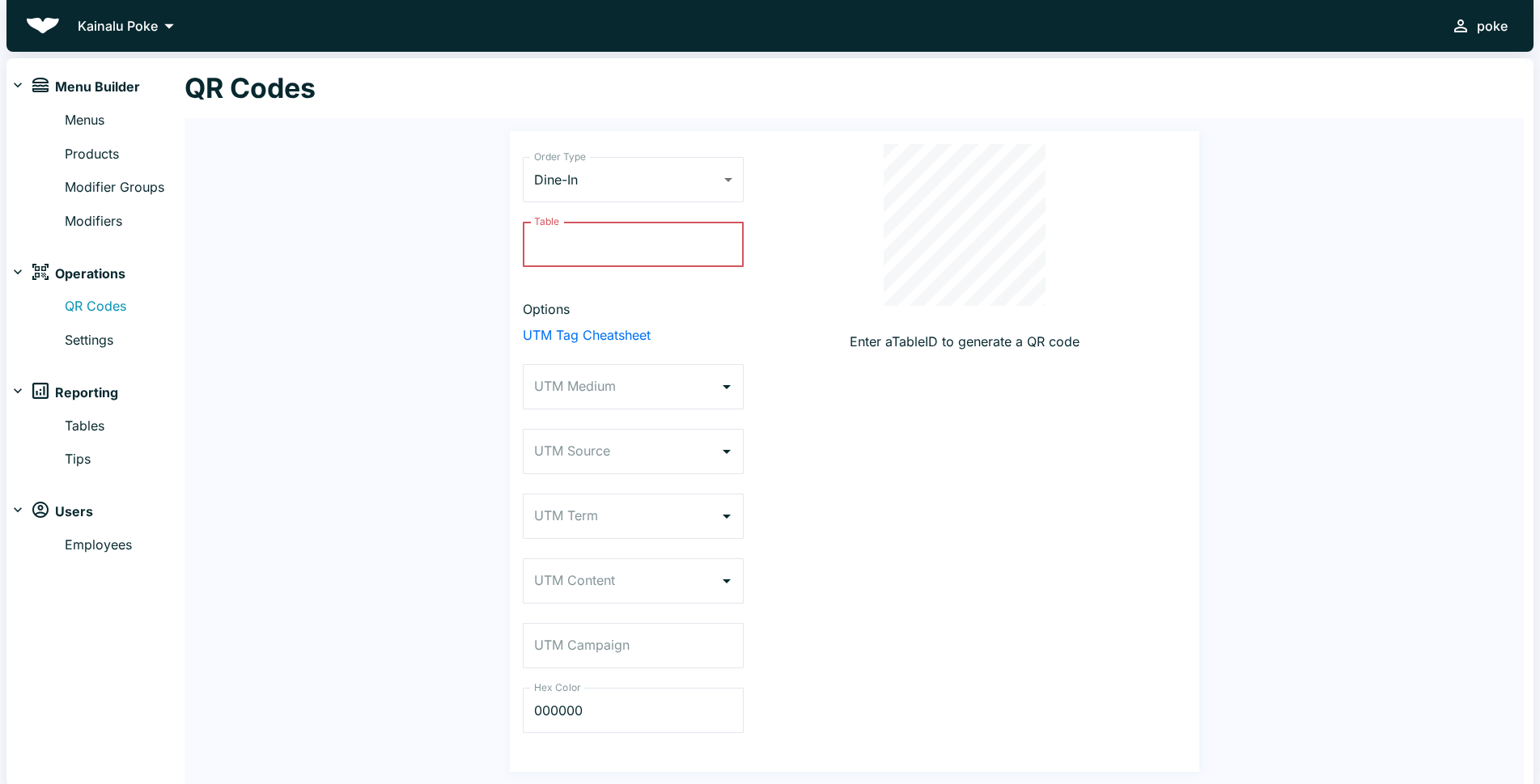
type input "b"
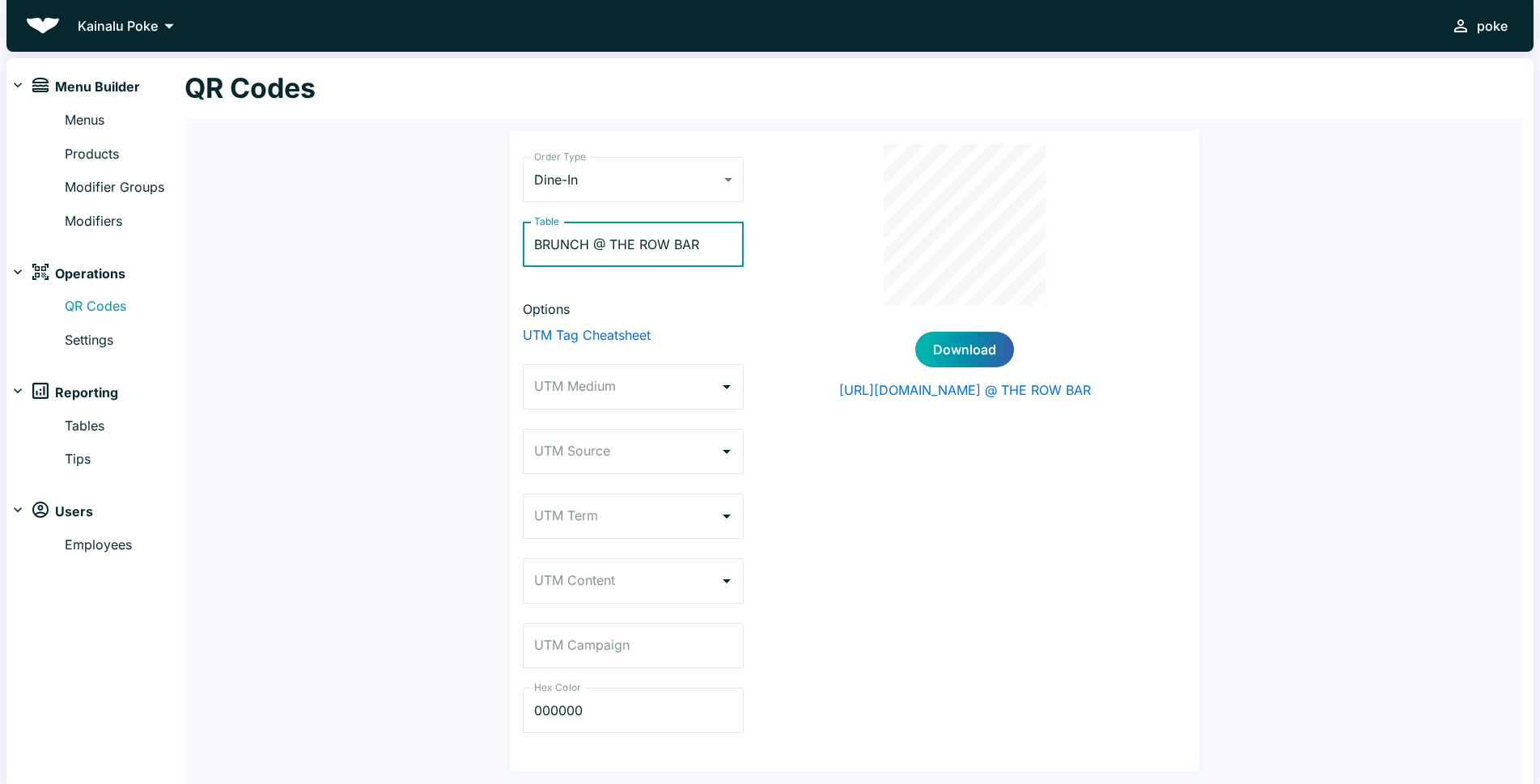
type input "BRUNCH @ THE ROW BAR"
click at [976, 343] on button "Download" at bounding box center [964, 349] width 98 height 36
click at [718, 252] on input "BRUNCH @ THE ROW BAR" at bounding box center [633, 244] width 221 height 45
drag, startPoint x: 718, startPoint y: 252, endPoint x: 377, endPoint y: 266, distance: 341.3
click at [391, 259] on div "Order Type Dine-In DINE_IN Order Type Table BRUNCH @ THE ROW BAR Table Options …" at bounding box center [853, 451] width 1339 height 667
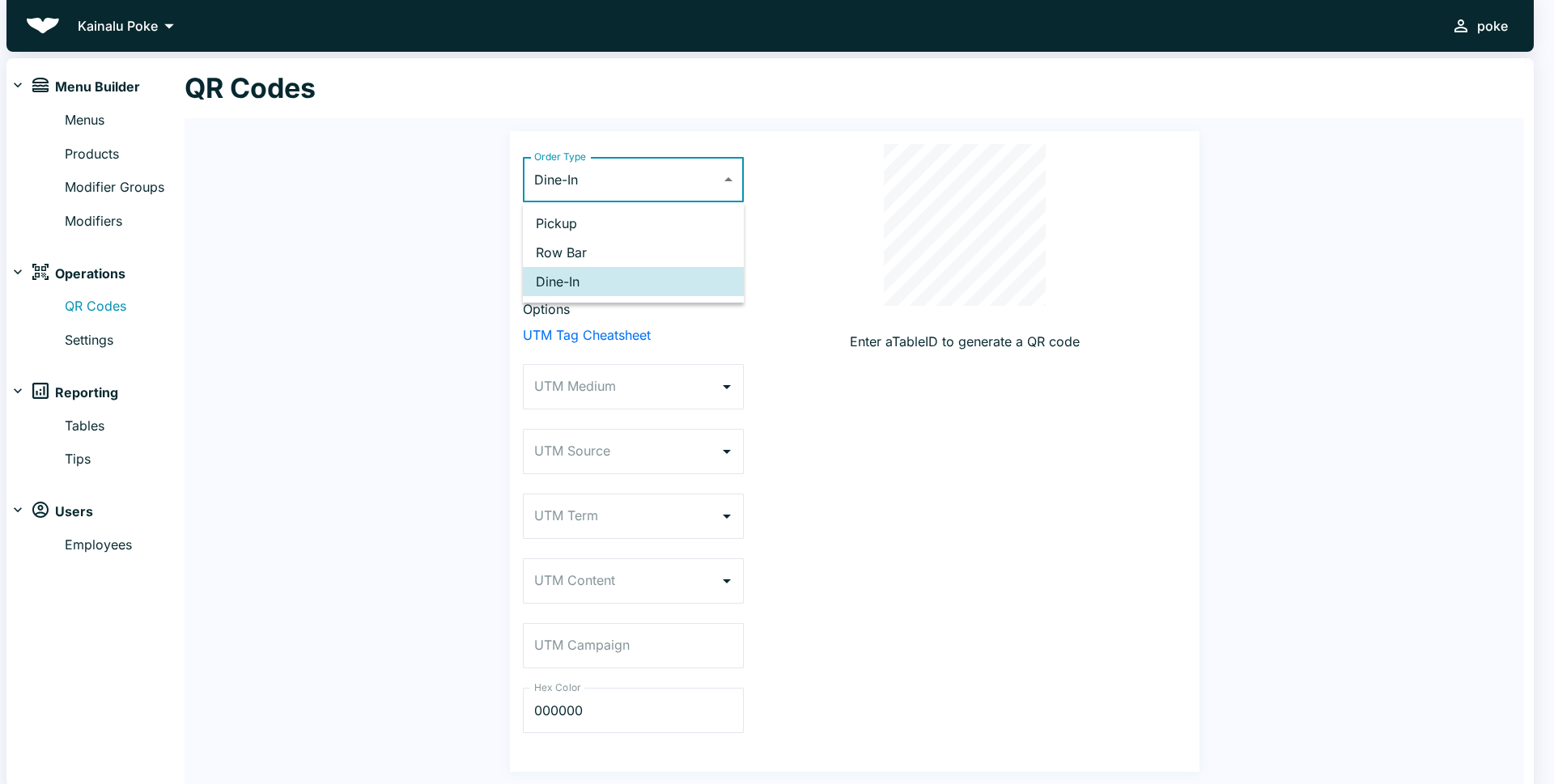
click at [724, 178] on body "Kainalu Poke poke Menu Builder Menus Products Modifier Groups Modifiers Operati…" at bounding box center [777, 392] width 1554 height 784
click at [611, 254] on li "Row Bar" at bounding box center [634, 252] width 221 height 29
type input "ROOM_SERVICE"
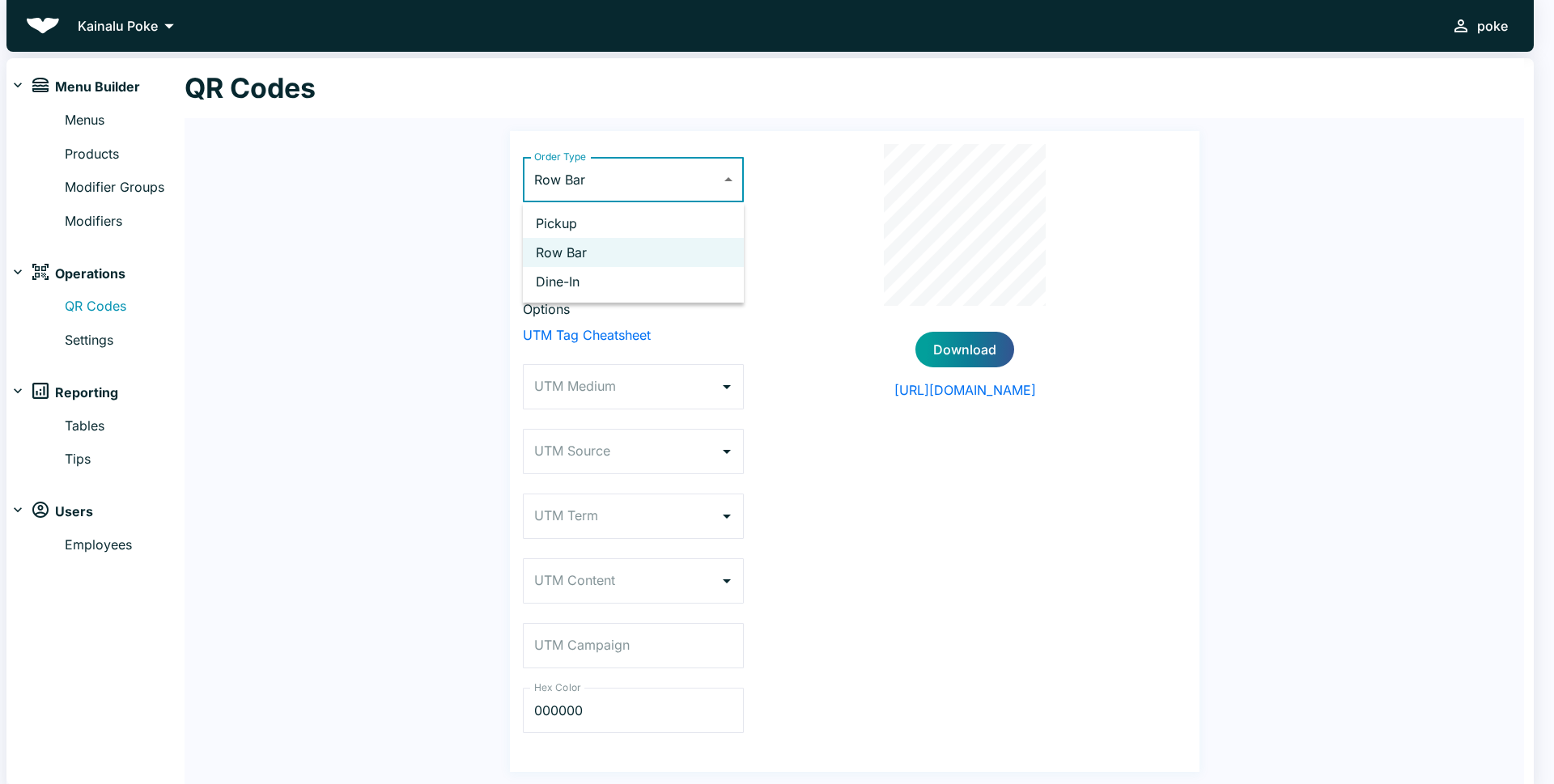
click at [729, 177] on body "Kainalu Poke poke Menu Builder Menus Products Modifier Groups Modifiers Operati…" at bounding box center [777, 392] width 1554 height 784
click at [582, 255] on li "Row Bar" at bounding box center [634, 252] width 221 height 29
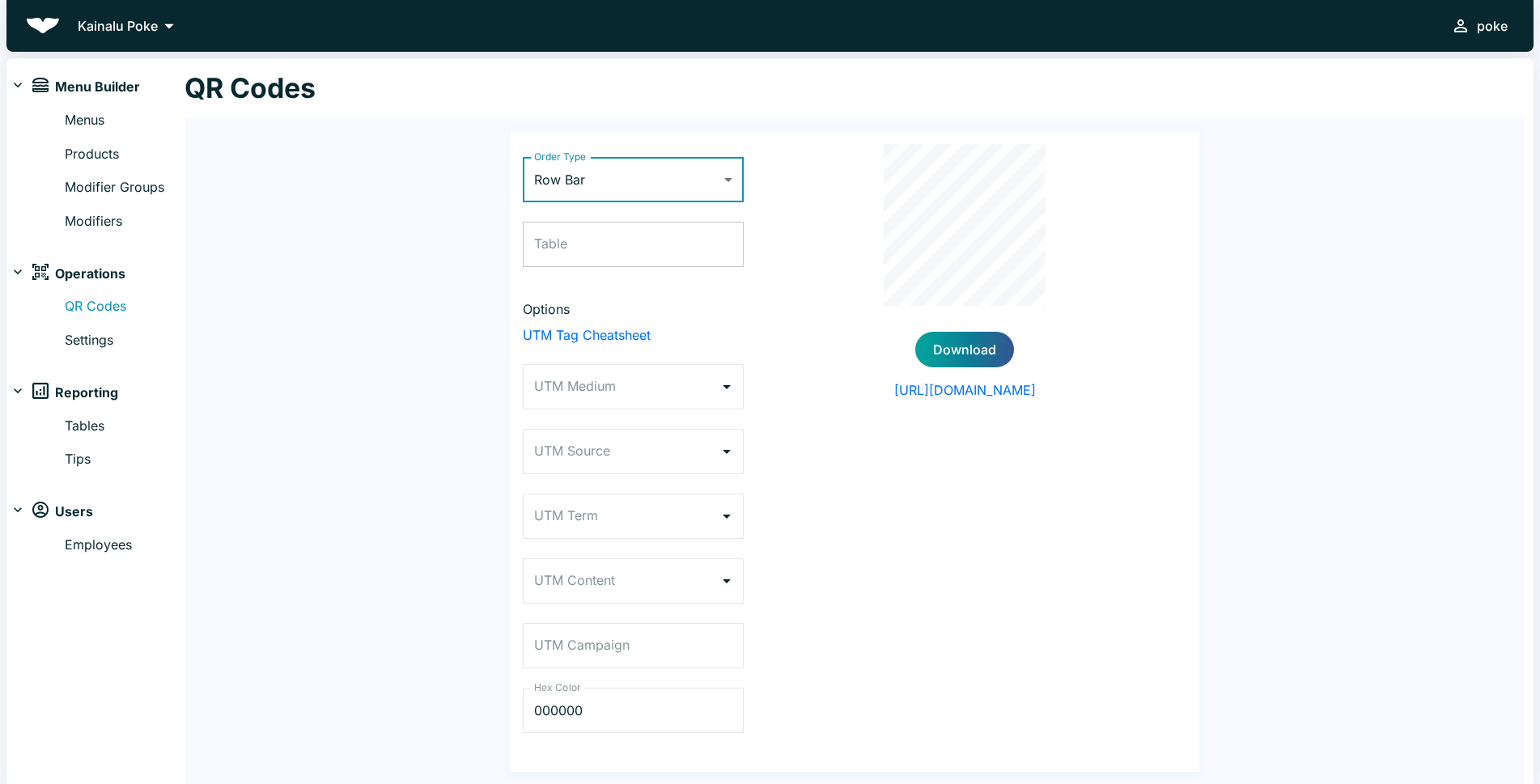
click at [574, 246] on input "Table" at bounding box center [633, 244] width 221 height 45
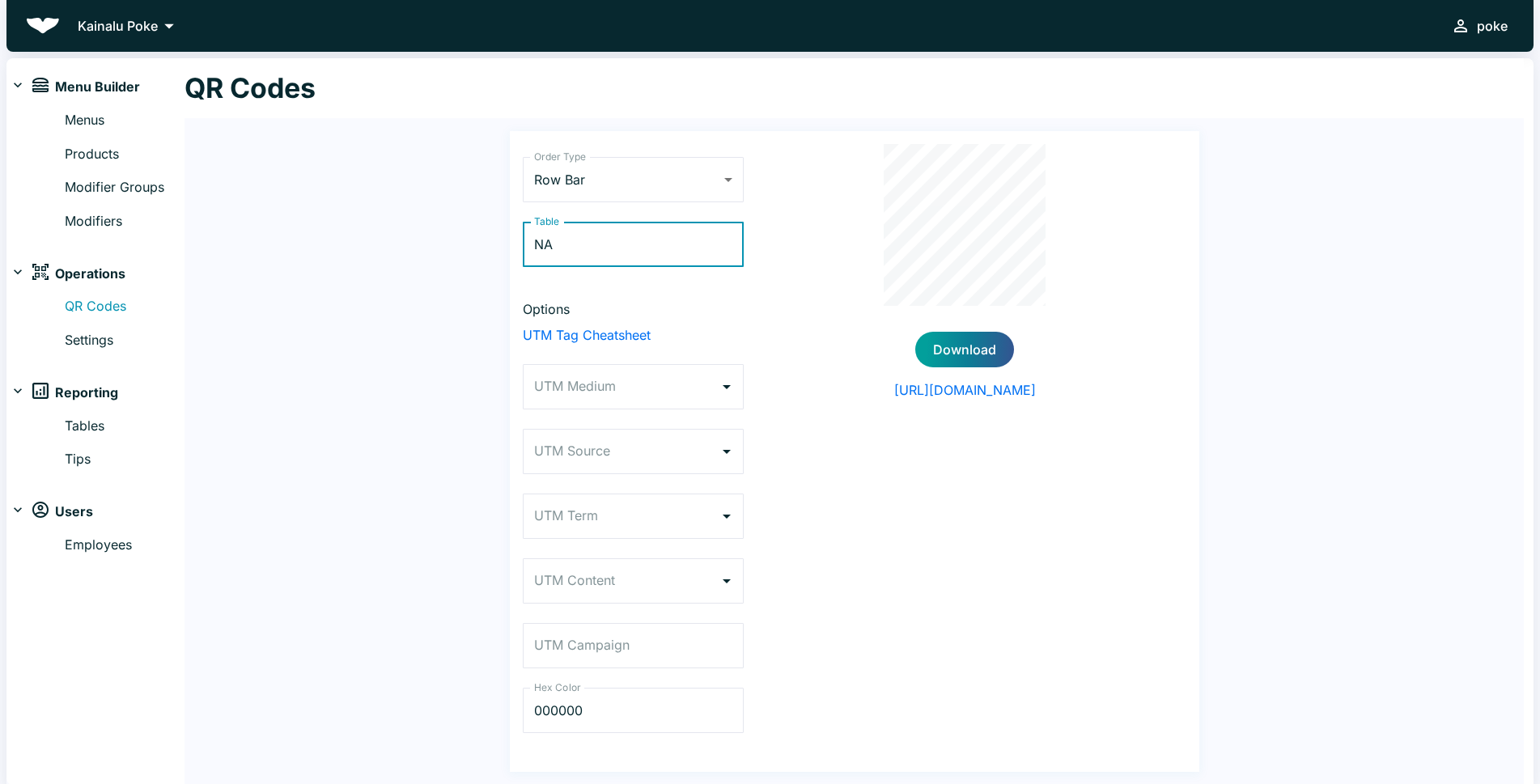
type input "N"
click at [956, 349] on button "Download" at bounding box center [964, 349] width 98 height 36
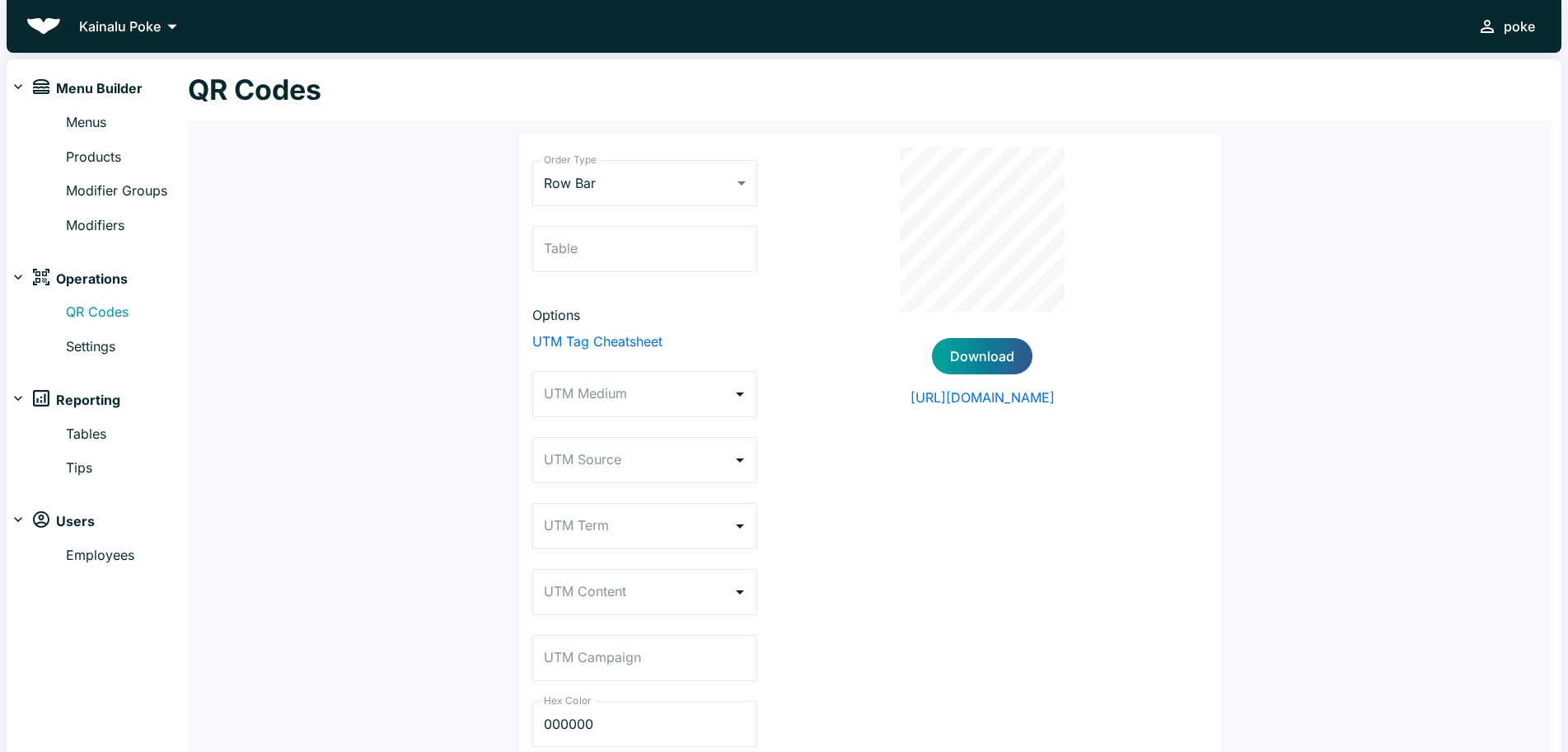
click at [156, 29] on p "Kainalu Poke" at bounding box center [120, 26] width 82 height 20
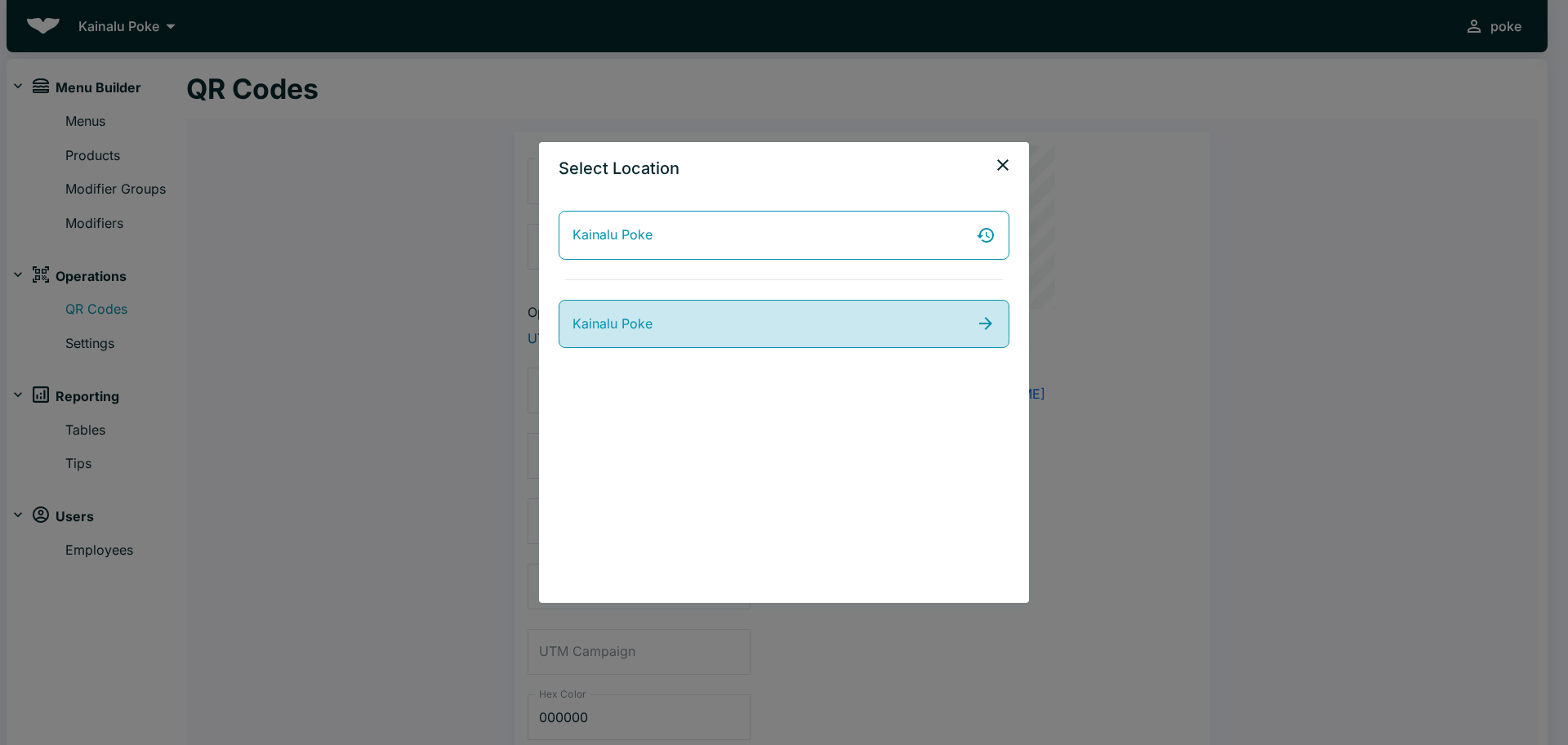
click at [639, 322] on span "Kainalu Poke" at bounding box center [612, 324] width 80 height 21
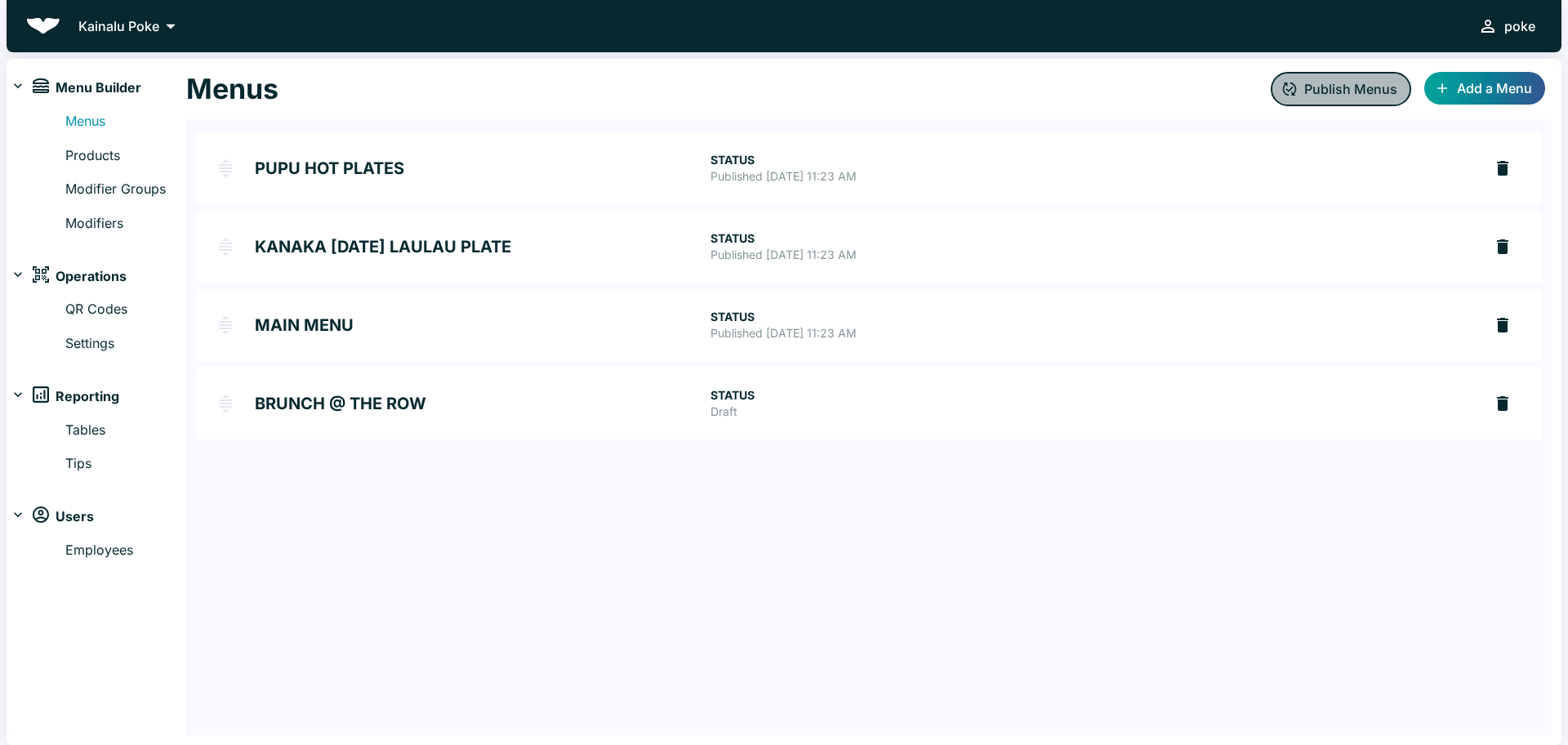
click at [1331, 89] on button "Publish Menus" at bounding box center [1341, 89] width 141 height 34
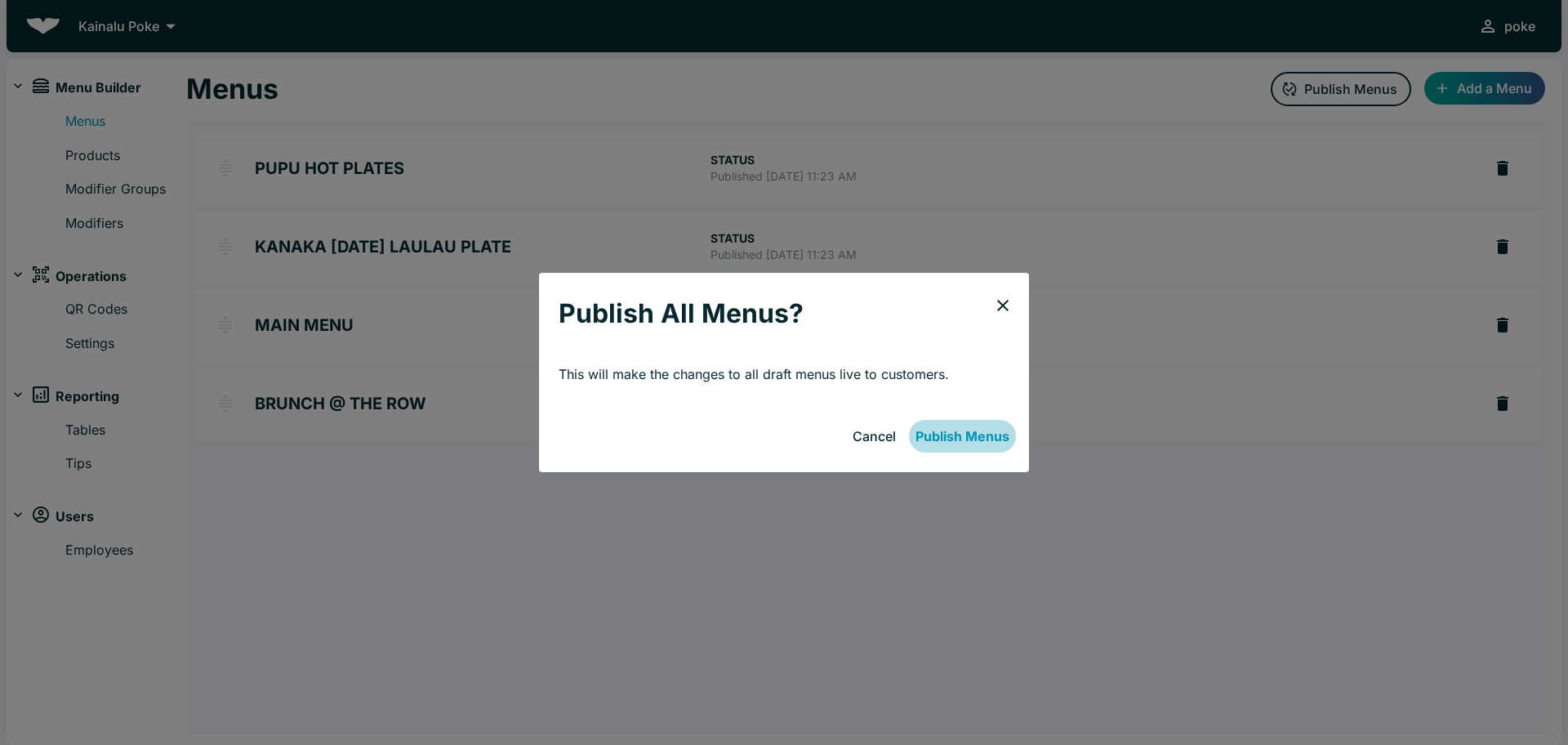
click at [960, 437] on button "Publish Menus" at bounding box center [962, 436] width 107 height 33
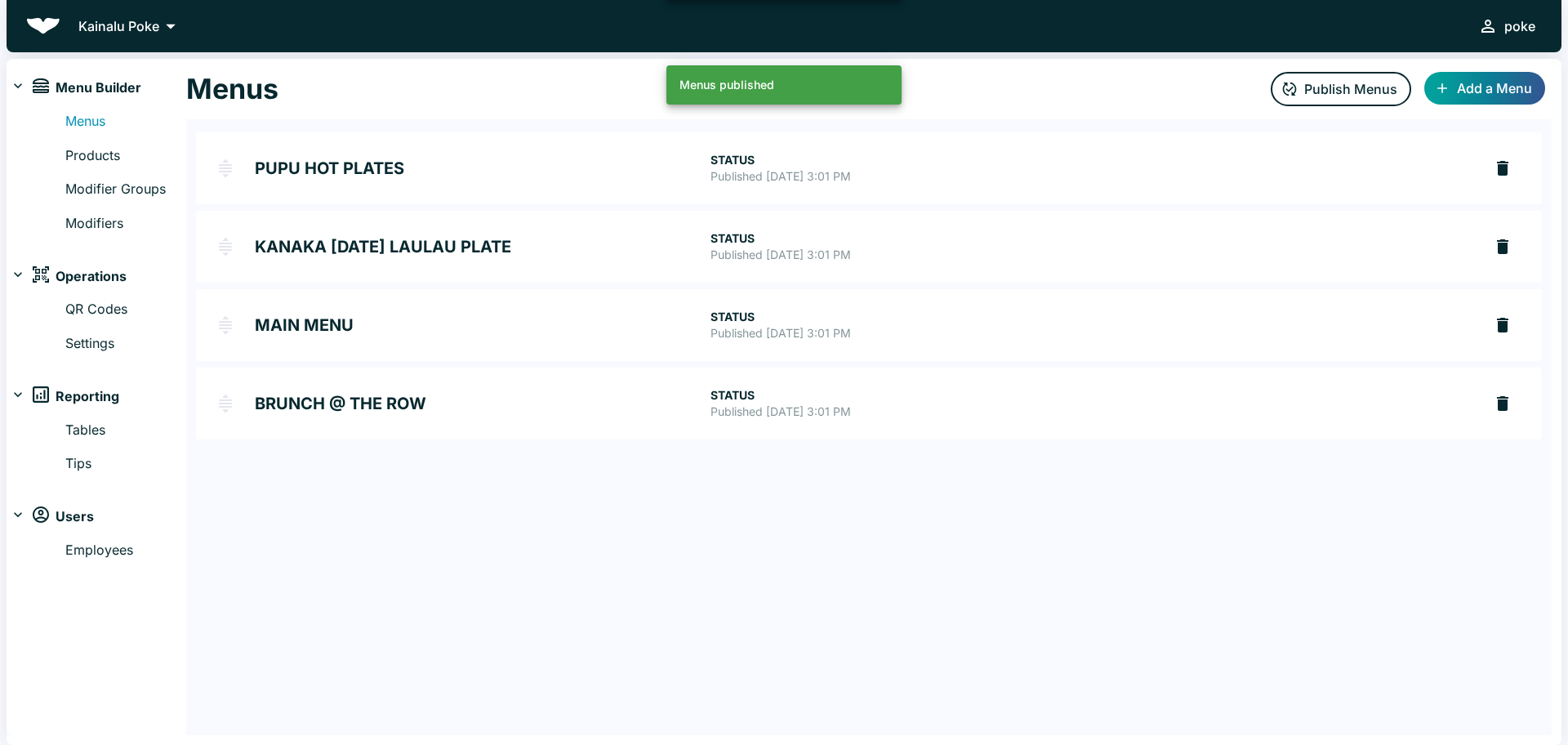
click at [371, 405] on h2 "BRUNCH @ THE ROW" at bounding box center [482, 403] width 456 height 16
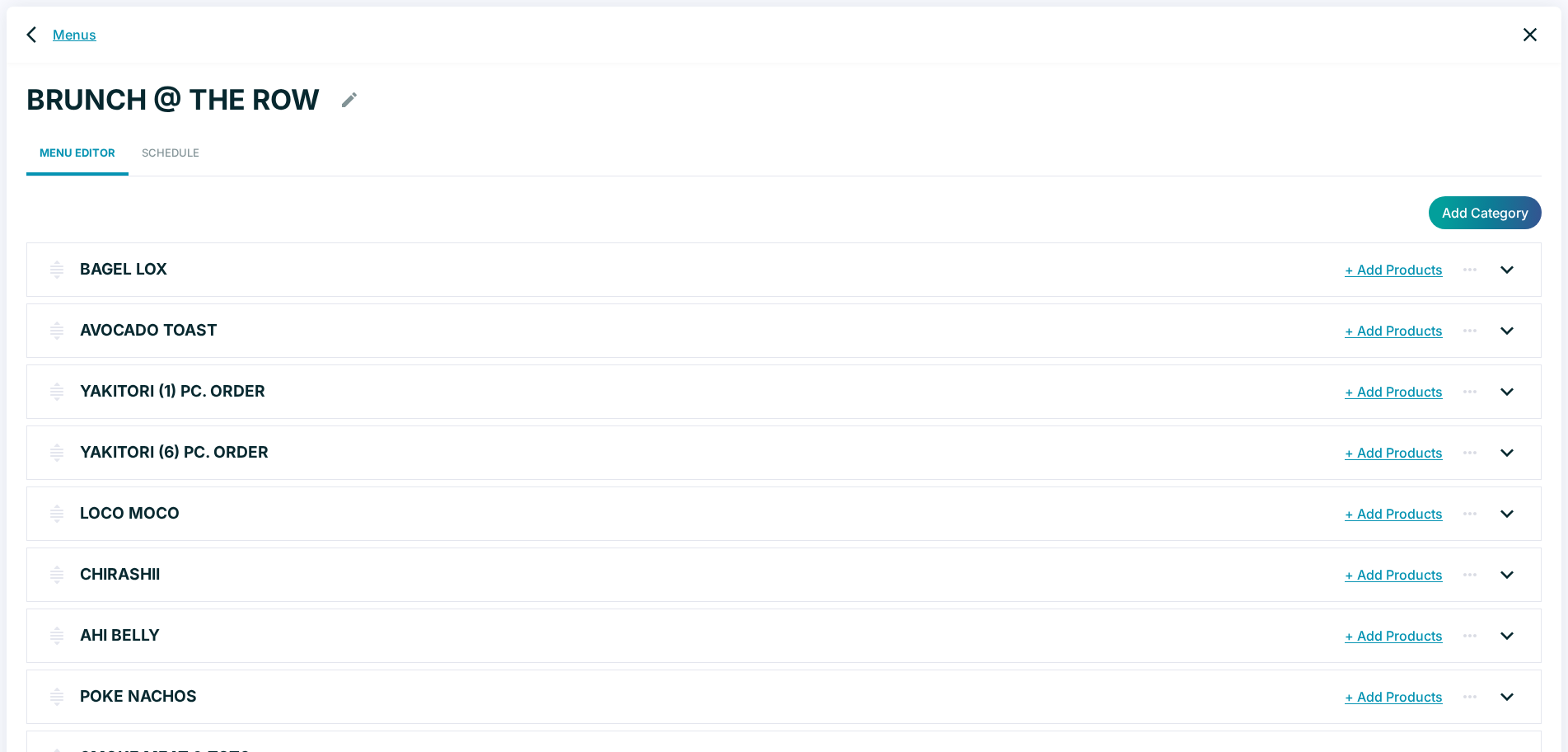
click at [70, 31] on link "Menus" at bounding box center [74, 34] width 44 height 20
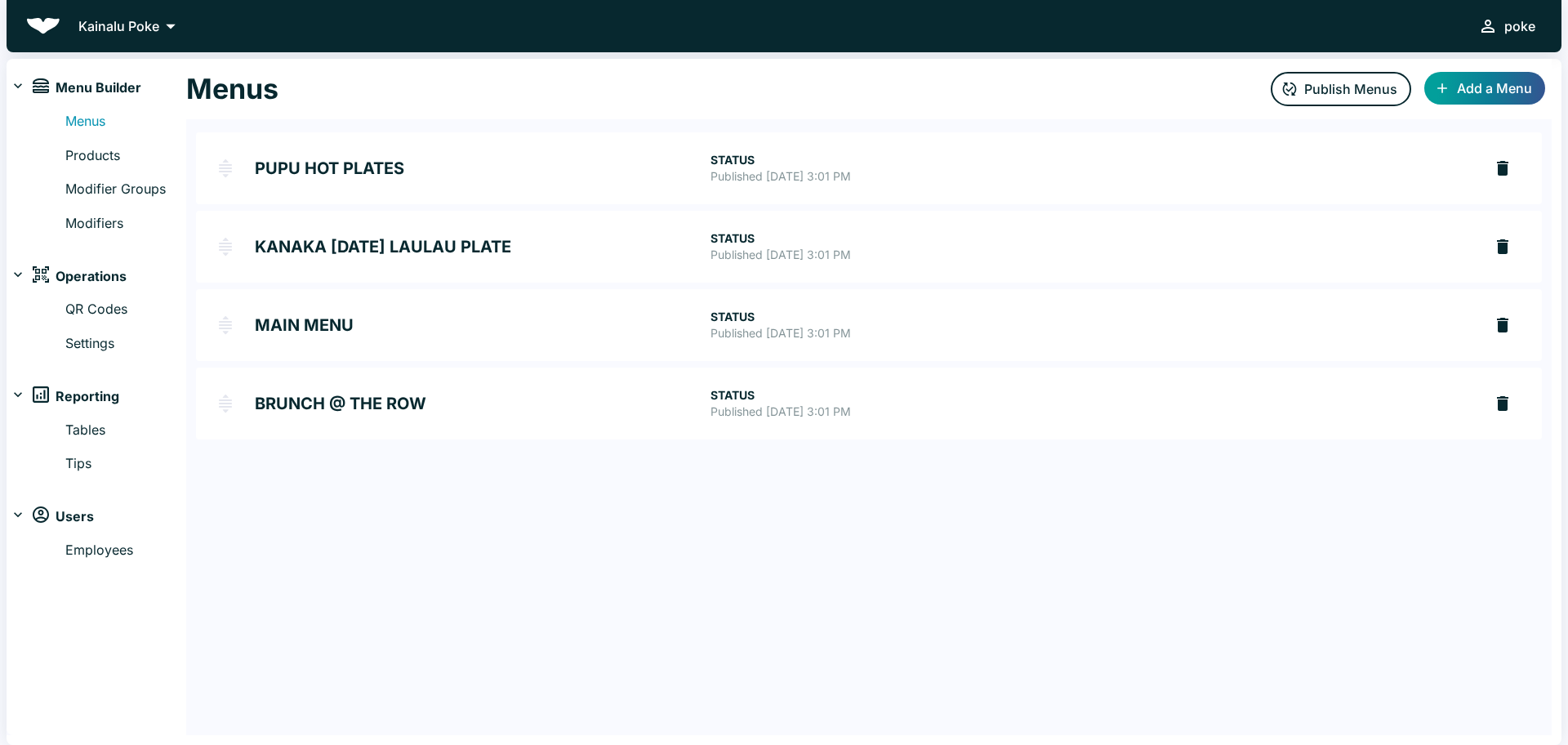
click at [286, 160] on h2 "PUPU HOT PLATES" at bounding box center [482, 167] width 456 height 16
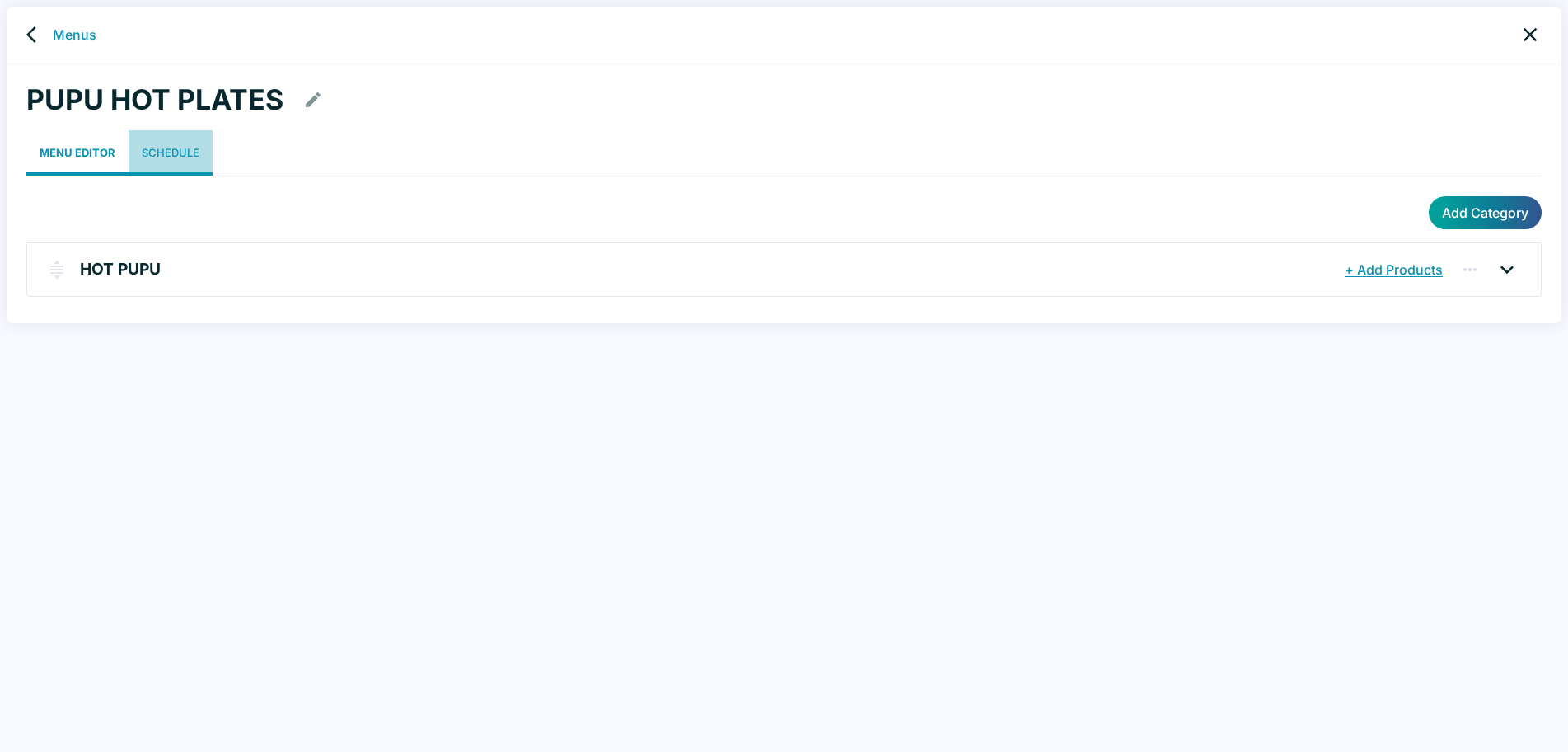
click at [185, 144] on link "Schedule" at bounding box center [171, 153] width 84 height 46
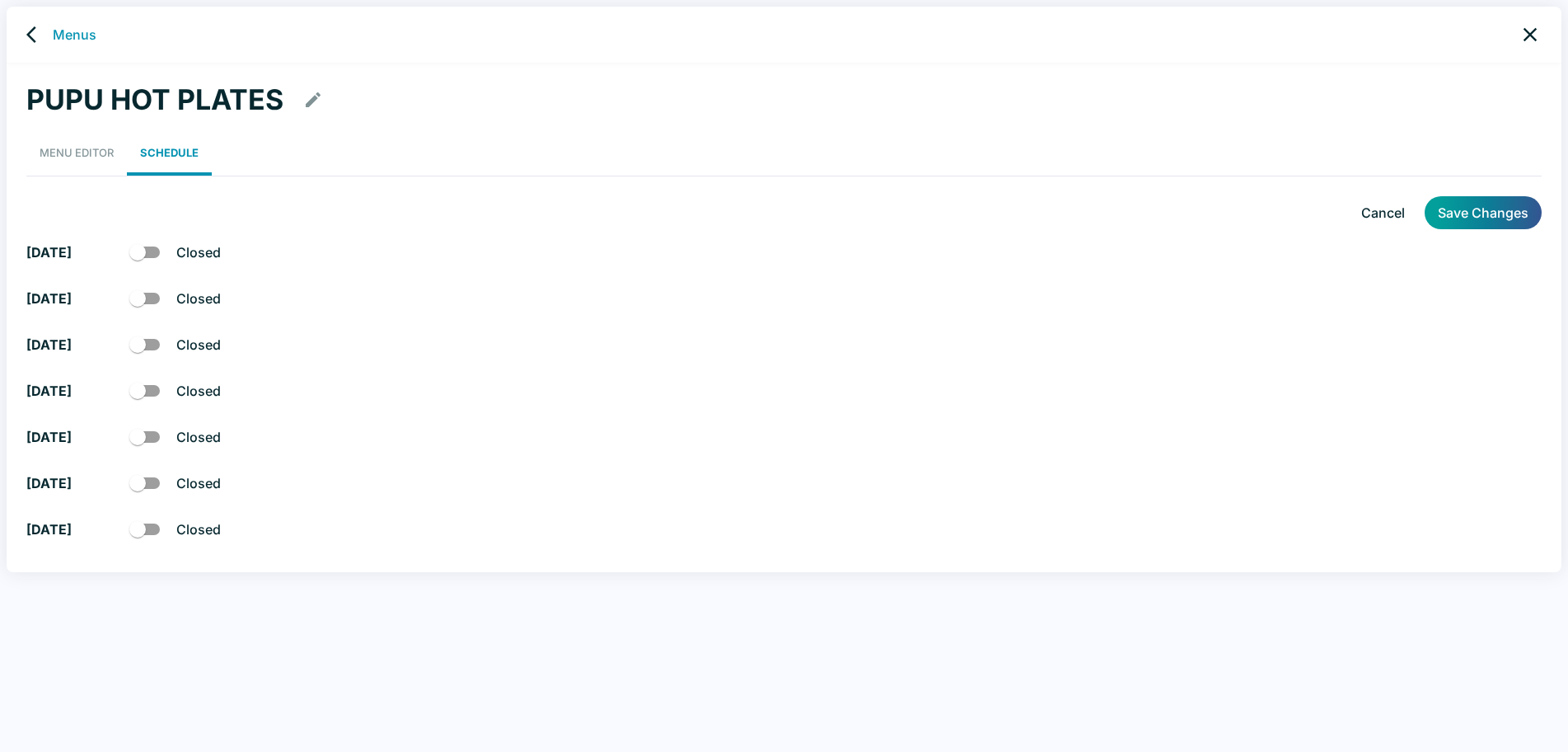
checkbox input "true"
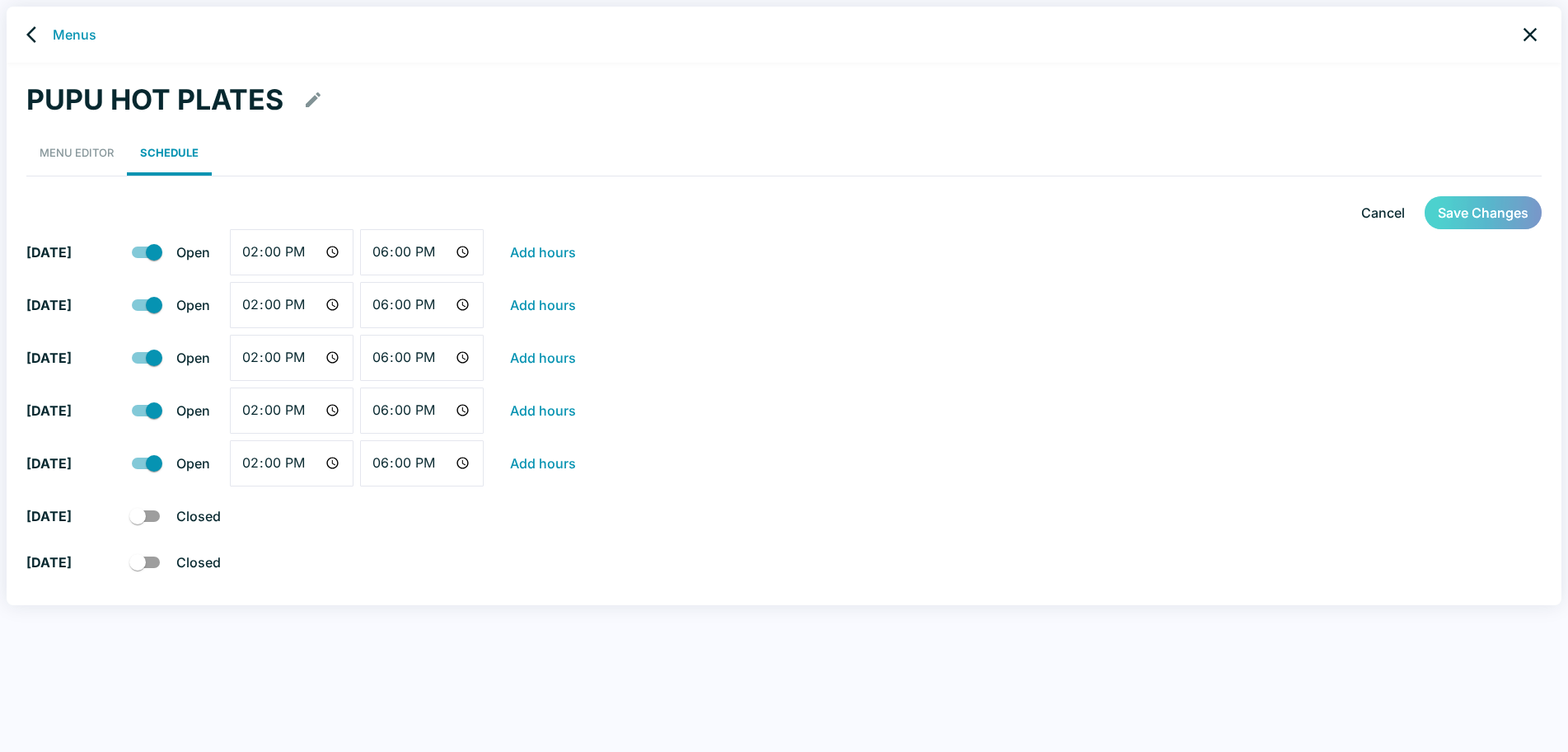
click at [1469, 222] on button "Save Changes" at bounding box center [1482, 213] width 117 height 33
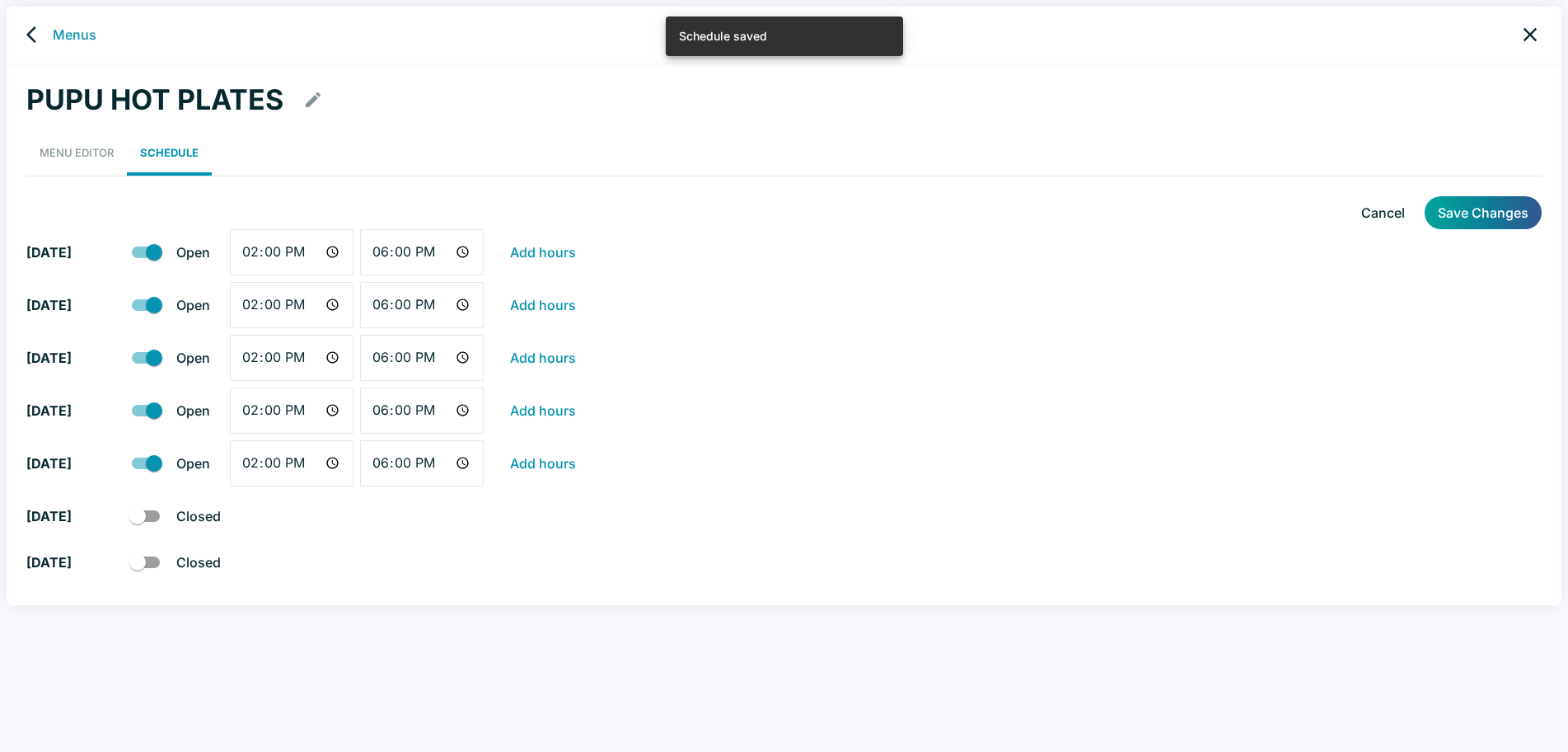
click at [140, 561] on input "checkbox" at bounding box center [137, 562] width 93 height 31
checkbox input "true"
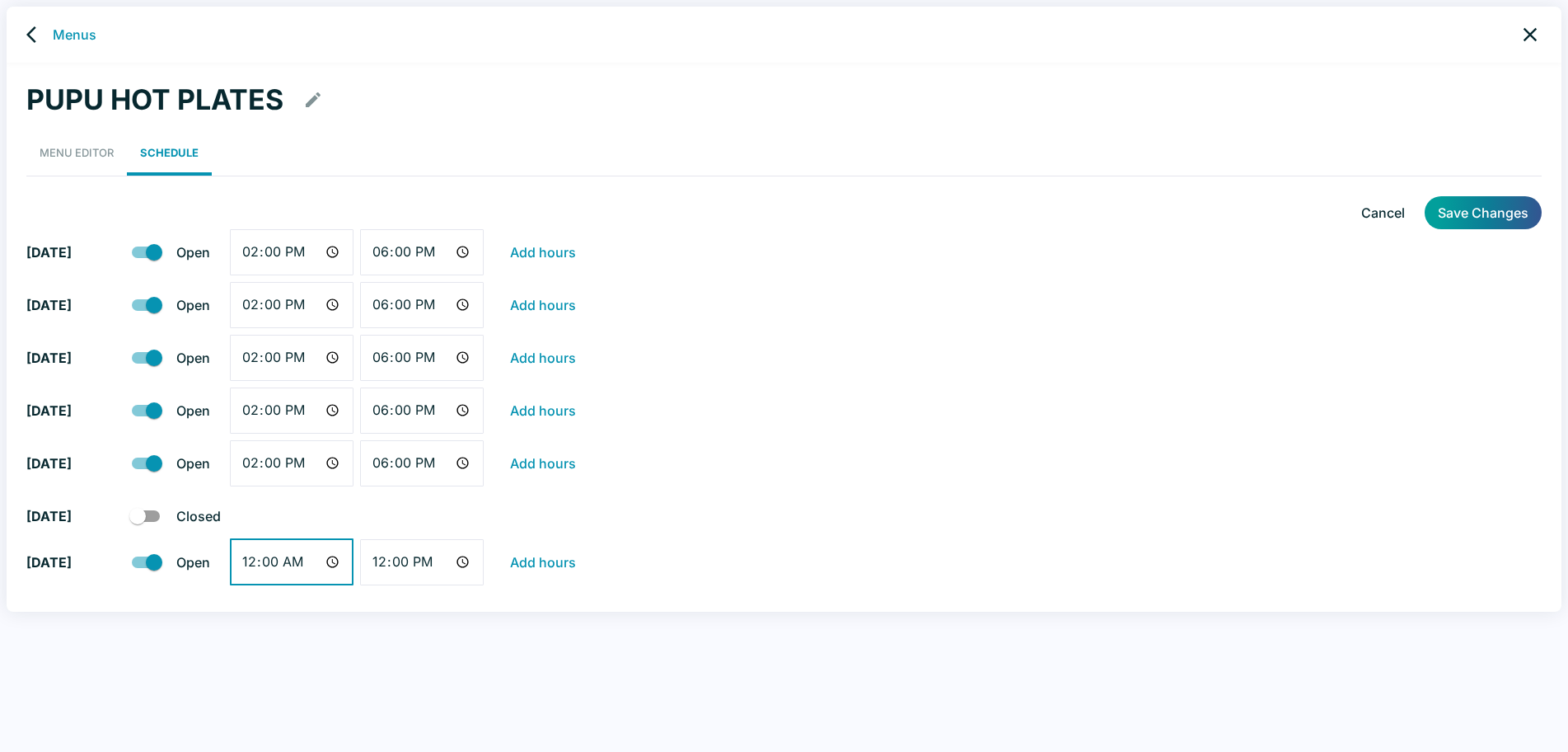
click at [333, 562] on input "00:00" at bounding box center [292, 562] width 124 height 46
type input "10:00"
click at [462, 563] on input "12:00" at bounding box center [422, 562] width 124 height 46
type input "17:00"
click at [789, 541] on div "[DATE] Open 10:00 ​ 17:00 ​ Add hours" at bounding box center [784, 565] width 1515 height 52
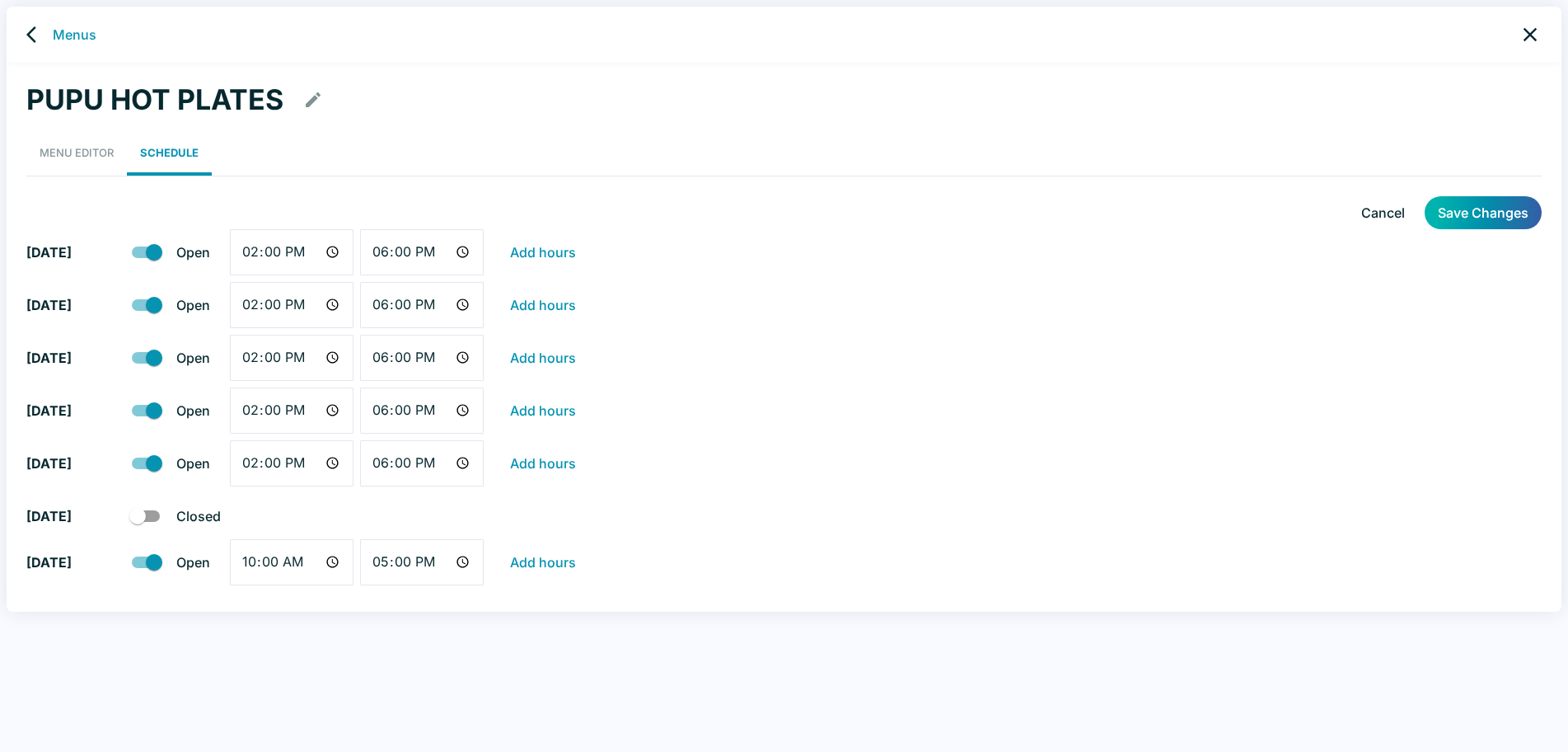
click at [1496, 213] on button "Save Changes" at bounding box center [1482, 213] width 117 height 33
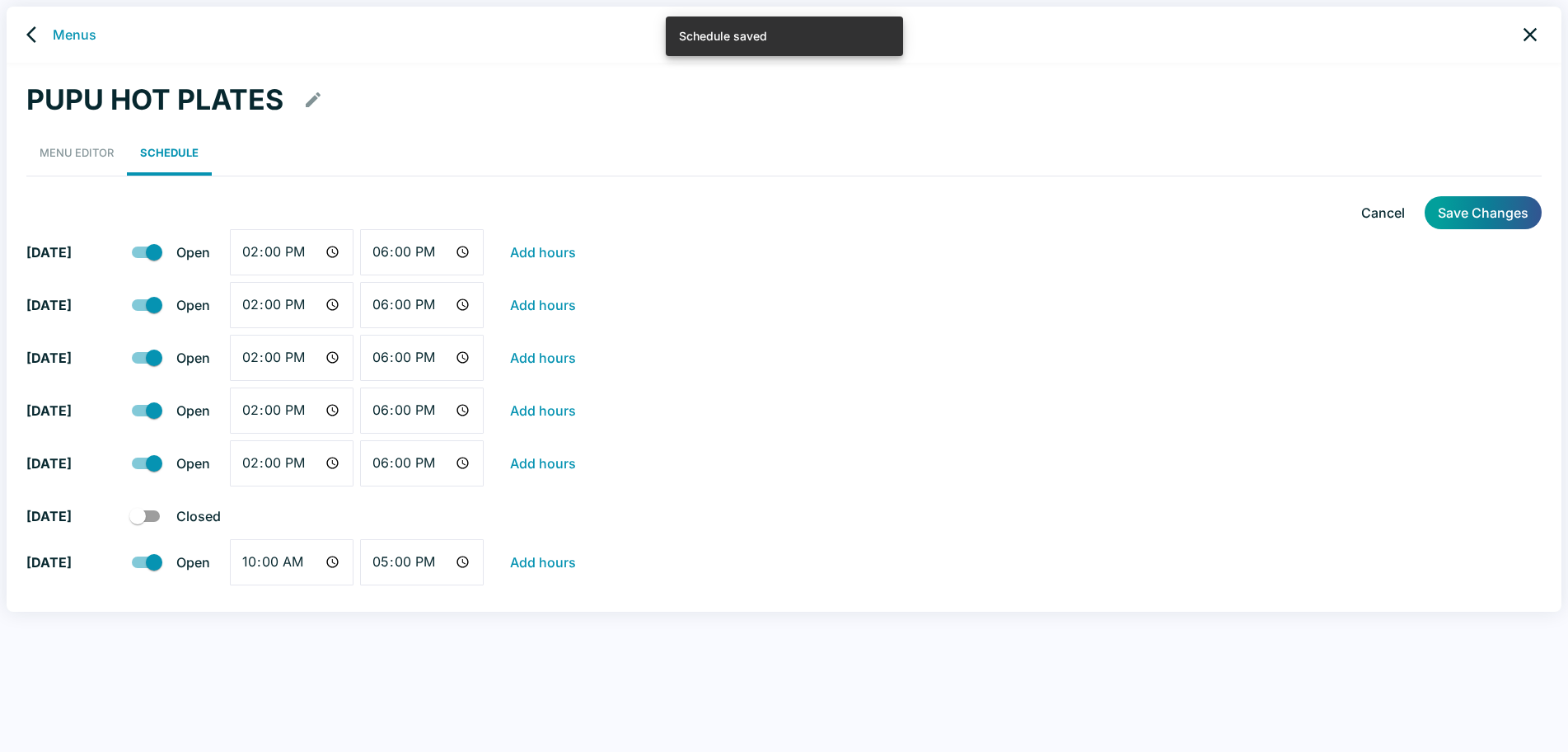
click at [32, 31] on icon "back" at bounding box center [31, 34] width 10 height 16
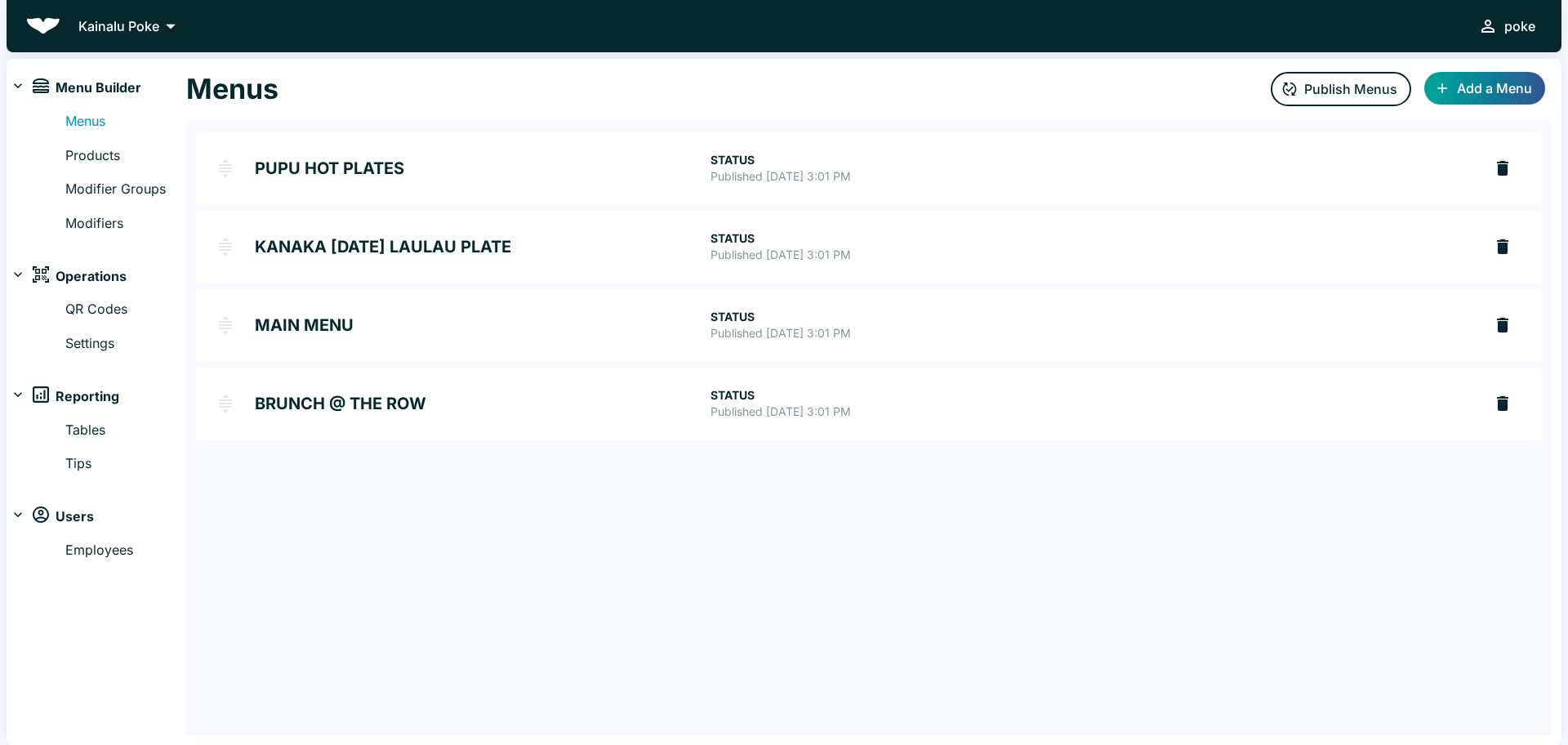
click at [315, 249] on h2 "KANAKA [DATE] LAULAU PLATE" at bounding box center [482, 246] width 456 height 16
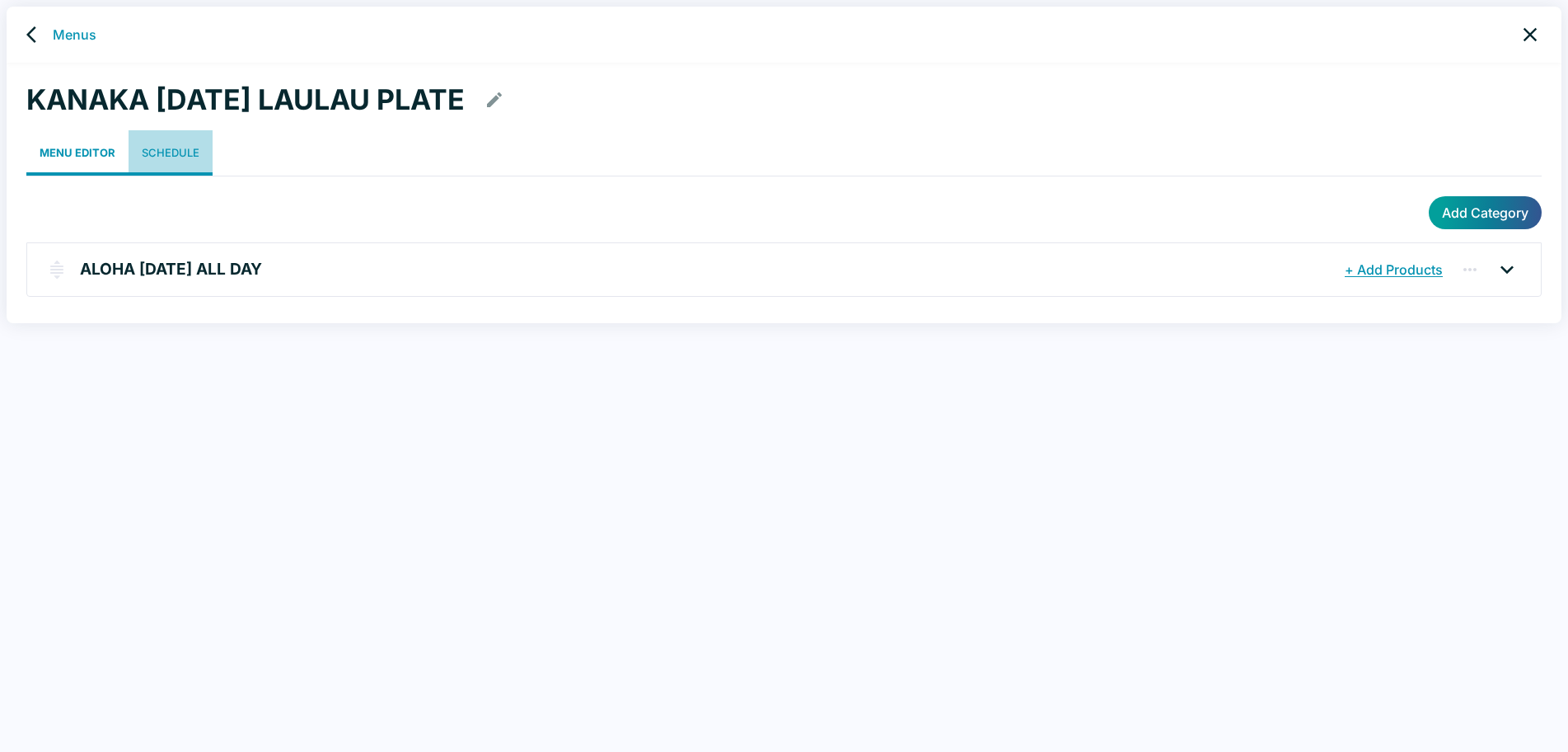
click at [180, 151] on link "Schedule" at bounding box center [171, 153] width 84 height 46
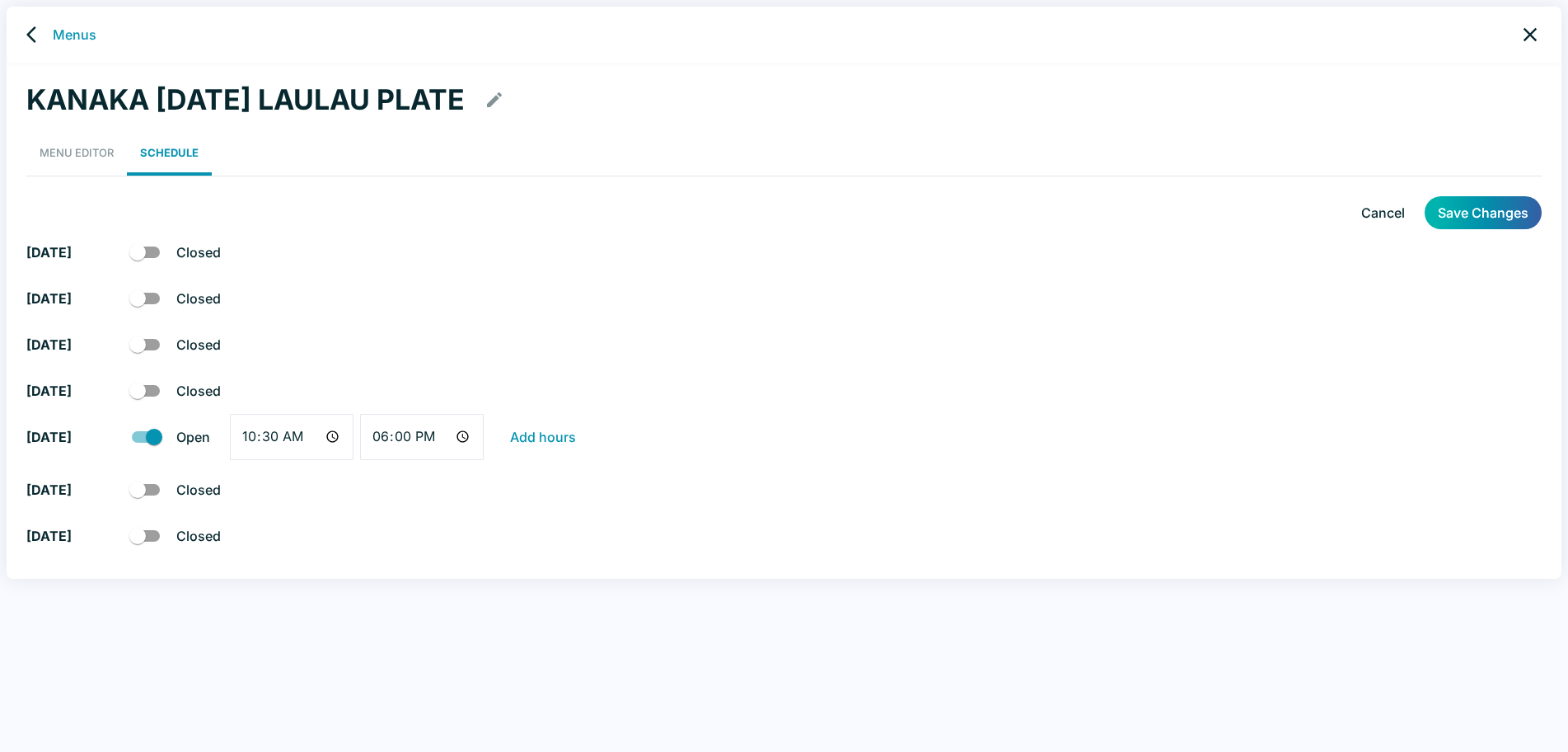
click at [1471, 209] on button "Save Changes" at bounding box center [1482, 213] width 117 height 33
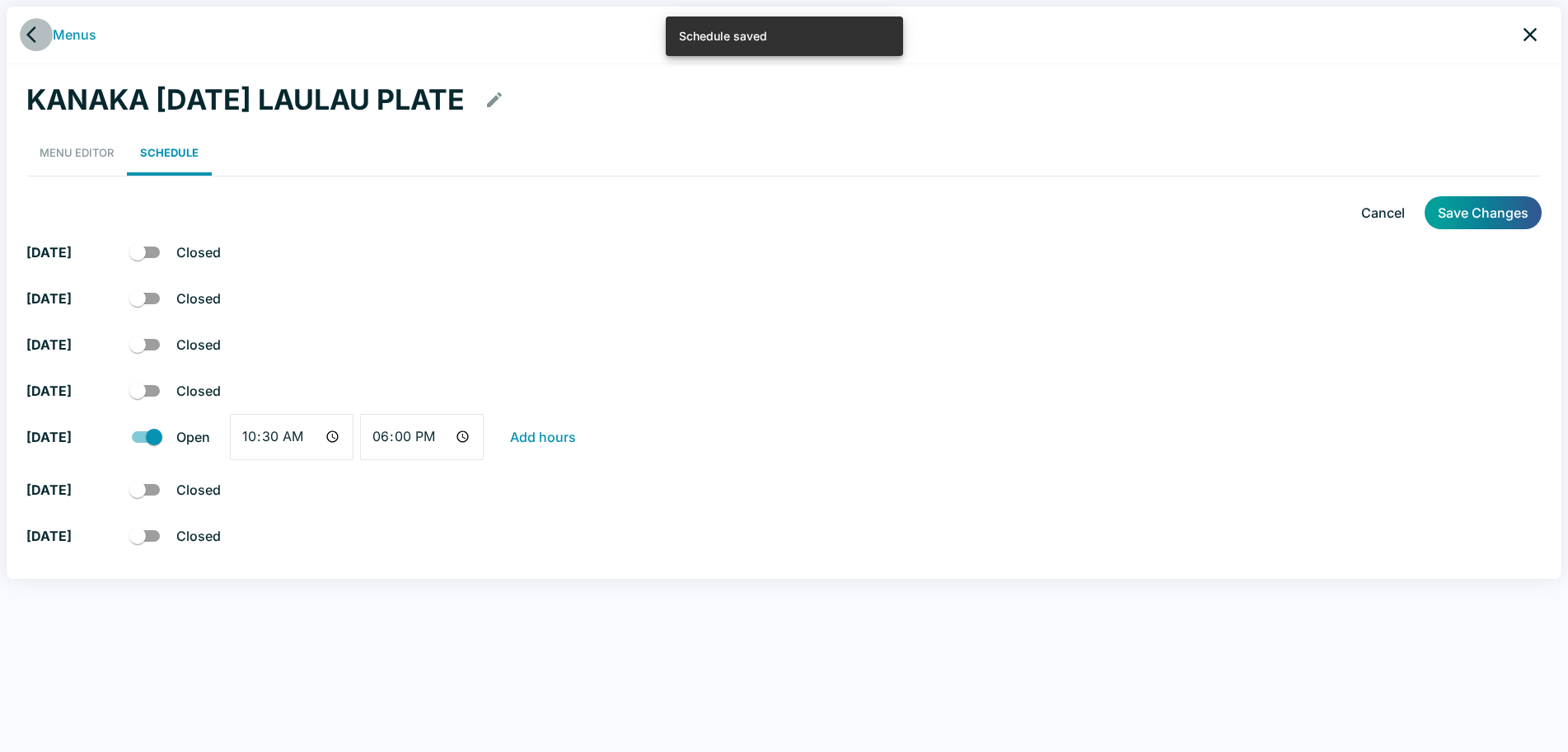
click at [21, 33] on link "back" at bounding box center [36, 34] width 33 height 33
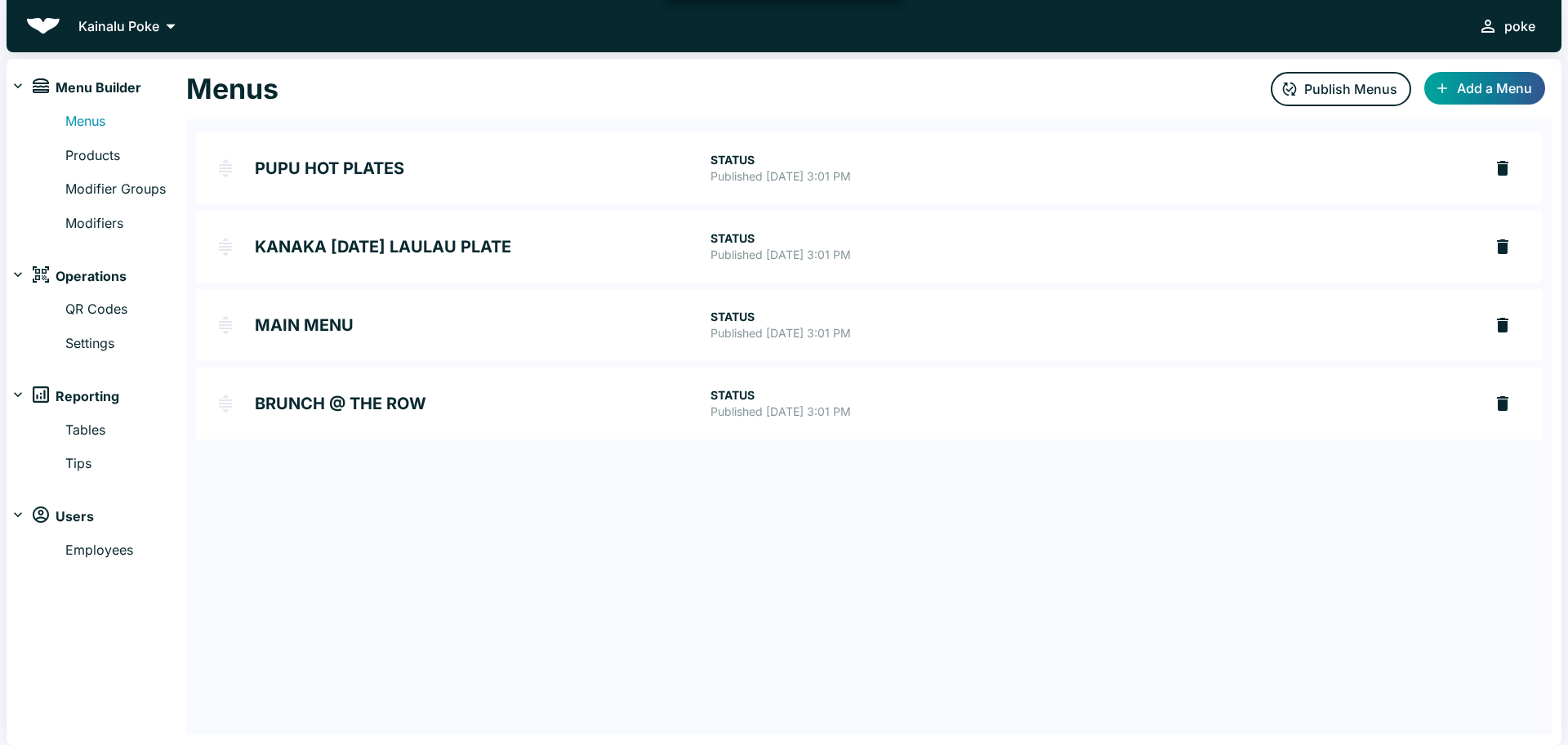
click at [312, 317] on h2 "MAIN MENU" at bounding box center [482, 324] width 456 height 16
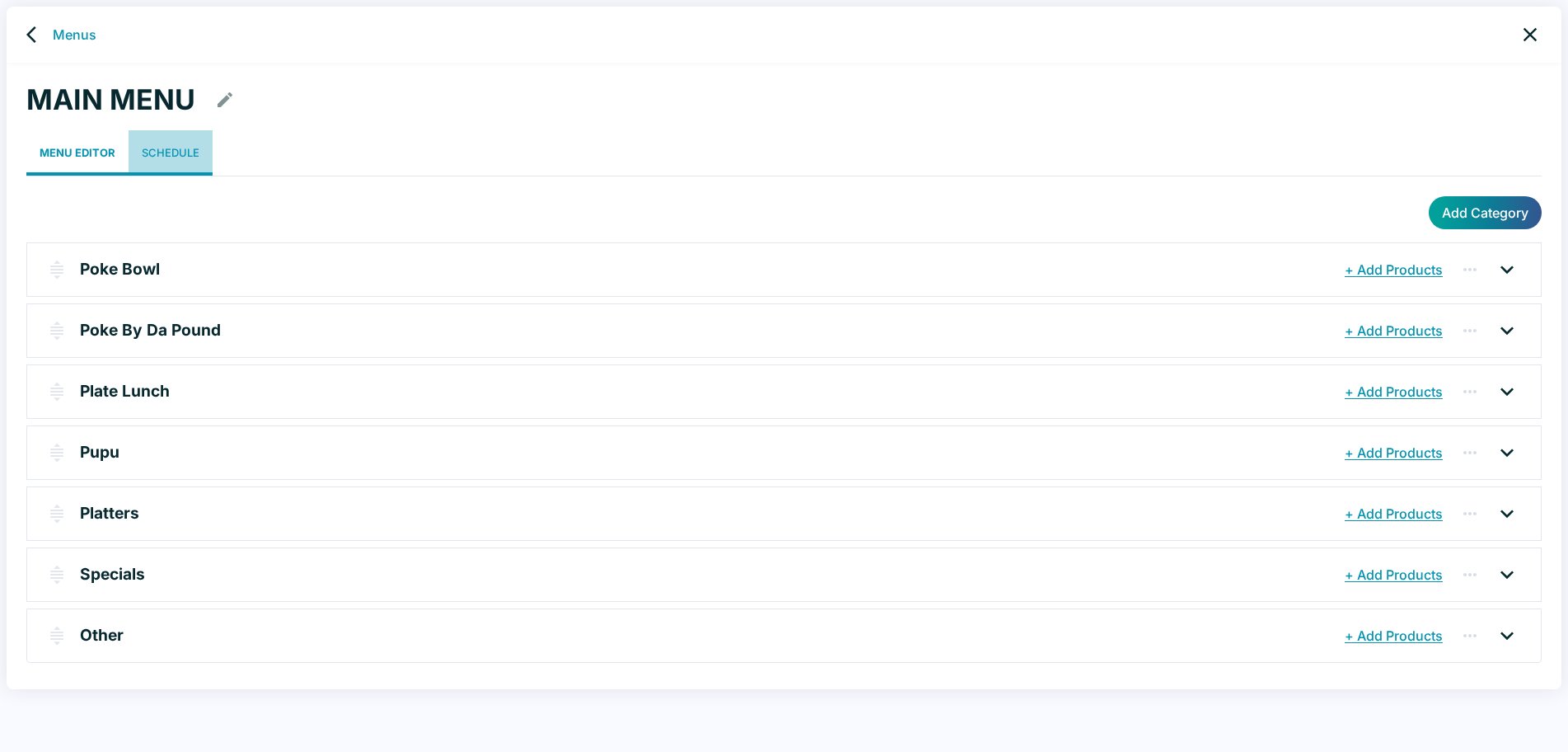
click at [182, 158] on link "Schedule" at bounding box center [171, 153] width 84 height 46
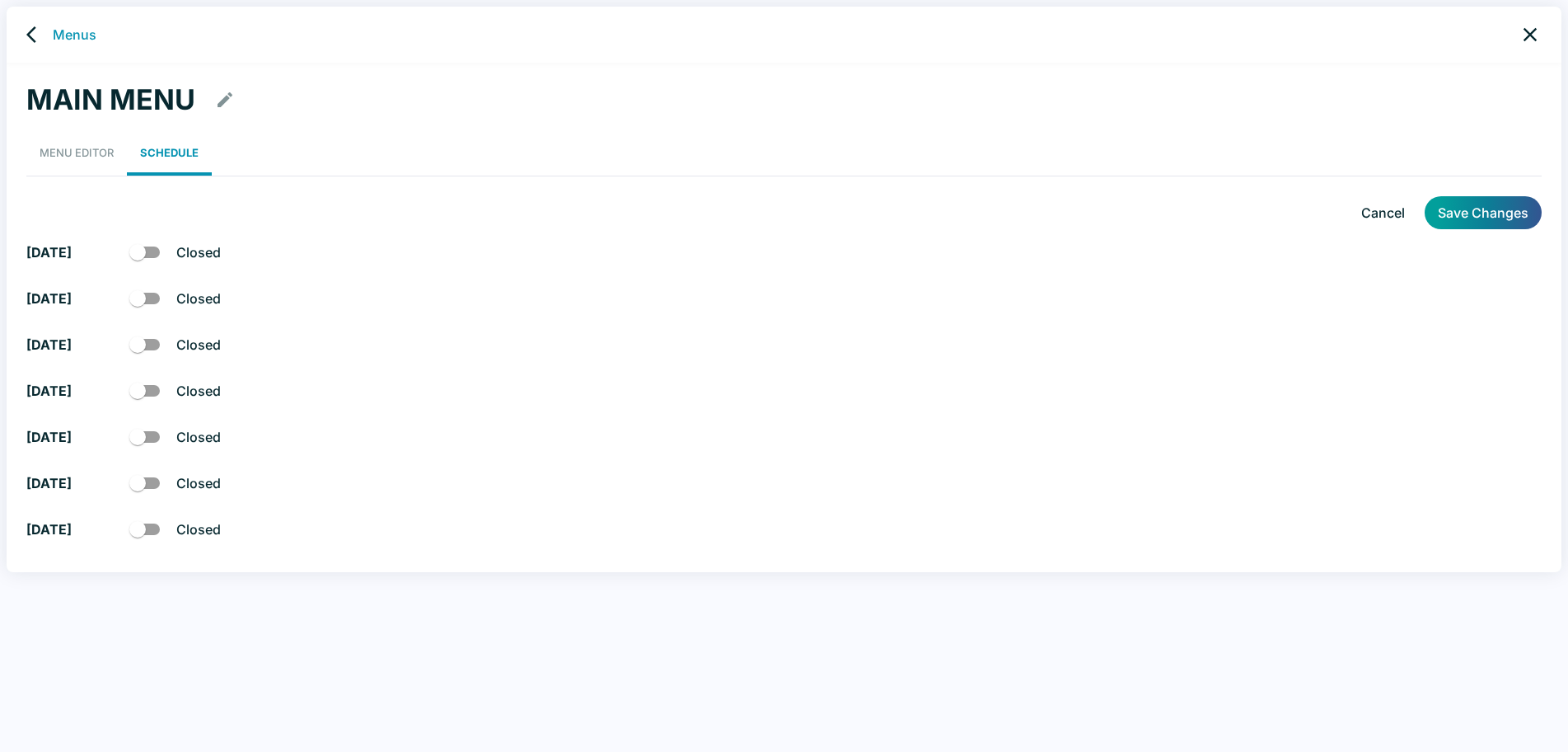
checkbox input "true"
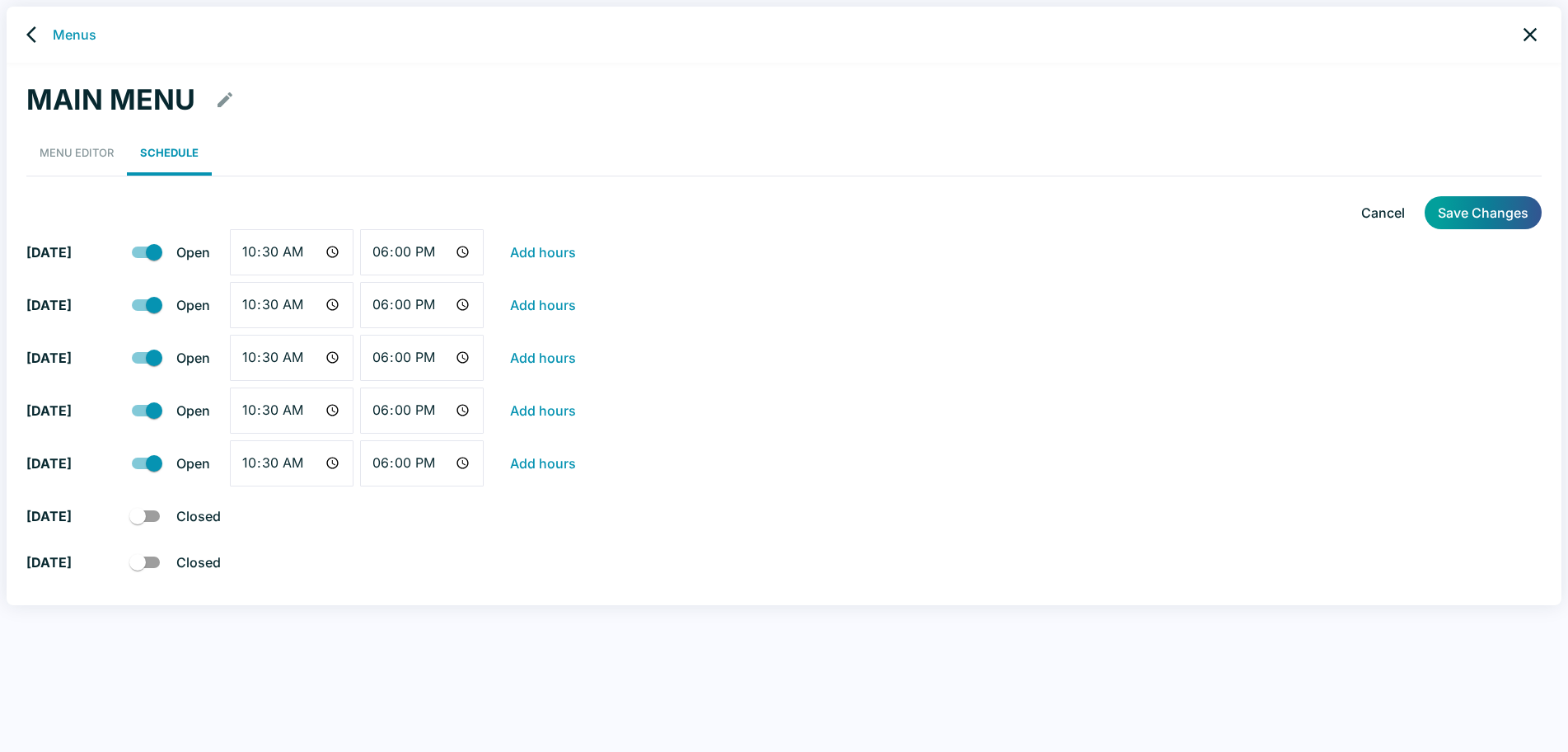
click at [148, 458] on input "checkbox" at bounding box center [154, 463] width 93 height 31
checkbox input "false"
click at [142, 403] on input "checkbox" at bounding box center [154, 410] width 93 height 31
checkbox input "false"
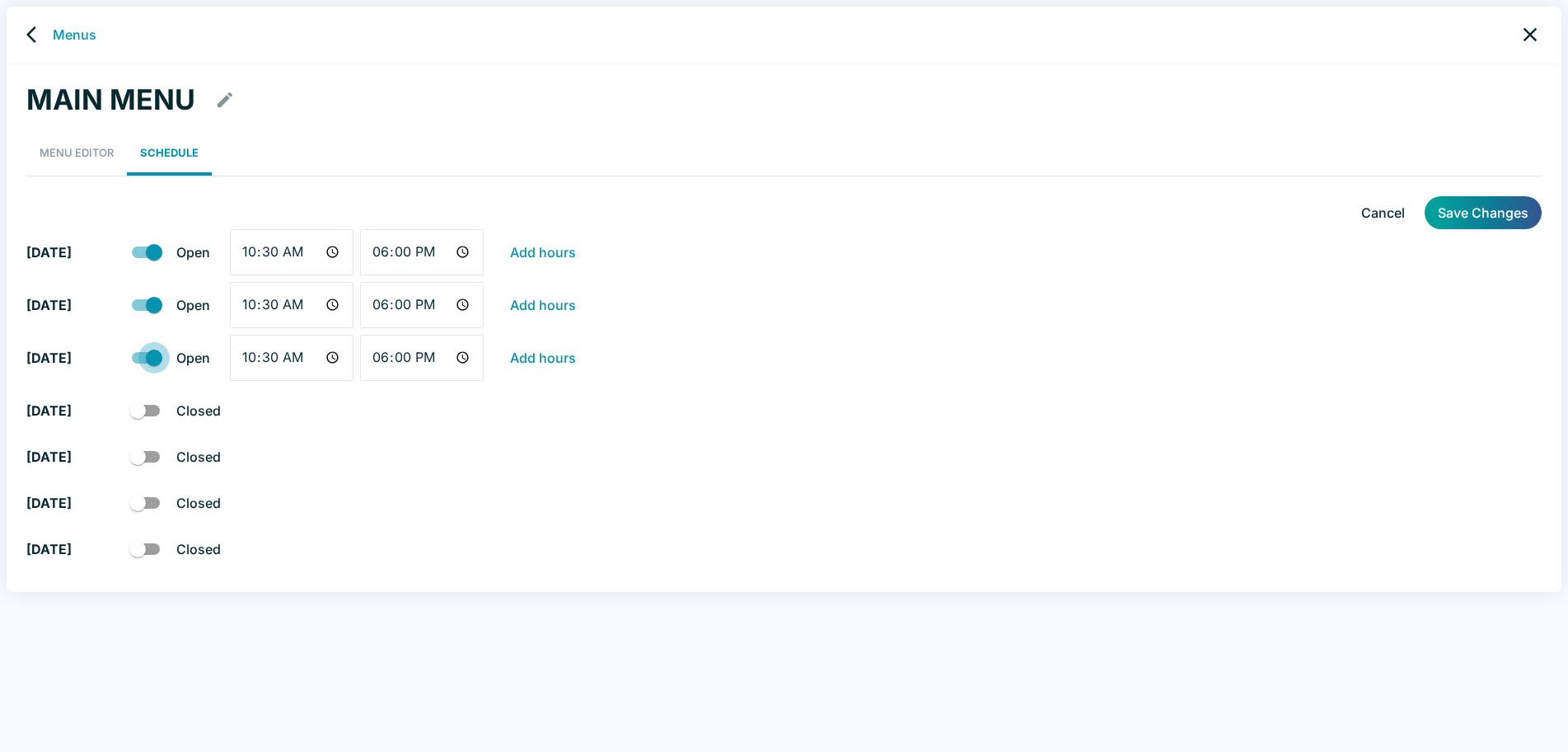
click at [144, 360] on input "checkbox" at bounding box center [154, 357] width 93 height 31
checkbox input "false"
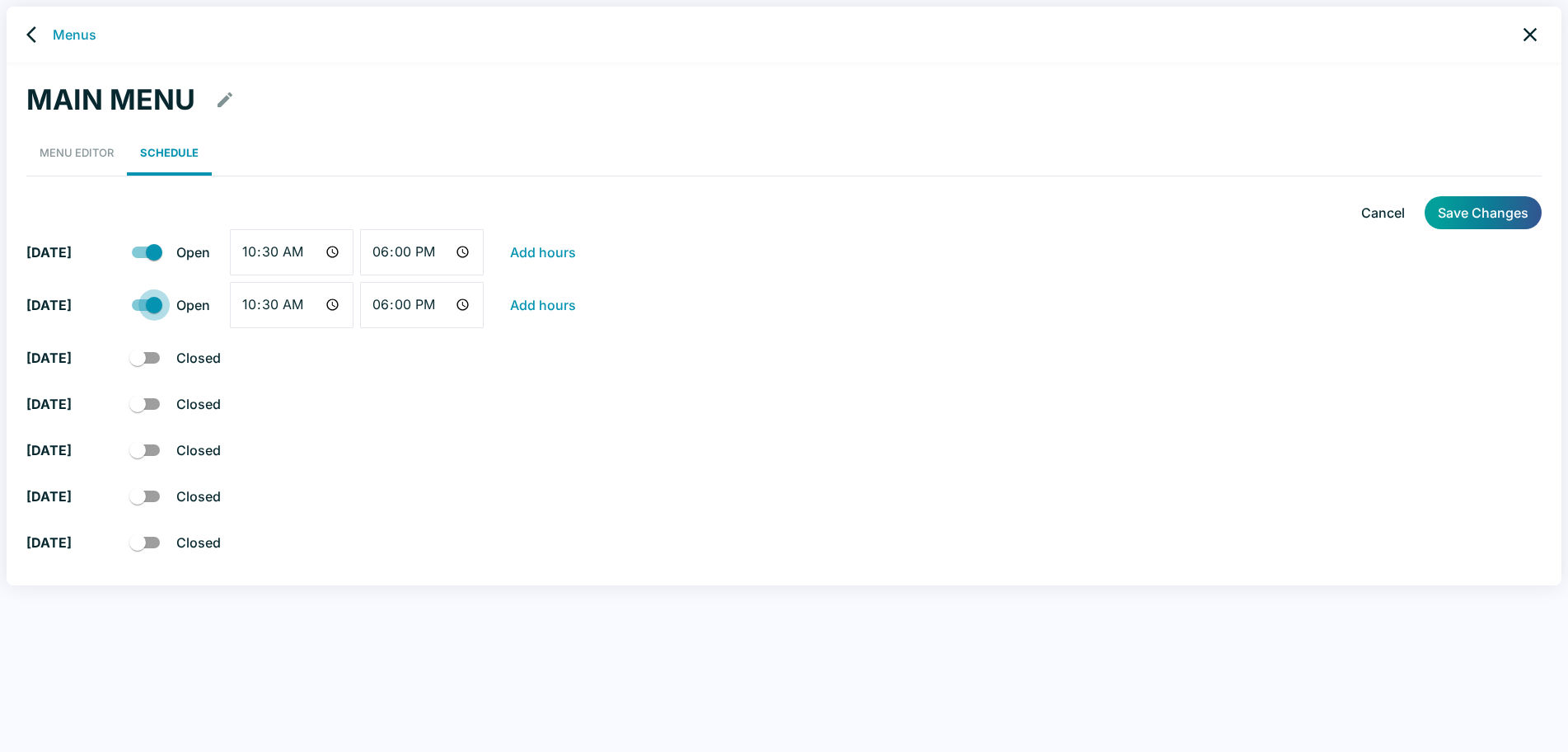
click at [142, 305] on input "checkbox" at bounding box center [154, 304] width 93 height 31
checkbox input "false"
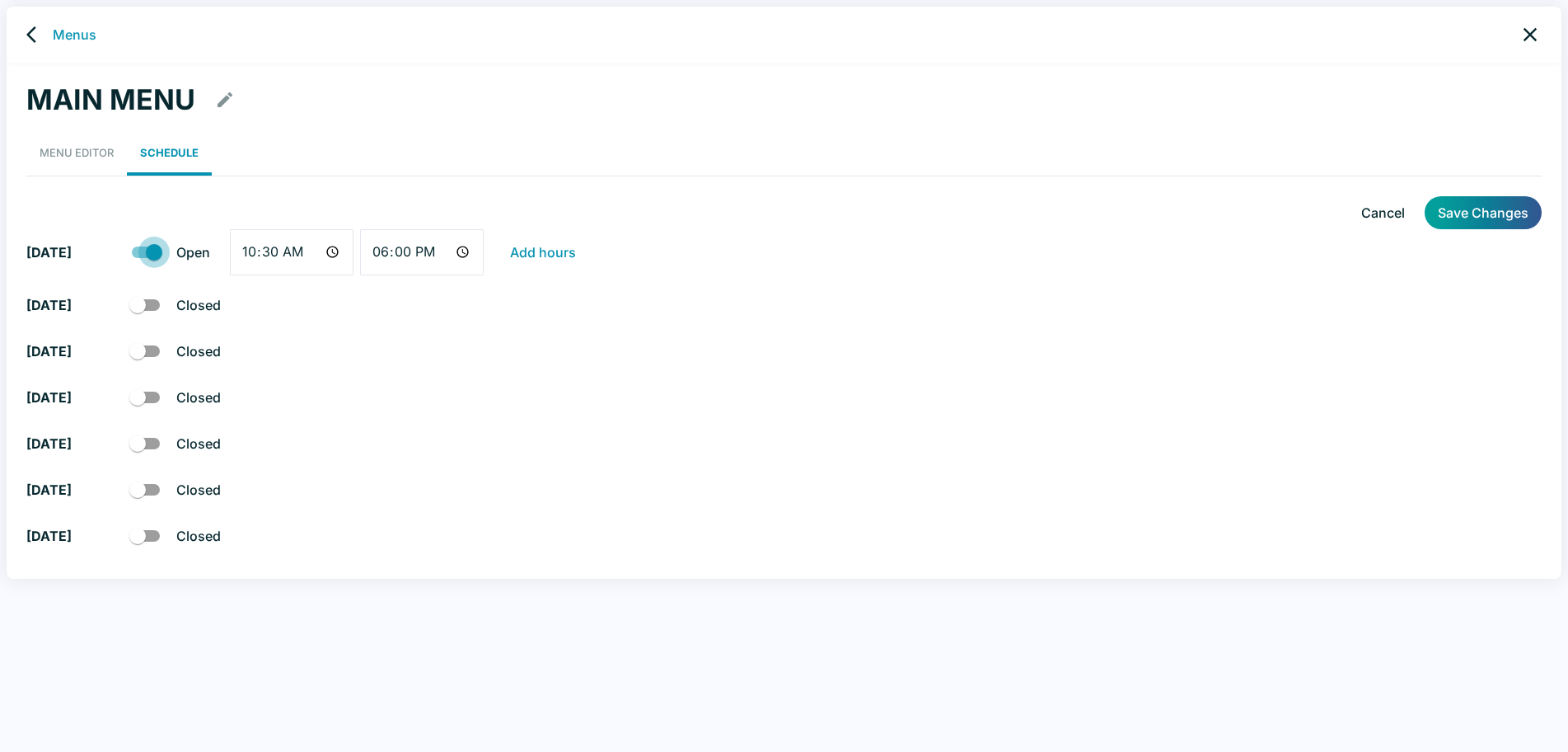
drag, startPoint x: 146, startPoint y: 252, endPoint x: 586, endPoint y: 451, distance: 482.9
click at [145, 252] on input "checkbox" at bounding box center [154, 252] width 93 height 31
checkbox input "false"
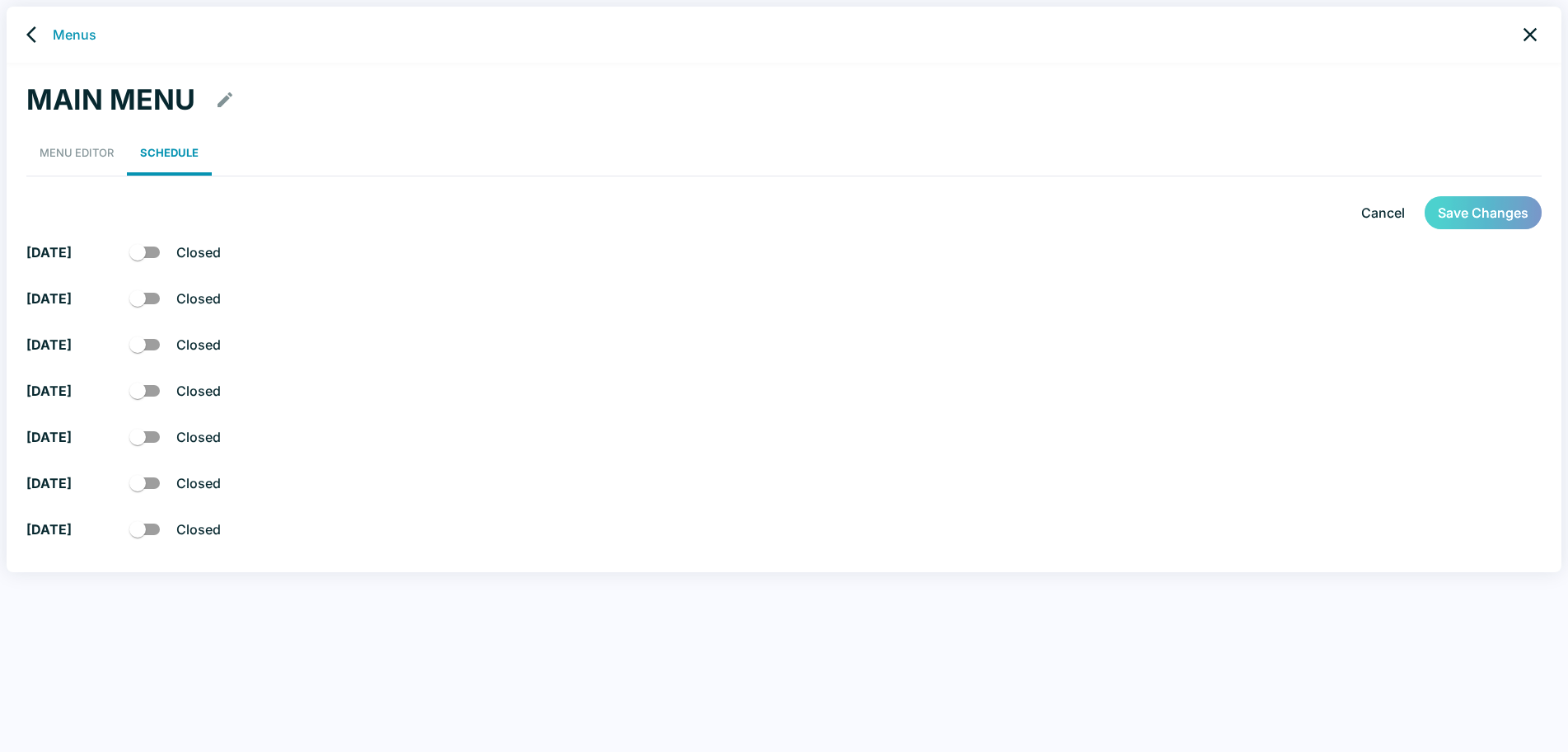
click at [1494, 212] on button "Save Changes" at bounding box center [1482, 213] width 117 height 33
click at [65, 35] on link "Menus" at bounding box center [74, 34] width 44 height 20
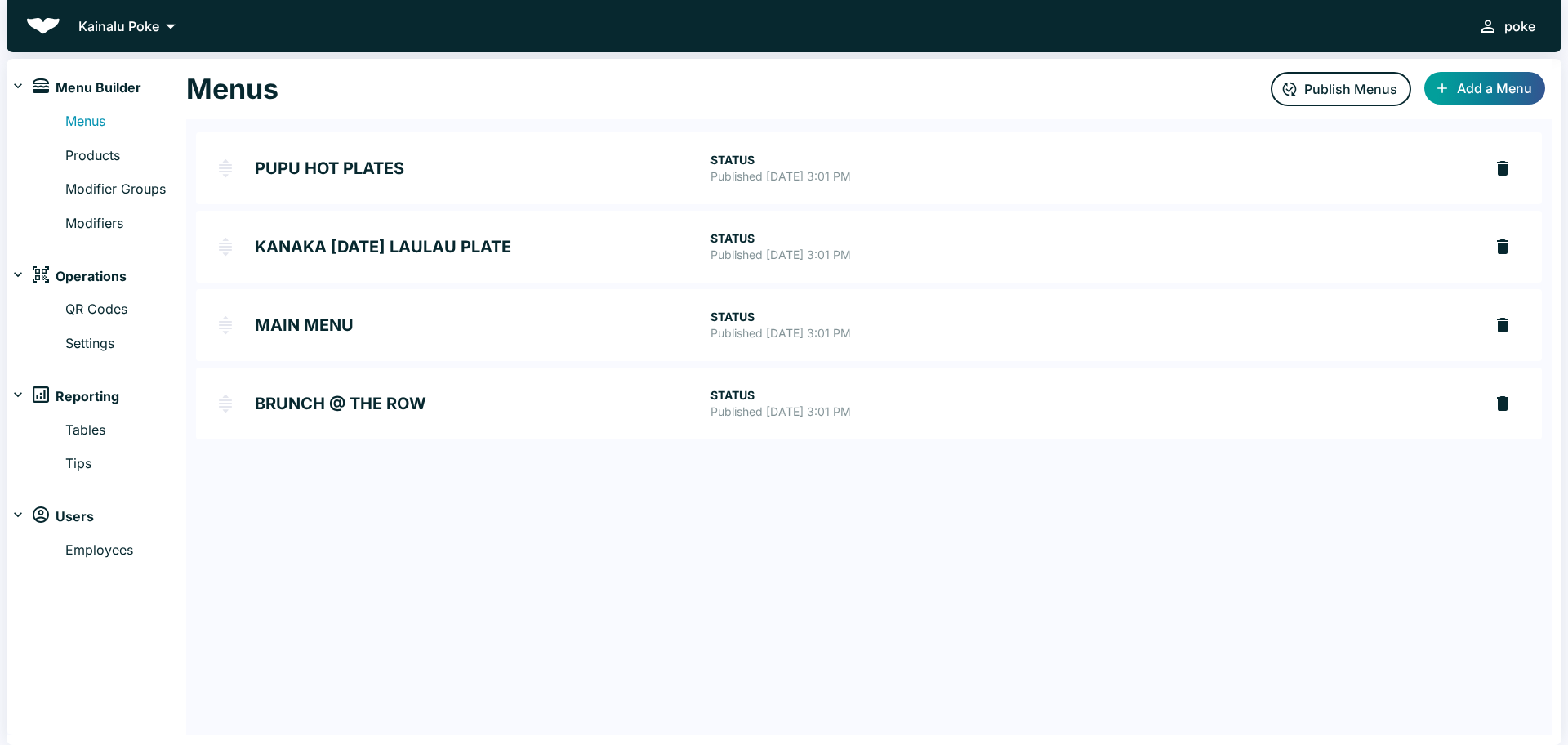
click at [15, 392] on icon at bounding box center [17, 394] width 16 height 16
click at [13, 392] on icon at bounding box center [17, 394] width 16 height 16
click at [75, 425] on link "Tables" at bounding box center [126, 430] width 121 height 21
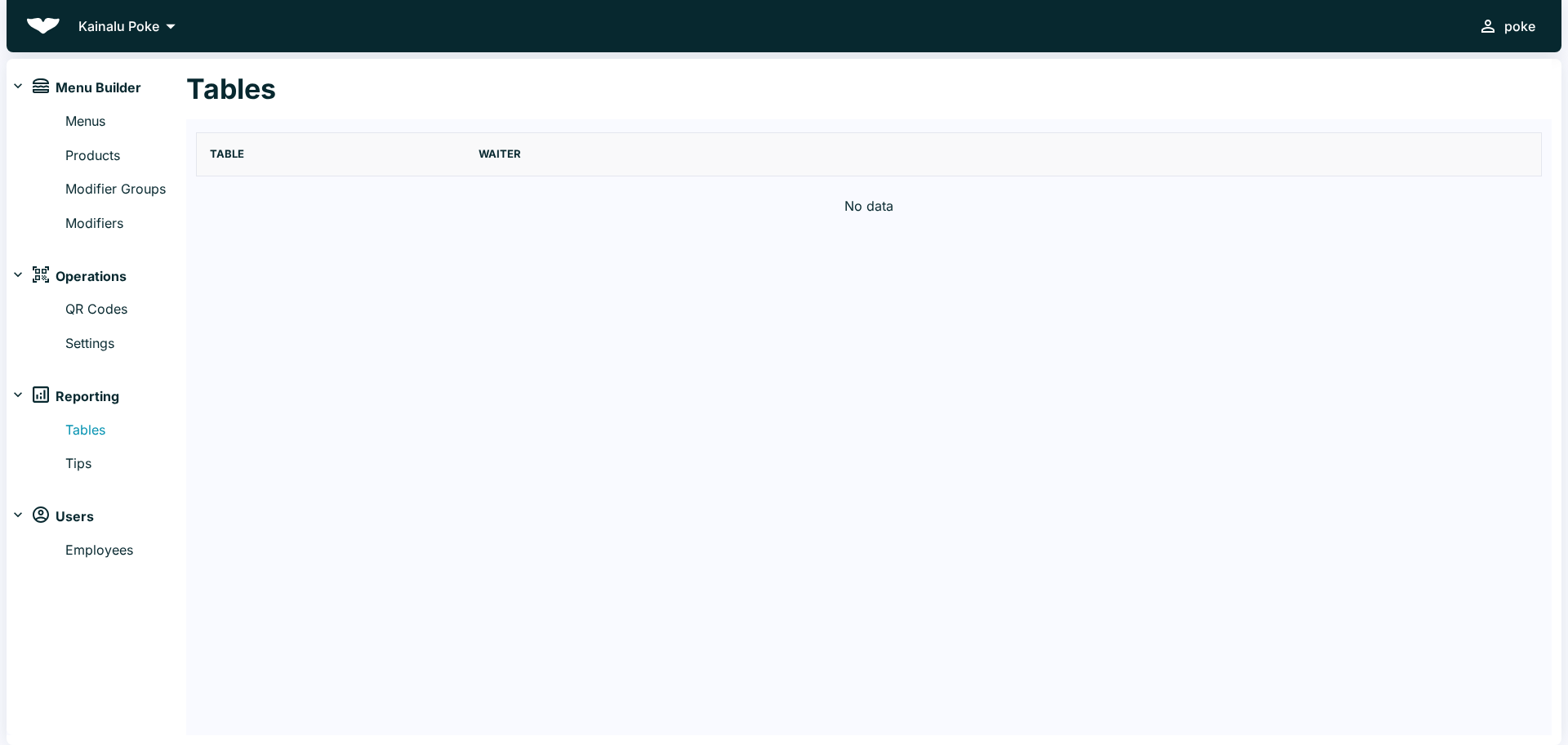
click at [1504, 30] on button "poke" at bounding box center [1507, 26] width 70 height 33
click at [71, 345] on div at bounding box center [784, 372] width 1568 height 745
click at [78, 310] on link "QR Codes" at bounding box center [126, 309] width 121 height 21
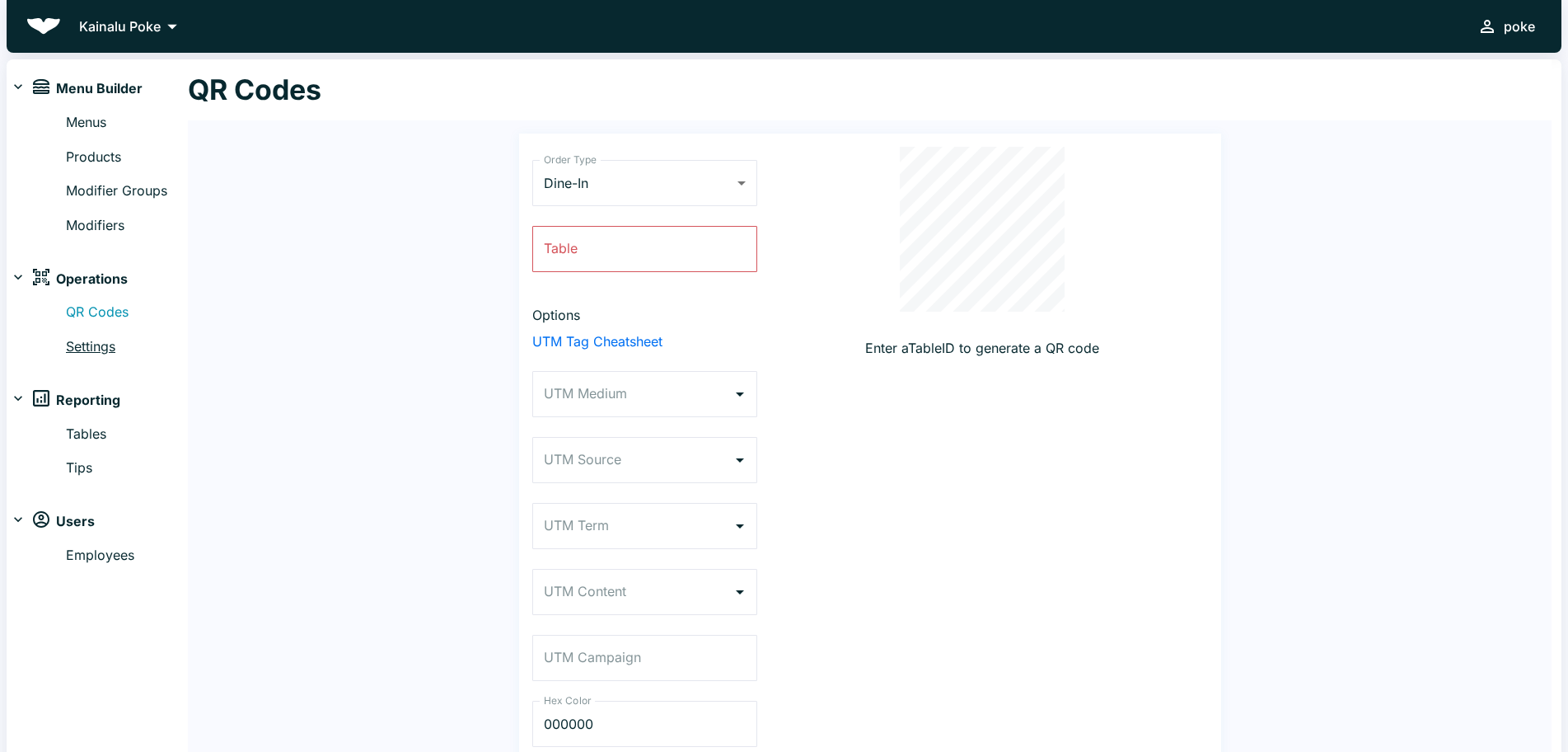
click at [78, 346] on link "Settings" at bounding box center [127, 346] width 122 height 21
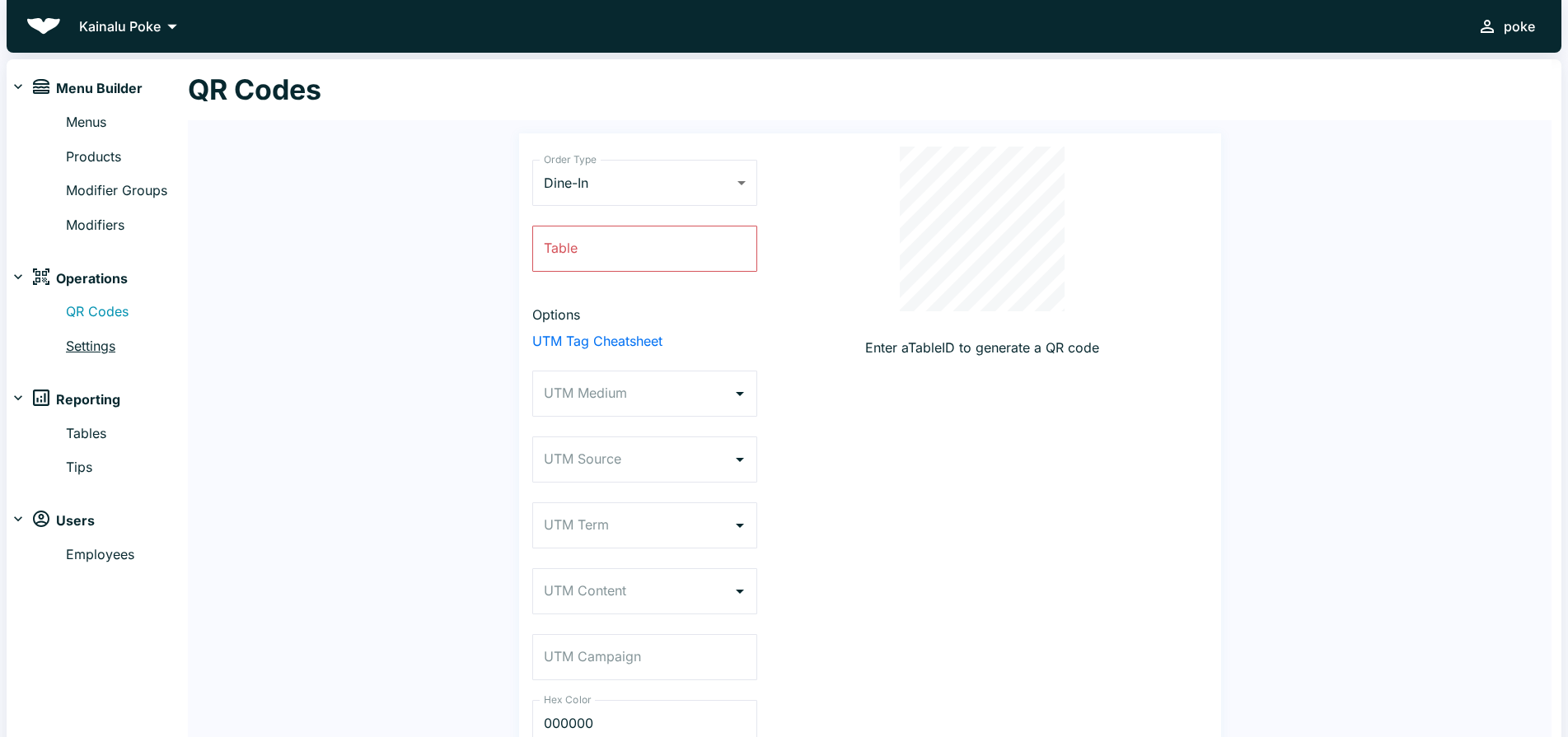
select select "RESTAURANT"
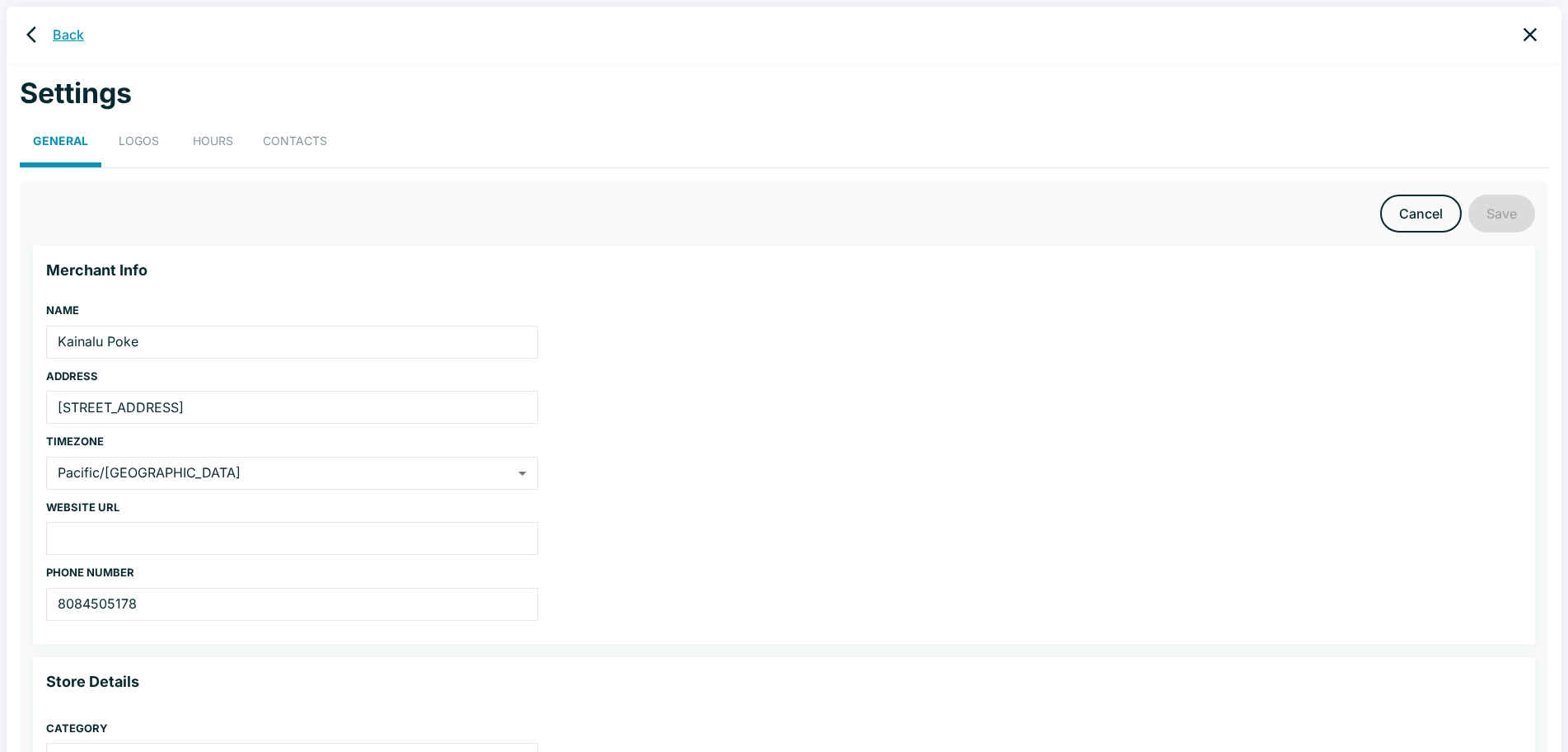
click at [70, 39] on link "Back" at bounding box center [68, 34] width 31 height 20
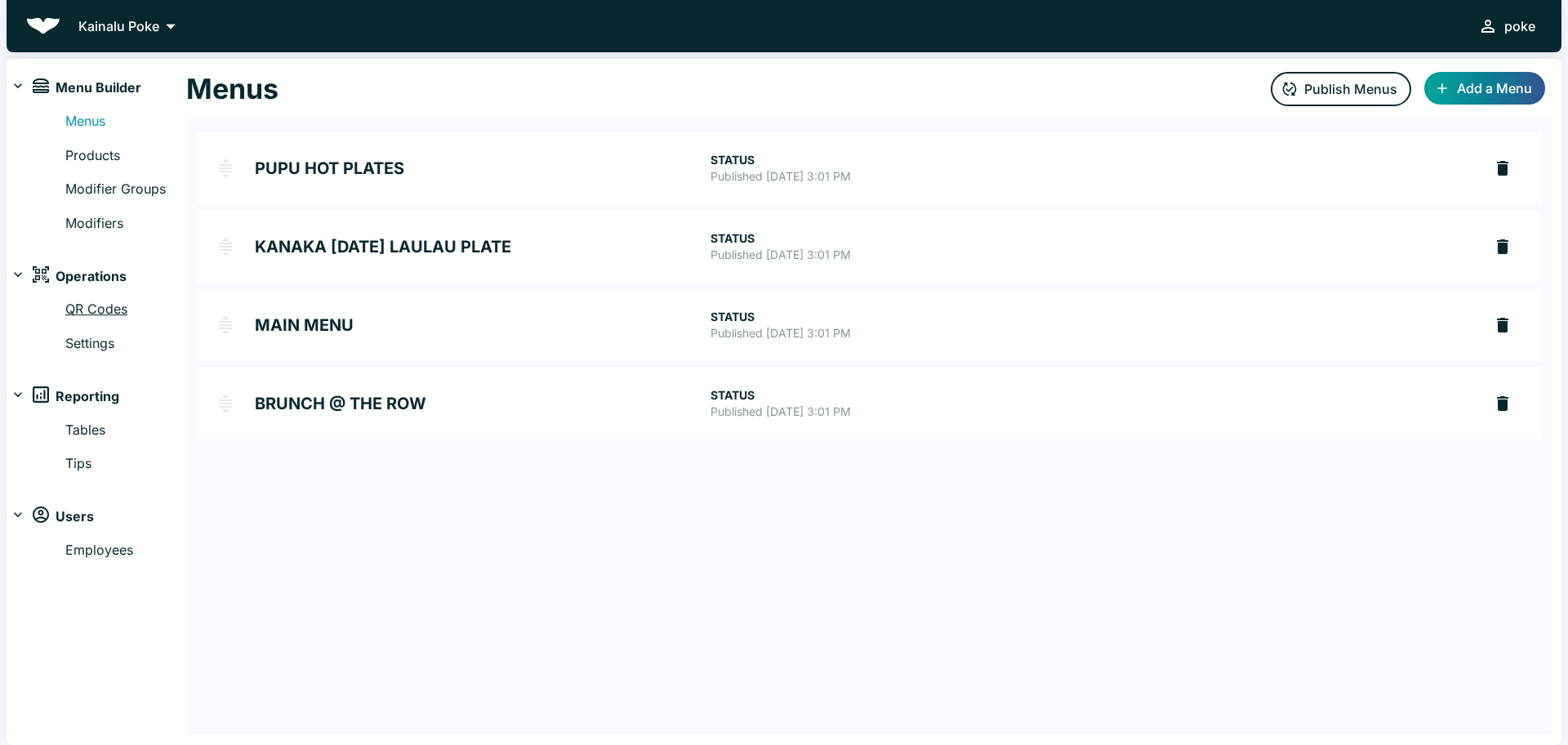
click at [95, 304] on link "QR Codes" at bounding box center [126, 309] width 121 height 21
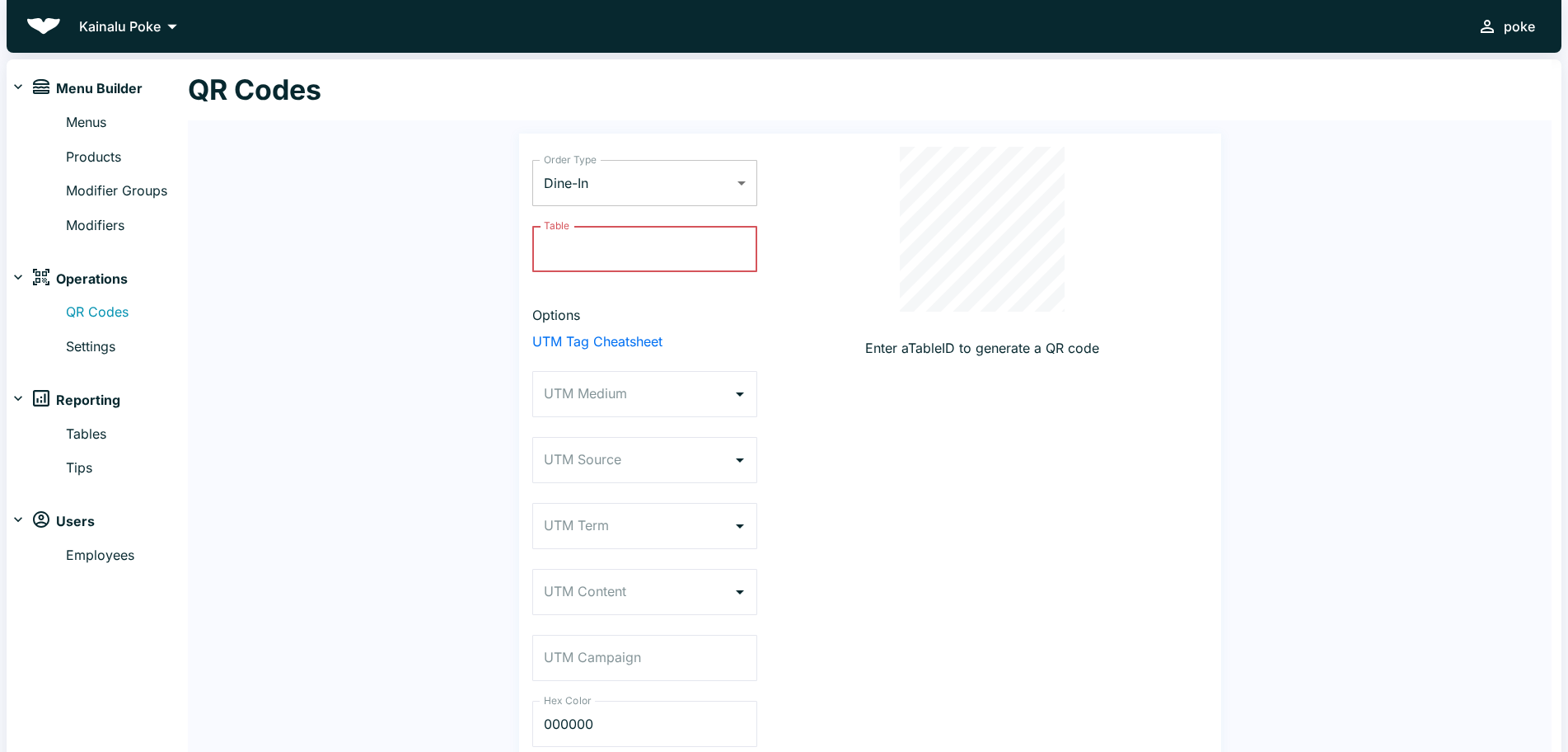
click at [746, 182] on body "Kainalu Poke poke Menu Builder Menus Products Modifier Groups Modifiers Operati…" at bounding box center [784, 376] width 1568 height 752
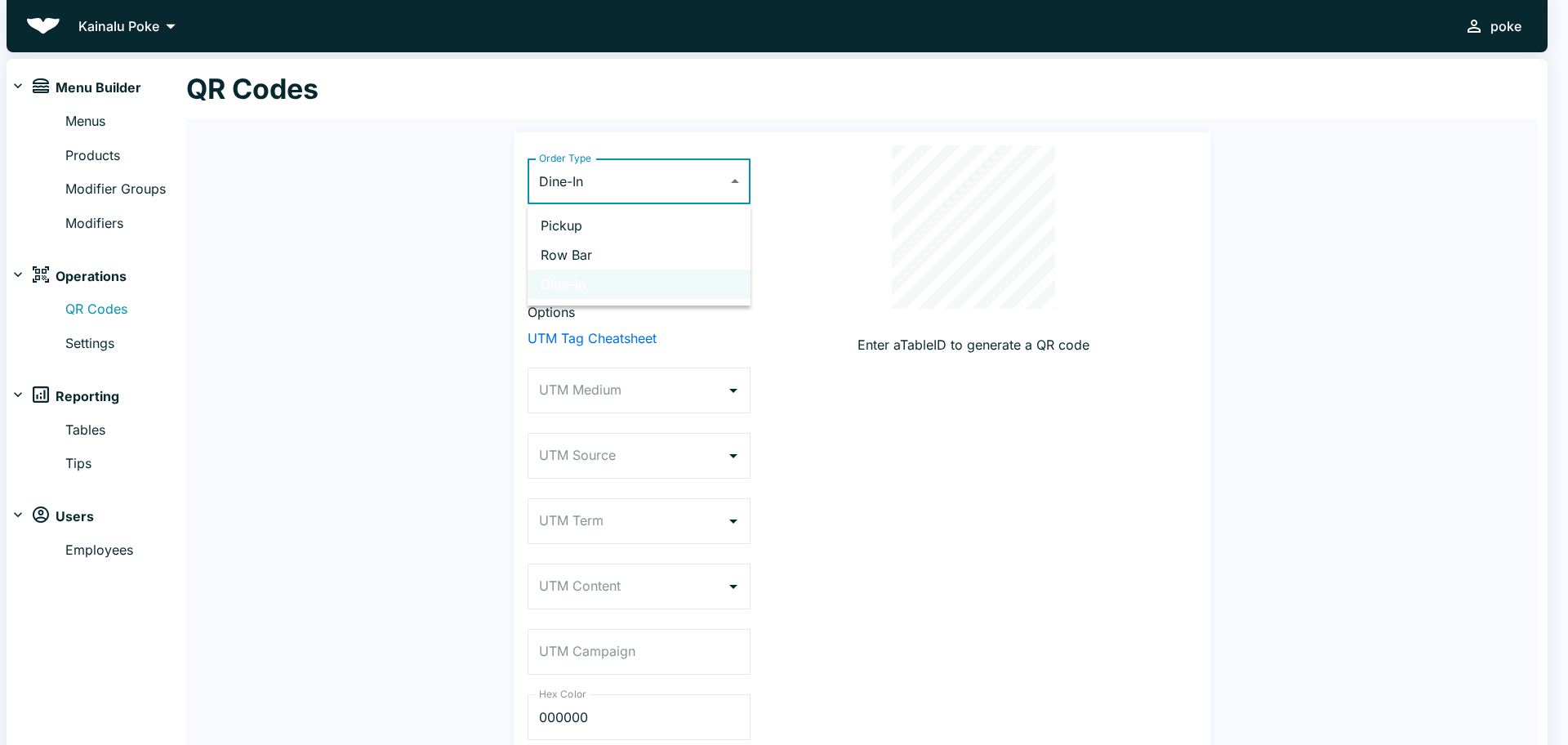
click at [564, 283] on li "Dine-In" at bounding box center [639, 284] width 223 height 29
click at [734, 179] on body "Kainalu Poke poke Menu Builder Menus Products Modifier Groups Modifiers Operati…" at bounding box center [784, 372] width 1568 height 745
click at [582, 253] on li "Row Bar" at bounding box center [639, 254] width 223 height 29
type input "ROOM_SERVICE"
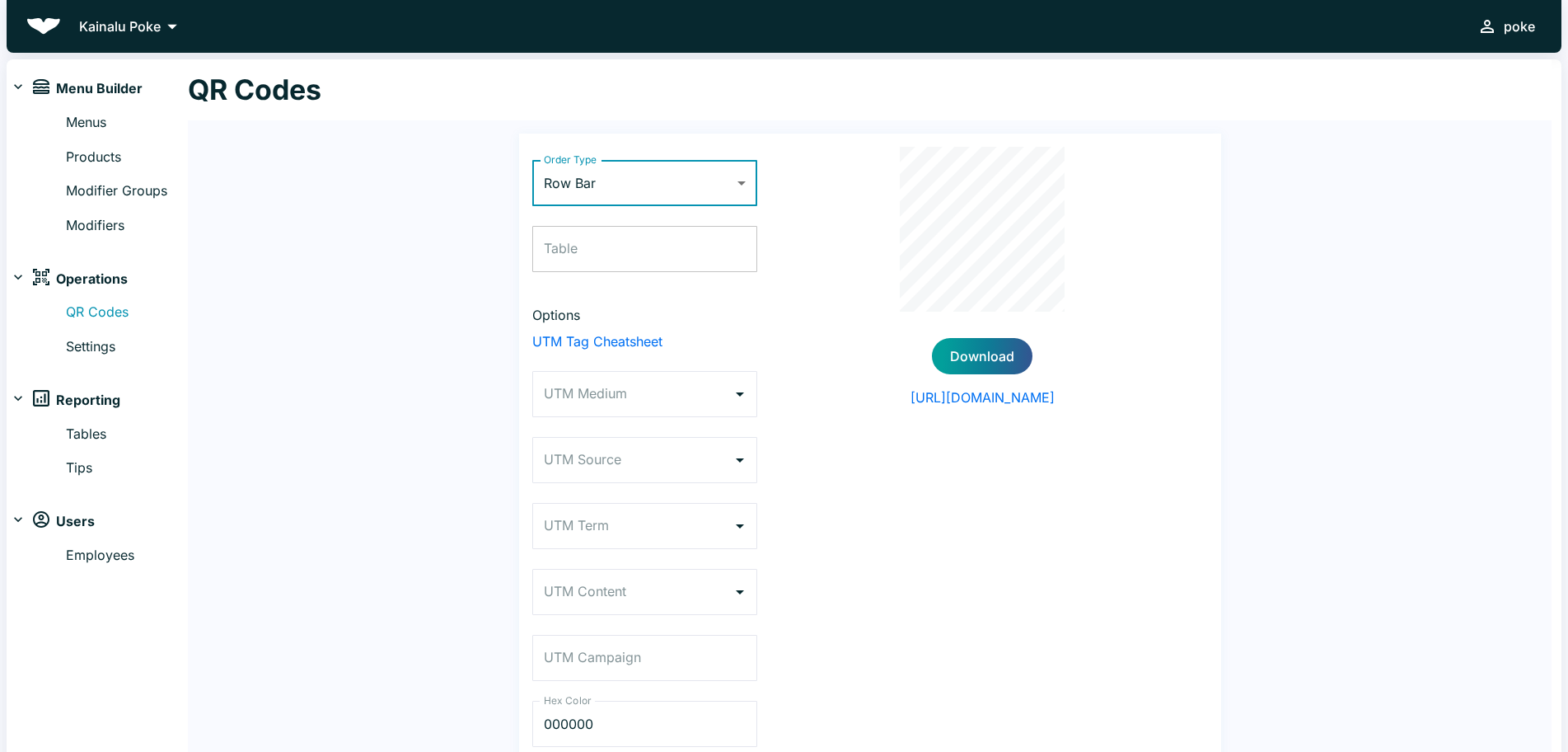
click at [587, 257] on input "Table" at bounding box center [645, 249] width 225 height 46
click at [82, 430] on link "Tables" at bounding box center [127, 434] width 122 height 21
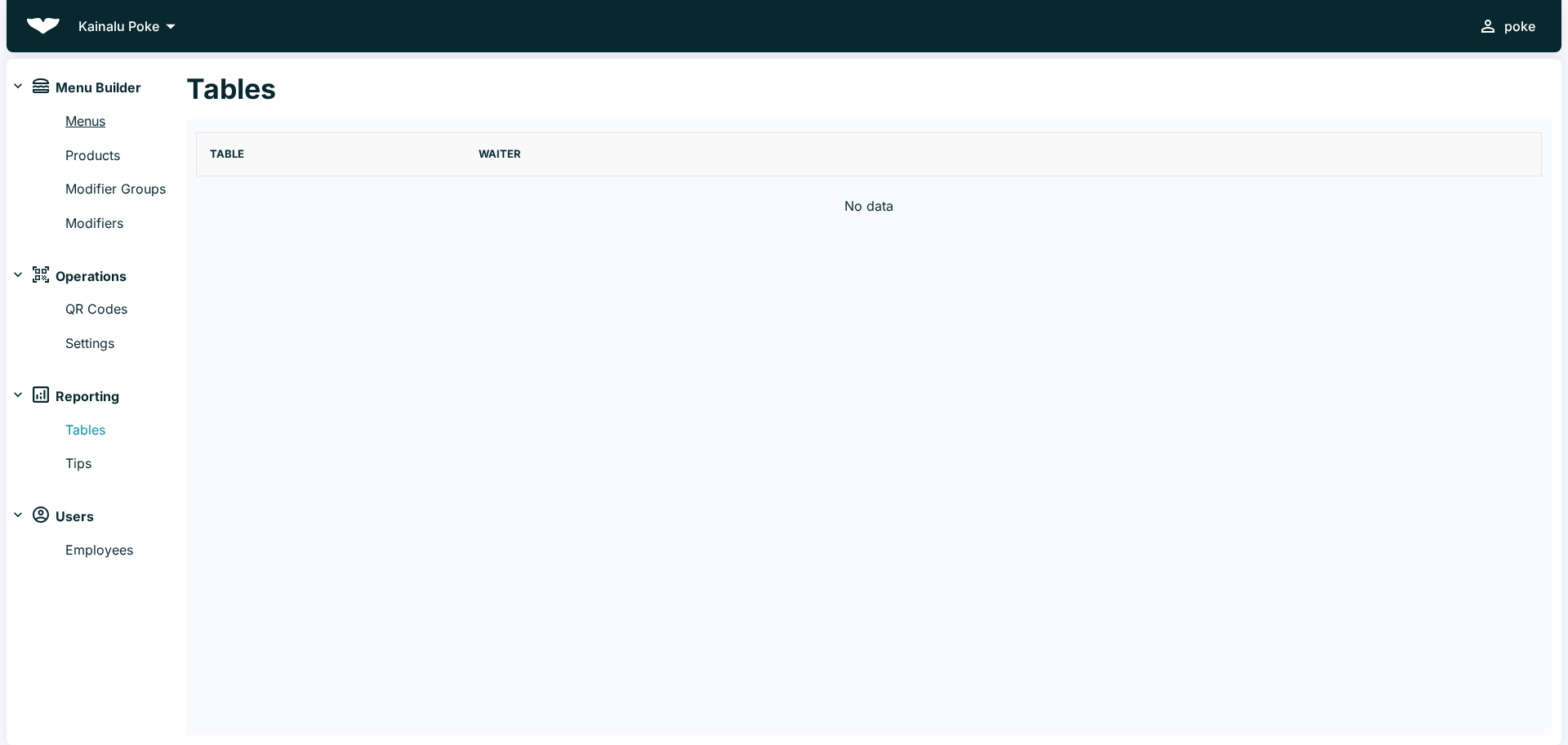
click at [103, 115] on link "Menus" at bounding box center [126, 121] width 121 height 21
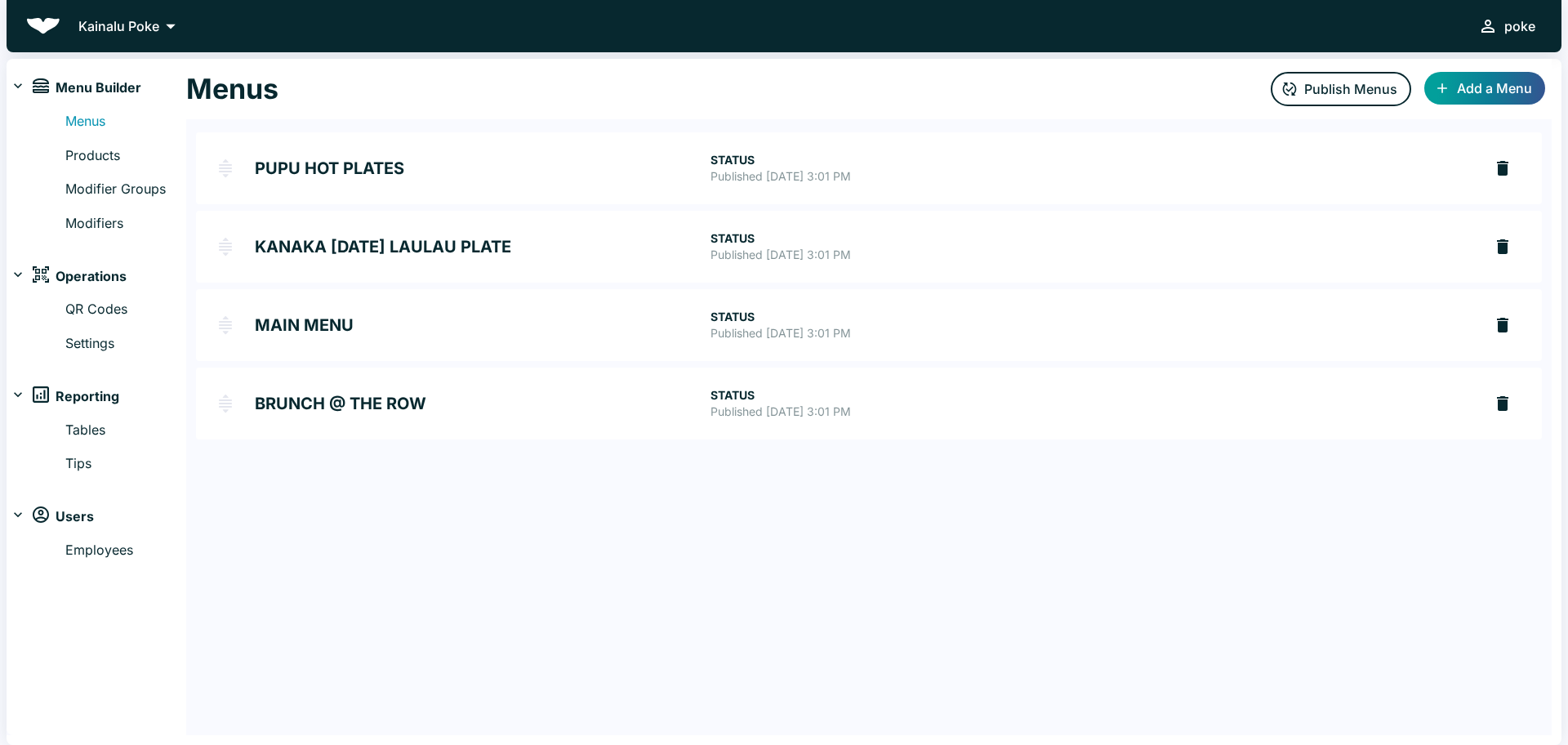
click at [385, 405] on h2 "BRUNCH @ THE ROW" at bounding box center [482, 403] width 456 height 16
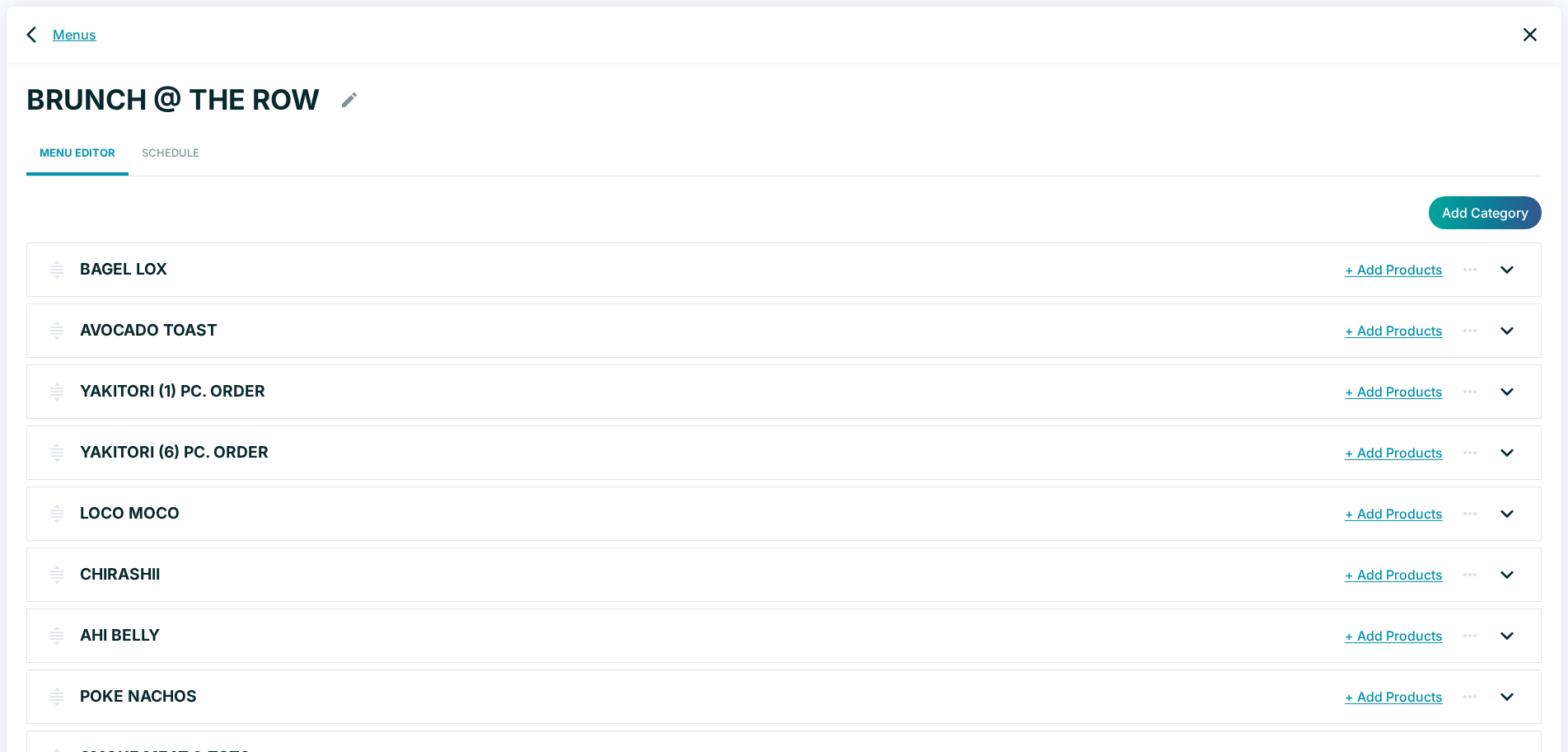
click at [71, 33] on link "Menus" at bounding box center [74, 34] width 44 height 20
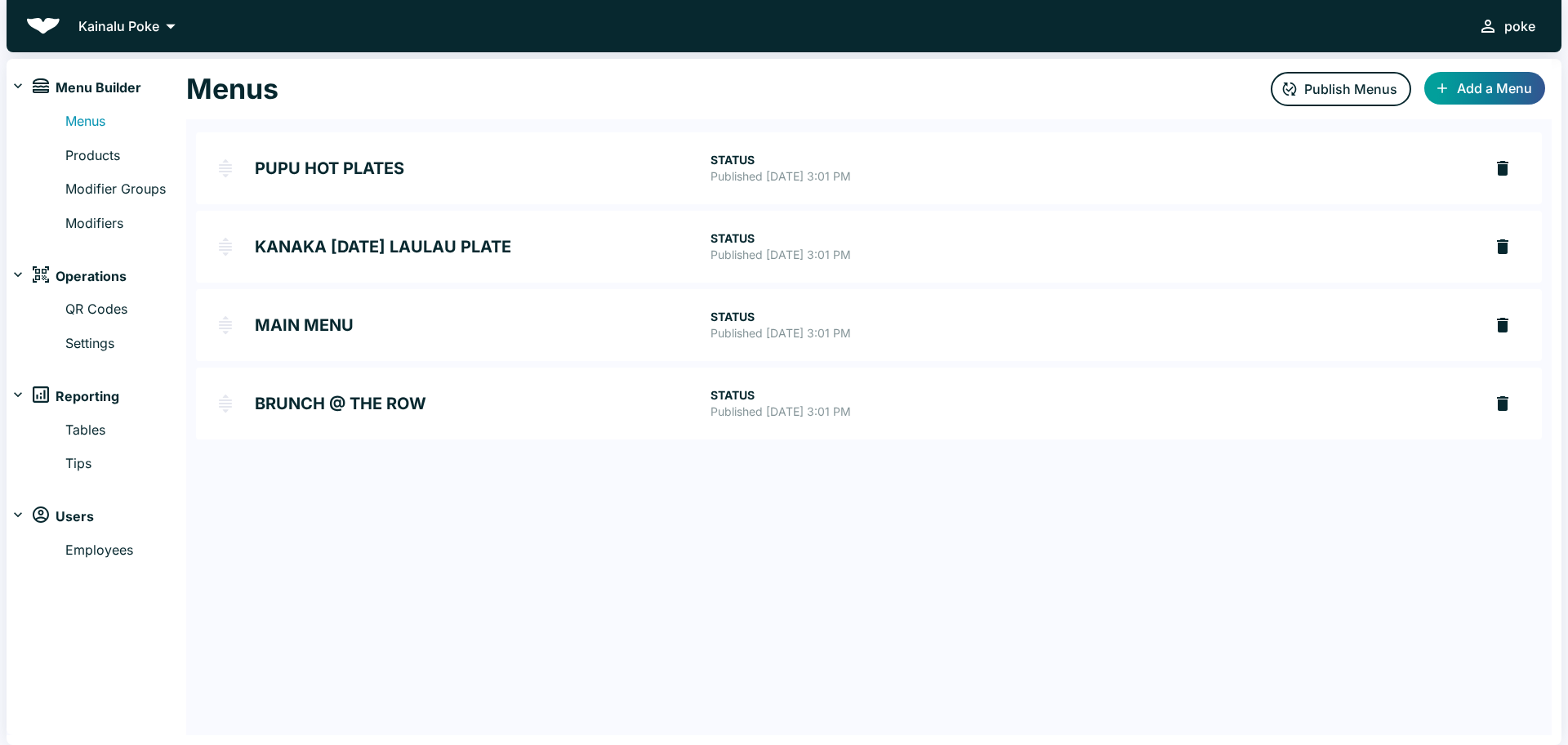
click at [287, 398] on h2 "BRUNCH @ THE ROW" at bounding box center [482, 403] width 456 height 16
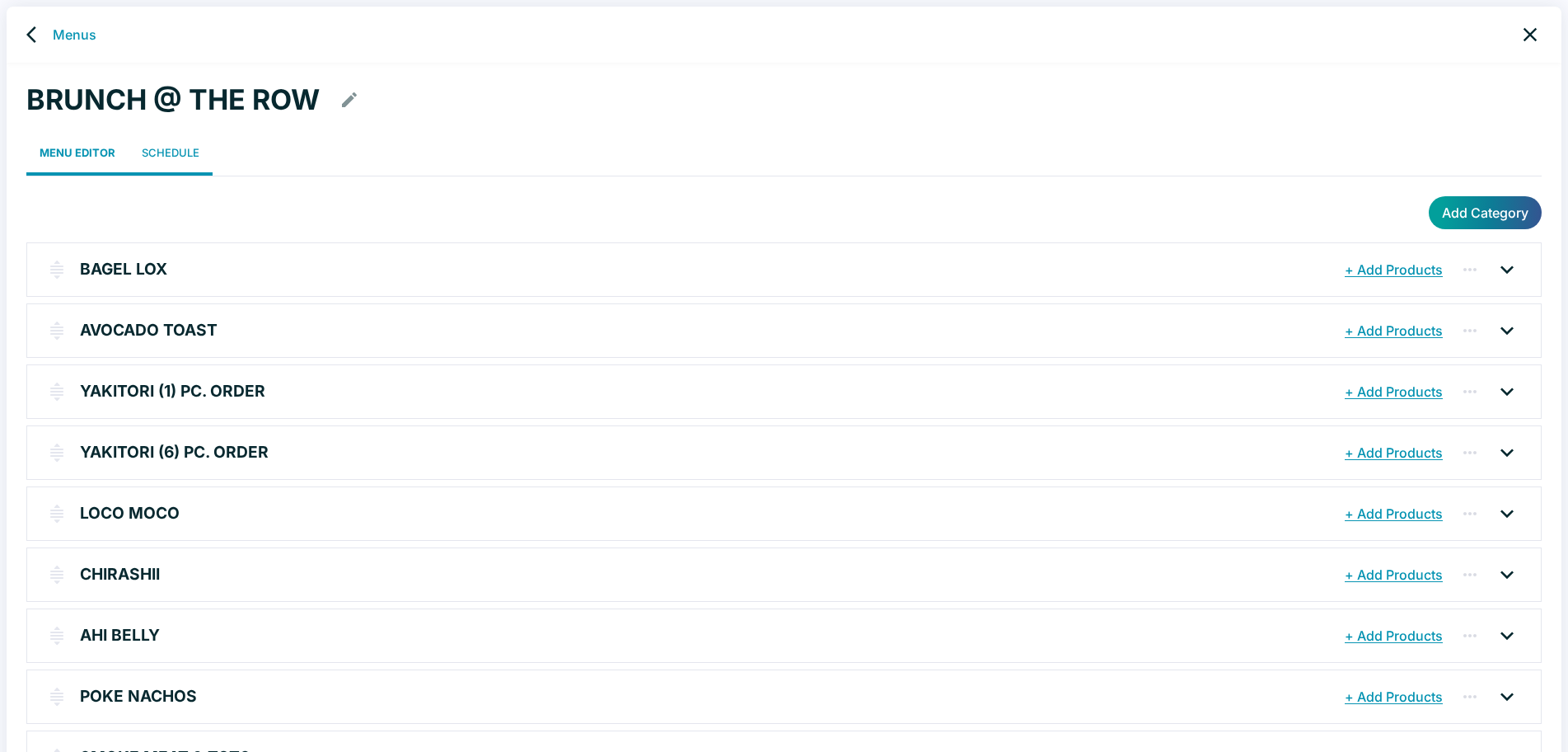
click at [176, 148] on link "Schedule" at bounding box center [171, 153] width 84 height 46
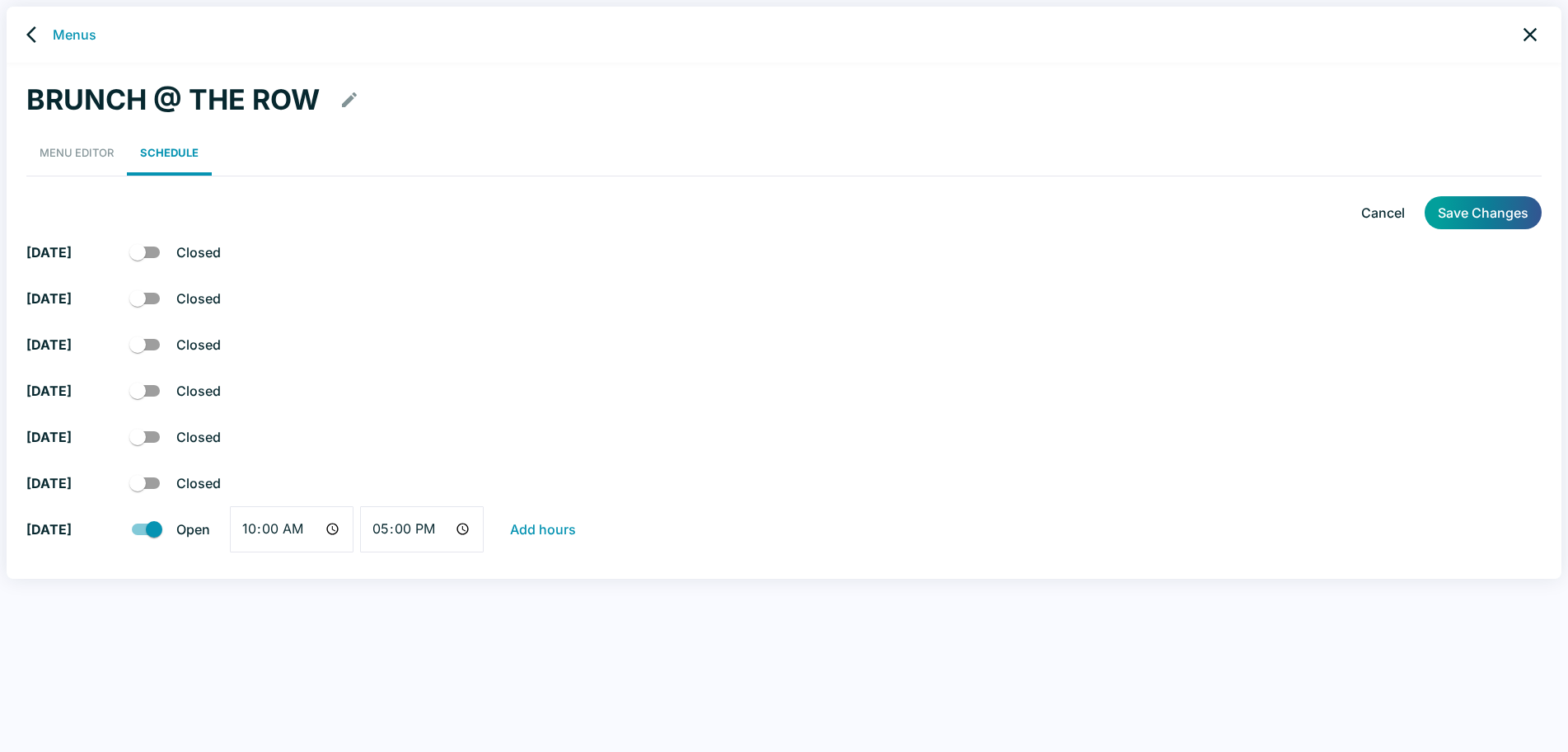
click at [147, 434] on input "checkbox" at bounding box center [137, 436] width 93 height 31
checkbox input "true"
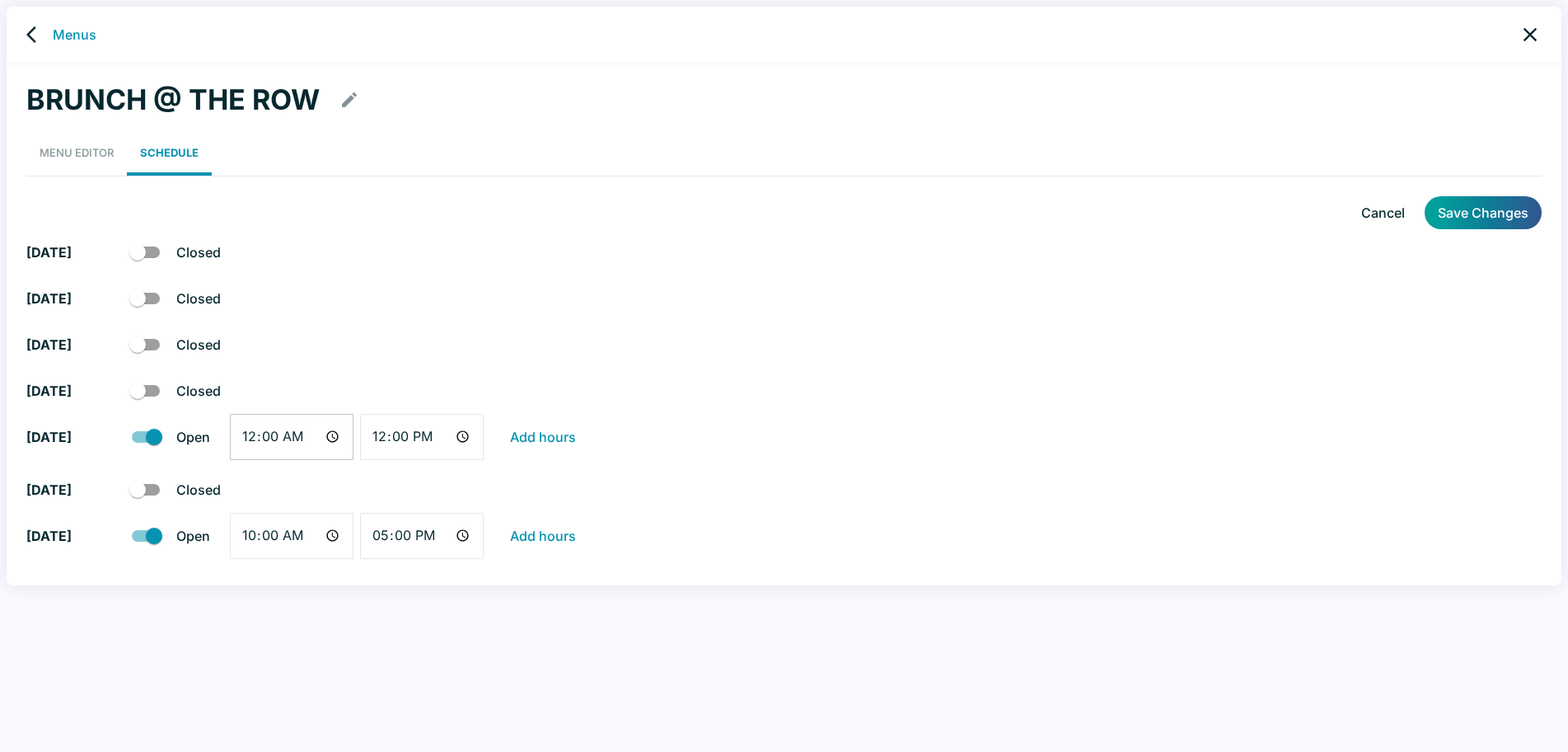
click at [335, 434] on input "00:00" at bounding box center [292, 437] width 124 height 46
type input "10:00"
click at [463, 437] on input "12:00" at bounding box center [422, 437] width 124 height 46
type input "18:00"
click at [741, 517] on div "[DATE] Open 10:00 ​ 17:00 ​ Add hours" at bounding box center [784, 538] width 1515 height 52
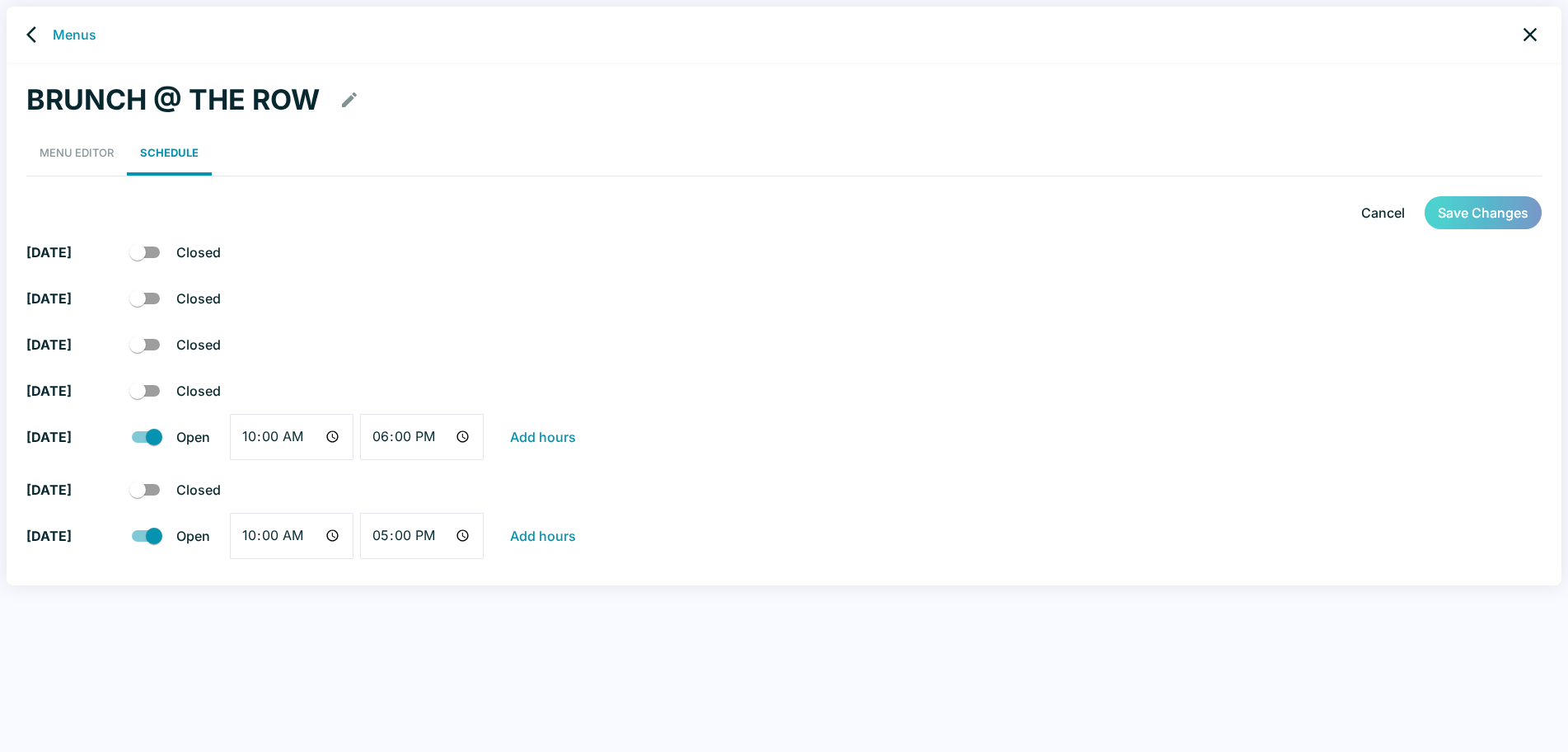
click at [1485, 218] on button "Save Changes" at bounding box center [1482, 213] width 117 height 33
click at [32, 36] on icon "back" at bounding box center [36, 34] width 20 height 20
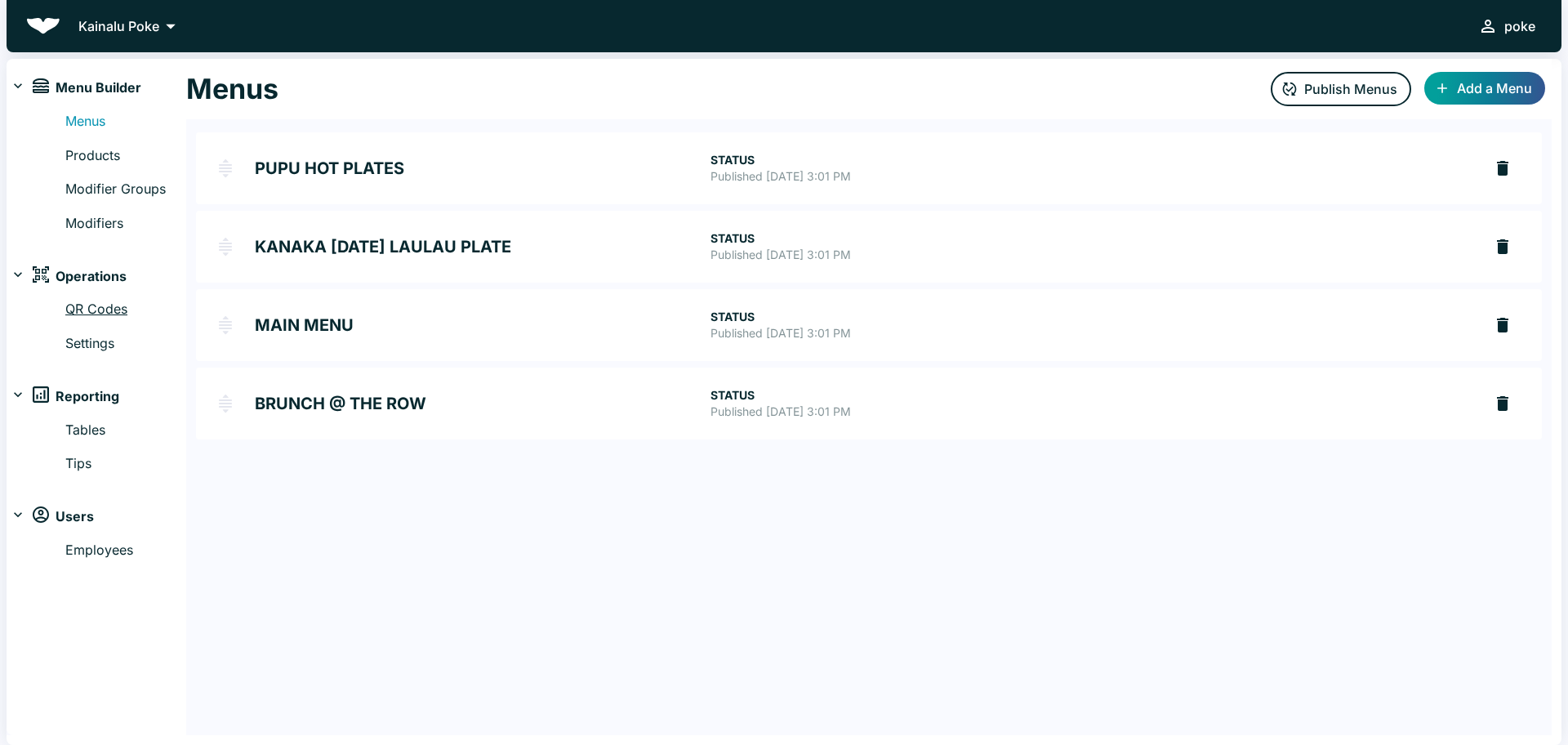
click at [101, 308] on link "QR Codes" at bounding box center [126, 309] width 121 height 21
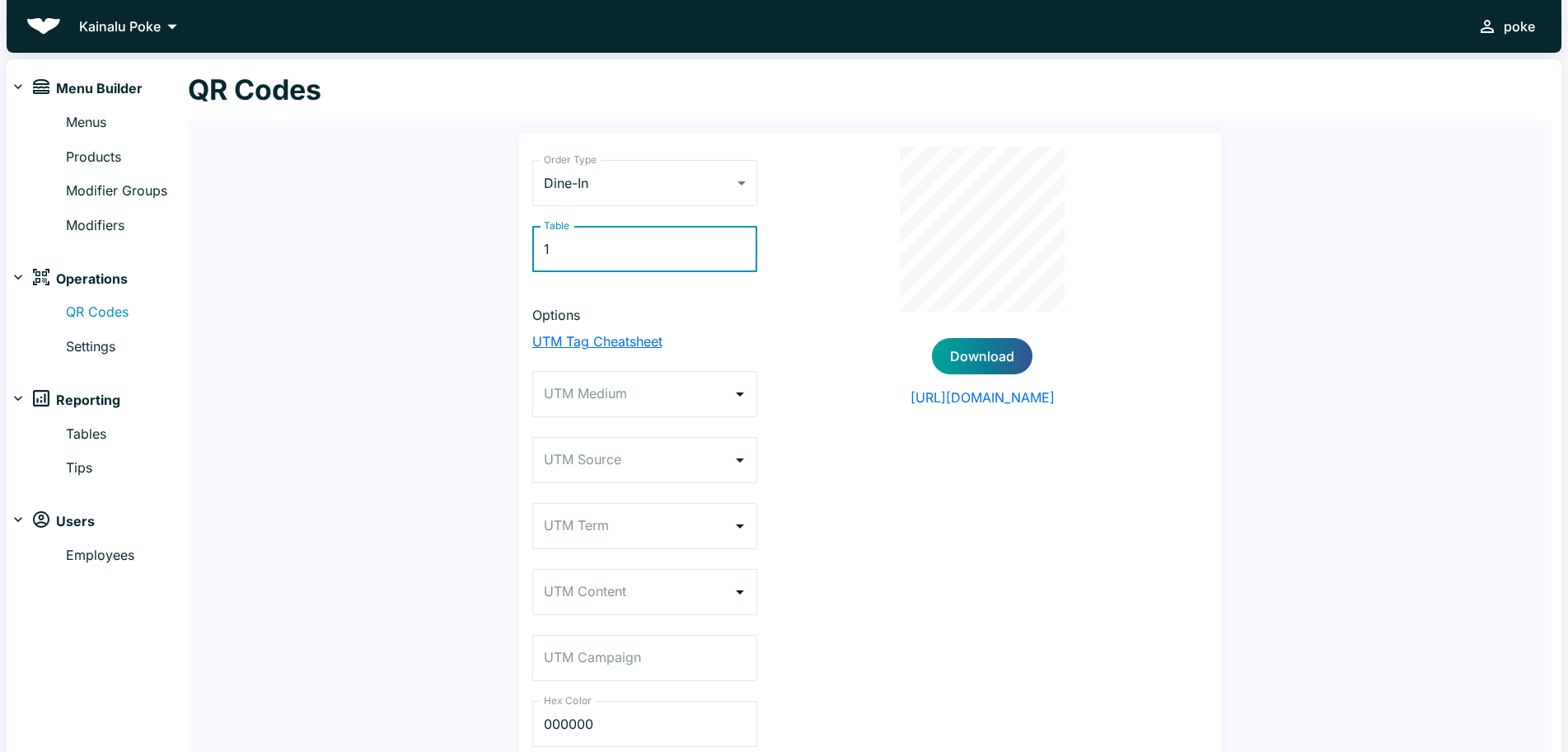
type input "1"
click at [601, 344] on p "UTM Tag Cheatsheet" at bounding box center [645, 341] width 225 height 20
click at [91, 122] on link "Menus" at bounding box center [127, 122] width 122 height 21
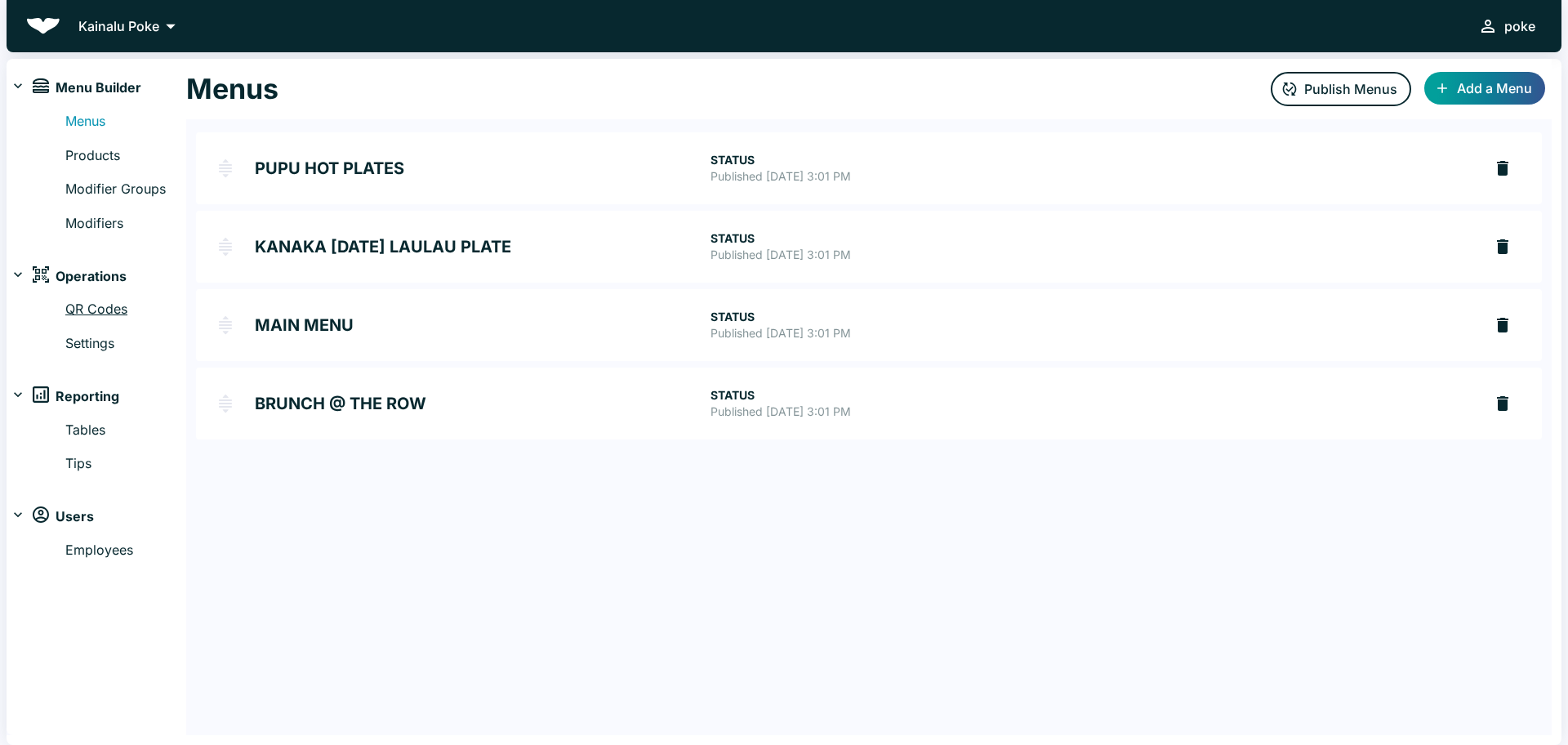
click at [94, 305] on link "QR Codes" at bounding box center [126, 309] width 121 height 21
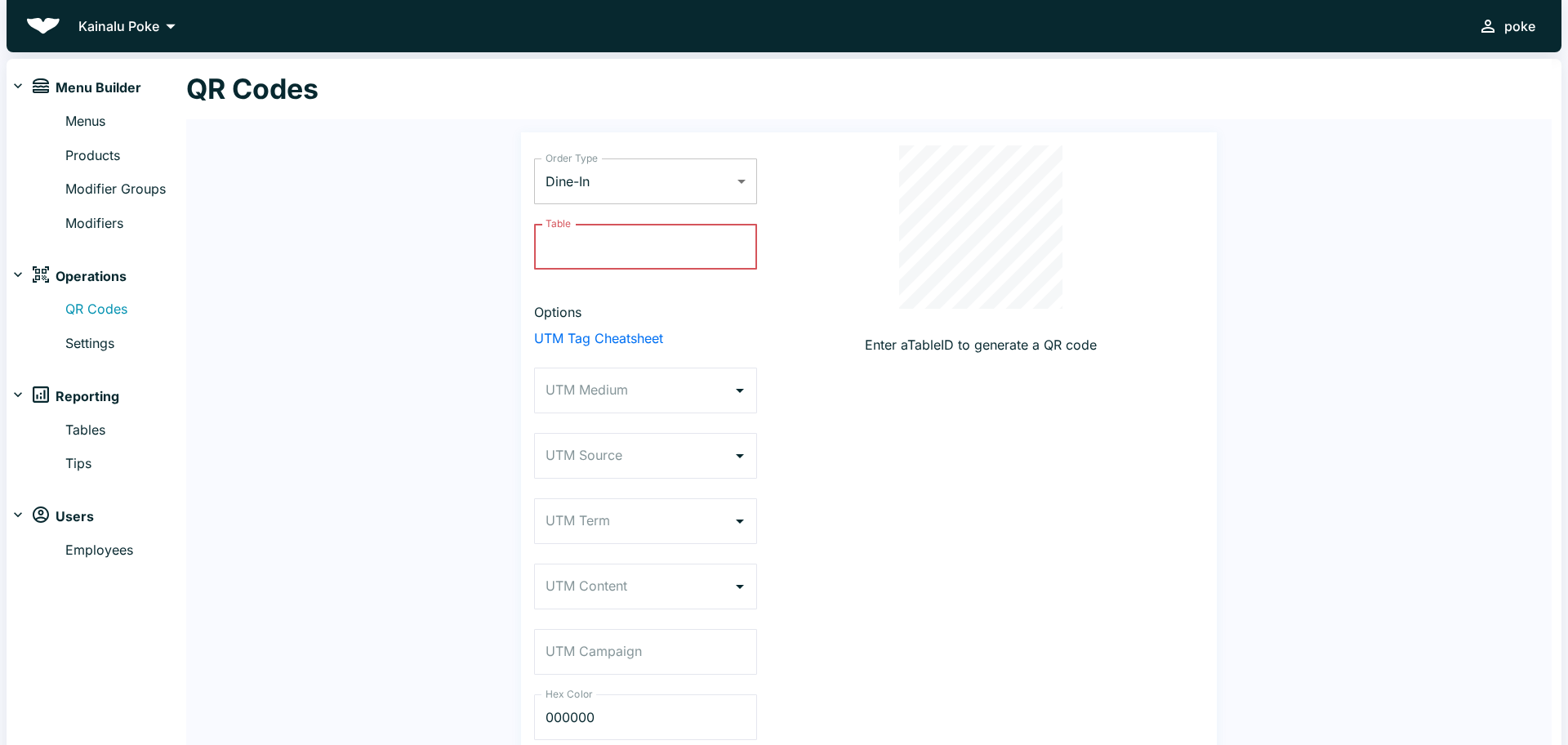
click at [728, 171] on body "Kainalu Poke poke Menu Builder Menus Products Modifier Groups Modifiers Operati…" at bounding box center [784, 372] width 1568 height 745
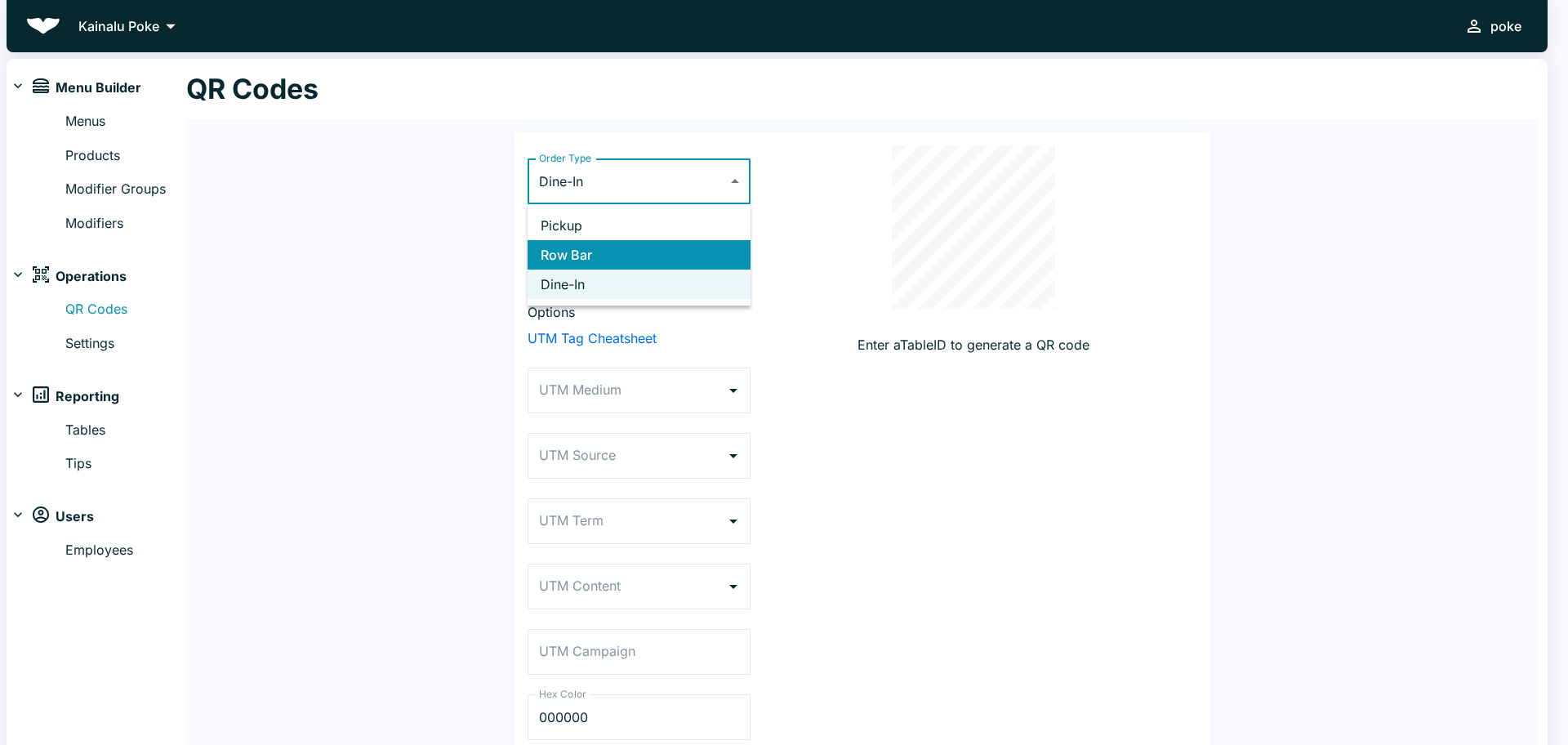
click at [600, 261] on li "Row Bar" at bounding box center [639, 254] width 223 height 29
type input "ROOM_SERVICE"
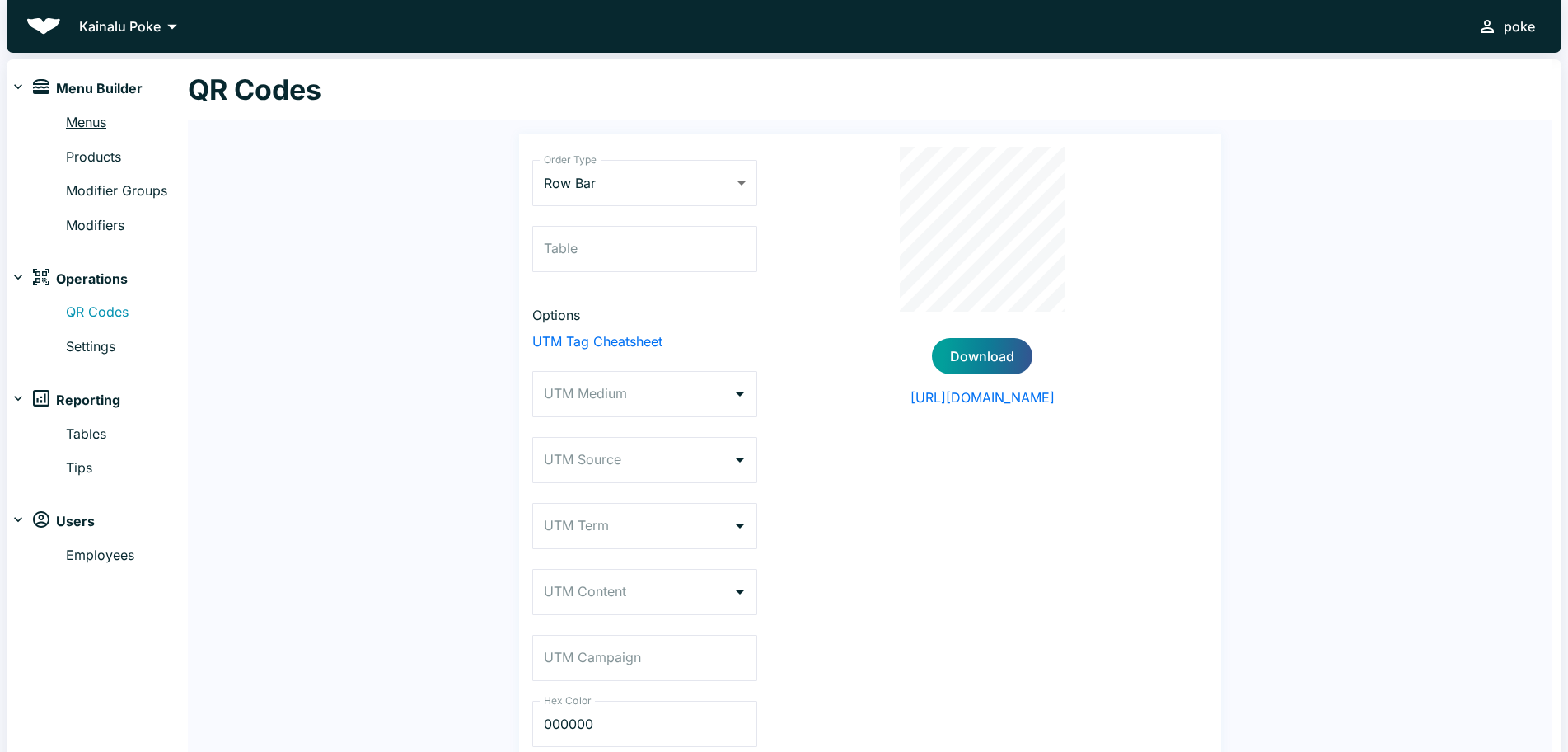
click at [82, 119] on link "Menus" at bounding box center [127, 122] width 122 height 21
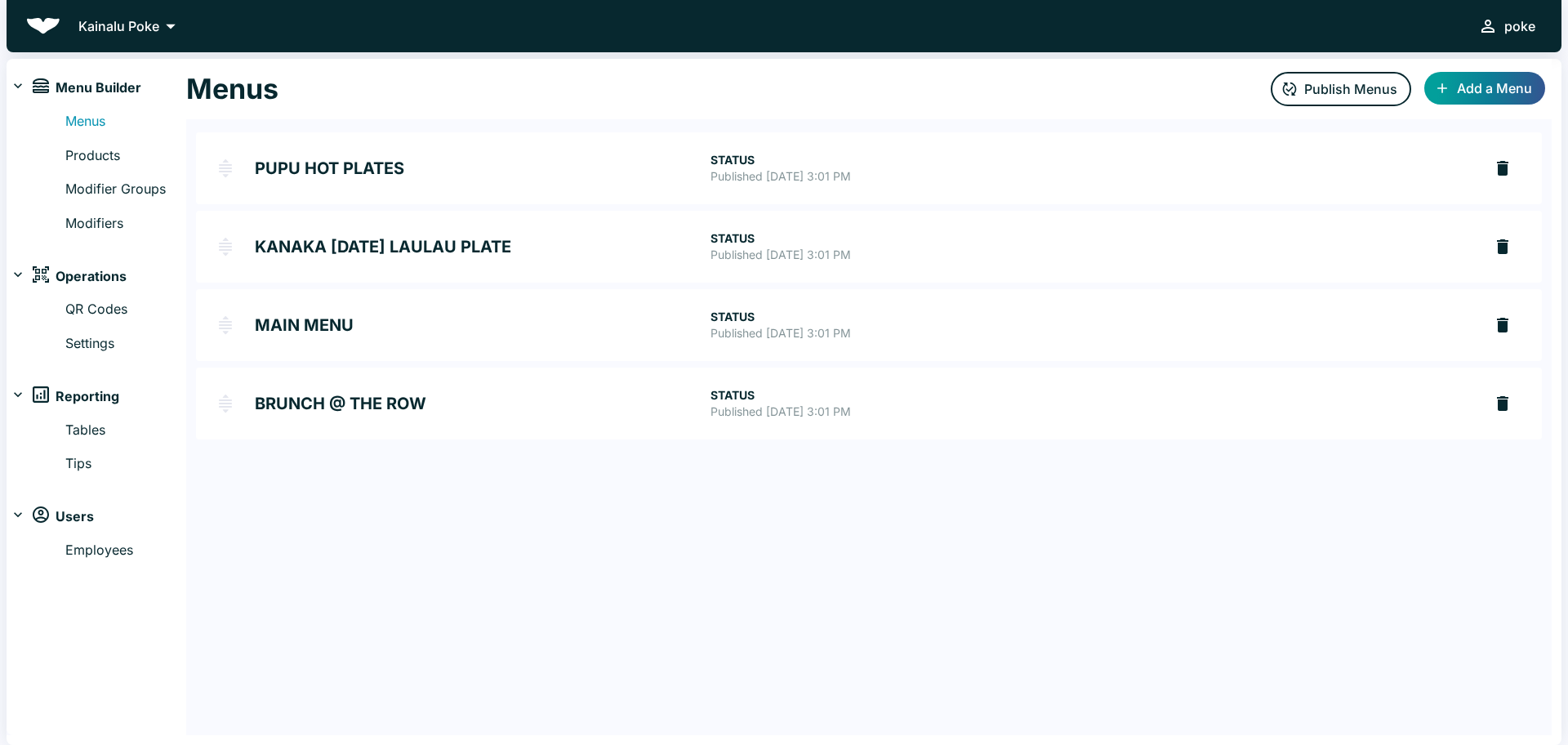
click at [311, 405] on h2 "BRUNCH @ THE ROW" at bounding box center [482, 403] width 456 height 16
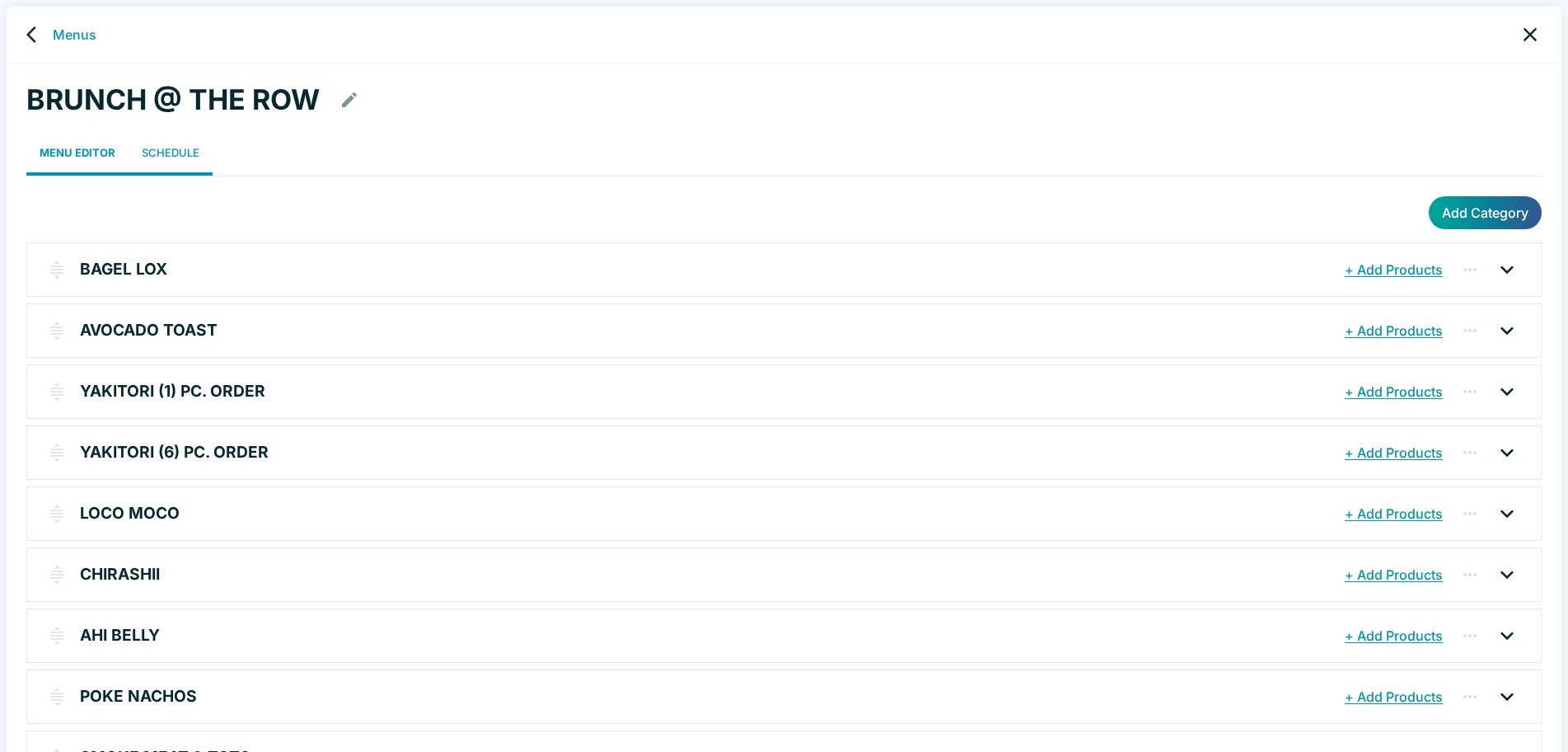
click at [169, 155] on link "Schedule" at bounding box center [171, 153] width 84 height 46
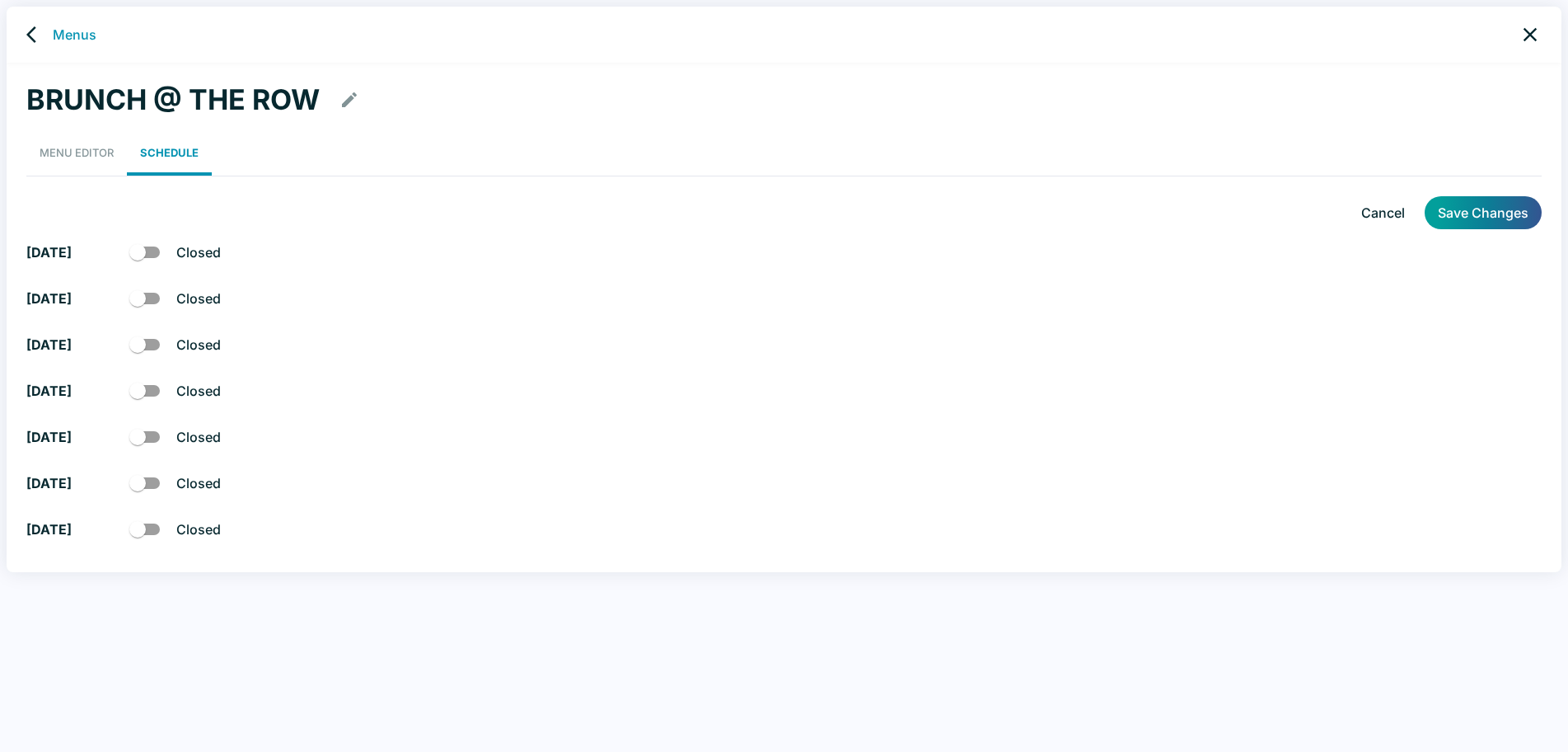
checkbox input "true"
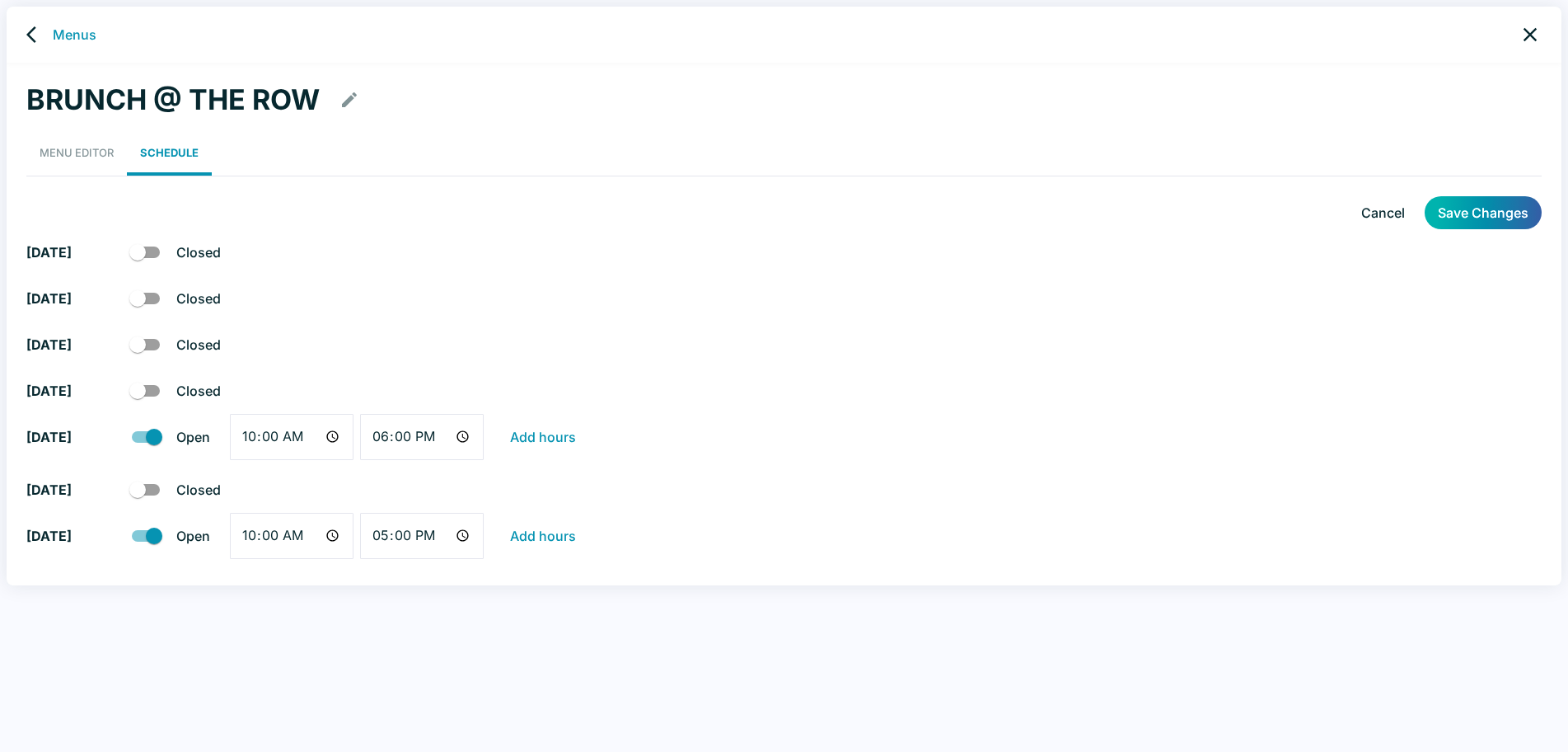
click at [1487, 211] on button "Save Changes" at bounding box center [1482, 213] width 117 height 33
click at [31, 36] on icon "back" at bounding box center [31, 34] width 10 height 16
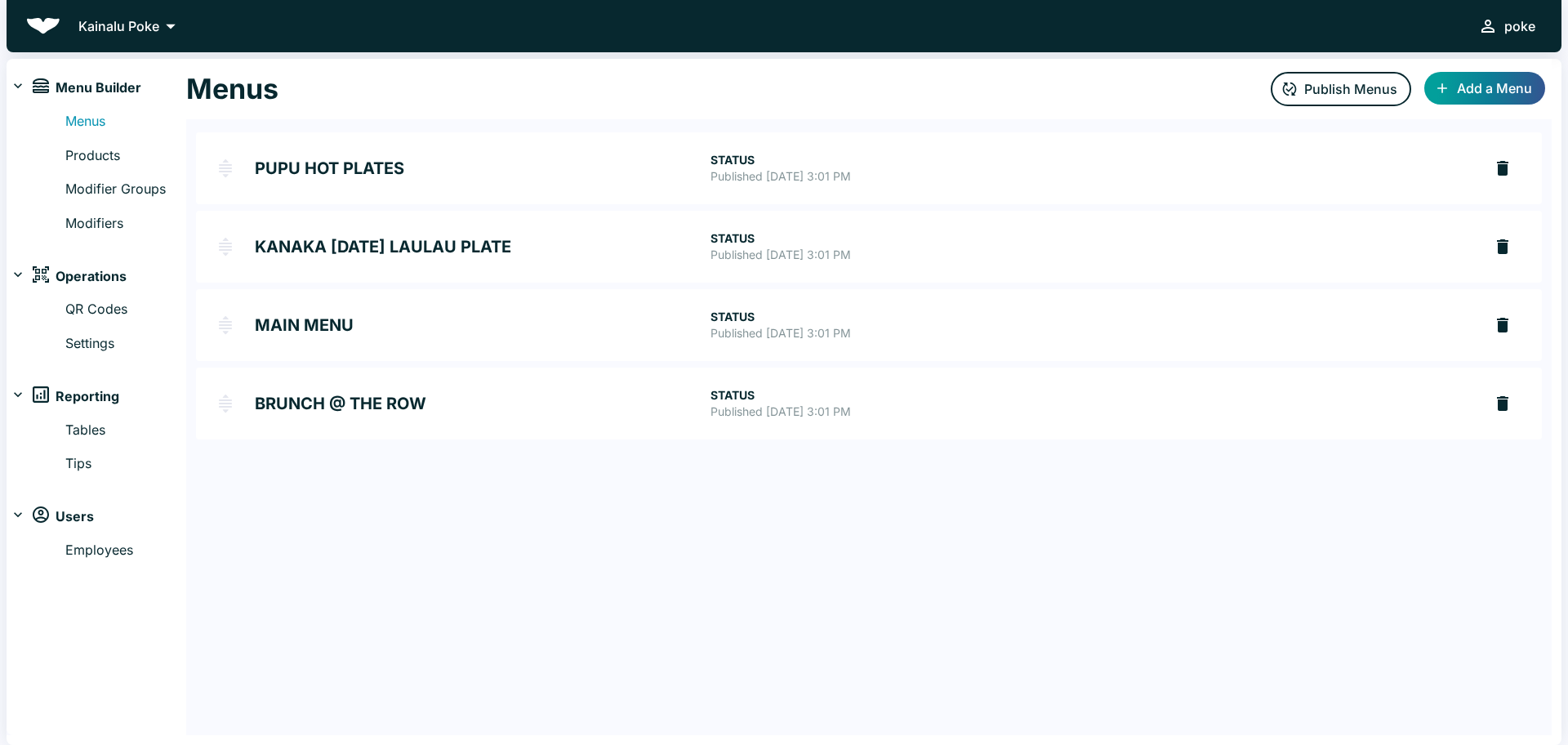
click at [391, 397] on h2 "BRUNCH @ THE ROW" at bounding box center [482, 403] width 456 height 16
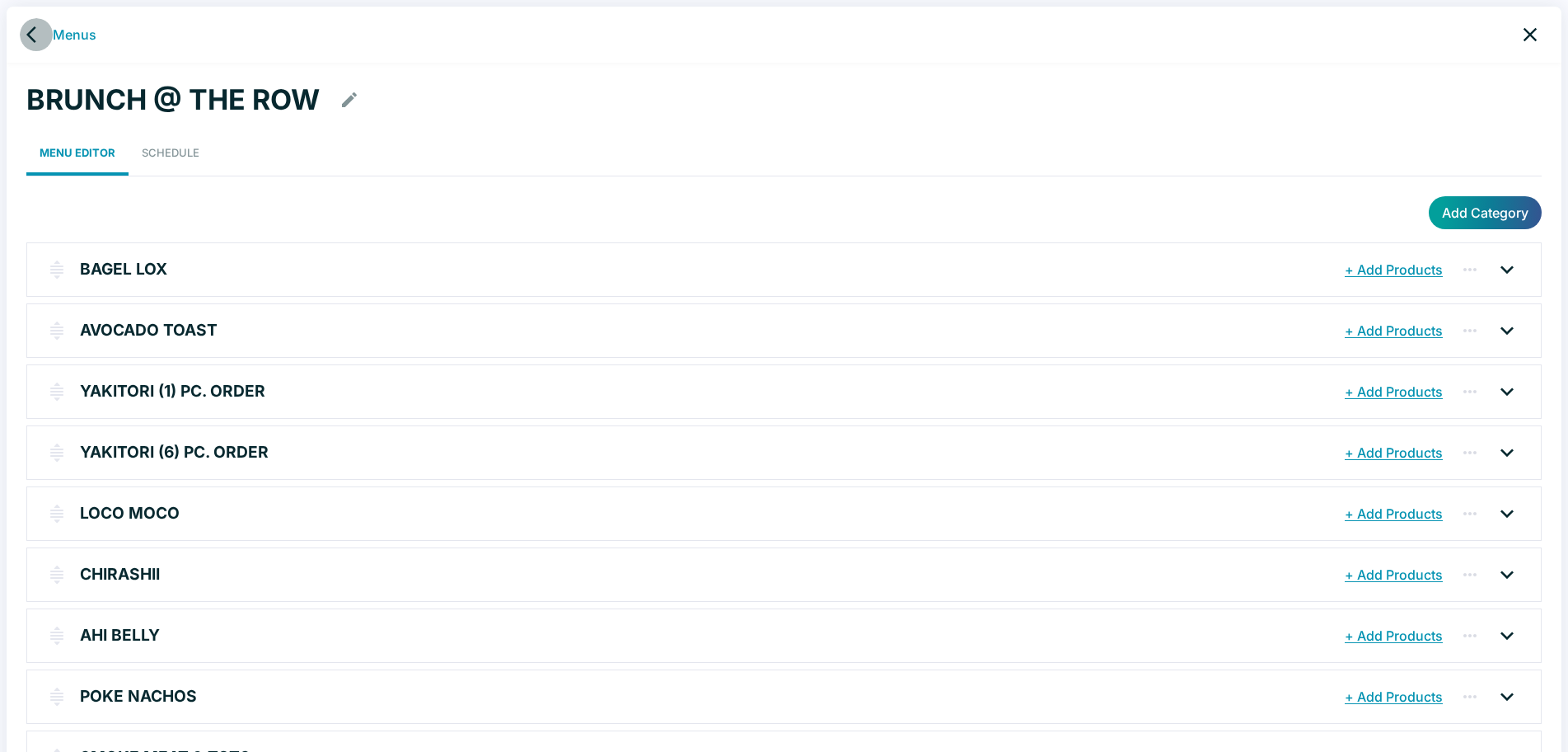
click at [33, 33] on icon "back" at bounding box center [36, 34] width 20 height 20
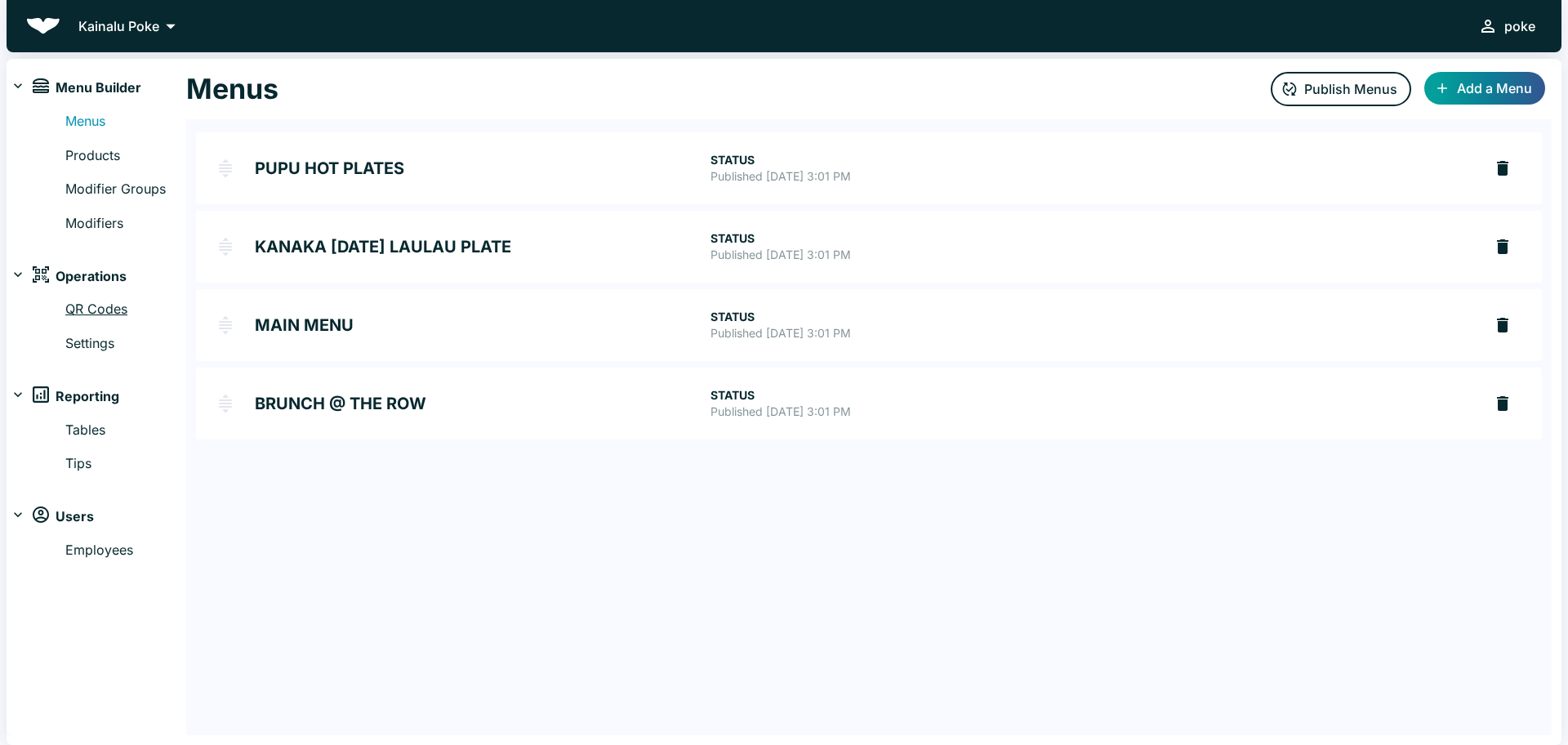
click at [86, 310] on link "QR Codes" at bounding box center [126, 309] width 121 height 21
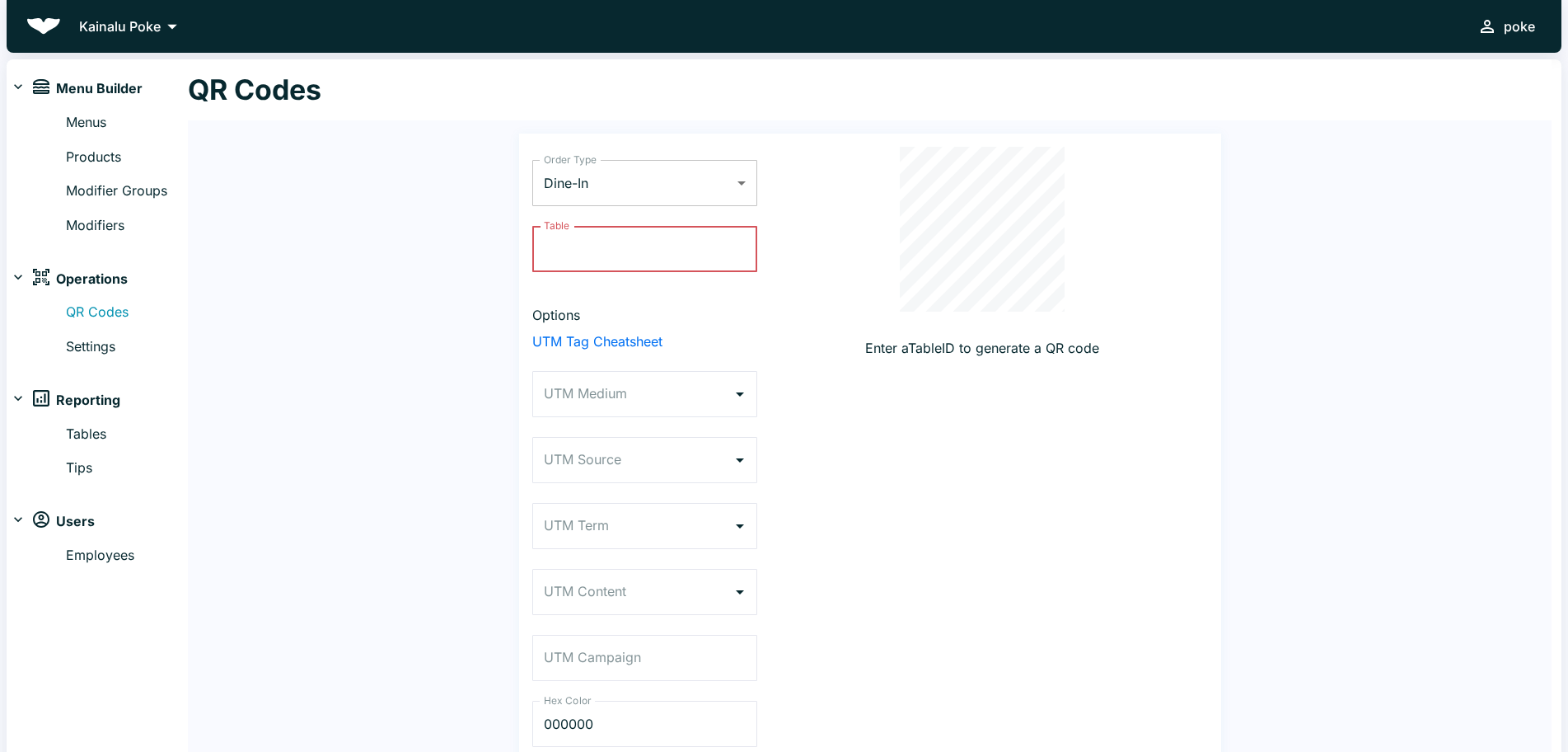
click at [629, 176] on body "Kainalu Poke poke Menu Builder Menus Products Modifier Groups Modifiers Operati…" at bounding box center [784, 376] width 1568 height 752
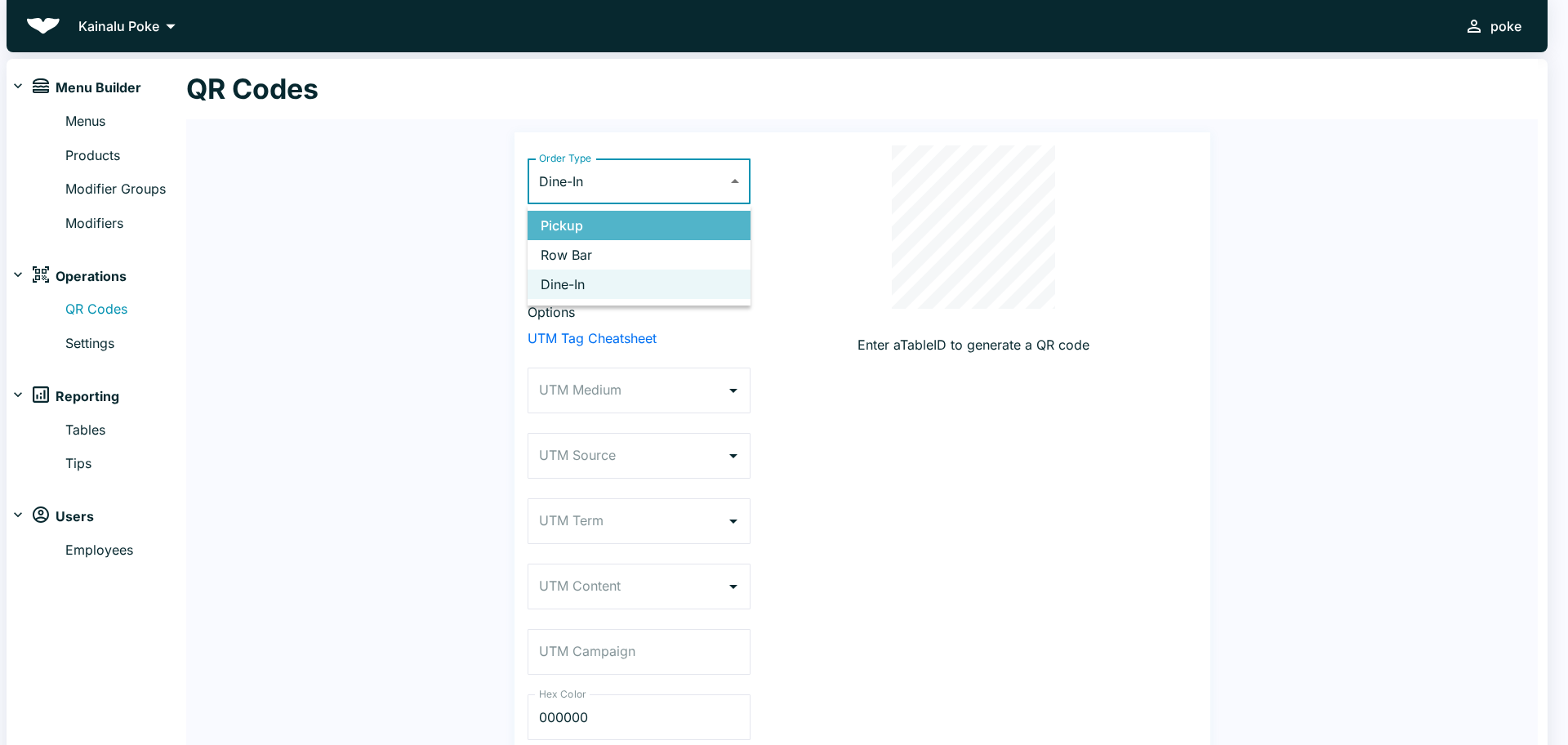
click at [572, 231] on li "Pickup" at bounding box center [639, 225] width 223 height 29
type input "PICKUP"
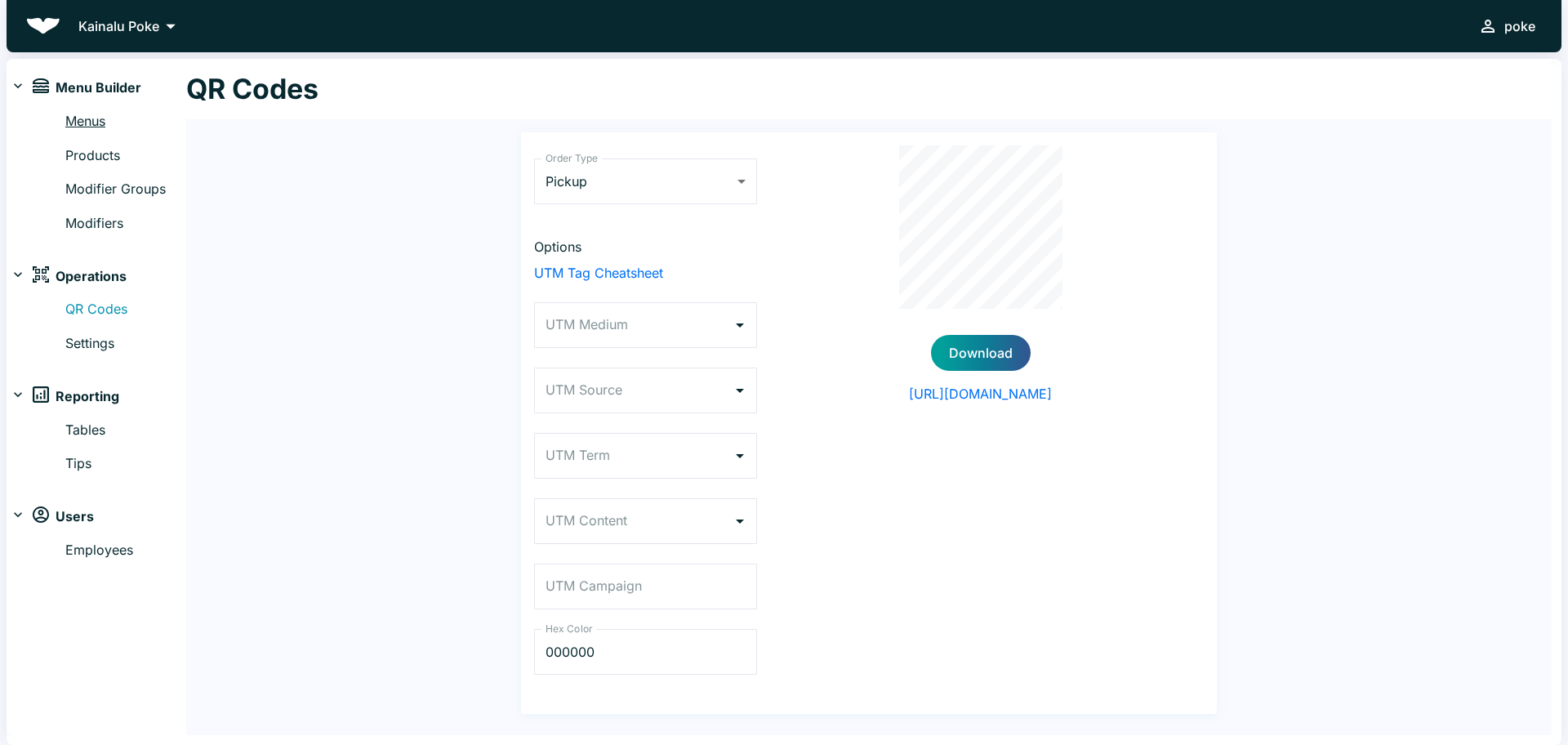
click at [81, 121] on link "Menus" at bounding box center [126, 121] width 121 height 21
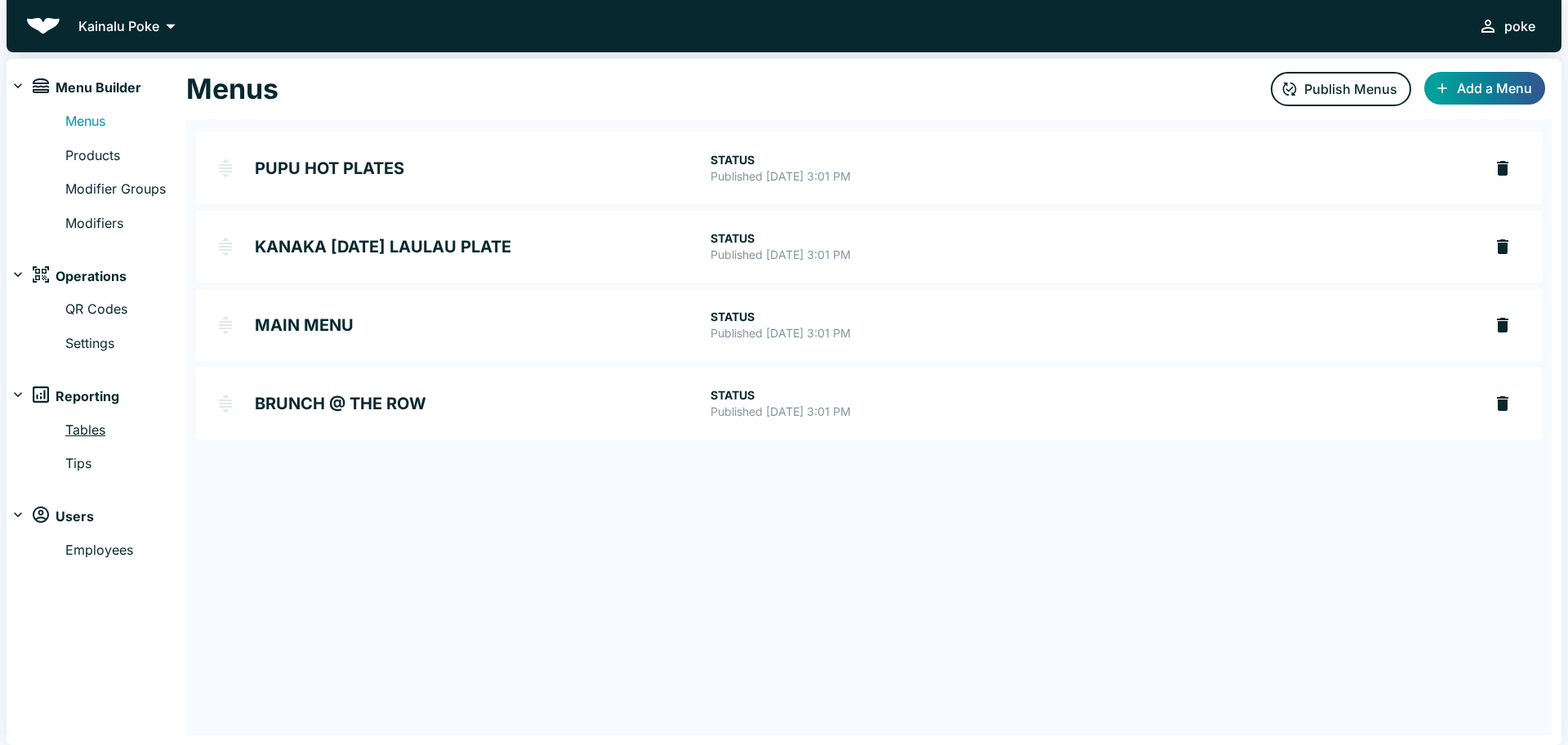
click at [99, 433] on link "Tables" at bounding box center [126, 430] width 121 height 21
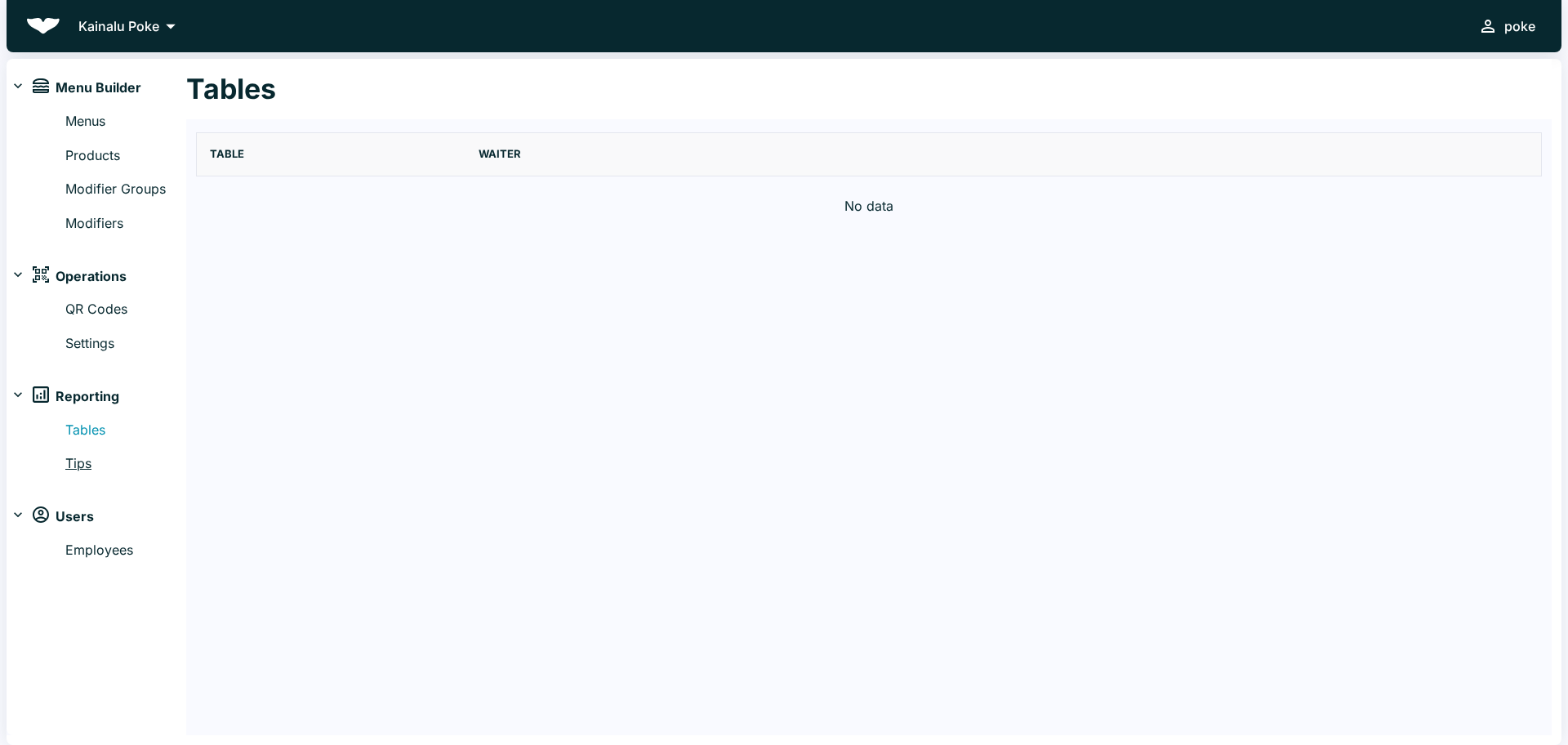
click at [79, 465] on link "Tips" at bounding box center [126, 463] width 121 height 21
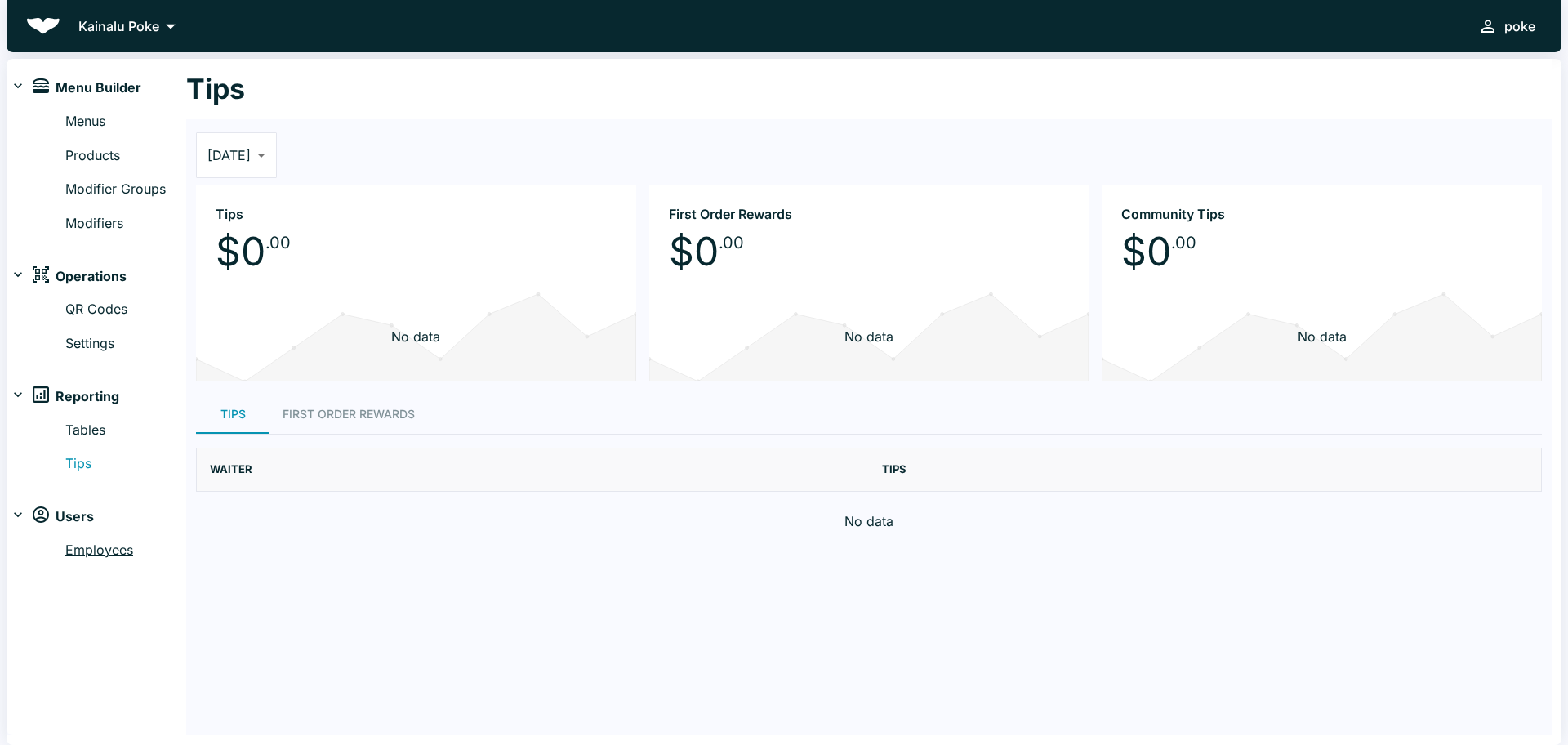
click at [84, 548] on link "Employees" at bounding box center [126, 550] width 121 height 21
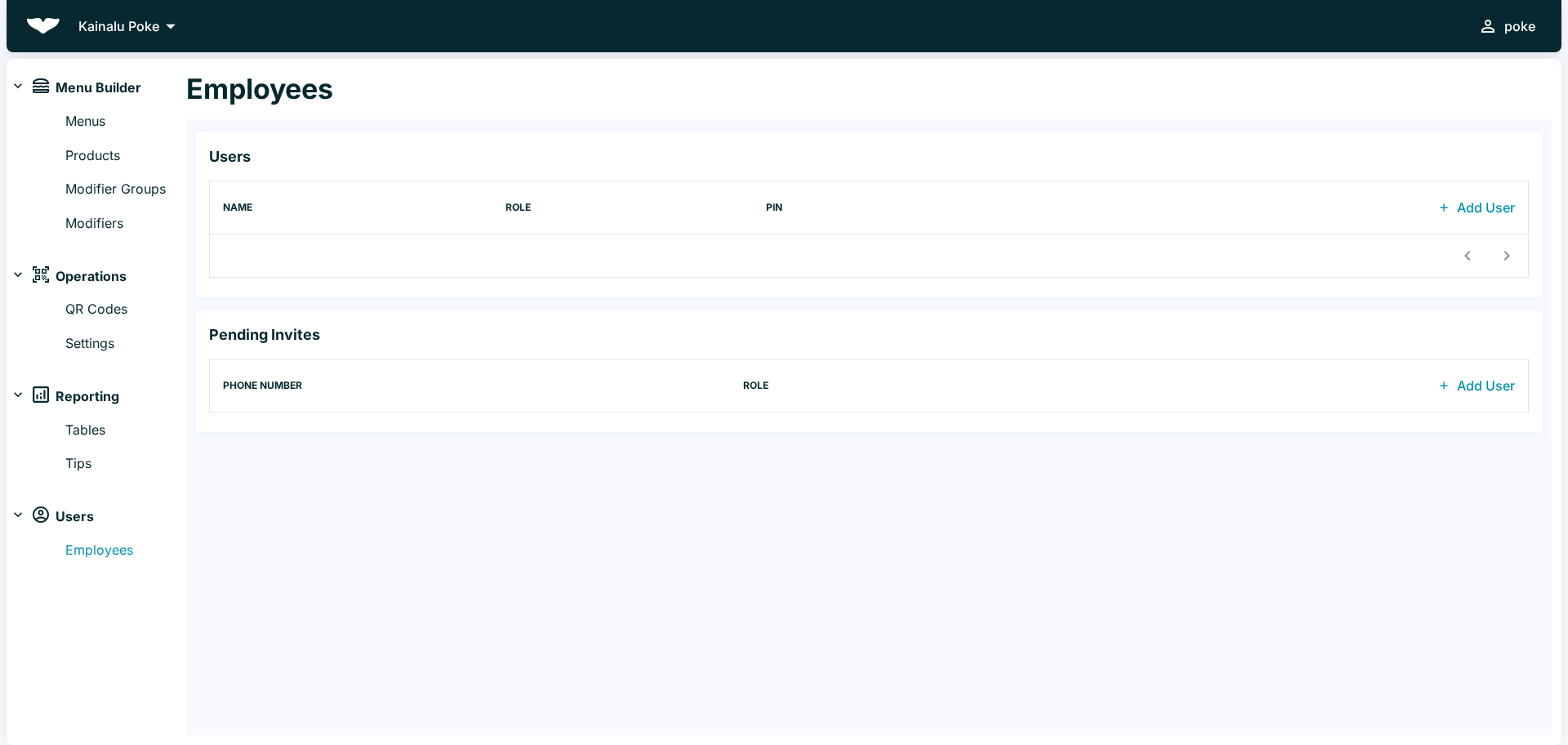
click at [17, 87] on icon at bounding box center [18, 85] width 9 height 5
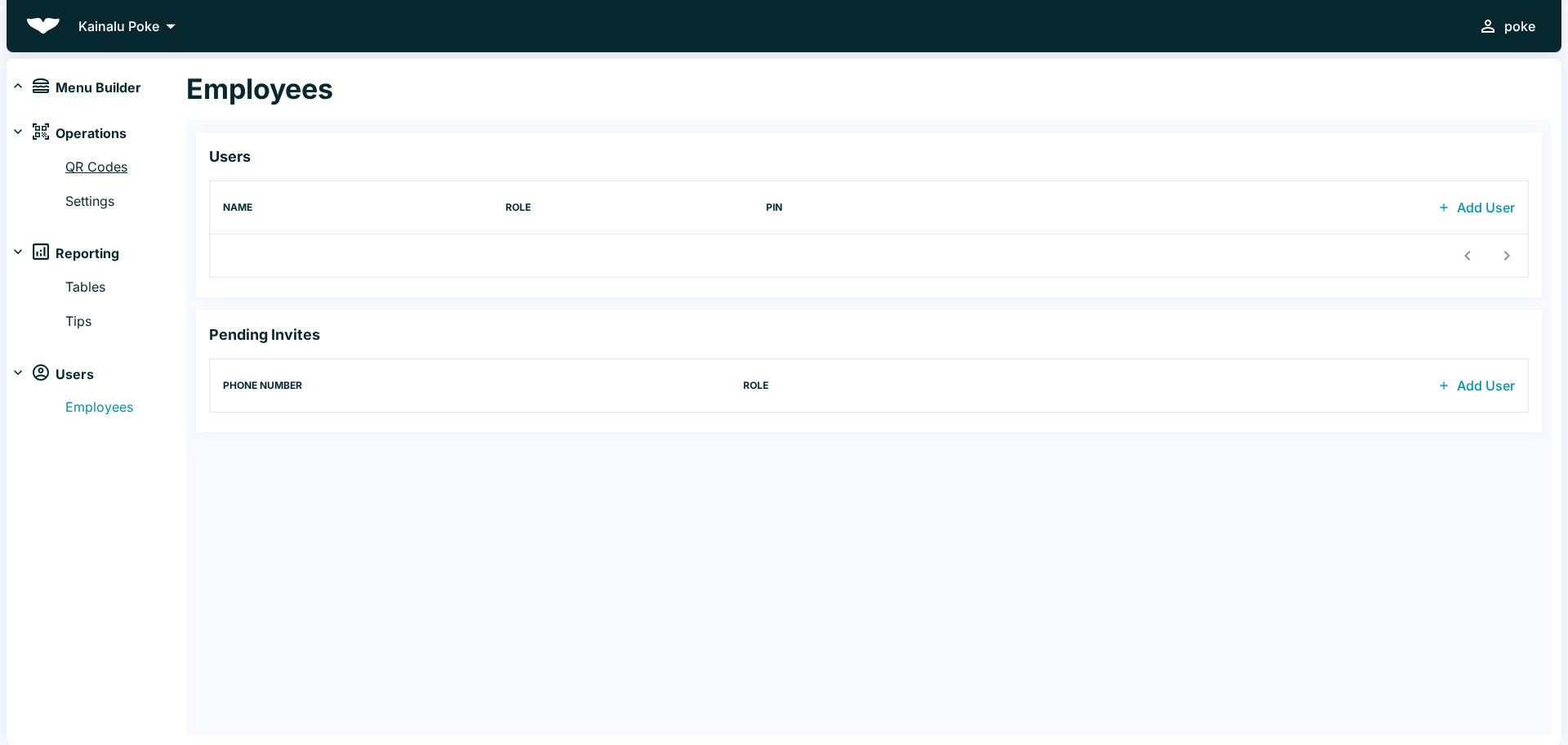
click at [111, 166] on link "QR Codes" at bounding box center [126, 167] width 121 height 21
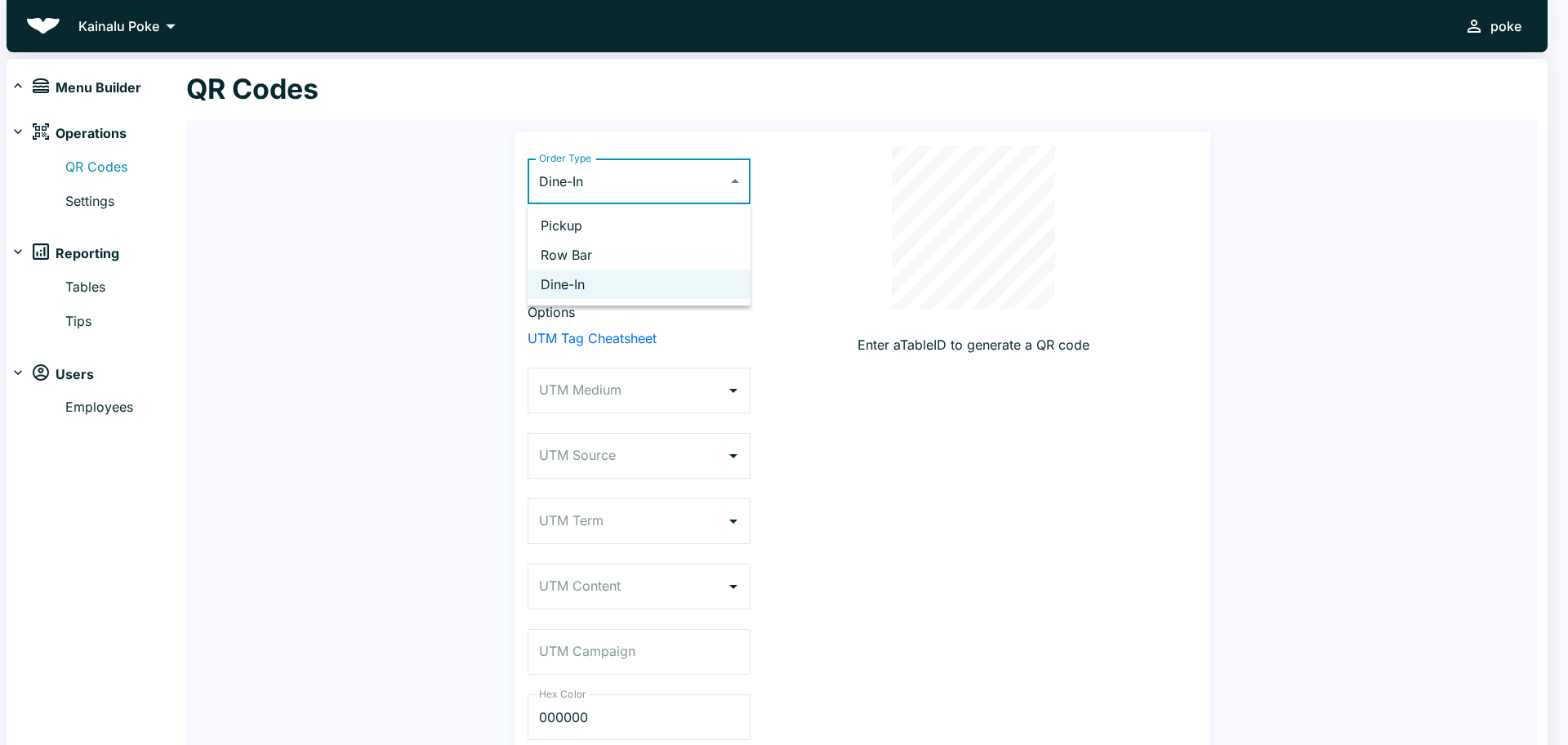
click at [738, 182] on body "Kainalu Poke poke Menu Builder Menus Products Modifier Groups Modifiers Operati…" at bounding box center [784, 372] width 1568 height 745
click at [599, 253] on li "Row Bar" at bounding box center [639, 254] width 223 height 29
type input "ROOM_SERVICE"
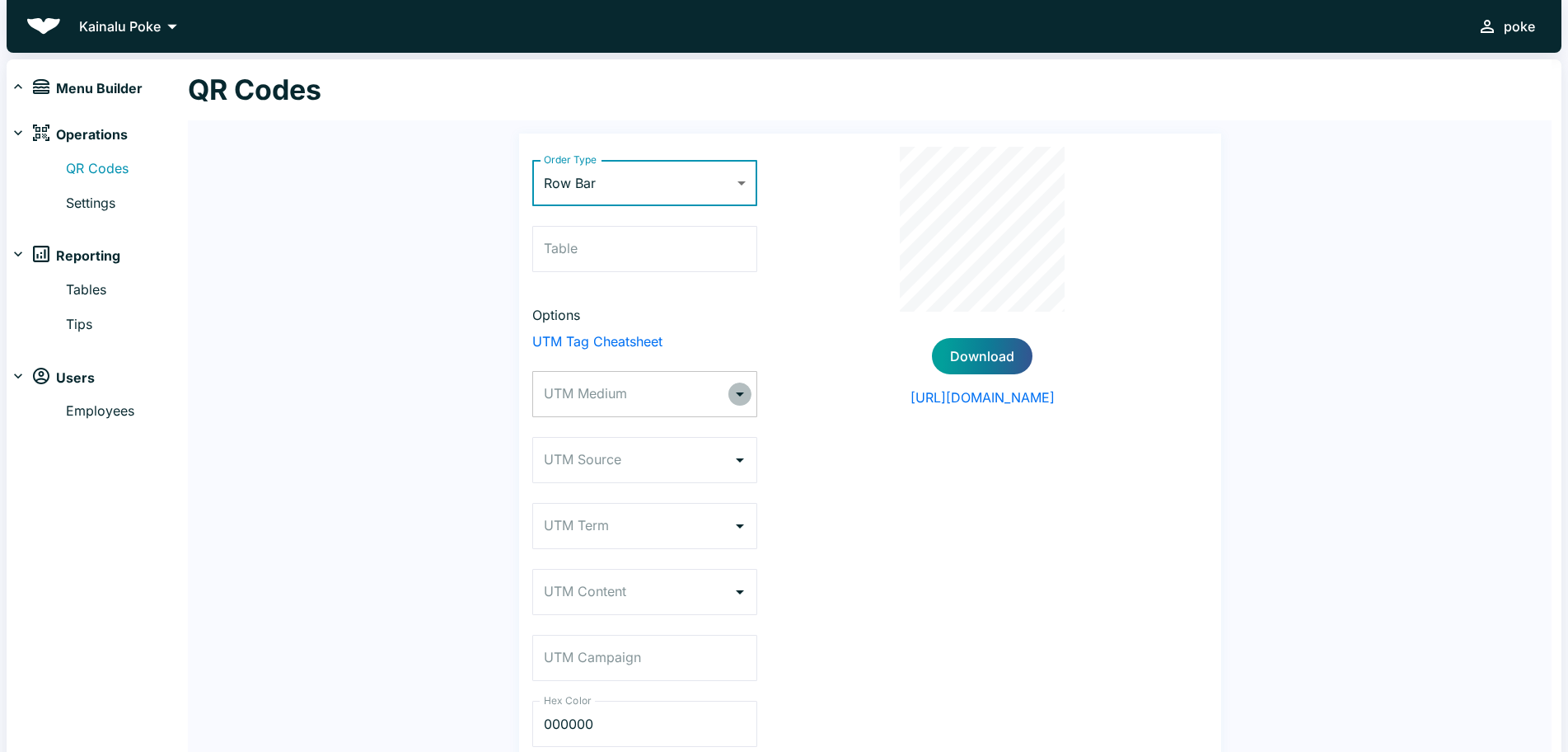
click at [734, 393] on icon "Open" at bounding box center [739, 393] width 20 height 20
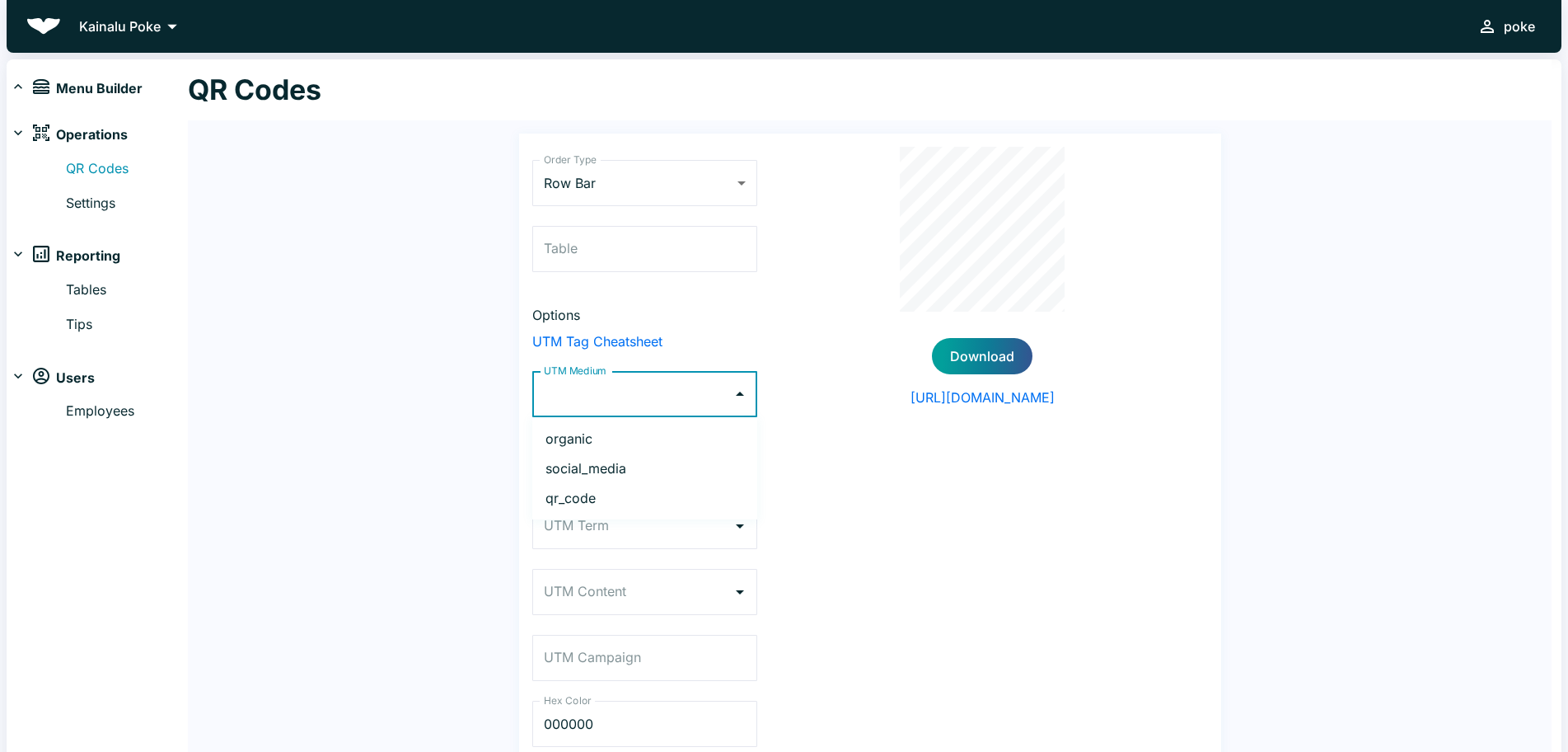
click at [1234, 511] on div "Order Type Row Bar ROOM_SERVICE Order Type Table Table Options UTM Tag Cheatshe…" at bounding box center [869, 460] width 741 height 653
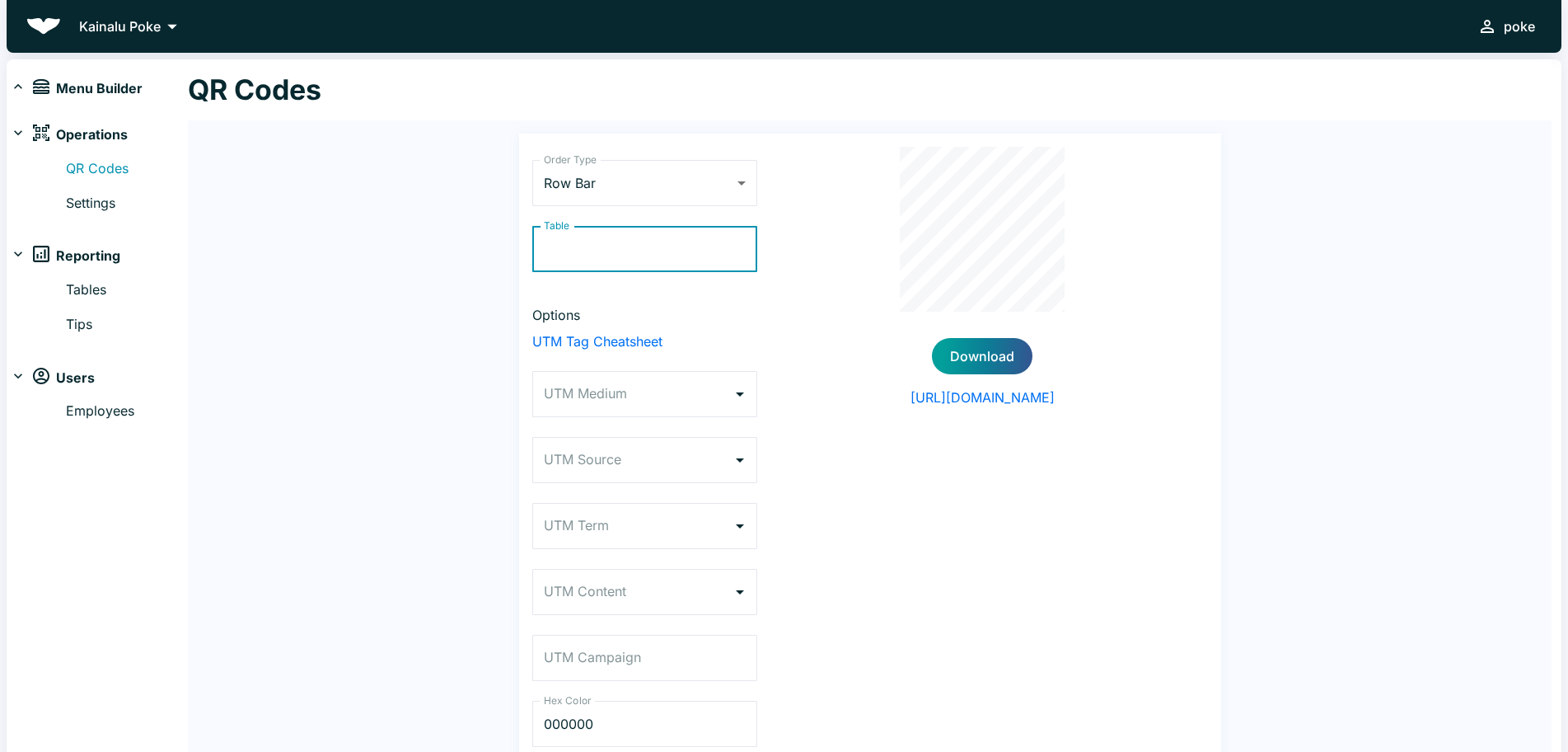
click at [596, 249] on input "Table" at bounding box center [645, 249] width 225 height 46
click at [125, 22] on p "Kainalu Poke" at bounding box center [120, 26] width 82 height 20
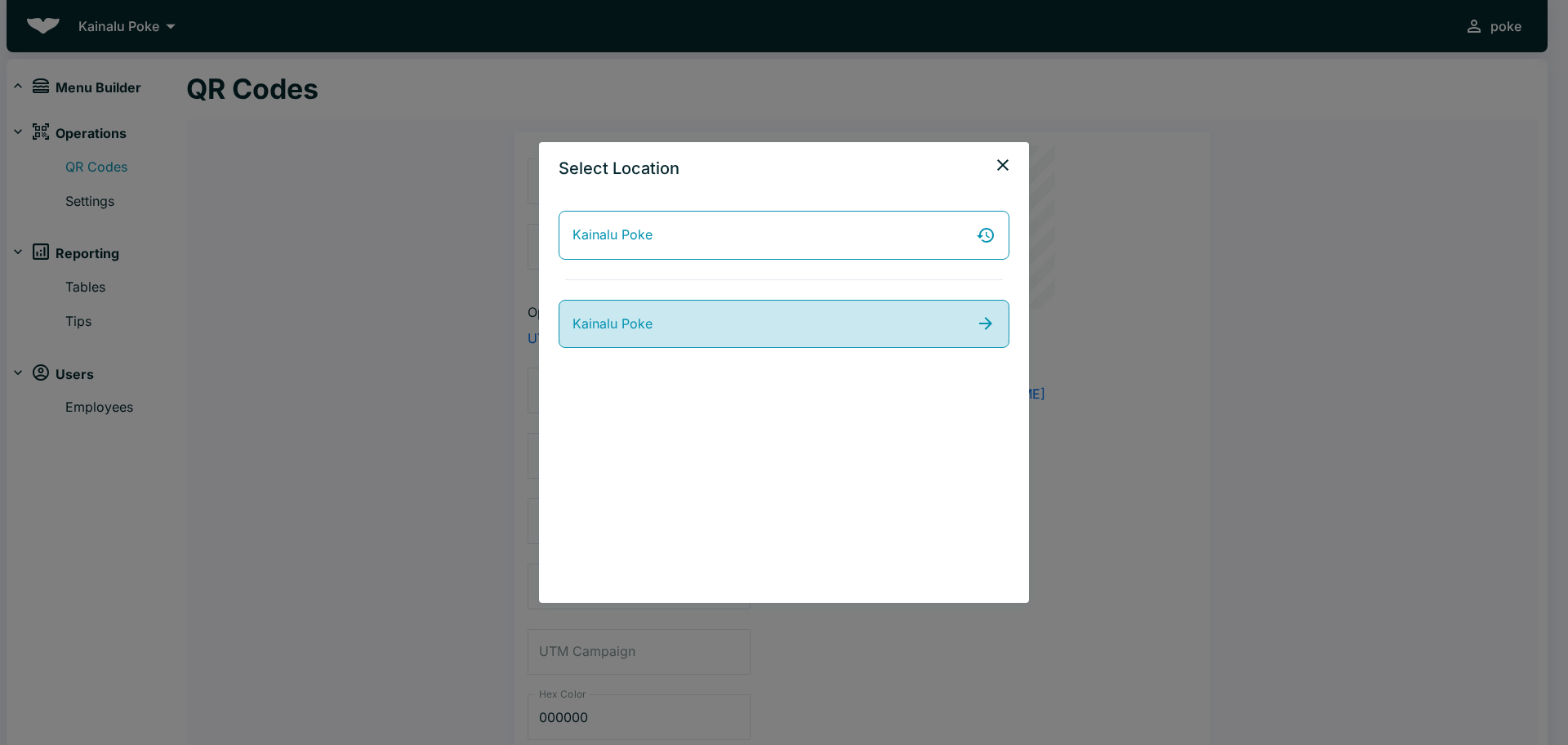
click at [644, 326] on span "Kainalu Poke" at bounding box center [612, 324] width 80 height 21
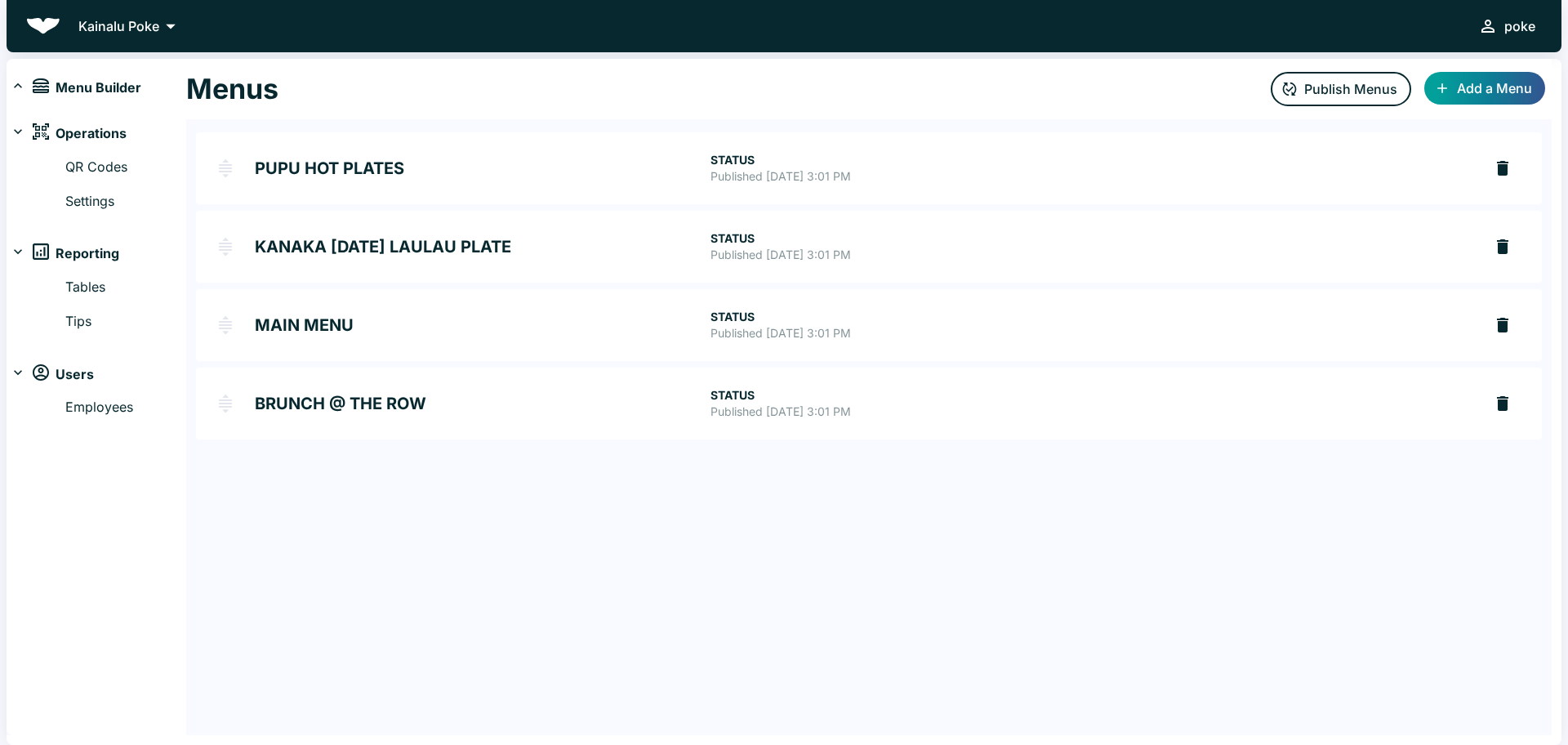
click at [97, 31] on p "Kainalu Poke" at bounding box center [119, 26] width 81 height 20
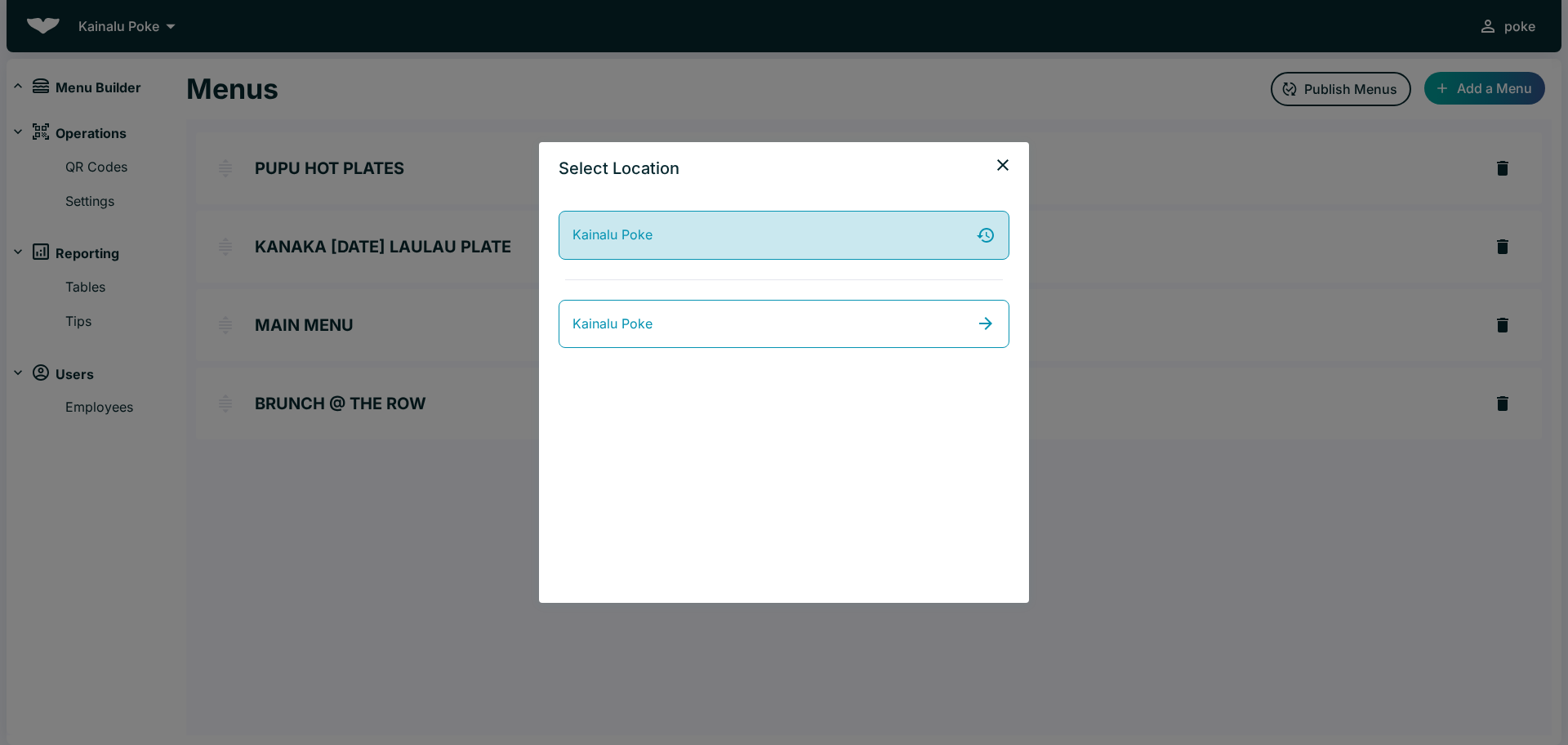
click at [704, 220] on link "Kainalu Poke" at bounding box center [784, 235] width 451 height 49
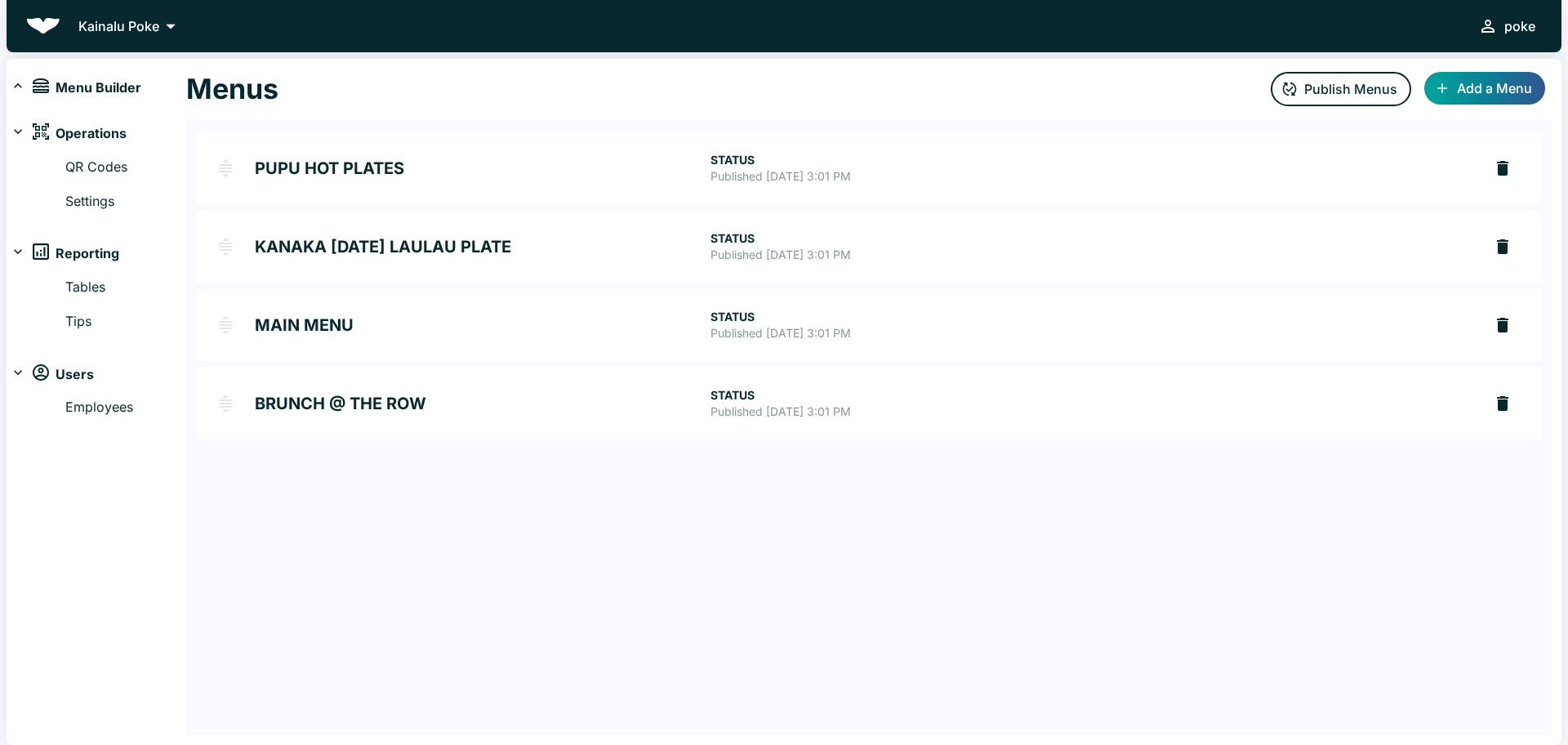
click at [168, 24] on icon at bounding box center [170, 26] width 23 height 23
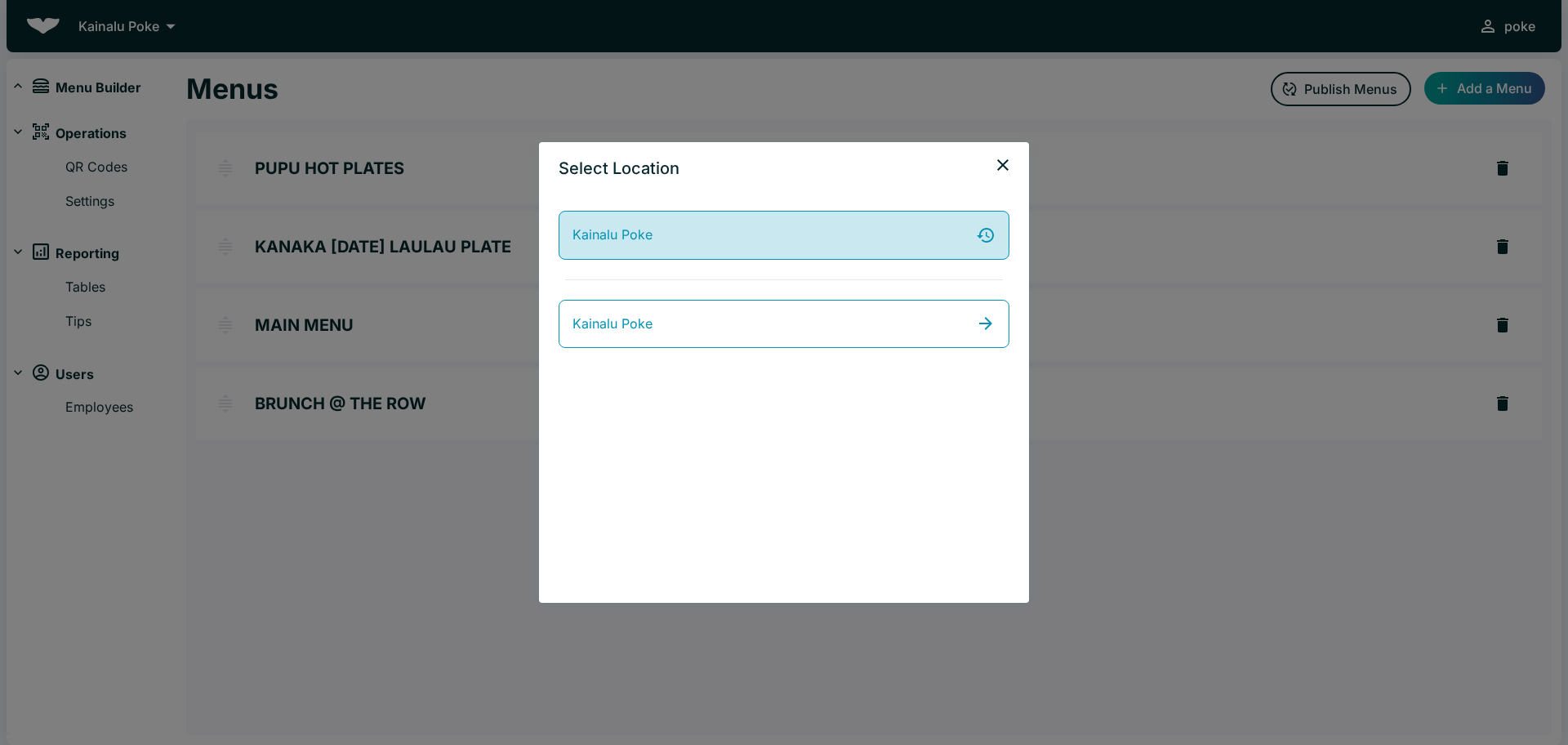
click at [978, 236] on icon at bounding box center [985, 234] width 20 height 20
